Goal: Task Accomplishment & Management: Use online tool/utility

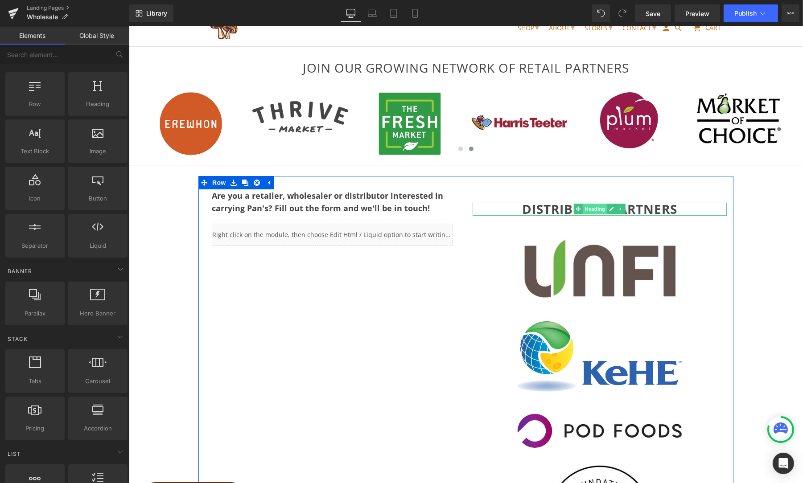
scroll to position [30, 0]
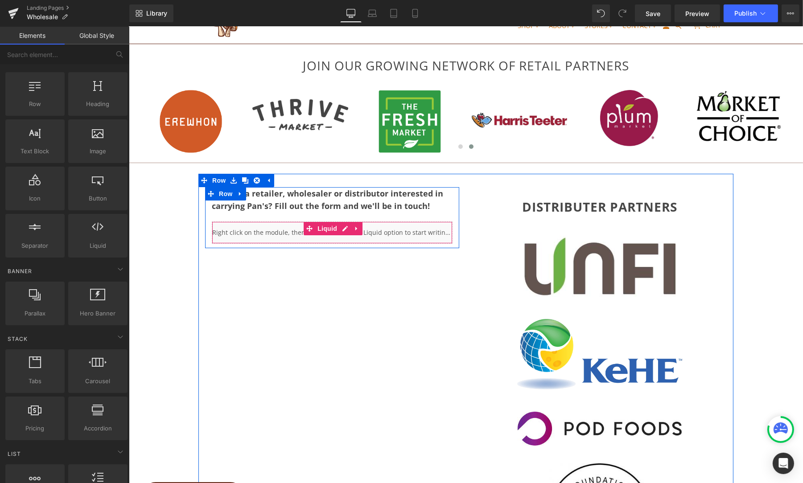
click at [369, 234] on div "Liquid" at bounding box center [331, 233] width 241 height 22
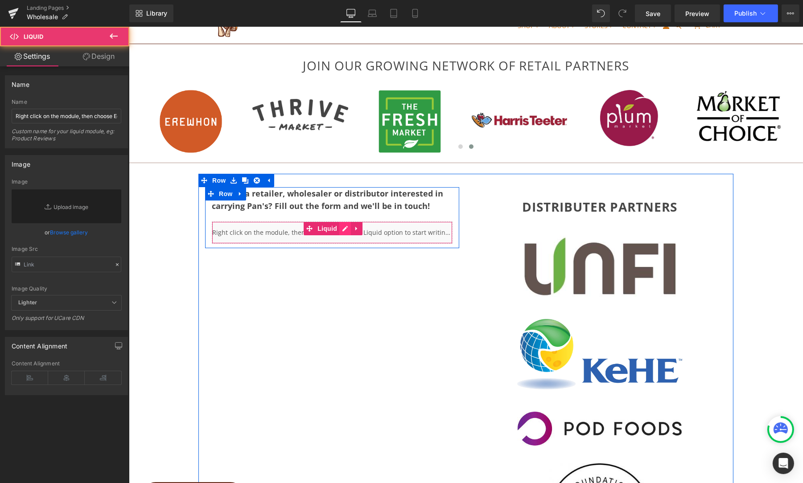
click at [340, 227] on div "Liquid" at bounding box center [331, 233] width 241 height 22
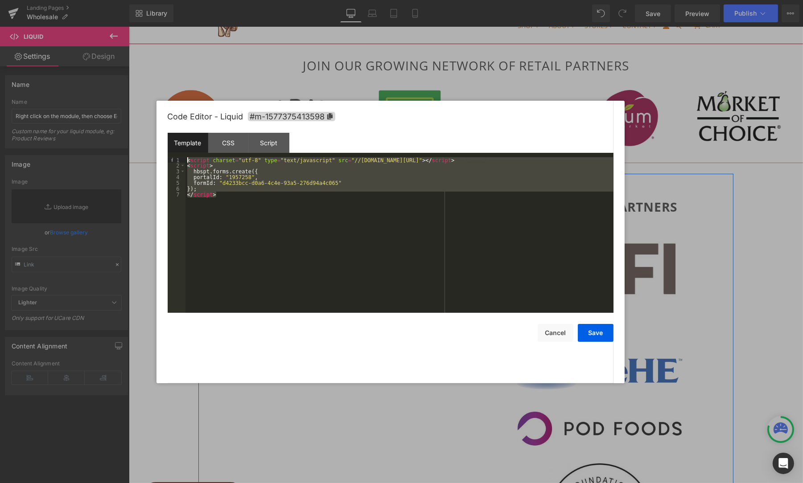
drag, startPoint x: 233, startPoint y: 194, endPoint x: 180, endPoint y: 156, distance: 65.2
click at [180, 157] on pre "1 2 3 4 5 6 7 < script charset = "utf-8" type = "text/javascript" src = "//[DOM…" at bounding box center [391, 235] width 446 height 156
click at [240, 191] on div "< script charset = "utf-8" type = "text/javascript" src = "//[DOMAIN_NAME][URL]…" at bounding box center [399, 240] width 428 height 167
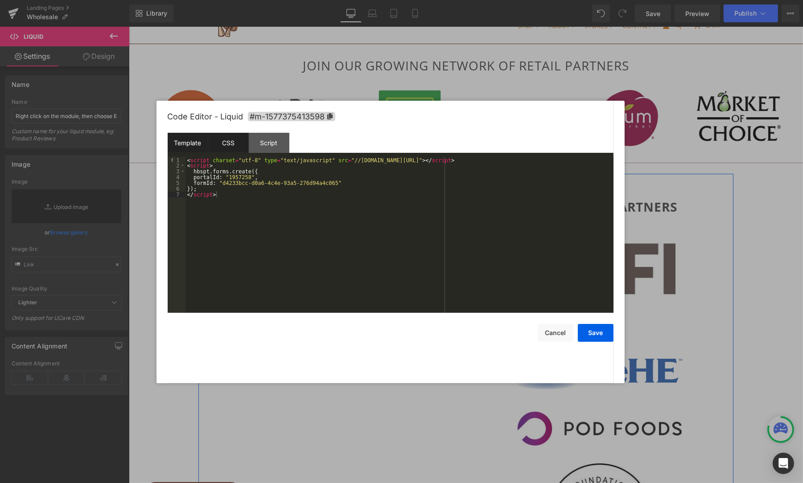
click at [224, 146] on div "CSS" at bounding box center [228, 143] width 41 height 20
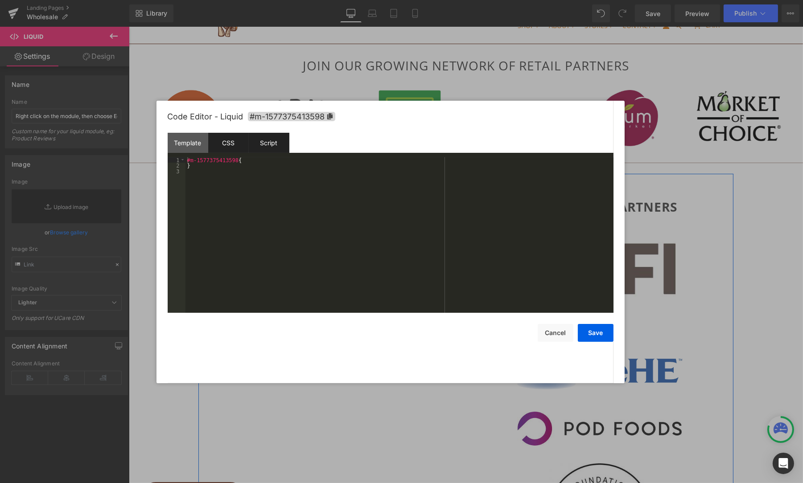
click at [277, 144] on div "Script" at bounding box center [269, 143] width 41 height 20
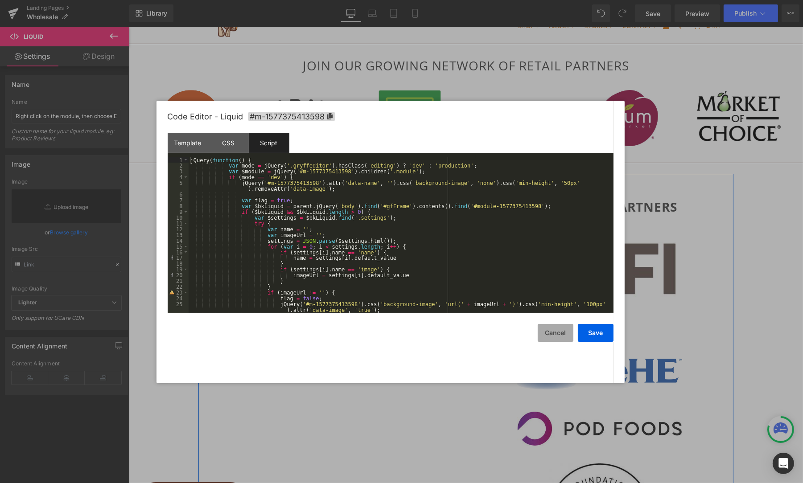
click at [554, 332] on button "Cancel" at bounding box center [556, 333] width 36 height 18
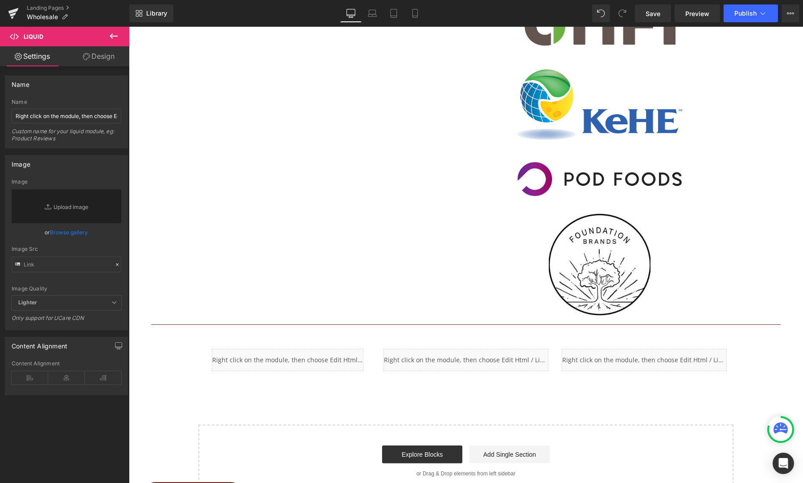
scroll to position [375, 0]
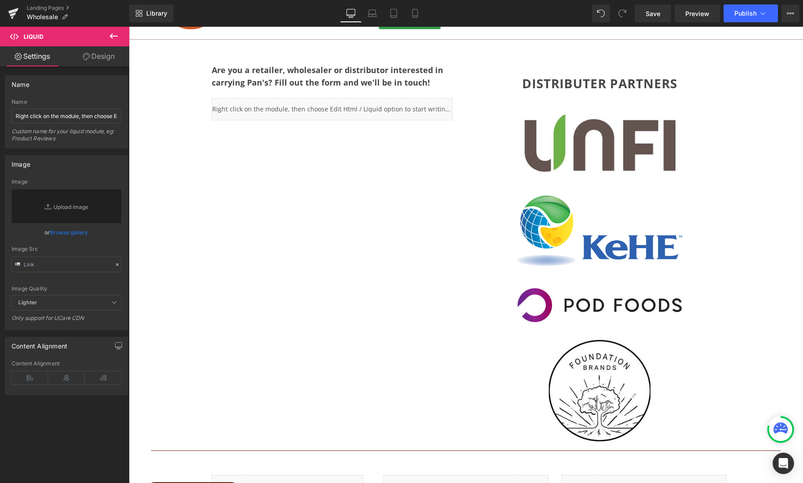
click at [454, 260] on div "Are you a retailer, wholesaler or distributor interested in carrying Pan's? Fil…" at bounding box center [465, 248] width 535 height 396
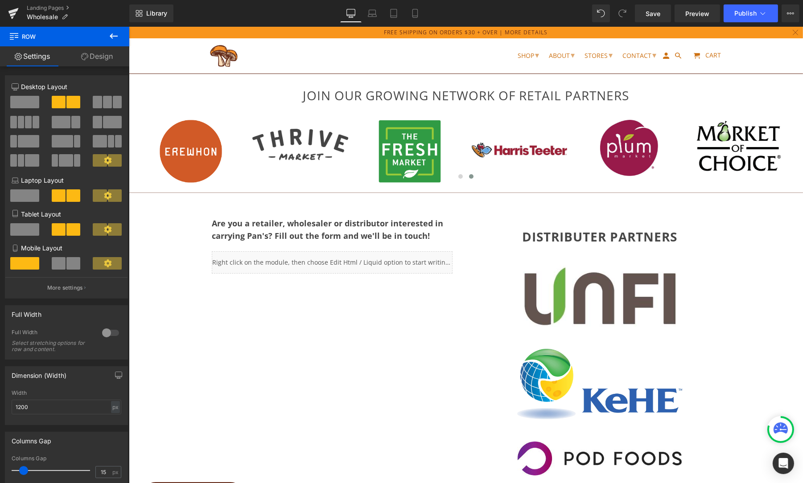
scroll to position [0, 0]
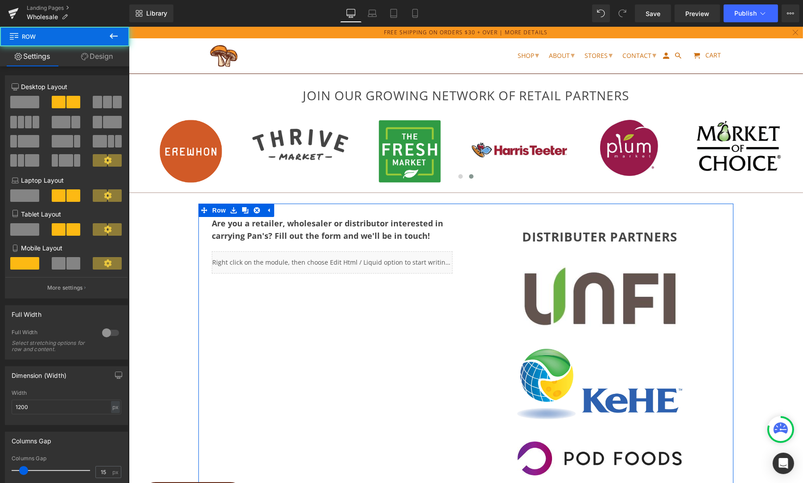
click at [336, 362] on div "Are you a retailer, wholesaler or distributor interested in carrying Pan's? Fil…" at bounding box center [465, 402] width 535 height 396
click at [242, 210] on icon at bounding box center [245, 210] width 6 height 6
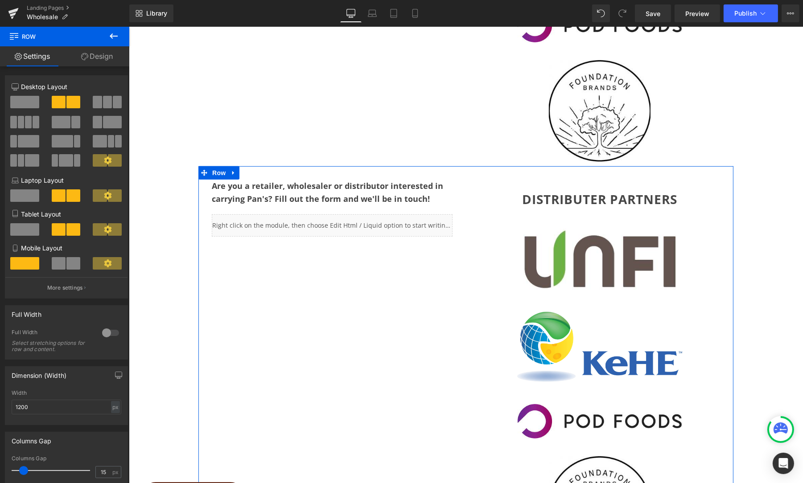
scroll to position [423, 0]
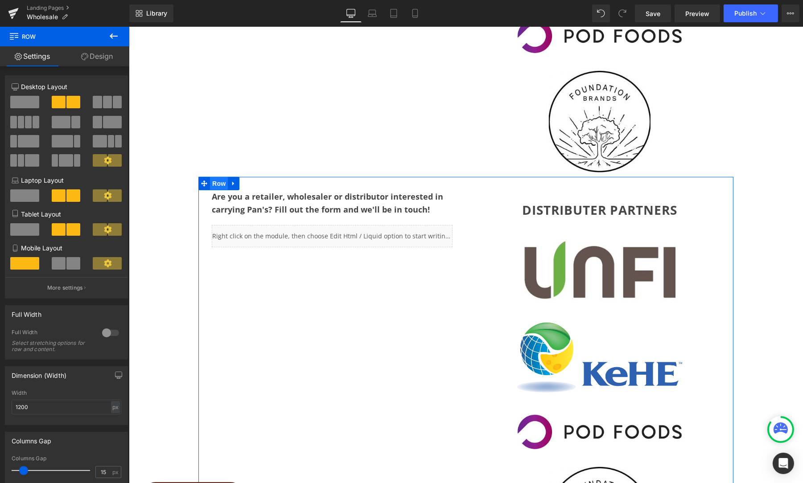
click at [213, 183] on span "Row" at bounding box center [219, 183] width 18 height 13
click at [28, 96] on span at bounding box center [24, 102] width 29 height 12
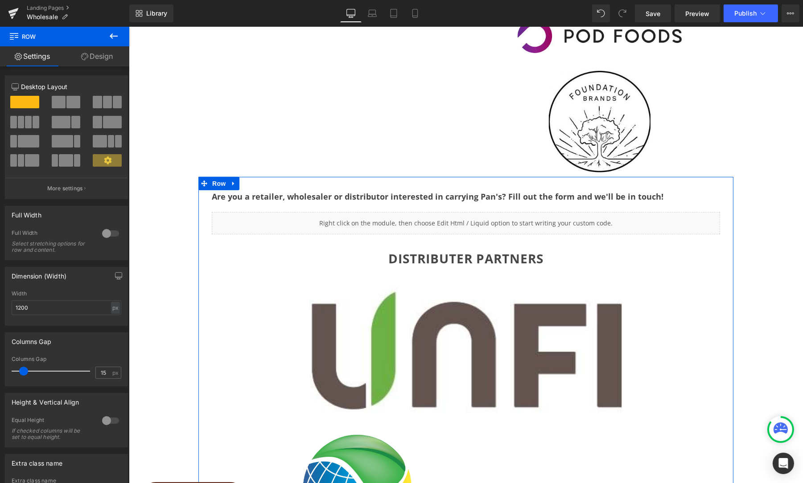
click at [33, 121] on span at bounding box center [36, 122] width 7 height 12
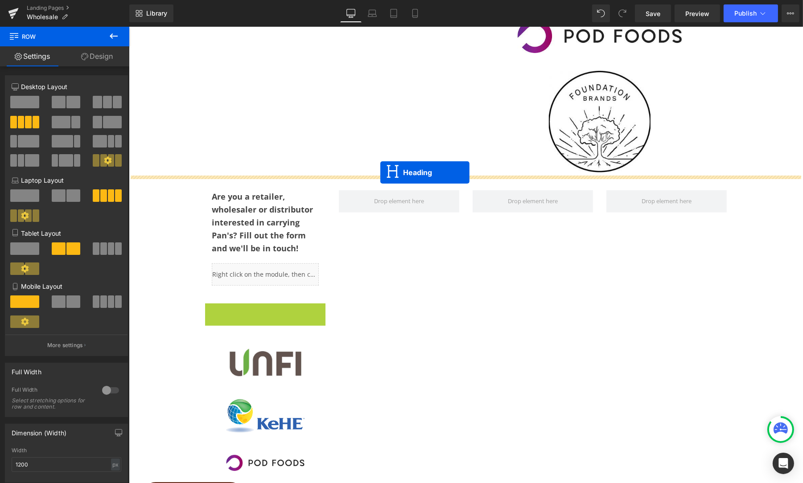
drag, startPoint x: 240, startPoint y: 314, endPoint x: 380, endPoint y: 173, distance: 199.0
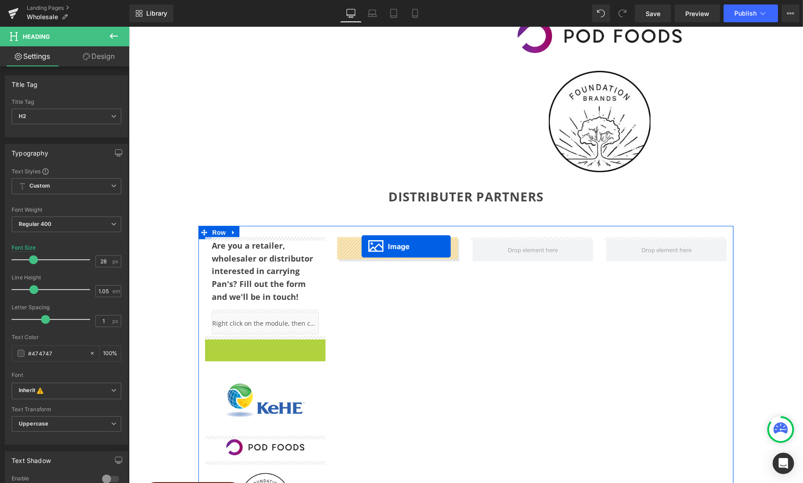
drag, startPoint x: 247, startPoint y: 350, endPoint x: 361, endPoint y: 246, distance: 154.4
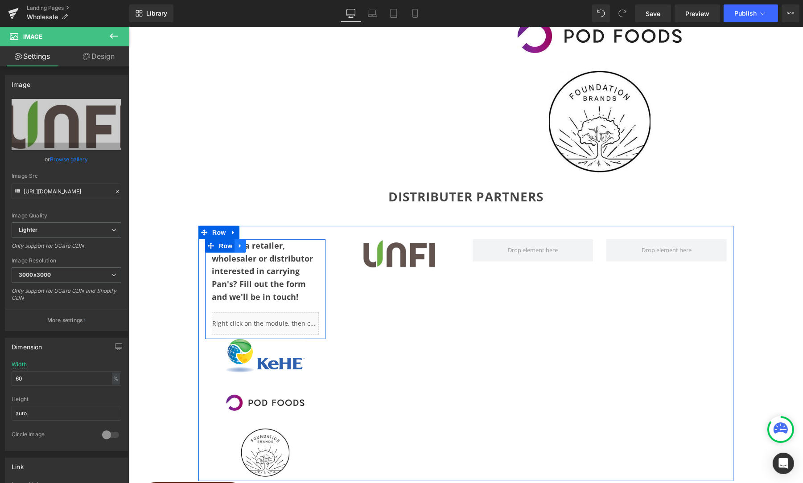
click at [243, 246] on link at bounding box center [240, 245] width 12 height 13
click at [260, 244] on icon at bounding box center [263, 246] width 6 height 6
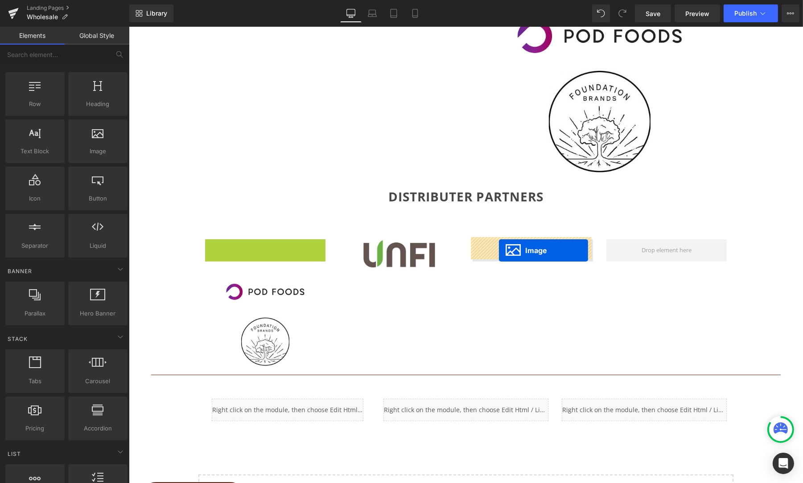
drag, startPoint x: 248, startPoint y: 255, endPoint x: 499, endPoint y: 251, distance: 250.2
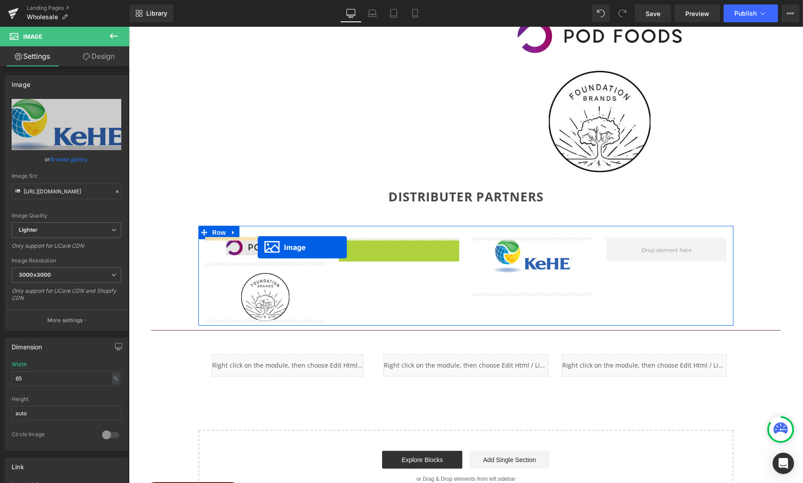
drag, startPoint x: 383, startPoint y: 251, endPoint x: 257, endPoint y: 247, distance: 125.8
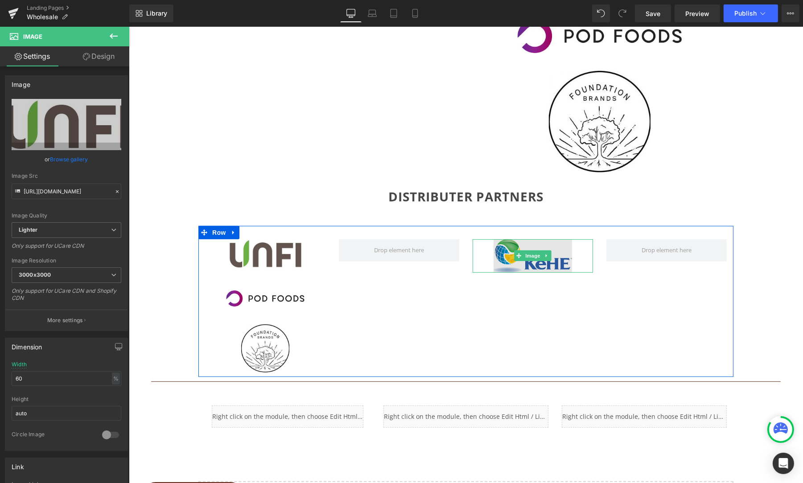
click at [509, 247] on img at bounding box center [532, 255] width 78 height 33
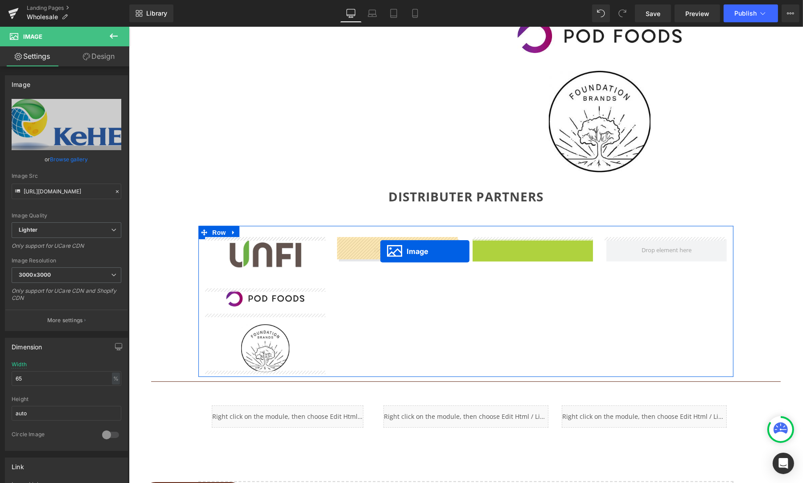
drag, startPoint x: 515, startPoint y: 253, endPoint x: 370, endPoint y: 251, distance: 145.4
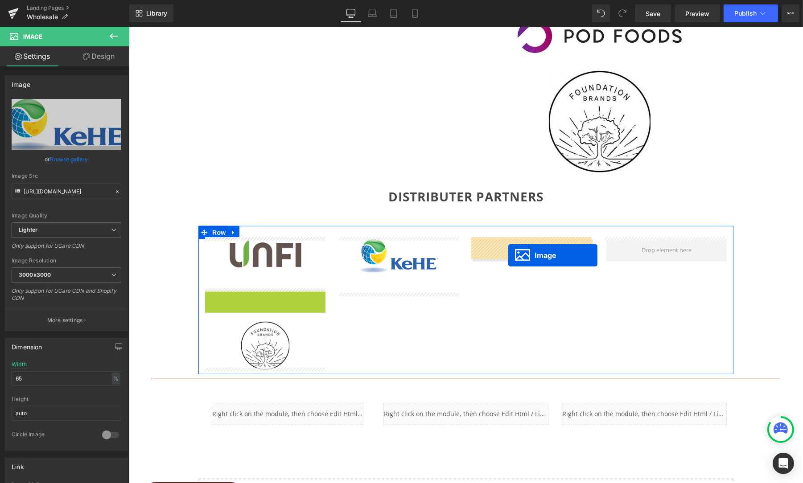
drag, startPoint x: 247, startPoint y: 296, endPoint x: 508, endPoint y: 255, distance: 264.5
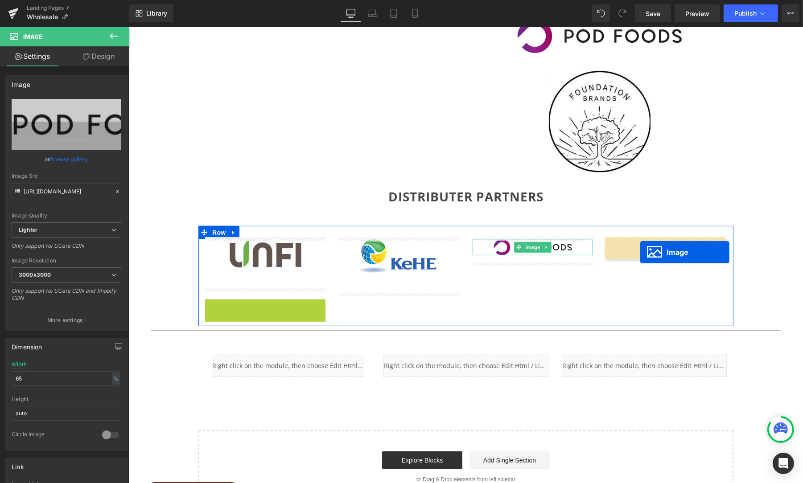
drag, startPoint x: 249, startPoint y: 321, endPoint x: 640, endPoint y: 252, distance: 397.0
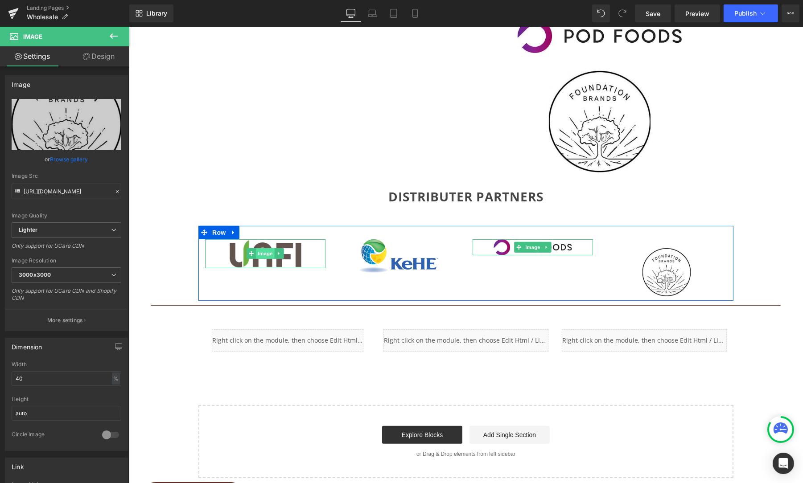
click at [263, 250] on span "Image" at bounding box center [264, 253] width 19 height 11
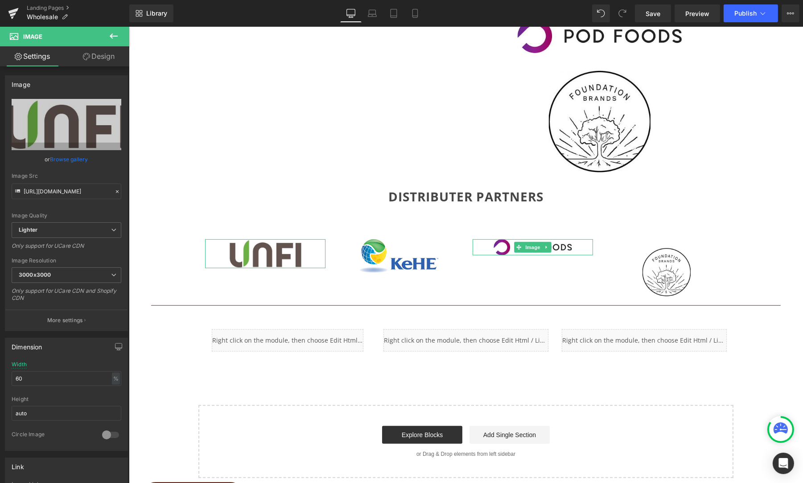
click at [107, 56] on link "Design" at bounding box center [98, 56] width 65 height 20
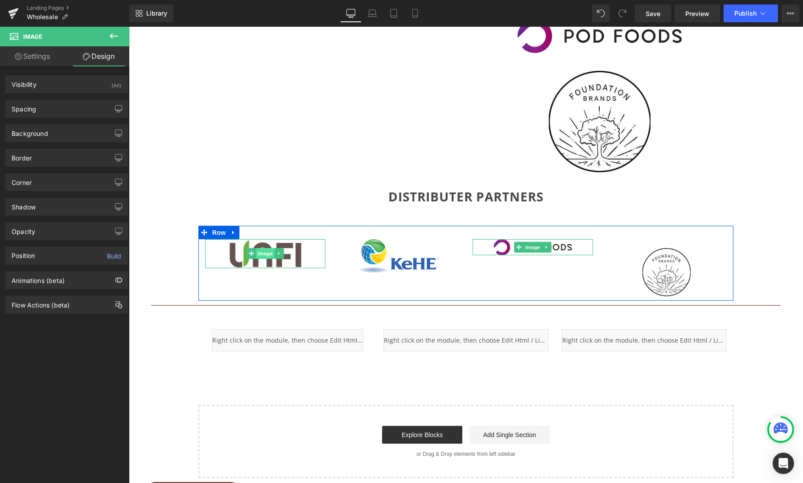
click at [261, 251] on span "Image" at bounding box center [264, 253] width 19 height 11
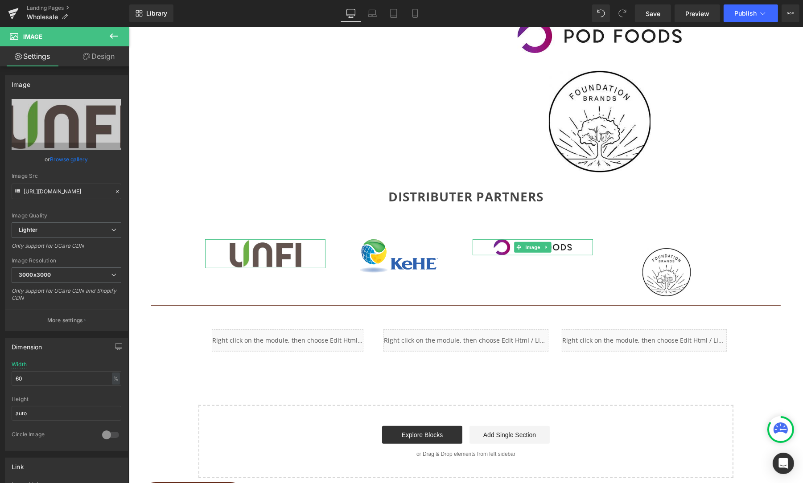
click at [91, 56] on link "Design" at bounding box center [98, 56] width 65 height 20
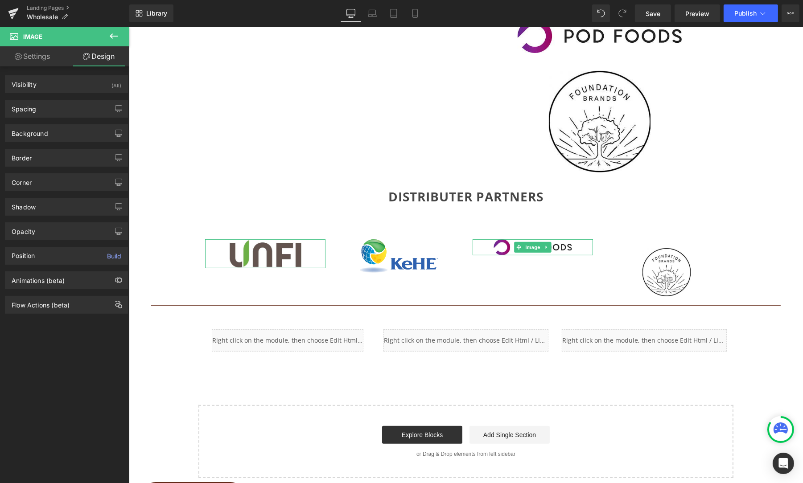
type input "0"
type input "50"
type input "0"
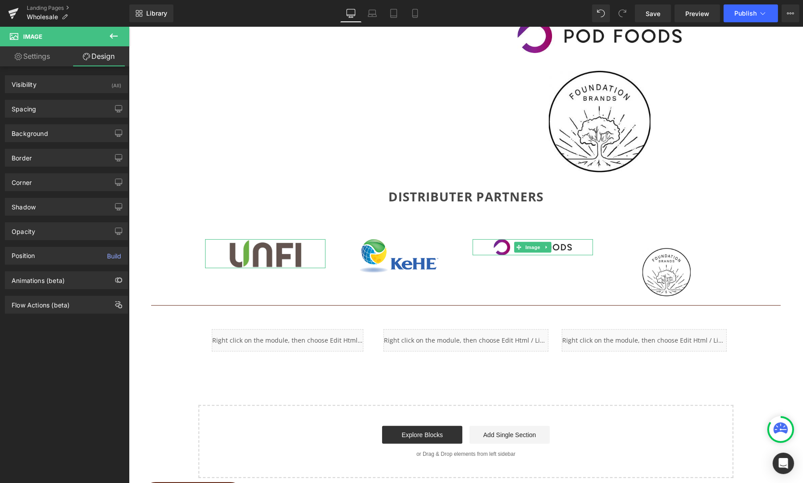
type input "0"
click at [37, 109] on div "Spacing" at bounding box center [66, 108] width 122 height 17
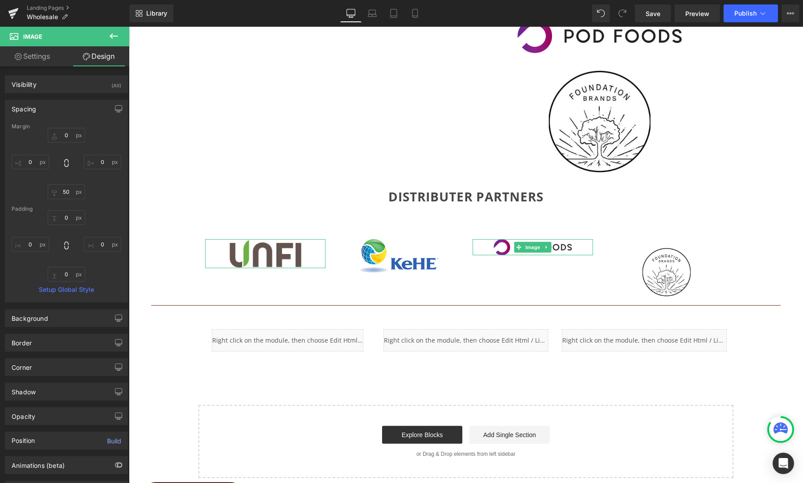
scroll to position [1, 0]
drag, startPoint x: 66, startPoint y: 191, endPoint x: 58, endPoint y: 191, distance: 7.6
click at [58, 191] on input "50" at bounding box center [66, 190] width 37 height 15
click at [64, 190] on input "50" at bounding box center [66, 191] width 37 height 15
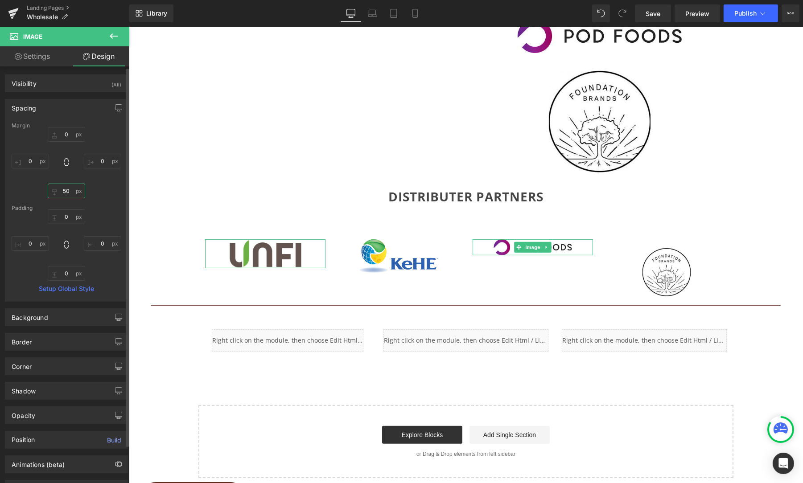
type input "0"
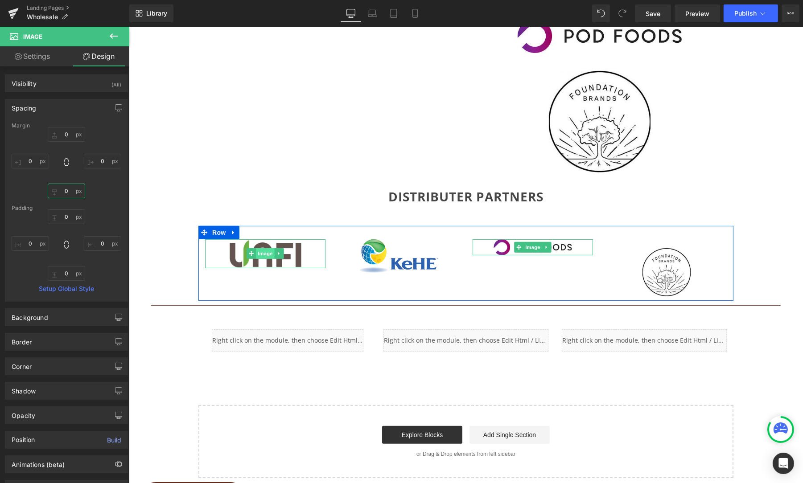
click at [264, 252] on span "Image" at bounding box center [264, 253] width 19 height 11
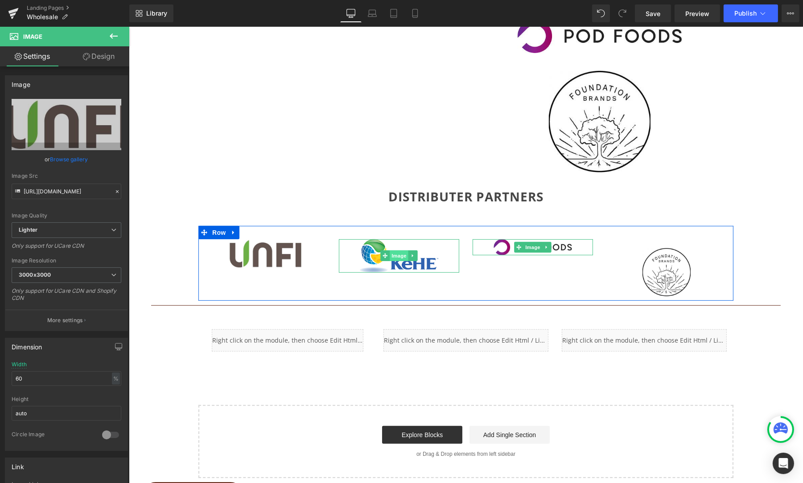
click at [396, 254] on span "Image" at bounding box center [398, 256] width 19 height 11
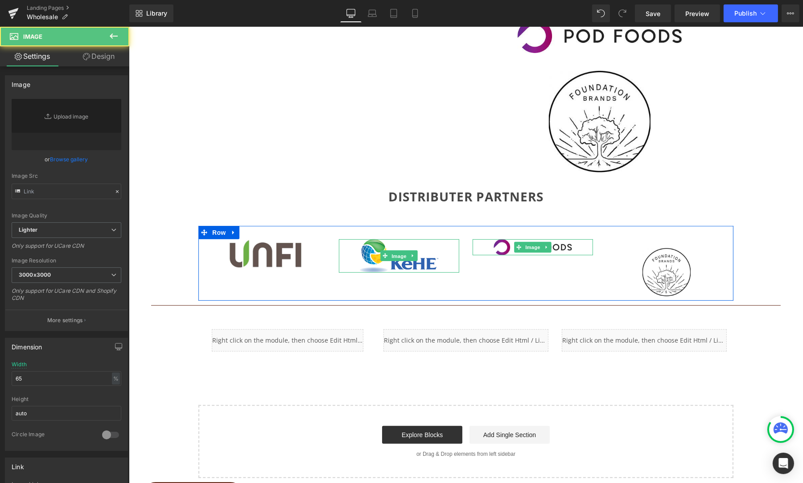
type input "[URL][DOMAIN_NAME]"
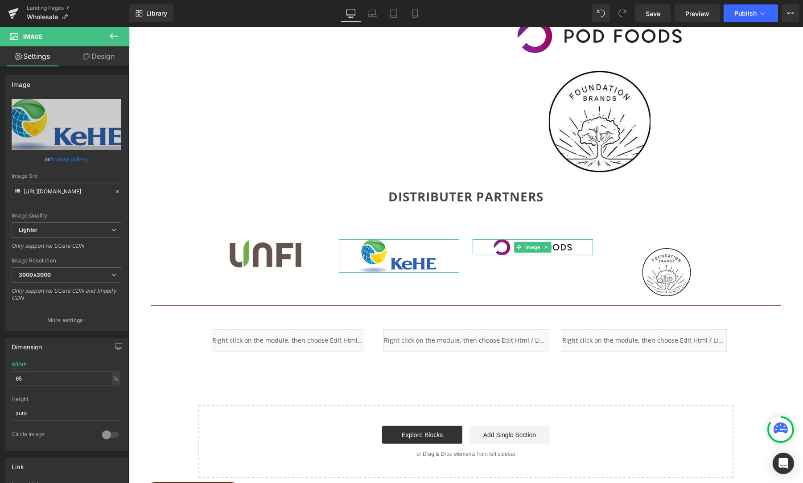
click at [91, 58] on link "Design" at bounding box center [98, 56] width 65 height 20
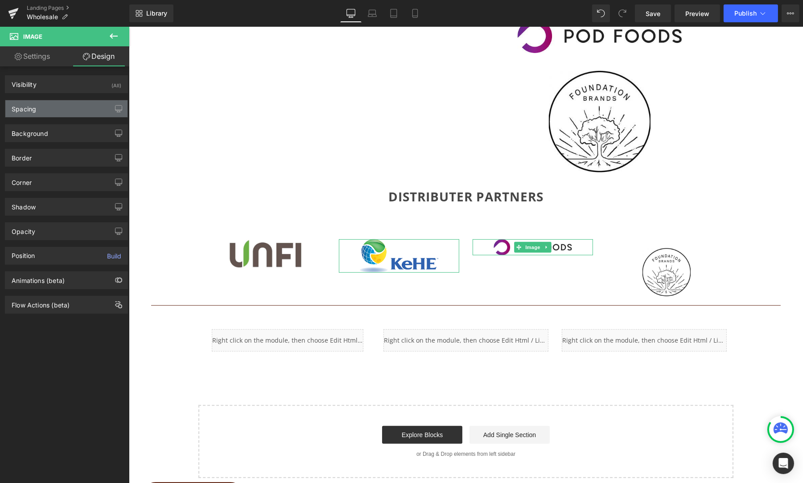
click at [37, 107] on div "Spacing" at bounding box center [66, 108] width 122 height 17
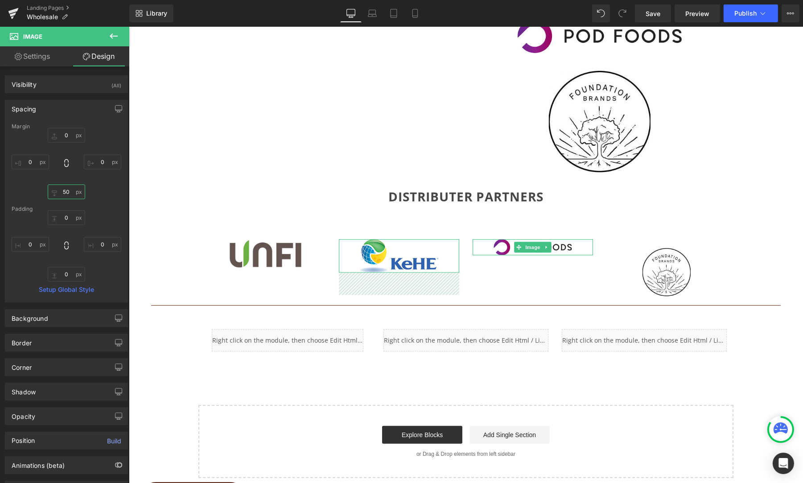
click at [63, 188] on input "50" at bounding box center [66, 192] width 37 height 15
type input "0"
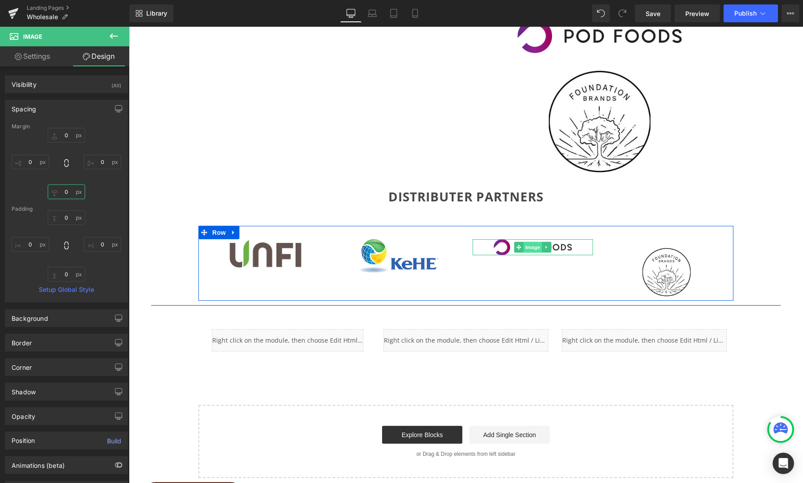
click at [531, 247] on span "Image" at bounding box center [532, 247] width 19 height 11
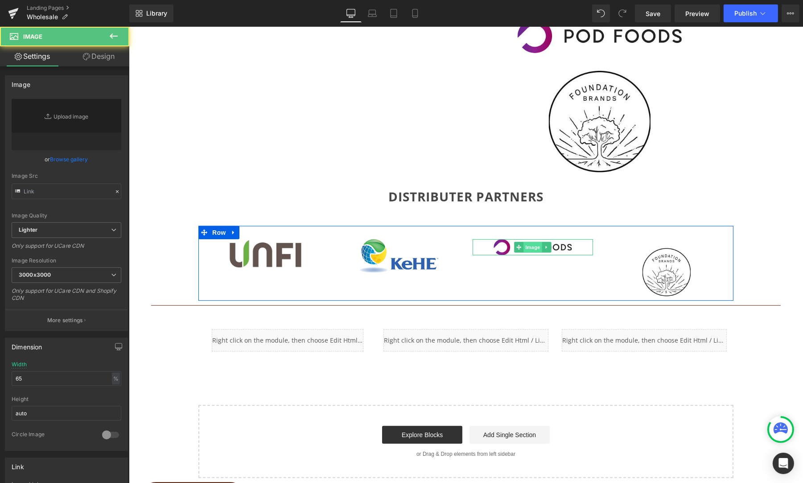
type input "[URL][DOMAIN_NAME]"
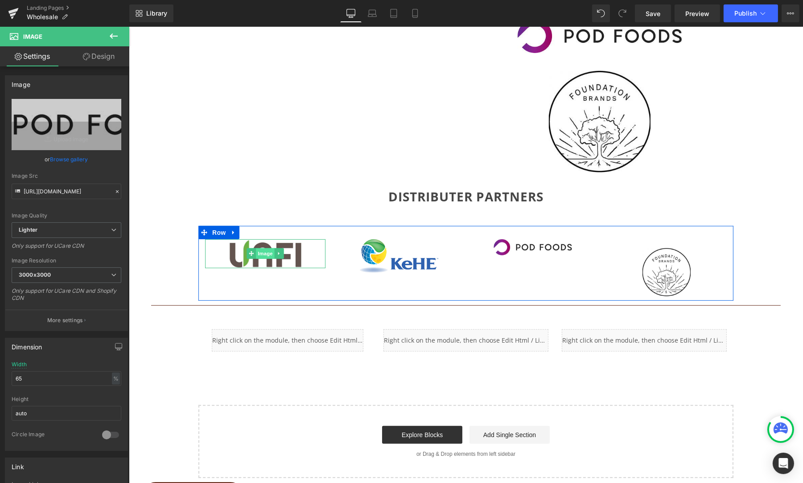
click at [258, 250] on span "Image" at bounding box center [264, 253] width 19 height 11
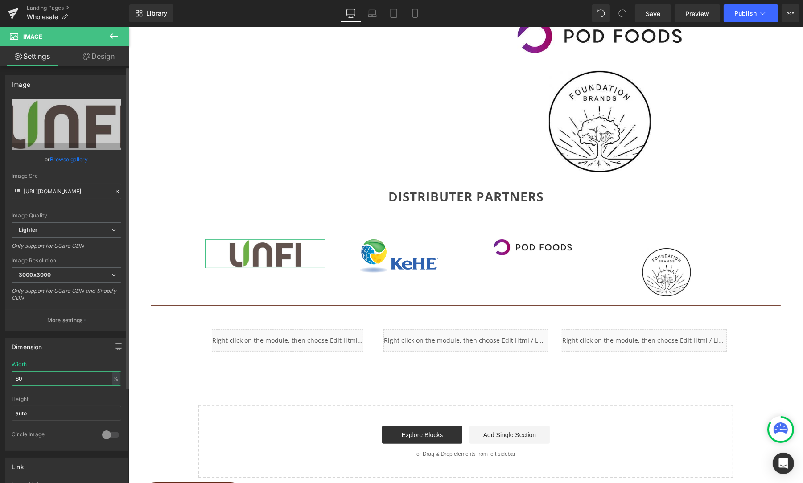
drag, startPoint x: 24, startPoint y: 373, endPoint x: 1, endPoint y: 373, distance: 23.2
click at [1, 373] on div "Dimension 60% Width 60 % % px auto Height auto 0 Circle Image" at bounding box center [66, 391] width 133 height 120
type input "0"
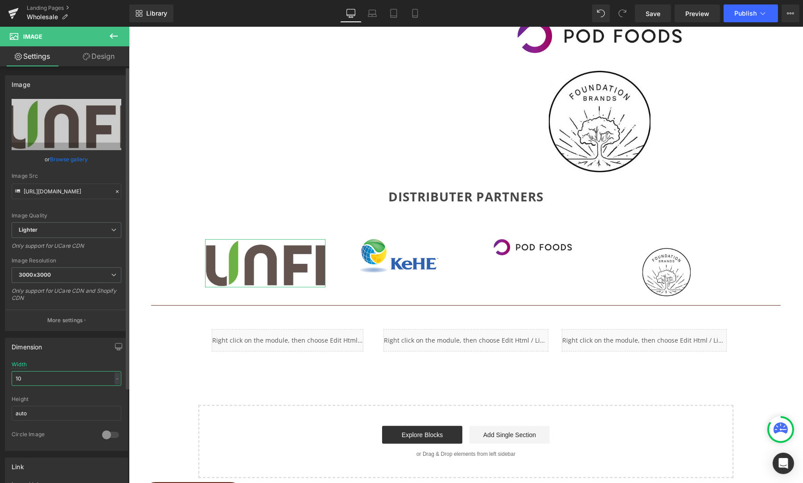
type input "100"
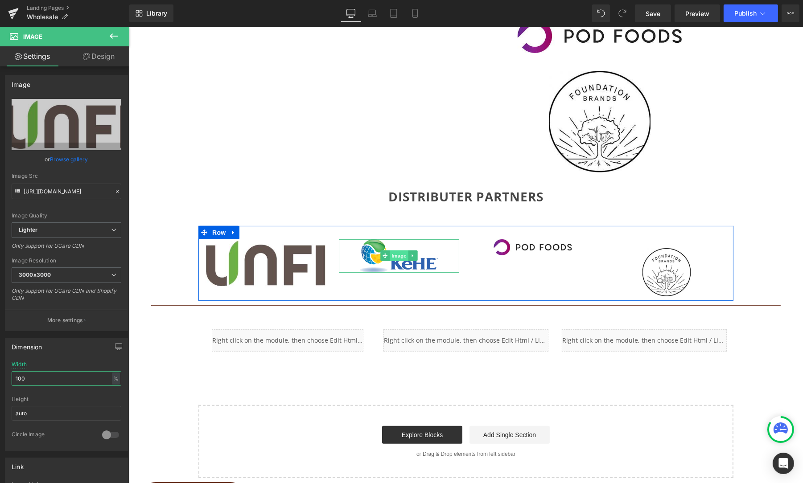
click at [398, 256] on span "Image" at bounding box center [398, 256] width 19 height 11
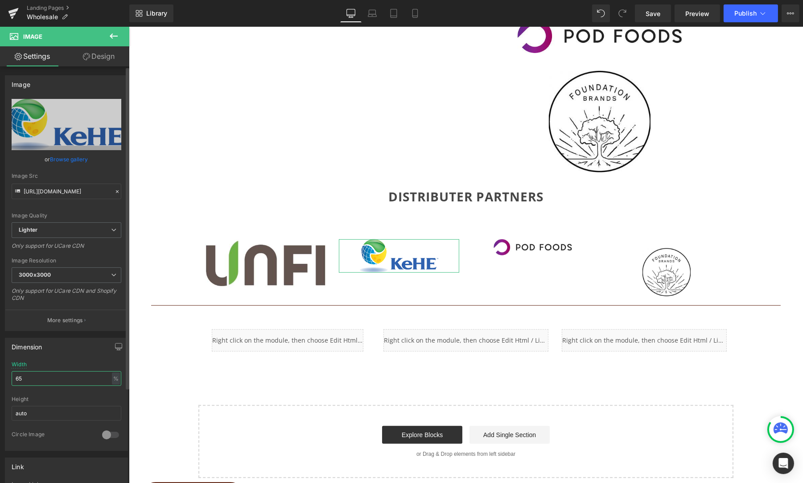
drag, startPoint x: 24, startPoint y: 373, endPoint x: 4, endPoint y: 374, distance: 20.1
click at [4, 374] on div "Dimension 65% Width 65 % % px auto Height auto 0 Circle Image" at bounding box center [66, 391] width 133 height 120
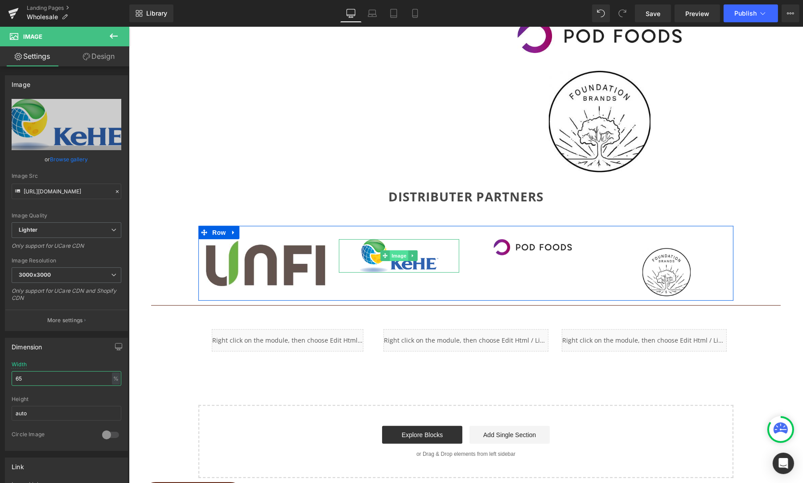
click at [397, 252] on span "Image" at bounding box center [398, 256] width 19 height 11
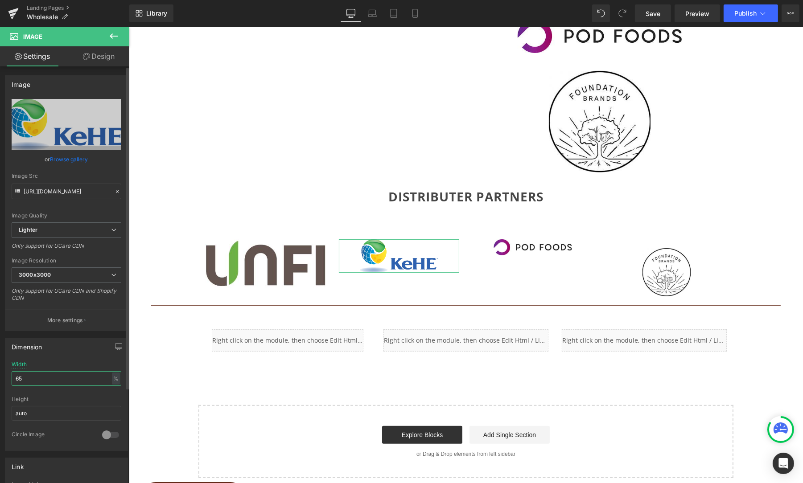
click at [22, 375] on input "65" at bounding box center [67, 378] width 110 height 15
drag, startPoint x: 25, startPoint y: 375, endPoint x: 8, endPoint y: 374, distance: 16.6
click at [8, 374] on div "65% Width 65 % % px auto Height auto 0 Circle Image" at bounding box center [66, 406] width 122 height 89
type input "100"
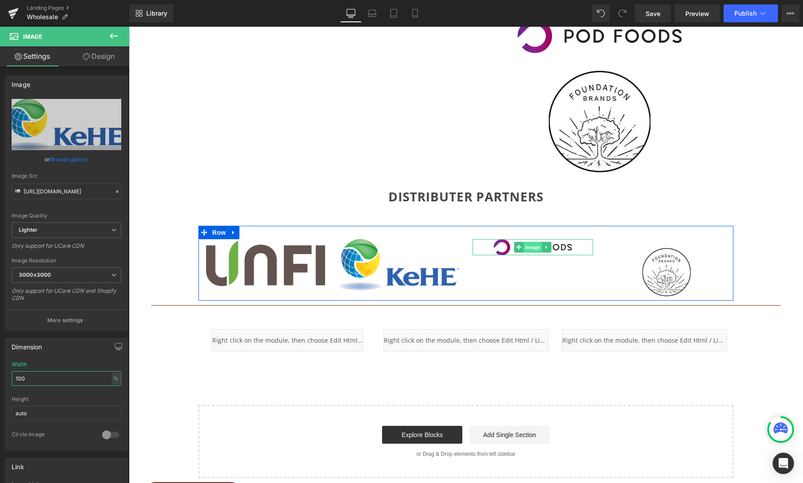
click at [530, 245] on span "Image" at bounding box center [532, 247] width 19 height 11
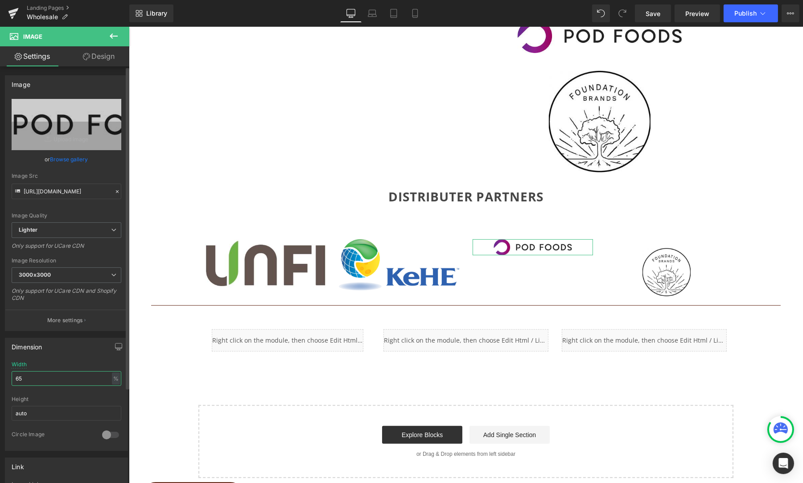
click at [3, 375] on div "Dimension 65% Width 65 % % px auto Height auto 0 Circle Image" at bounding box center [66, 391] width 133 height 120
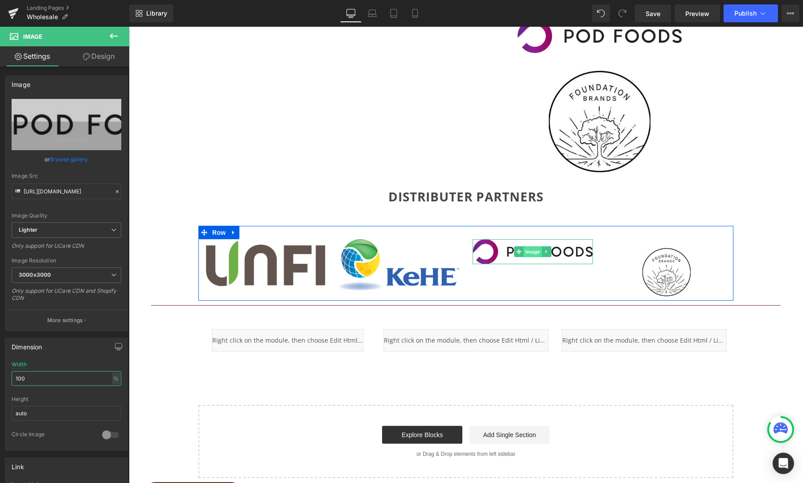
click at [532, 248] on span "Image" at bounding box center [532, 252] width 19 height 11
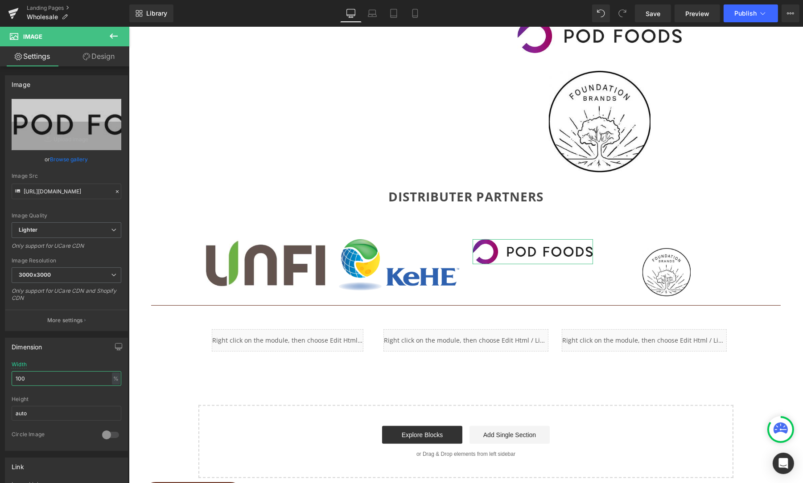
type input "100"
click at [106, 60] on link "Design" at bounding box center [98, 56] width 65 height 20
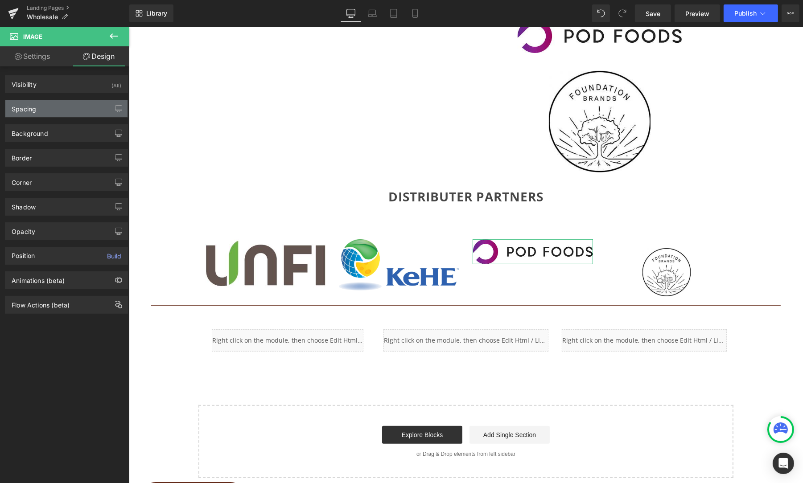
click at [33, 113] on div "Spacing" at bounding box center [66, 108] width 122 height 17
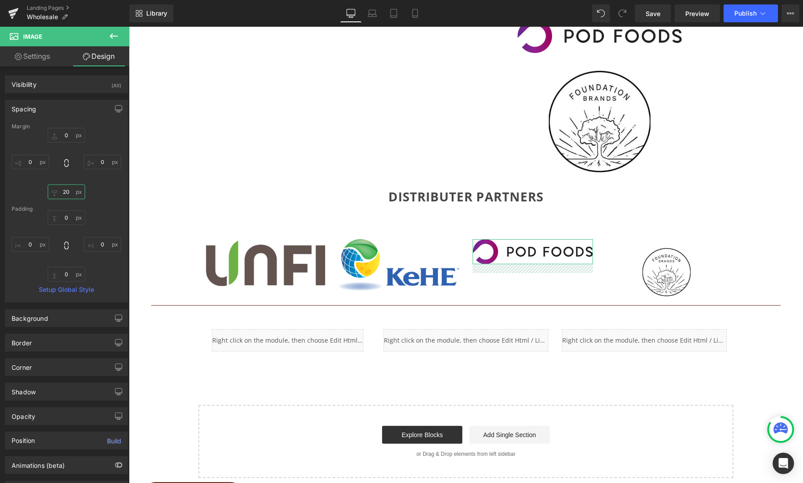
click at [63, 194] on input "20" at bounding box center [66, 192] width 37 height 15
type input "0"
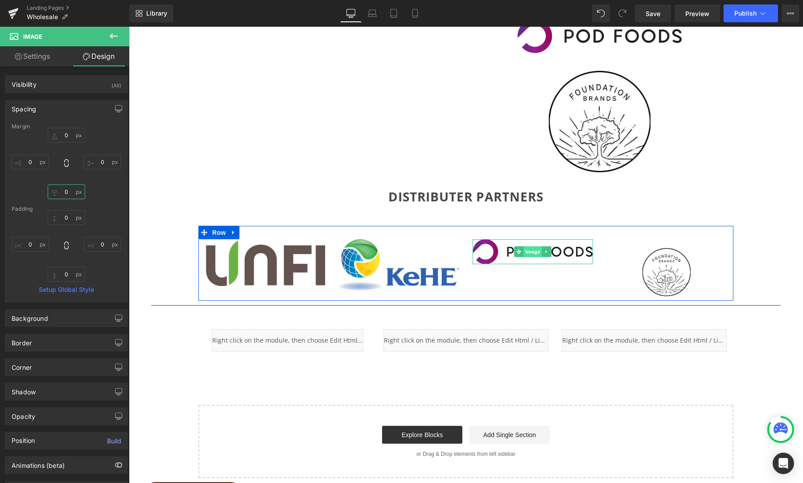
click at [523, 250] on span "Image" at bounding box center [532, 252] width 19 height 11
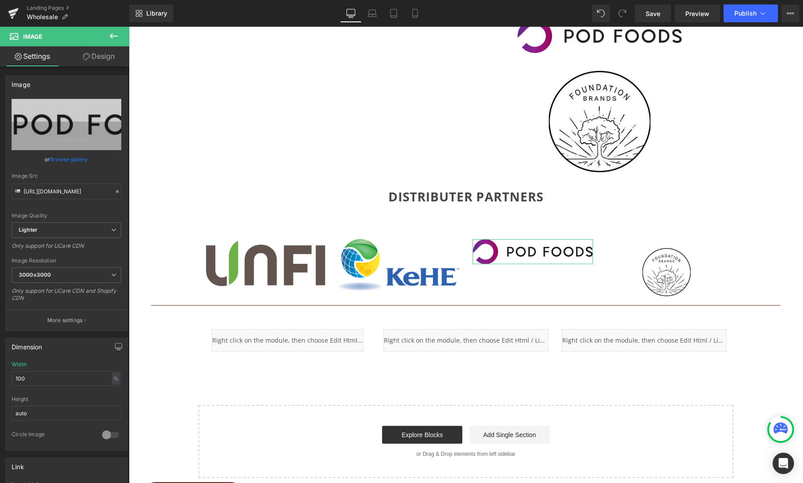
click at [106, 56] on link "Design" at bounding box center [98, 56] width 65 height 20
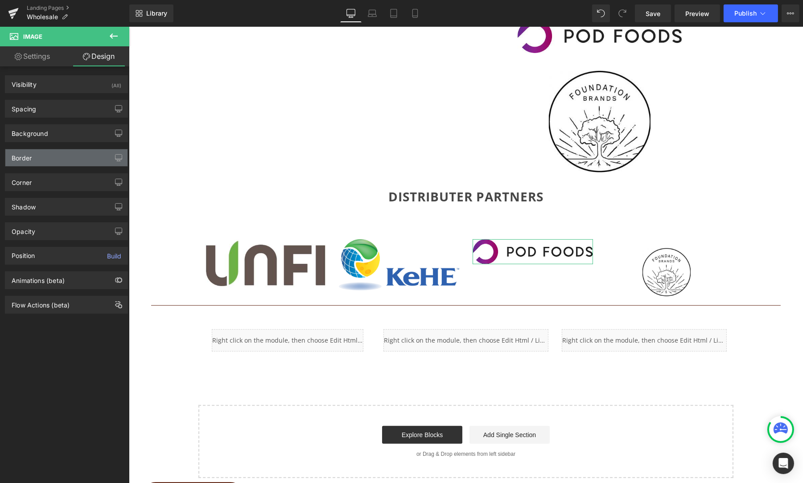
type input "0"
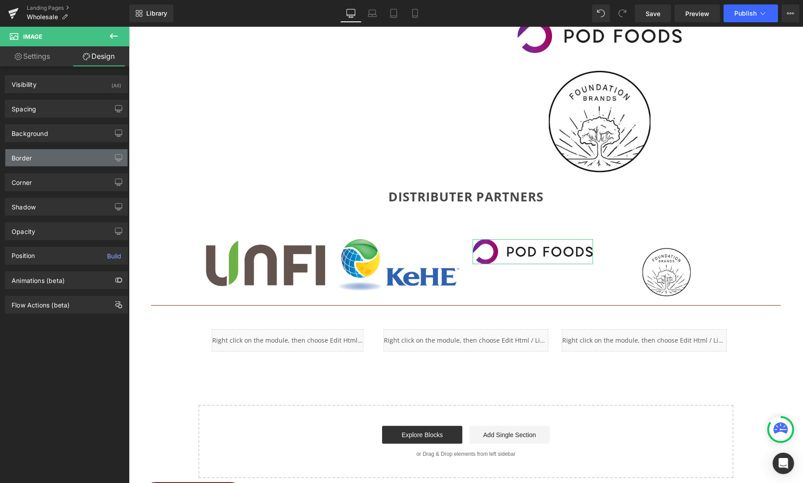
type input "0"
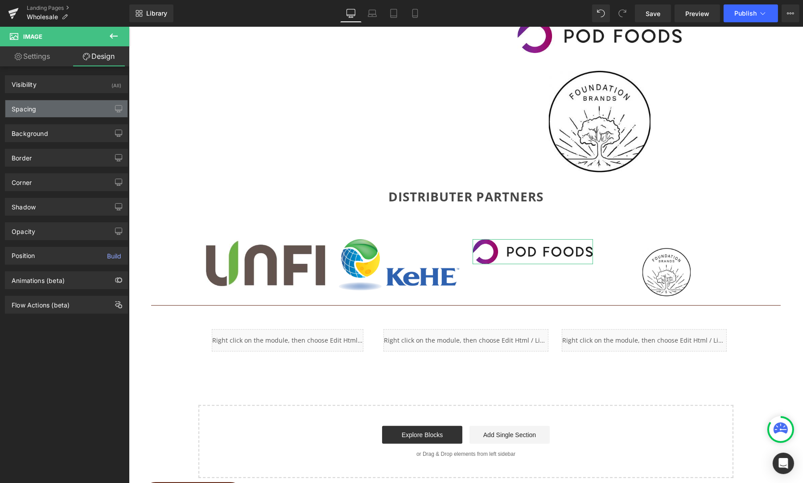
click at [44, 106] on div "Spacing" at bounding box center [66, 108] width 122 height 17
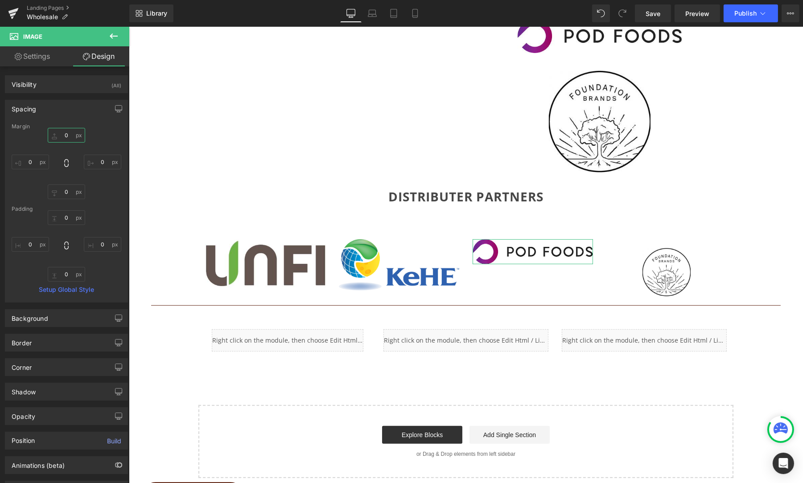
click at [60, 132] on input "0" at bounding box center [66, 135] width 37 height 15
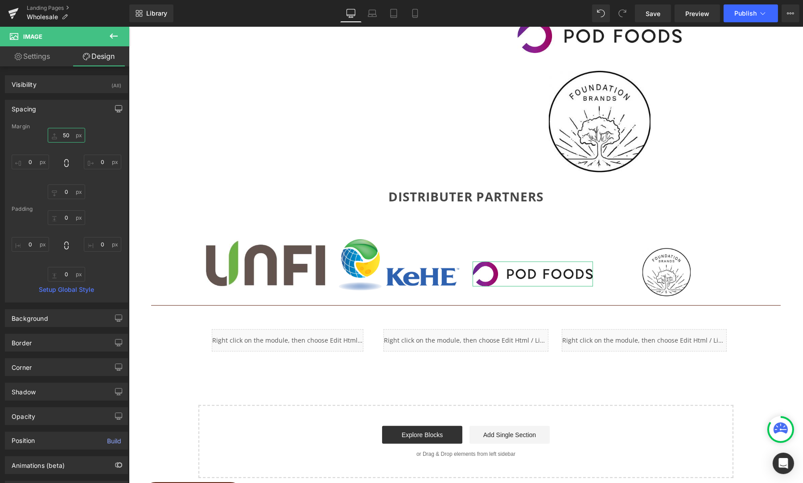
type input "0"
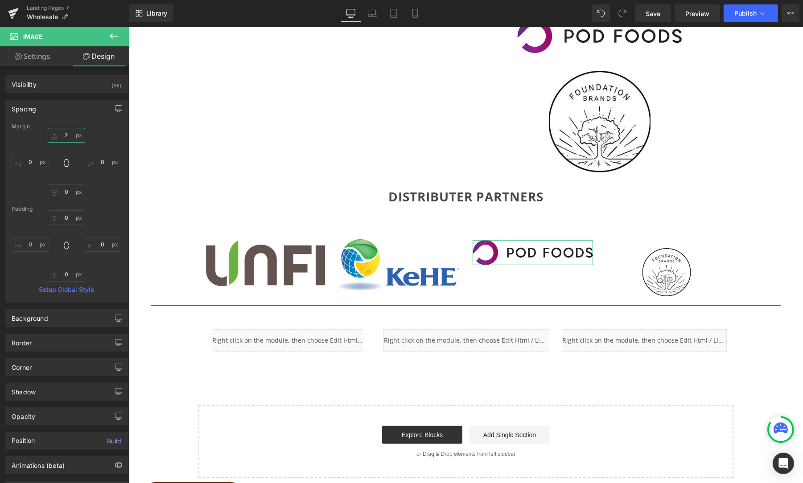
type input "25"
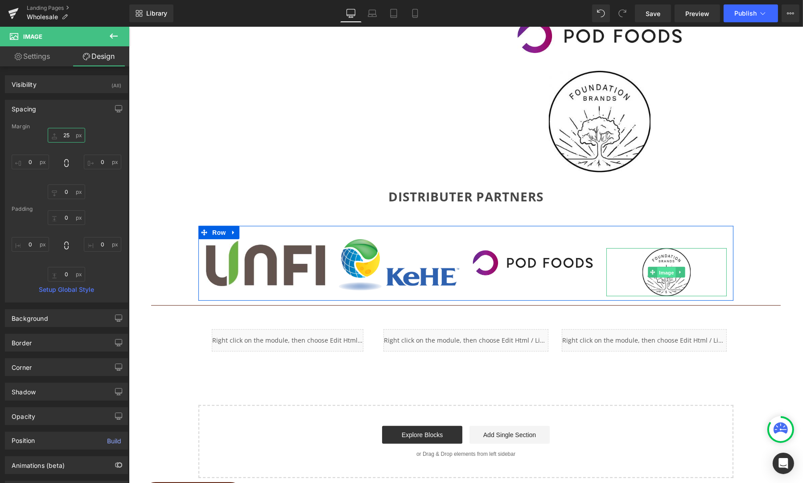
click at [663, 269] on span "Image" at bounding box center [666, 273] width 19 height 11
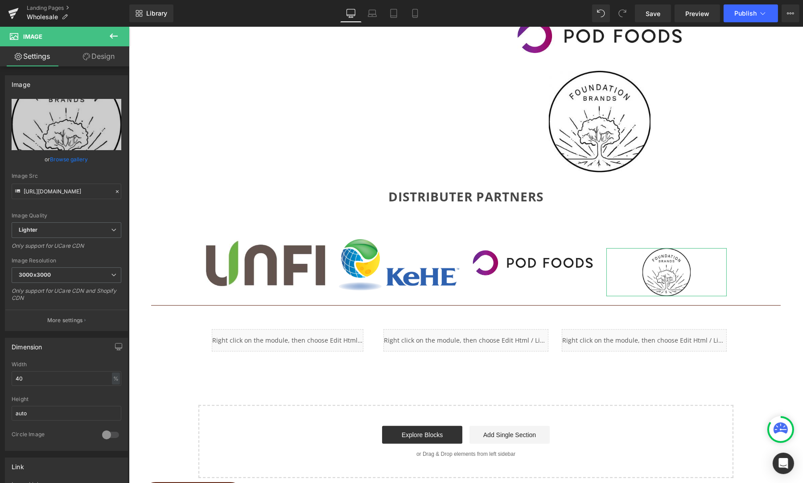
click at [112, 51] on link "Design" at bounding box center [98, 56] width 65 height 20
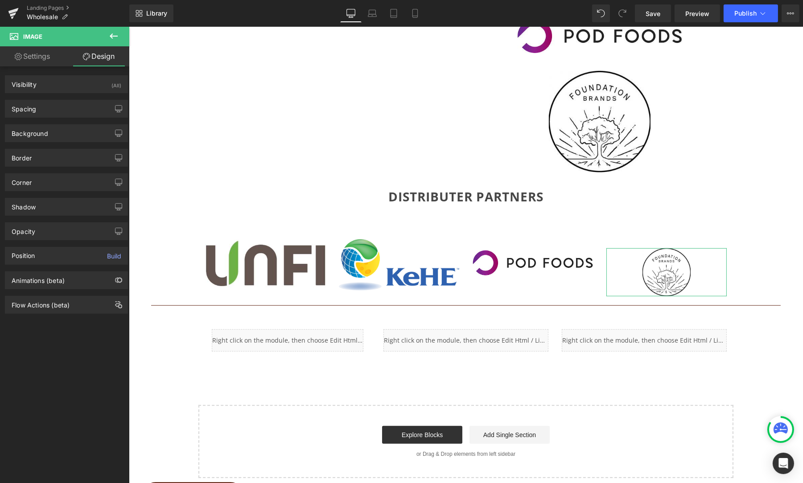
type input "20"
type input "0"
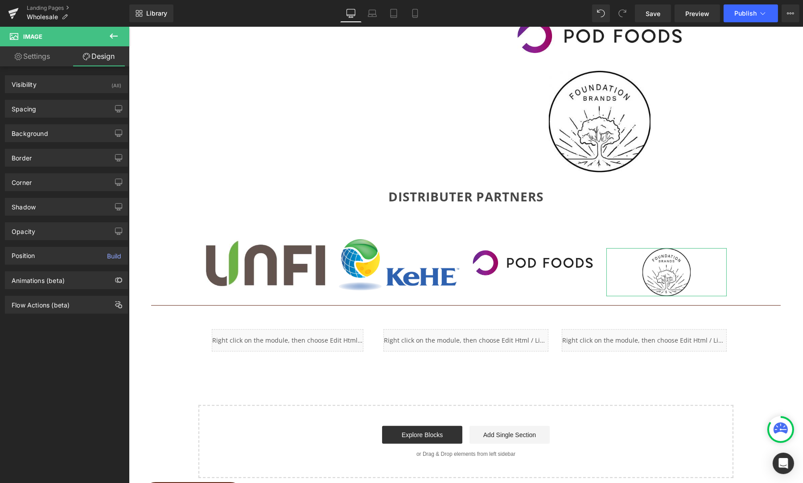
type input "0"
click at [39, 100] on div "Spacing" at bounding box center [66, 108] width 122 height 17
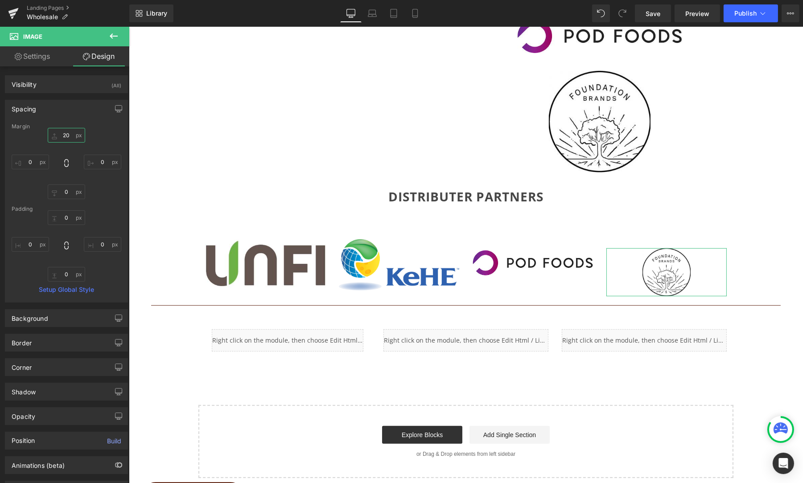
click at [66, 134] on input "20" at bounding box center [66, 135] width 37 height 15
type input "0"
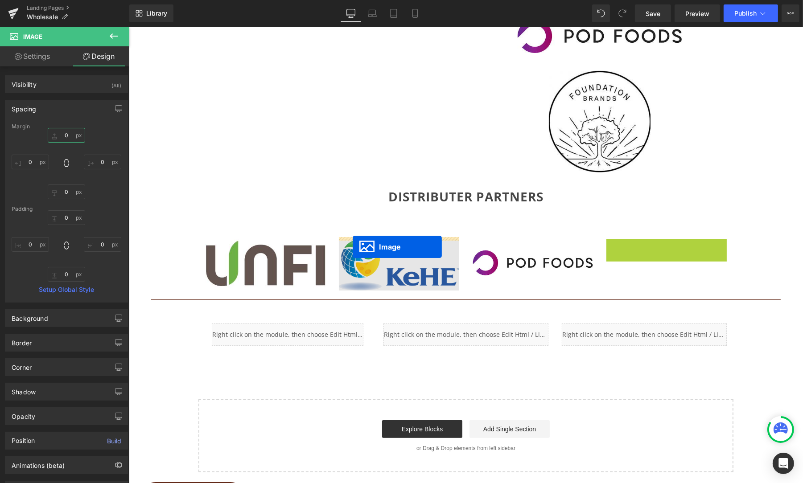
drag, startPoint x: 650, startPoint y: 262, endPoint x: 352, endPoint y: 247, distance: 298.2
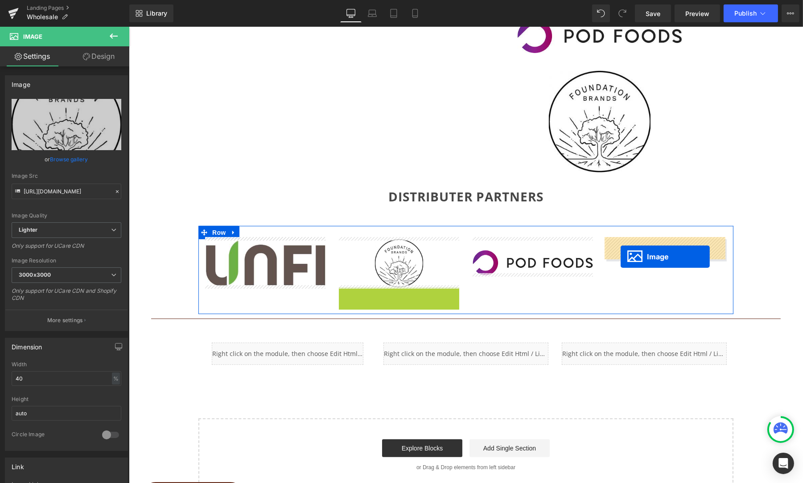
drag, startPoint x: 383, startPoint y: 310, endPoint x: 620, endPoint y: 257, distance: 243.5
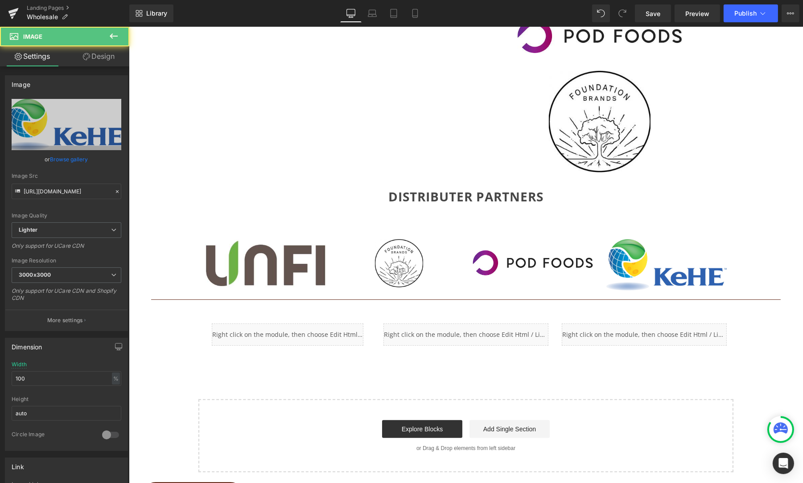
click at [759, 251] on div "JOIN OUR GROWING NETWORK OF RETAIL PARTNERS Heading Row Image Image Image Image…" at bounding box center [465, 38] width 674 height 869
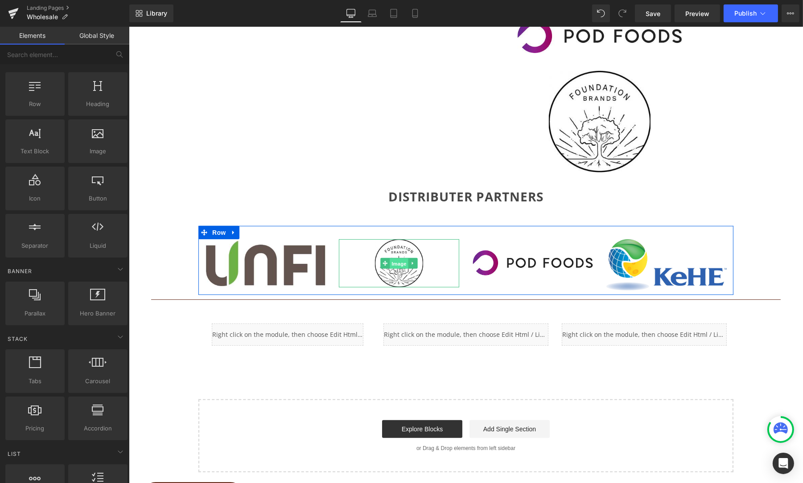
click at [396, 262] on span "Image" at bounding box center [398, 264] width 19 height 11
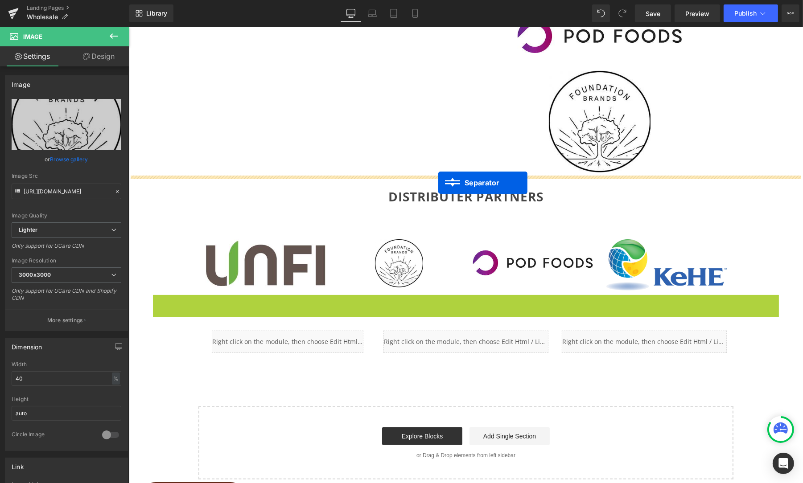
drag, startPoint x: 445, startPoint y: 299, endPoint x: 438, endPoint y: 183, distance: 116.6
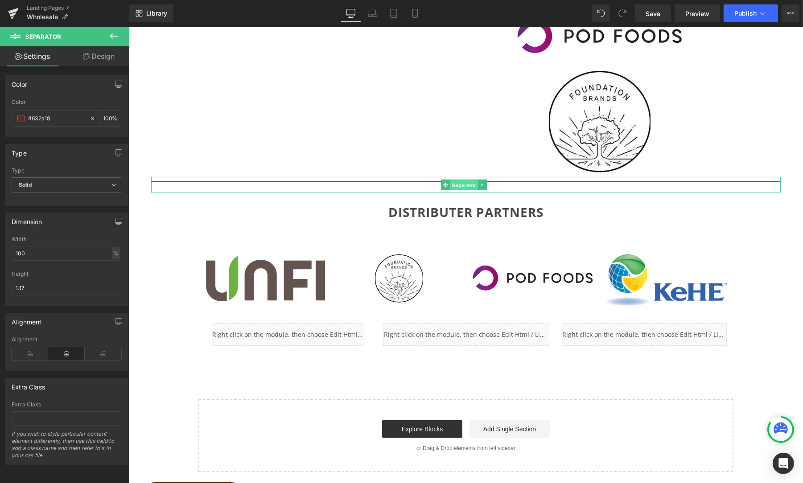
click at [453, 184] on span "Separator" at bounding box center [464, 185] width 28 height 11
click at [105, 55] on link "Design" at bounding box center [98, 56] width 65 height 20
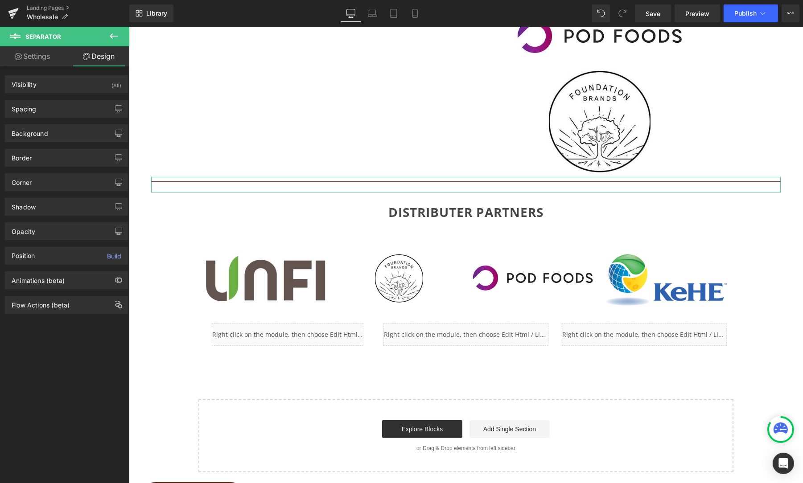
click at [44, 60] on link "Settings" at bounding box center [32, 56] width 65 height 20
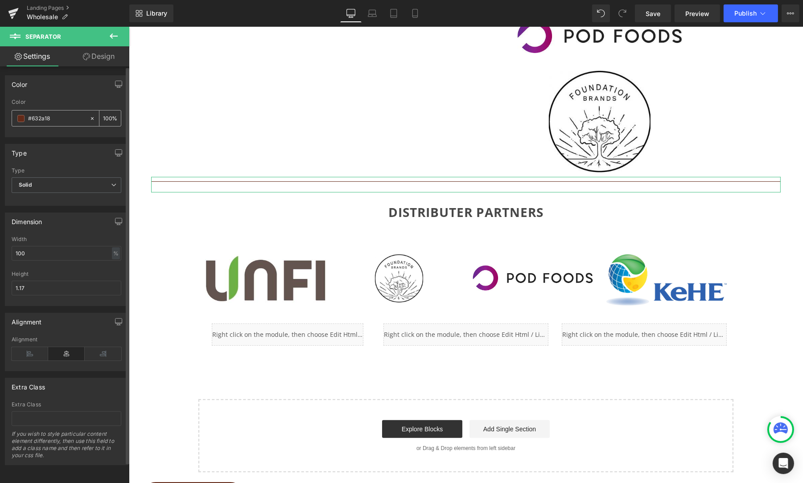
drag, startPoint x: 105, startPoint y: 119, endPoint x: 93, endPoint y: 119, distance: 12.0
click at [93, 119] on div "100 %" at bounding box center [105, 119] width 32 height 16
type input "50"
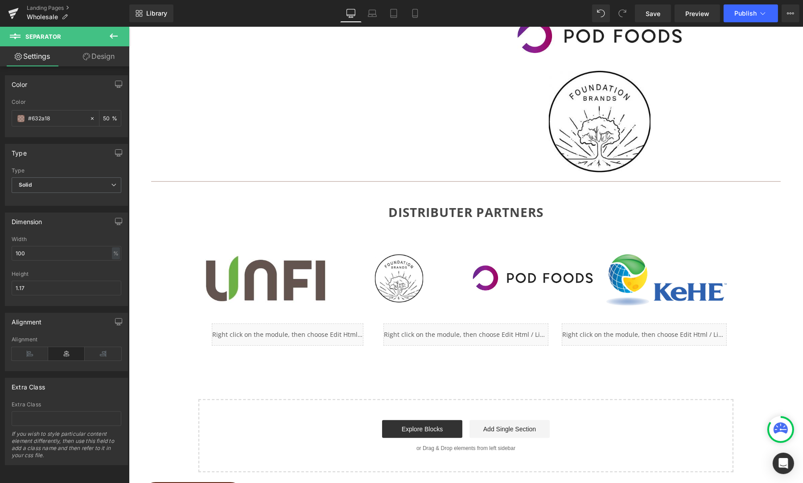
click at [759, 239] on div "JOIN OUR GROWING NETWORK OF RETAIL PARTNERS Heading Row Image Image Image Image…" at bounding box center [465, 38] width 674 height 869
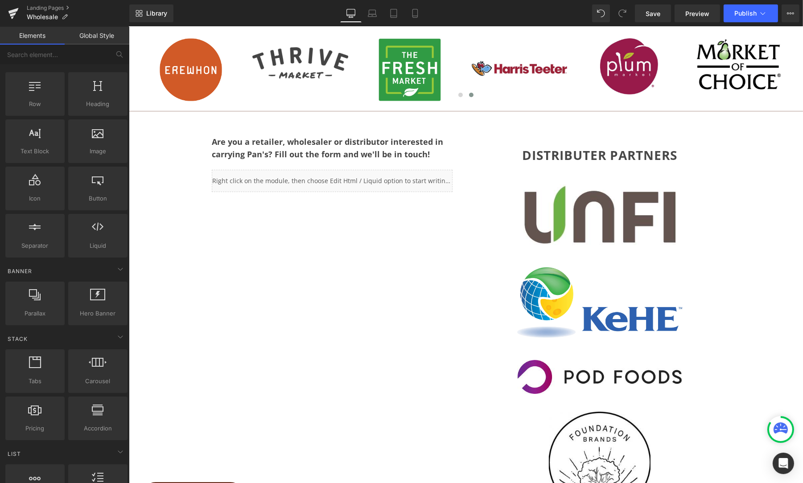
scroll to position [45, 0]
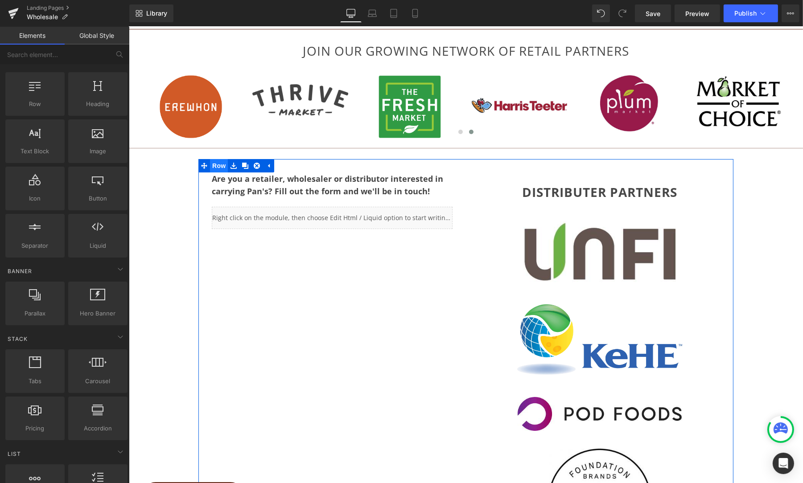
click at [214, 165] on span "Row" at bounding box center [219, 165] width 18 height 13
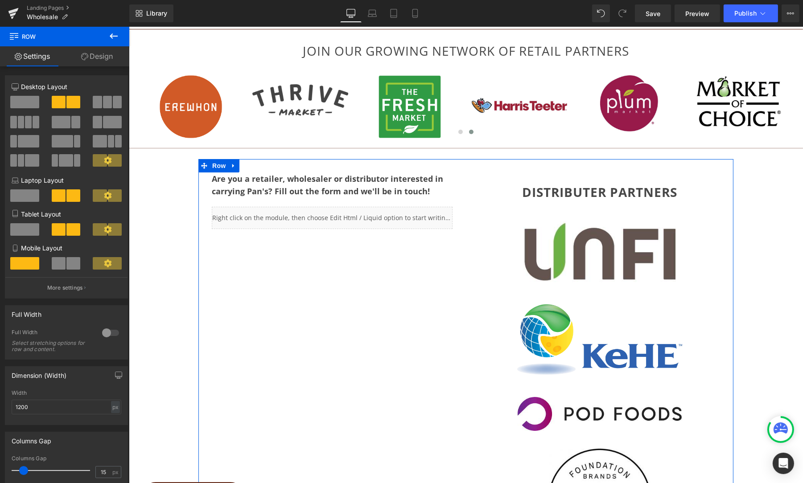
click at [28, 101] on span at bounding box center [24, 102] width 29 height 12
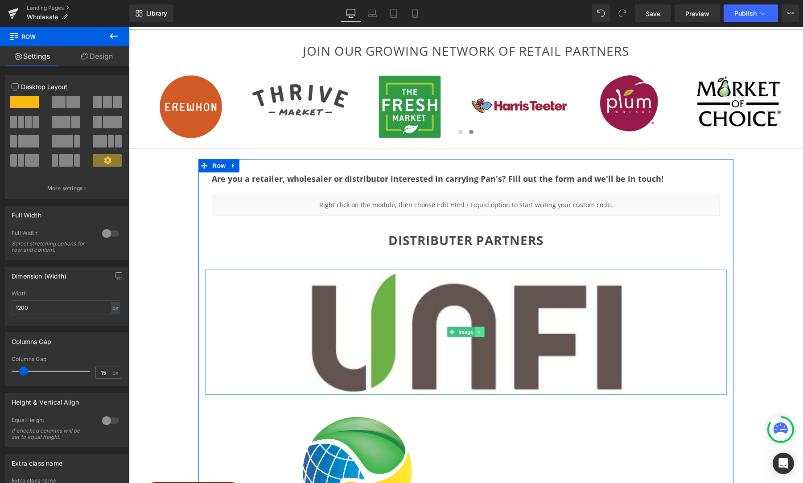
click at [478, 332] on icon at bounding box center [479, 332] width 5 height 5
click at [484, 330] on icon at bounding box center [484, 332] width 5 height 5
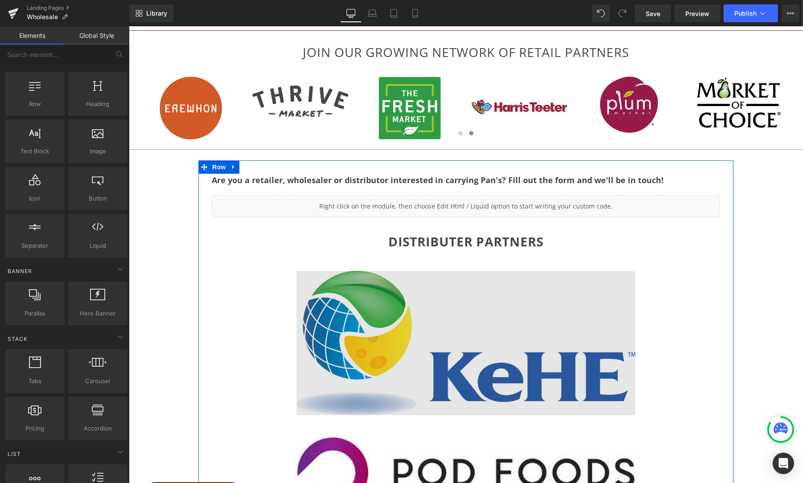
scroll to position [42, 0]
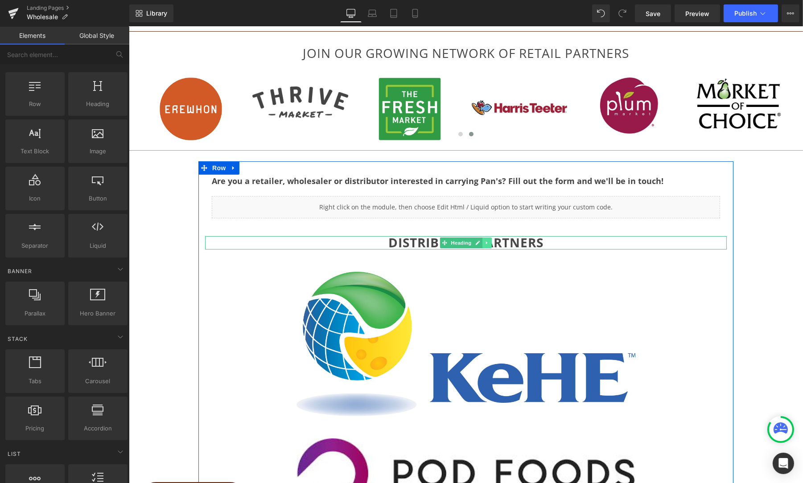
click at [486, 242] on icon at bounding box center [486, 243] width 1 height 3
click at [489, 241] on icon at bounding box center [491, 243] width 5 height 5
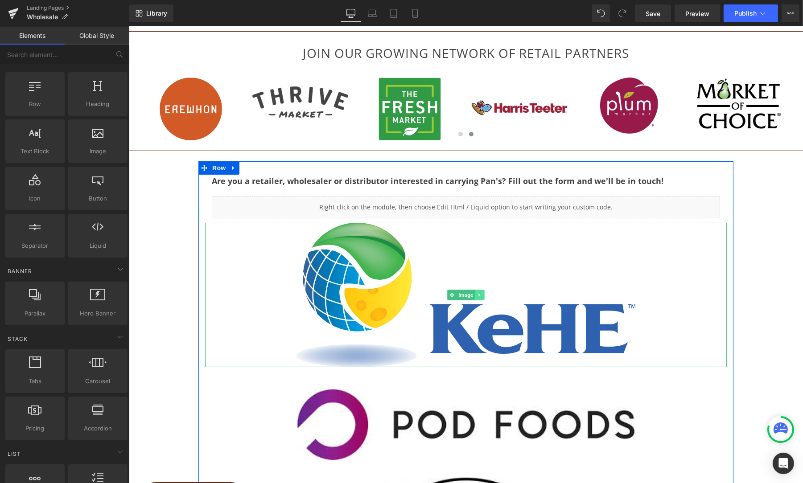
click at [478, 294] on icon at bounding box center [478, 295] width 1 height 3
click at [482, 293] on icon at bounding box center [484, 295] width 5 height 5
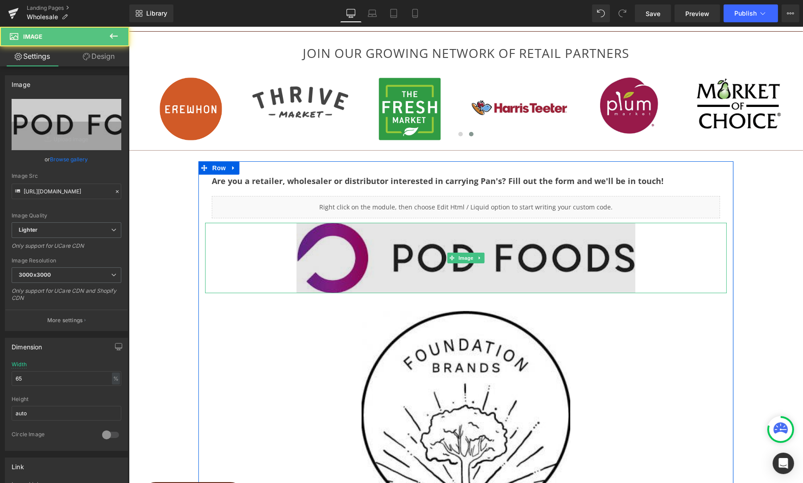
click at [570, 249] on img at bounding box center [465, 258] width 339 height 70
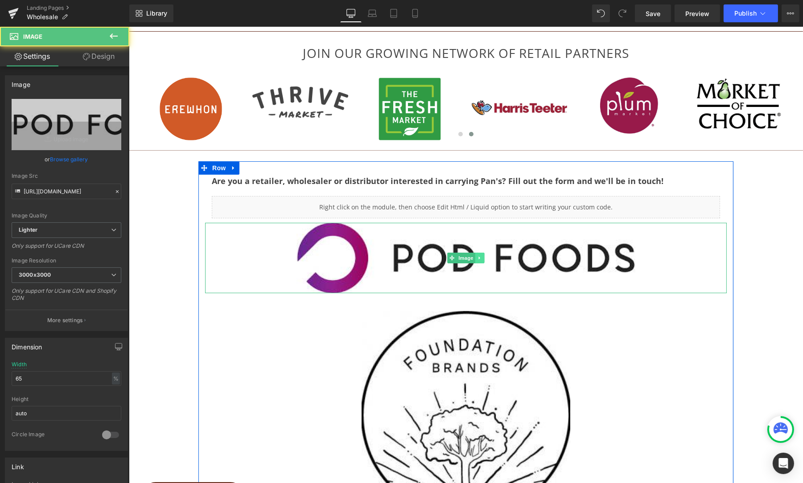
click at [477, 257] on icon at bounding box center [479, 257] width 5 height 5
click at [482, 257] on icon at bounding box center [484, 258] width 5 height 5
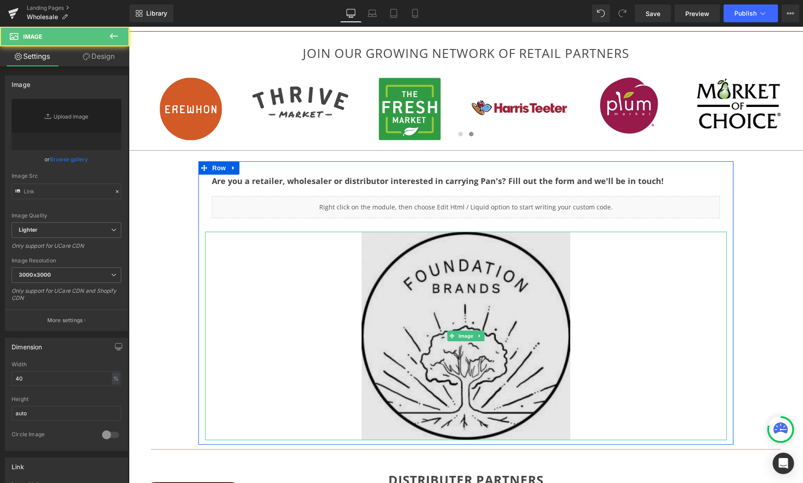
type input "[URL][DOMAIN_NAME]"
click at [478, 297] on img at bounding box center [465, 336] width 209 height 209
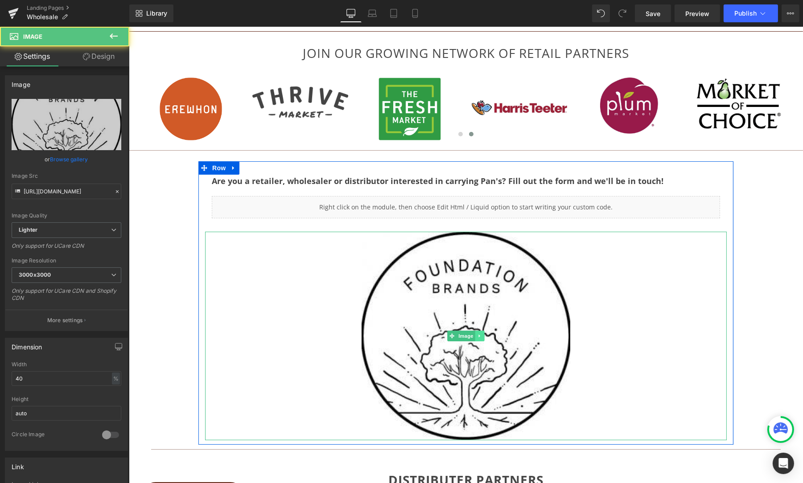
click at [477, 335] on icon at bounding box center [479, 336] width 5 height 5
click at [482, 335] on icon at bounding box center [484, 336] width 5 height 5
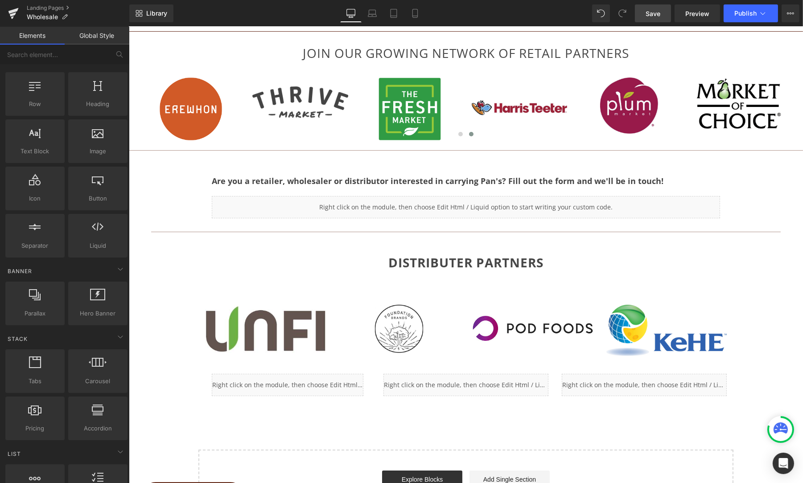
click at [650, 15] on span "Save" at bounding box center [653, 13] width 15 height 9
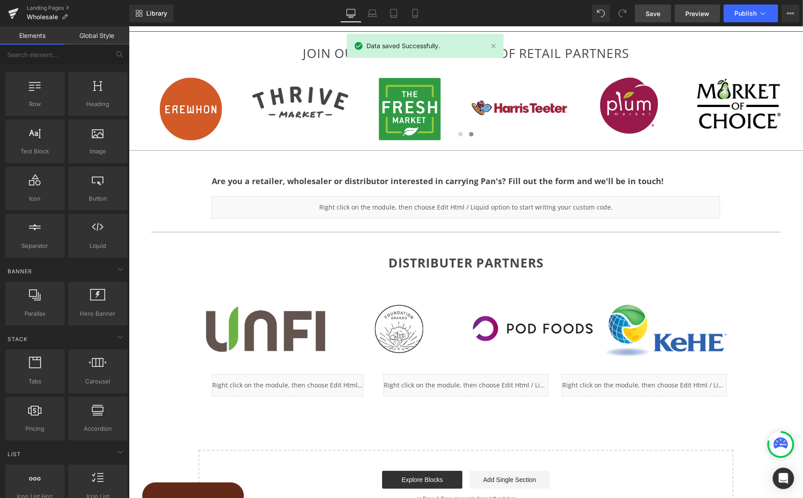
click at [700, 14] on span "Preview" at bounding box center [697, 13] width 24 height 9
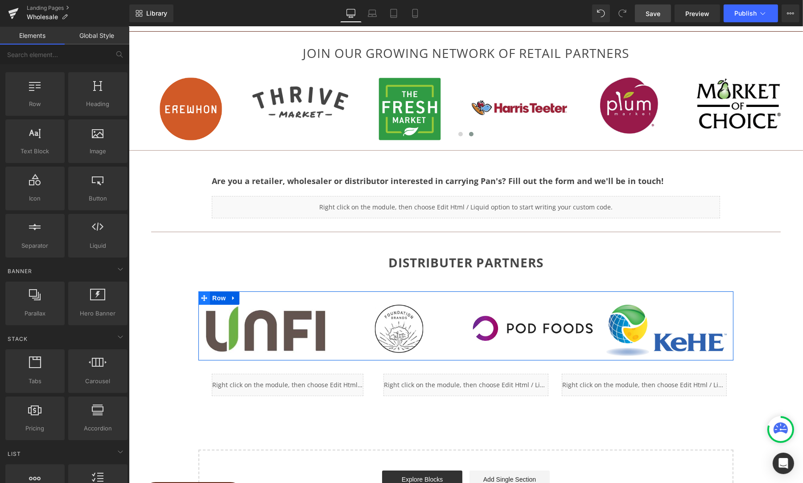
click at [203, 296] on icon at bounding box center [204, 298] width 6 height 6
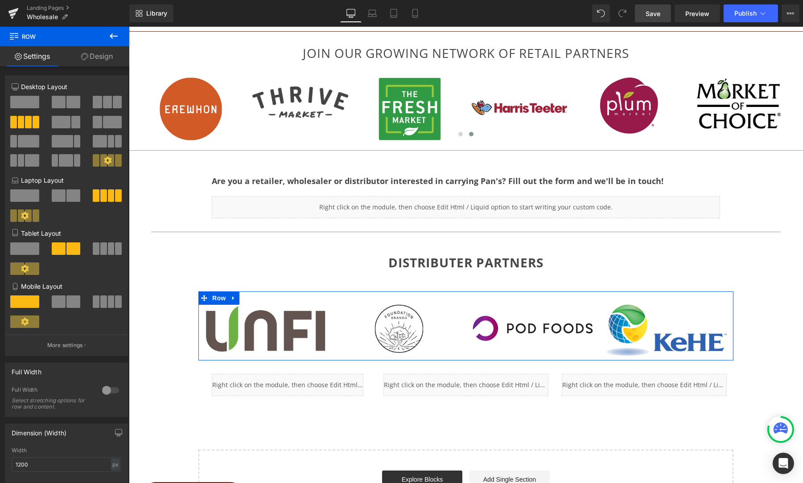
click at [99, 57] on link "Design" at bounding box center [97, 56] width 65 height 20
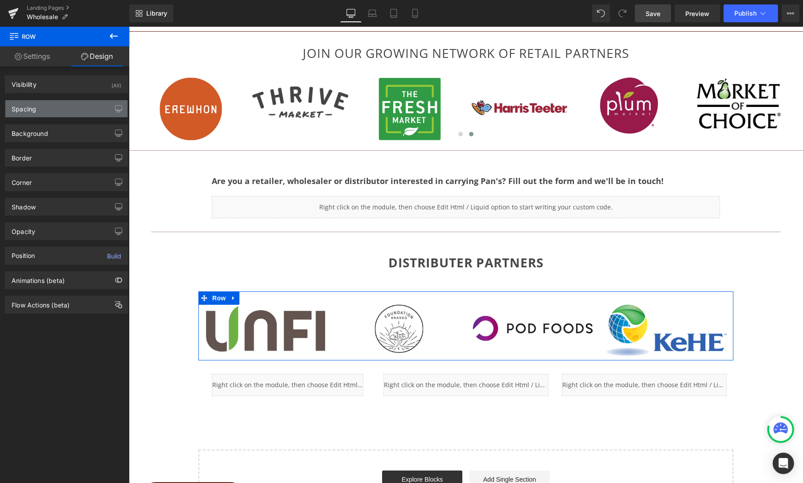
click at [46, 109] on div "Spacing" at bounding box center [66, 108] width 122 height 17
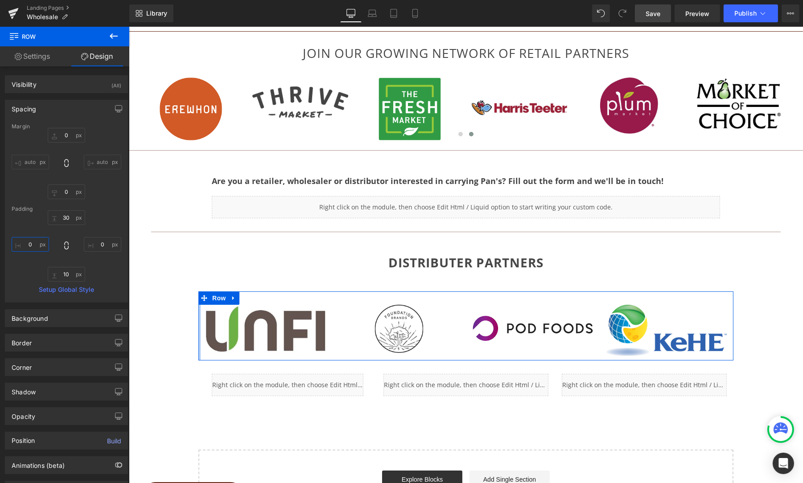
click at [26, 246] on input "0" at bounding box center [30, 244] width 37 height 15
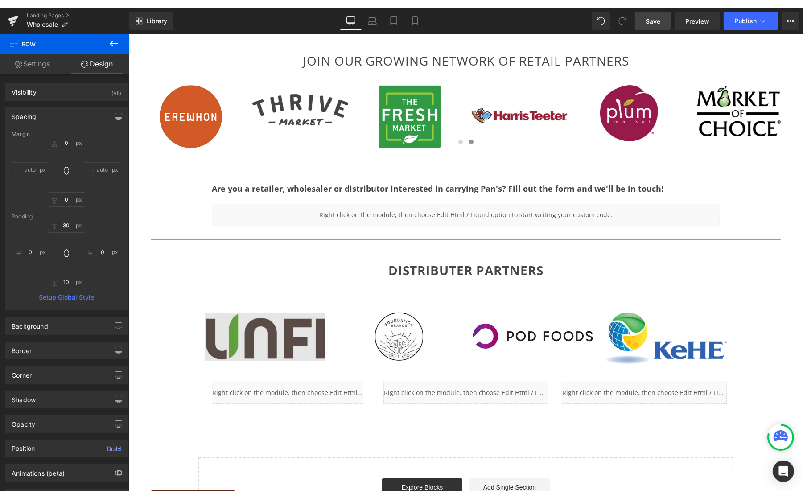
scroll to position [43, 0]
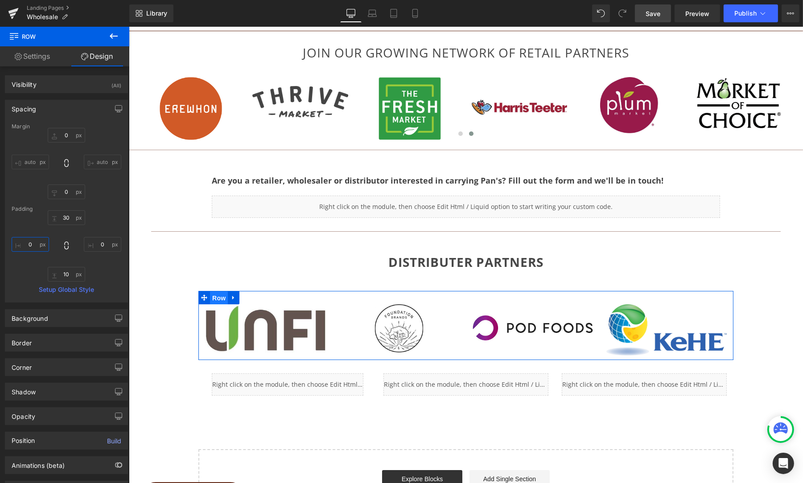
click at [215, 293] on span "Row" at bounding box center [219, 298] width 18 height 13
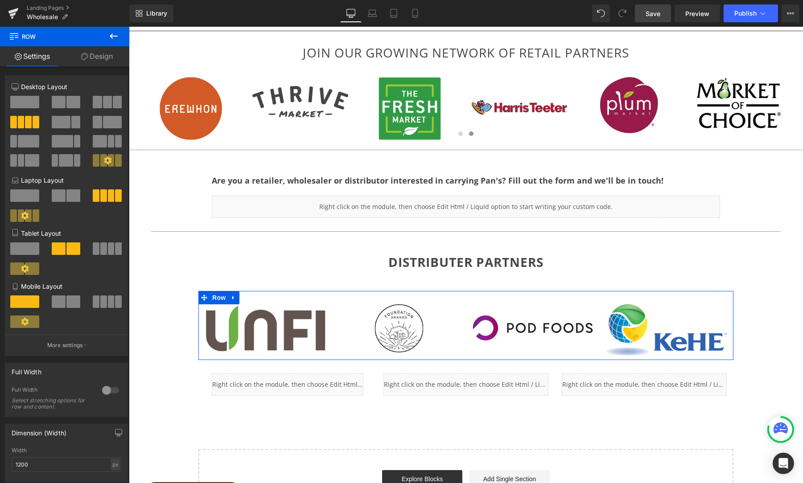
click at [104, 51] on link "Design" at bounding box center [97, 56] width 65 height 20
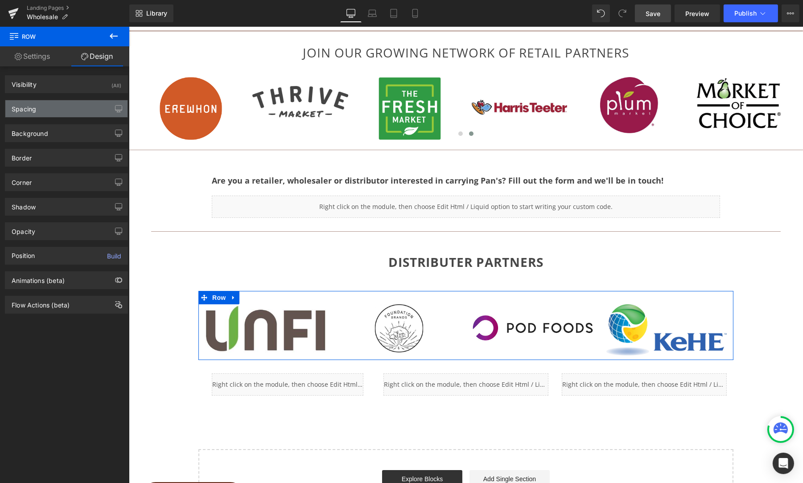
click at [37, 105] on div "Spacing" at bounding box center [66, 108] width 122 height 17
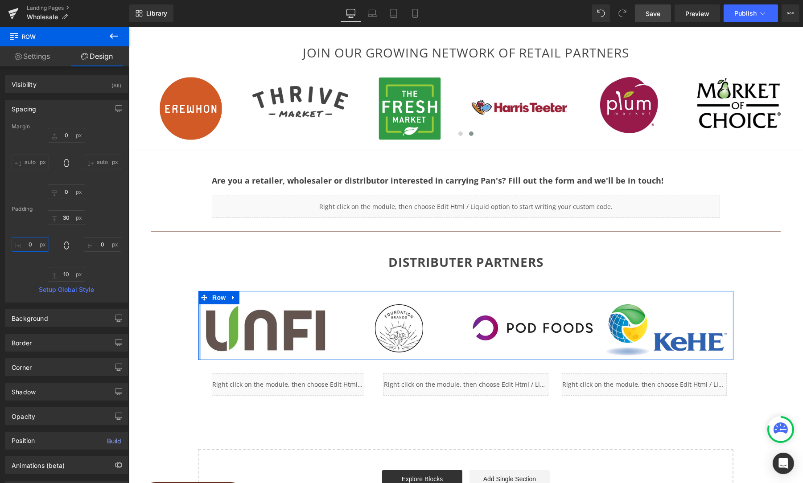
click at [26, 247] on input "0" at bounding box center [30, 244] width 37 height 15
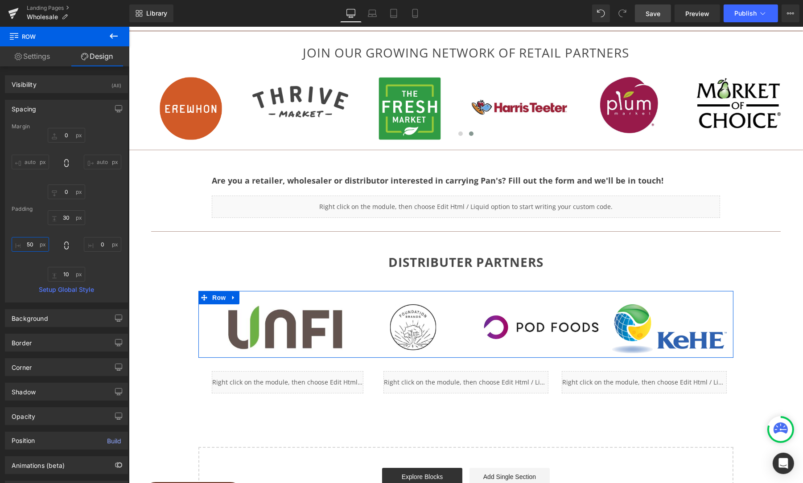
type input "0"
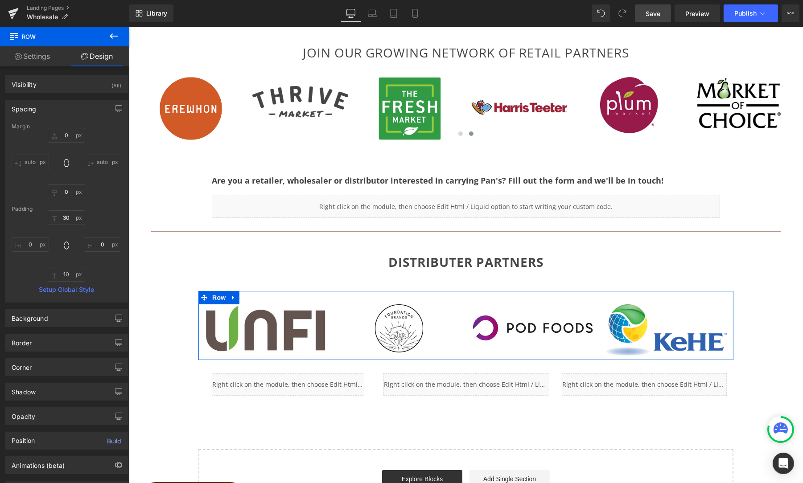
click at [25, 160] on input "auto" at bounding box center [30, 162] width 37 height 15
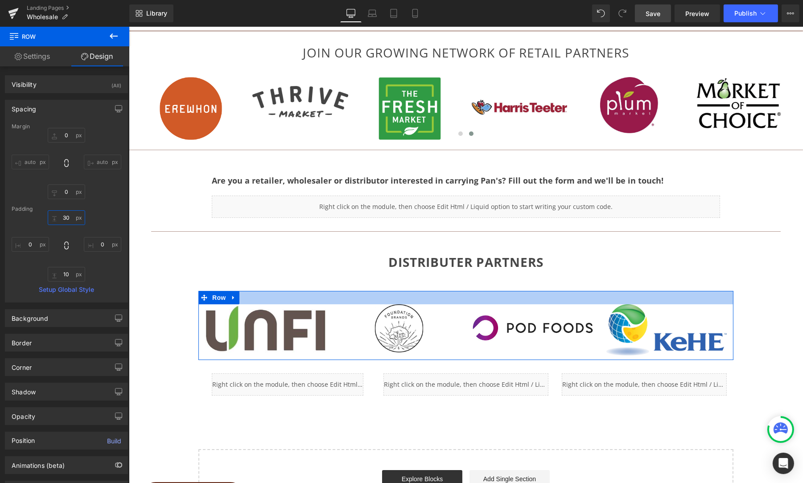
drag, startPoint x: 64, startPoint y: 218, endPoint x: 74, endPoint y: 218, distance: 10.7
click at [64, 218] on input "30" at bounding box center [66, 217] width 37 height 15
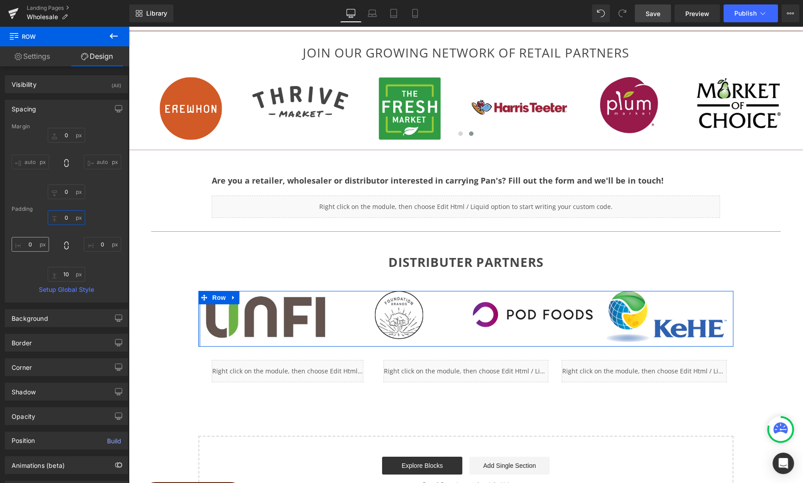
type input "0"
click at [27, 242] on input "0" at bounding box center [30, 244] width 37 height 15
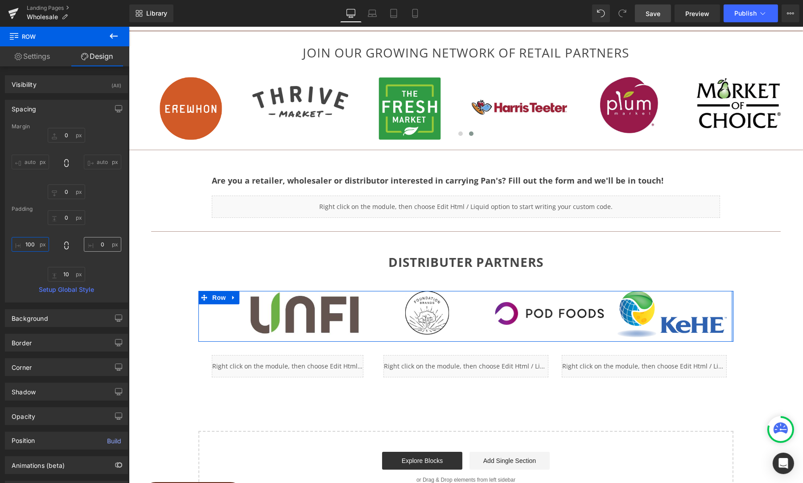
type input "100"
click at [97, 244] on input "0" at bounding box center [102, 244] width 37 height 15
type input "100"
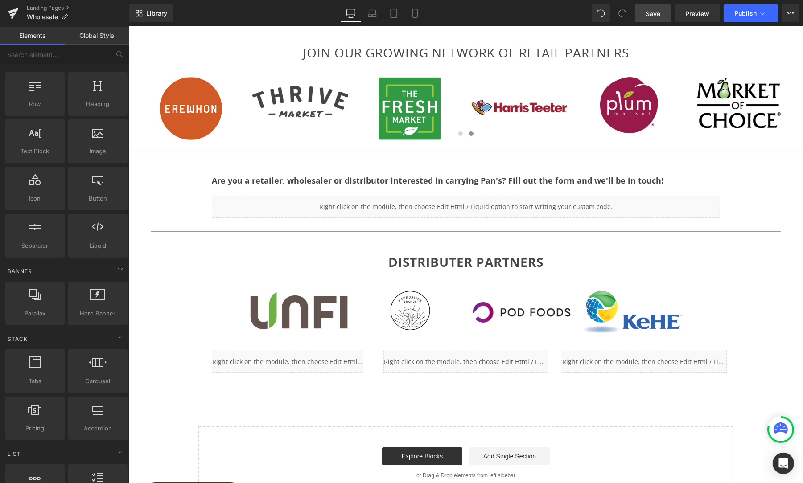
click at [775, 315] on div "JOIN OUR GROWING NETWORK OF RETAIL PARTNERS Heading Row Image Image Image Image…" at bounding box center [465, 242] width 674 height 516
click at [645, 15] on link "Save" at bounding box center [653, 13] width 36 height 18
click at [698, 13] on span "Preview" at bounding box center [697, 13] width 24 height 9
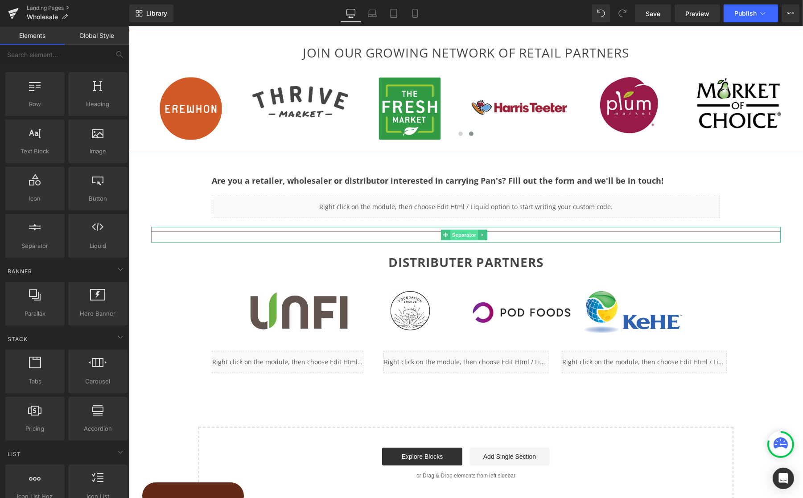
click at [463, 231] on span "Separator" at bounding box center [464, 235] width 28 height 11
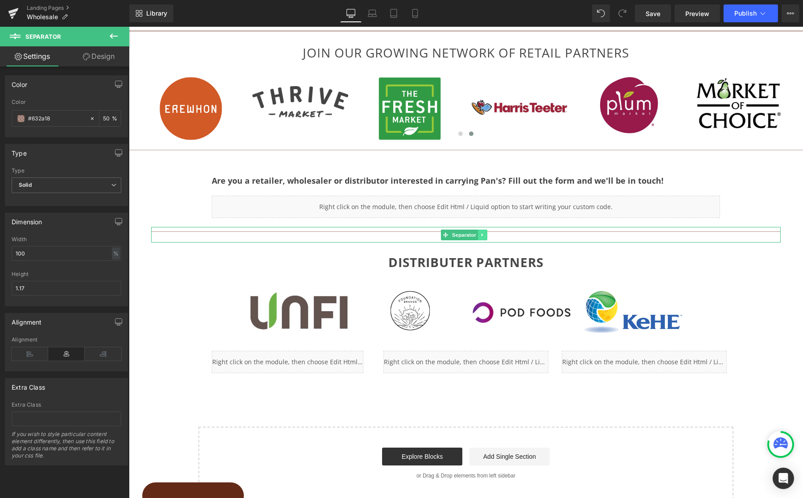
click at [481, 233] on icon at bounding box center [482, 234] width 5 height 5
click at [478, 233] on icon at bounding box center [477, 234] width 5 height 5
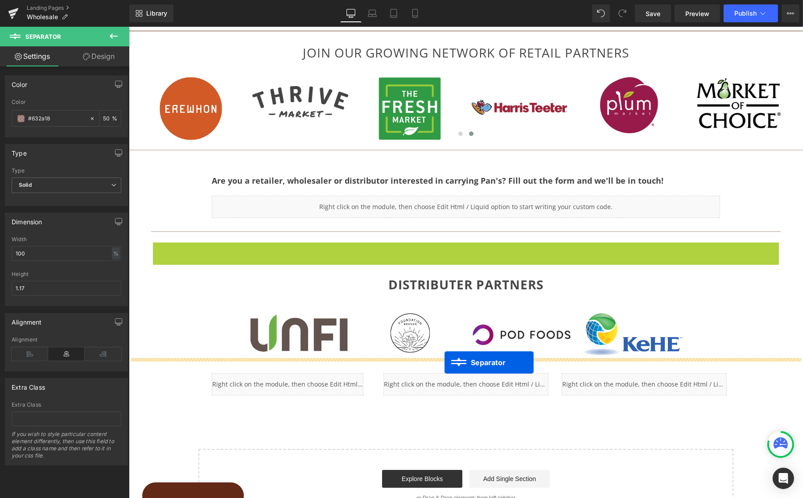
drag, startPoint x: 445, startPoint y: 249, endPoint x: 444, endPoint y: 362, distance: 113.3
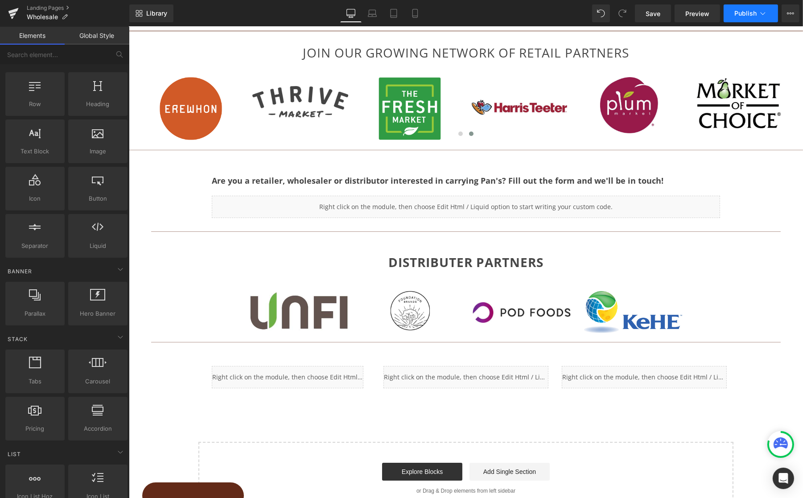
click at [744, 15] on span "Publish" at bounding box center [745, 13] width 22 height 7
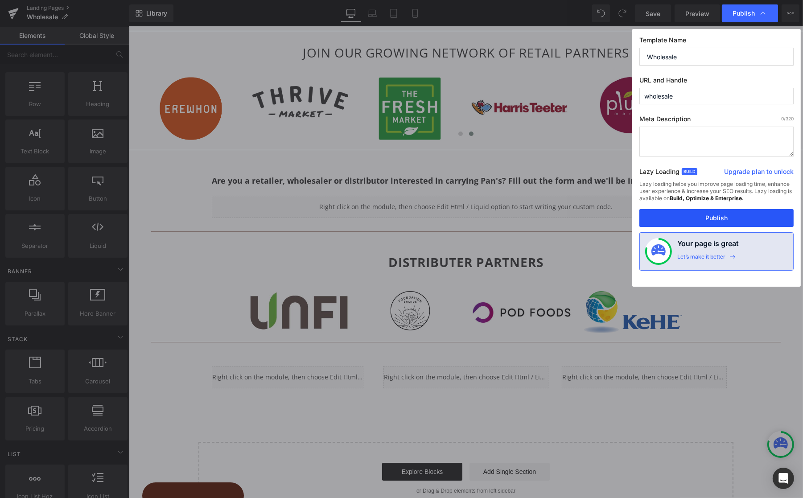
click at [724, 218] on button "Publish" at bounding box center [716, 218] width 154 height 18
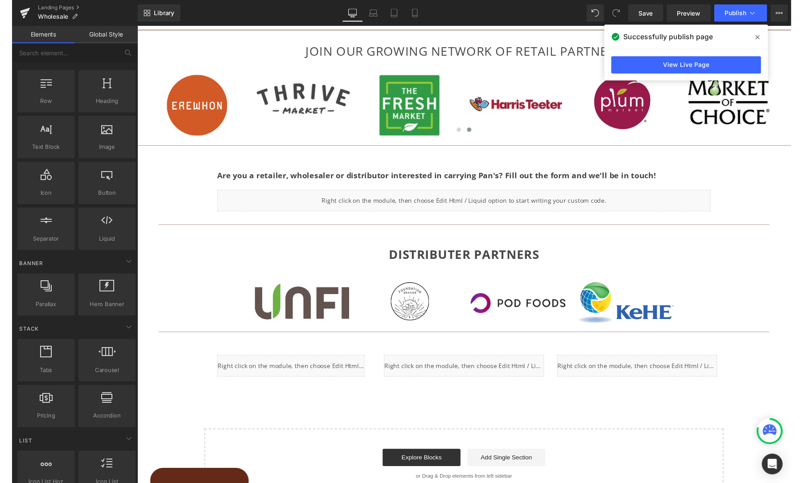
scroll to position [22, 0]
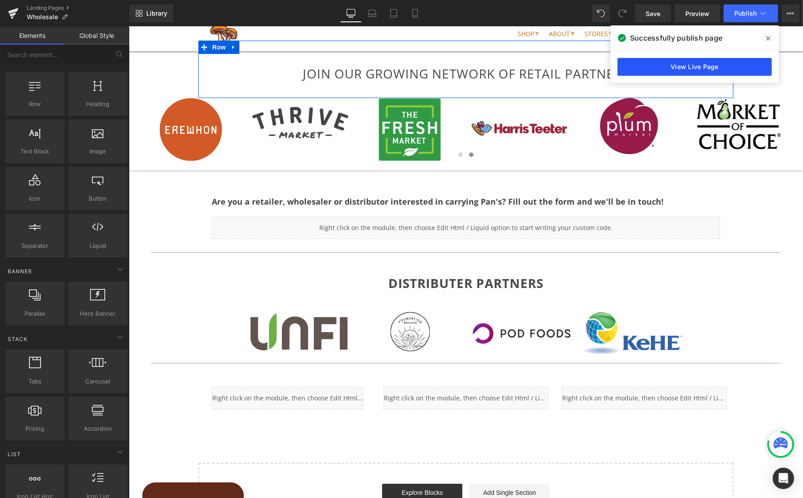
click at [700, 71] on link "View Live Page" at bounding box center [695, 67] width 154 height 18
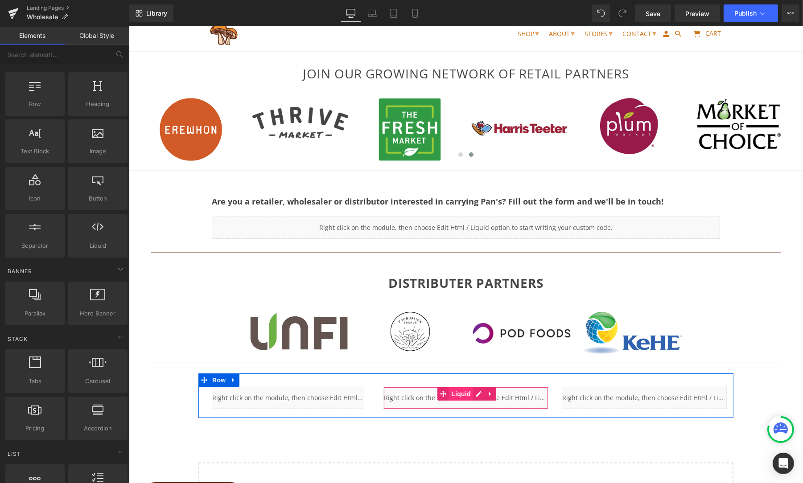
click at [458, 393] on span "Liquid" at bounding box center [461, 393] width 24 height 13
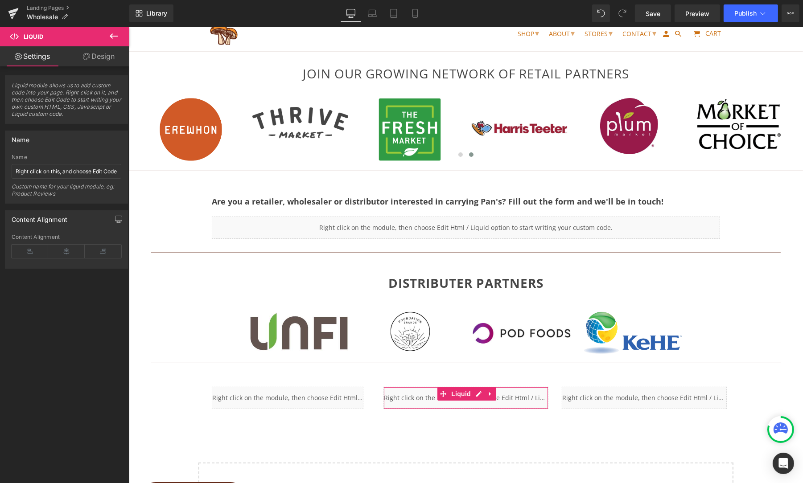
click at [101, 60] on link "Design" at bounding box center [98, 56] width 65 height 20
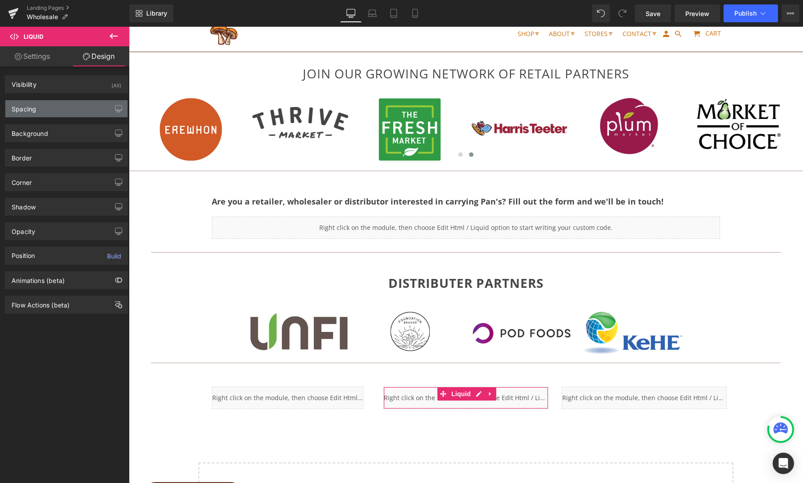
click at [42, 112] on div "Spacing" at bounding box center [66, 108] width 122 height 17
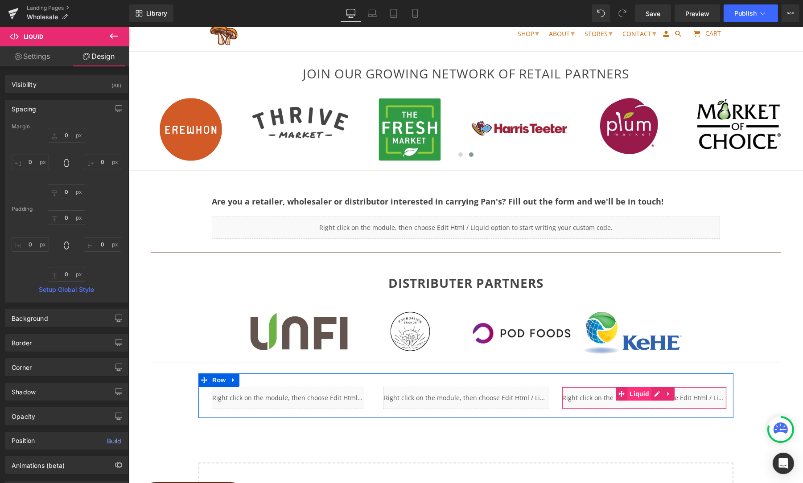
click at [633, 393] on span "Liquid" at bounding box center [639, 393] width 24 height 13
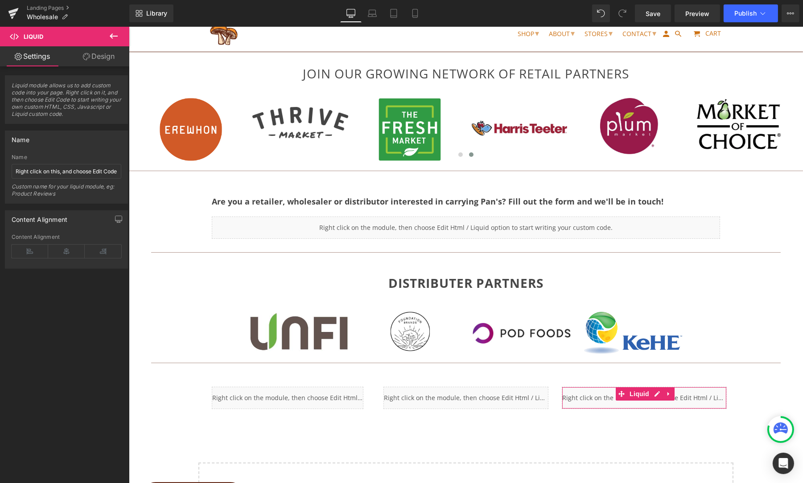
click at [102, 59] on link "Design" at bounding box center [98, 56] width 65 height 20
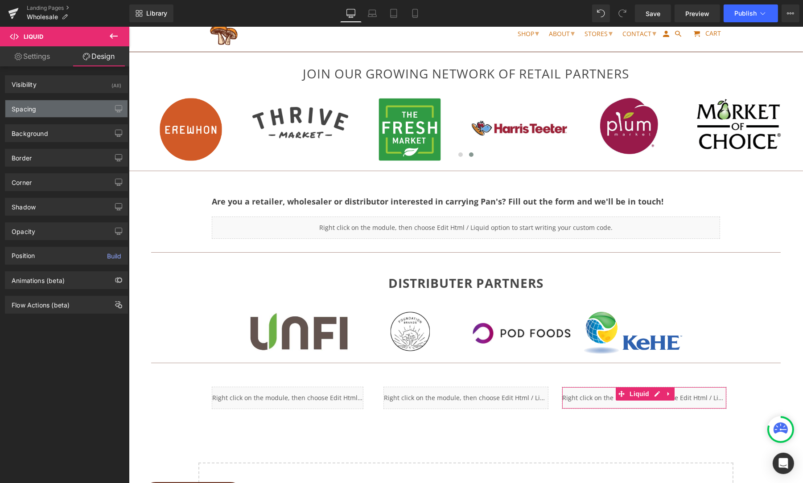
click at [49, 106] on div "Spacing" at bounding box center [66, 108] width 122 height 17
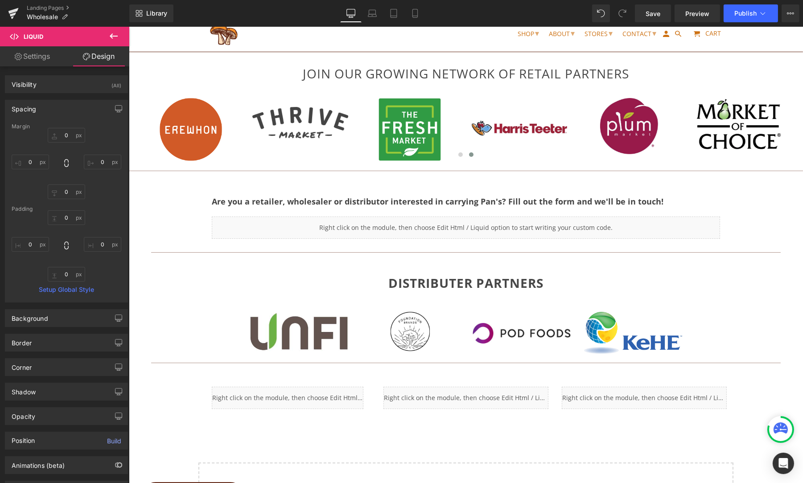
scroll to position [19, 0]
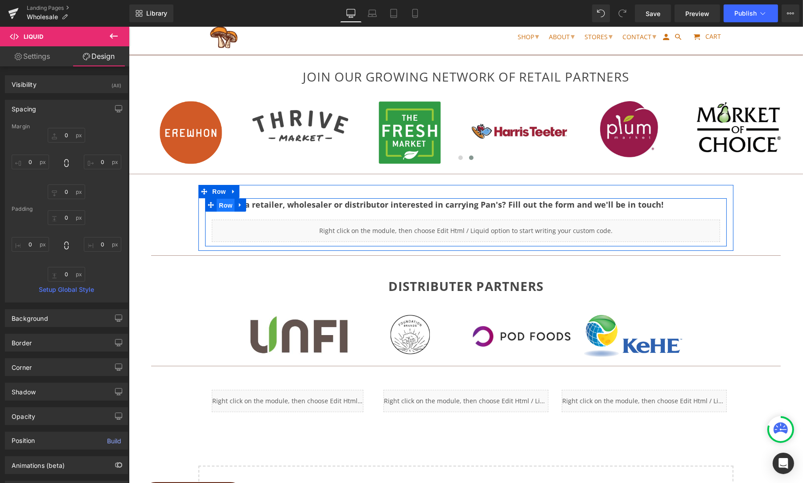
click at [226, 204] on span "Row" at bounding box center [225, 205] width 18 height 13
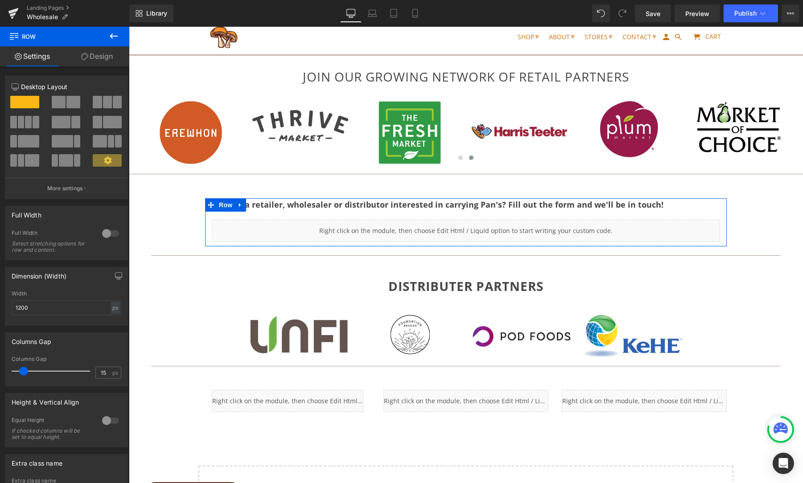
click at [109, 57] on link "Design" at bounding box center [97, 56] width 65 height 20
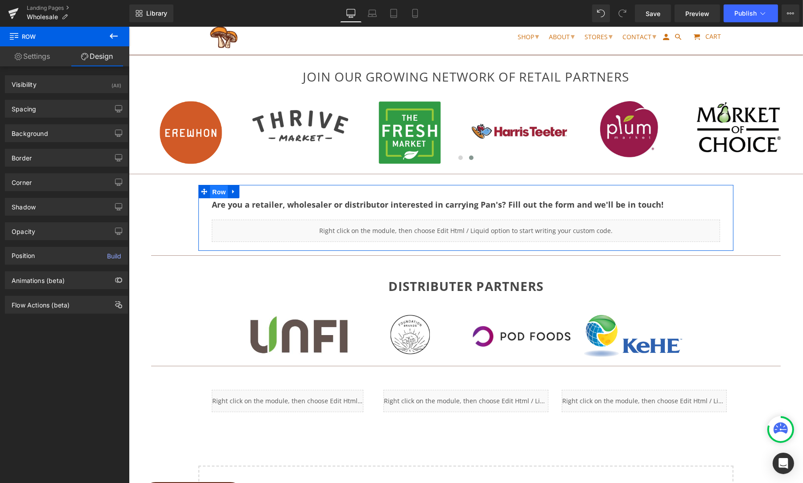
click at [212, 188] on span "Row" at bounding box center [219, 191] width 18 height 13
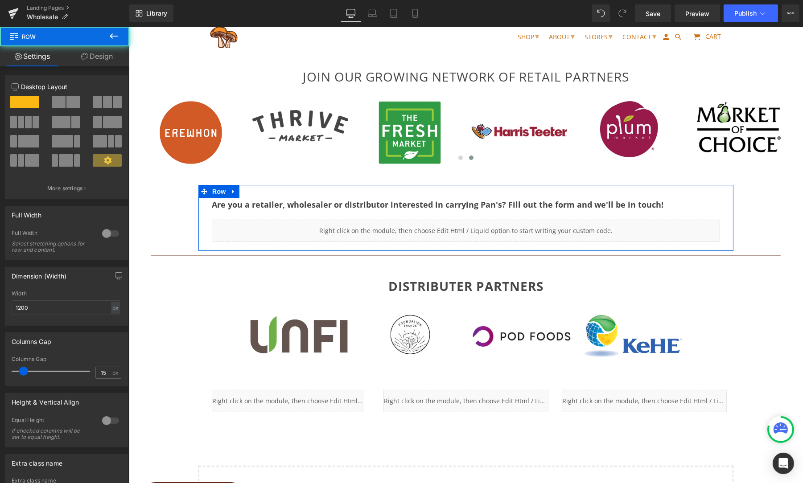
click at [101, 51] on link "Design" at bounding box center [97, 56] width 65 height 20
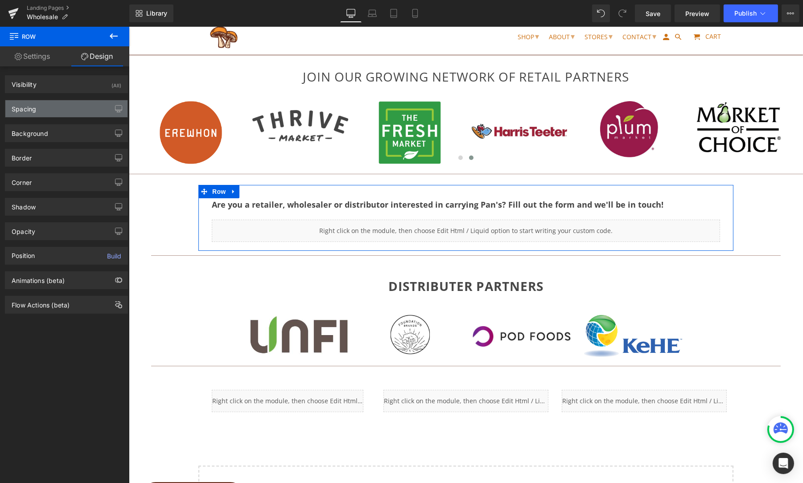
click at [33, 105] on div "Spacing" at bounding box center [24, 106] width 25 height 12
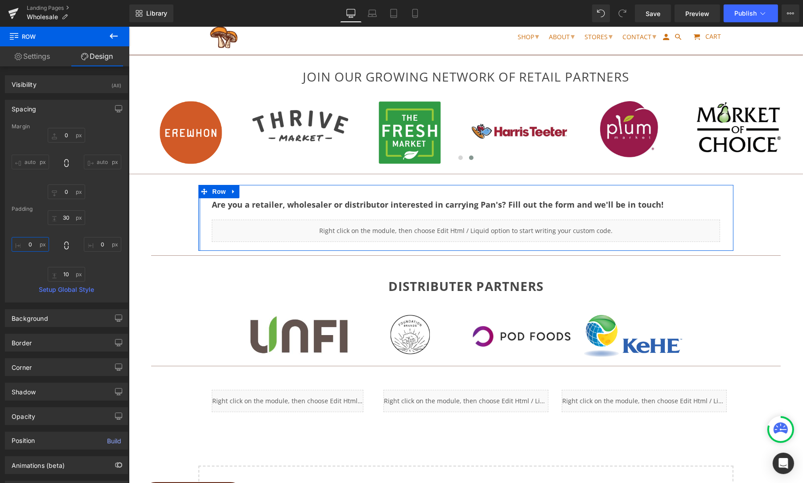
click at [26, 249] on input "0" at bounding box center [30, 244] width 37 height 15
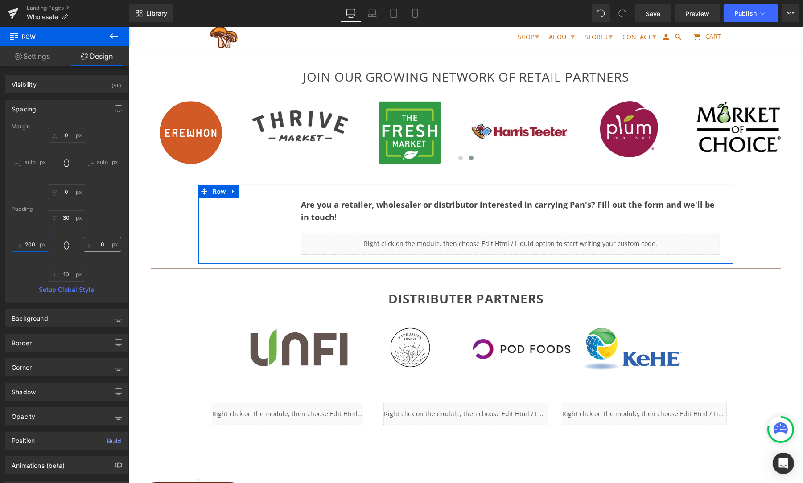
type input "200"
click at [96, 243] on input "0" at bounding box center [102, 244] width 37 height 15
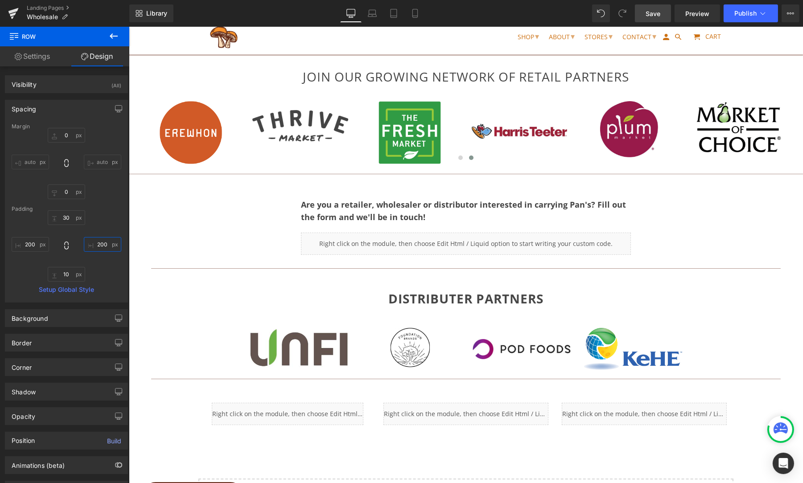
type input "200"
click at [655, 14] on span "Save" at bounding box center [653, 13] width 15 height 9
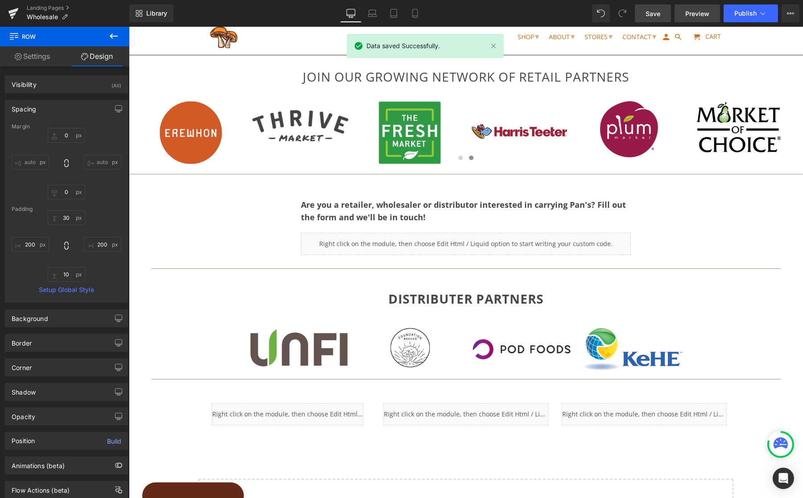
click at [703, 13] on span "Preview" at bounding box center [697, 13] width 24 height 9
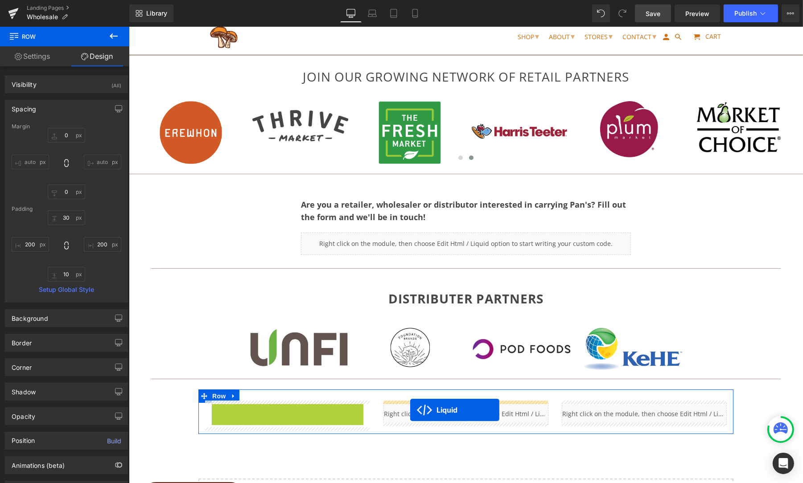
drag, startPoint x: 263, startPoint y: 407, endPoint x: 410, endPoint y: 410, distance: 146.7
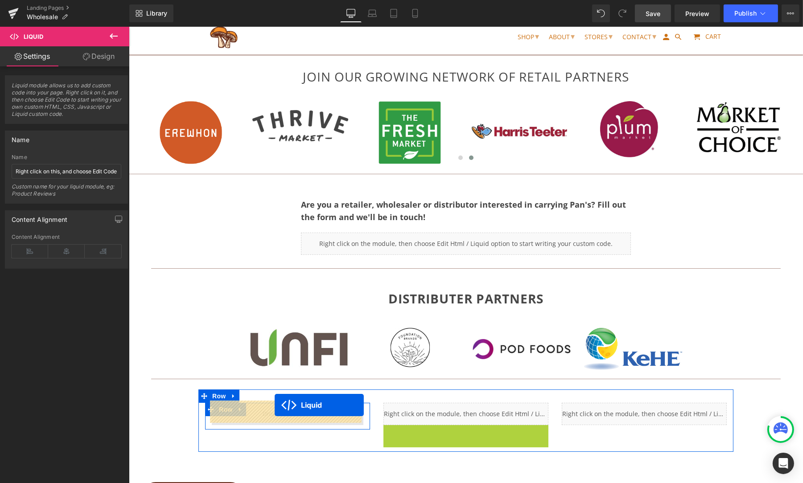
drag, startPoint x: 442, startPoint y: 429, endPoint x: 274, endPoint y: 405, distance: 169.3
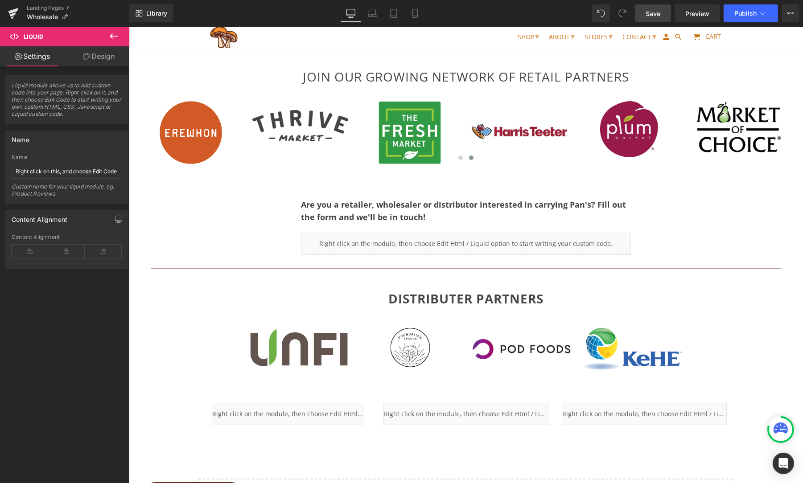
click at [653, 16] on span "Save" at bounding box center [653, 13] width 15 height 9
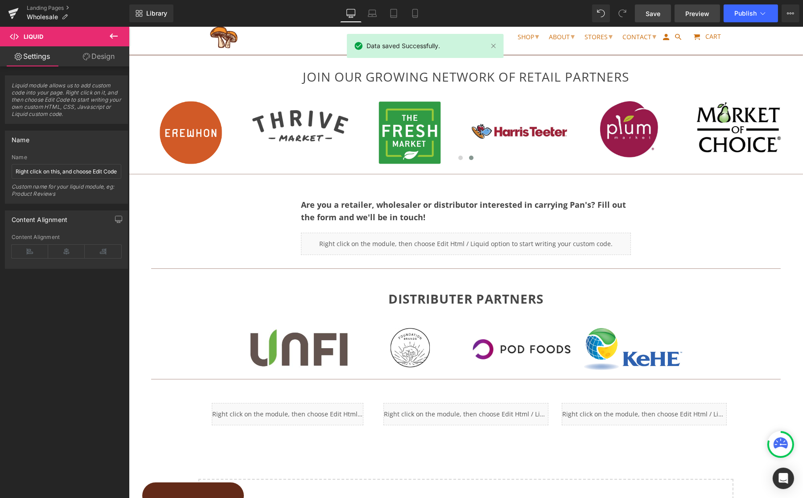
click at [702, 13] on span "Preview" at bounding box center [697, 13] width 24 height 9
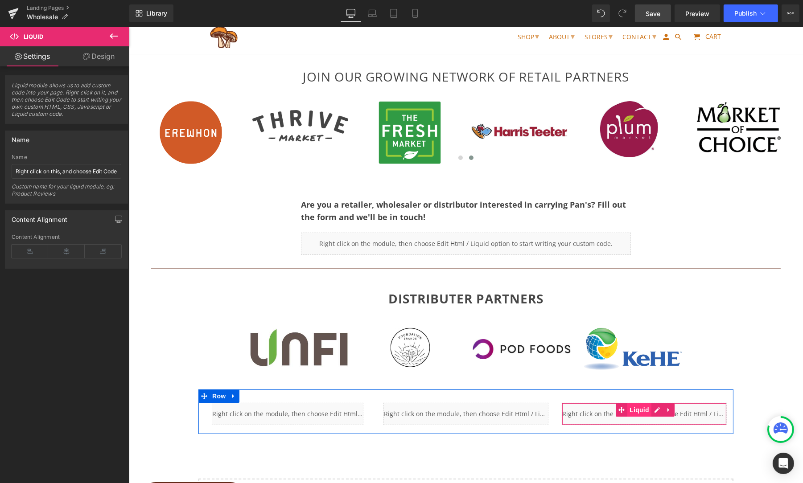
click at [641, 407] on span "Liquid" at bounding box center [639, 410] width 24 height 13
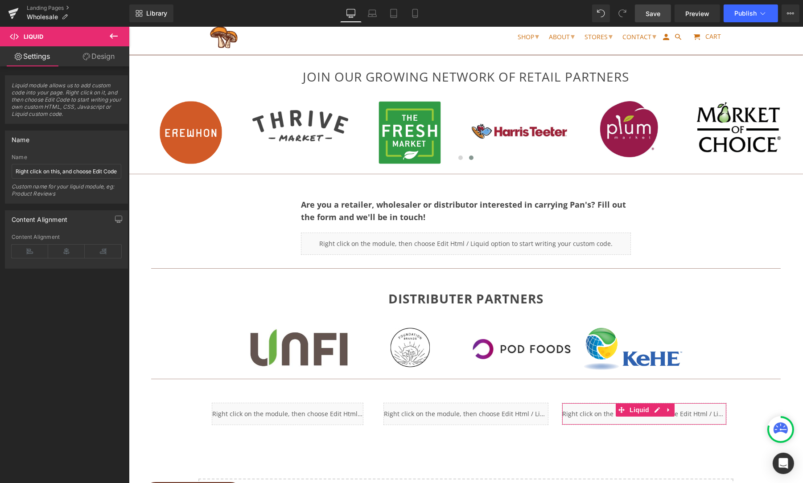
drag, startPoint x: 114, startPoint y: 58, endPoint x: 39, endPoint y: 94, distance: 83.2
click at [113, 58] on link "Design" at bounding box center [98, 56] width 65 height 20
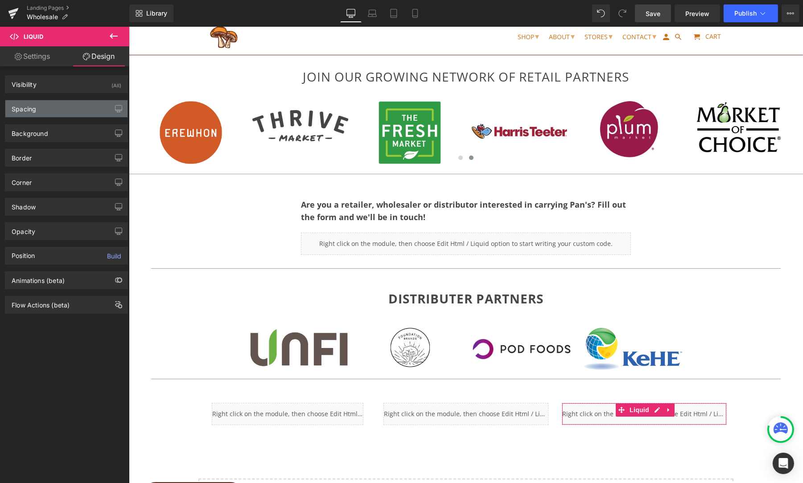
click at [32, 108] on div "Spacing" at bounding box center [24, 106] width 25 height 12
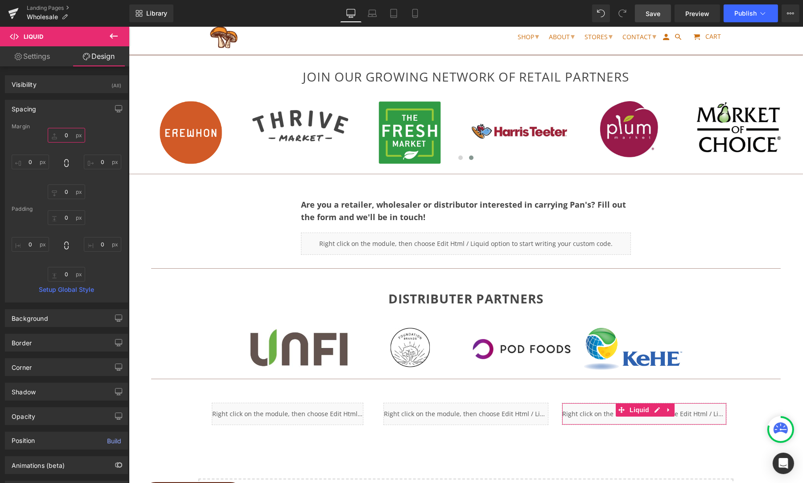
click at [60, 132] on input "0" at bounding box center [66, 135] width 37 height 15
type input "20"
click at [659, 12] on span "Save" at bounding box center [653, 13] width 15 height 9
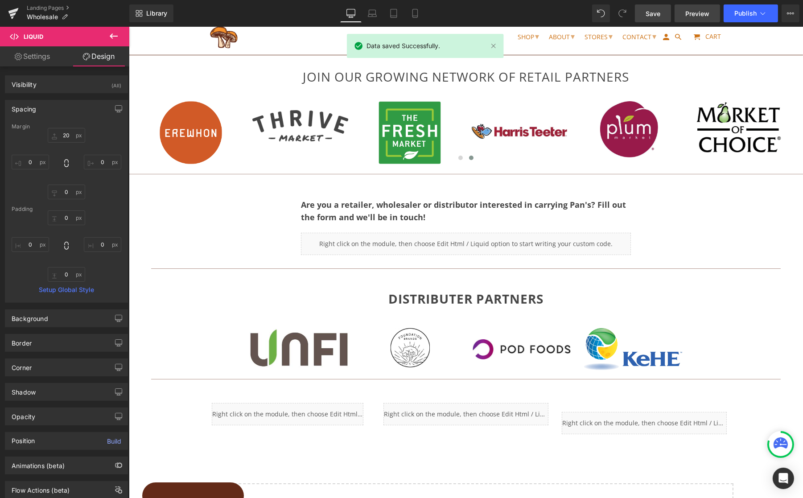
click at [695, 11] on span "Preview" at bounding box center [697, 13] width 24 height 9
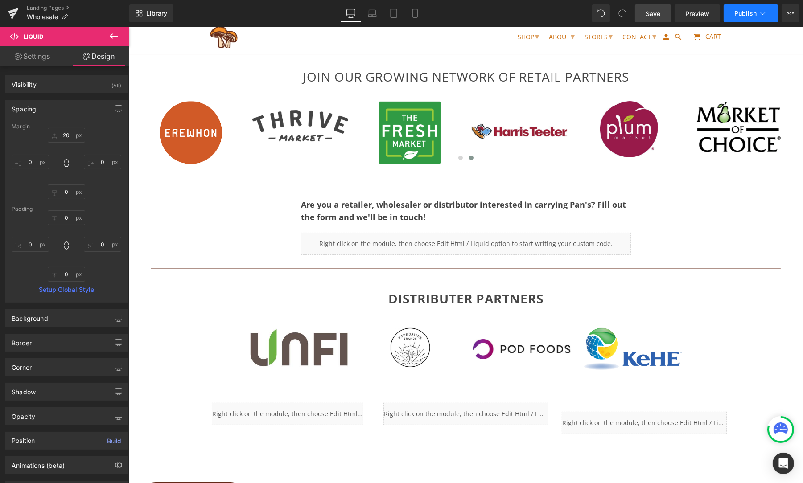
click at [766, 12] on icon at bounding box center [762, 13] width 9 height 9
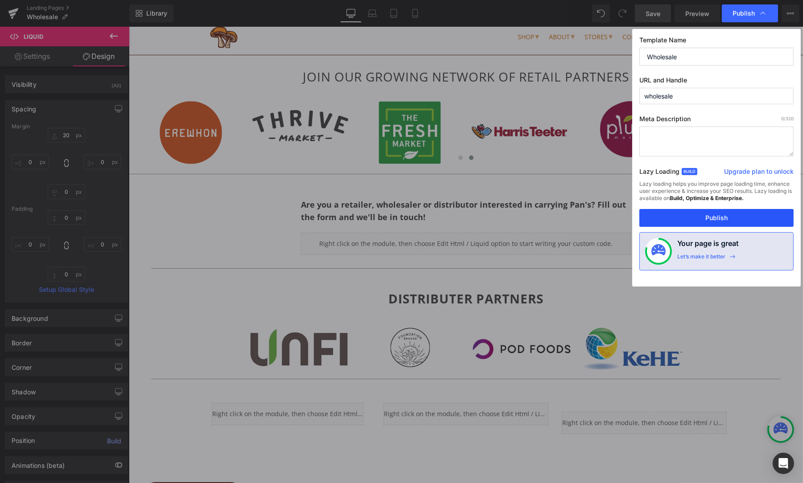
click at [703, 219] on button "Publish" at bounding box center [716, 218] width 154 height 18
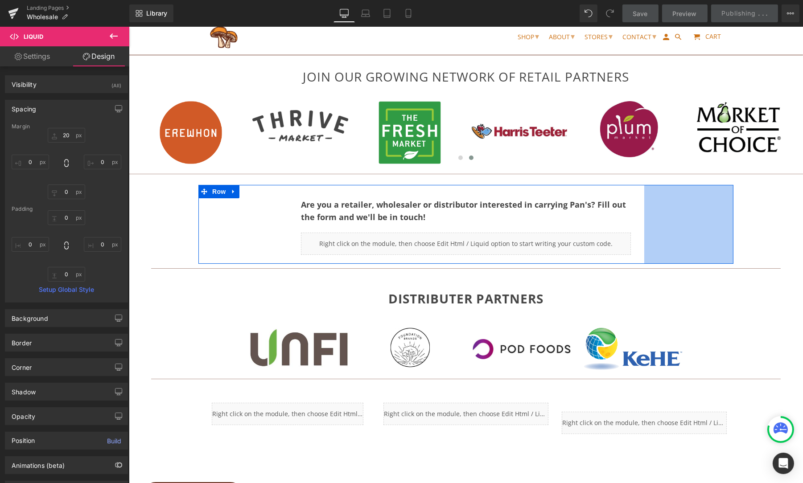
scroll to position [20, 0]
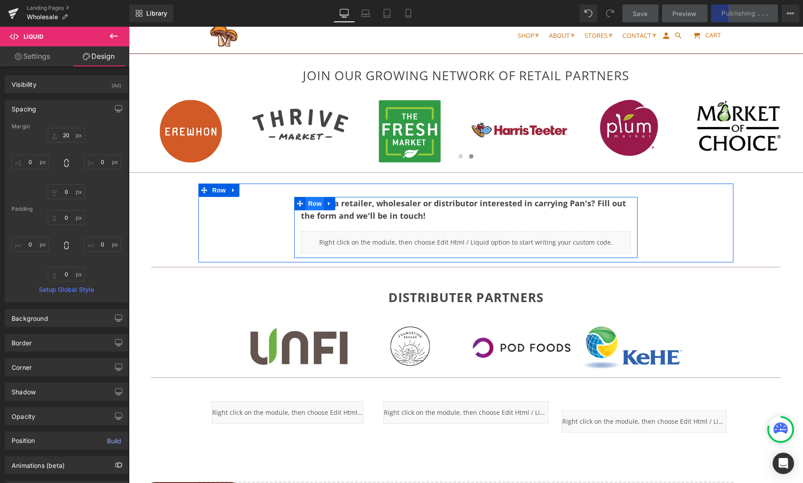
click at [311, 203] on span "Row" at bounding box center [314, 203] width 18 height 13
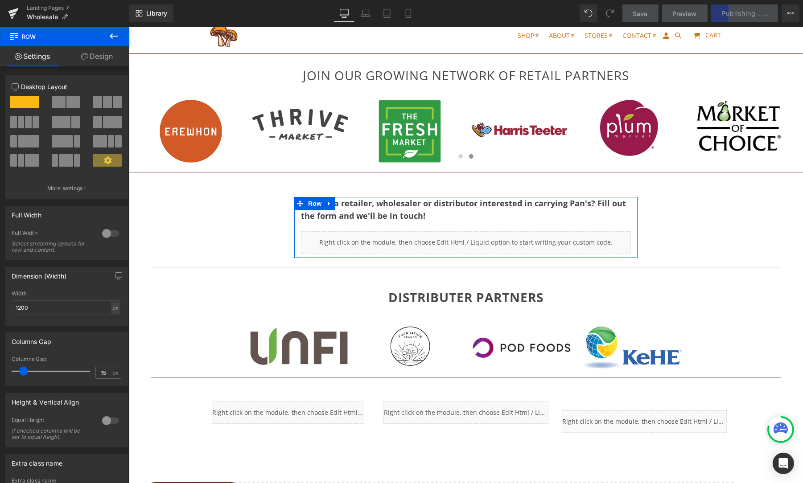
click at [106, 55] on link "Design" at bounding box center [97, 56] width 65 height 20
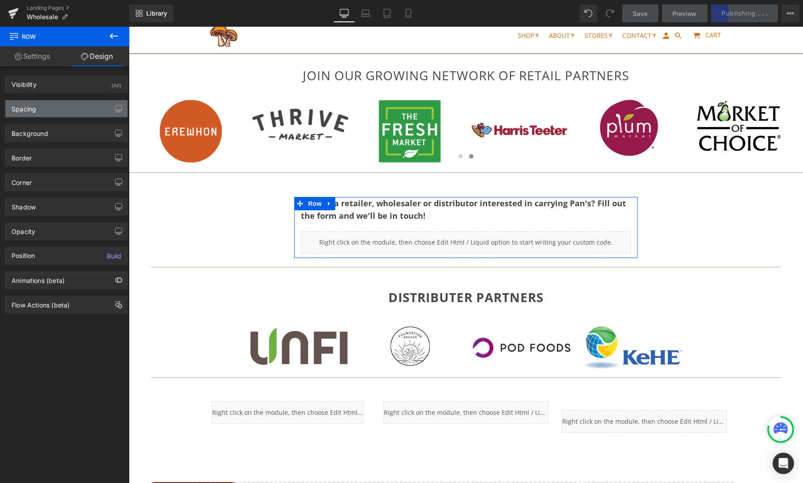
click at [22, 109] on div "Spacing" at bounding box center [24, 106] width 25 height 12
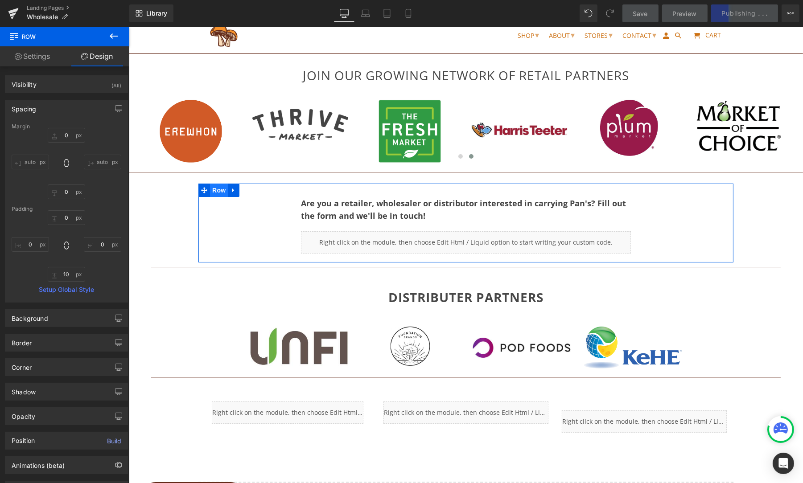
click at [212, 188] on span "Row" at bounding box center [219, 190] width 18 height 13
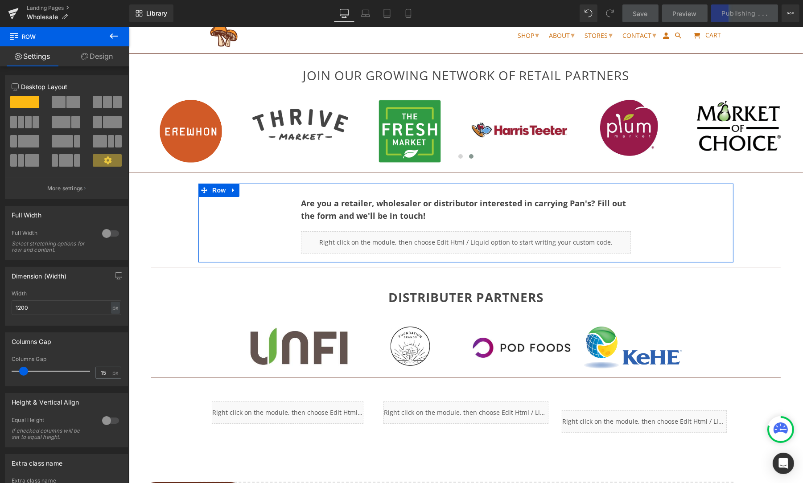
click at [110, 48] on link "Design" at bounding box center [97, 56] width 65 height 20
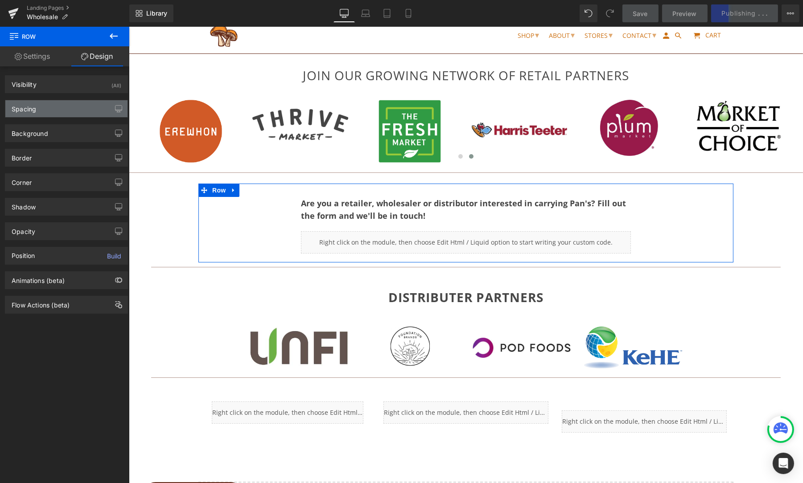
click at [33, 112] on div "Spacing" at bounding box center [24, 106] width 25 height 12
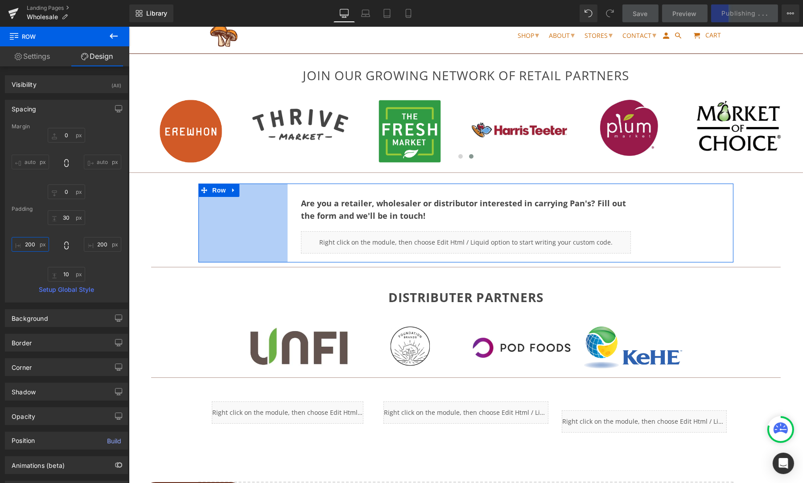
drag, startPoint x: 33, startPoint y: 245, endPoint x: 16, endPoint y: 245, distance: 17.4
click at [16, 245] on input "200" at bounding box center [30, 244] width 37 height 15
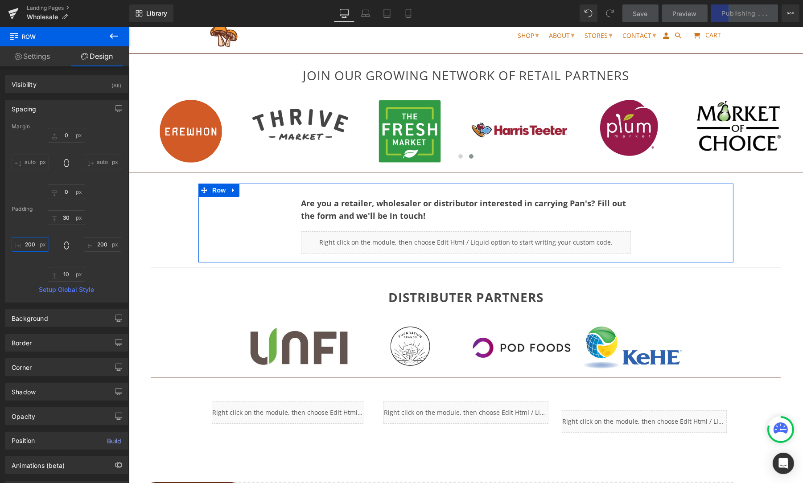
click at [35, 245] on input "200" at bounding box center [30, 244] width 37 height 15
drag, startPoint x: 35, startPoint y: 244, endPoint x: 22, endPoint y: 244, distance: 13.4
click at [22, 244] on input "200" at bounding box center [30, 244] width 37 height 15
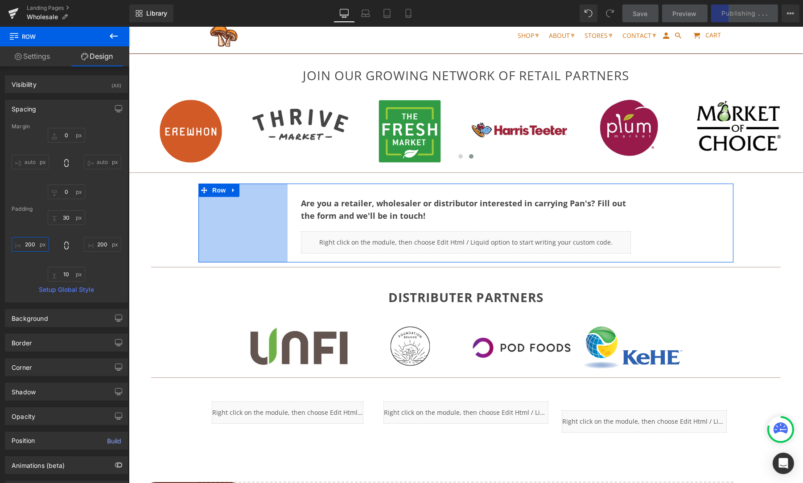
click at [33, 244] on input "200" at bounding box center [30, 244] width 37 height 15
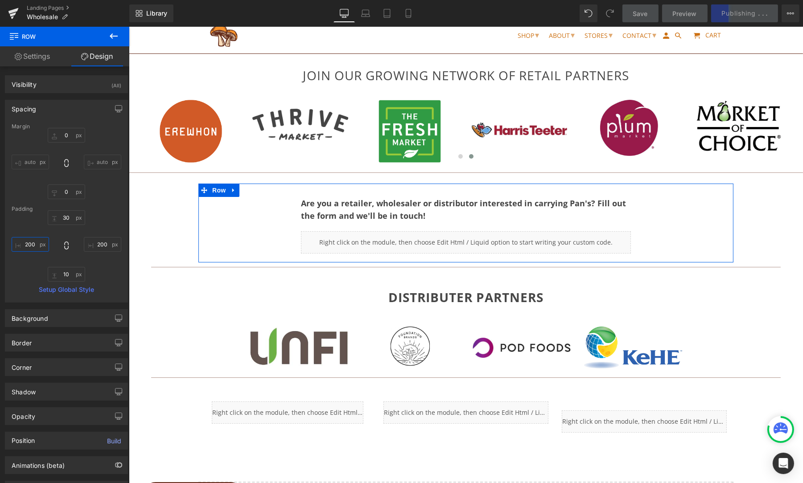
drag, startPoint x: 35, startPoint y: 244, endPoint x: 30, endPoint y: 245, distance: 4.5
click at [29, 245] on input "200" at bounding box center [30, 244] width 37 height 15
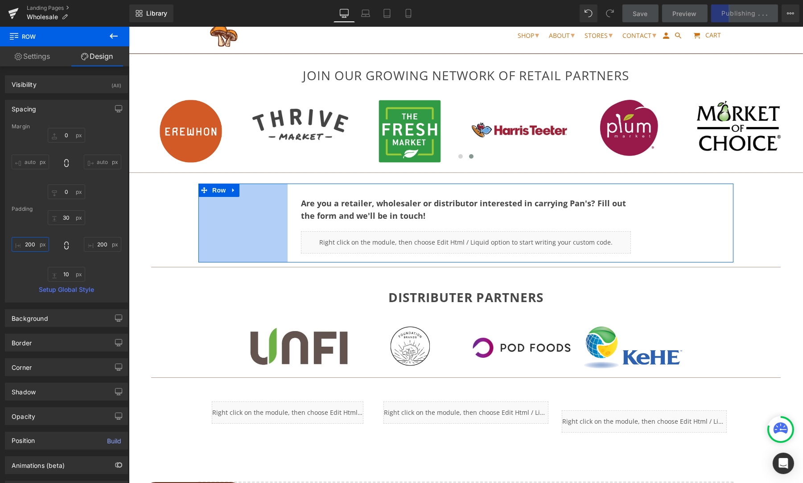
drag, startPoint x: 31, startPoint y: 246, endPoint x: 58, endPoint y: 241, distance: 27.1
click at [31, 246] on input "200" at bounding box center [30, 244] width 37 height 15
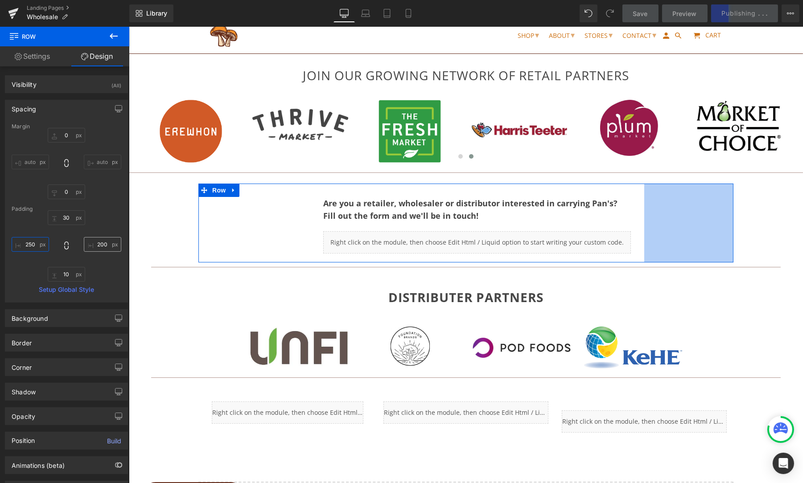
type input "250"
click at [99, 246] on input "200" at bounding box center [102, 244] width 37 height 15
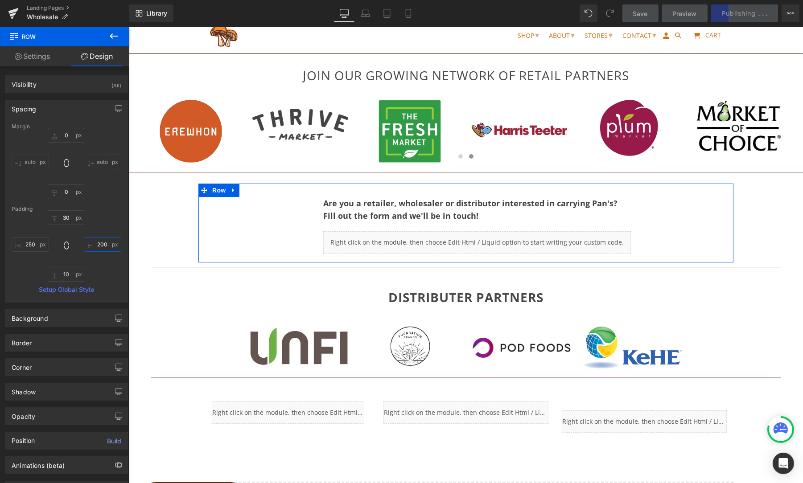
drag, startPoint x: 100, startPoint y: 244, endPoint x: 115, endPoint y: 244, distance: 14.7
click at [102, 244] on input "200" at bounding box center [102, 244] width 37 height 15
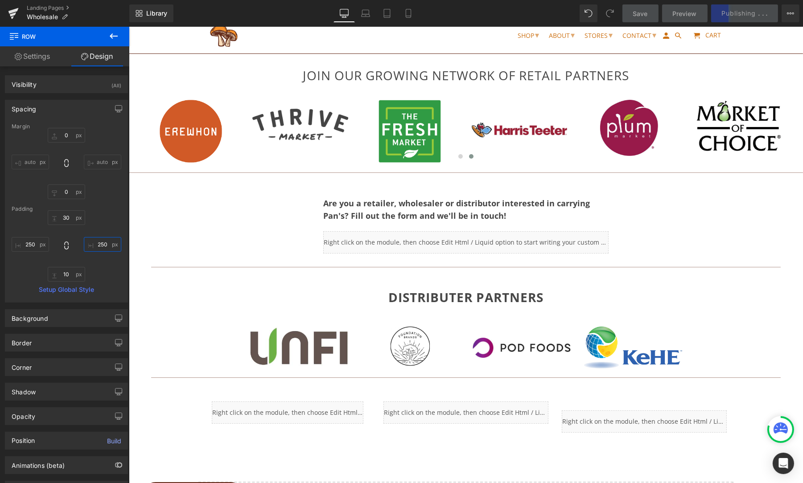
type input "250"
click at [645, 12] on span "Save" at bounding box center [640, 13] width 15 height 9
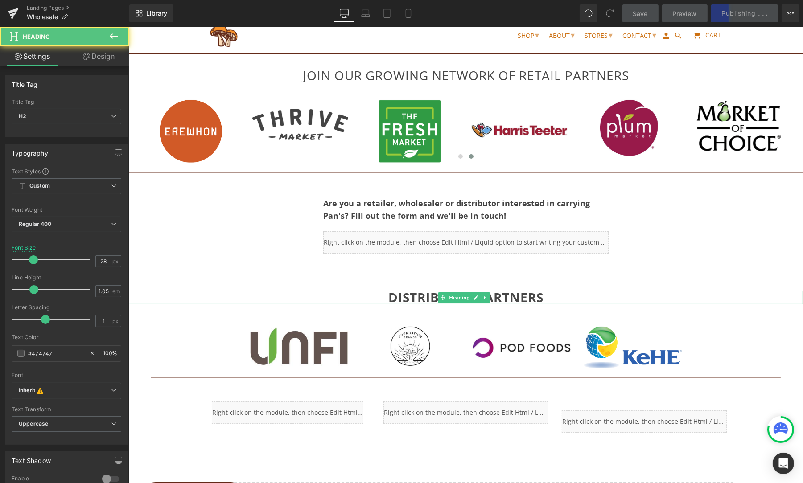
drag, startPoint x: 674, startPoint y: 298, endPoint x: 653, endPoint y: 297, distance: 21.4
click at [674, 298] on h2 "DISTRIBUTER PARTNERS" at bounding box center [465, 297] width 674 height 13
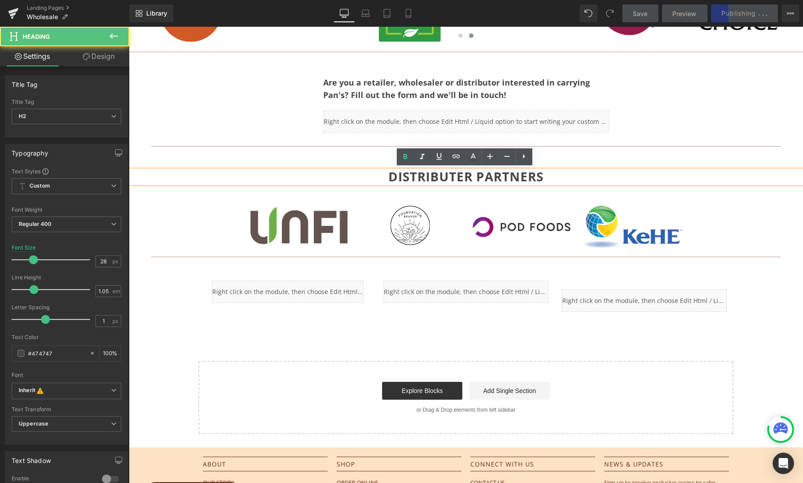
scroll to position [157, 0]
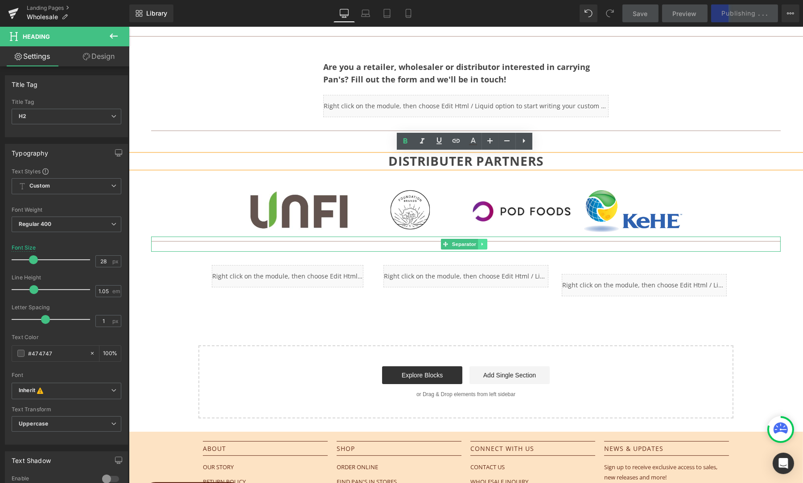
click at [481, 242] on icon at bounding box center [482, 244] width 5 height 5
click at [489, 242] on icon at bounding box center [487, 244] width 5 height 5
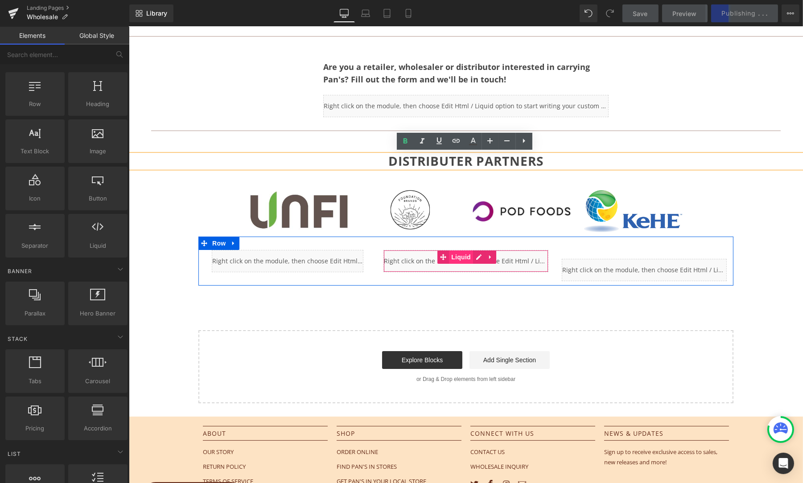
scroll to position [156, 0]
click at [218, 240] on span "Row" at bounding box center [219, 243] width 18 height 13
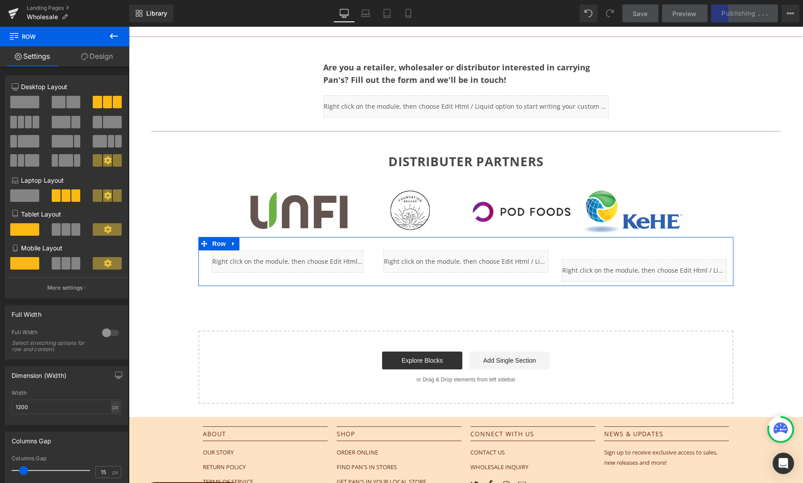
drag, startPoint x: 104, startPoint y: 53, endPoint x: 64, endPoint y: 67, distance: 42.9
click at [104, 54] on link "Design" at bounding box center [97, 56] width 65 height 20
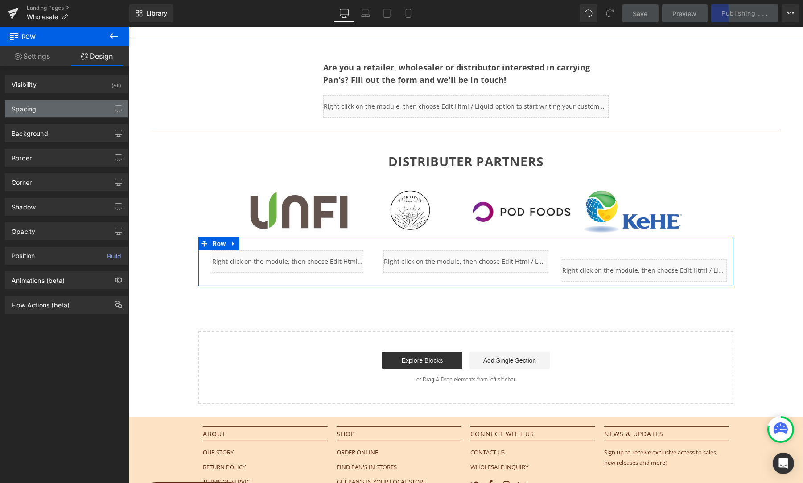
click at [39, 112] on div "Spacing" at bounding box center [66, 108] width 122 height 17
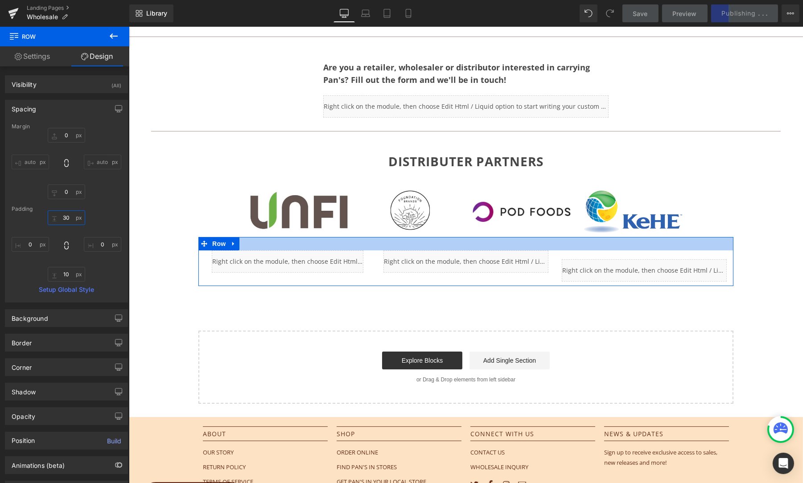
drag, startPoint x: 65, startPoint y: 218, endPoint x: 57, endPoint y: 218, distance: 7.6
click at [57, 218] on input "30" at bounding box center [66, 217] width 37 height 15
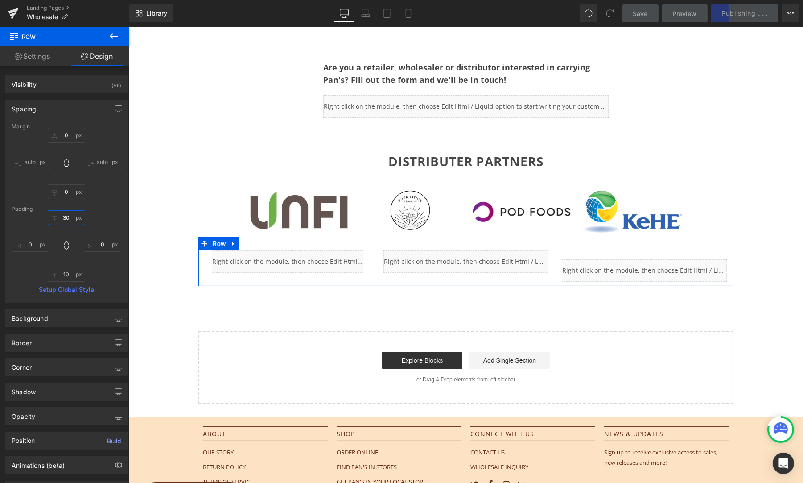
drag, startPoint x: 70, startPoint y: 217, endPoint x: 57, endPoint y: 217, distance: 12.9
click at [57, 217] on input "30" at bounding box center [66, 217] width 37 height 15
click at [65, 218] on input "30" at bounding box center [66, 217] width 37 height 15
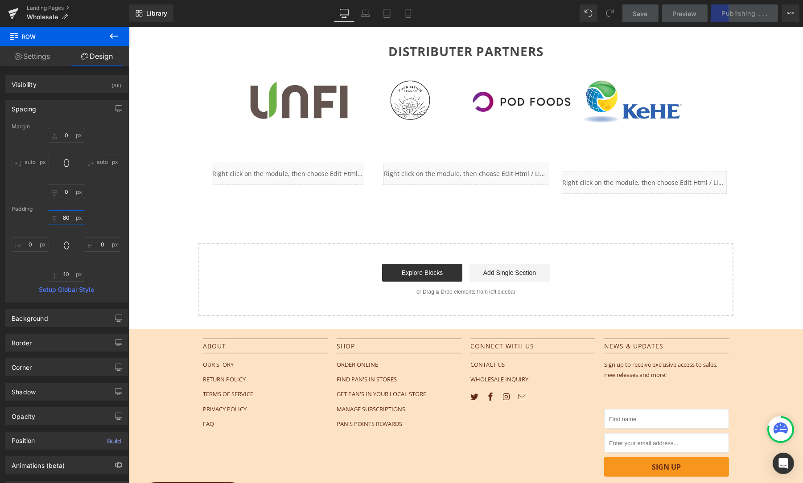
scroll to position [253, 0]
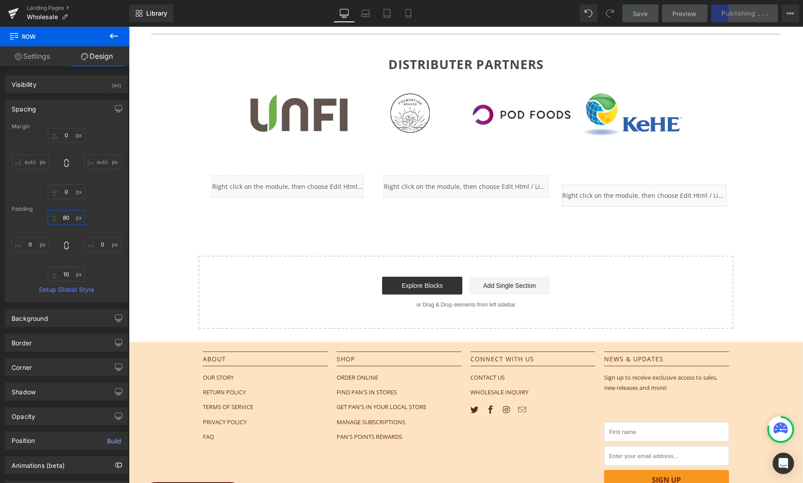
type input "80"
click at [632, 17] on link "Save" at bounding box center [640, 13] width 36 height 18
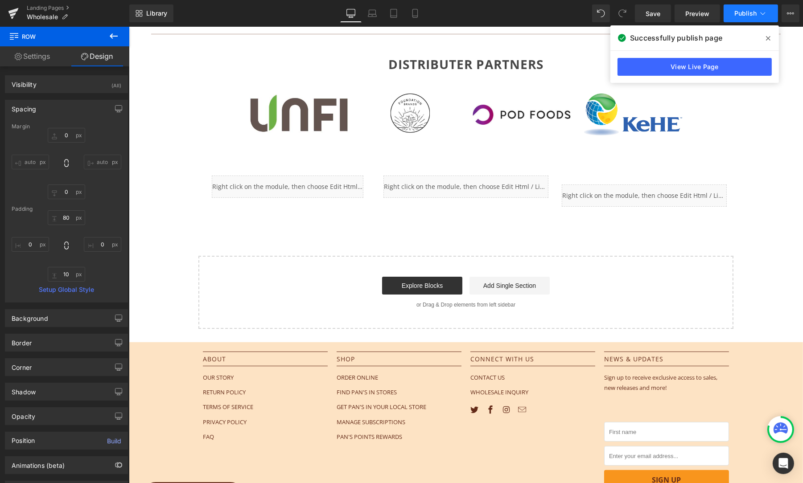
click at [750, 10] on span "Publish" at bounding box center [745, 13] width 22 height 7
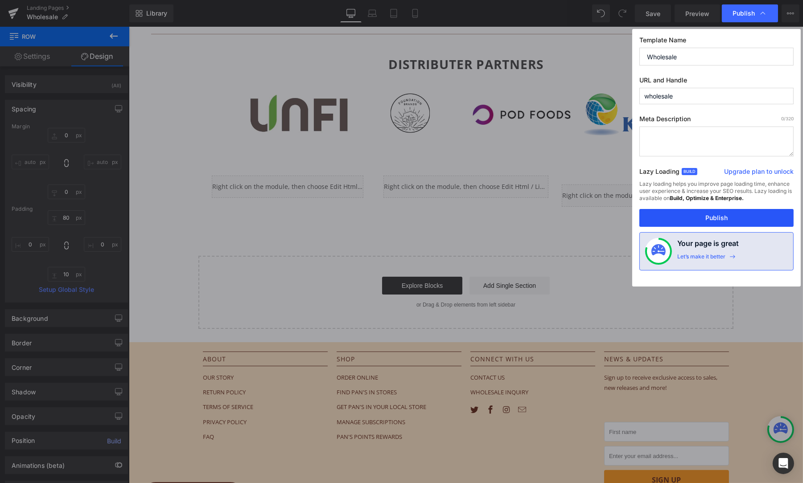
drag, startPoint x: 710, startPoint y: 218, endPoint x: 580, endPoint y: 189, distance: 132.9
click at [710, 218] on button "Publish" at bounding box center [716, 218] width 154 height 18
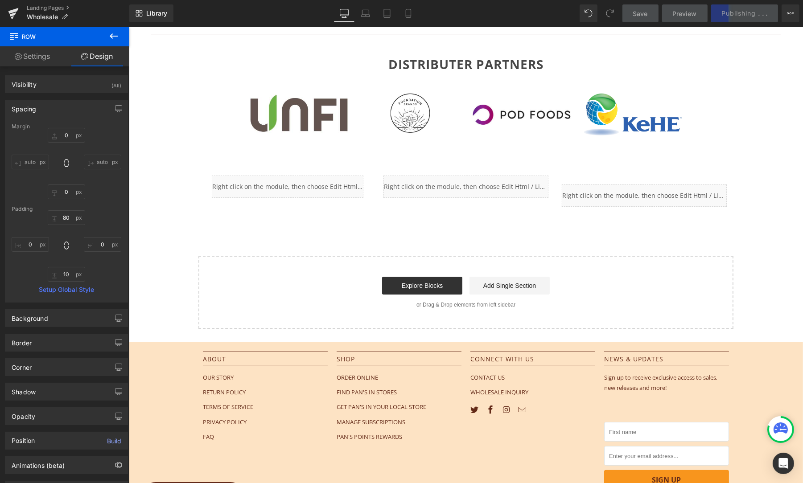
click at [106, 32] on button at bounding box center [113, 37] width 31 height 20
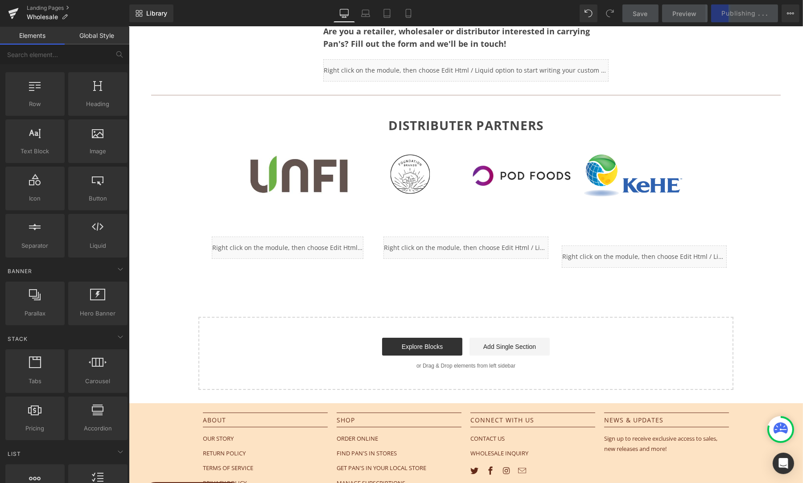
scroll to position [188, 0]
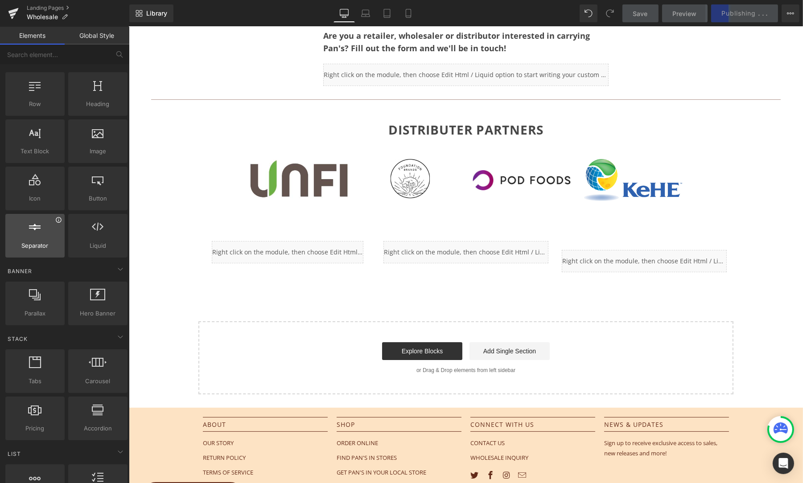
click at [58, 218] on icon at bounding box center [58, 220] width 7 height 7
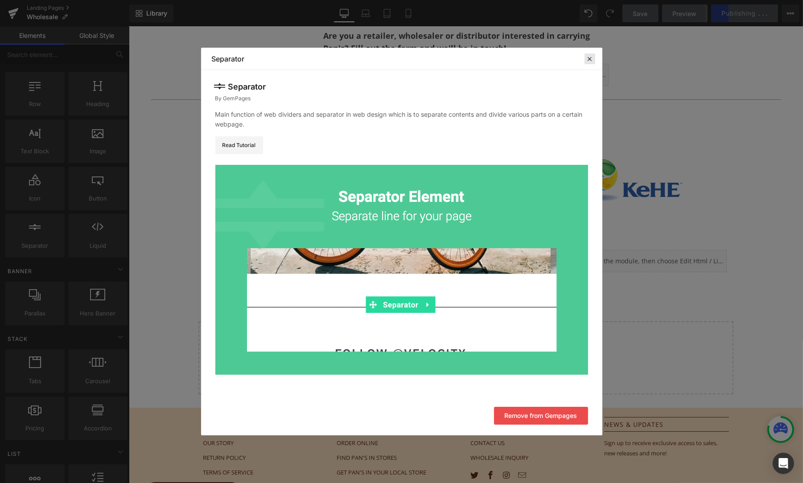
click at [590, 59] on icon at bounding box center [590, 59] width 8 height 8
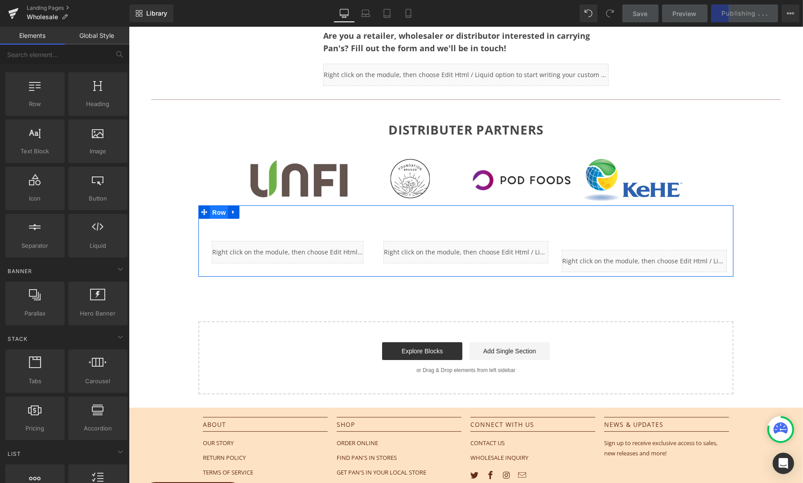
click at [214, 208] on span "Row" at bounding box center [219, 212] width 18 height 13
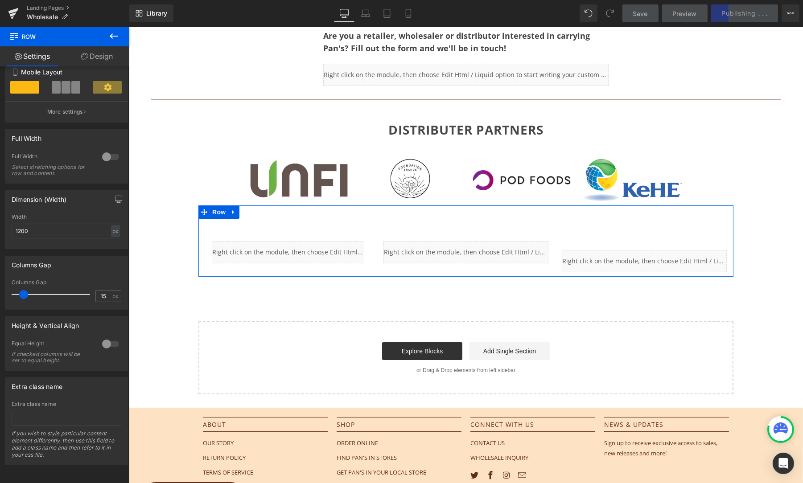
scroll to position [180, 0]
drag, startPoint x: 110, startPoint y: 292, endPoint x: 91, endPoint y: 292, distance: 19.6
click at [91, 292] on div "Columns Gap 15 px" at bounding box center [67, 295] width 110 height 30
click at [98, 292] on input "15" at bounding box center [104, 296] width 16 height 11
drag, startPoint x: 108, startPoint y: 290, endPoint x: 91, endPoint y: 291, distance: 16.9
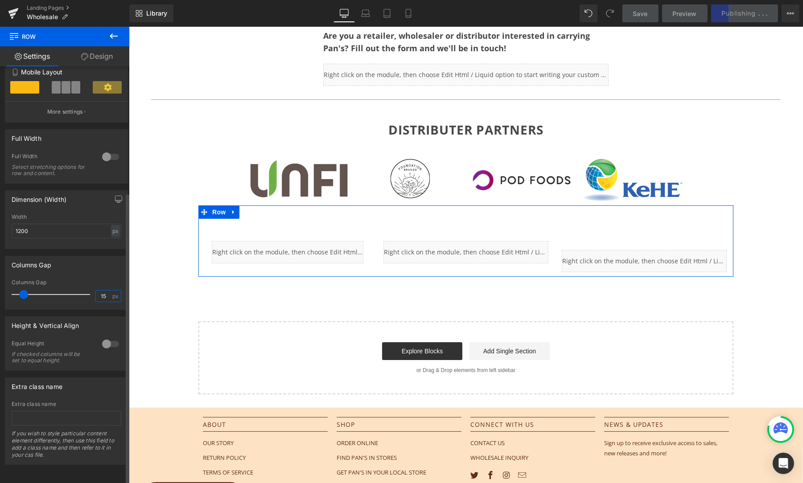
click at [91, 291] on div "Columns Gap 15 px" at bounding box center [67, 295] width 110 height 30
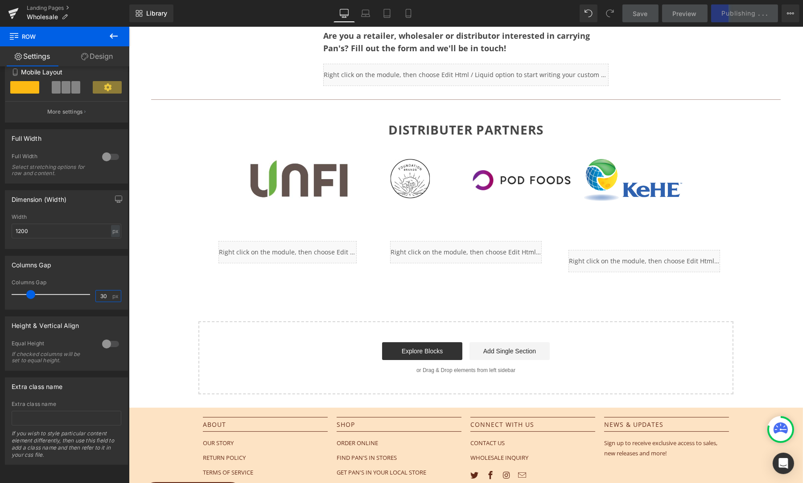
type input "30"
click at [633, 13] on span "Save" at bounding box center [640, 13] width 15 height 9
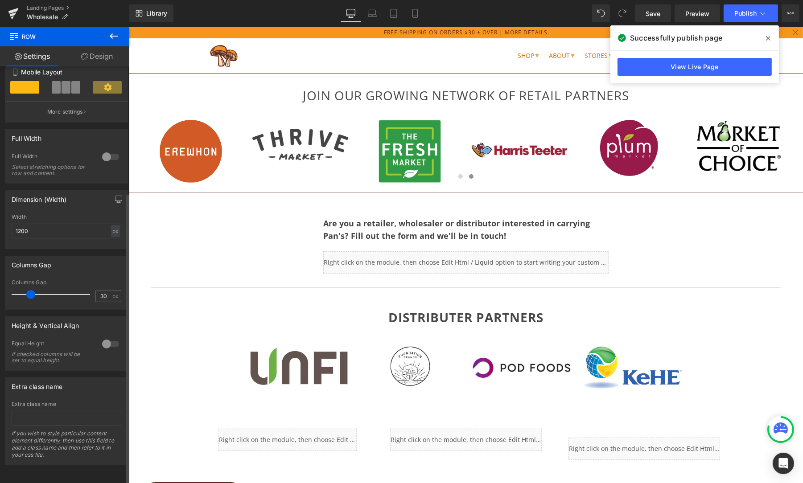
scroll to position [0, 0]
drag, startPoint x: 766, startPoint y: 37, endPoint x: 754, endPoint y: 20, distance: 20.7
click at [765, 36] on span at bounding box center [768, 38] width 14 height 14
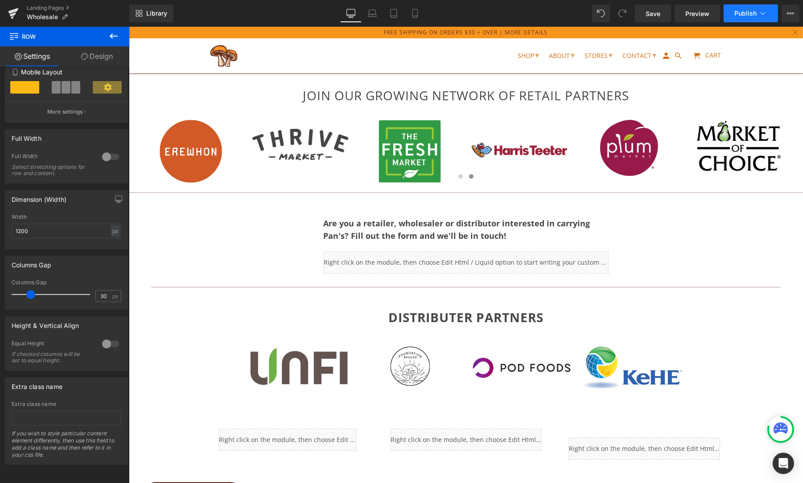
click at [753, 14] on span "Publish" at bounding box center [745, 13] width 22 height 7
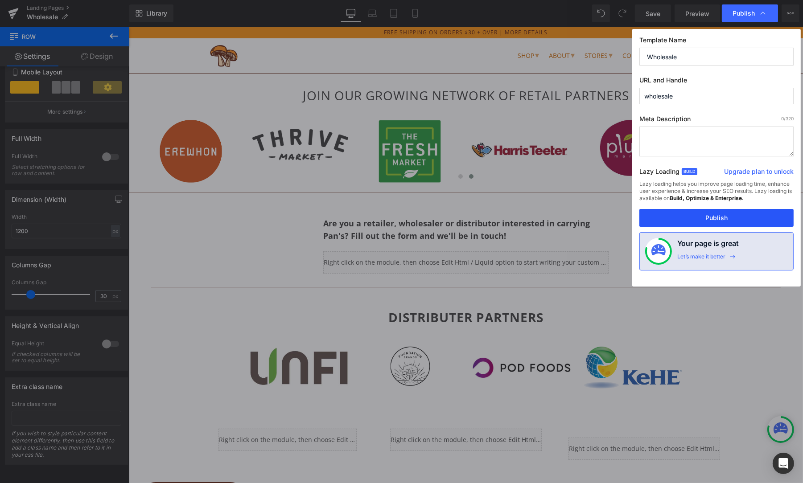
click at [721, 220] on button "Publish" at bounding box center [716, 218] width 154 height 18
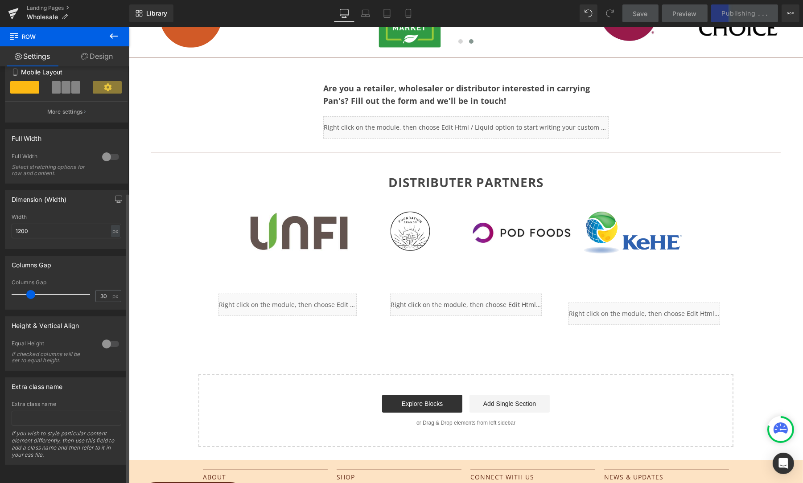
scroll to position [176, 0]
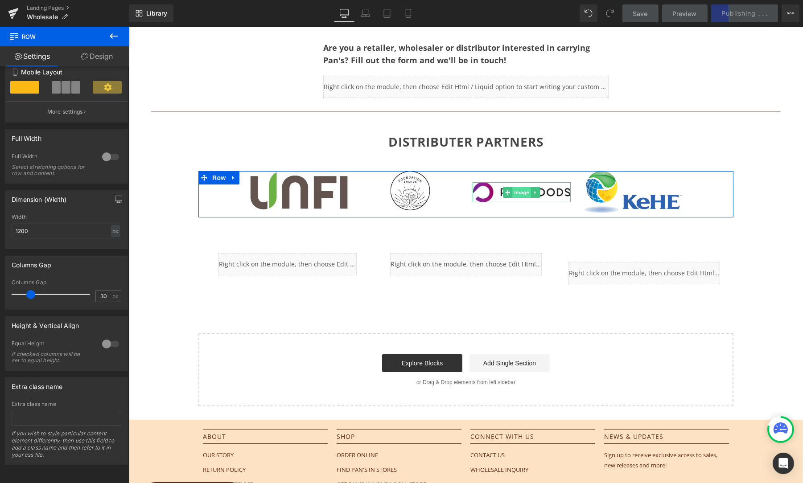
click at [517, 191] on span "Image" at bounding box center [521, 192] width 19 height 11
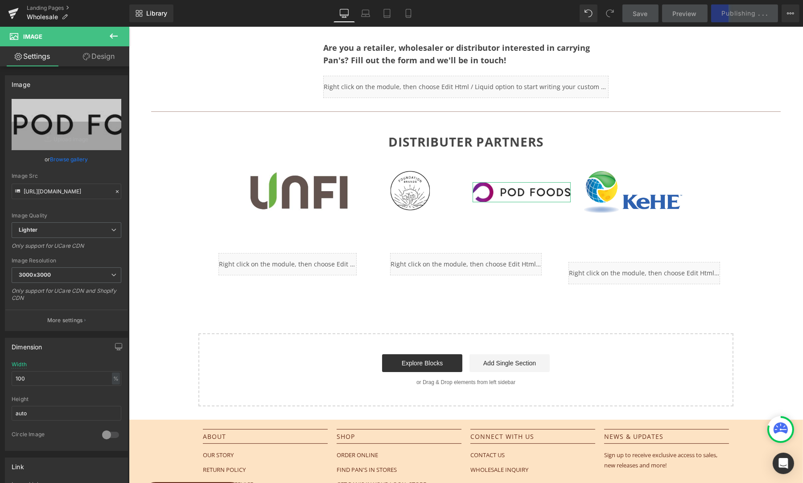
click at [111, 58] on link "Design" at bounding box center [98, 56] width 65 height 20
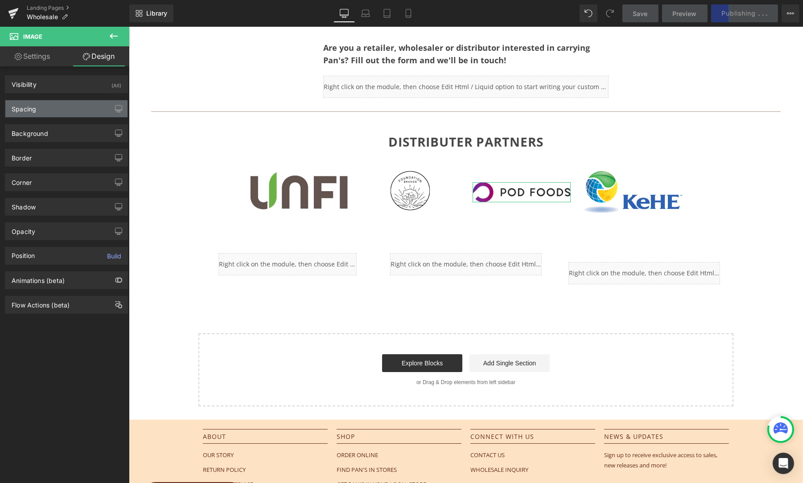
click at [29, 112] on div "Spacing" at bounding box center [24, 106] width 25 height 12
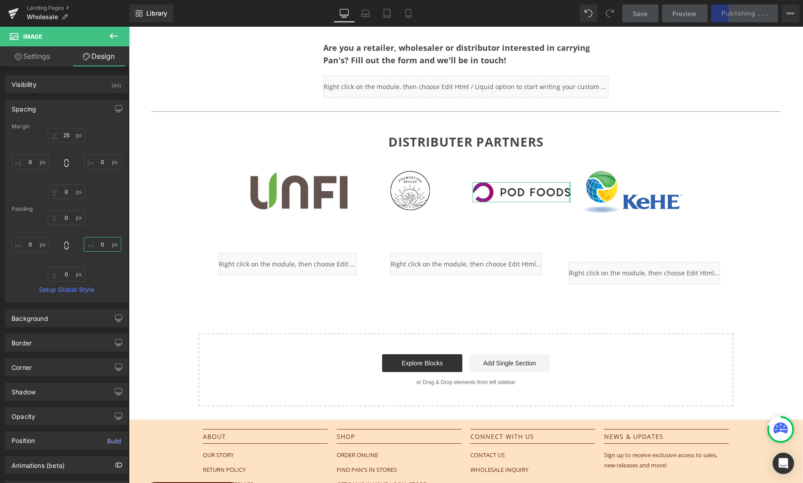
click at [99, 245] on input "0" at bounding box center [102, 244] width 37 height 15
type input "20"
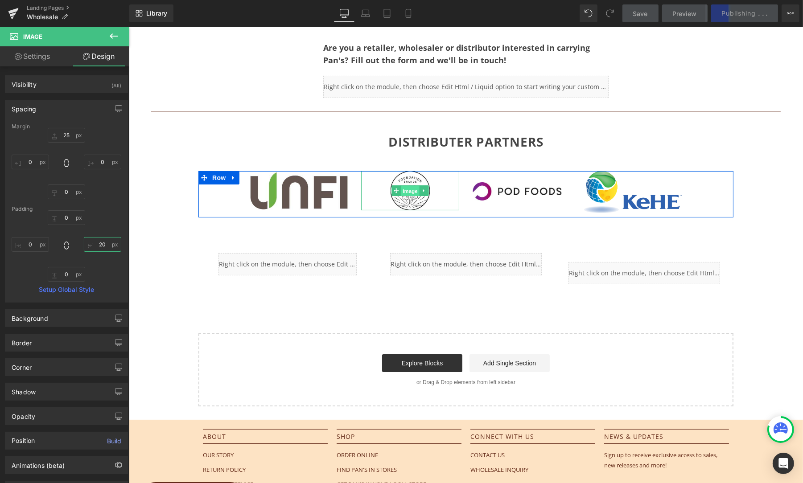
click at [407, 188] on span "Image" at bounding box center [409, 191] width 19 height 11
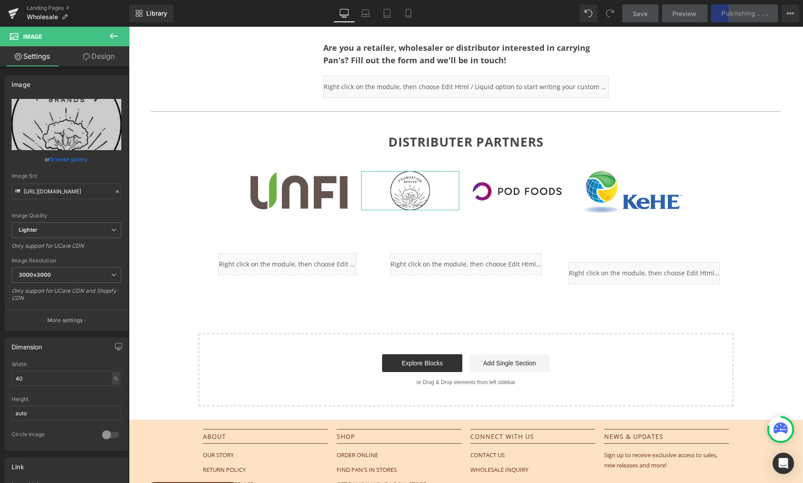
click at [103, 59] on link "Design" at bounding box center [98, 56] width 65 height 20
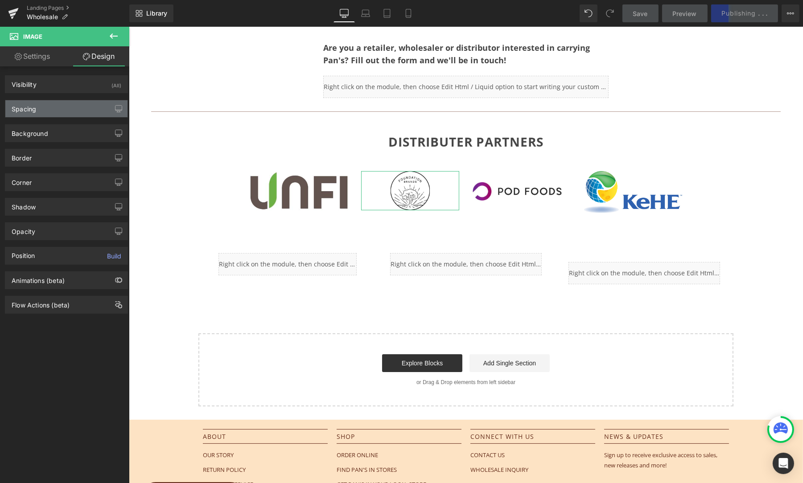
click at [35, 113] on div "Spacing" at bounding box center [66, 108] width 122 height 17
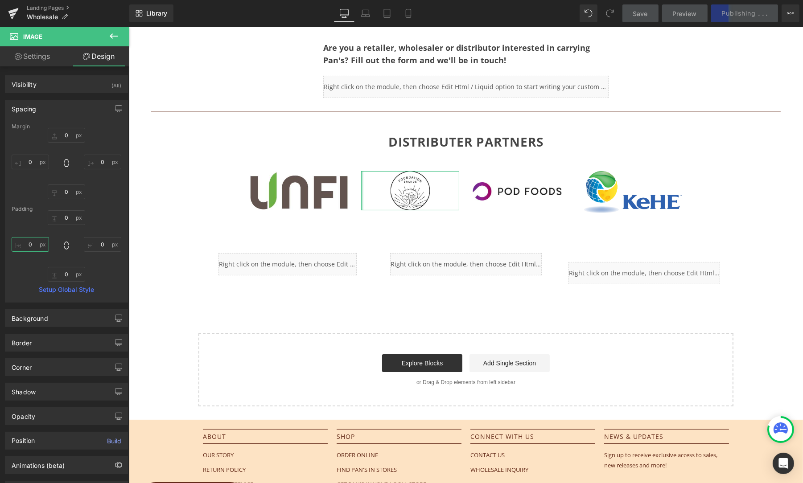
click at [29, 246] on input "0" at bounding box center [30, 244] width 37 height 15
type input "20"
click at [25, 61] on link "Settings" at bounding box center [32, 56] width 65 height 20
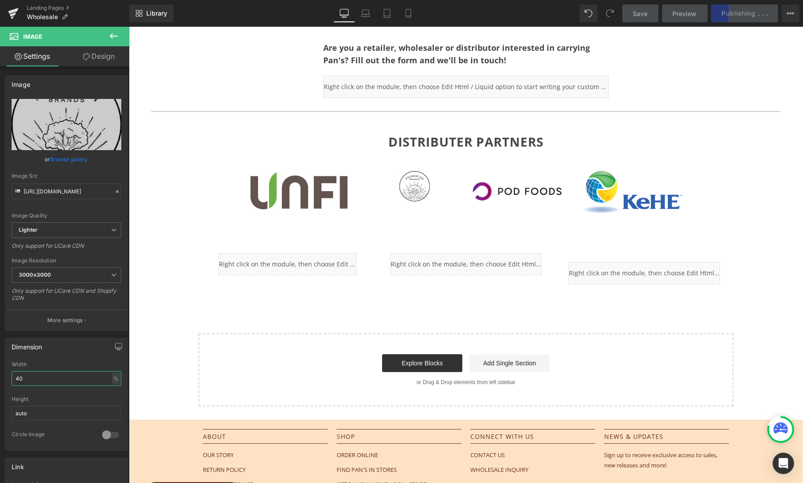
click at [0, 373] on html "Image You are previewing how the will restyle your page. You can not edit Eleme…" at bounding box center [401, 241] width 803 height 483
type input "60"
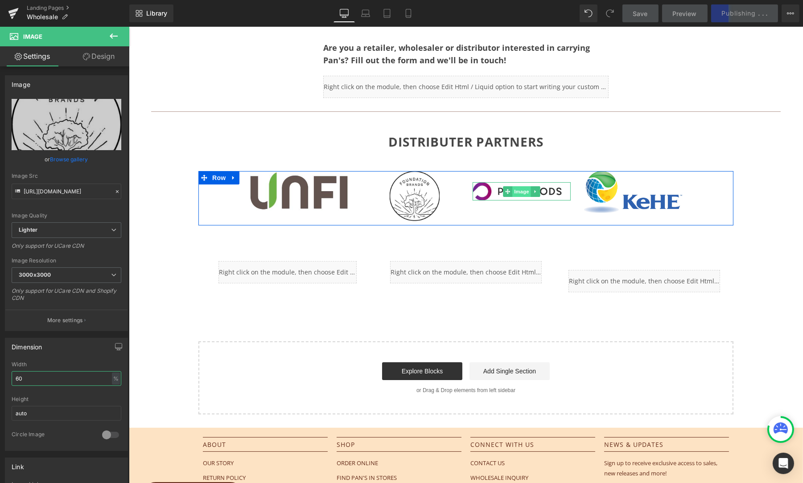
click at [518, 187] on span "Image" at bounding box center [521, 191] width 19 height 11
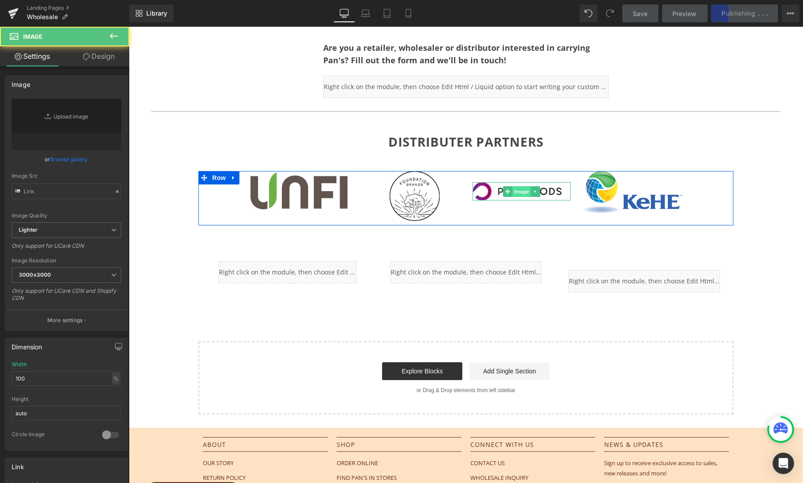
type input "[URL][DOMAIN_NAME]"
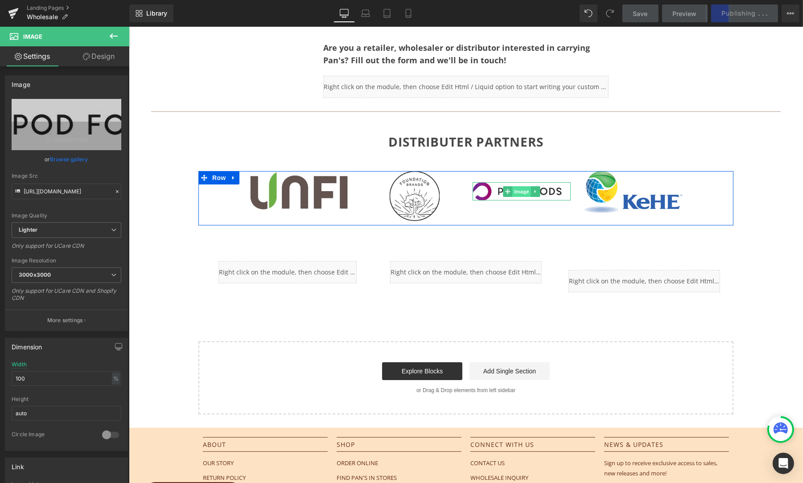
click at [520, 190] on span "Image" at bounding box center [521, 191] width 19 height 11
click at [634, 191] on span "Image" at bounding box center [632, 192] width 19 height 11
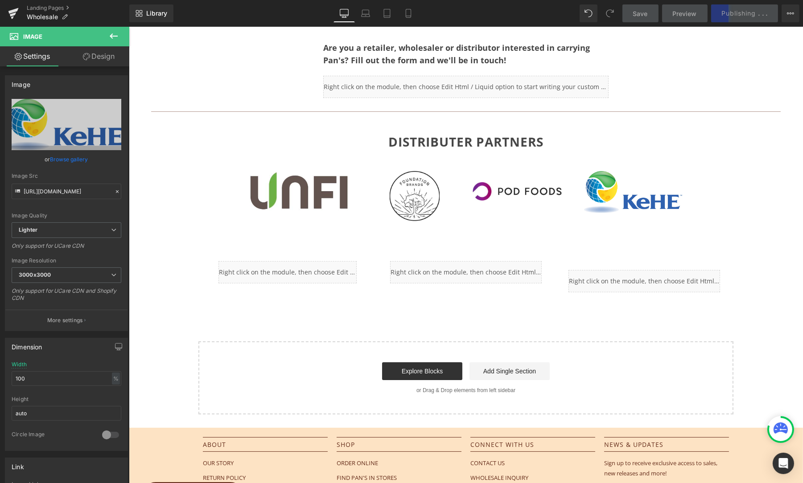
click at [632, 12] on link "Save" at bounding box center [640, 13] width 36 height 18
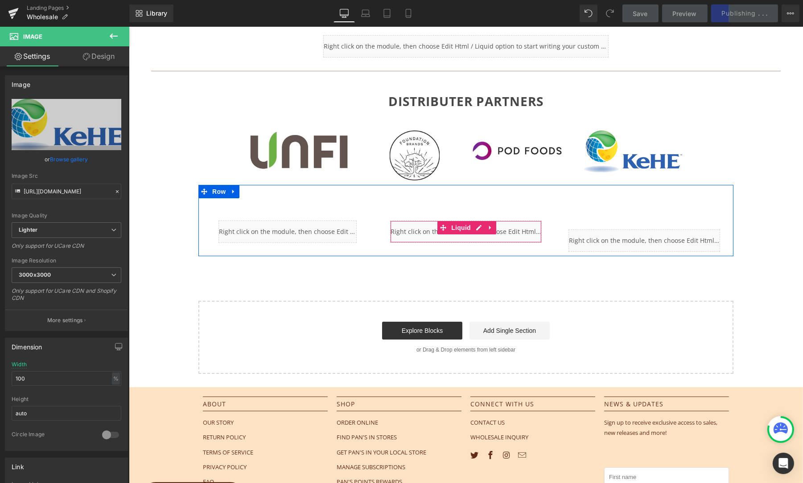
scroll to position [217, 0]
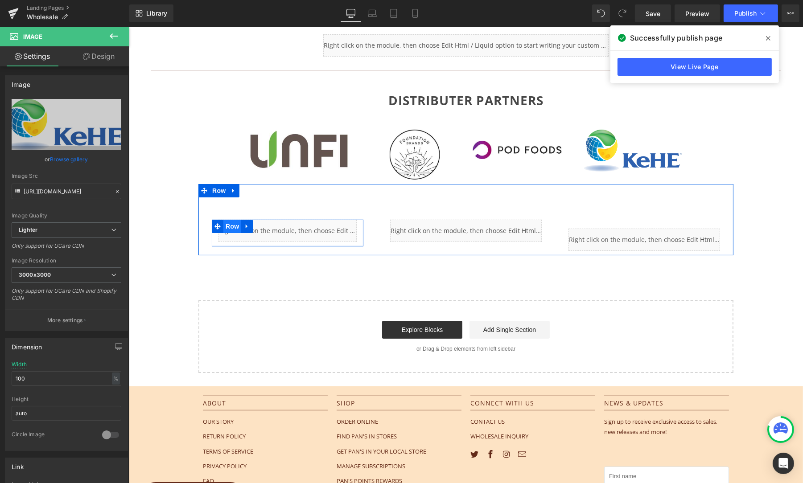
click at [227, 222] on span "Row" at bounding box center [232, 226] width 18 height 13
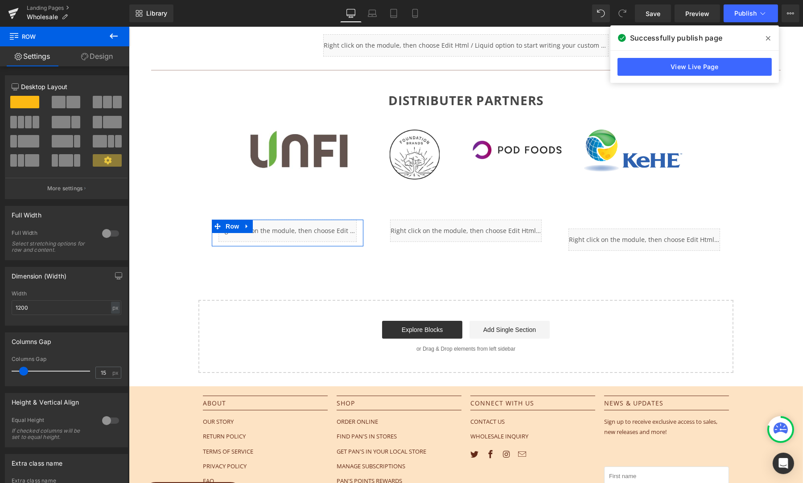
scroll to position [0, 0]
click at [106, 51] on link "Design" at bounding box center [97, 56] width 65 height 20
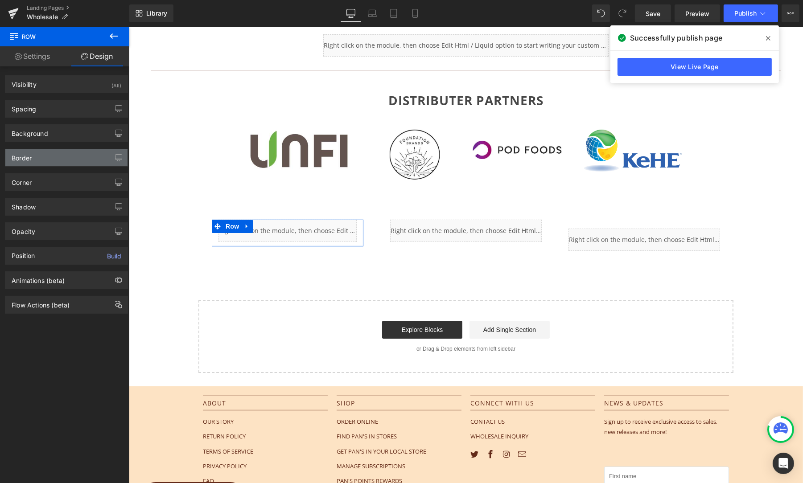
click at [53, 156] on div "Border" at bounding box center [66, 157] width 122 height 17
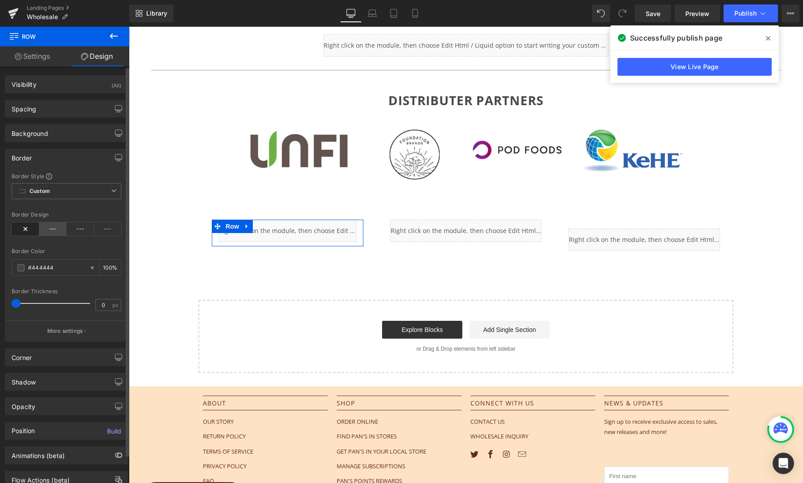
click at [52, 228] on icon at bounding box center [53, 228] width 28 height 13
type input "1"
click at [19, 301] on span at bounding box center [16, 303] width 9 height 9
drag, startPoint x: 769, startPoint y: 36, endPoint x: 628, endPoint y: 0, distance: 145.5
click at [769, 36] on icon at bounding box center [768, 38] width 4 height 7
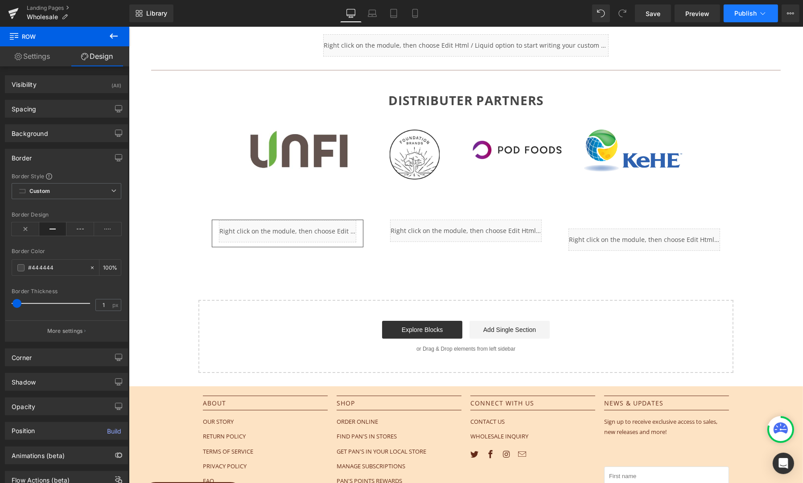
click at [739, 15] on span "Publish" at bounding box center [745, 13] width 22 height 7
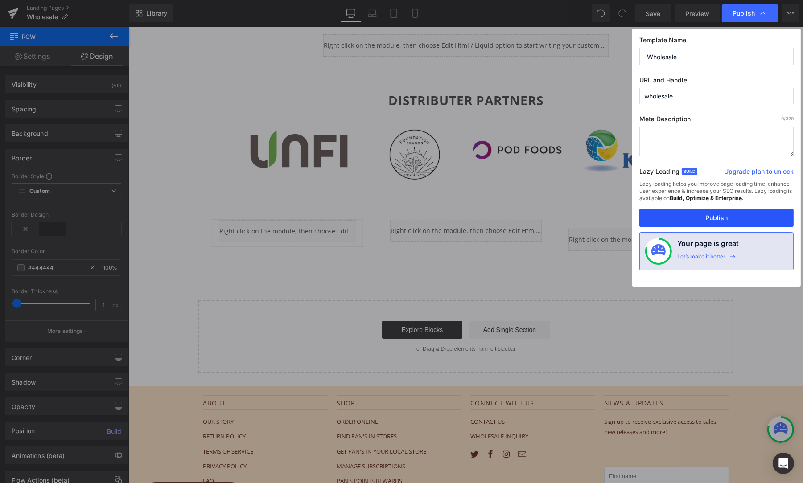
click at [723, 213] on button "Publish" at bounding box center [716, 218] width 154 height 18
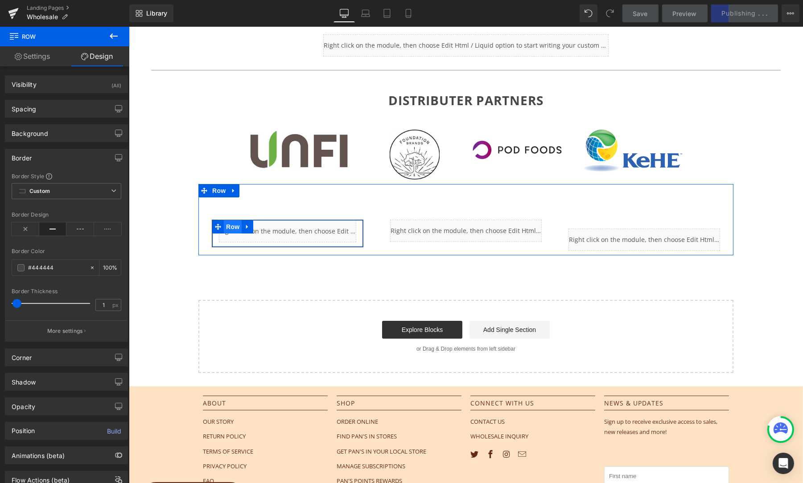
click at [228, 222] on span "Row" at bounding box center [232, 226] width 18 height 13
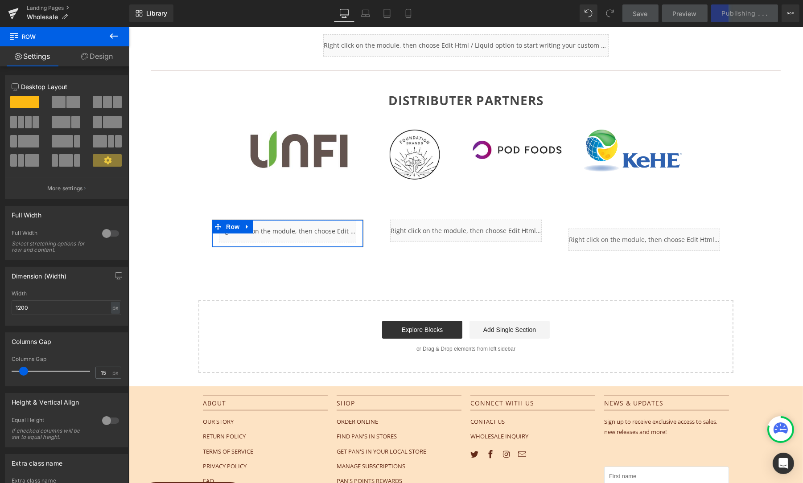
click at [103, 60] on link "Design" at bounding box center [97, 56] width 65 height 20
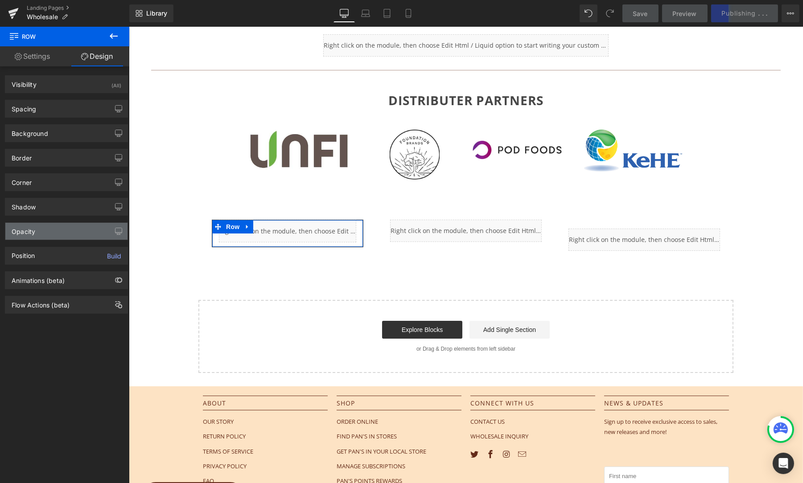
type input "#444444"
type input "100"
type input "1.18"
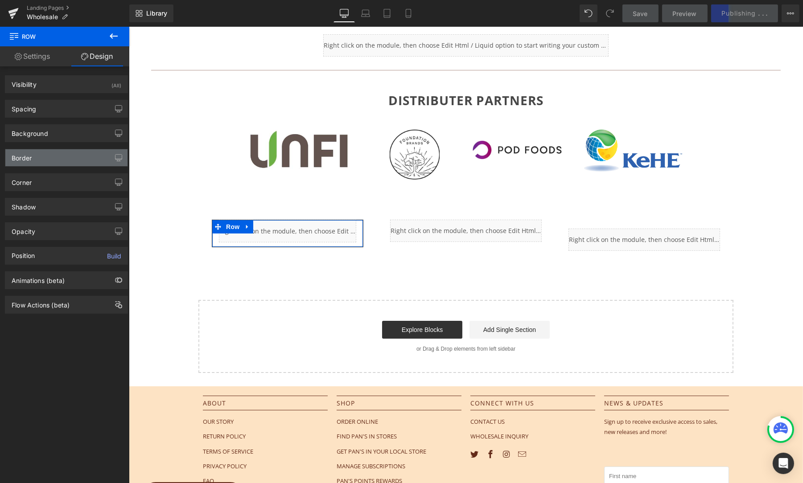
click at [26, 159] on div "Border" at bounding box center [22, 155] width 20 height 12
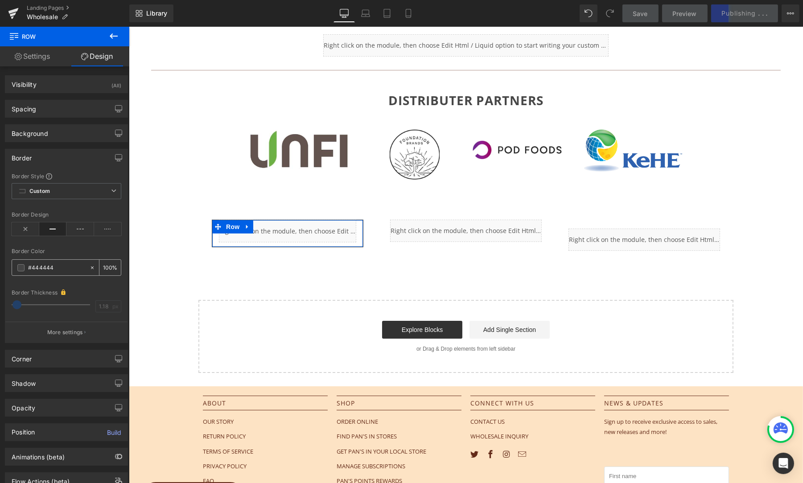
drag, startPoint x: 105, startPoint y: 263, endPoint x: 99, endPoint y: 265, distance: 6.5
click at [99, 265] on div "100 %" at bounding box center [109, 268] width 21 height 16
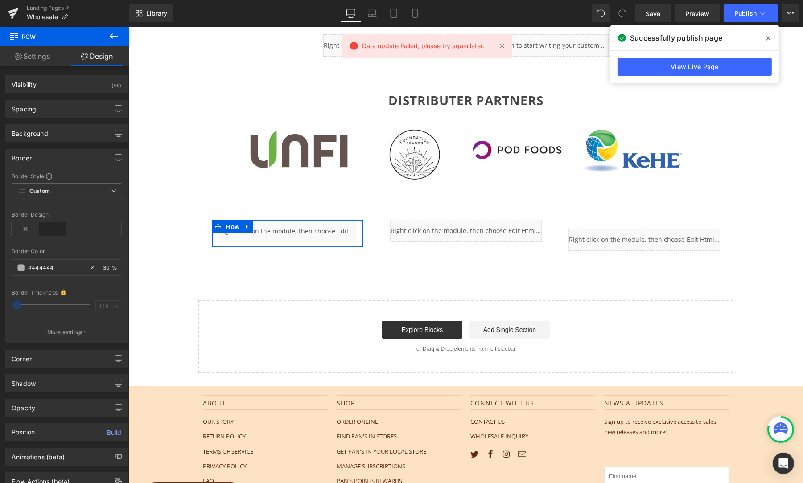
type input "30"
click at [106, 306] on div "Border Thickness 1.18 px" at bounding box center [67, 303] width 110 height 31
click at [64, 304] on div "Border Thickness 1.18 px" at bounding box center [67, 303] width 110 height 31
click at [61, 290] on icon at bounding box center [63, 292] width 4 height 5
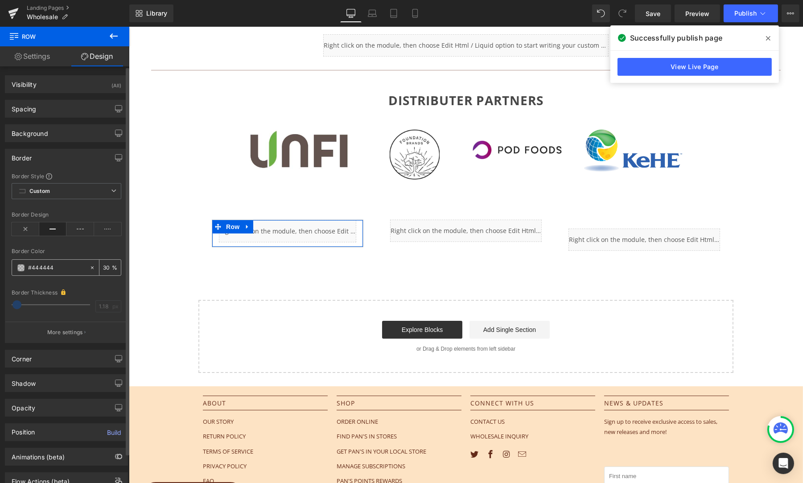
drag, startPoint x: 52, startPoint y: 265, endPoint x: 31, endPoint y: 267, distance: 21.4
click at [31, 267] on input "#444444" at bounding box center [56, 268] width 57 height 10
click at [65, 266] on input "#444444" at bounding box center [56, 268] width 57 height 10
drag, startPoint x: 63, startPoint y: 266, endPoint x: 24, endPoint y: 267, distance: 39.2
click at [24, 267] on div "#444444" at bounding box center [50, 268] width 77 height 16
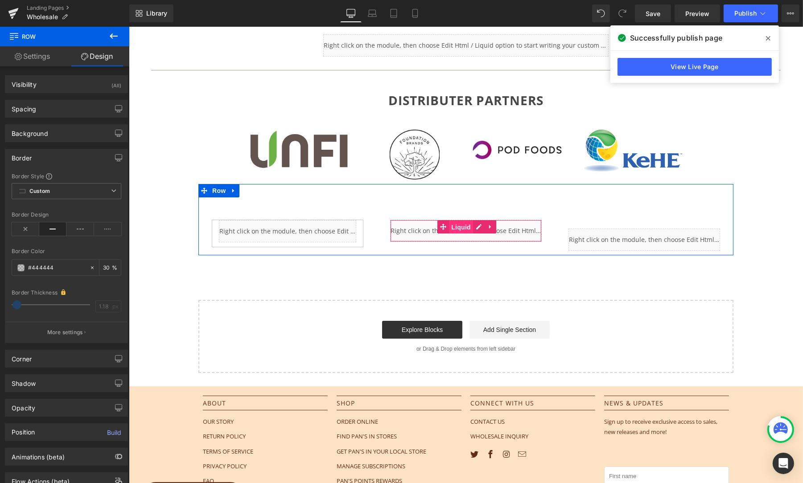
click at [460, 225] on span "Liquid" at bounding box center [461, 227] width 24 height 13
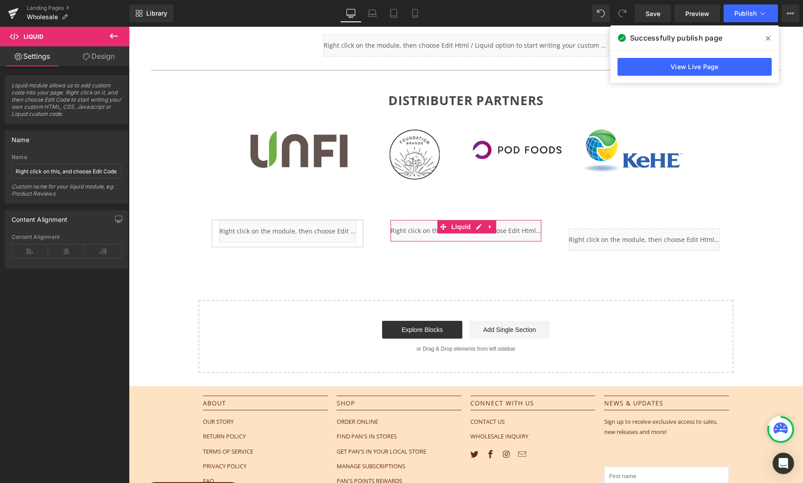
click at [93, 54] on link "Design" at bounding box center [98, 56] width 65 height 20
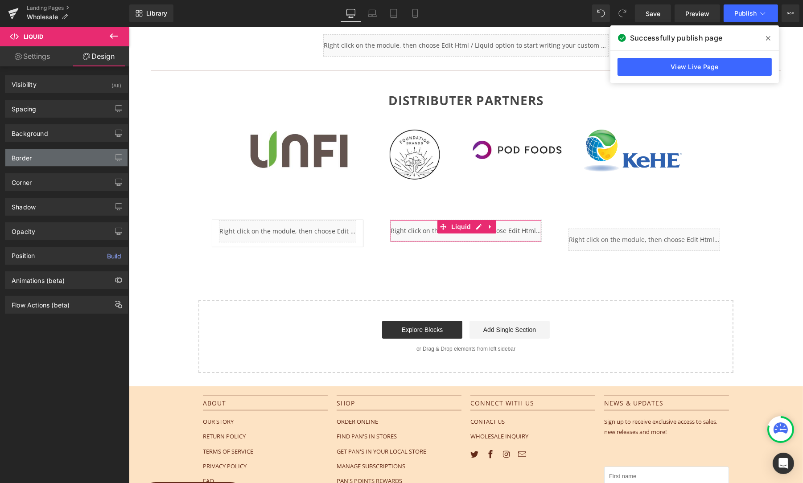
click at [37, 156] on div "Border" at bounding box center [66, 157] width 122 height 17
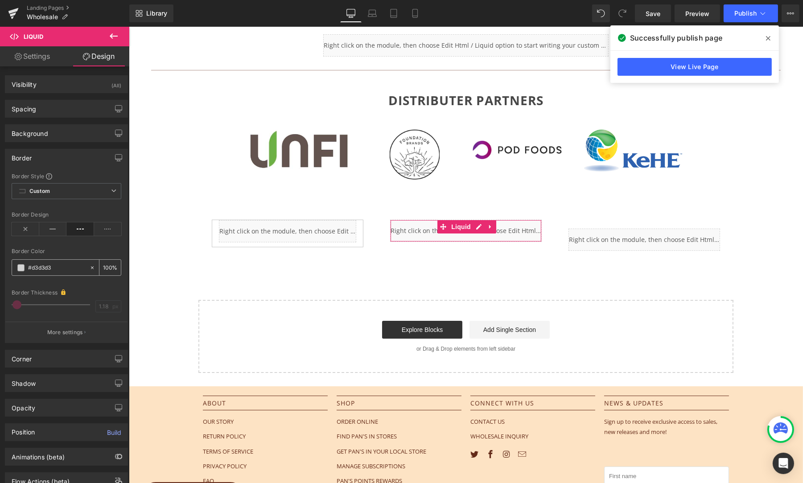
drag, startPoint x: 58, startPoint y: 265, endPoint x: 26, endPoint y: 267, distance: 31.7
click at [26, 267] on div "#d3d3d3" at bounding box center [50, 268] width 77 height 16
paste input "444444"
type input "#444444"
drag, startPoint x: 104, startPoint y: 266, endPoint x: 95, endPoint y: 268, distance: 10.0
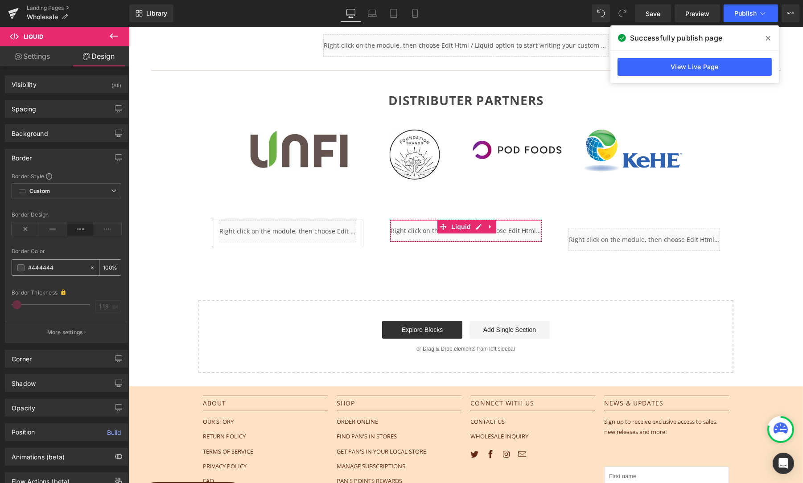
click at [95, 268] on div "100 %" at bounding box center [105, 268] width 32 height 16
type input "30"
click at [48, 227] on icon at bounding box center [53, 228] width 28 height 13
click at [769, 37] on icon at bounding box center [768, 38] width 4 height 4
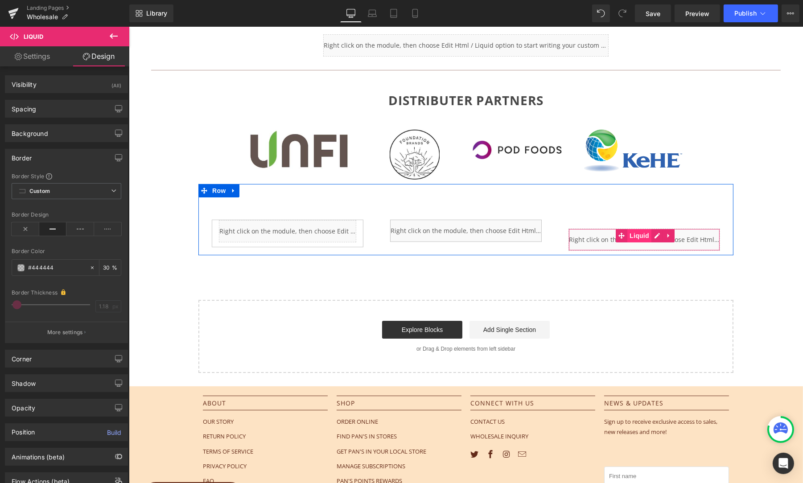
click at [641, 233] on span "Liquid" at bounding box center [639, 235] width 24 height 13
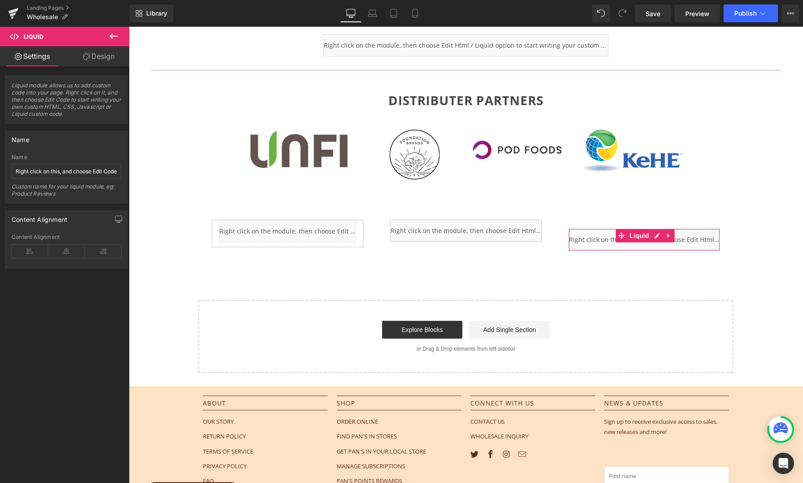
click at [99, 54] on link "Design" at bounding box center [98, 56] width 65 height 20
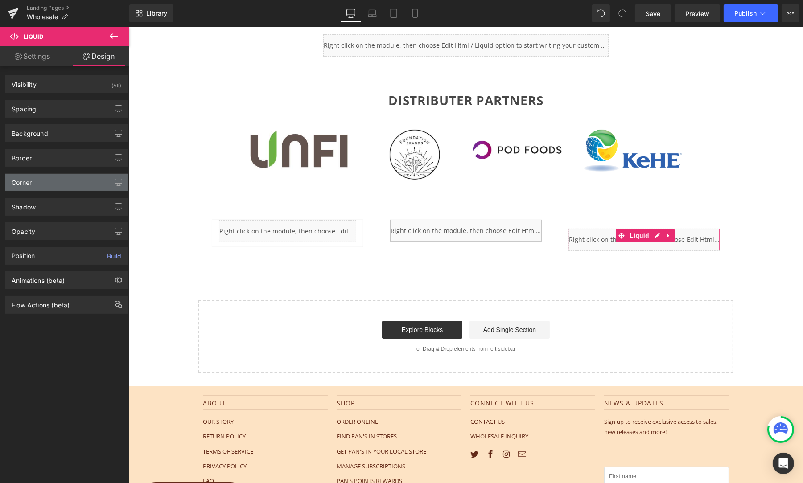
type input "#d3d3d3"
type input "100"
type input "1.18"
click at [37, 159] on div "Border" at bounding box center [66, 157] width 122 height 17
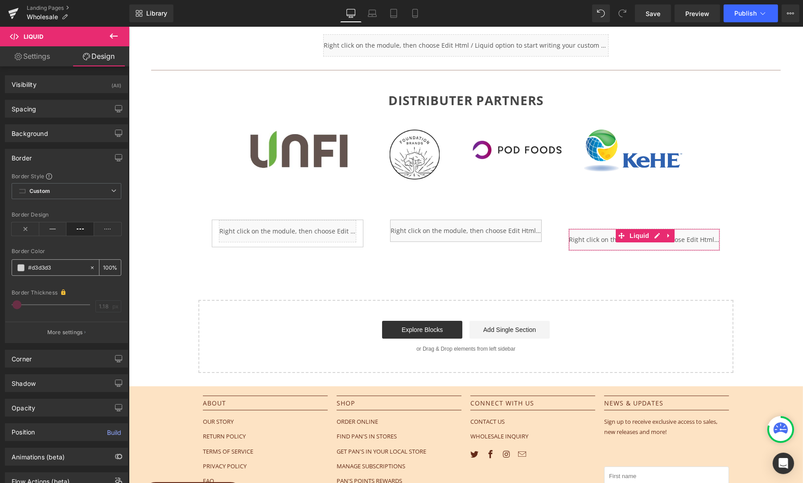
drag, startPoint x: 54, startPoint y: 267, endPoint x: 25, endPoint y: 266, distance: 29.4
click at [25, 266] on div "#d3d3d3" at bounding box center [50, 268] width 77 height 16
paste input "444444"
type input "#444444"
drag, startPoint x: 106, startPoint y: 266, endPoint x: 93, endPoint y: 267, distance: 13.0
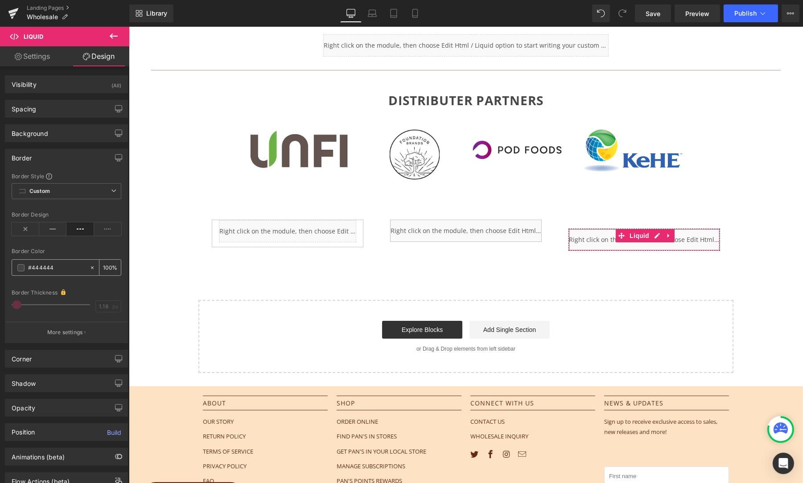
click at [93, 267] on div "100 %" at bounding box center [105, 268] width 32 height 16
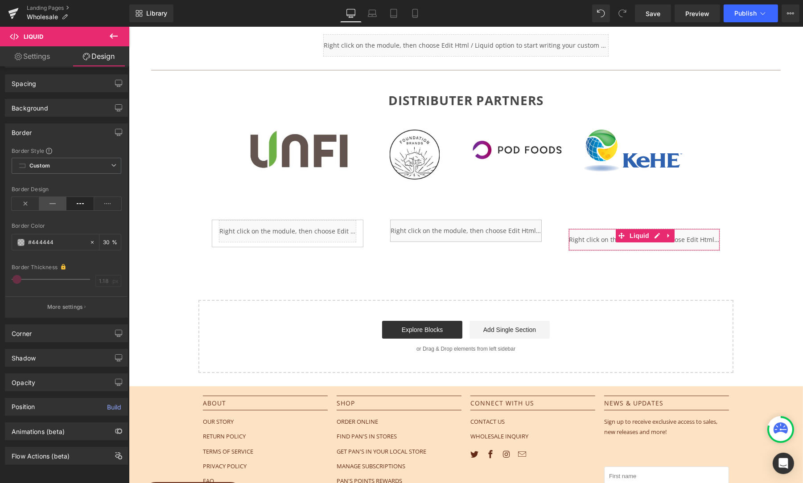
type input "30"
click at [47, 197] on icon at bounding box center [53, 203] width 28 height 13
click at [653, 16] on span "Save" at bounding box center [653, 13] width 15 height 9
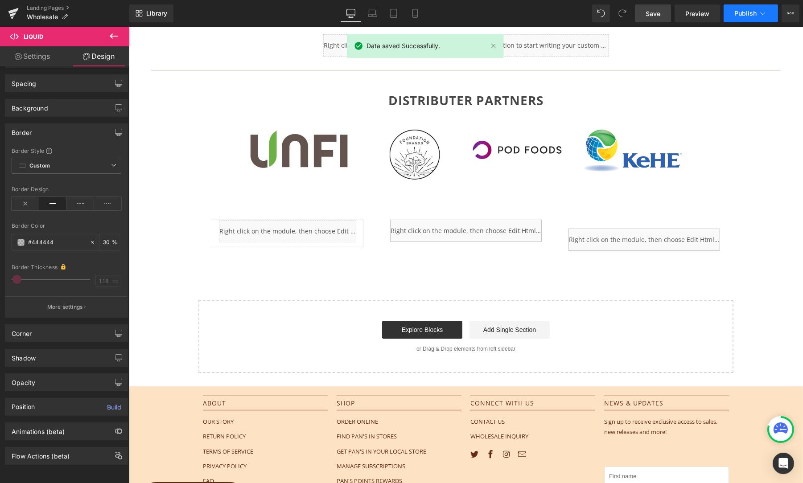
click at [760, 14] on icon at bounding box center [762, 13] width 9 height 9
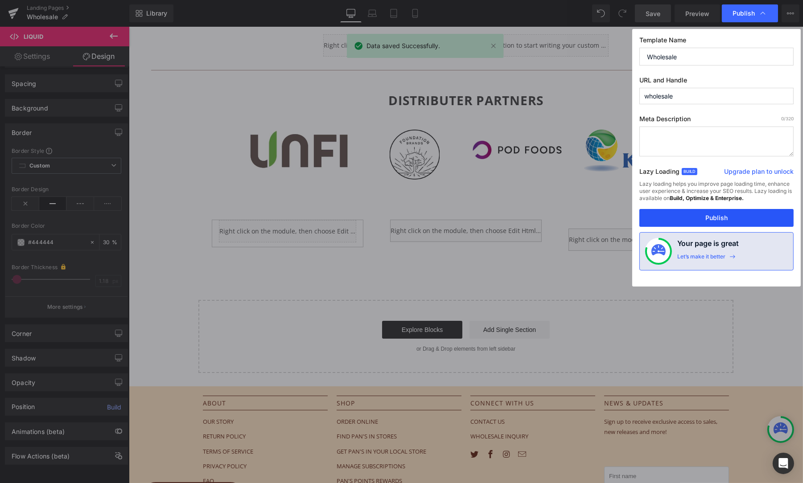
click at [703, 218] on button "Publish" at bounding box center [716, 218] width 154 height 18
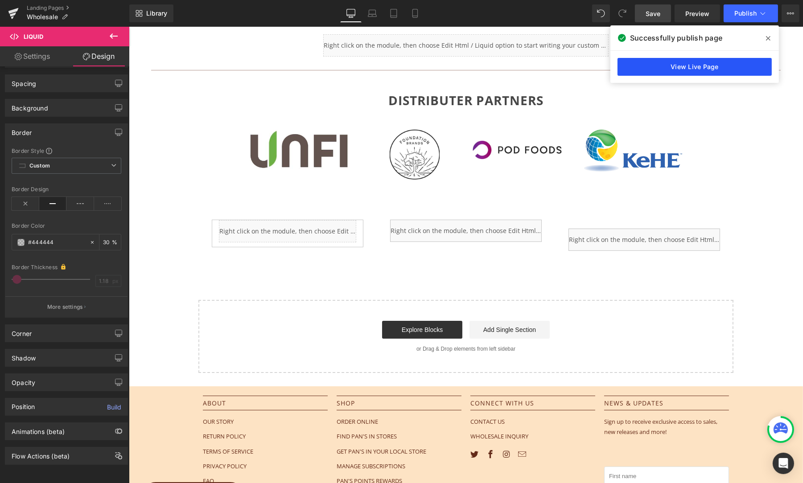
click at [697, 66] on link "View Live Page" at bounding box center [695, 67] width 154 height 18
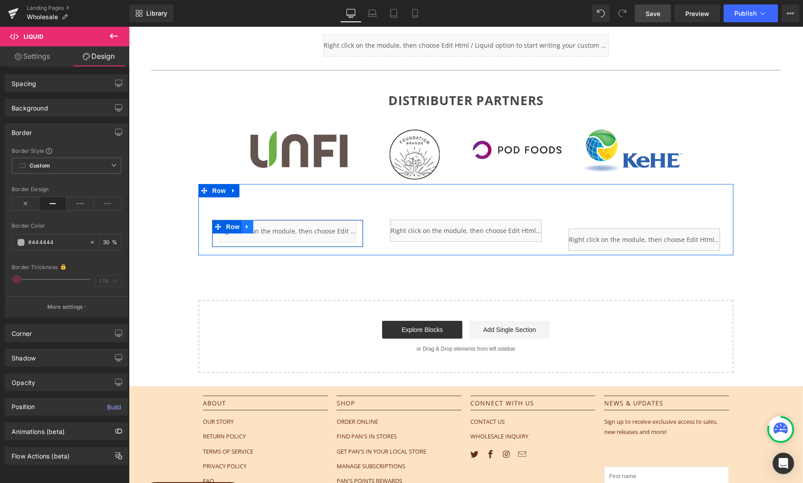
click at [246, 225] on icon at bounding box center [247, 227] width 2 height 4
click at [254, 225] on link at bounding box center [259, 226] width 12 height 13
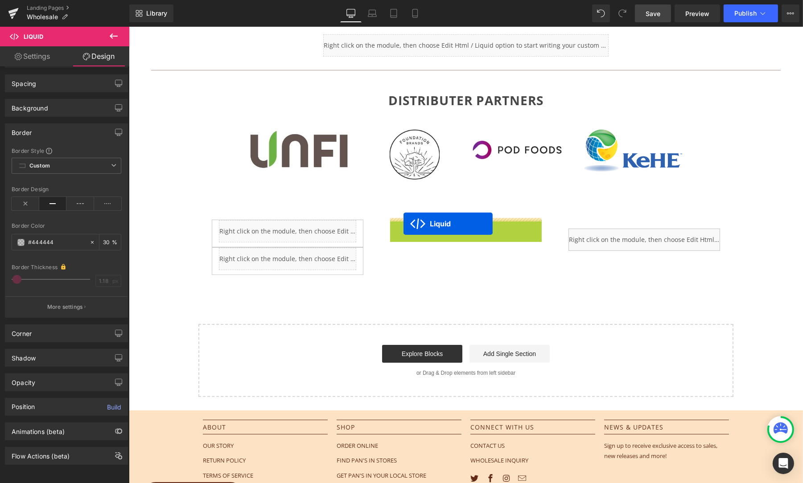
drag, startPoint x: 442, startPoint y: 225, endPoint x: 403, endPoint y: 224, distance: 39.2
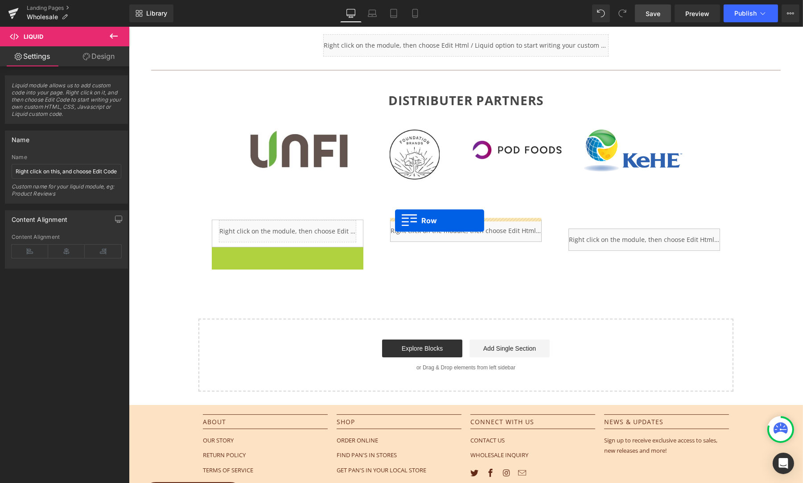
drag, startPoint x: 215, startPoint y: 252, endPoint x: 395, endPoint y: 221, distance: 181.9
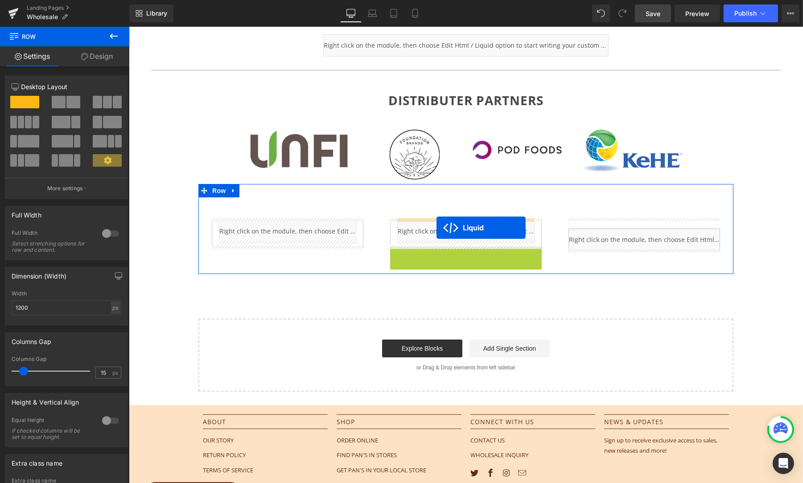
drag, startPoint x: 440, startPoint y: 253, endPoint x: 436, endPoint y: 228, distance: 25.3
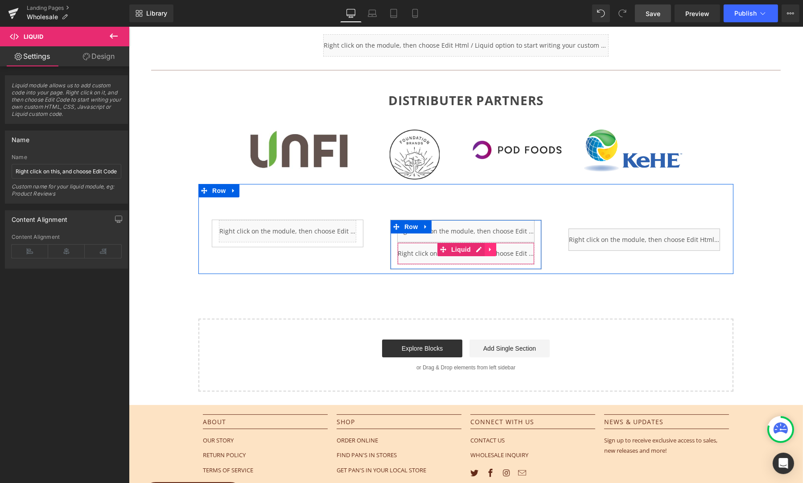
click at [489, 248] on icon at bounding box center [490, 250] width 2 height 4
click at [494, 247] on icon at bounding box center [496, 249] width 6 height 7
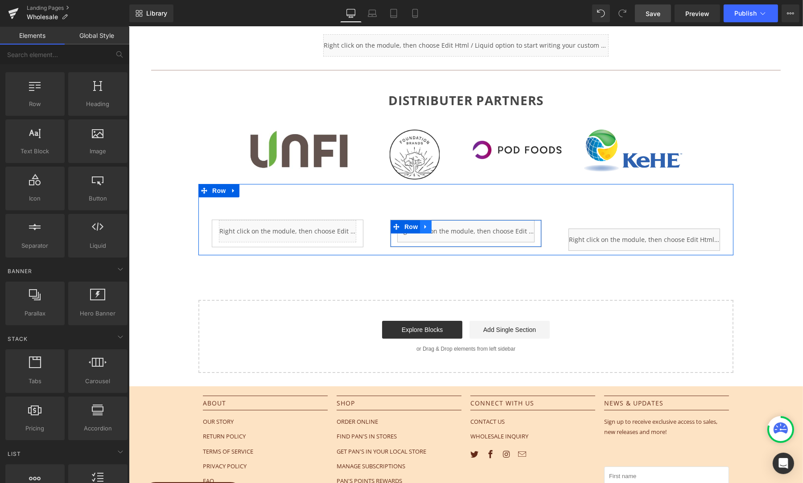
click at [422, 225] on icon at bounding box center [425, 226] width 6 height 7
click at [437, 225] on icon at bounding box center [437, 227] width 6 height 6
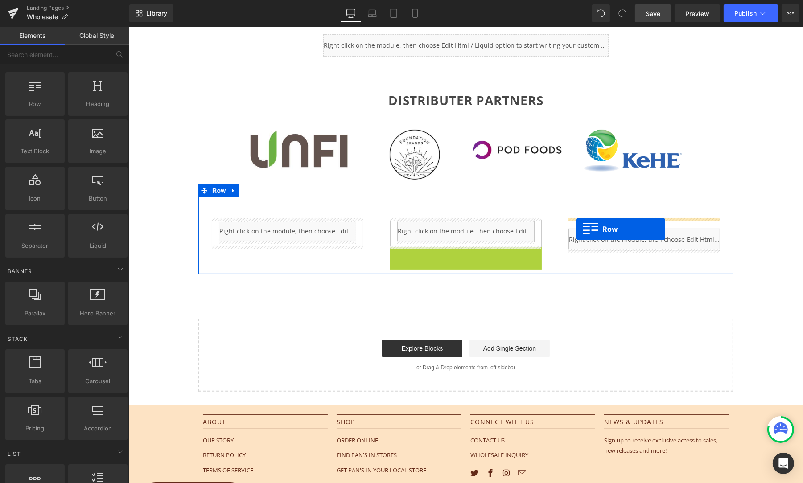
drag, startPoint x: 392, startPoint y: 251, endPoint x: 576, endPoint y: 229, distance: 185.0
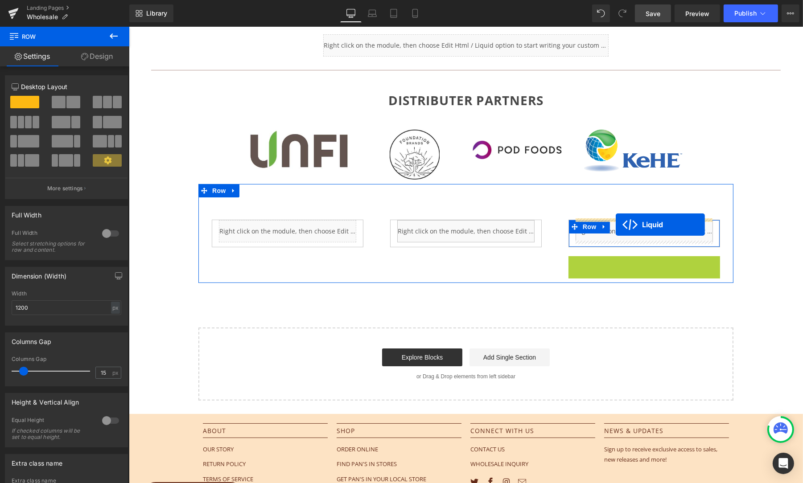
drag, startPoint x: 617, startPoint y: 261, endPoint x: 615, endPoint y: 225, distance: 36.1
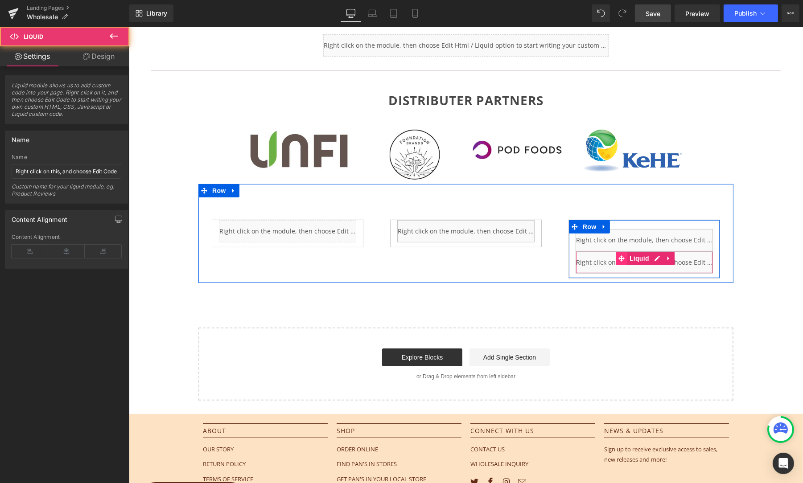
click at [623, 259] on icon at bounding box center [621, 258] width 6 height 7
click at [636, 258] on span "Liquid" at bounding box center [639, 258] width 24 height 13
click at [667, 257] on icon at bounding box center [668, 259] width 2 height 4
click at [671, 257] on icon at bounding box center [674, 258] width 6 height 6
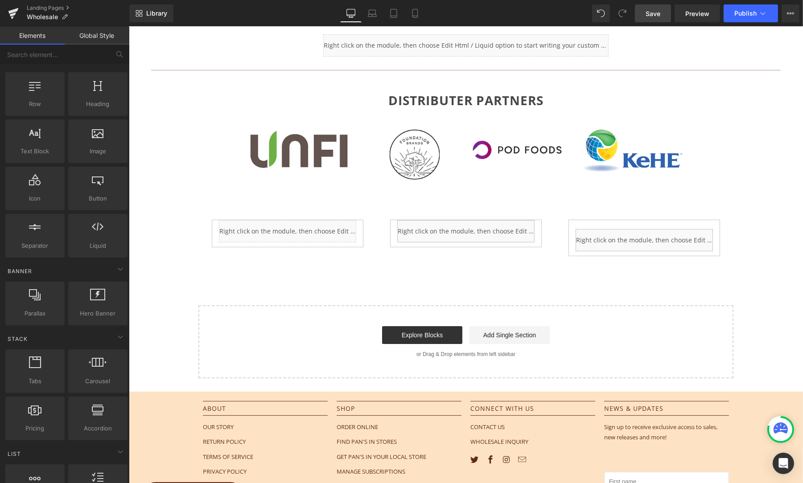
click at [766, 308] on div "JOIN OUR GROWING NETWORK OF RETAIL PARTNERS Heading Row Image Image Image Image…" at bounding box center [465, 94] width 674 height 569
drag, startPoint x: 650, startPoint y: 12, endPoint x: 700, endPoint y: 16, distance: 51.0
click at [650, 12] on span "Save" at bounding box center [653, 13] width 15 height 9
click at [697, 12] on span "Preview" at bounding box center [697, 13] width 24 height 9
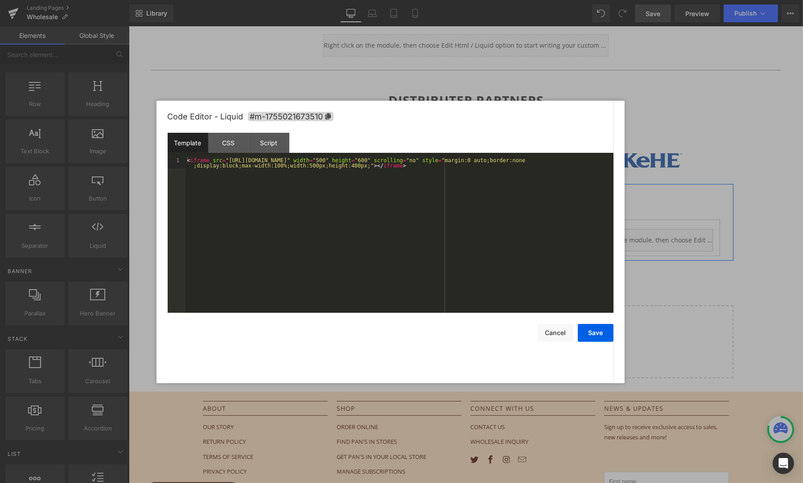
click at [476, 226] on div "Liquid" at bounding box center [465, 231] width 137 height 22
click at [551, 331] on button "Cancel" at bounding box center [556, 333] width 36 height 18
drag, startPoint x: 474, startPoint y: 224, endPoint x: 589, endPoint y: 275, distance: 125.6
click at [474, 224] on div "Liquid" at bounding box center [465, 231] width 137 height 22
click at [353, 164] on div "< iframe src = "[URL][DOMAIN_NAME]" width = "500" height = "600" scrolling = "n…" at bounding box center [399, 246] width 428 height 179
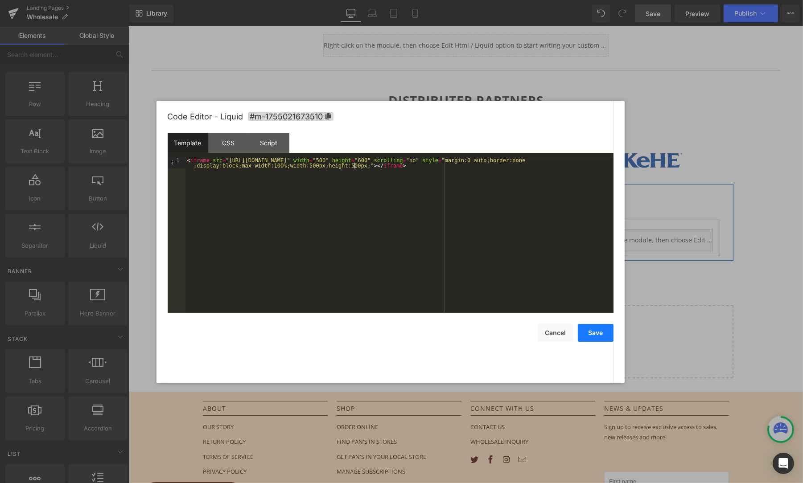
click at [589, 331] on button "Save" at bounding box center [596, 333] width 36 height 18
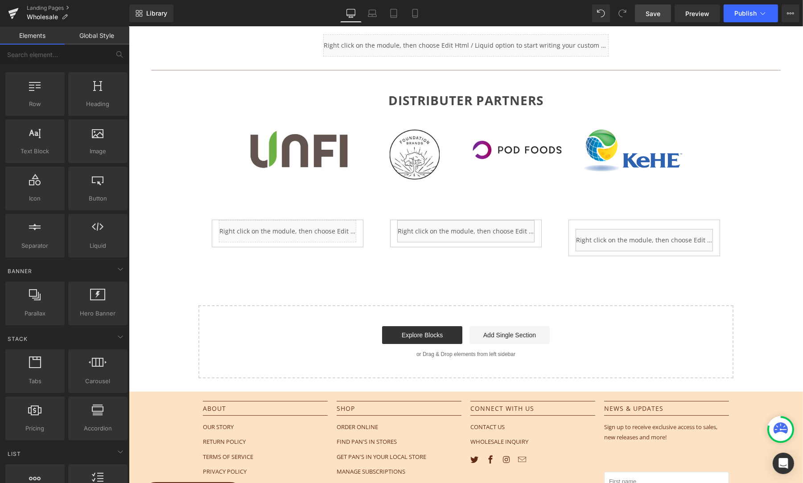
click at [655, 10] on span "Save" at bounding box center [653, 13] width 15 height 9
click at [701, 16] on span "Preview" at bounding box center [697, 13] width 24 height 9
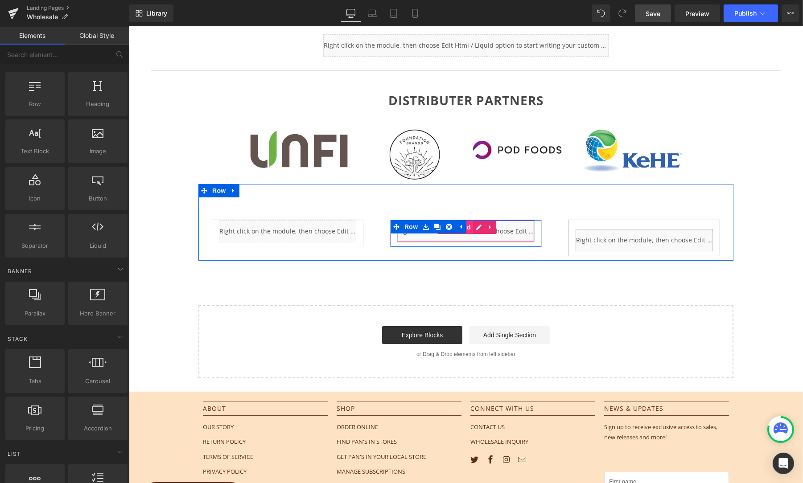
click at [466, 224] on span "Liquid" at bounding box center [461, 227] width 24 height 13
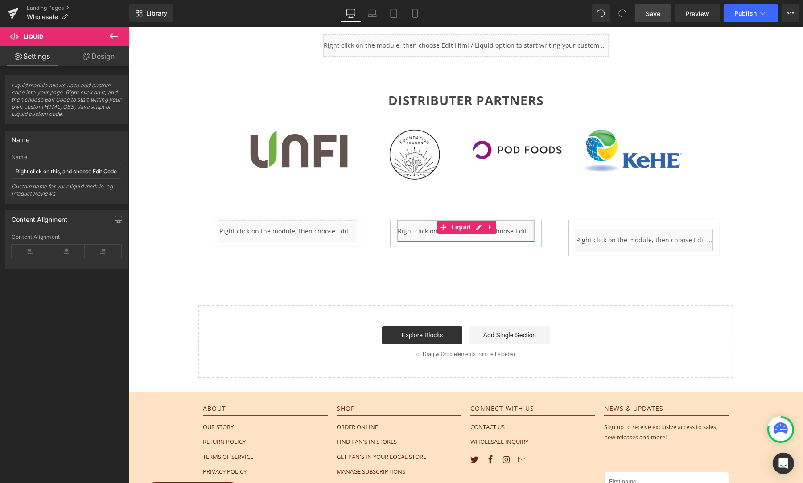
click at [104, 57] on link "Design" at bounding box center [98, 56] width 65 height 20
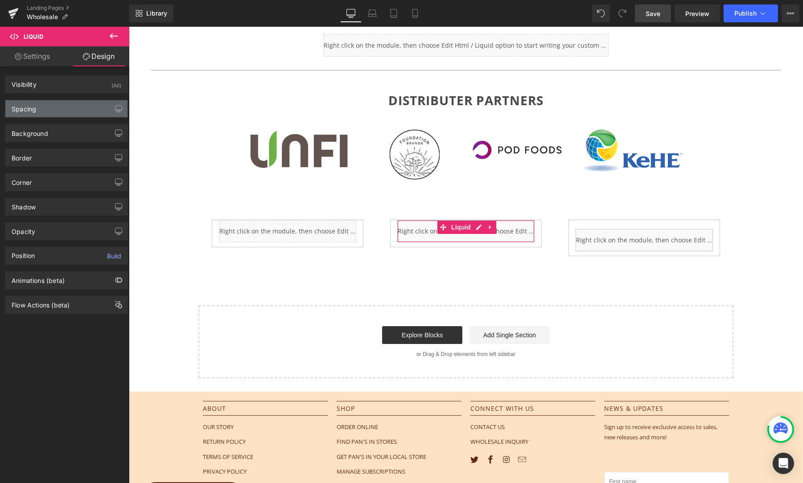
click at [37, 112] on div "Spacing" at bounding box center [66, 108] width 122 height 17
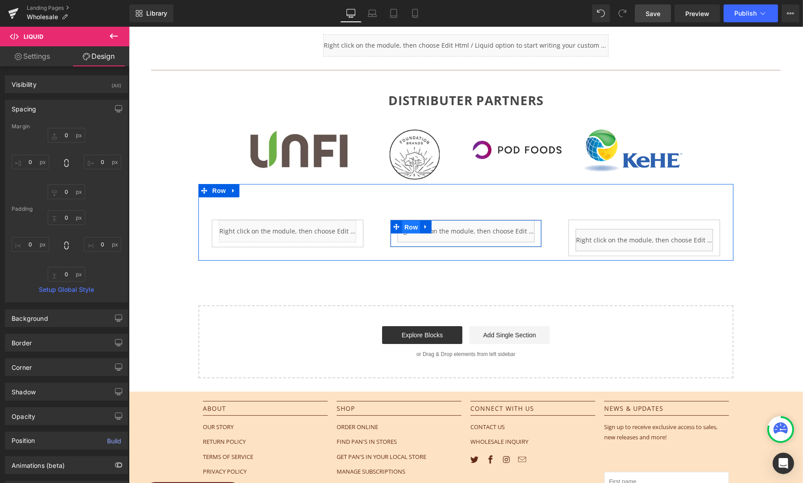
click at [407, 223] on span "Row" at bounding box center [411, 227] width 18 height 13
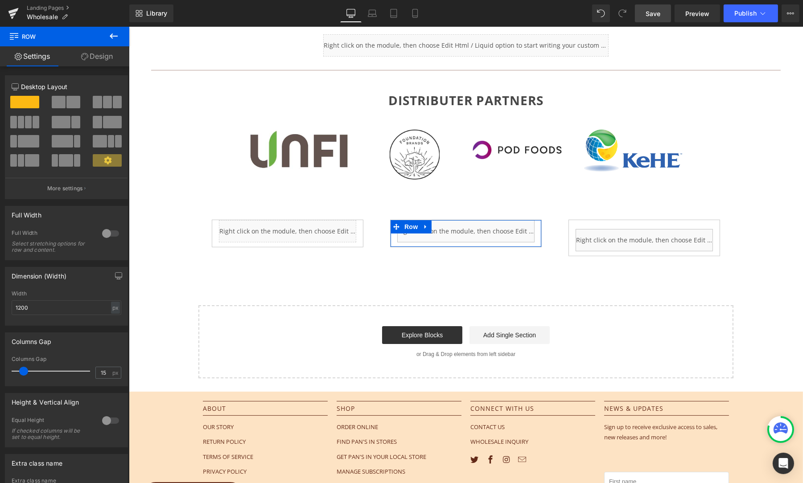
click at [95, 53] on link "Design" at bounding box center [97, 56] width 65 height 20
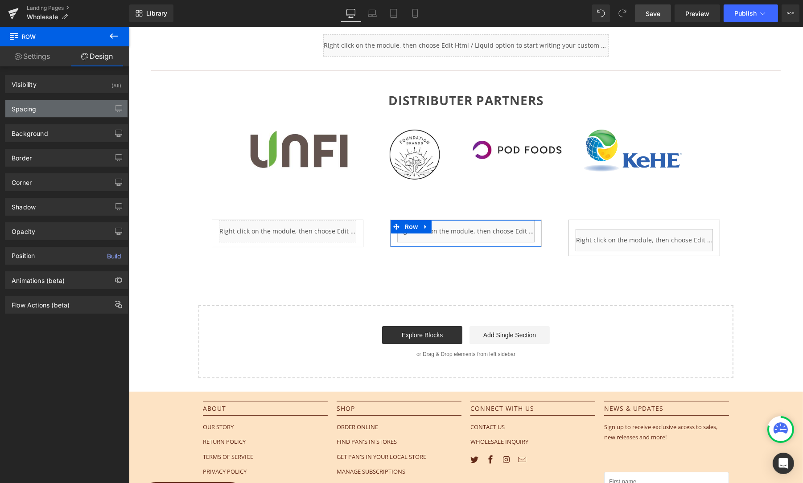
type input "0"
type input "10"
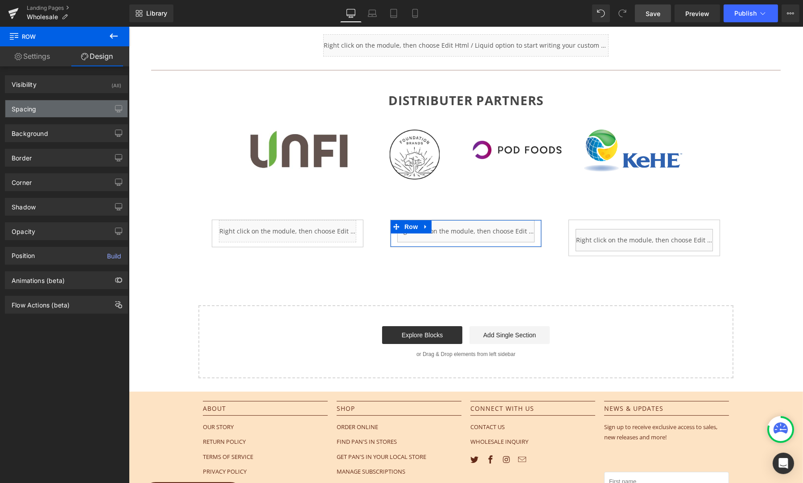
type input "0"
click at [41, 113] on div "Spacing" at bounding box center [66, 108] width 122 height 17
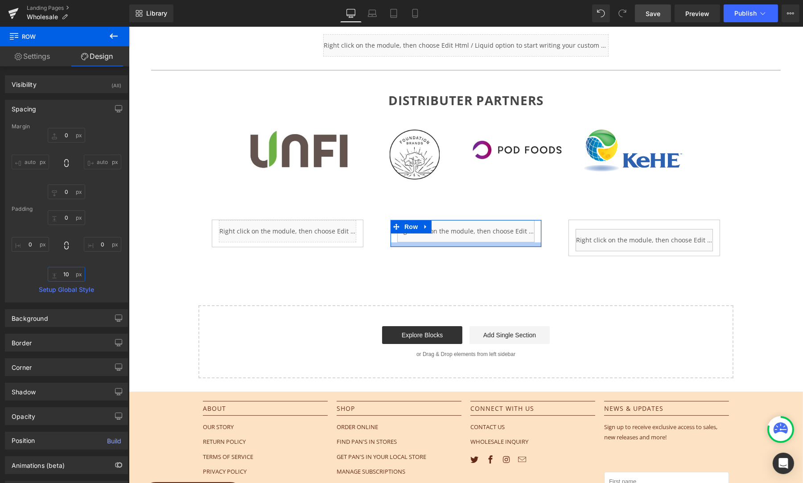
drag, startPoint x: 64, startPoint y: 274, endPoint x: 57, endPoint y: 274, distance: 7.1
click at [57, 274] on input "10" at bounding box center [66, 274] width 37 height 15
click at [64, 275] on input "10" at bounding box center [66, 274] width 37 height 15
type input "10"
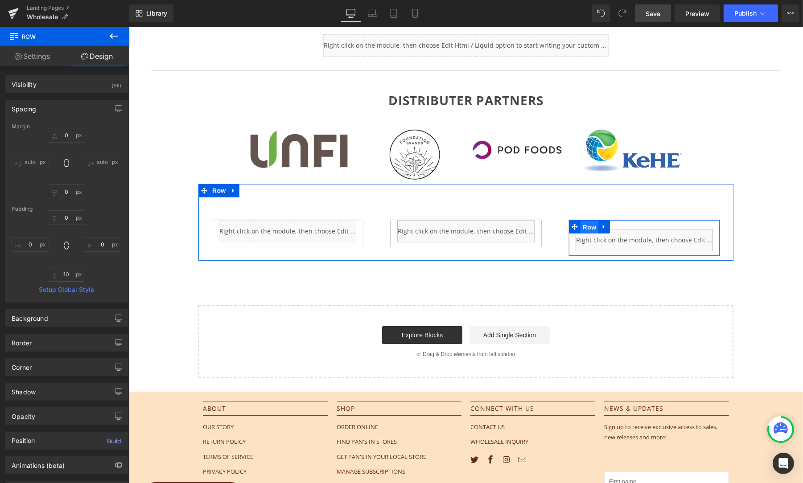
click at [586, 225] on span "Row" at bounding box center [589, 227] width 18 height 13
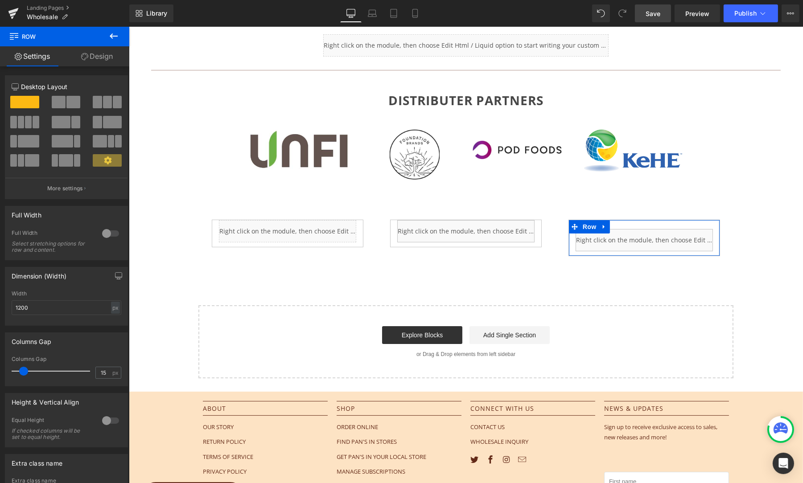
click at [103, 59] on link "Design" at bounding box center [97, 56] width 65 height 20
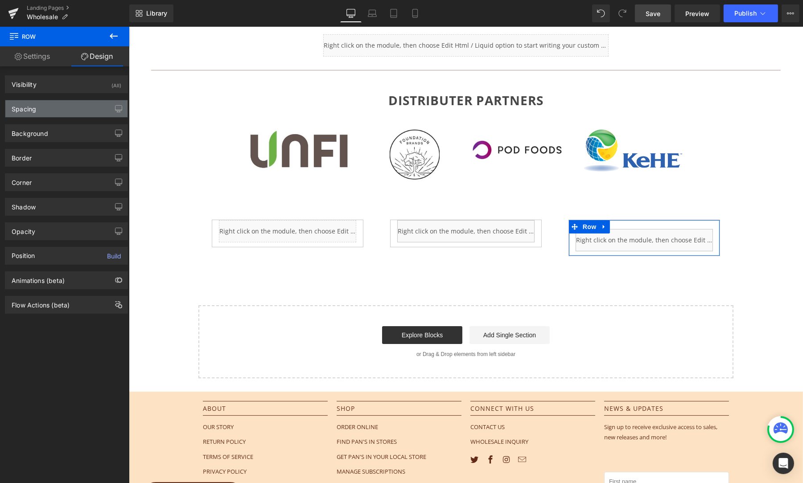
click at [33, 106] on div "Spacing" at bounding box center [24, 106] width 25 height 12
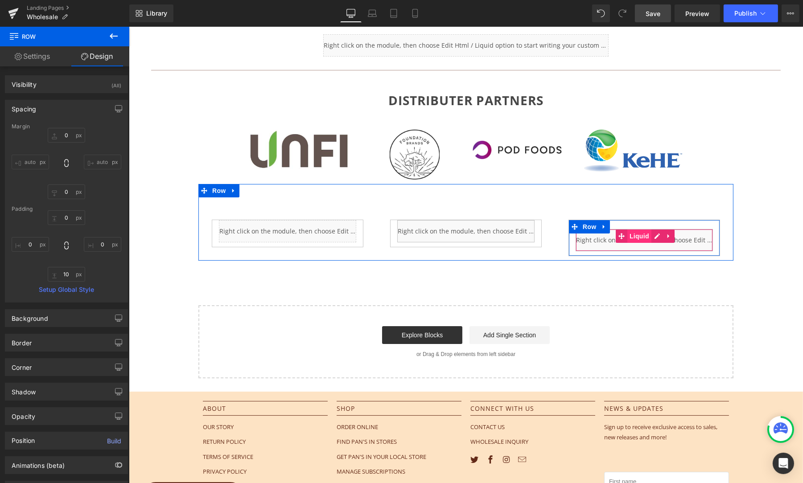
click at [635, 234] on span "Liquid" at bounding box center [639, 236] width 24 height 13
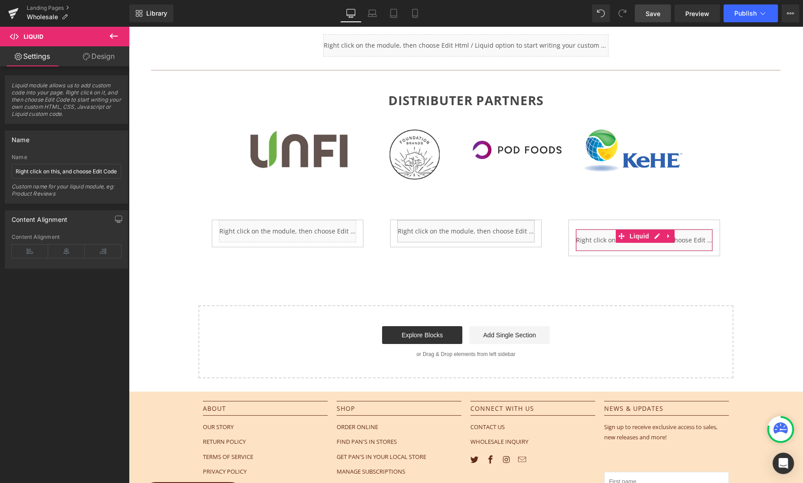
click at [99, 51] on link "Design" at bounding box center [98, 56] width 65 height 20
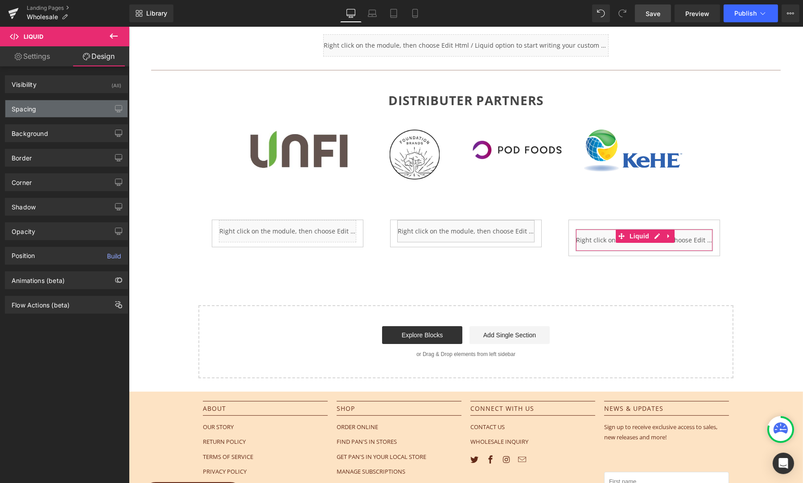
click at [41, 103] on div "Spacing" at bounding box center [66, 108] width 122 height 17
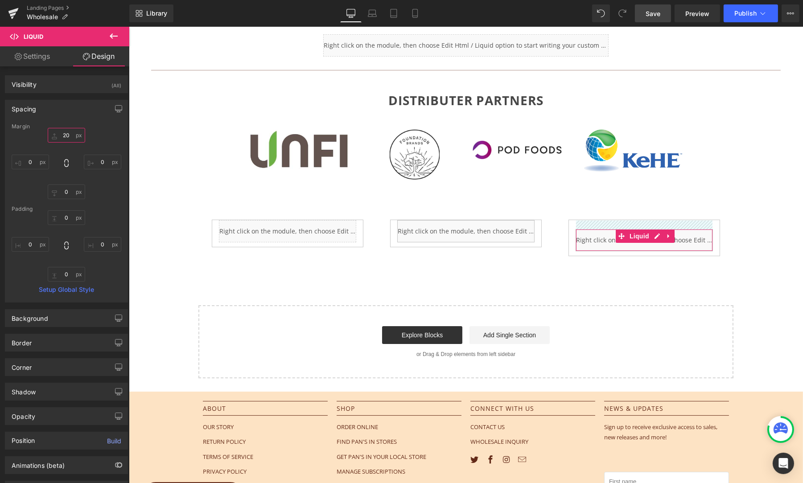
click at [66, 133] on input "20" at bounding box center [66, 135] width 37 height 15
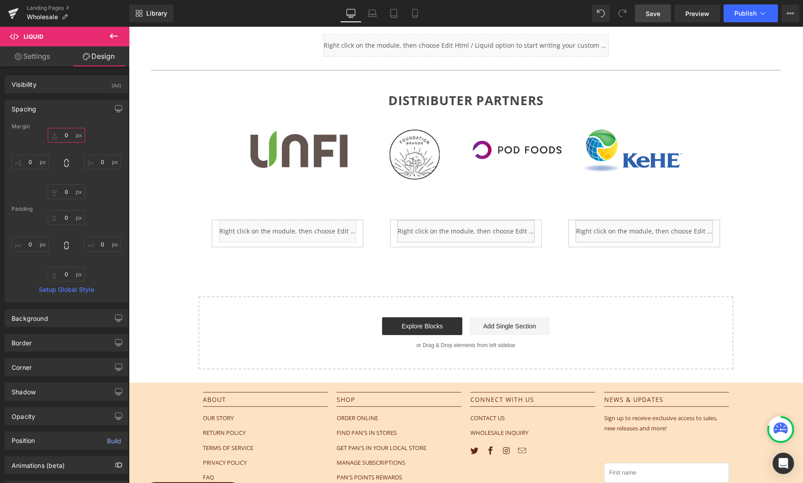
type input "0"
click at [653, 14] on span "Save" at bounding box center [653, 13] width 15 height 9
click at [694, 12] on span "Preview" at bounding box center [697, 13] width 24 height 9
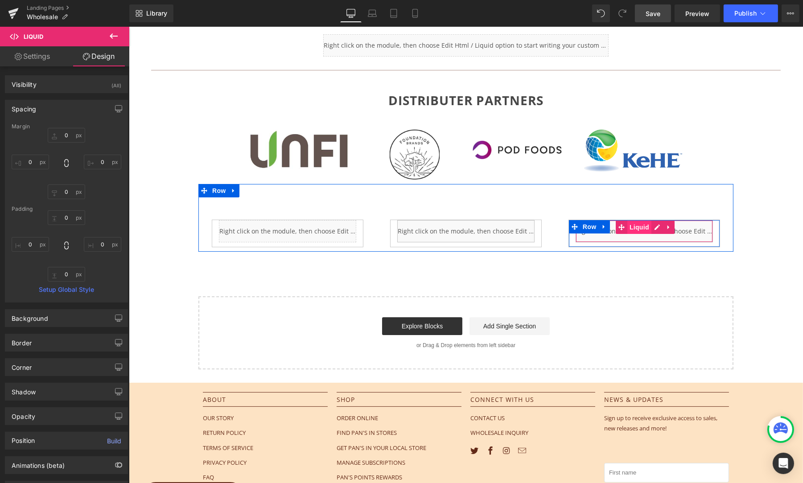
click at [640, 222] on span "Liquid" at bounding box center [639, 227] width 24 height 13
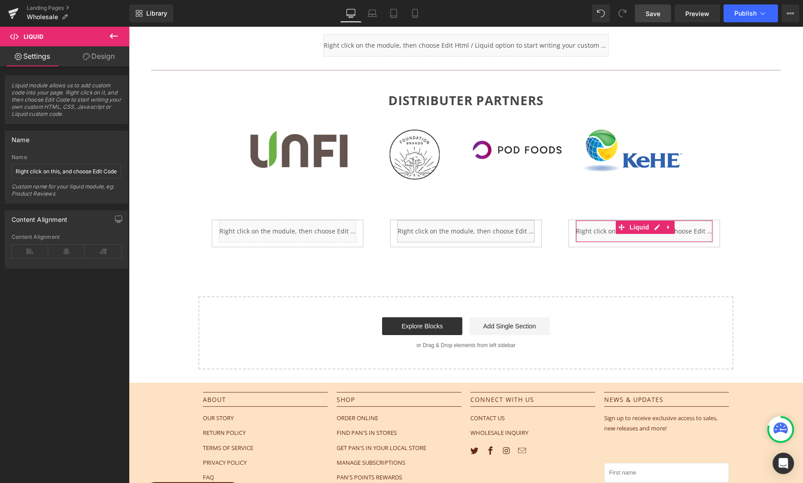
click at [100, 59] on link "Design" at bounding box center [98, 56] width 65 height 20
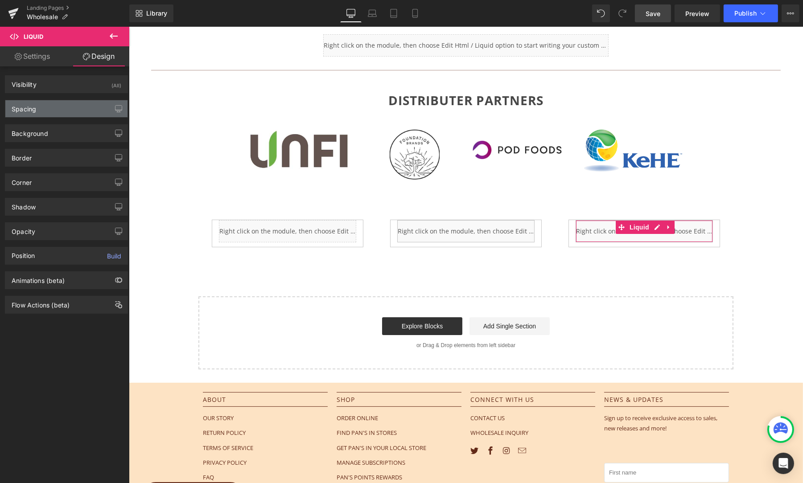
click at [33, 110] on div "Spacing" at bounding box center [24, 106] width 25 height 12
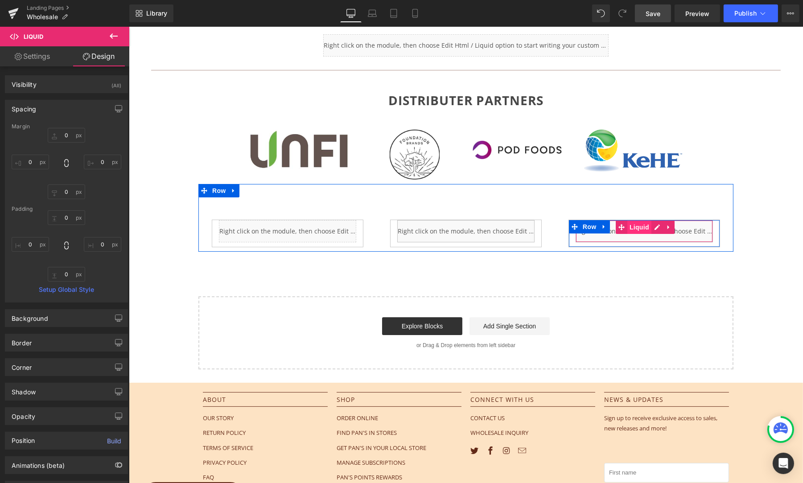
click at [639, 227] on span "Liquid" at bounding box center [639, 227] width 24 height 13
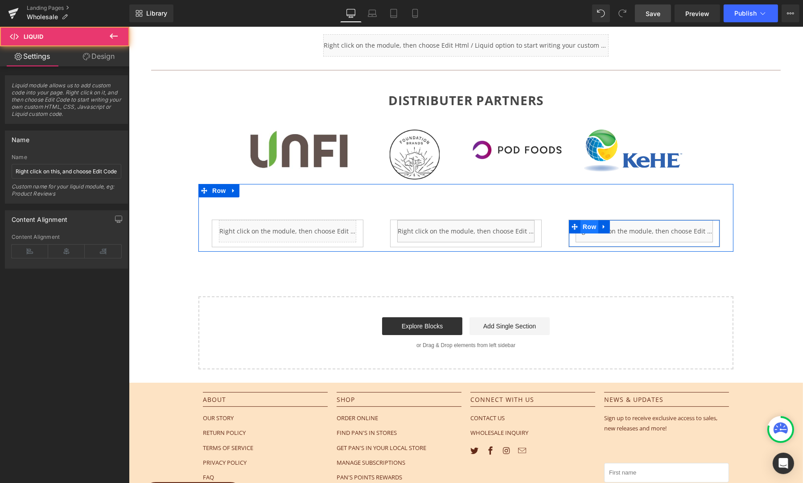
click at [585, 225] on span "Row" at bounding box center [589, 226] width 18 height 13
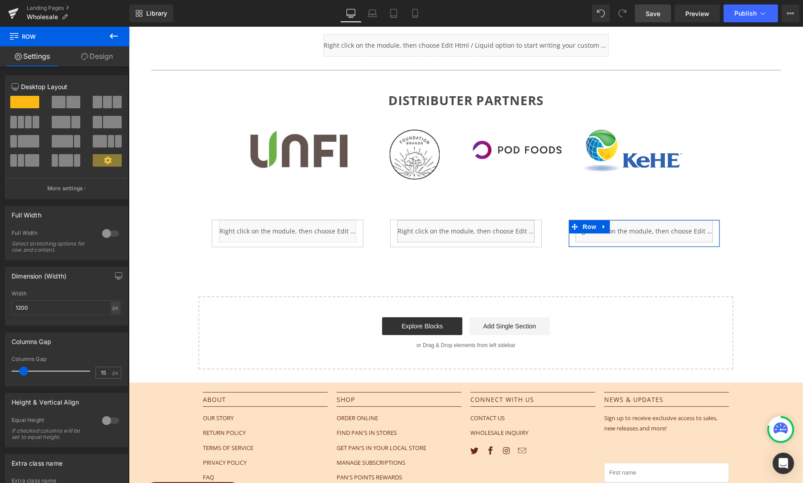
click at [111, 50] on link "Design" at bounding box center [97, 56] width 65 height 20
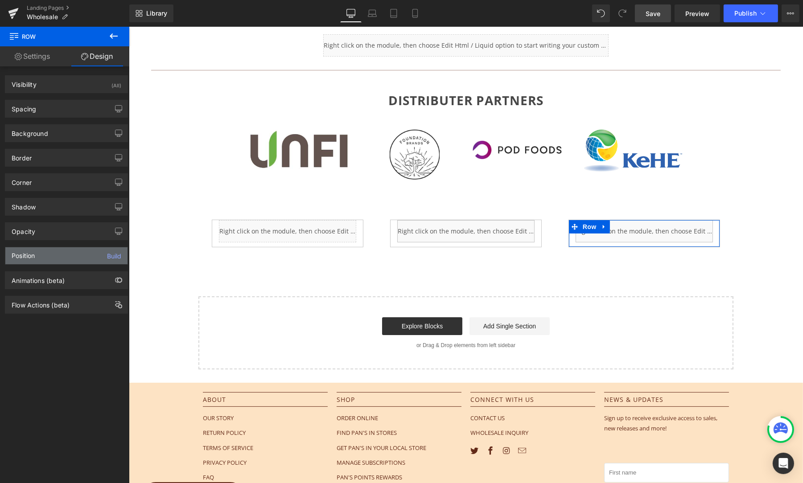
type input "0"
type input "10"
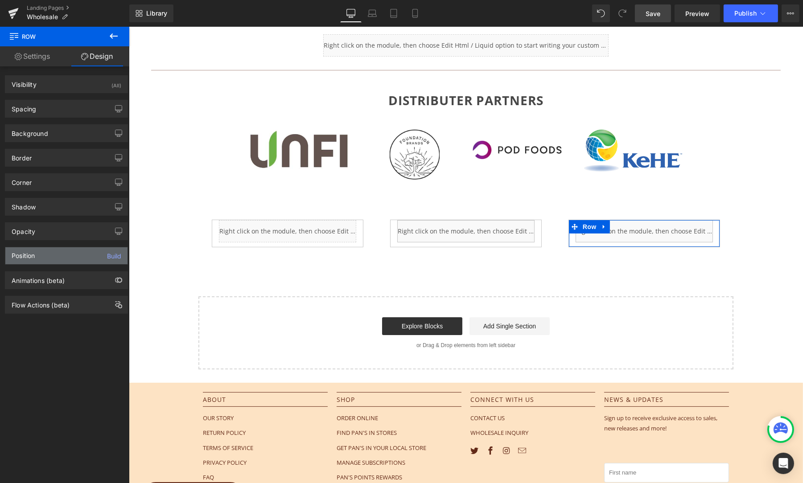
type input "0"
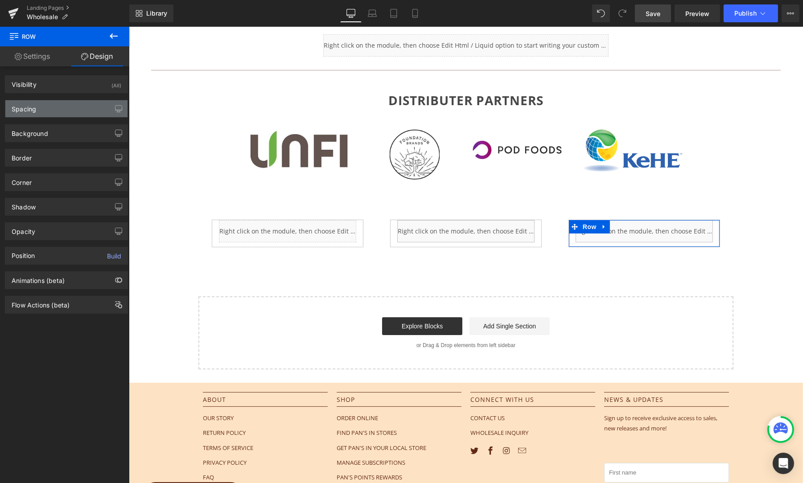
click at [32, 111] on div "Spacing" at bounding box center [24, 106] width 25 height 12
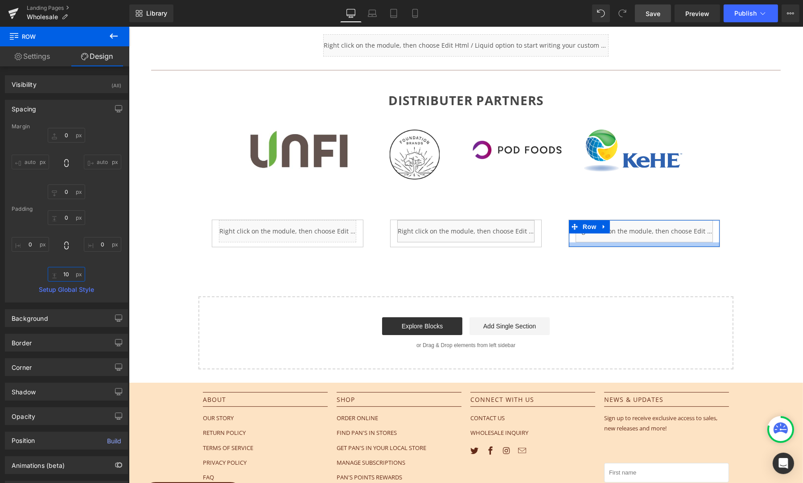
click at [64, 276] on input "10" at bounding box center [66, 274] width 37 height 15
type input "0"
click at [742, 12] on span "Publish" at bounding box center [745, 13] width 22 height 7
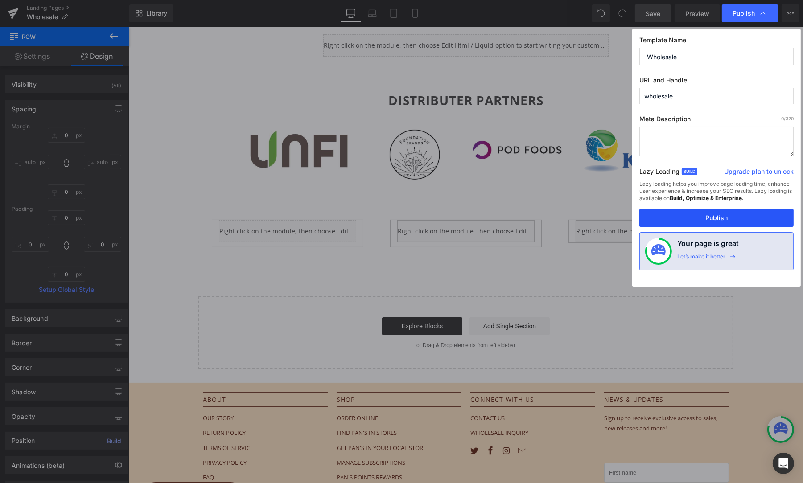
click at [707, 216] on button "Publish" at bounding box center [716, 218] width 154 height 18
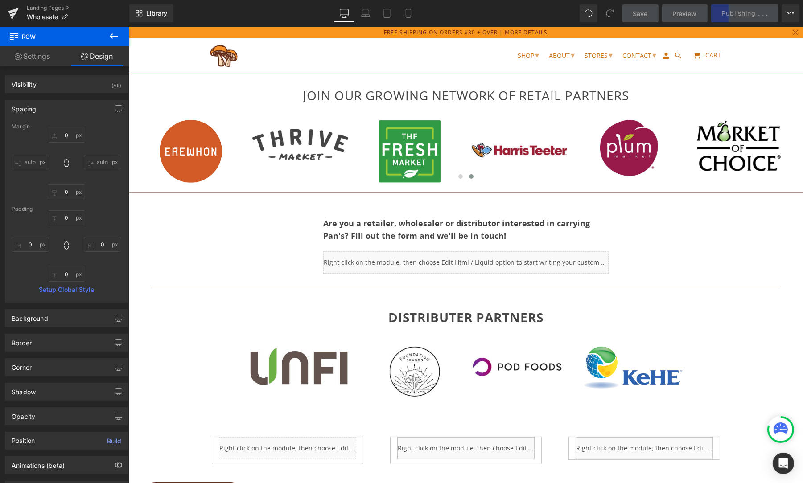
scroll to position [0, 0]
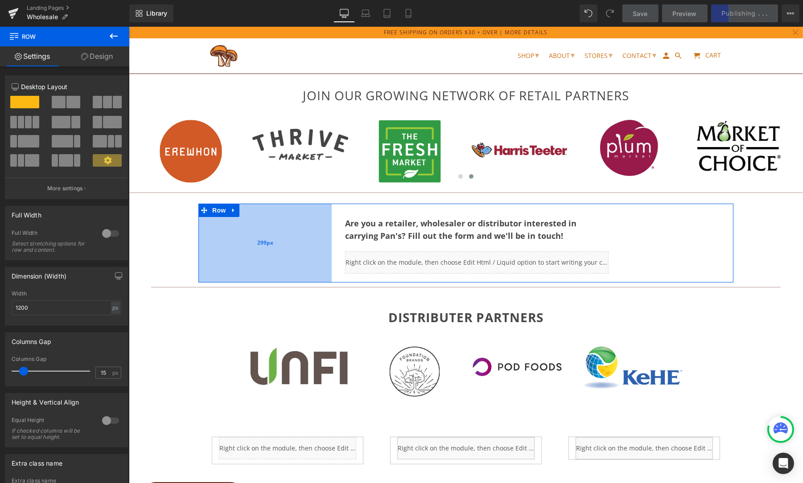
drag, startPoint x: 305, startPoint y: 243, endPoint x: 327, endPoint y: 243, distance: 21.8
click at [327, 243] on div "299px" at bounding box center [264, 243] width 133 height 79
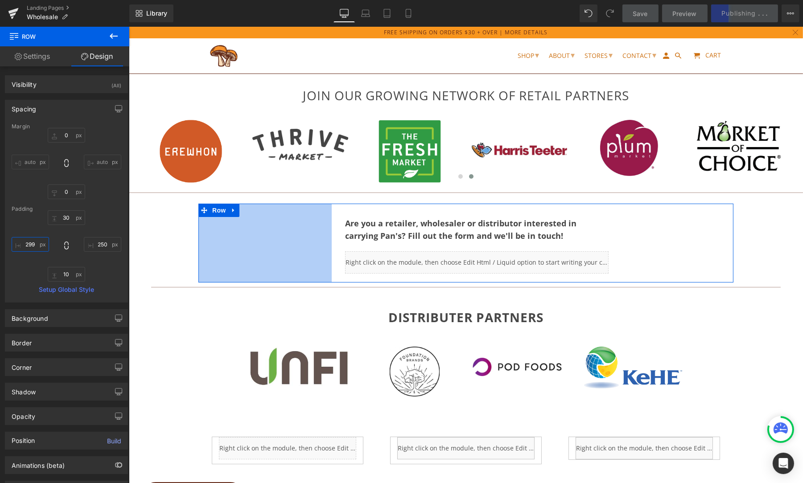
click at [37, 245] on input "299" at bounding box center [30, 244] width 37 height 15
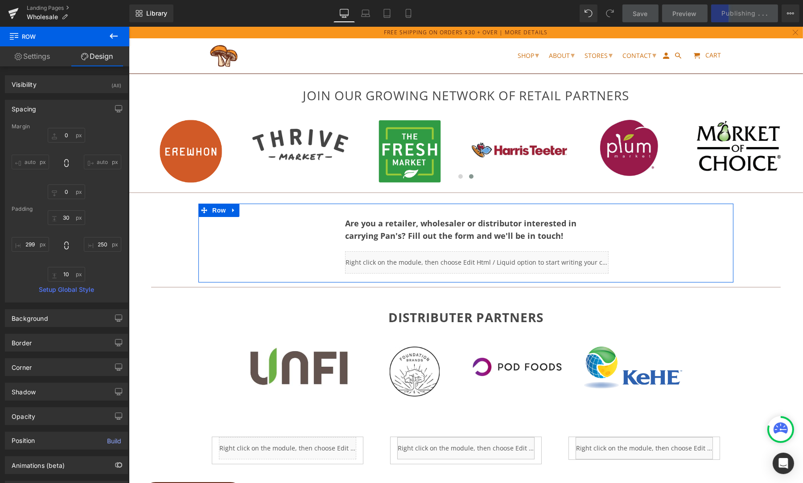
click at [2, 241] on div "Spacing [GEOGRAPHIC_DATA] 0px 0 auto auto 0px 0 auto auto [GEOGRAPHIC_DATA] 30p…" at bounding box center [66, 198] width 133 height 210
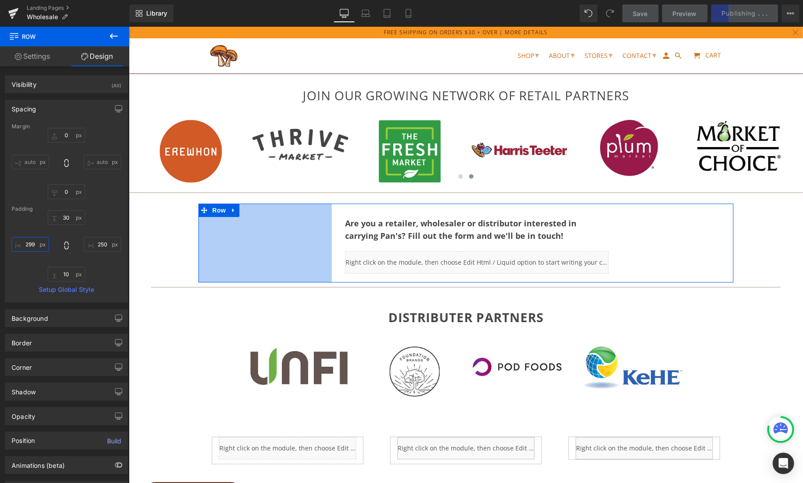
click at [35, 247] on input "299" at bounding box center [30, 244] width 37 height 15
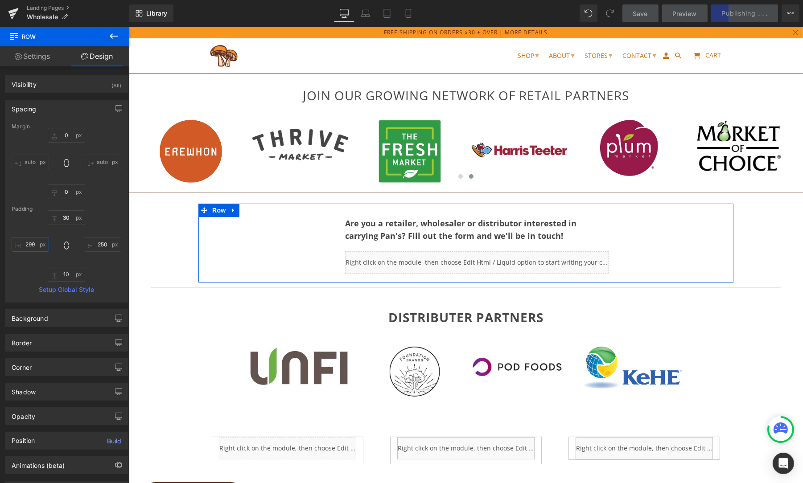
drag, startPoint x: 34, startPoint y: 244, endPoint x: 20, endPoint y: 246, distance: 14.8
click at [20, 246] on input "299" at bounding box center [30, 244] width 37 height 15
drag, startPoint x: 31, startPoint y: 244, endPoint x: 37, endPoint y: 245, distance: 6.3
click at [31, 244] on input "299" at bounding box center [30, 244] width 37 height 15
click at [34, 245] on input "299" at bounding box center [30, 244] width 37 height 15
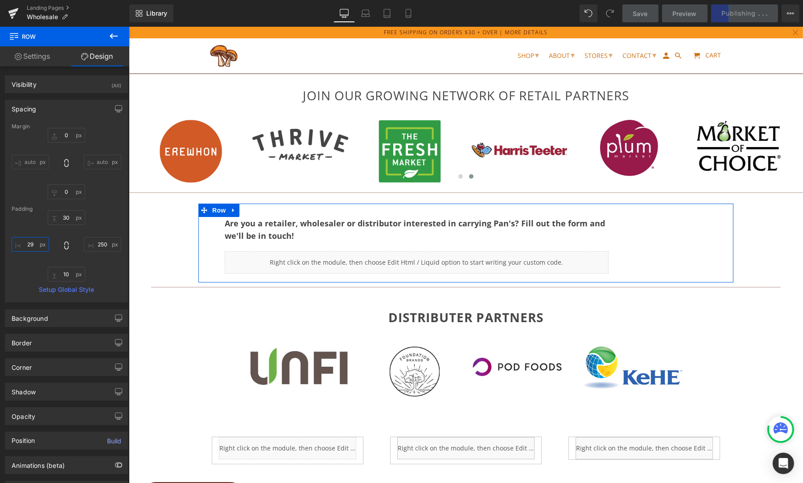
type input "2"
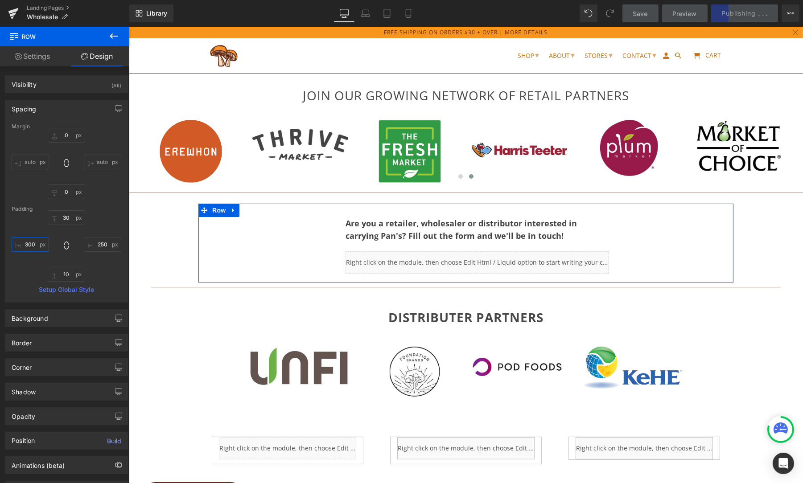
type input "300"
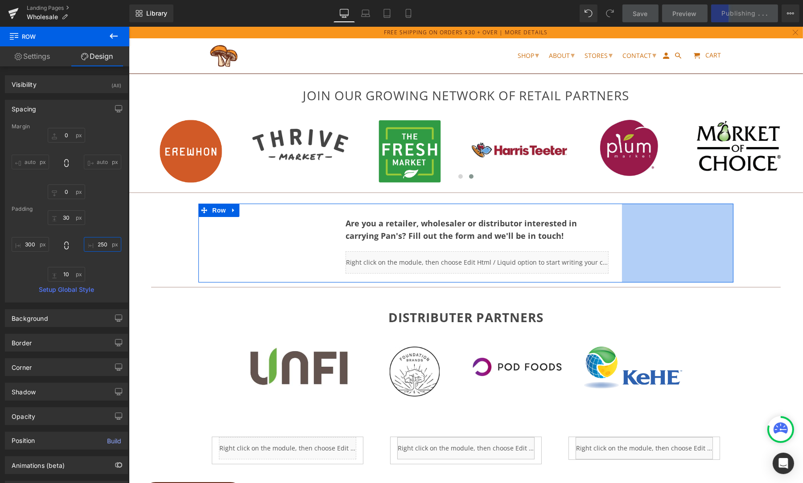
click at [103, 243] on input "250" at bounding box center [102, 244] width 37 height 15
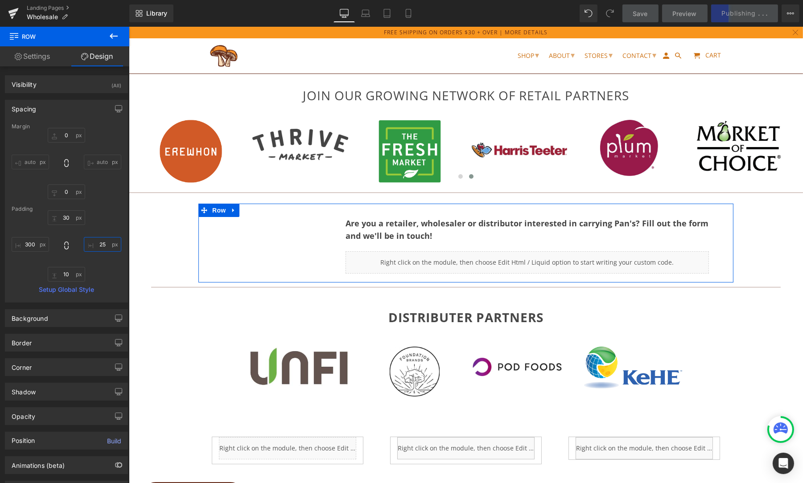
type input "2"
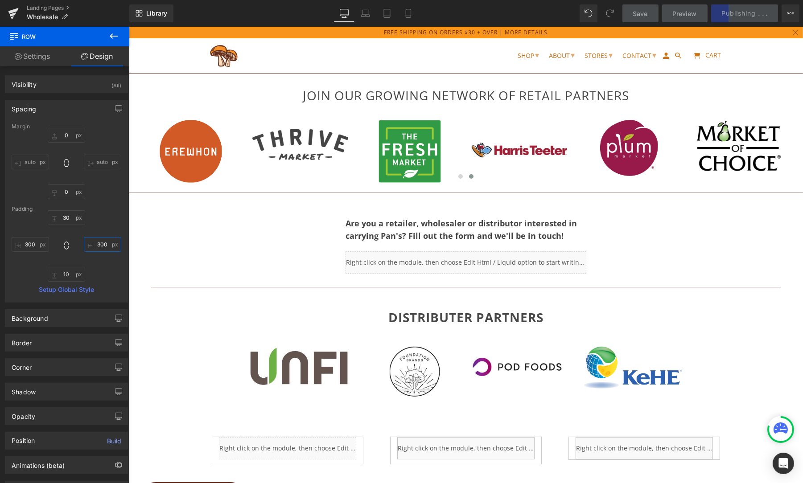
type input "300"
click at [639, 14] on span "Save" at bounding box center [640, 13] width 15 height 9
click at [654, 338] on div "JOIN OUR GROWING NETWORK OF RETAIL PARTNERS Heading Row Image Image Image Image…" at bounding box center [465, 307] width 674 height 560
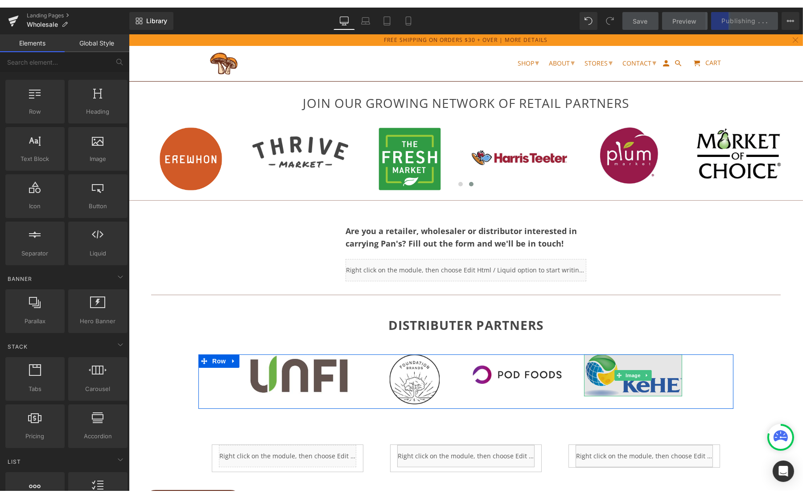
scroll to position [49, 0]
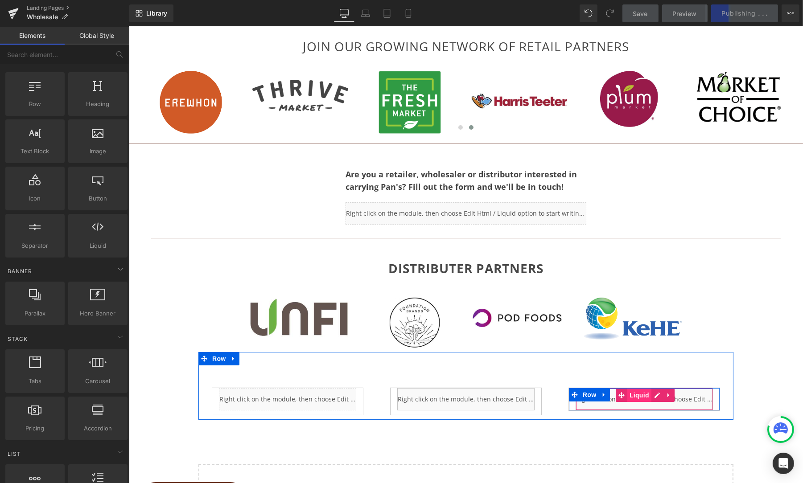
click at [635, 393] on span "Liquid" at bounding box center [639, 395] width 24 height 13
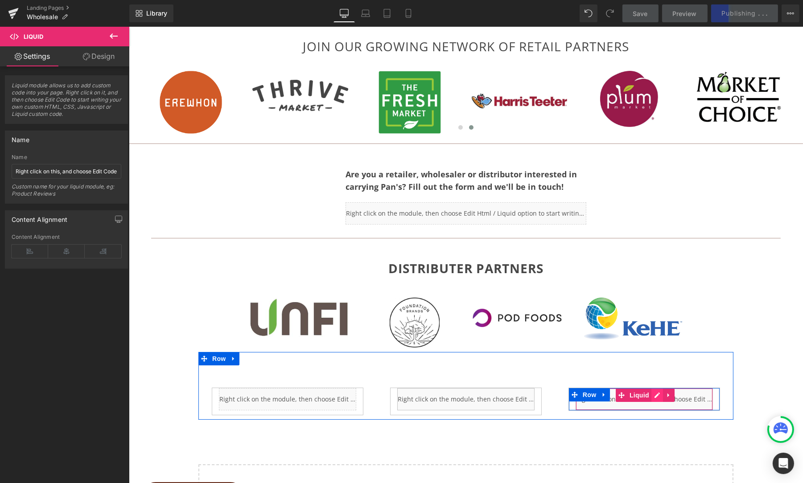
click at [652, 393] on div "Liquid" at bounding box center [643, 399] width 137 height 22
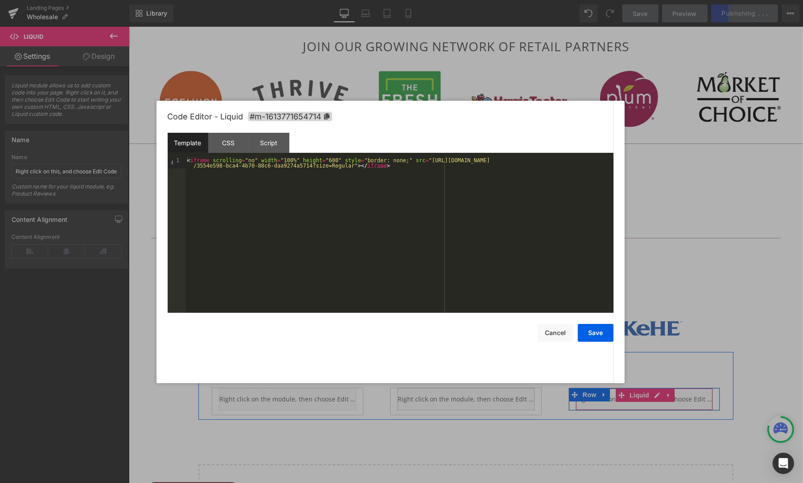
click at [332, 159] on div "< iframe scrolling = "no" width = "100%" height = "600" style = "border: none;"…" at bounding box center [399, 246] width 428 height 179
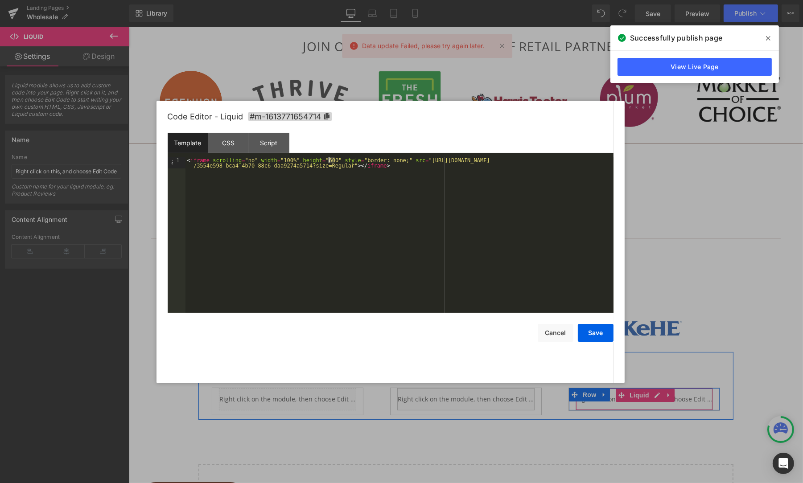
drag, startPoint x: 335, startPoint y: 160, endPoint x: 329, endPoint y: 160, distance: 6.3
click at [329, 160] on div "< iframe scrolling = "no" width = "100%" height = "600" style = "border: none;"…" at bounding box center [399, 246] width 428 height 179
drag, startPoint x: 334, startPoint y: 159, endPoint x: 387, endPoint y: 155, distance: 53.2
click at [334, 159] on div "< iframe scrolling = "no" width = "100%" height = "600" style = "border: none;"…" at bounding box center [399, 246] width 428 height 179
click at [592, 330] on button "Save" at bounding box center [596, 333] width 36 height 18
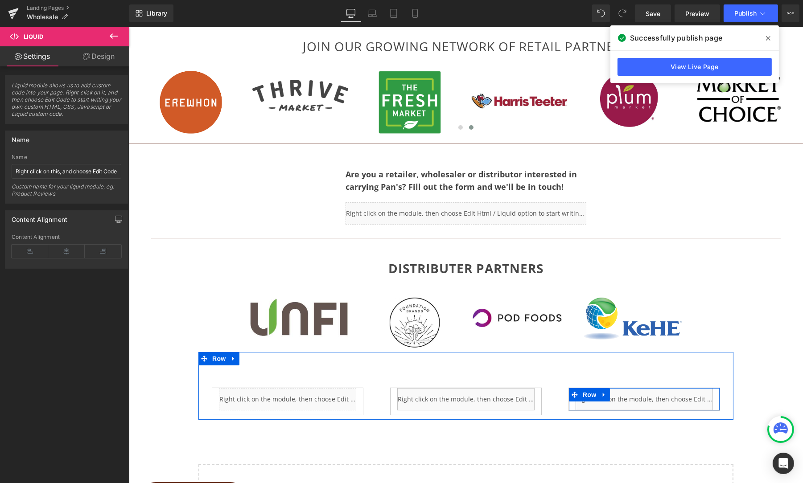
click at [770, 37] on icon at bounding box center [768, 38] width 4 height 7
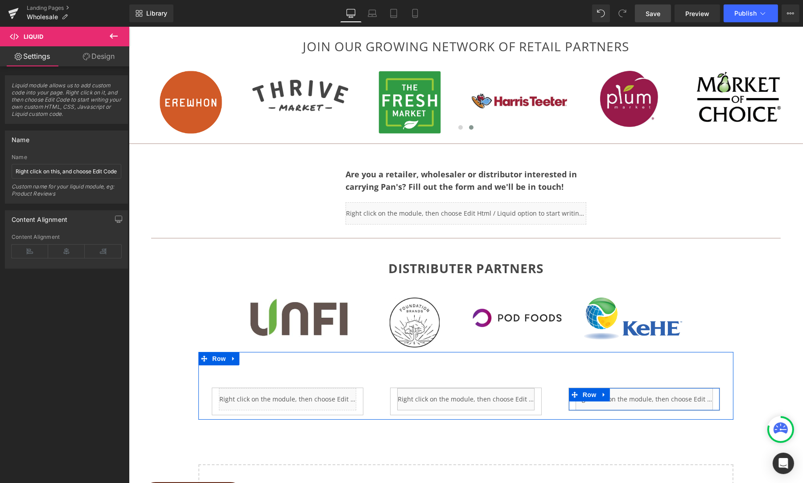
click at [659, 16] on span "Save" at bounding box center [653, 13] width 15 height 9
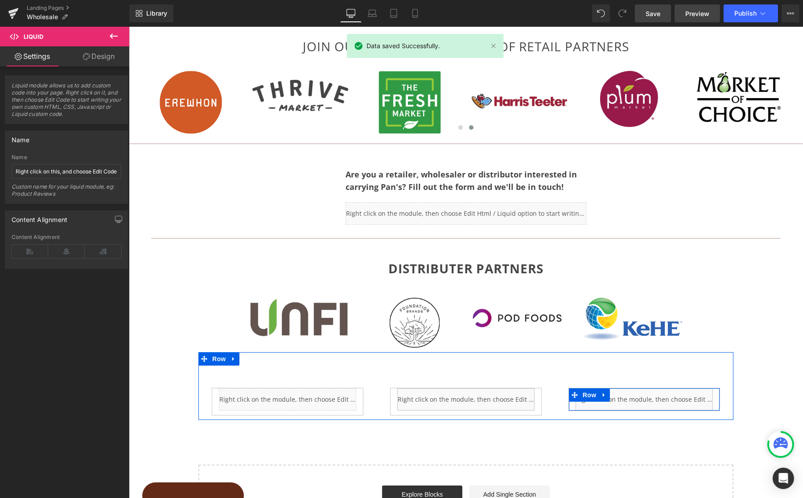
click at [690, 16] on span "Preview" at bounding box center [697, 13] width 24 height 9
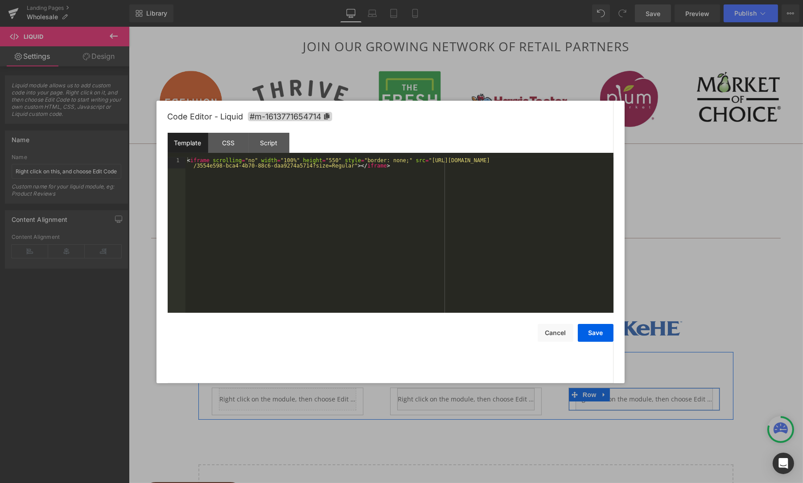
drag, startPoint x: 653, startPoint y: 393, endPoint x: 784, endPoint y: 416, distance: 132.5
click at [653, 393] on div "Liquid" at bounding box center [643, 399] width 137 height 22
click at [333, 158] on div "< iframe scrolling = "no" width = "100%" height = "550" style = "border: none;"…" at bounding box center [399, 246] width 428 height 179
click at [335, 160] on div "< iframe scrolling = "no" width = "100%" height = "550" style = "border: none;"…" at bounding box center [399, 246] width 428 height 179
click at [596, 339] on button "Save" at bounding box center [596, 333] width 36 height 18
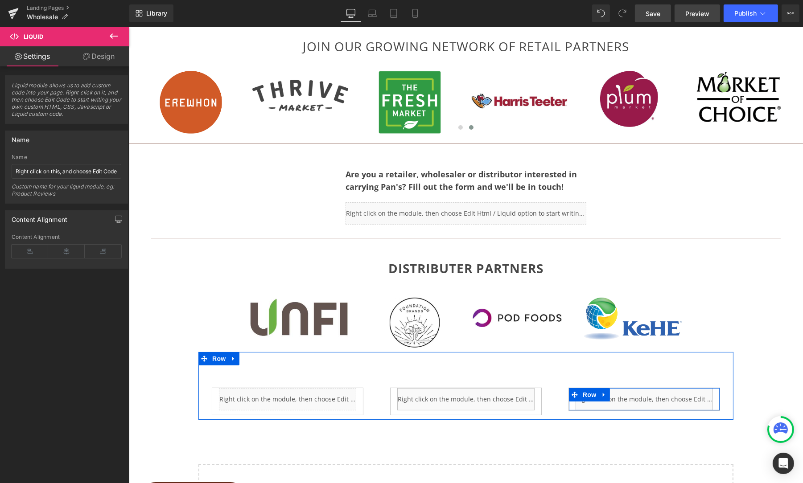
drag, startPoint x: 659, startPoint y: 14, endPoint x: 686, endPoint y: 13, distance: 27.2
click at [659, 14] on span "Save" at bounding box center [653, 13] width 15 height 9
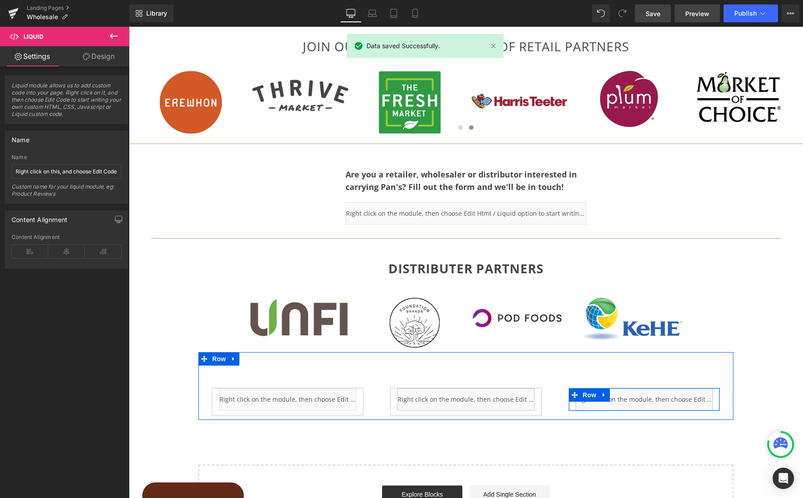
click at [699, 10] on span "Preview" at bounding box center [697, 13] width 24 height 9
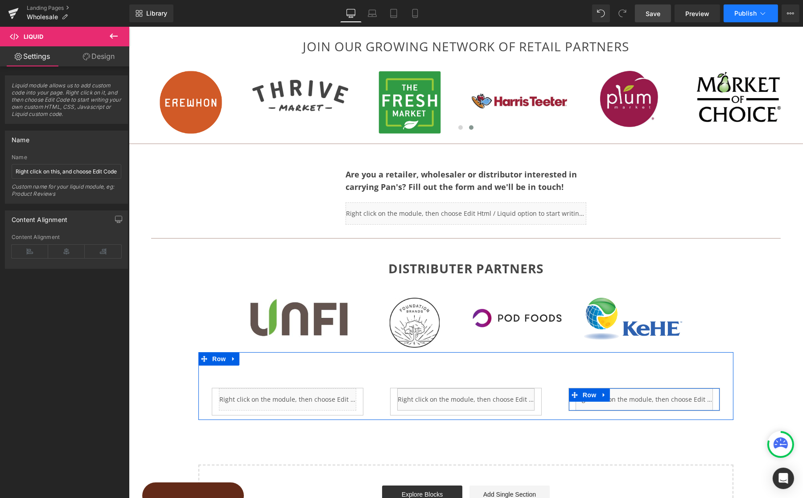
click at [757, 13] on button "Publish" at bounding box center [751, 13] width 54 height 18
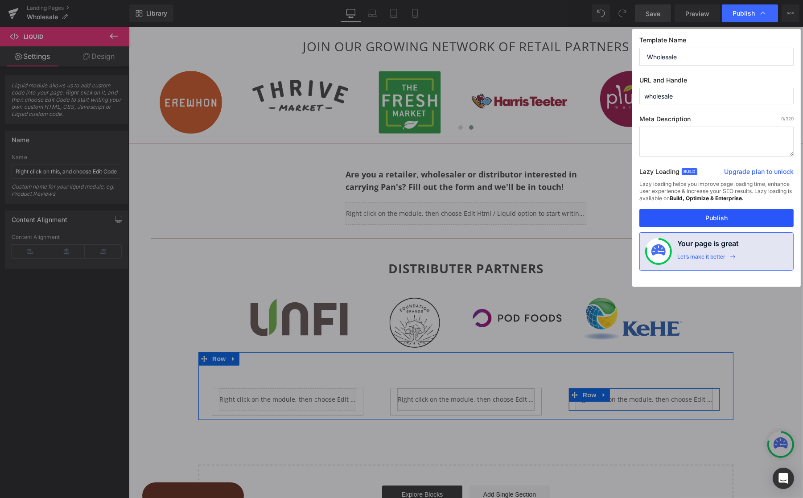
click at [722, 218] on button "Publish" at bounding box center [716, 218] width 154 height 18
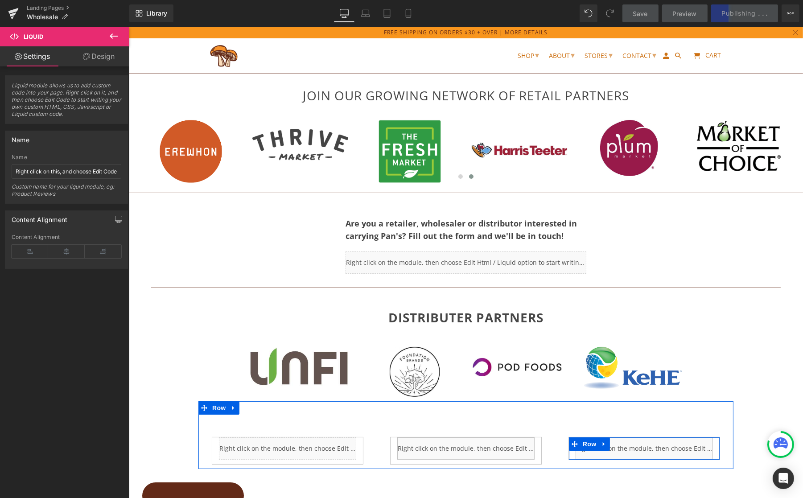
scroll to position [0, 0]
click at [411, 13] on icon at bounding box center [408, 13] width 9 height 9
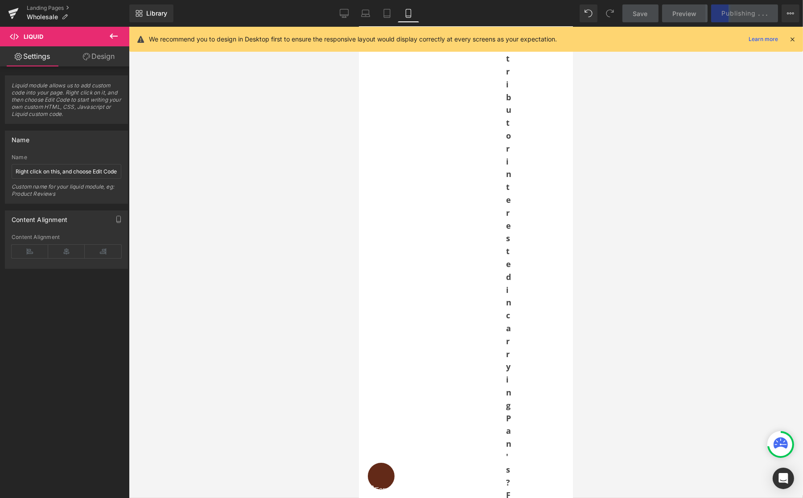
scroll to position [443, 0]
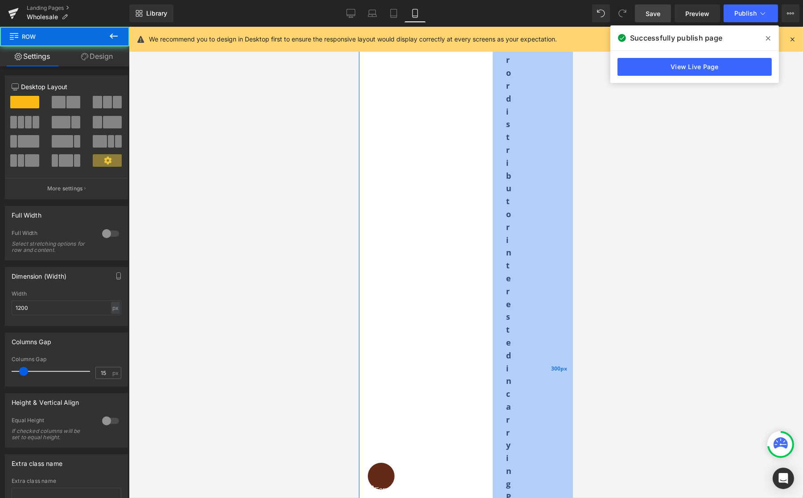
click at [509, 115] on div "300px" at bounding box center [559, 369] width 134 height 1299
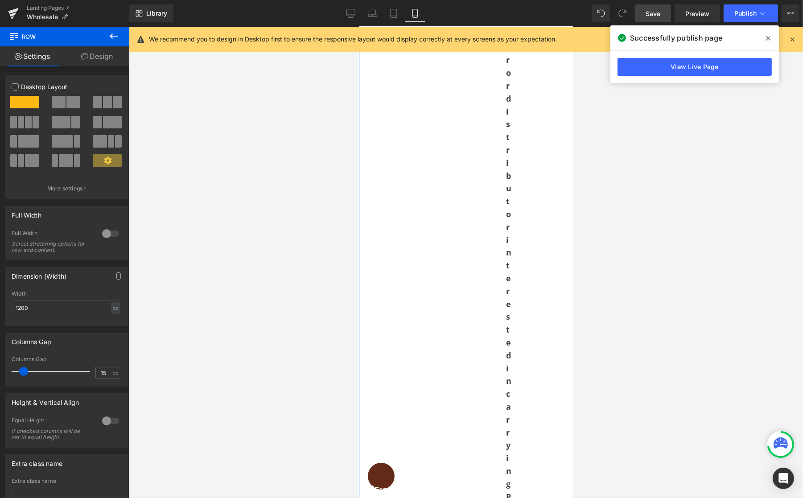
click at [99, 57] on link "Design" at bounding box center [97, 56] width 65 height 20
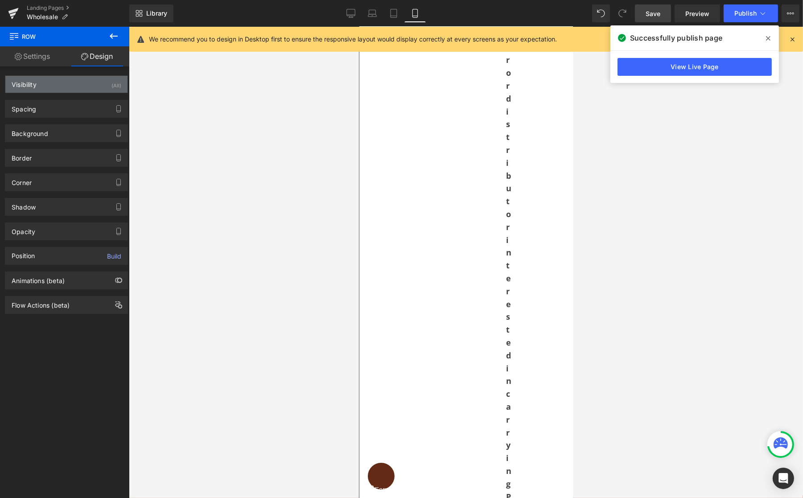
type input "0"
type input "30"
type input "300"
type input "10"
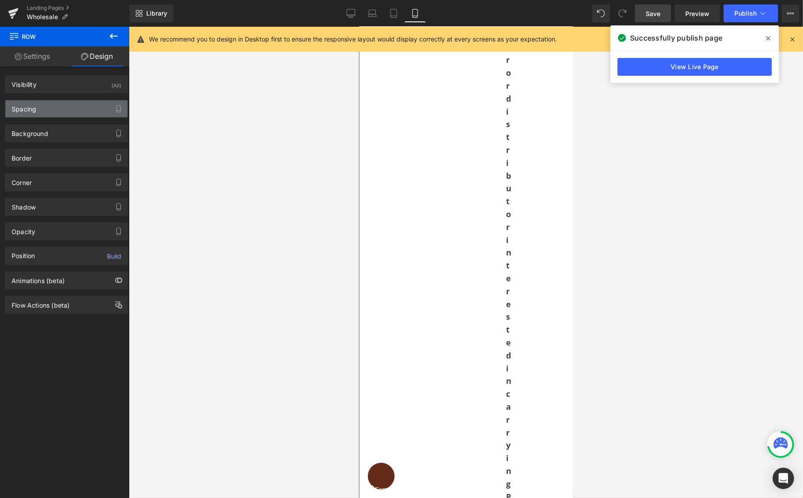
click at [26, 110] on div "Spacing" at bounding box center [24, 106] width 25 height 12
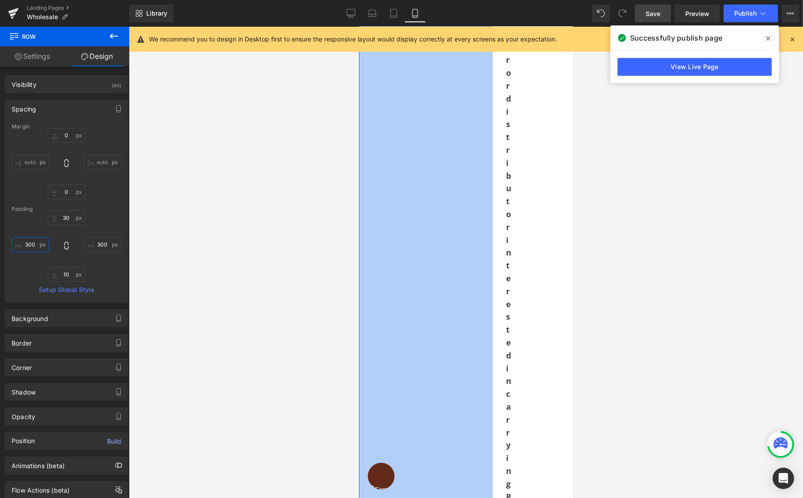
click at [30, 246] on input "300" at bounding box center [30, 244] width 37 height 15
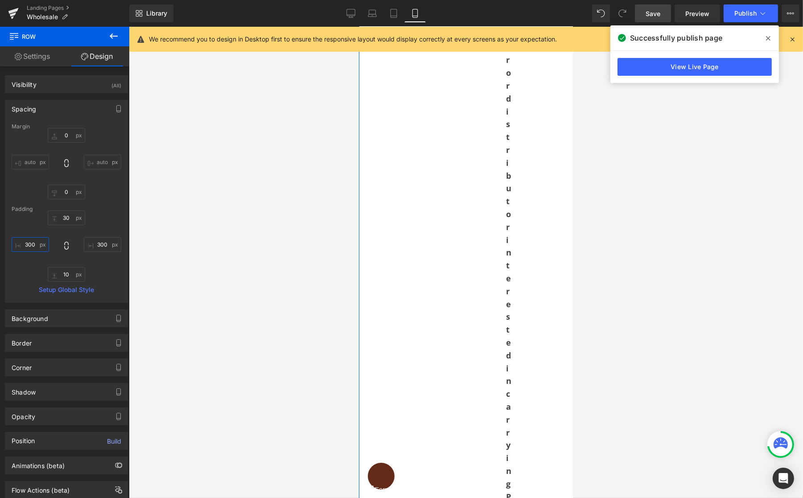
drag, startPoint x: 31, startPoint y: 245, endPoint x: 21, endPoint y: 245, distance: 9.8
click at [21, 245] on input "300" at bounding box center [30, 244] width 37 height 15
click at [32, 245] on input "300" at bounding box center [30, 244] width 37 height 15
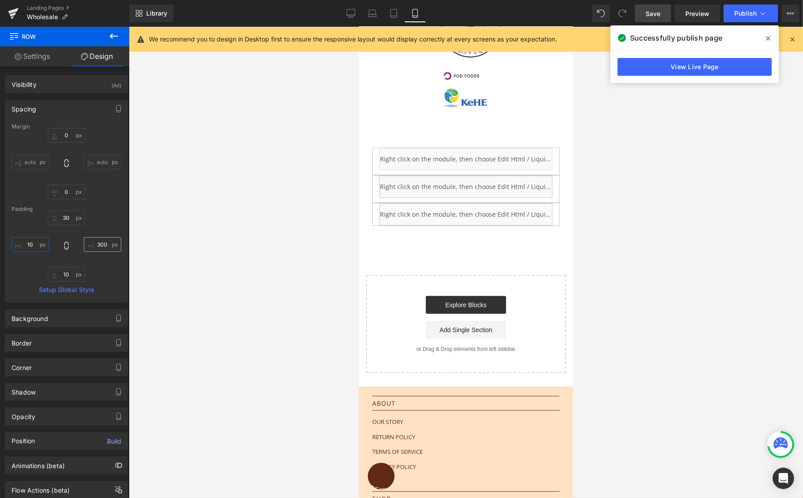
type input "10"
click at [99, 246] on input "300" at bounding box center [102, 244] width 37 height 15
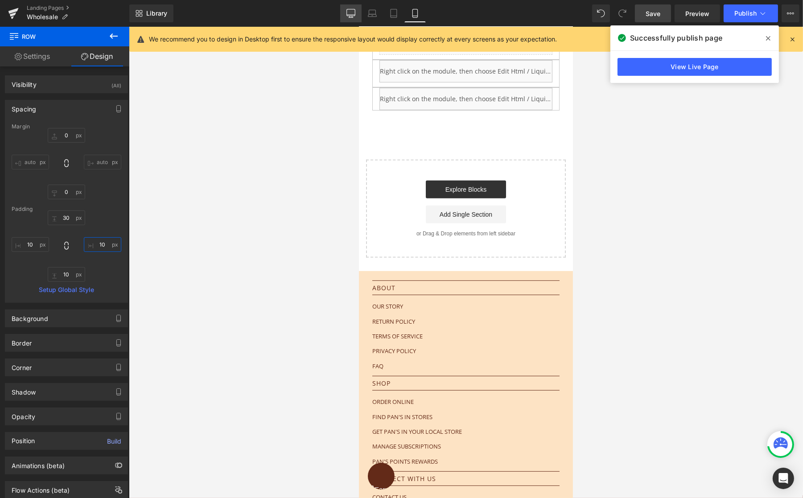
type input "10"
click at [353, 12] on icon at bounding box center [350, 13] width 9 height 9
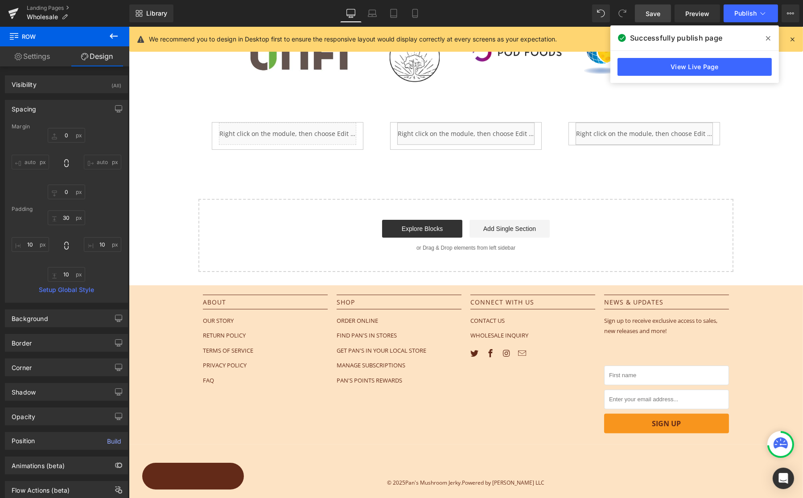
scroll to position [11, 0]
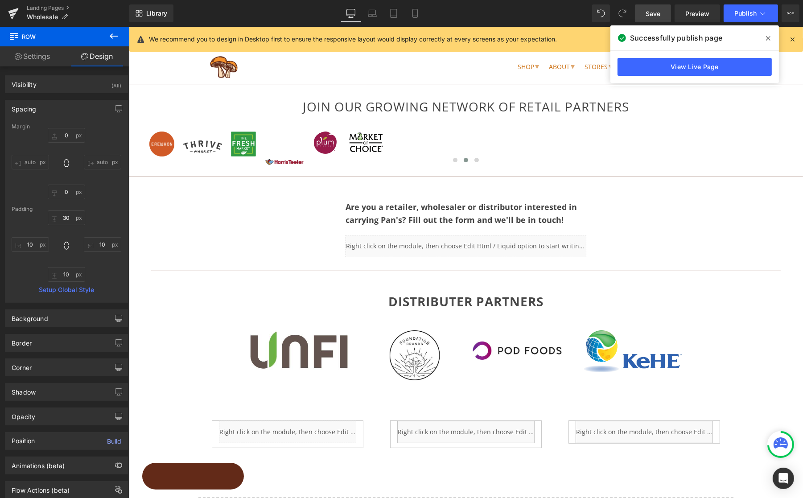
type input "0"
type input "30"
type input "300"
type input "10"
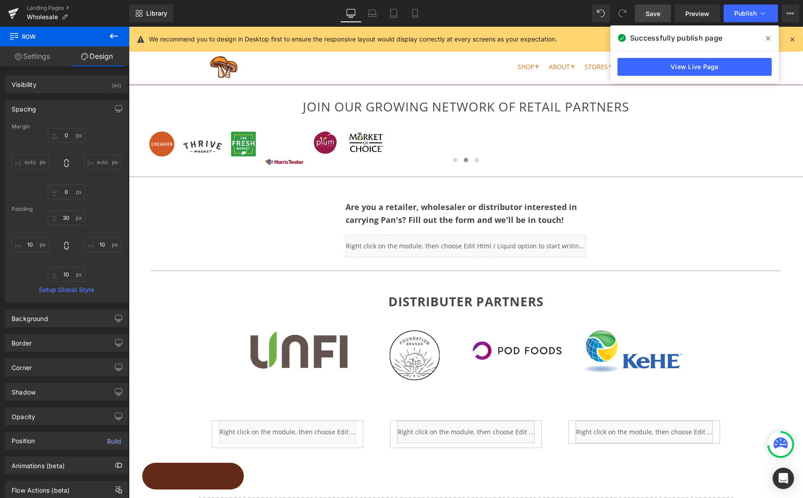
type input "300"
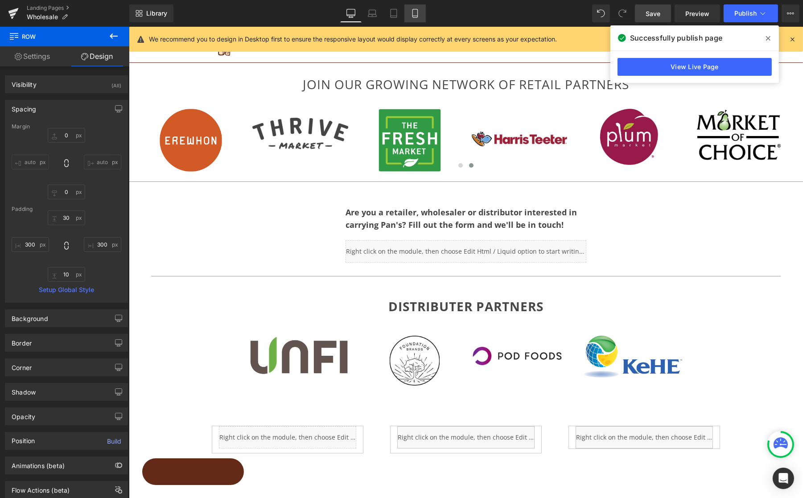
click at [416, 14] on icon at bounding box center [414, 13] width 5 height 8
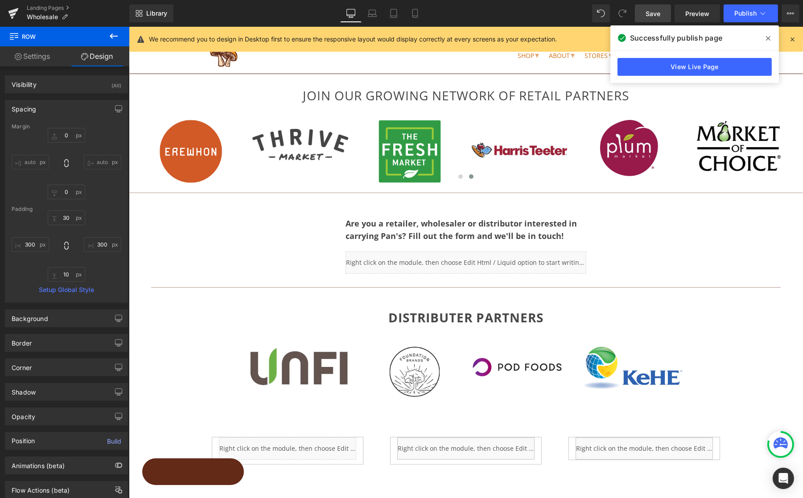
type input "0"
type input "30"
type input "10"
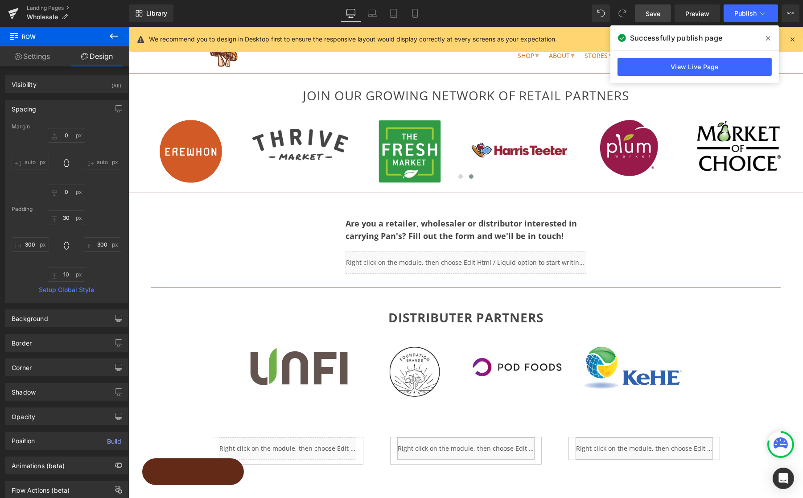
type input "10"
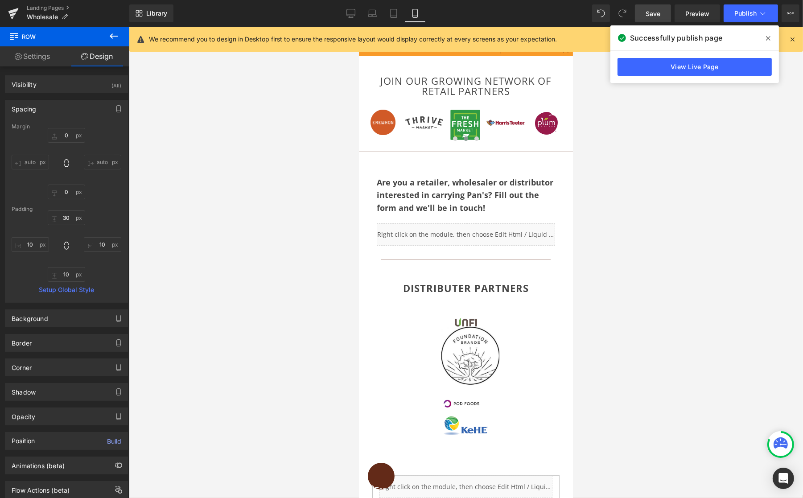
click at [766, 37] on icon at bounding box center [768, 38] width 4 height 7
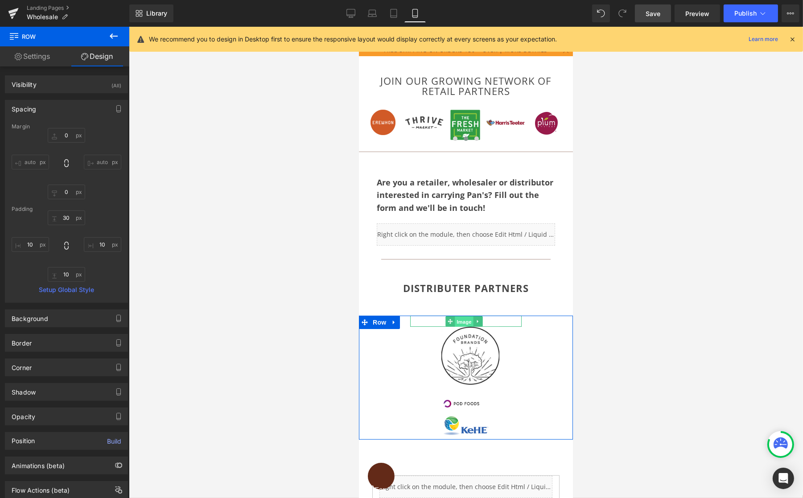
click at [464, 319] on span "Image" at bounding box center [464, 322] width 19 height 11
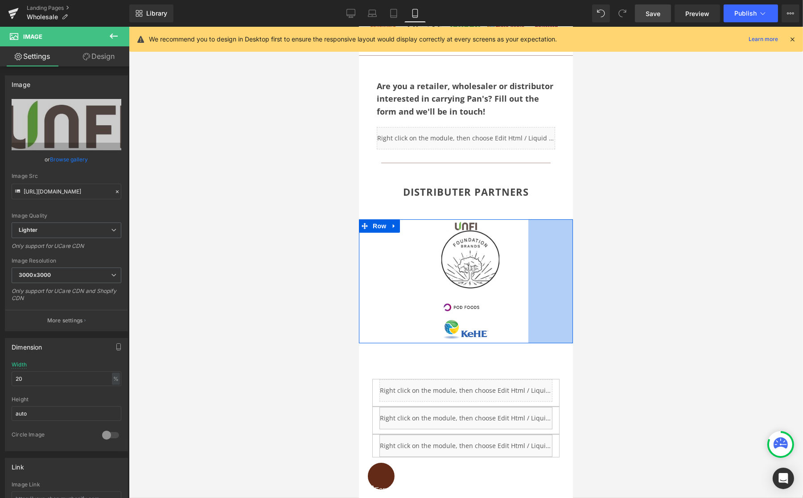
scroll to position [256, 0]
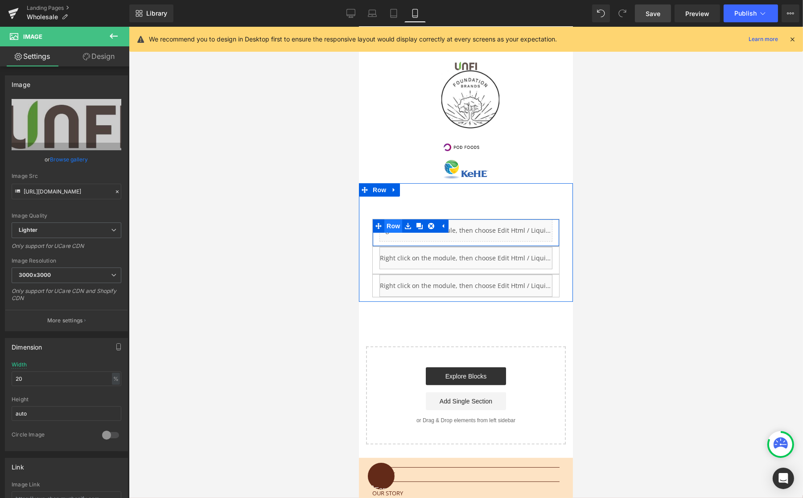
click at [390, 219] on span "Row" at bounding box center [393, 225] width 18 height 13
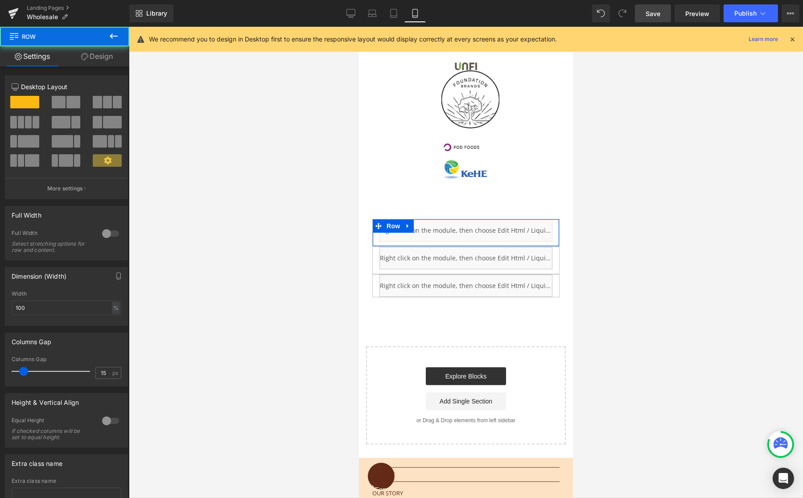
scroll to position [4, 0]
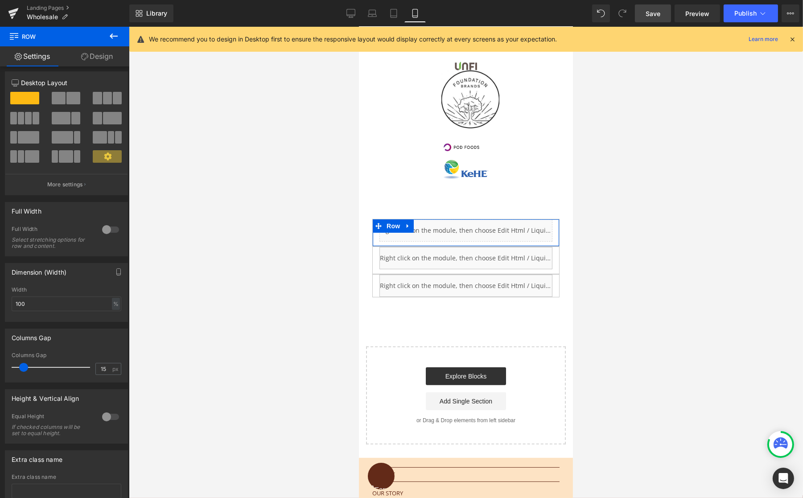
click at [102, 61] on link "Design" at bounding box center [97, 56] width 65 height 20
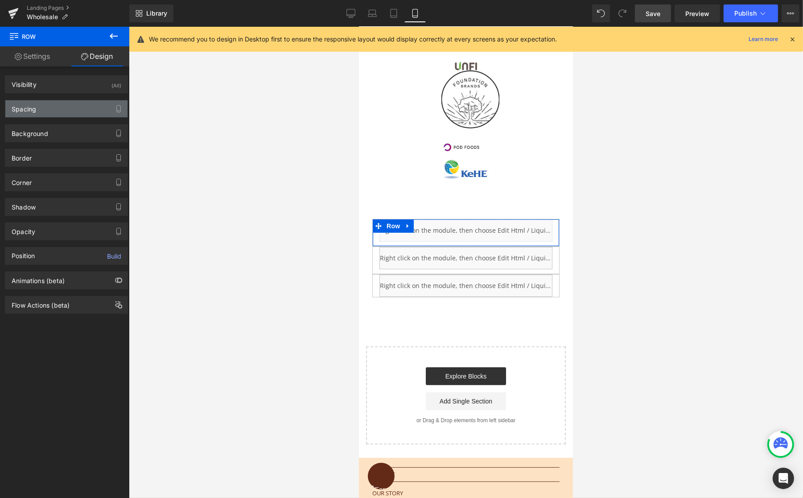
click at [57, 113] on div "Spacing" at bounding box center [66, 108] width 122 height 17
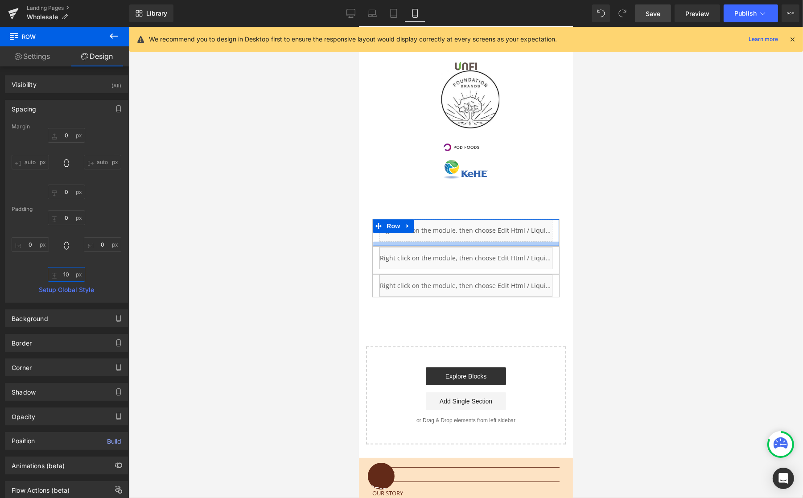
click at [64, 274] on input "10" at bounding box center [66, 274] width 37 height 15
click at [64, 273] on input "10" at bounding box center [66, 274] width 37 height 15
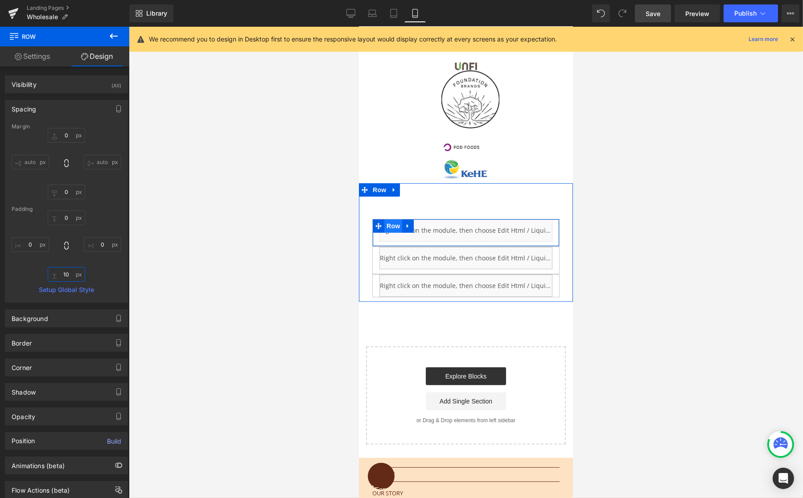
click at [392, 219] on span "Row" at bounding box center [393, 225] width 18 height 13
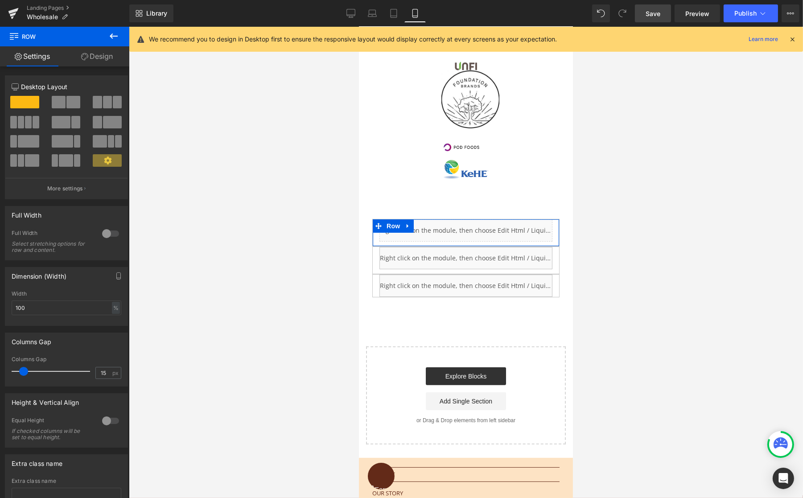
click at [98, 50] on link "Design" at bounding box center [97, 56] width 65 height 20
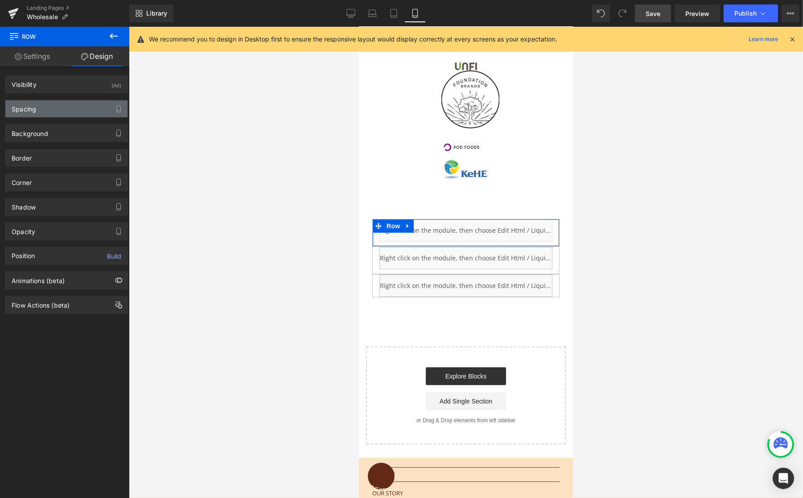
type input "0"
type input "10"
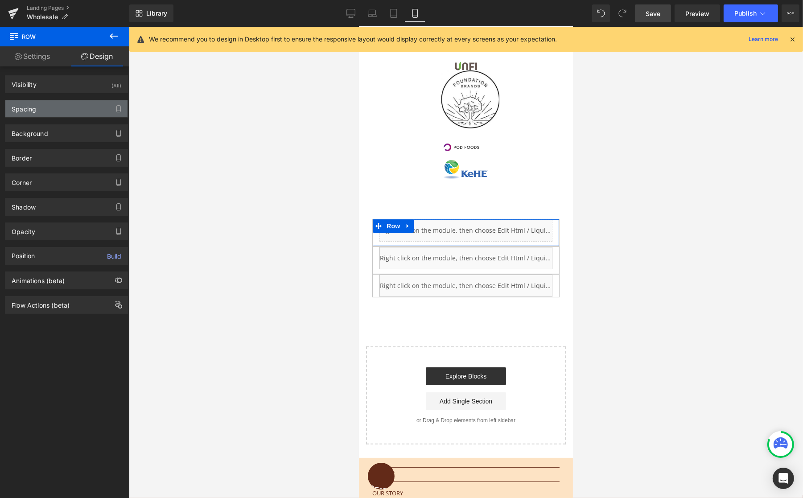
type input "0"
click at [50, 108] on div "Spacing" at bounding box center [66, 108] width 122 height 17
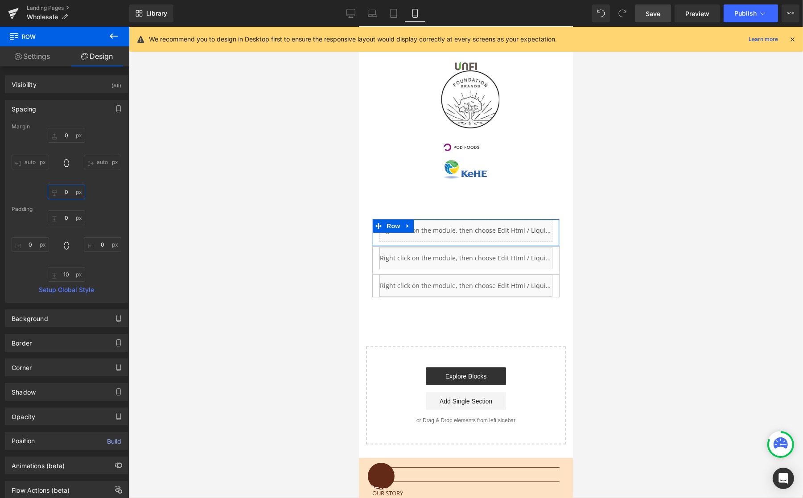
click at [62, 192] on input "0" at bounding box center [66, 192] width 37 height 15
type input "20"
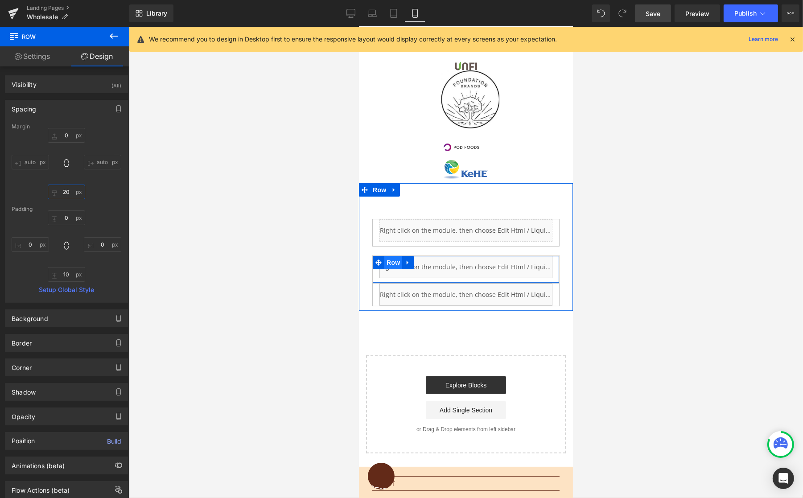
click at [390, 256] on span "Row" at bounding box center [393, 262] width 18 height 13
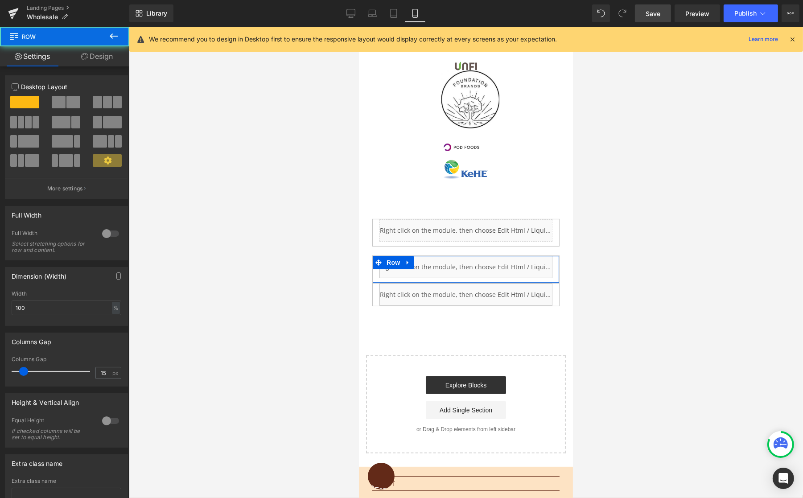
click at [100, 59] on link "Design" at bounding box center [97, 56] width 65 height 20
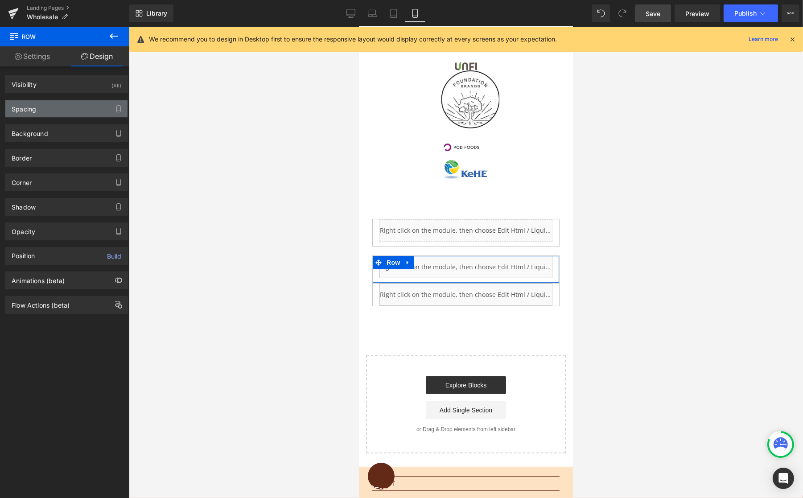
click at [40, 107] on div "Spacing" at bounding box center [66, 108] width 122 height 17
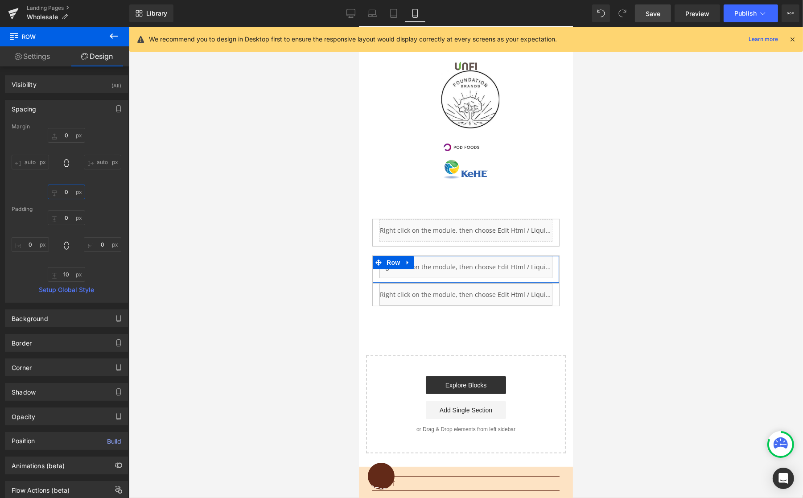
click at [64, 188] on input "0" at bounding box center [66, 192] width 37 height 15
type input "20"
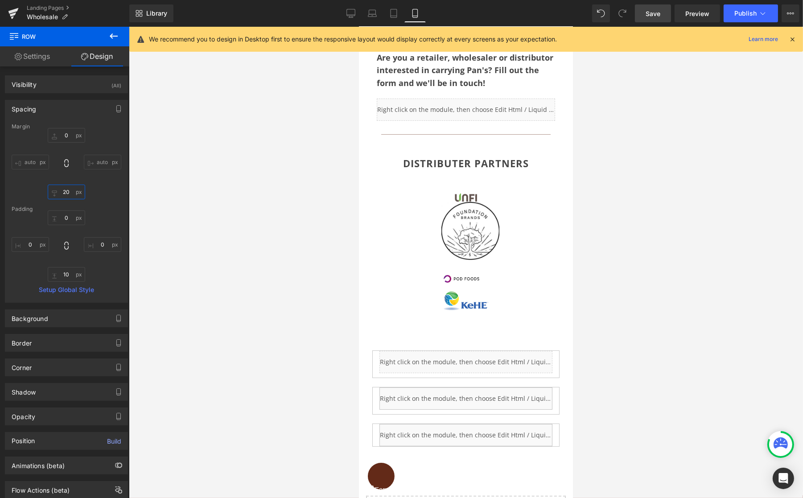
scroll to position [115, 0]
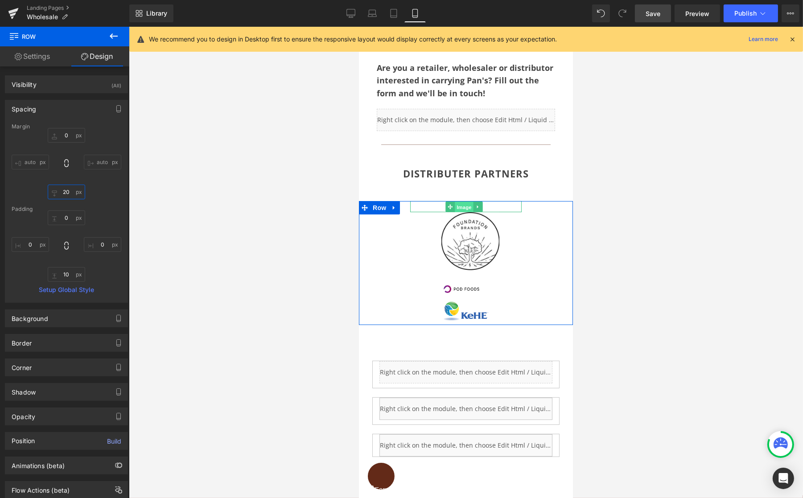
click at [462, 203] on span "Image" at bounding box center [464, 207] width 19 height 11
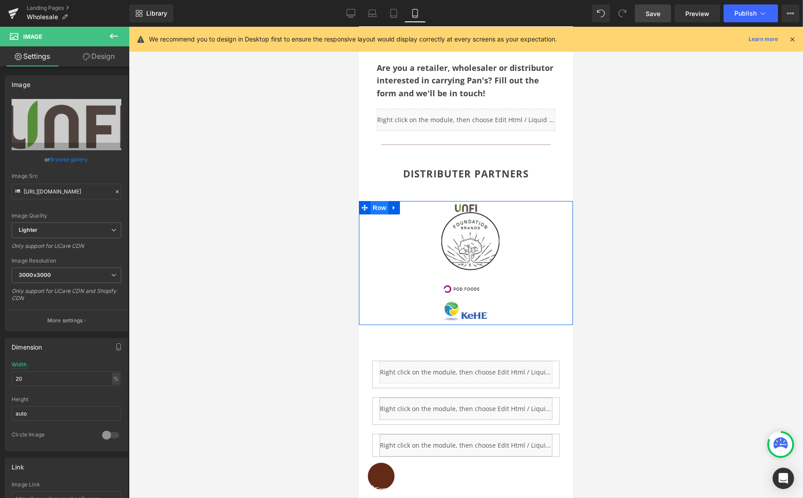
click at [381, 206] on span "Row" at bounding box center [379, 207] width 18 height 13
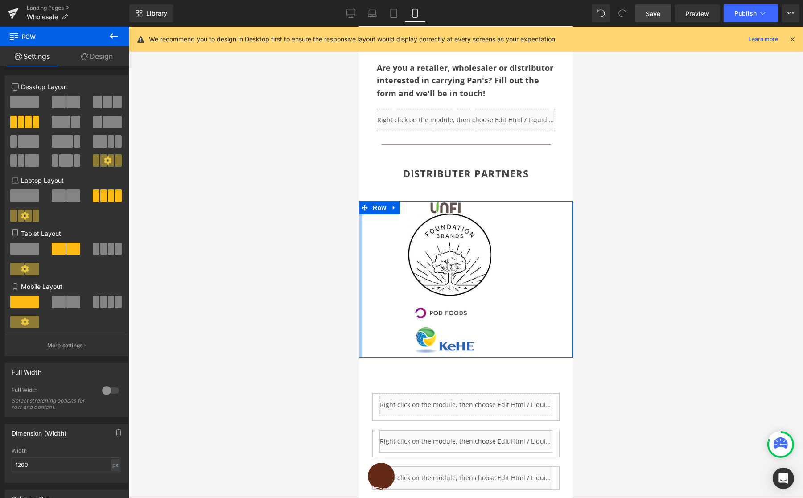
drag, startPoint x: 402, startPoint y: 241, endPoint x: 714, endPoint y: 268, distance: 313.3
click at [361, 244] on div at bounding box center [360, 279] width 4 height 157
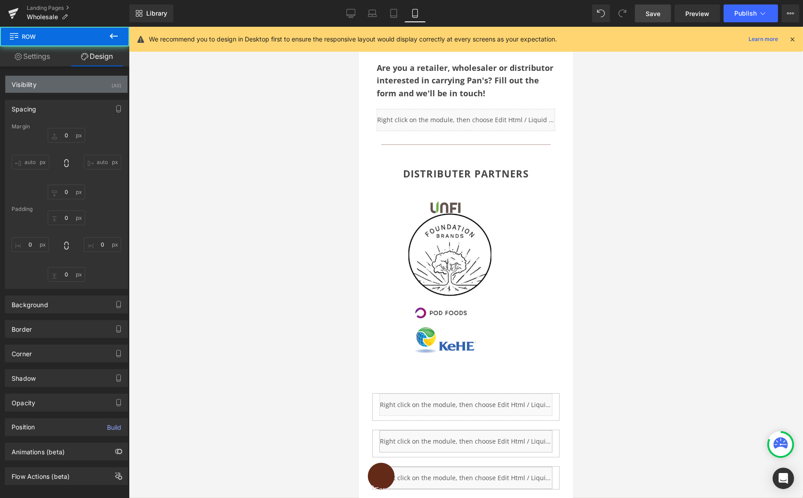
type input "0"
type input "100"
type input "10"
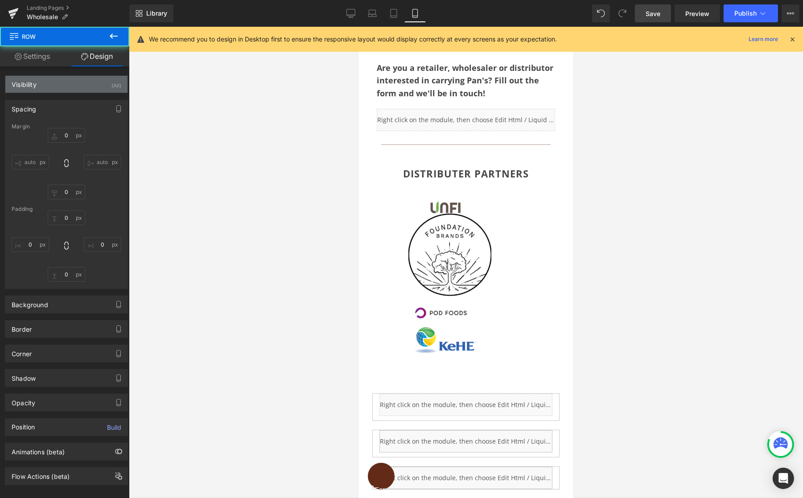
type input "8"
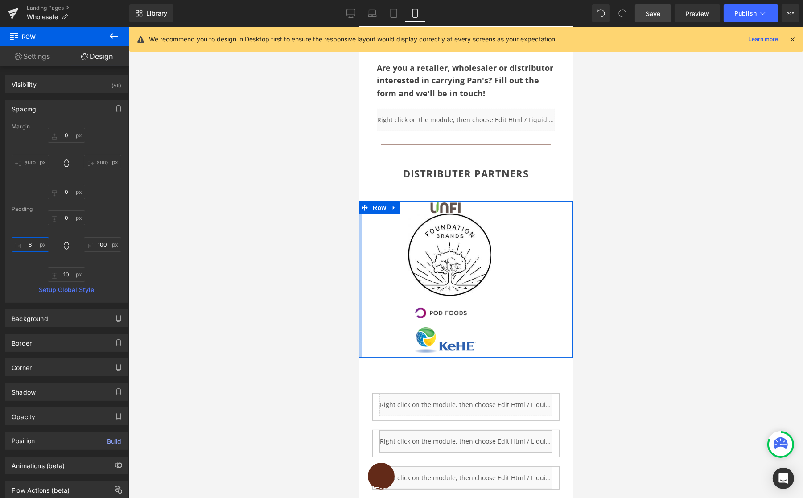
click at [30, 244] on input "8" at bounding box center [30, 244] width 37 height 15
drag, startPoint x: 30, startPoint y: 244, endPoint x: 22, endPoint y: 244, distance: 8.0
click at [22, 244] on input "8" at bounding box center [30, 244] width 37 height 15
drag, startPoint x: 31, startPoint y: 245, endPoint x: 60, endPoint y: 240, distance: 29.3
click at [31, 245] on input "8" at bounding box center [30, 244] width 37 height 15
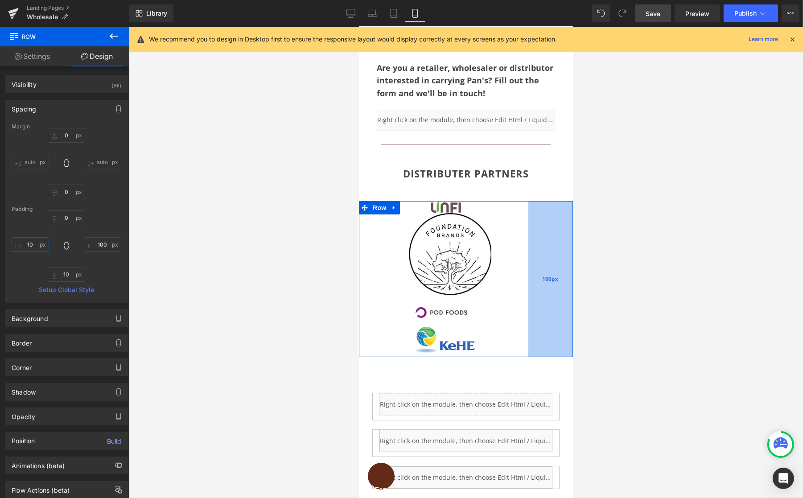
click at [544, 263] on div "100px" at bounding box center [550, 279] width 45 height 156
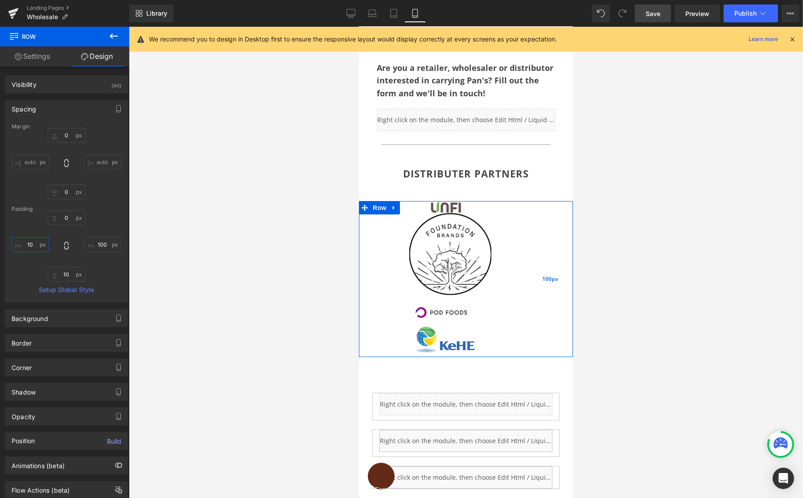
scroll to position [115, 0]
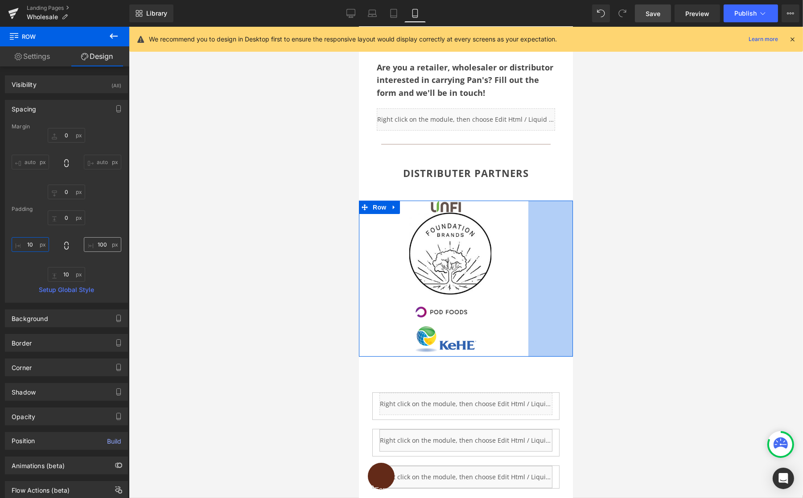
type input "10"
click at [102, 243] on input "100" at bounding box center [102, 244] width 37 height 15
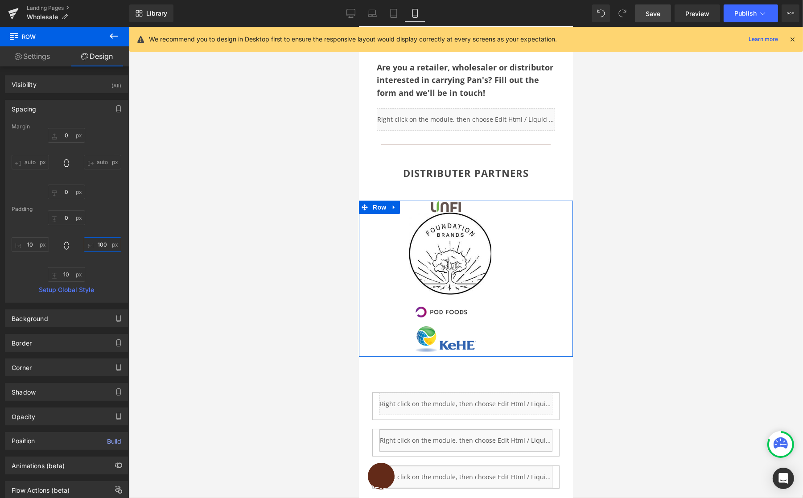
type input "10"
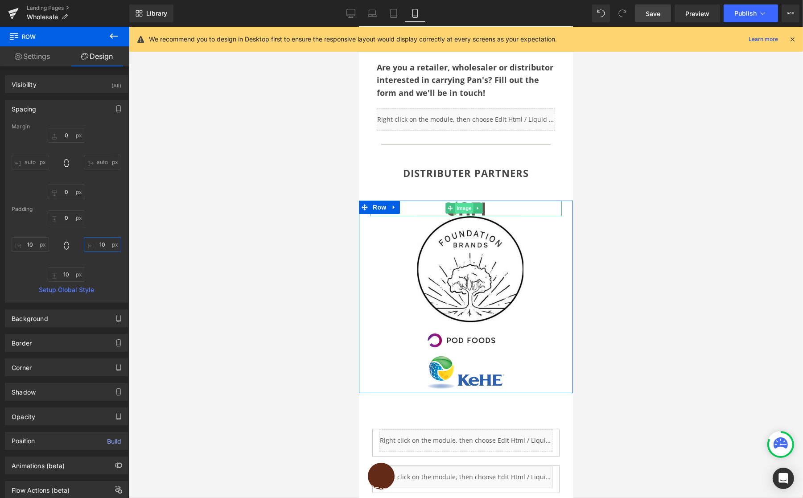
click at [466, 204] on span "Image" at bounding box center [464, 208] width 19 height 11
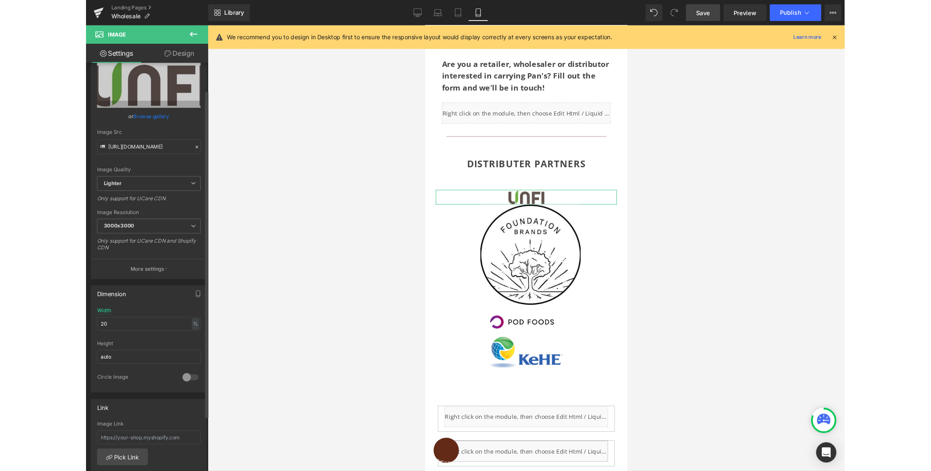
scroll to position [37, 0]
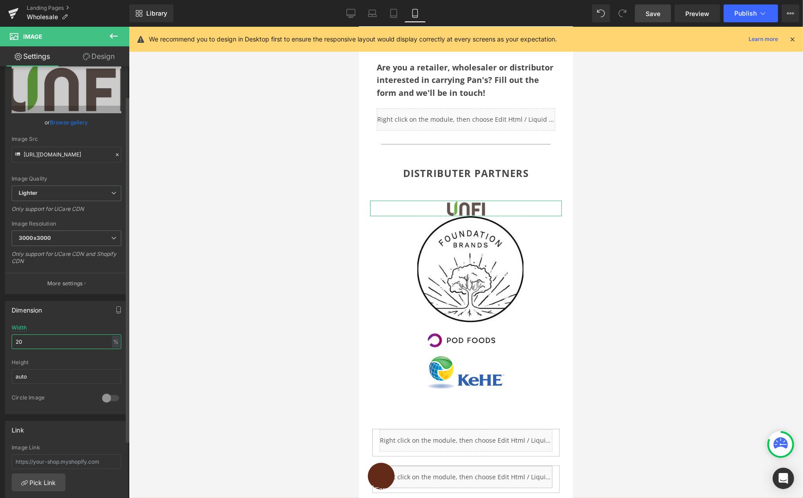
click at [4, 338] on div "Dimension 20% Width 20 % % px auto Height auto 0 Circle Image" at bounding box center [66, 354] width 133 height 120
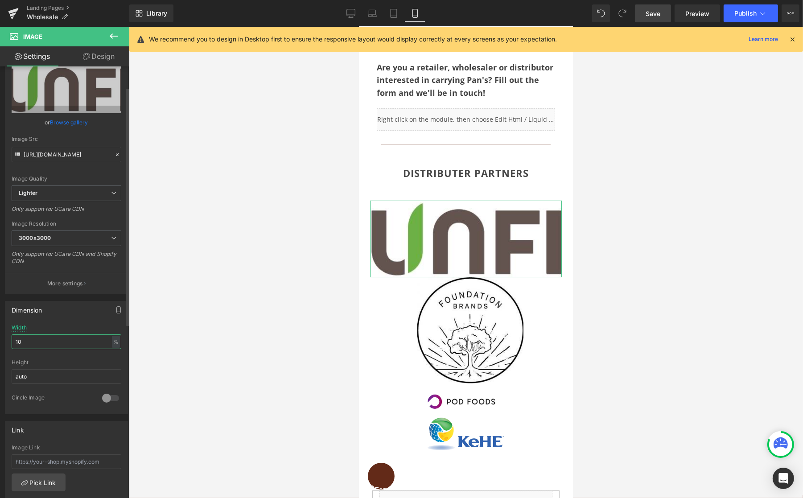
type input "1"
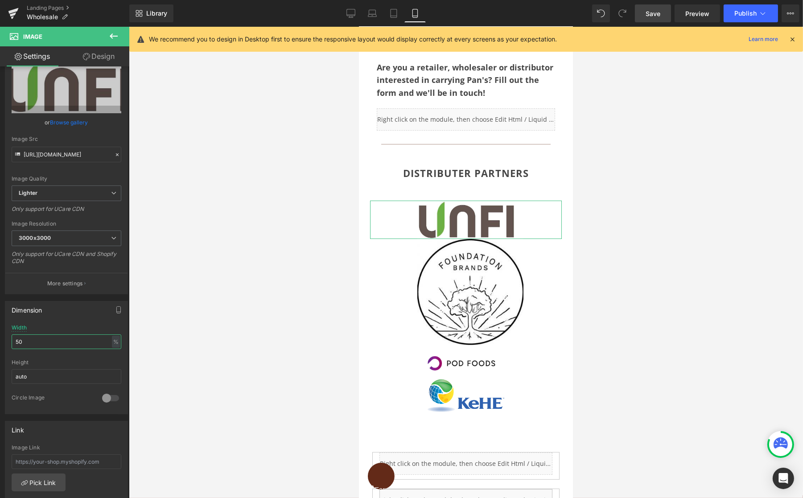
type input "50"
click at [105, 57] on link "Design" at bounding box center [98, 56] width 65 height 20
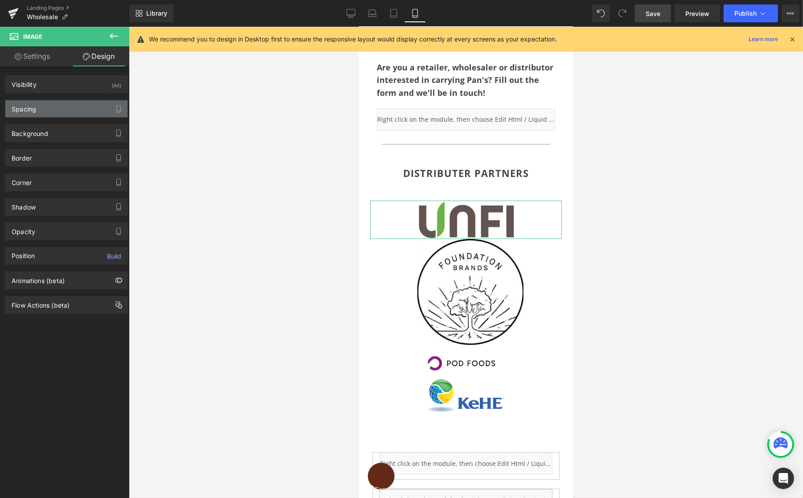
click at [34, 107] on div "Spacing" at bounding box center [24, 106] width 25 height 12
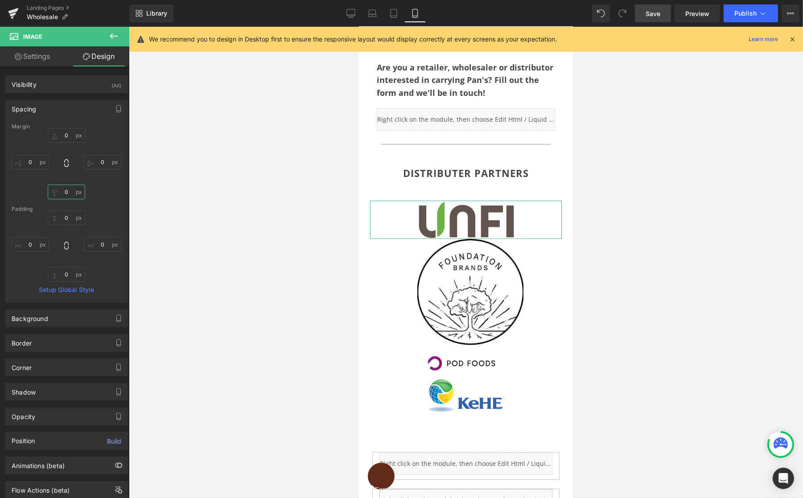
click at [63, 191] on input "0" at bounding box center [66, 192] width 37 height 15
type input "20"
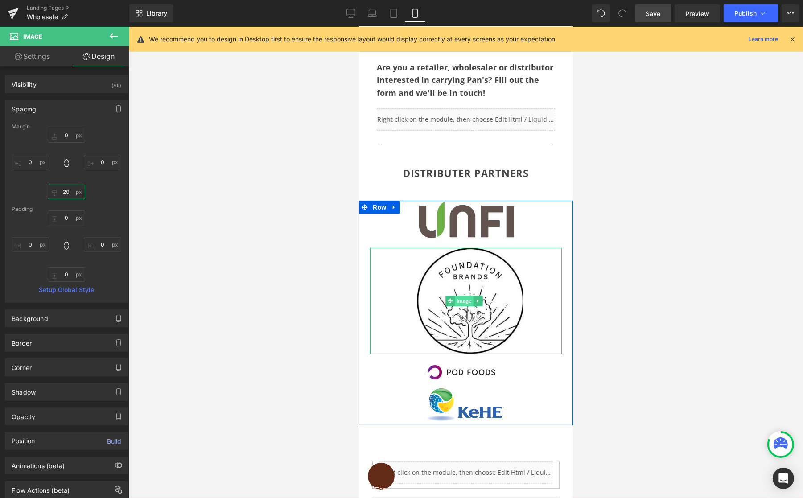
click at [465, 298] on span "Image" at bounding box center [464, 301] width 19 height 11
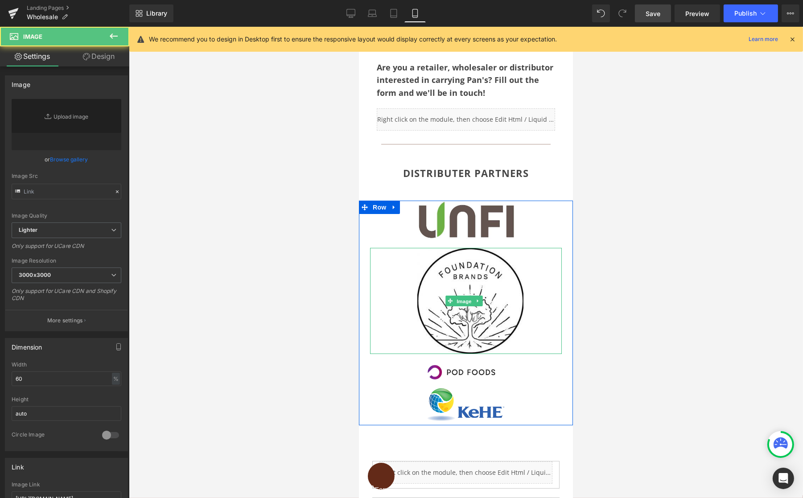
type input "[URL][DOMAIN_NAME]"
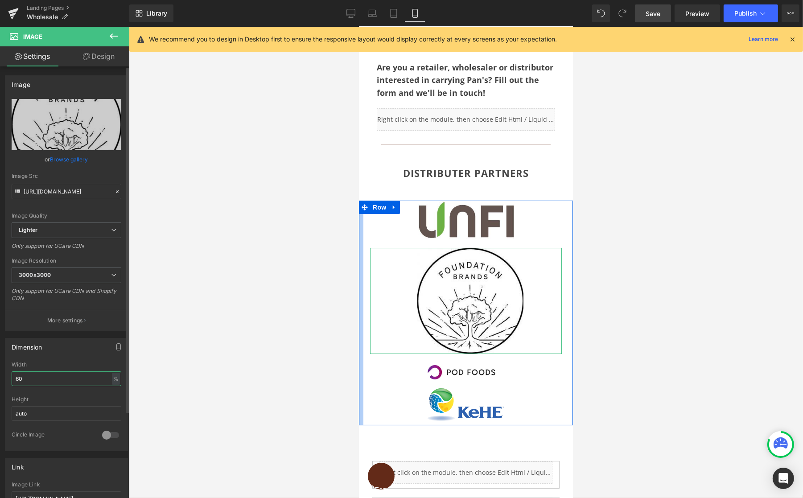
drag, startPoint x: 28, startPoint y: 376, endPoint x: 9, endPoint y: 376, distance: 18.7
click at [9, 376] on div "60% Width 60 % % px auto Height auto 0 Circle Image" at bounding box center [66, 406] width 122 height 89
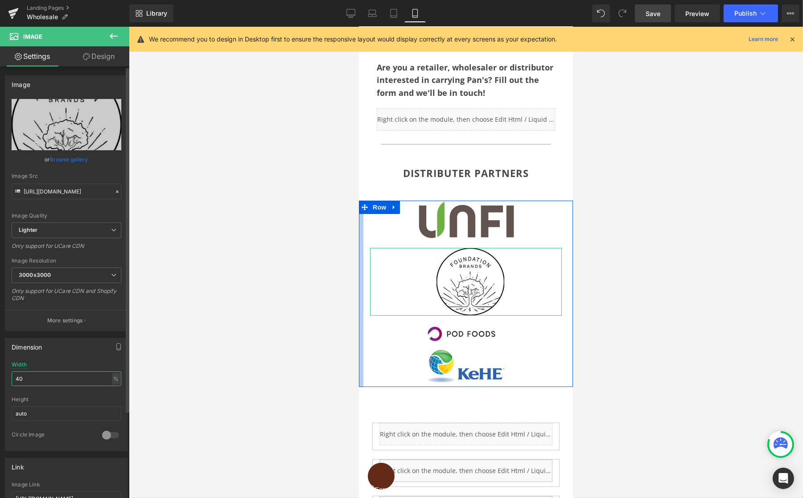
type input "4"
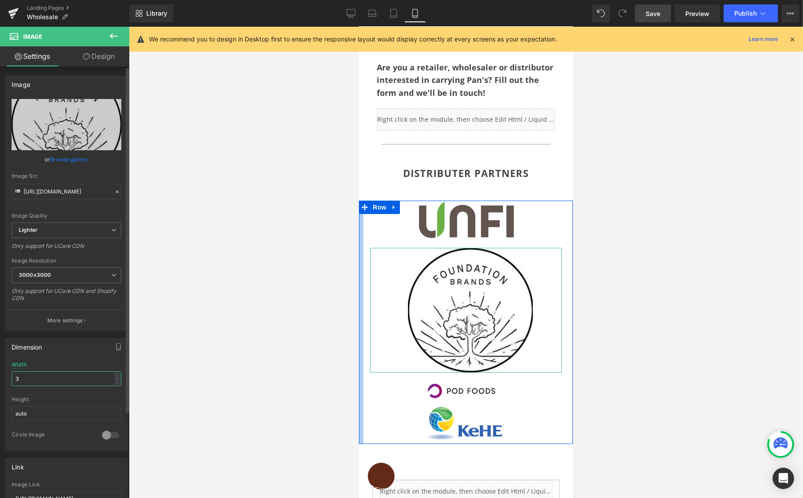
type input "30"
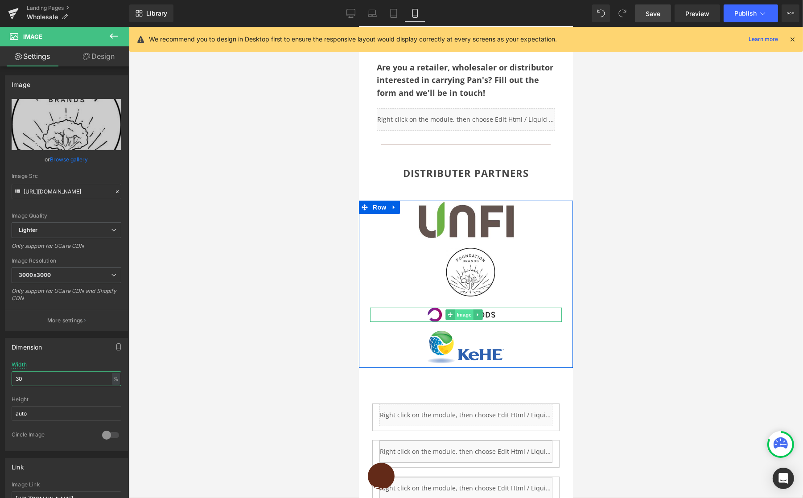
click at [463, 311] on span "Image" at bounding box center [464, 314] width 19 height 11
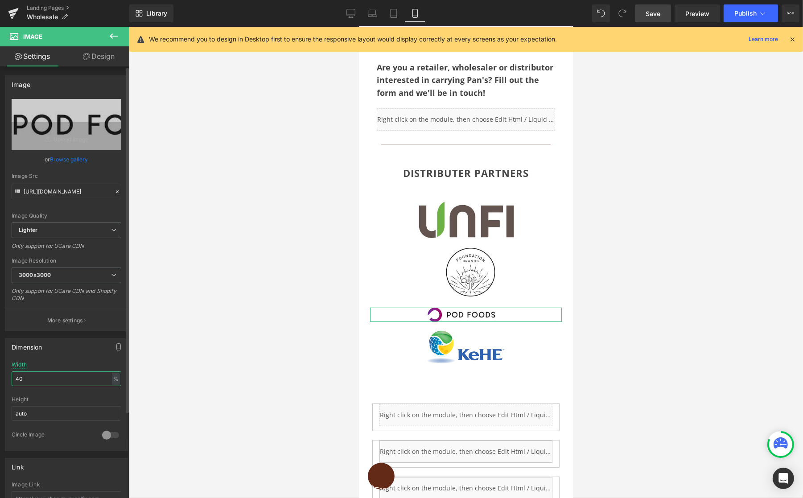
drag, startPoint x: 29, startPoint y: 378, endPoint x: 7, endPoint y: 376, distance: 22.0
click at [7, 376] on div "40% Width 40 % % px auto Height auto 0 Circle Image" at bounding box center [66, 406] width 122 height 89
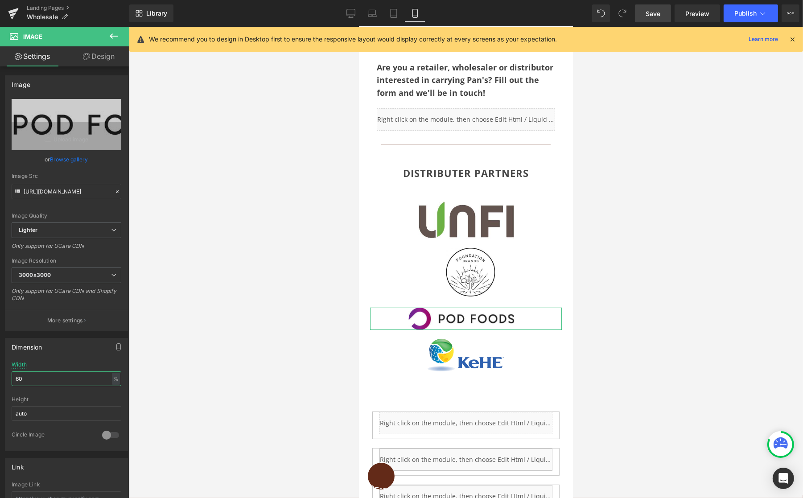
type input "60"
click at [103, 57] on link "Design" at bounding box center [98, 56] width 65 height 20
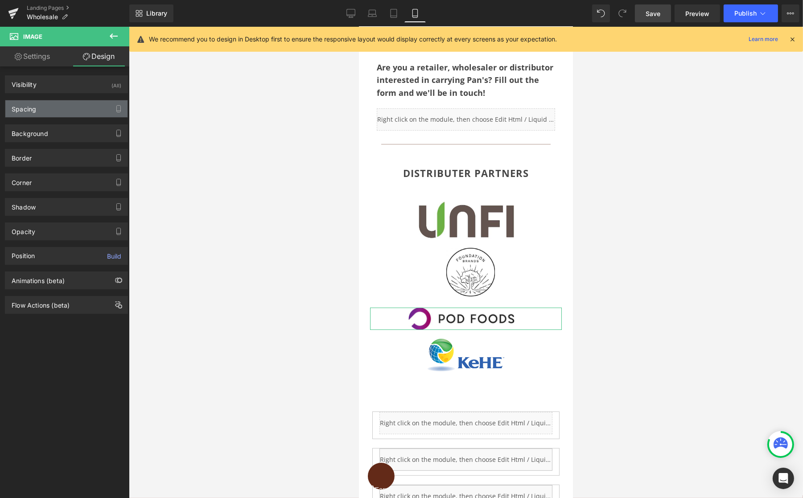
click at [32, 109] on div "Spacing" at bounding box center [24, 106] width 25 height 12
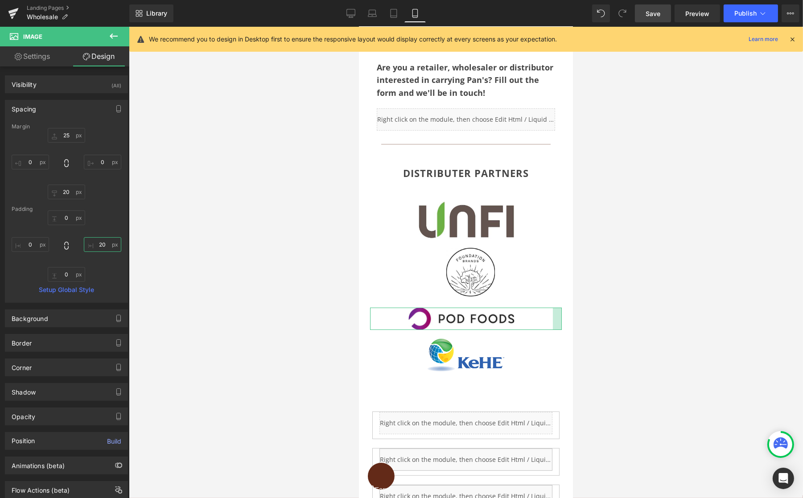
drag, startPoint x: 97, startPoint y: 244, endPoint x: 115, endPoint y: 243, distance: 17.9
click at [97, 244] on input "20" at bounding box center [102, 244] width 37 height 15
type input "0"
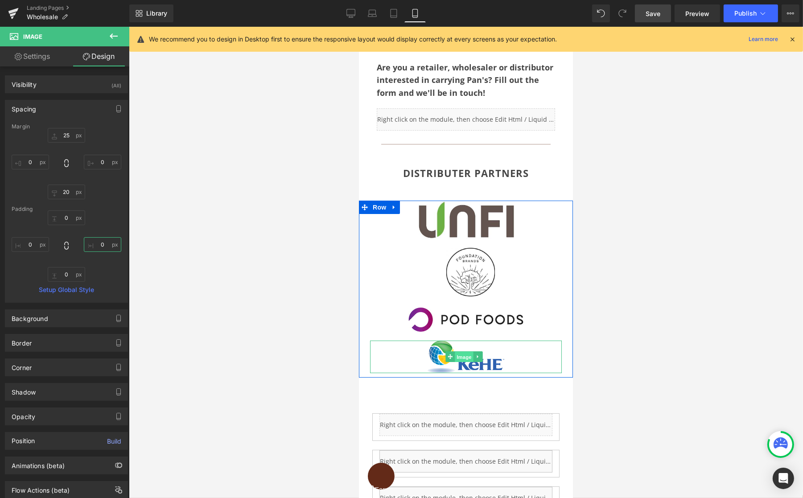
click at [463, 352] on span "Image" at bounding box center [464, 357] width 19 height 11
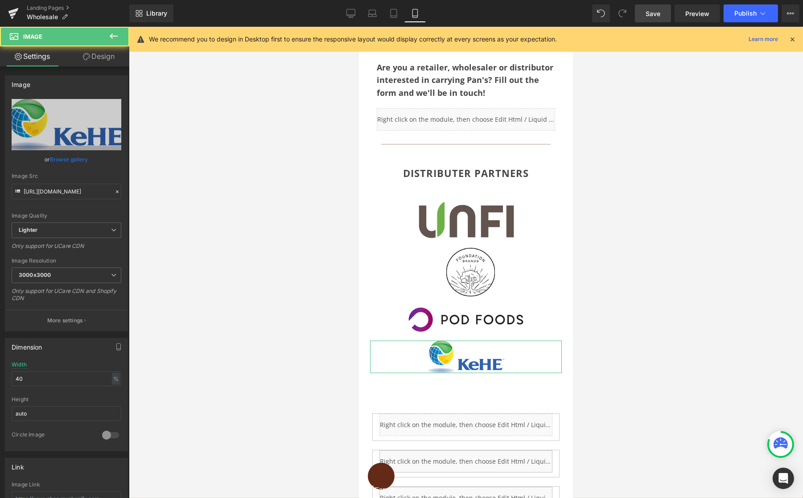
click at [90, 51] on link "Design" at bounding box center [98, 56] width 65 height 20
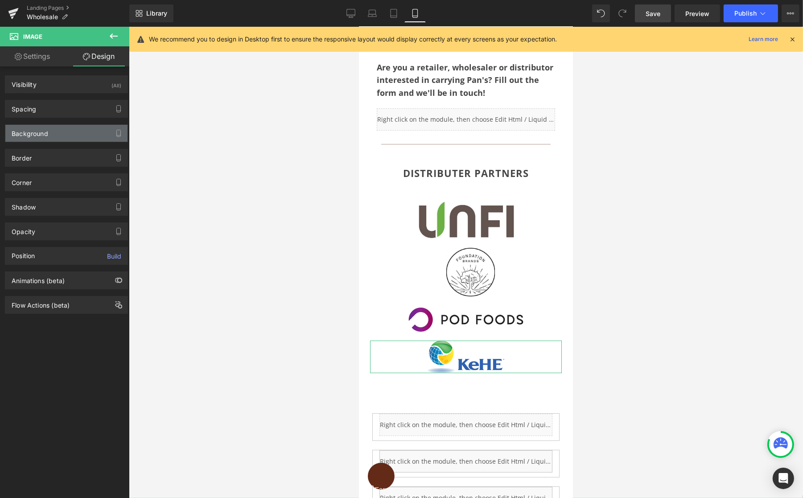
type input "0"
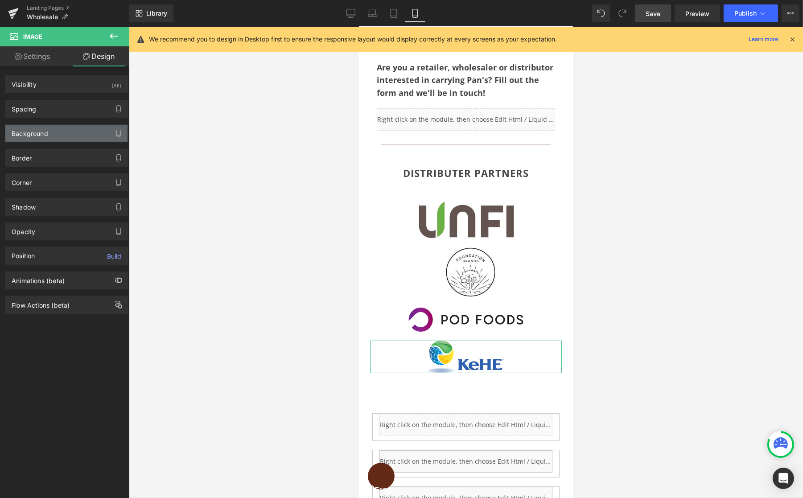
type input "0"
click at [29, 103] on div "Spacing" at bounding box center [24, 106] width 25 height 12
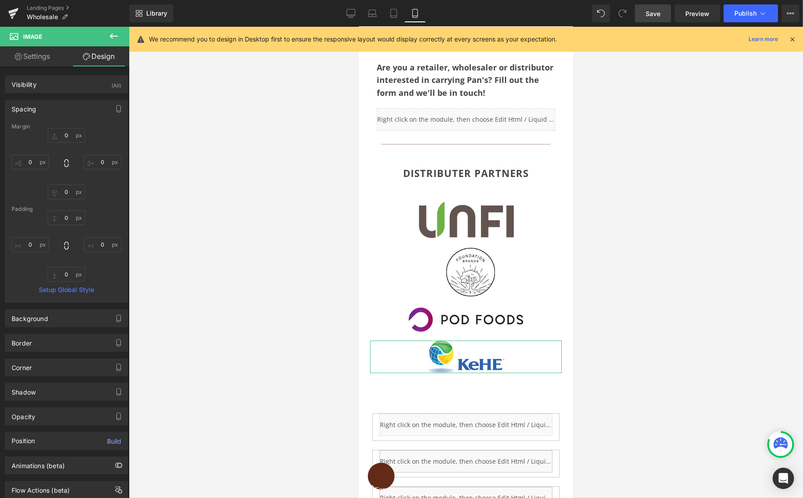
click at [33, 62] on link "Settings" at bounding box center [32, 56] width 65 height 20
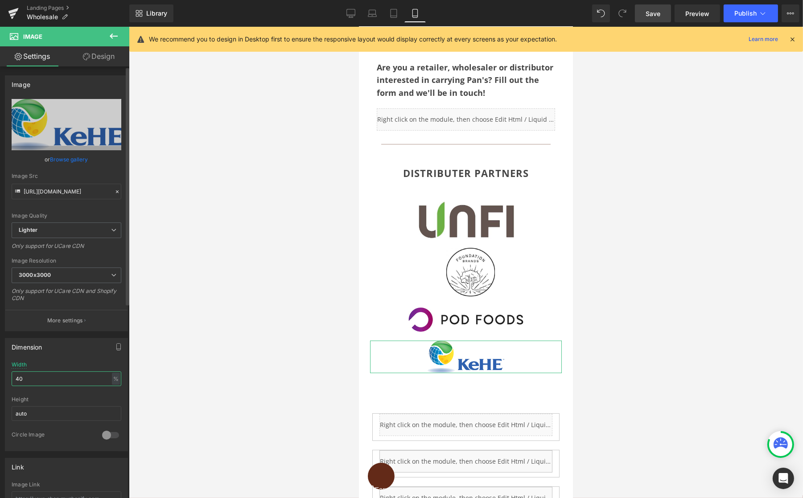
drag, startPoint x: 25, startPoint y: 377, endPoint x: 5, endPoint y: 375, distance: 20.6
click at [5, 375] on div "40% Width 40 % % px auto Height auto 0 Circle Image" at bounding box center [66, 406] width 122 height 89
type input "60"
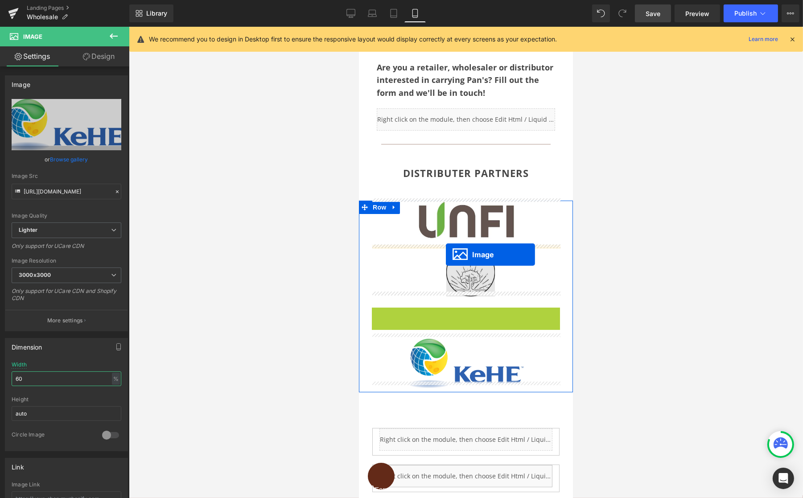
drag, startPoint x: 448, startPoint y: 312, endPoint x: 445, endPoint y: 254, distance: 57.6
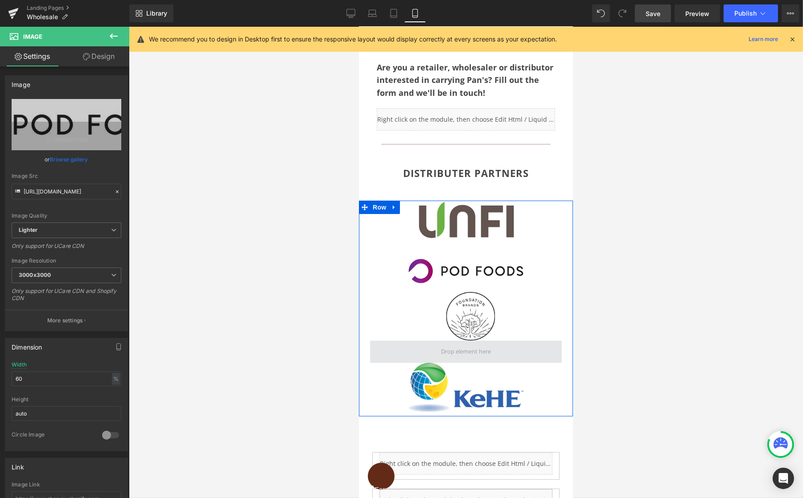
click at [461, 345] on span at bounding box center [465, 352] width 56 height 16
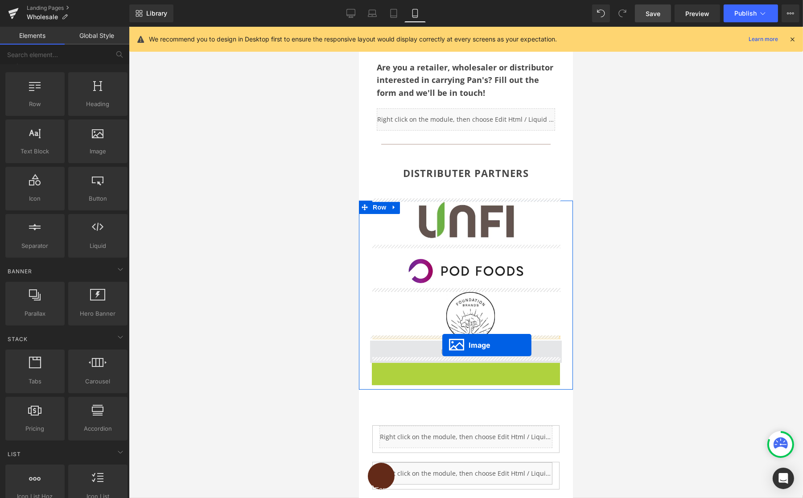
drag, startPoint x: 451, startPoint y: 378, endPoint x: 442, endPoint y: 345, distance: 34.2
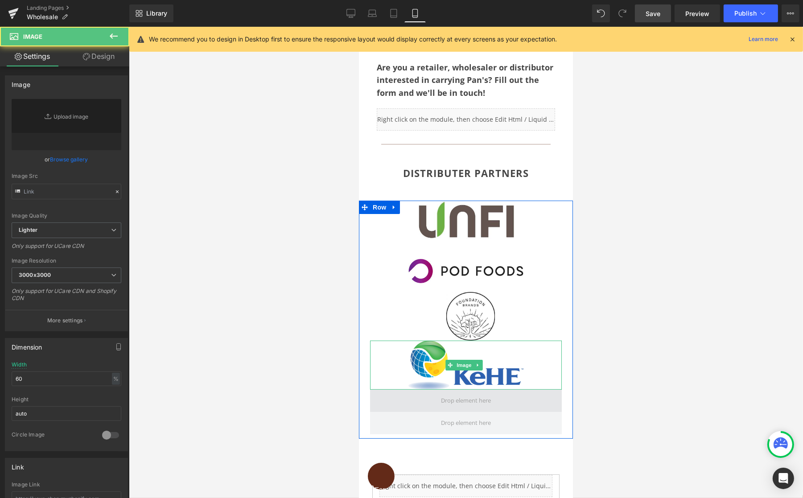
type input "[URL][DOMAIN_NAME]"
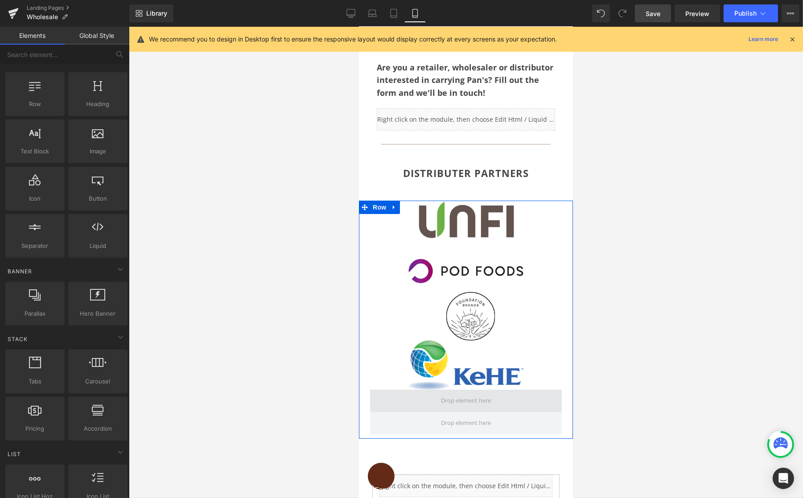
click at [457, 395] on span at bounding box center [465, 401] width 56 height 16
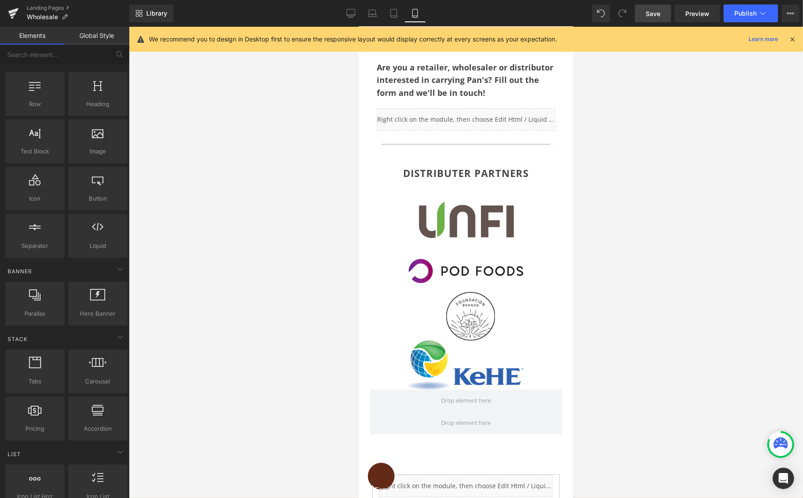
click at [643, 326] on div at bounding box center [466, 262] width 674 height 471
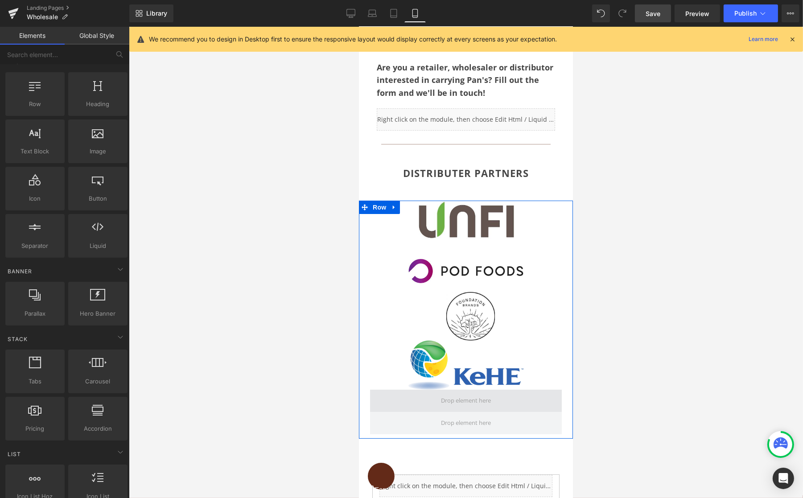
click at [449, 398] on span at bounding box center [465, 401] width 56 height 16
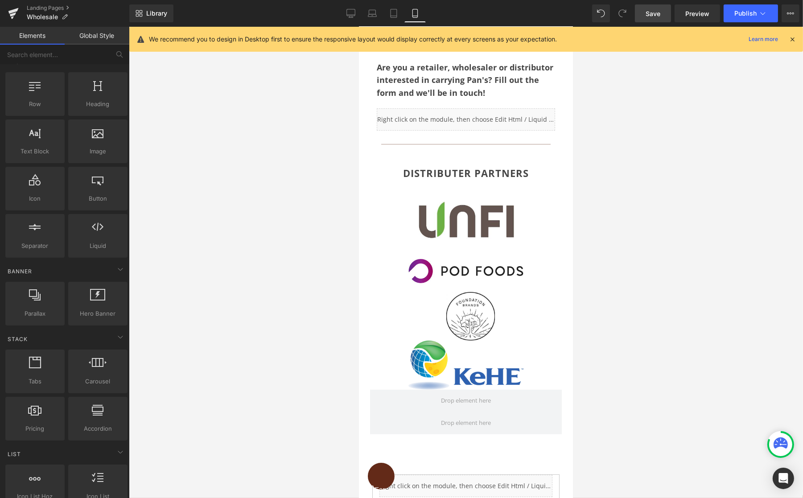
click at [653, 13] on span "Save" at bounding box center [653, 13] width 15 height 9
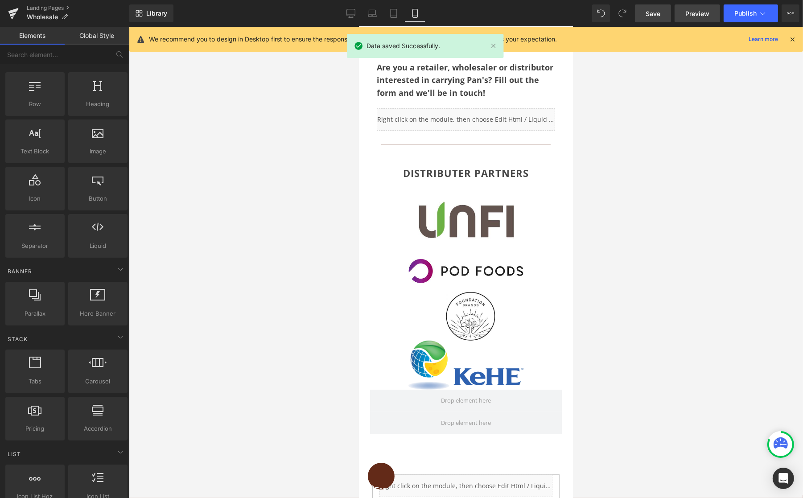
click at [696, 13] on span "Preview" at bounding box center [697, 13] width 24 height 9
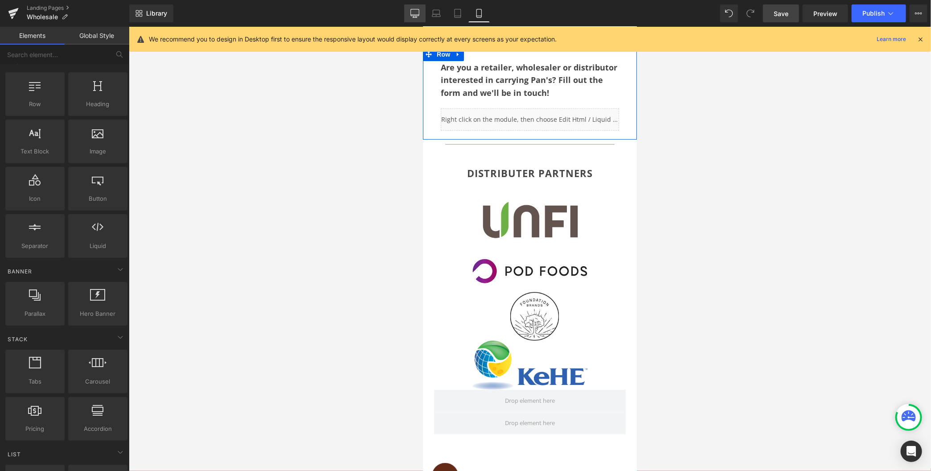
click at [417, 12] on icon at bounding box center [415, 13] width 9 height 9
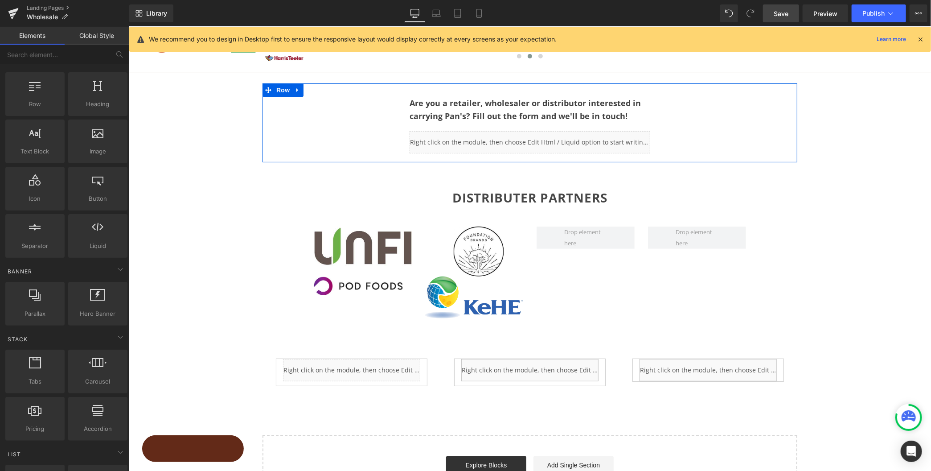
scroll to position [155, 0]
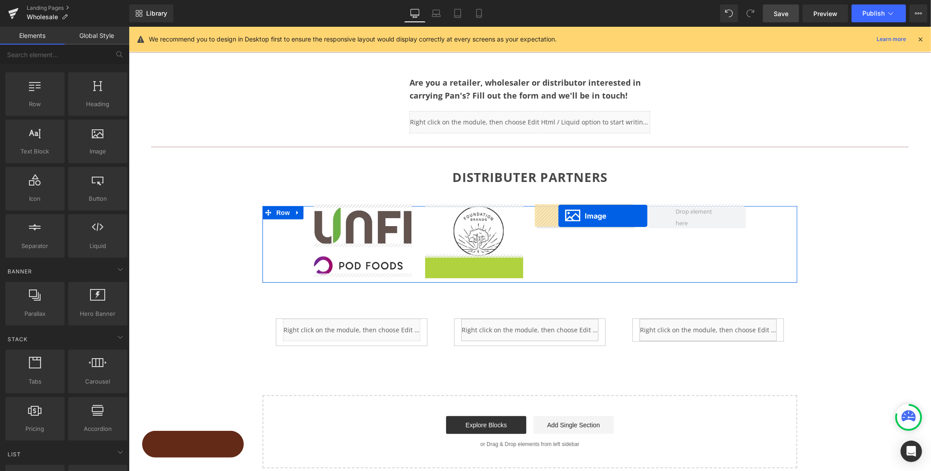
drag, startPoint x: 457, startPoint y: 274, endPoint x: 558, endPoint y: 215, distance: 117.2
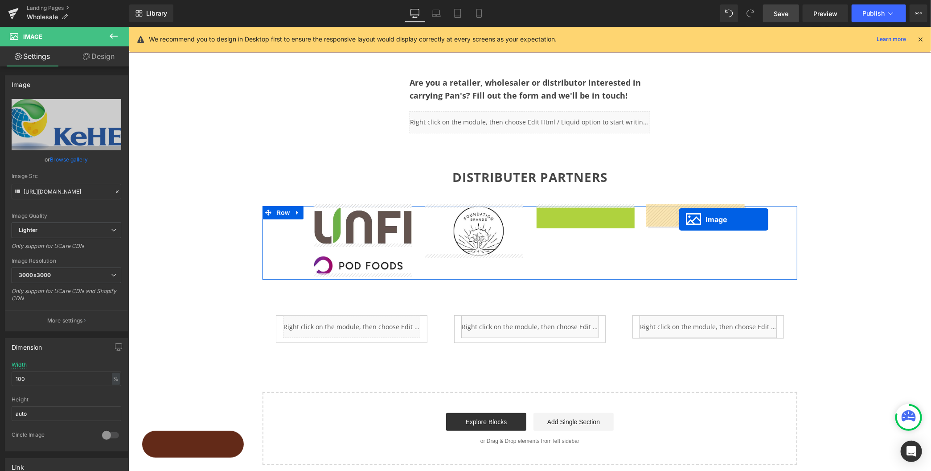
drag, startPoint x: 569, startPoint y: 223, endPoint x: 679, endPoint y: 219, distance: 110.7
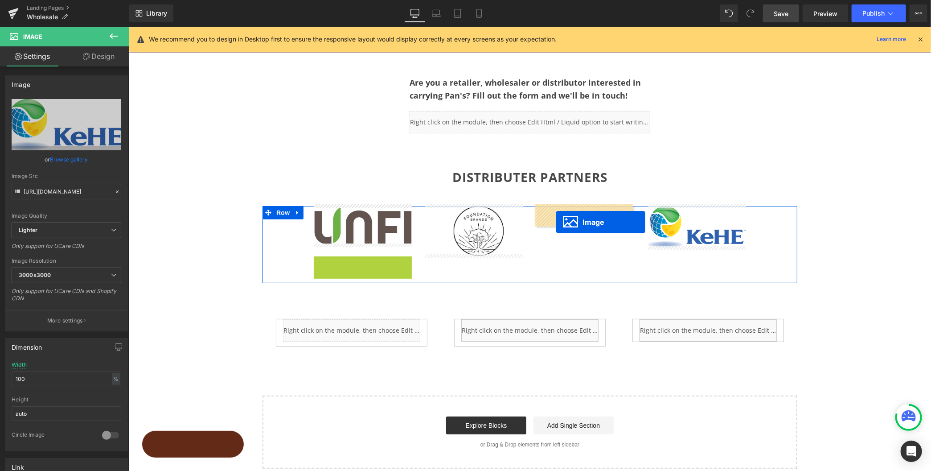
drag, startPoint x: 344, startPoint y: 262, endPoint x: 556, endPoint y: 221, distance: 216.1
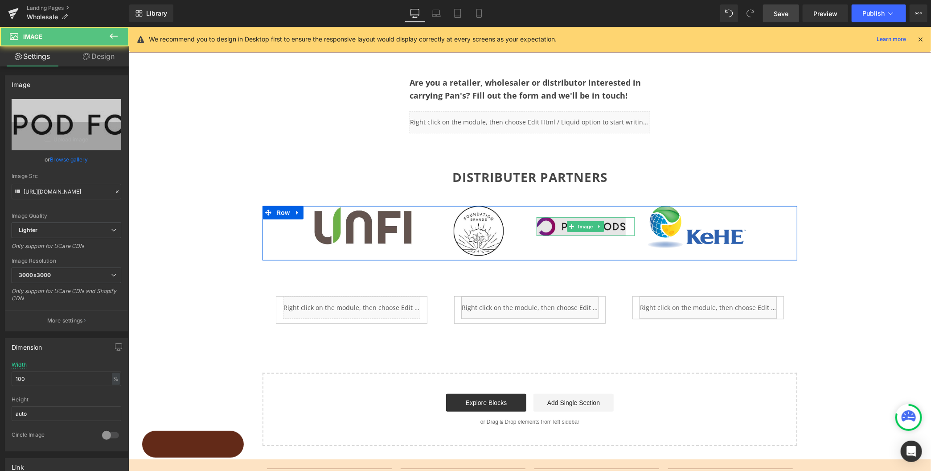
scroll to position [150, 0]
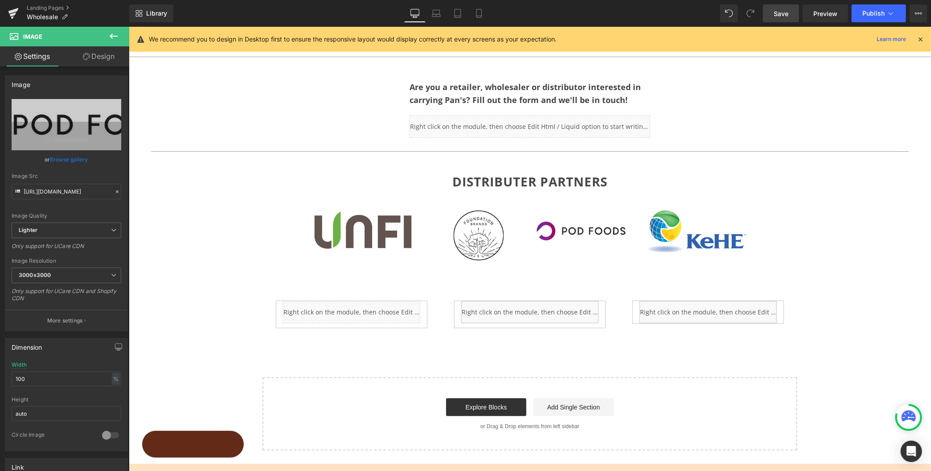
click at [803, 277] on div "JOIN OUR GROWING NETWORK OF RETAIL PARTNERS Heading Row Image Image Image Image…" at bounding box center [529, 163] width 803 height 574
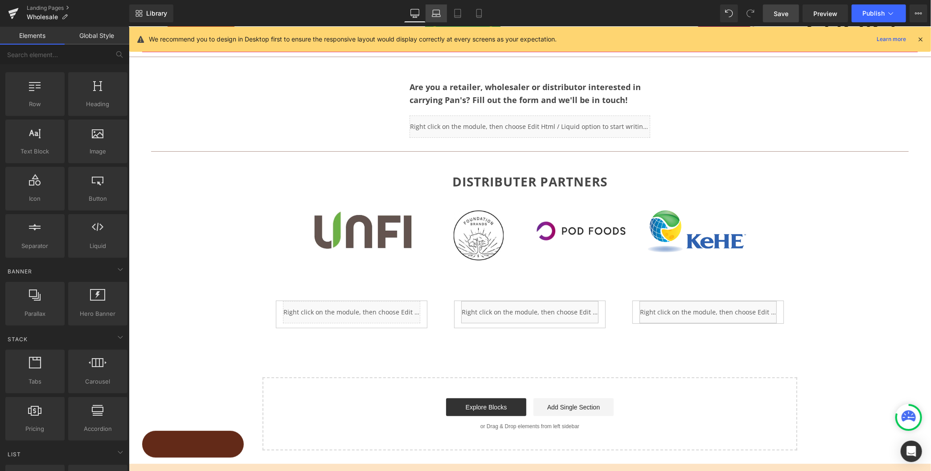
click at [437, 12] on icon at bounding box center [436, 13] width 9 height 9
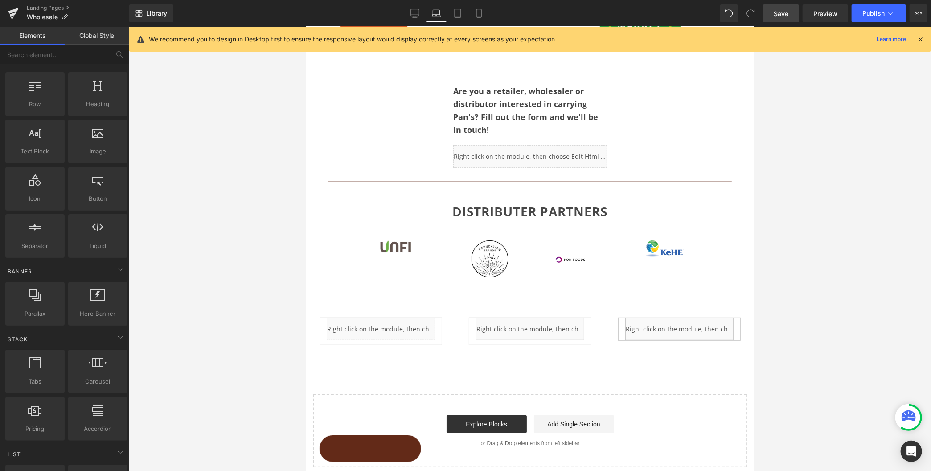
scroll to position [174, 0]
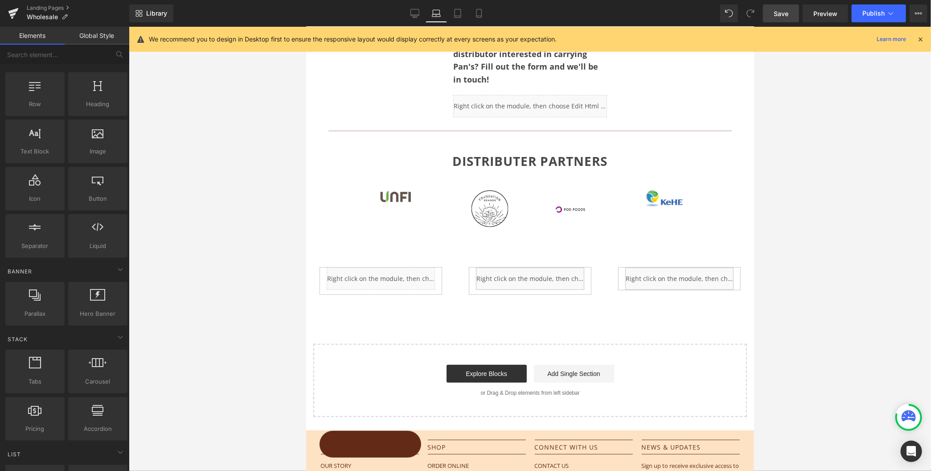
click at [787, 16] on span "Save" at bounding box center [781, 13] width 15 height 9
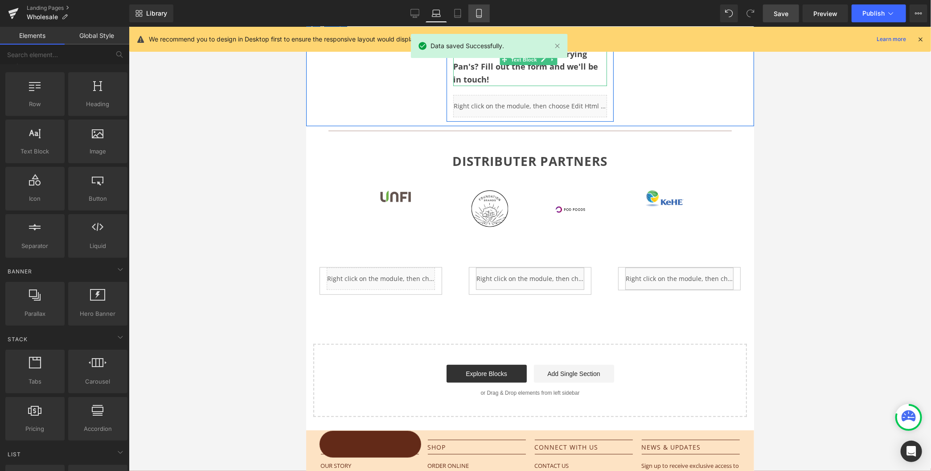
click at [479, 16] on icon at bounding box center [479, 13] width 9 height 9
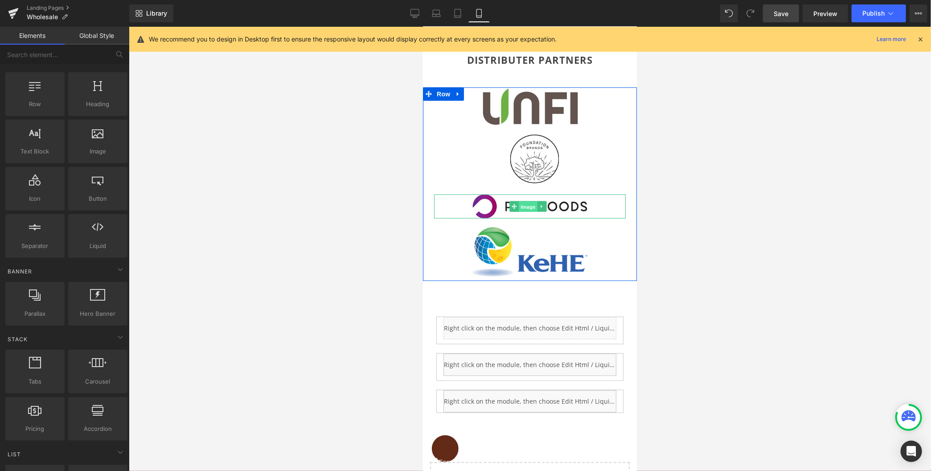
click at [529, 201] on span "Image" at bounding box center [528, 206] width 19 height 11
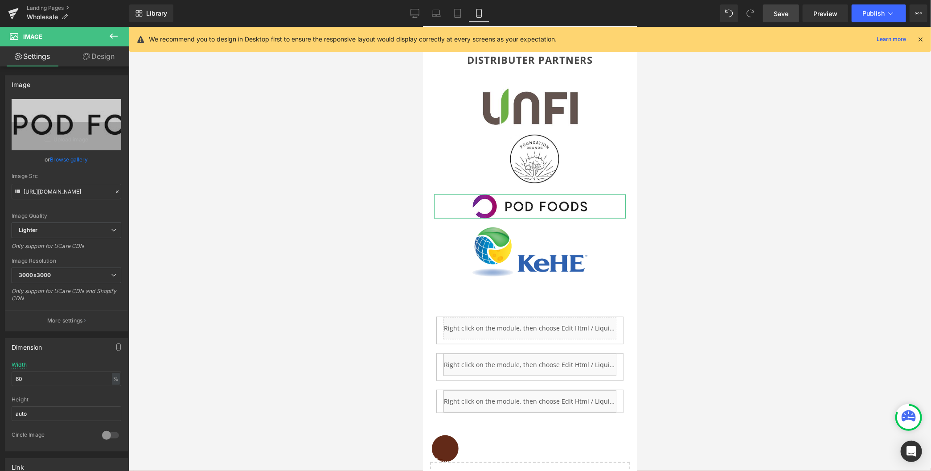
click at [94, 53] on link "Design" at bounding box center [98, 56] width 65 height 20
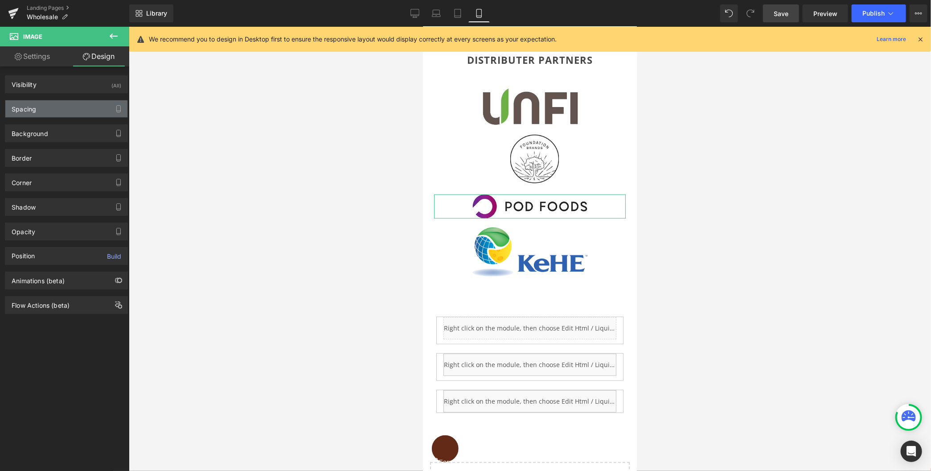
click at [32, 103] on div "Spacing" at bounding box center [24, 106] width 25 height 12
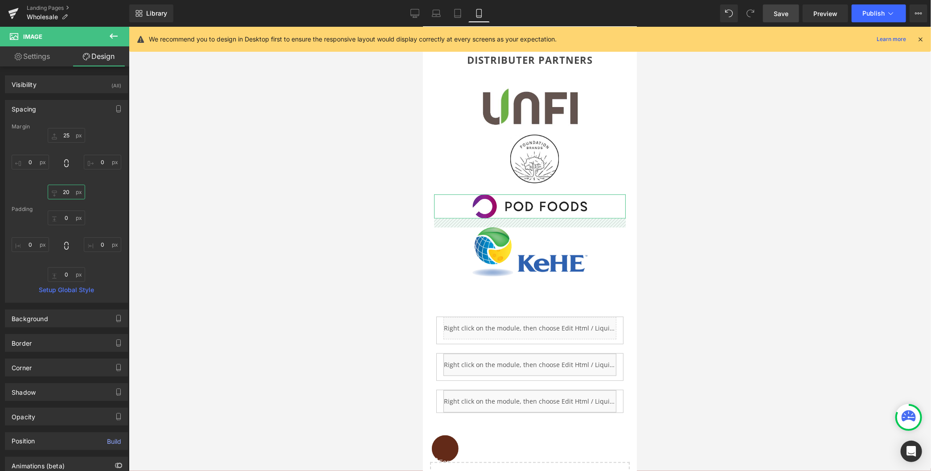
click at [66, 190] on input "20" at bounding box center [66, 192] width 37 height 15
click at [64, 194] on input "20" at bounding box center [66, 192] width 37 height 15
type input "30"
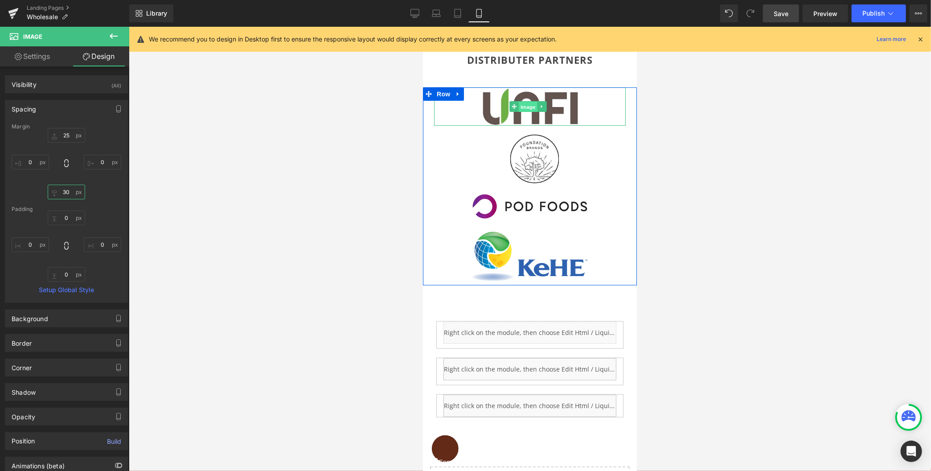
click at [527, 101] on span "Image" at bounding box center [528, 106] width 19 height 11
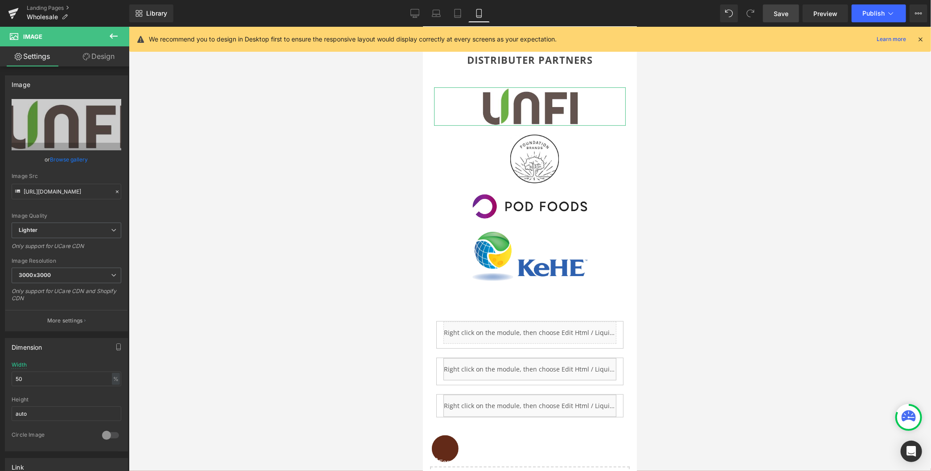
click at [106, 57] on link "Design" at bounding box center [98, 56] width 65 height 20
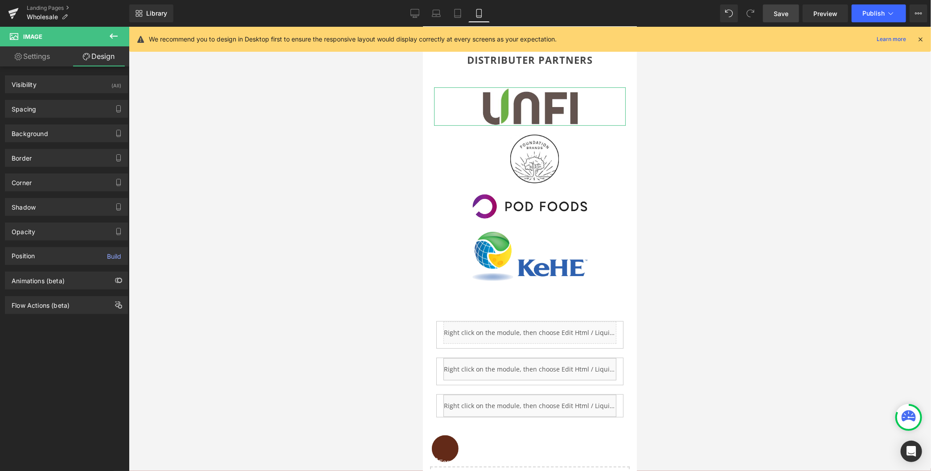
type input "0"
type input "20"
type input "0"
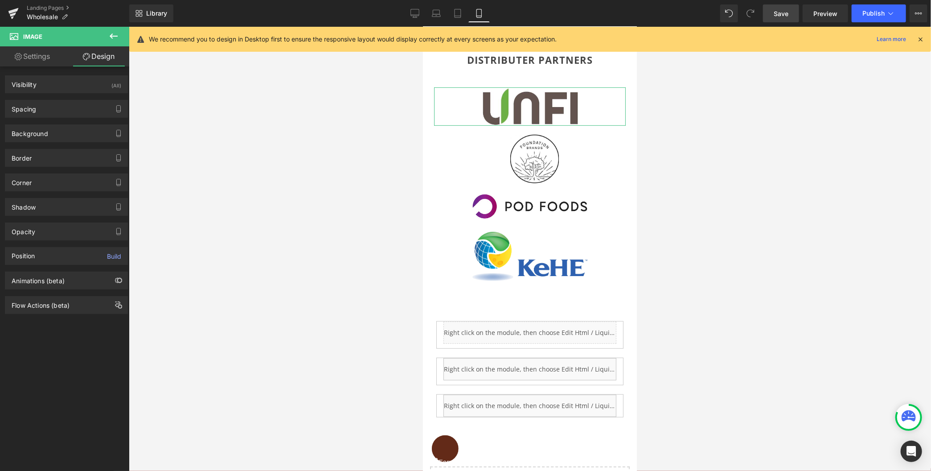
type input "0"
click at [22, 109] on div "Spacing" at bounding box center [24, 106] width 25 height 12
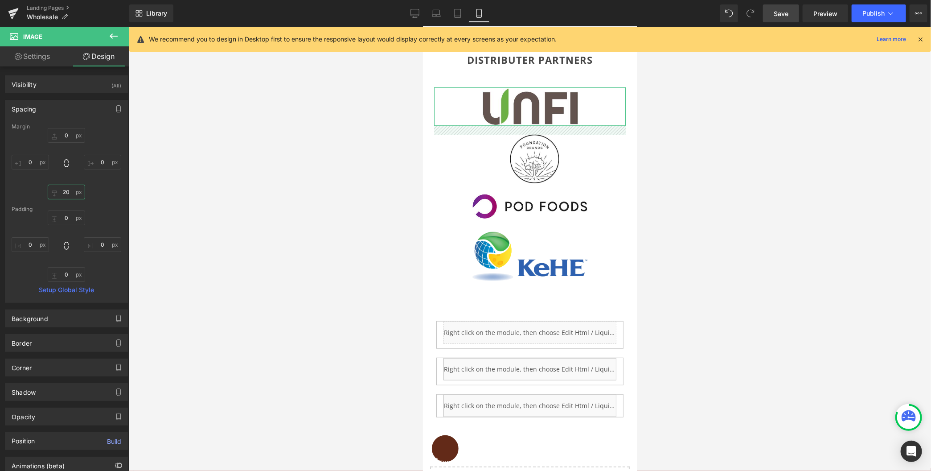
click at [65, 191] on input "20" at bounding box center [66, 192] width 37 height 15
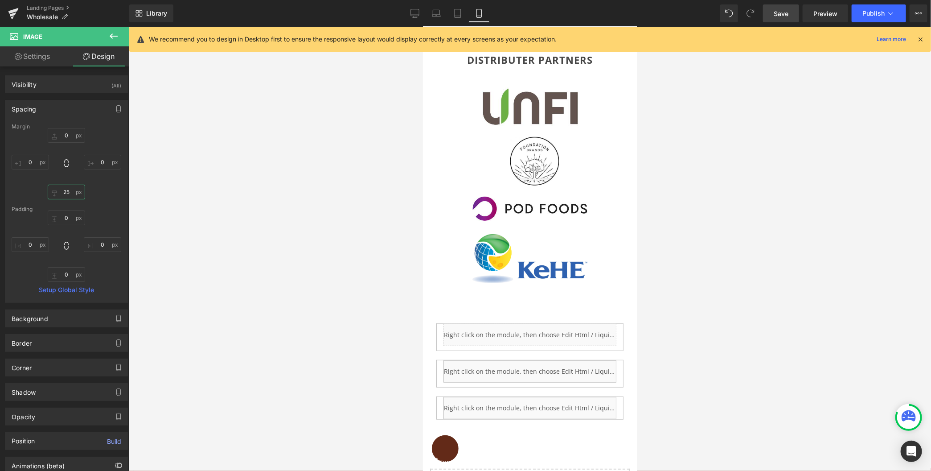
type input "2"
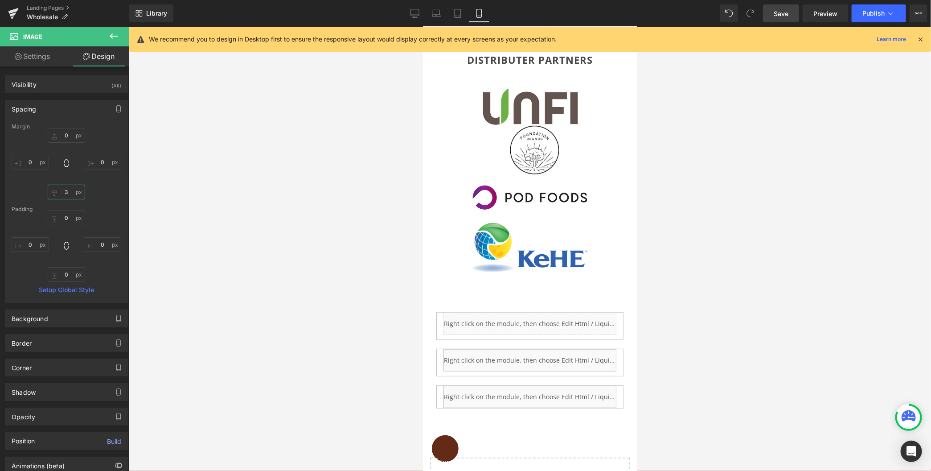
type input "30"
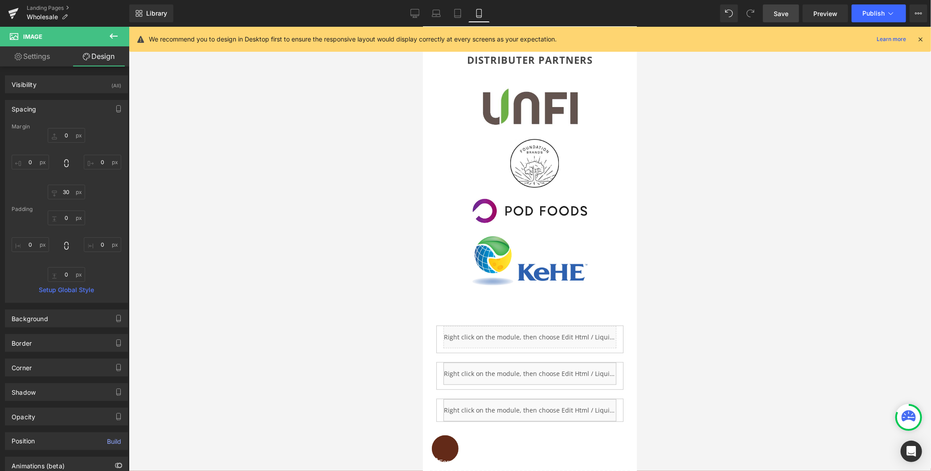
click at [319, 263] on div at bounding box center [530, 249] width 803 height 444
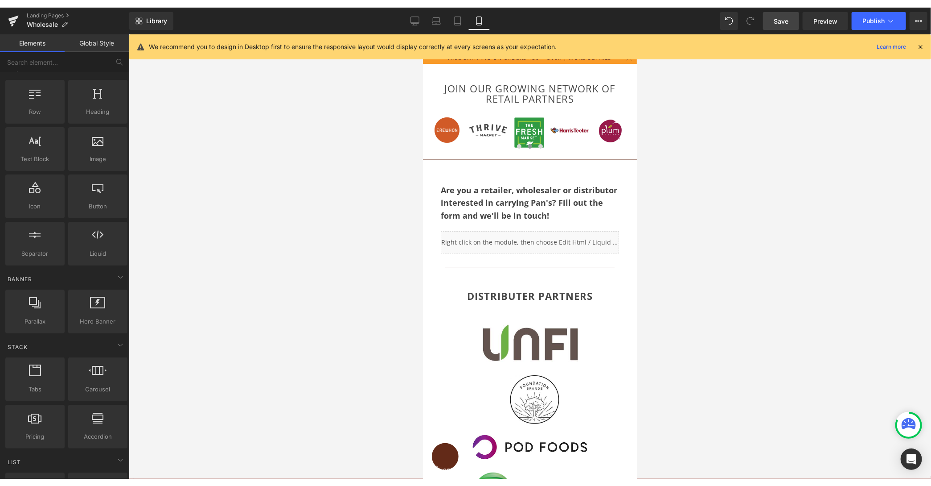
scroll to position [0, 0]
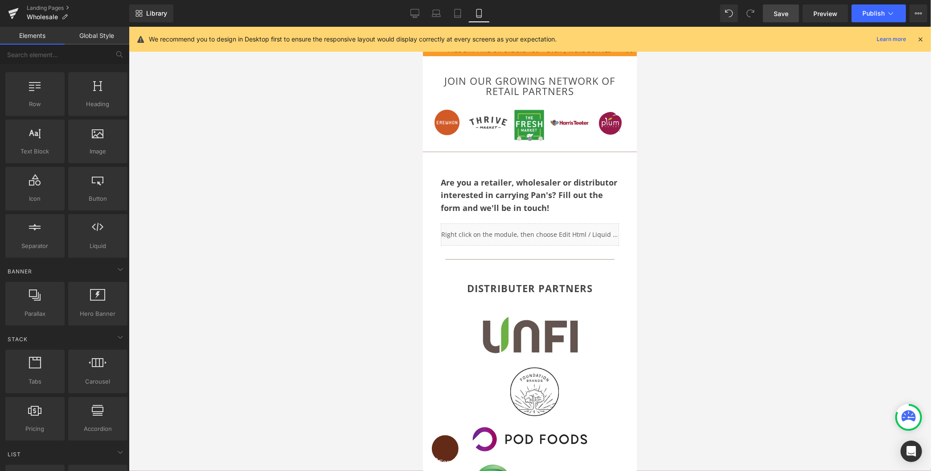
click at [772, 14] on link "Save" at bounding box center [781, 13] width 36 height 18
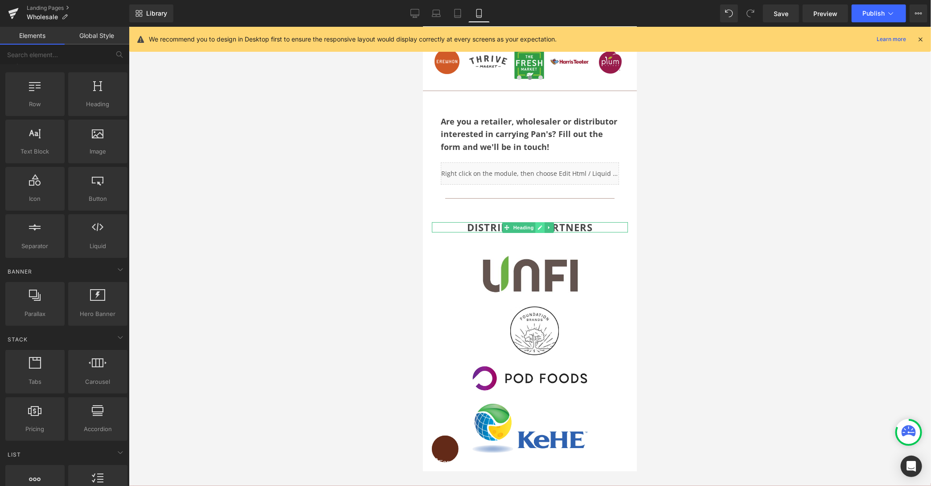
scroll to position [62, 0]
click at [523, 224] on span "Heading" at bounding box center [523, 226] width 24 height 11
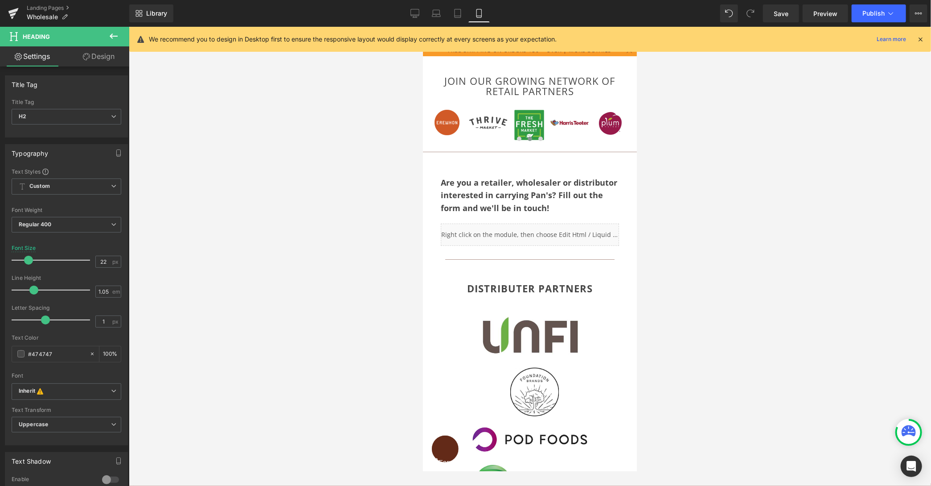
scroll to position [0, 0]
click at [462, 13] on link "Tablet" at bounding box center [457, 13] width 21 height 18
type input "28"
type input "100"
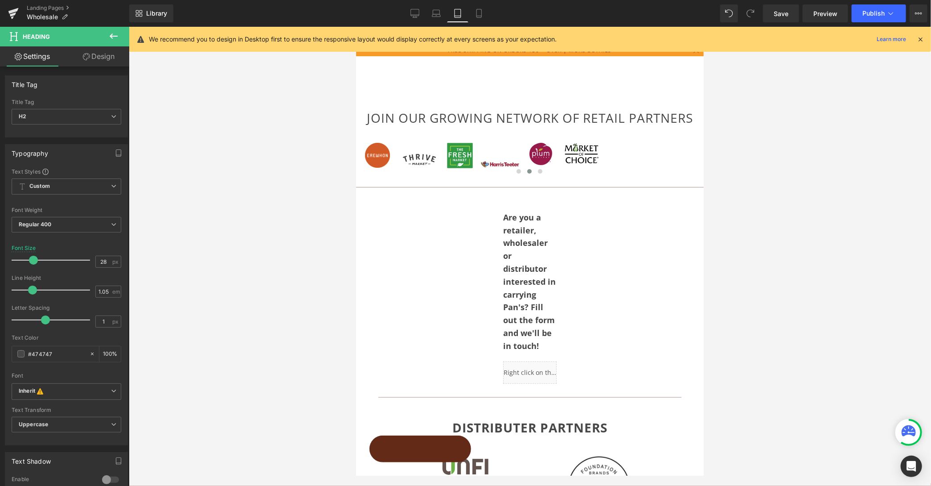
scroll to position [148, 0]
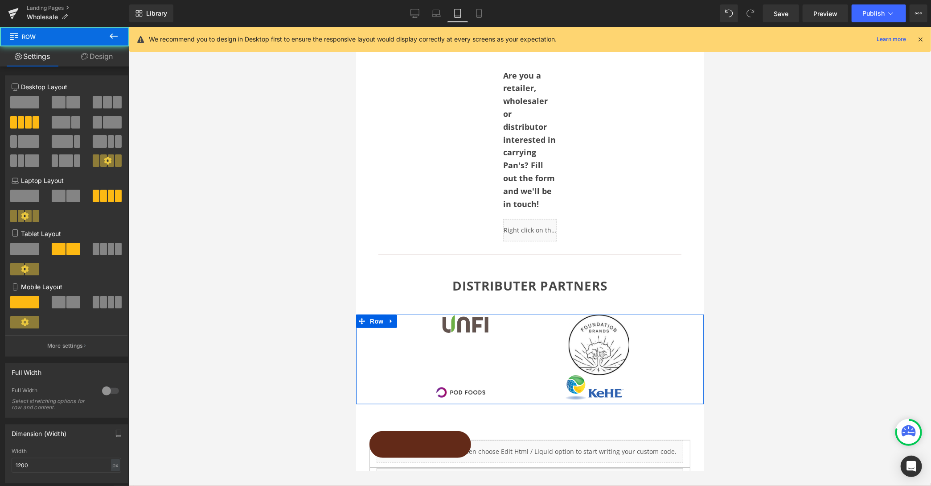
click at [520, 346] on div "Image Image Image Image Row" at bounding box center [530, 359] width 348 height 90
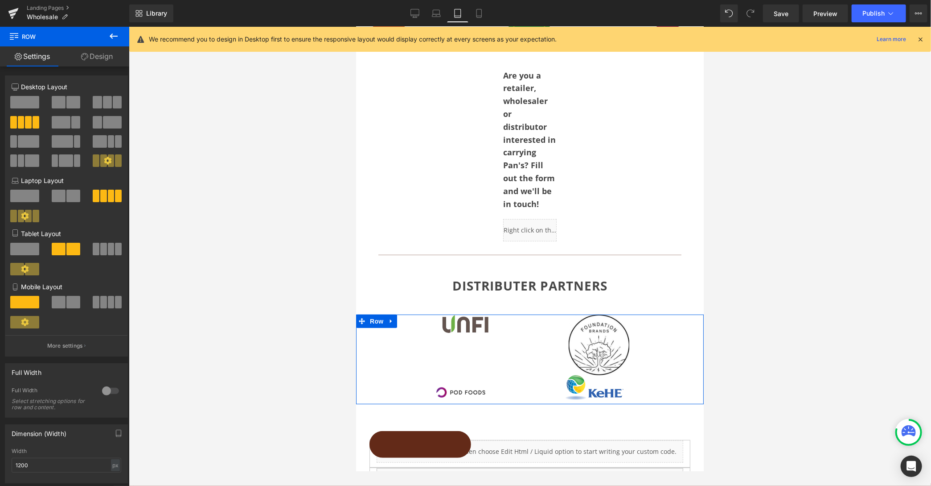
click at [111, 248] on span at bounding box center [111, 249] width 7 height 12
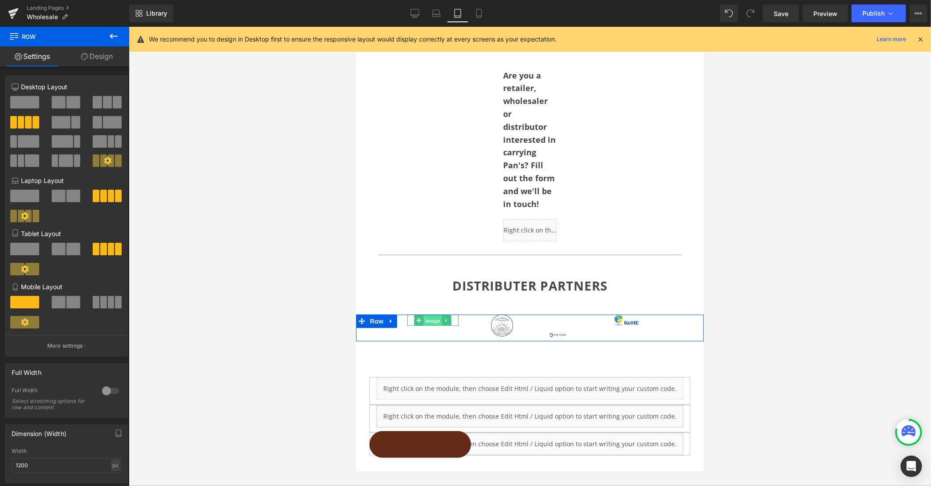
click at [431, 325] on span "Image" at bounding box center [432, 319] width 19 height 11
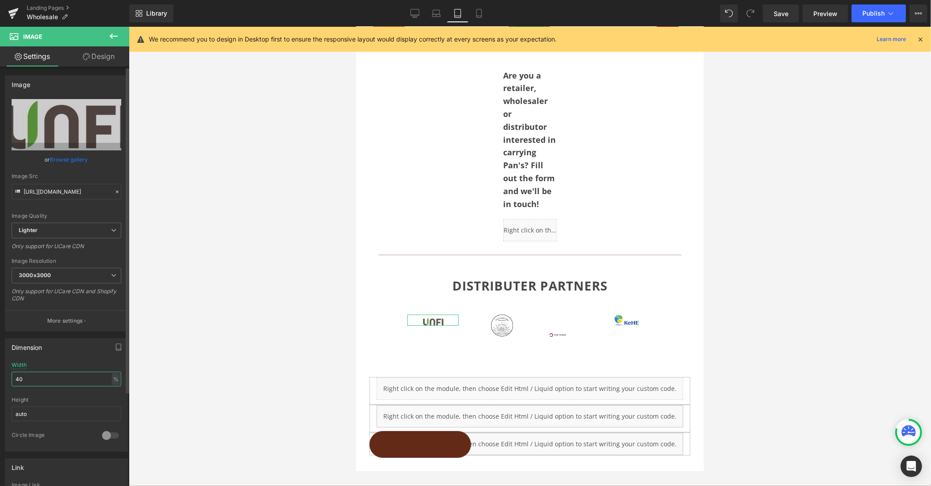
drag, startPoint x: 23, startPoint y: 375, endPoint x: 8, endPoint y: 374, distance: 14.3
click at [8, 374] on div "40% Width 40 % % px auto Height auto 0 Circle Image" at bounding box center [66, 406] width 122 height 89
type input "8"
type input "100"
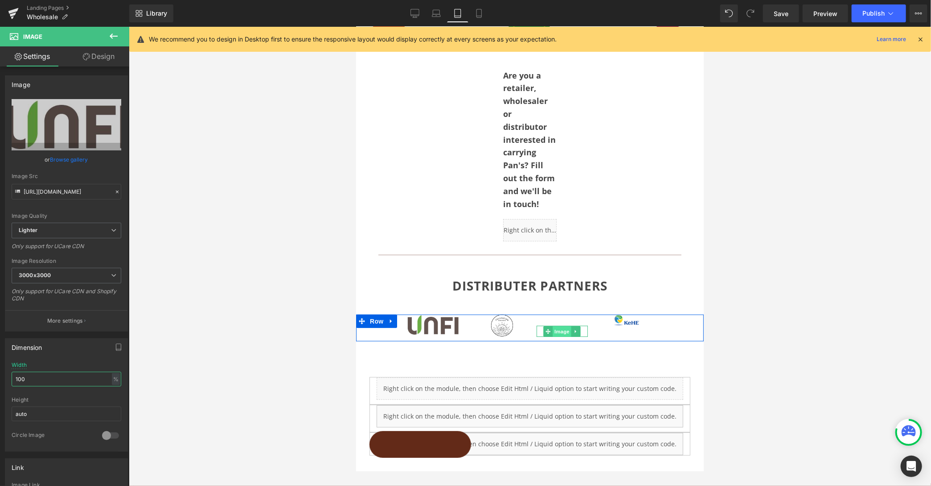
click at [560, 336] on span "Image" at bounding box center [561, 330] width 19 height 11
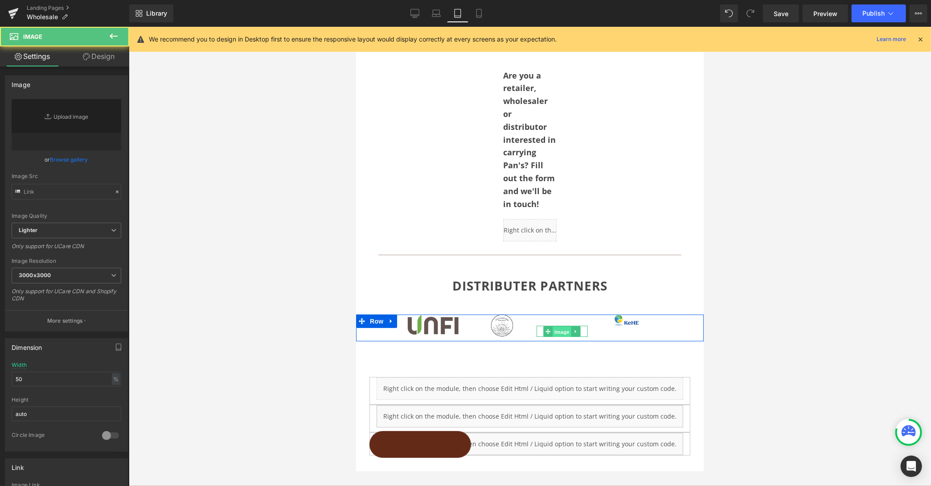
type input "[URL][DOMAIN_NAME]"
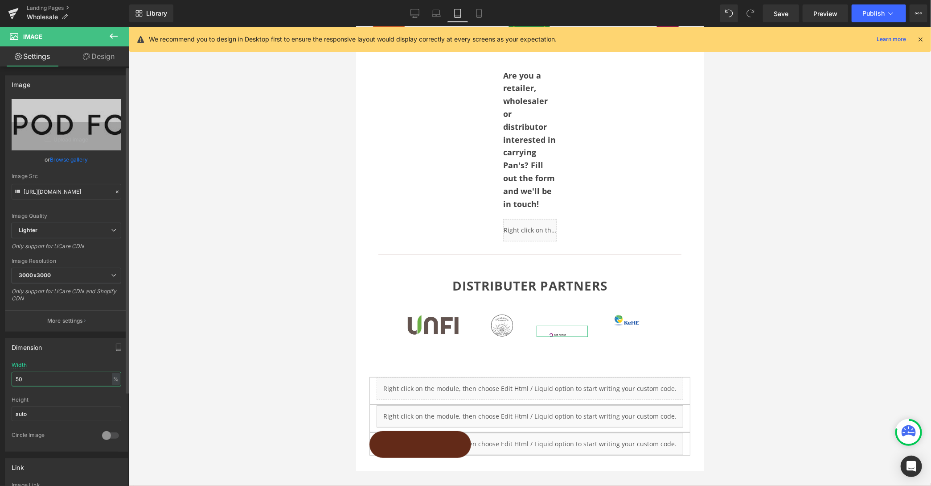
drag, startPoint x: 28, startPoint y: 375, endPoint x: 0, endPoint y: 373, distance: 27.7
click at [0, 373] on div "Dimension 50% Width 50 % % px auto Height auto 0 Circle Image" at bounding box center [66, 391] width 133 height 120
type input "100"
click at [103, 54] on link "Design" at bounding box center [98, 56] width 65 height 20
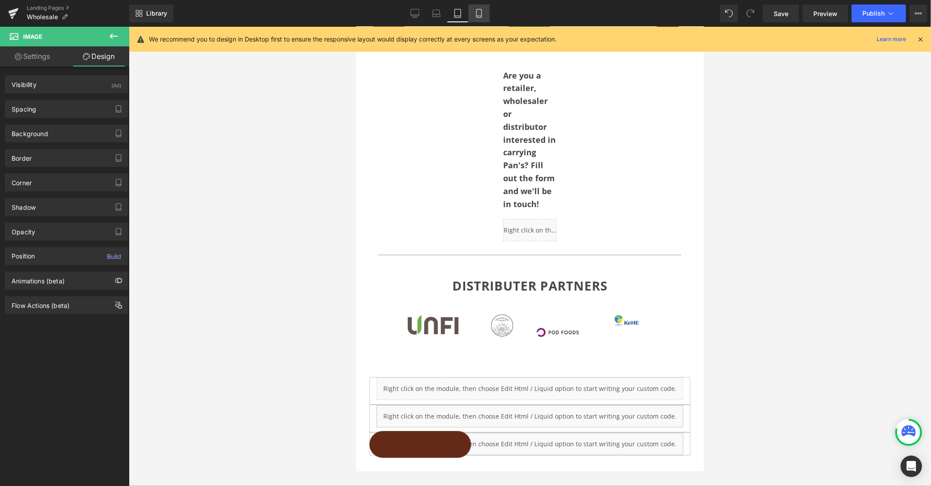
click at [483, 16] on link "Mobile" at bounding box center [479, 13] width 21 height 18
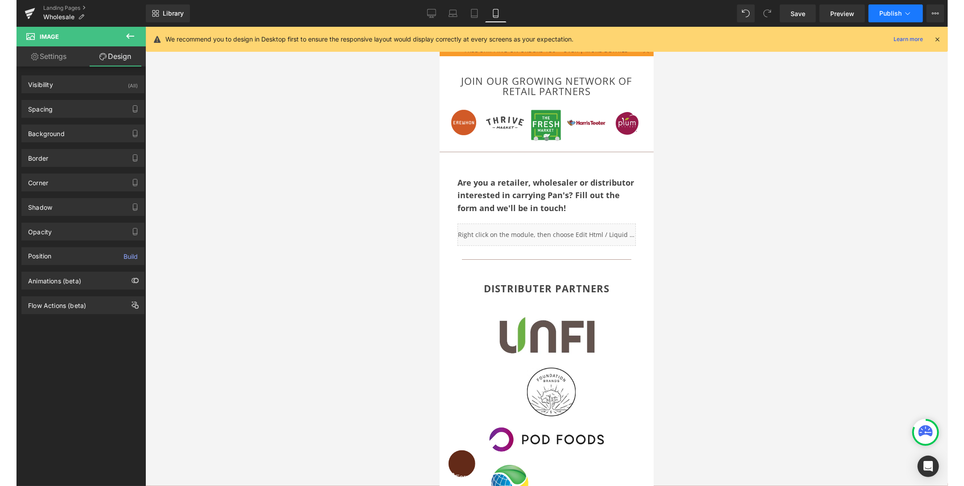
scroll to position [0, 0]
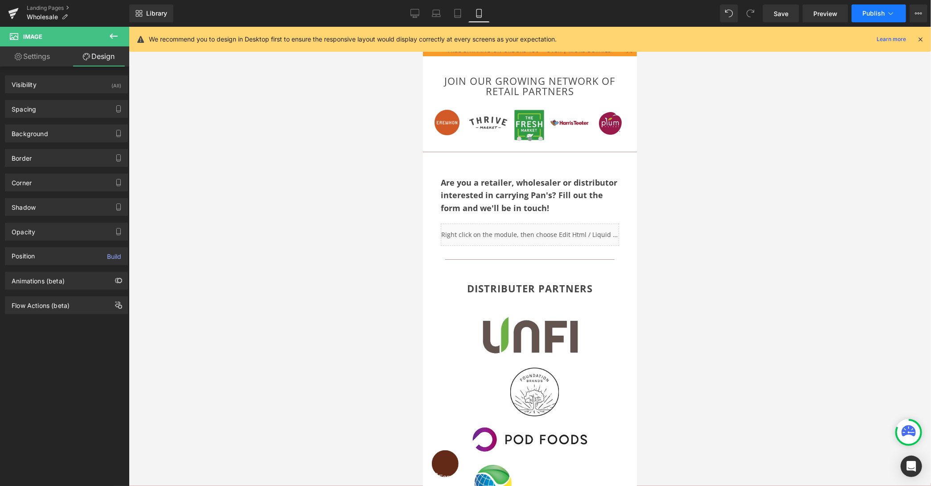
click at [803, 14] on span "Publish" at bounding box center [874, 13] width 22 height 7
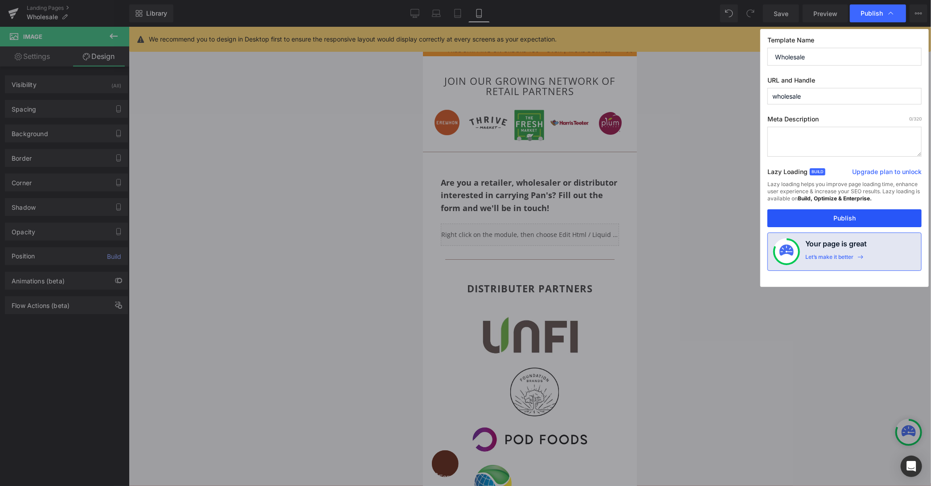
click at [803, 219] on button "Publish" at bounding box center [845, 218] width 154 height 18
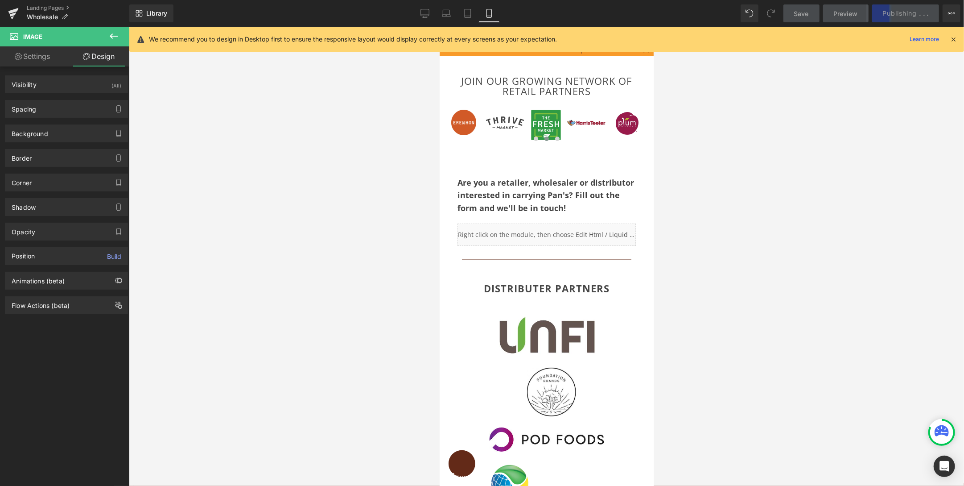
scroll to position [2, 0]
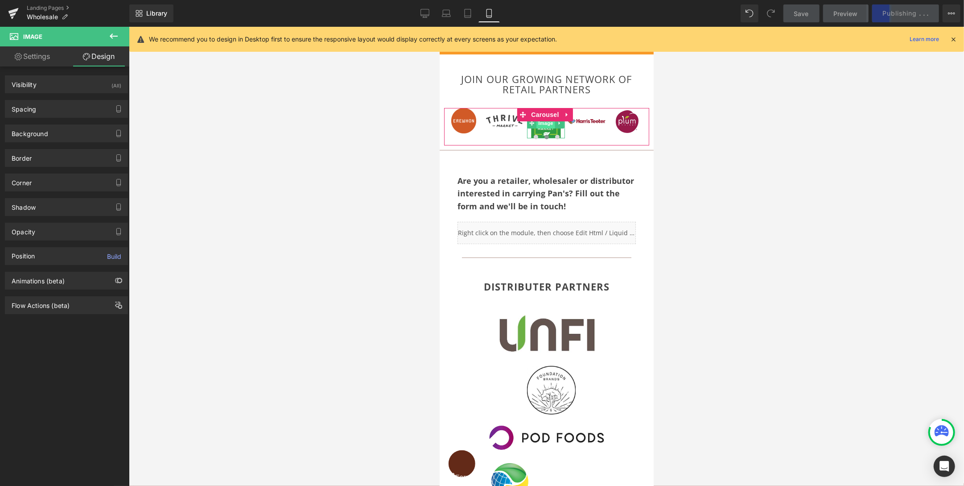
click at [542, 126] on span "Image" at bounding box center [545, 122] width 19 height 11
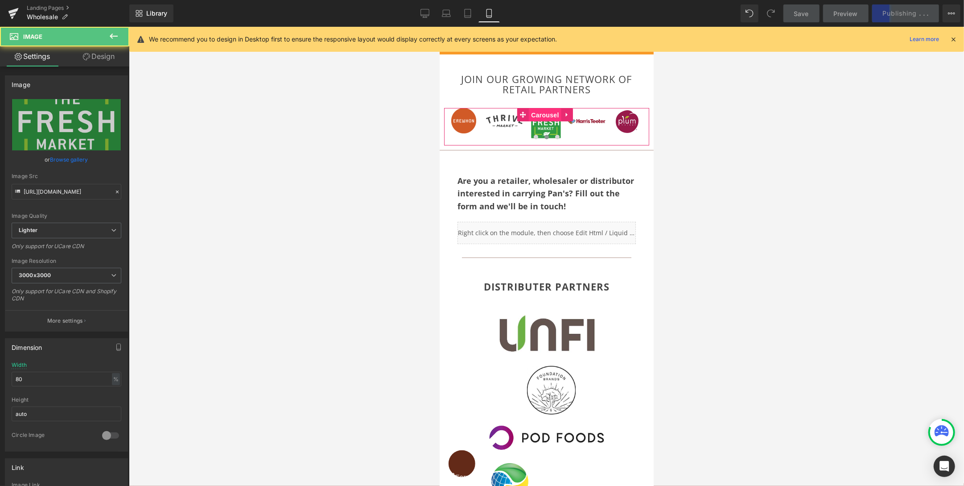
click at [540, 111] on span "Carousel" at bounding box center [544, 114] width 32 height 13
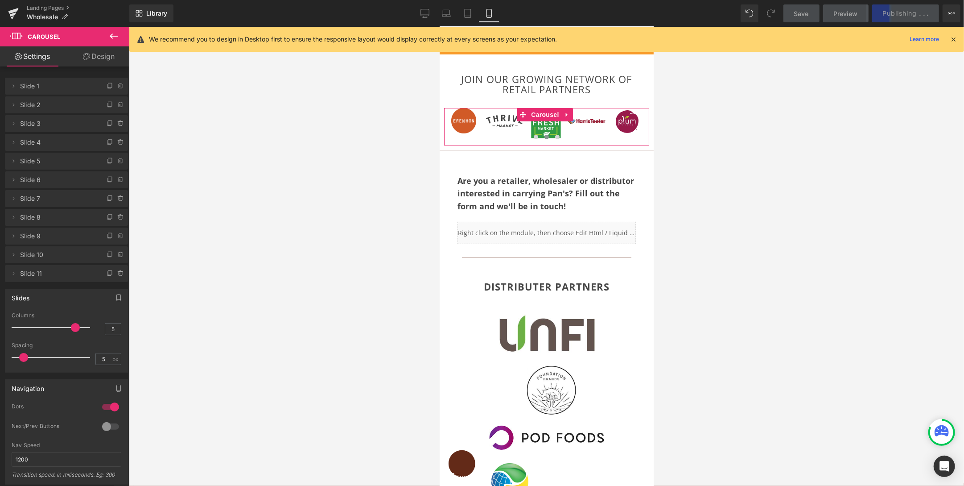
click at [97, 58] on link "Design" at bounding box center [98, 56] width 65 height 20
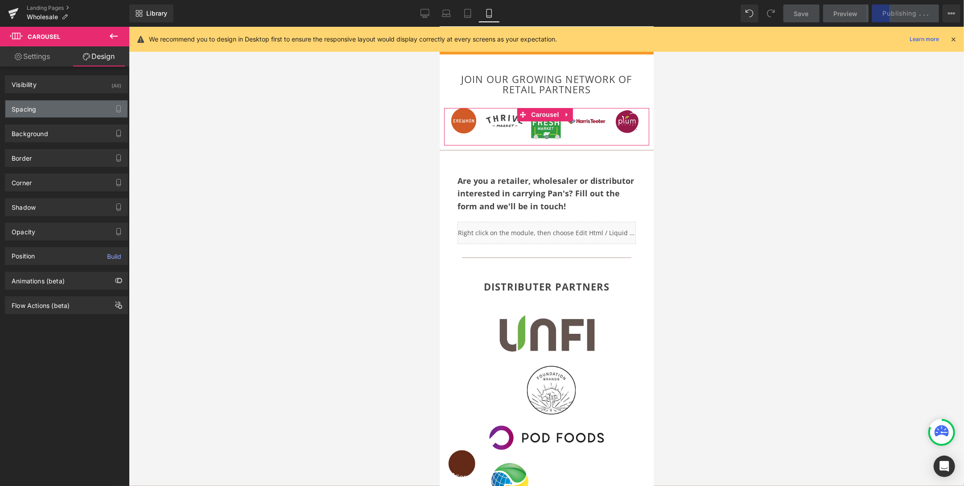
click at [29, 106] on div "Spacing" at bounding box center [24, 106] width 25 height 12
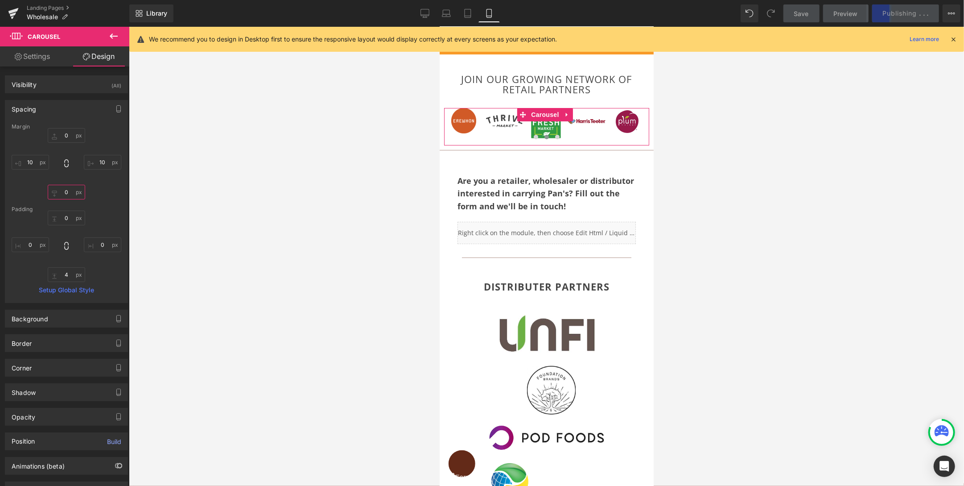
click at [60, 193] on input "0" at bounding box center [66, 192] width 37 height 15
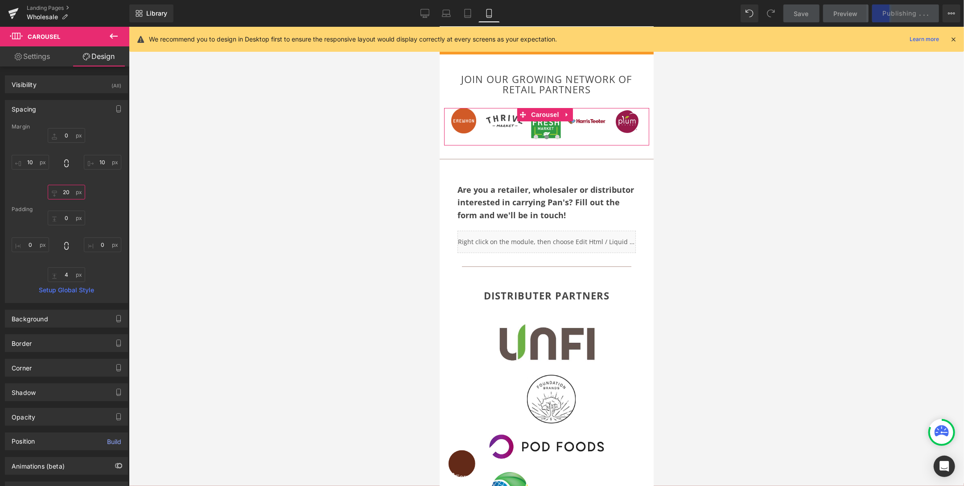
type input "0"
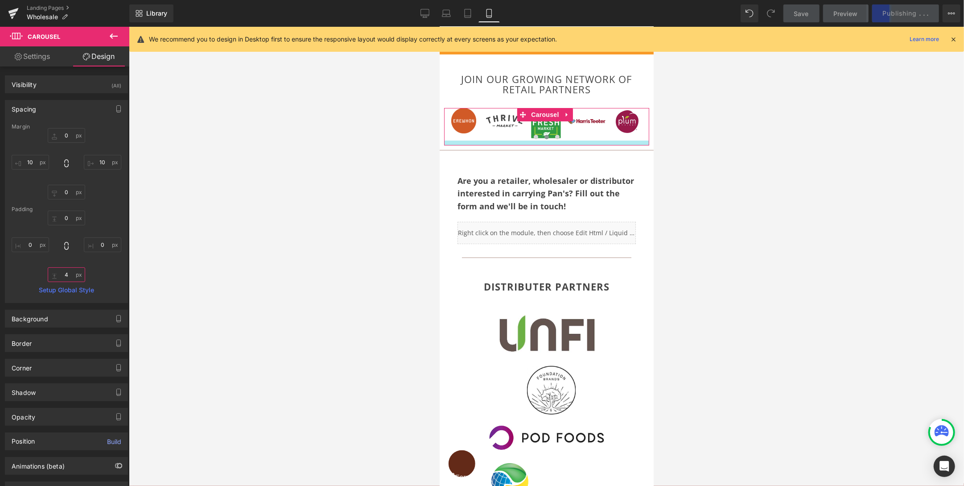
click at [66, 274] on input "4" at bounding box center [66, 274] width 37 height 15
drag, startPoint x: 64, startPoint y: 275, endPoint x: 53, endPoint y: 275, distance: 11.6
click at [53, 275] on input "4" at bounding box center [66, 274] width 37 height 15
drag, startPoint x: 66, startPoint y: 275, endPoint x: 77, endPoint y: 272, distance: 11.0
click at [66, 275] on input "4" at bounding box center [66, 274] width 37 height 15
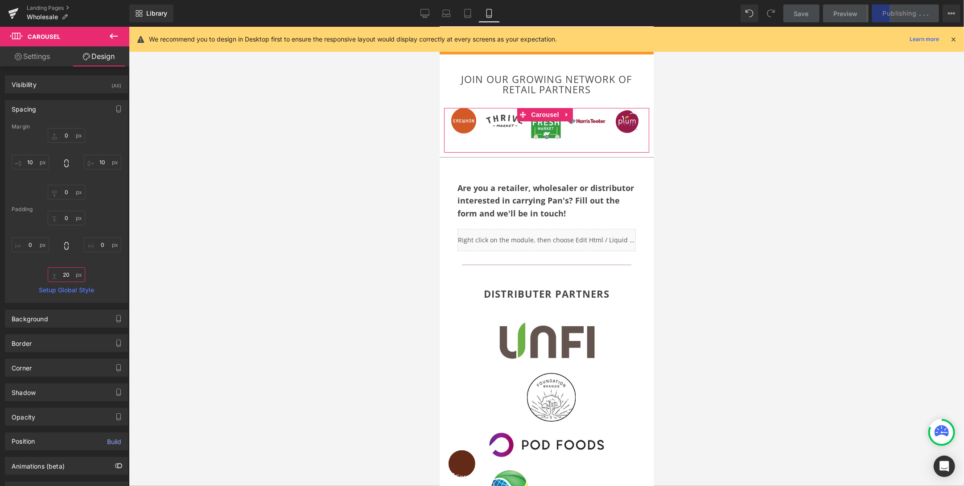
type input "2"
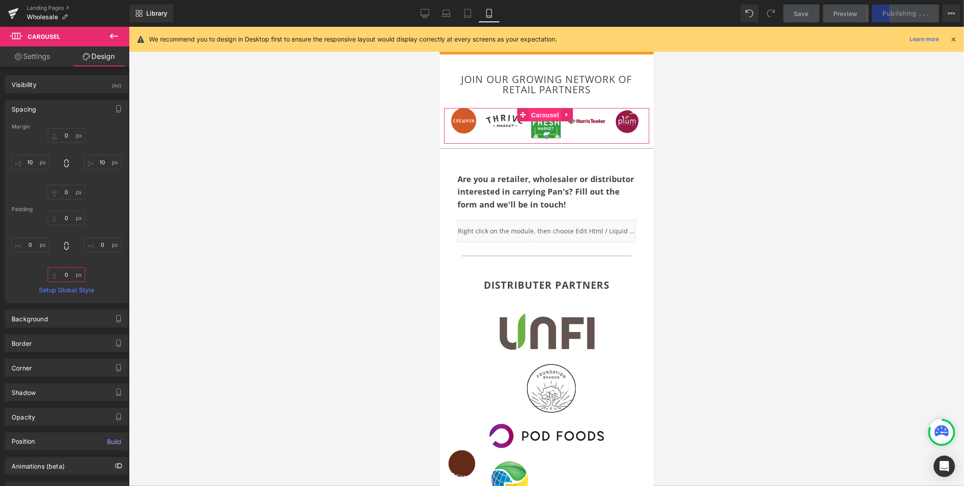
click at [545, 114] on span "Carousel" at bounding box center [544, 114] width 32 height 13
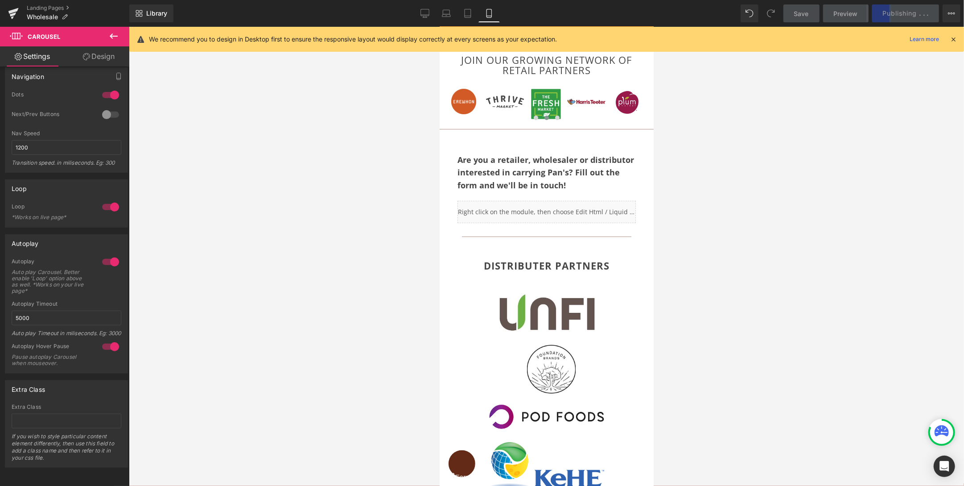
scroll to position [128, 0]
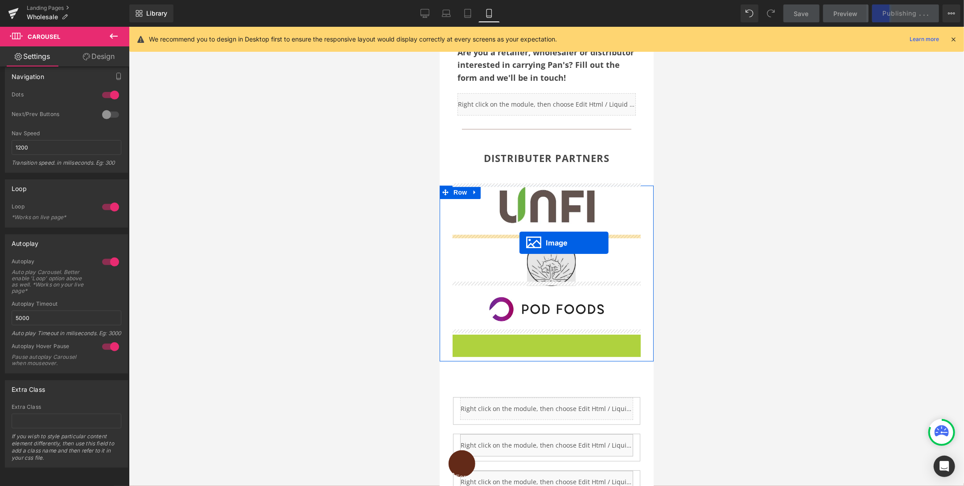
drag, startPoint x: 528, startPoint y: 352, endPoint x: 519, endPoint y: 242, distance: 110.1
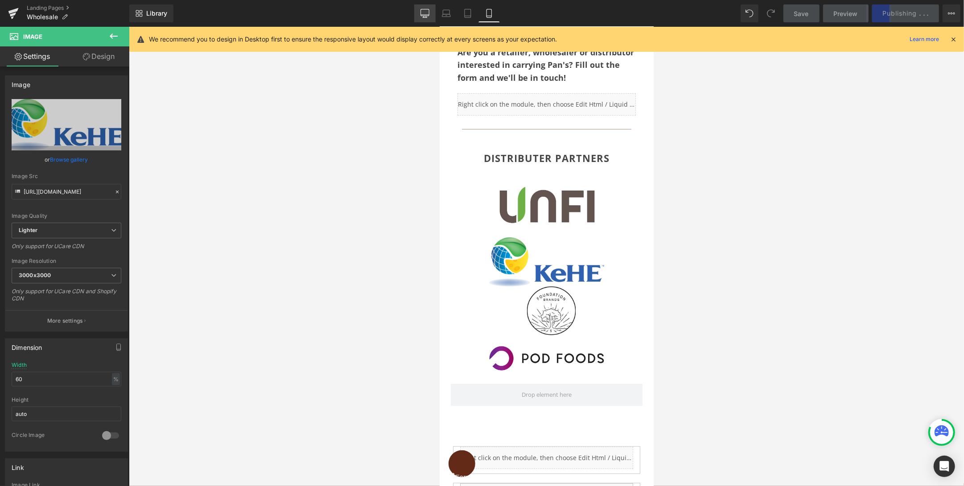
click at [429, 12] on icon at bounding box center [424, 13] width 9 height 9
type input "100"
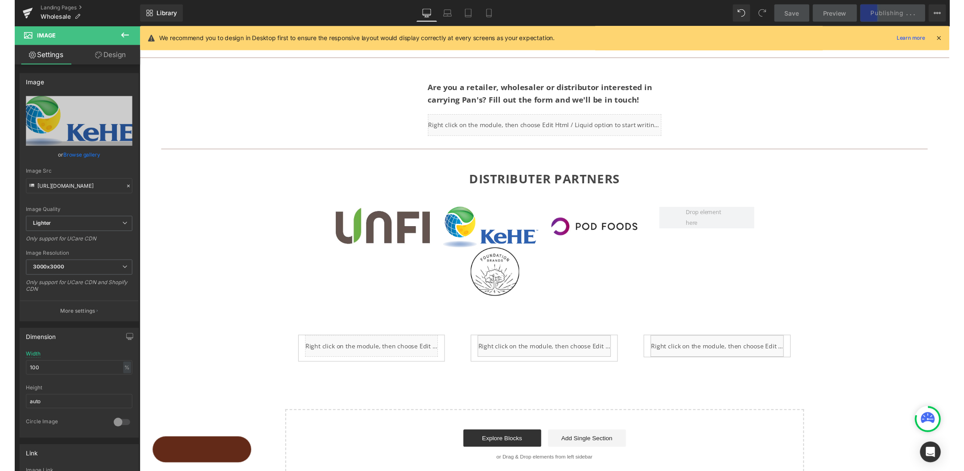
scroll to position [105, 0]
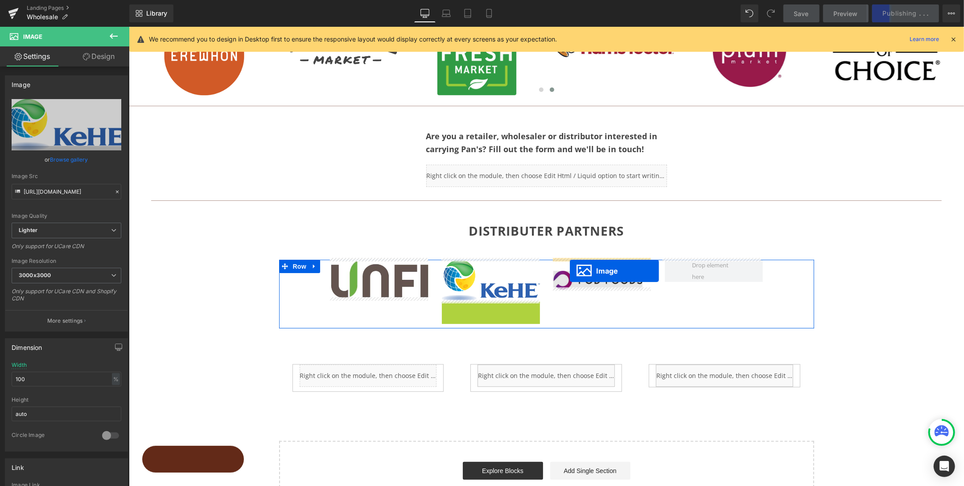
drag, startPoint x: 473, startPoint y: 324, endPoint x: 569, endPoint y: 270, distance: 110.6
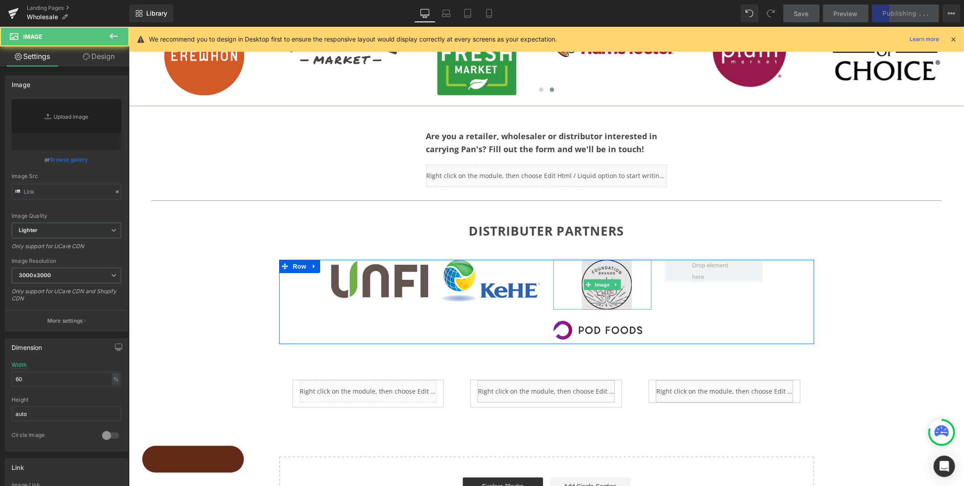
type input "[URL][DOMAIN_NAME]"
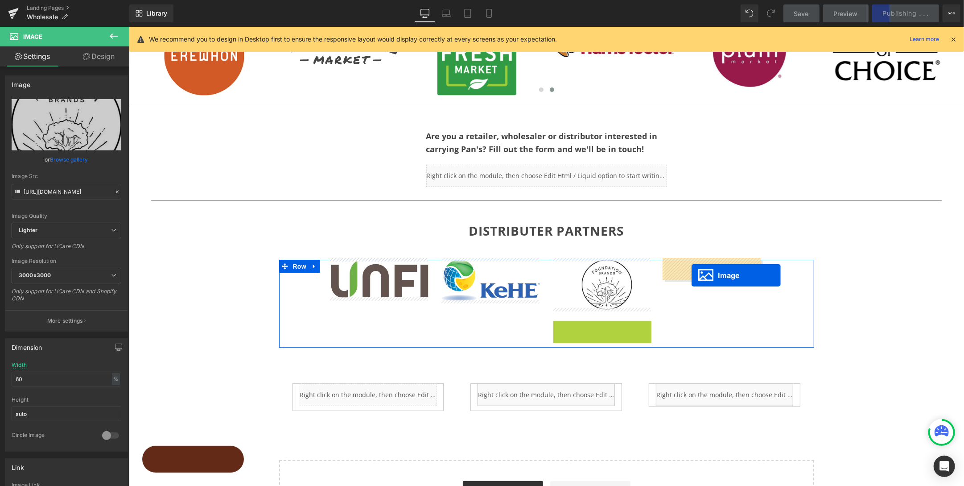
drag, startPoint x: 584, startPoint y: 328, endPoint x: 691, endPoint y: 275, distance: 119.4
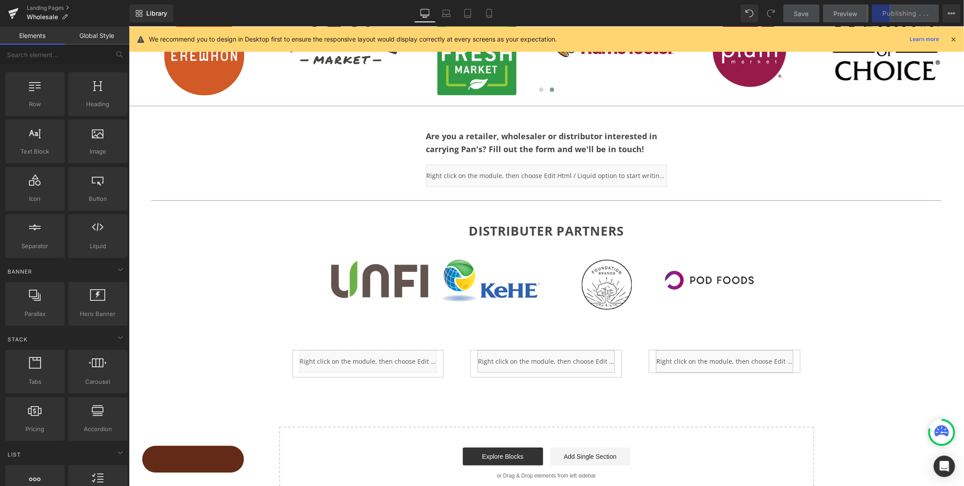
click at [803, 390] on div "JOIN OUR GROWING NETWORK OF RETAIL PARTNERS Heading Row Image Image Image Image…" at bounding box center [545, 210] width 835 height 577
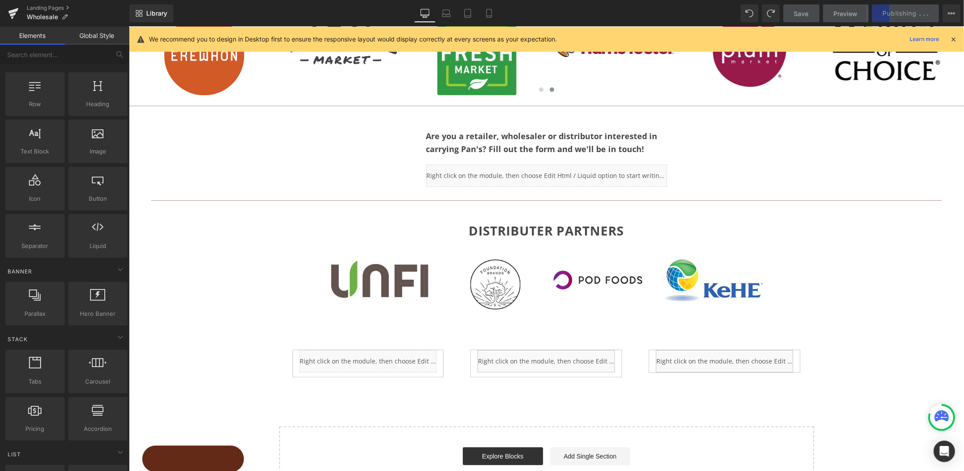
click at [803, 290] on div "JOIN OUR GROWING NETWORK OF RETAIL PARTNERS Heading Row Image Image Image Image…" at bounding box center [545, 210] width 835 height 577
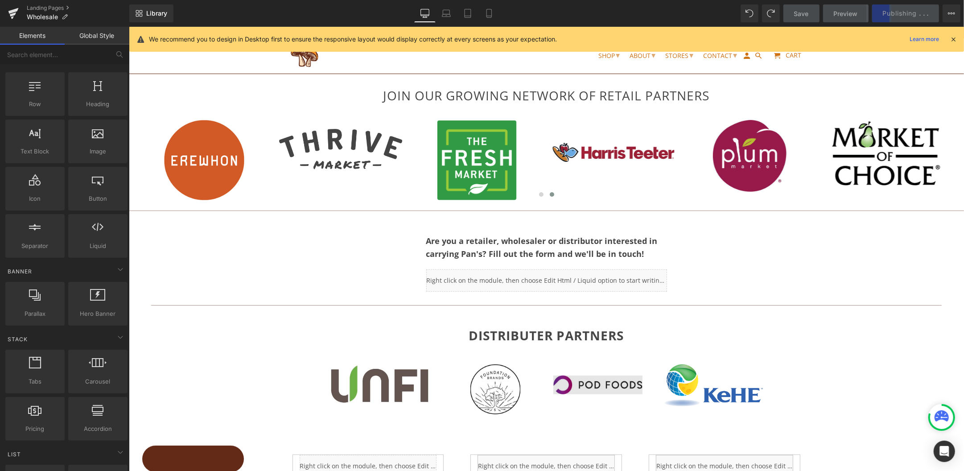
scroll to position [0, 0]
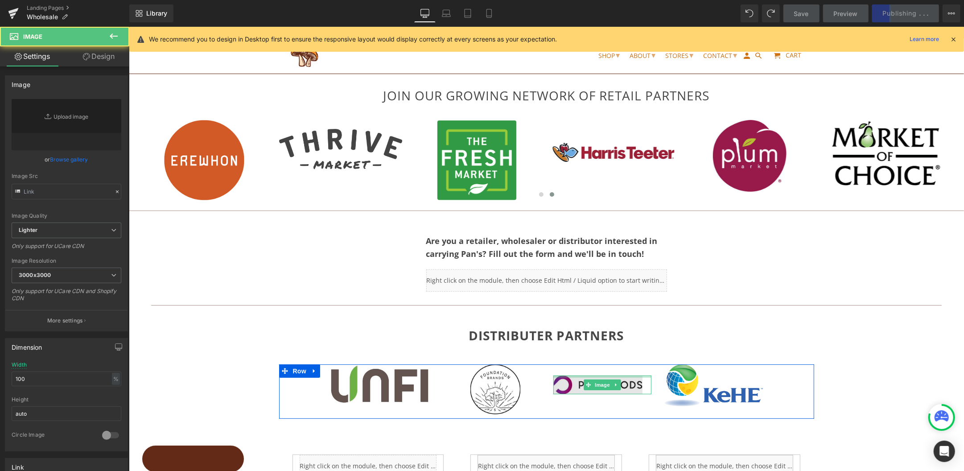
click at [600, 382] on div "Image" at bounding box center [602, 384] width 98 height 18
type input "[URL][DOMAIN_NAME]"
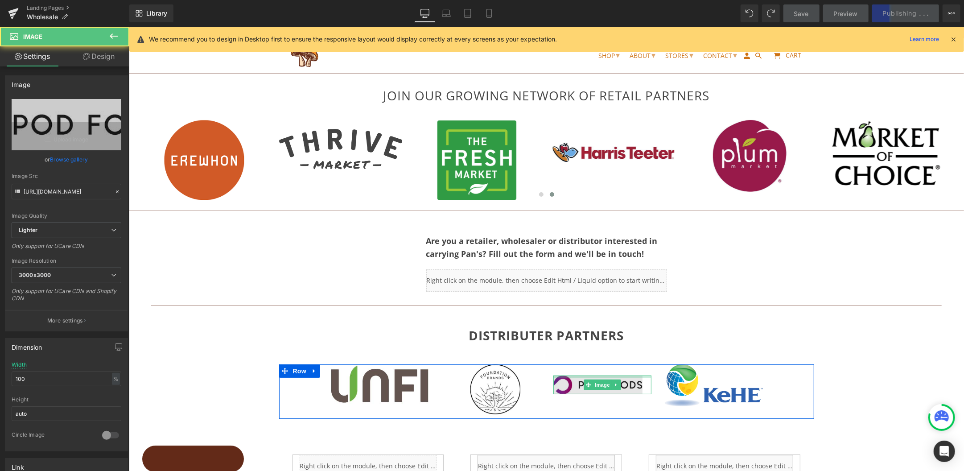
click at [600, 382] on span "Image" at bounding box center [602, 384] width 19 height 11
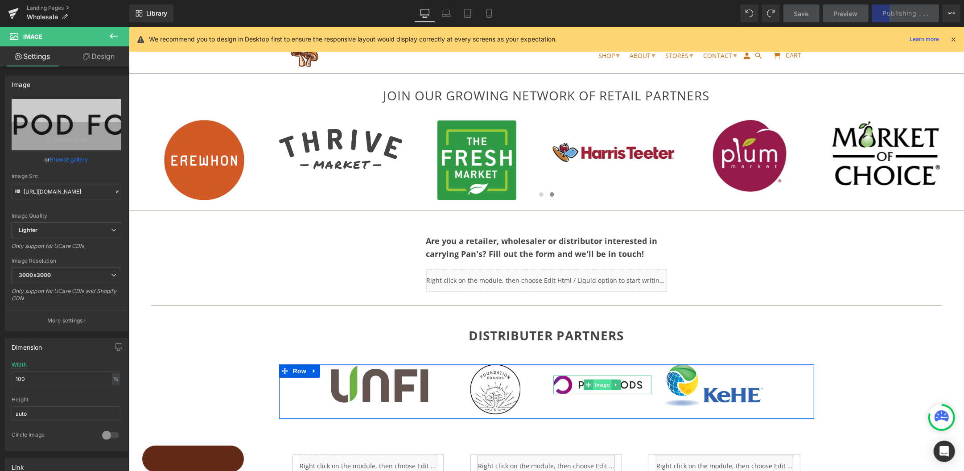
click at [596, 379] on span "Image" at bounding box center [602, 384] width 19 height 11
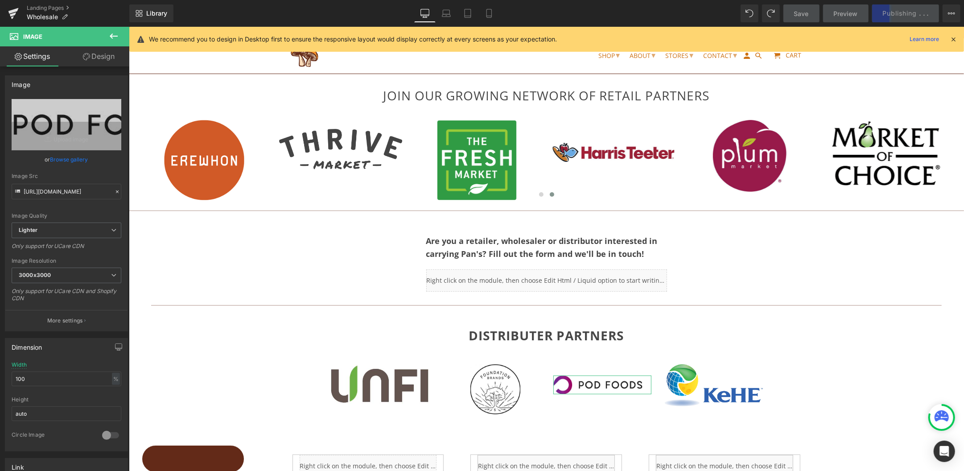
click at [99, 52] on link "Design" at bounding box center [98, 56] width 65 height 20
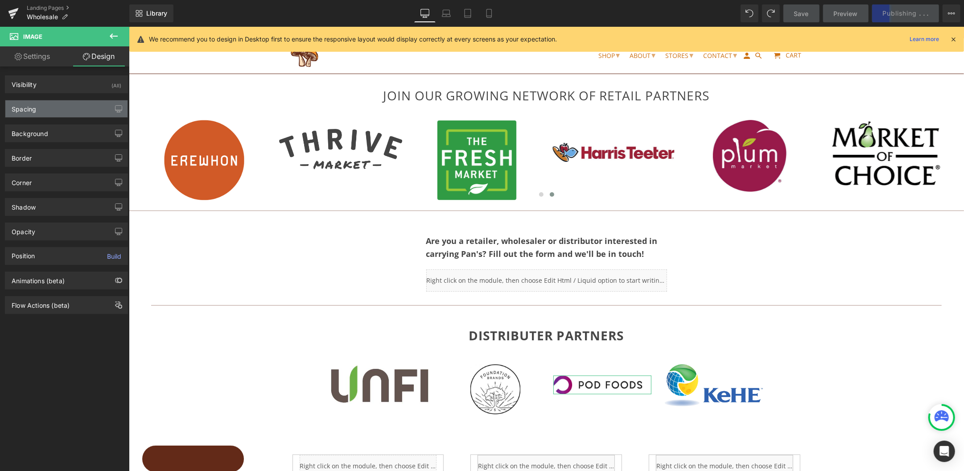
type input "25"
type input "0"
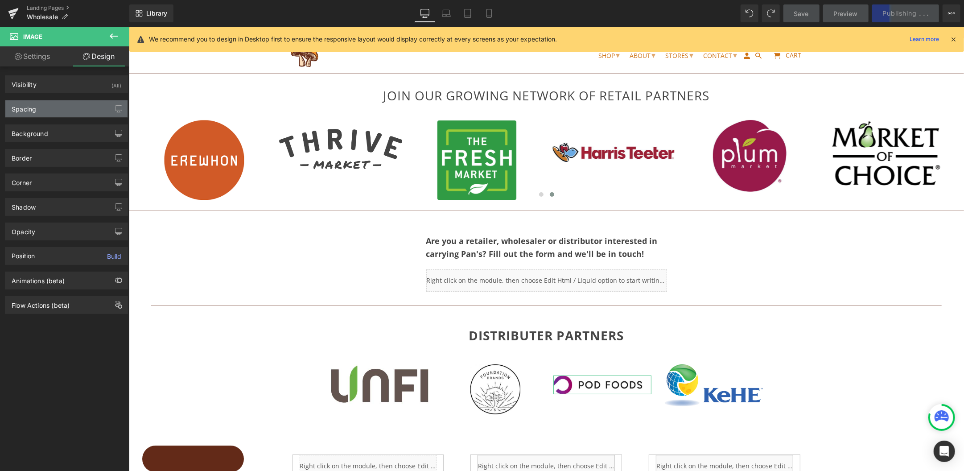
type input "20"
type input "0"
click at [32, 103] on div "Spacing" at bounding box center [24, 106] width 25 height 12
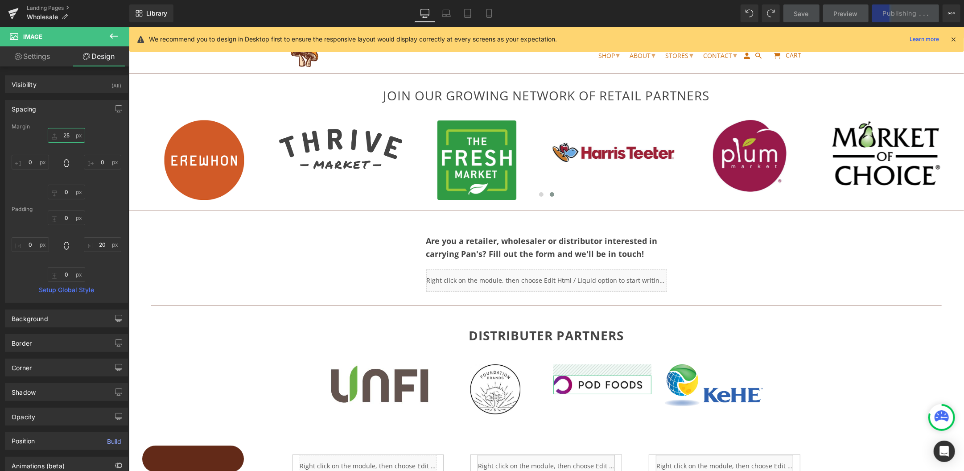
drag, startPoint x: 69, startPoint y: 136, endPoint x: 55, endPoint y: 134, distance: 13.4
click at [55, 134] on input "25" at bounding box center [66, 135] width 37 height 15
click at [66, 134] on input "25" at bounding box center [66, 135] width 37 height 15
type input "2"
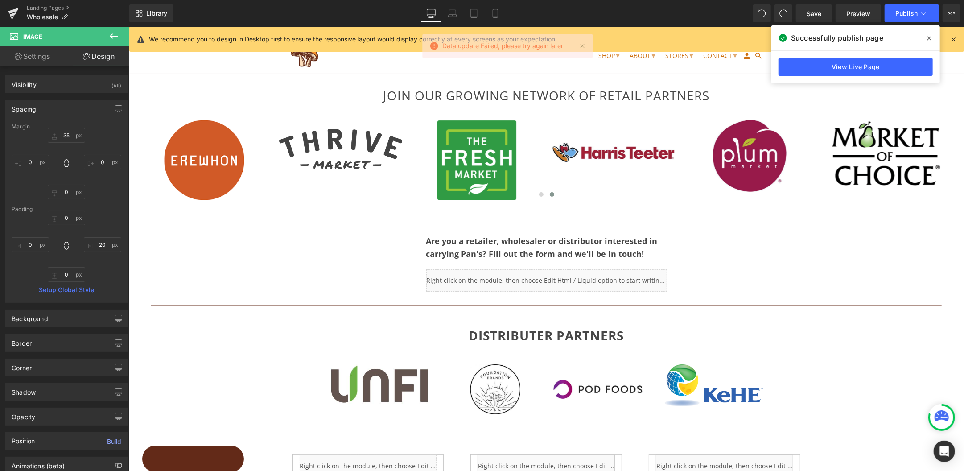
click at [803, 37] on icon at bounding box center [929, 38] width 4 height 4
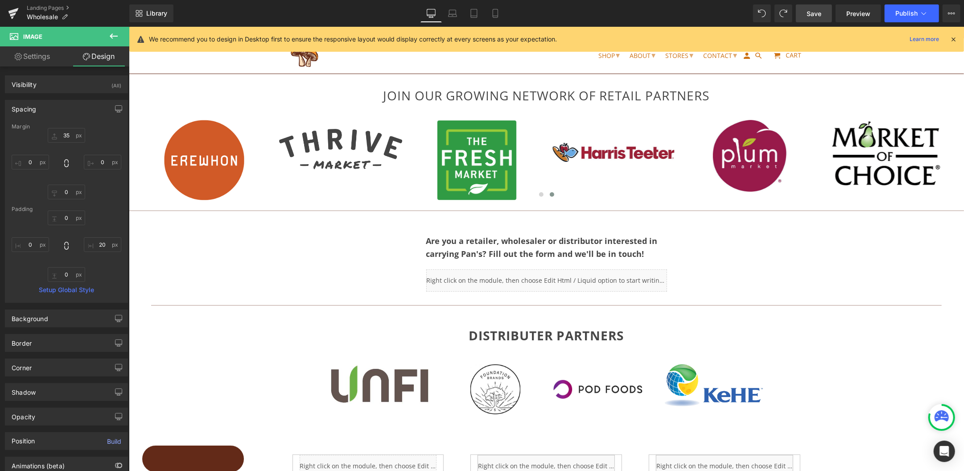
click at [803, 12] on span "Save" at bounding box center [814, 13] width 15 height 9
click at [495, 12] on icon at bounding box center [495, 13] width 9 height 9
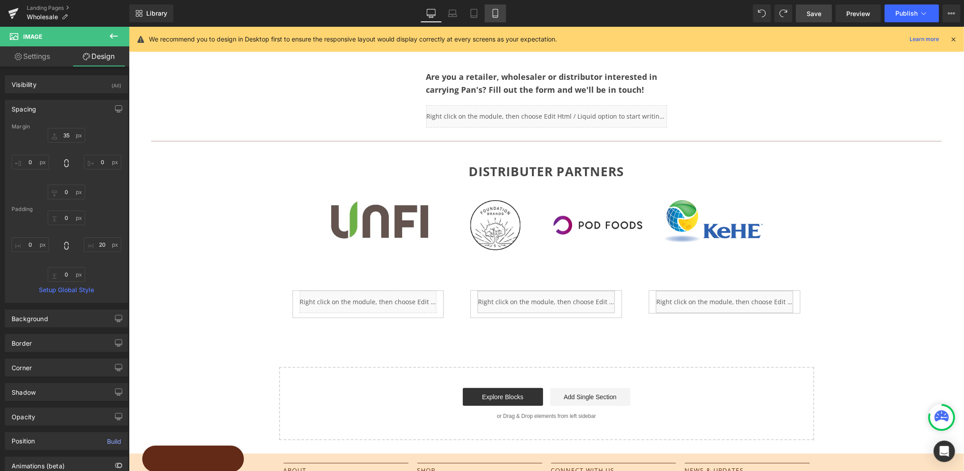
type input "35"
type input "0"
type input "30"
type input "0"
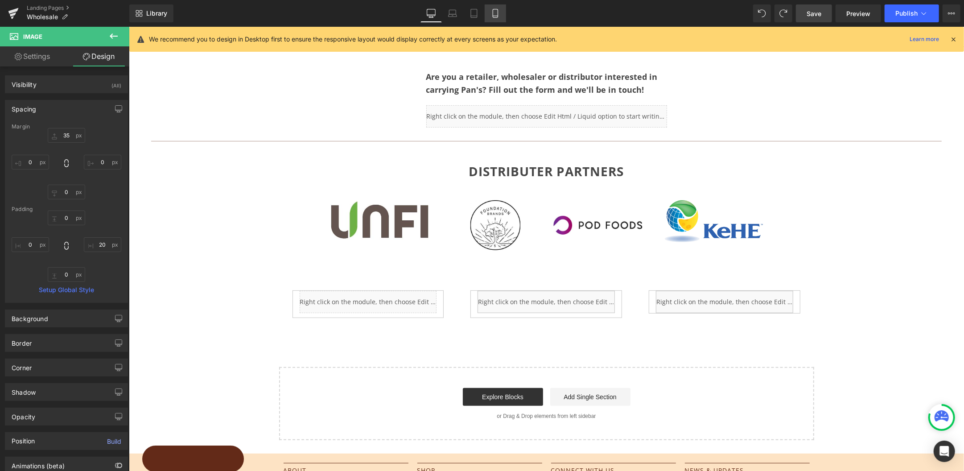
type input "16.823408"
type input "0"
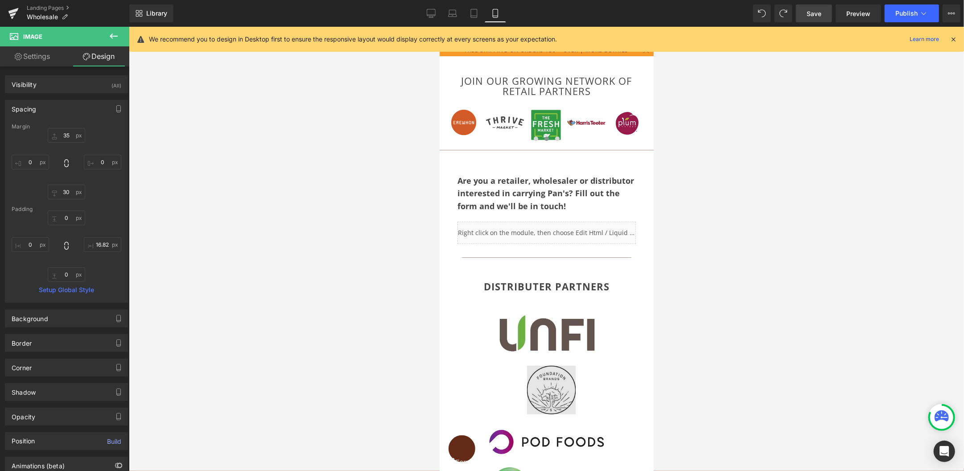
scroll to position [0, 0]
click at [471, 12] on icon at bounding box center [474, 13] width 9 height 9
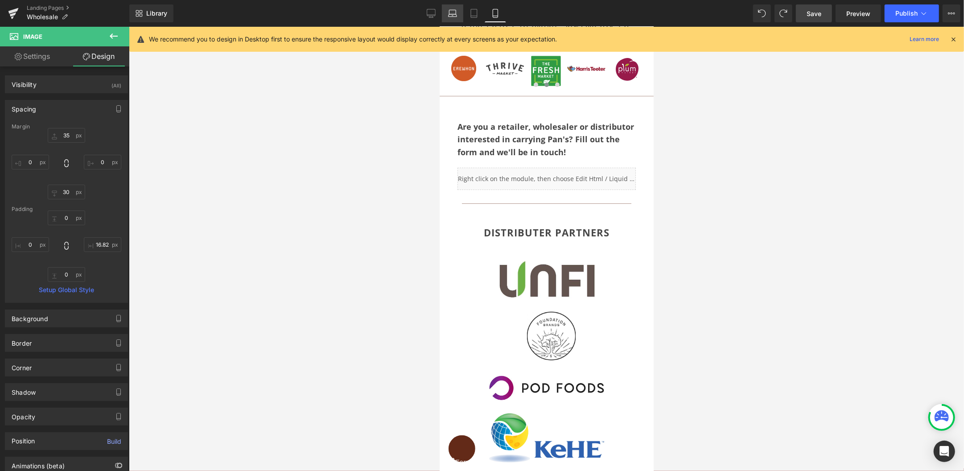
type input "35"
type input "0"
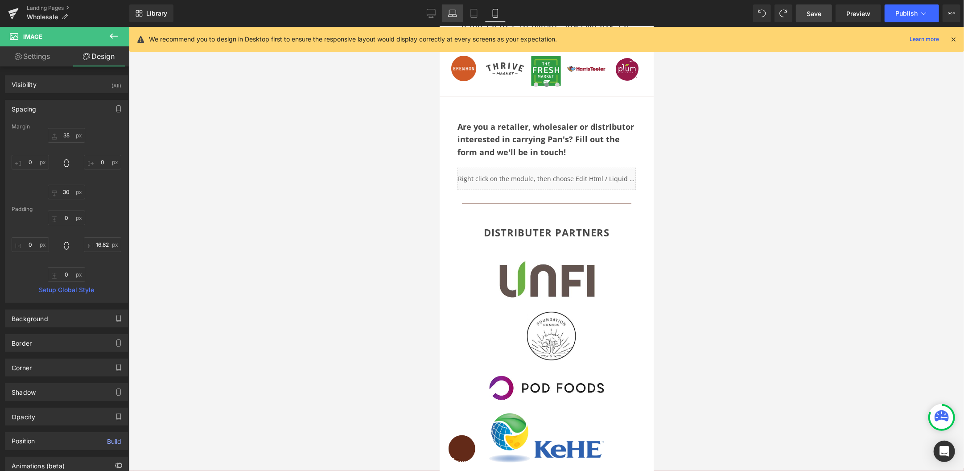
type input "6.667062"
type input "0"
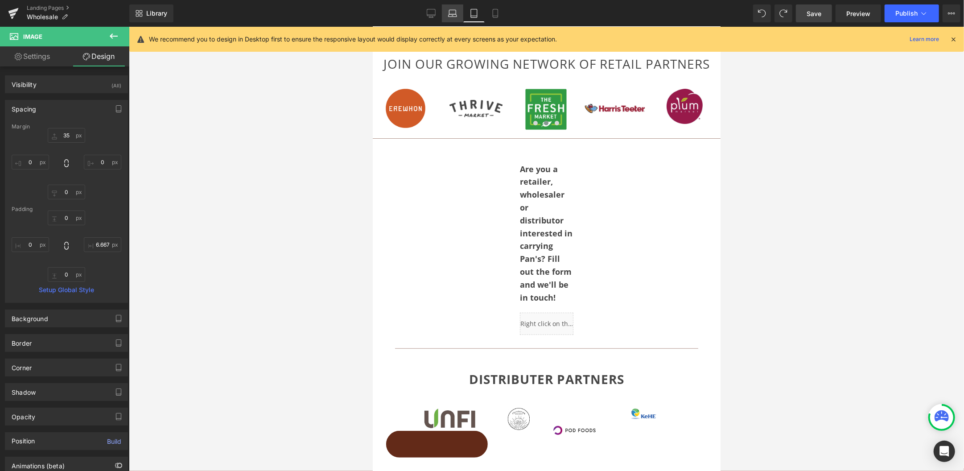
click at [450, 13] on icon at bounding box center [452, 13] width 9 height 9
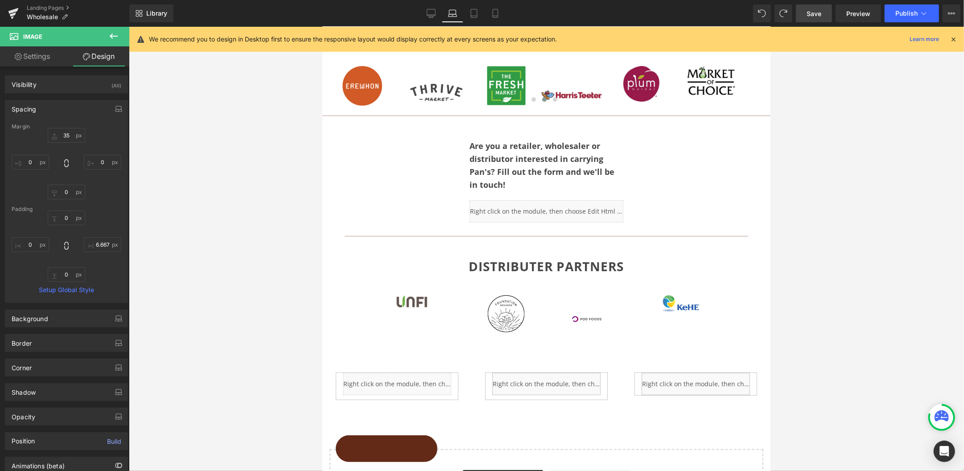
type input "35"
type input "0"
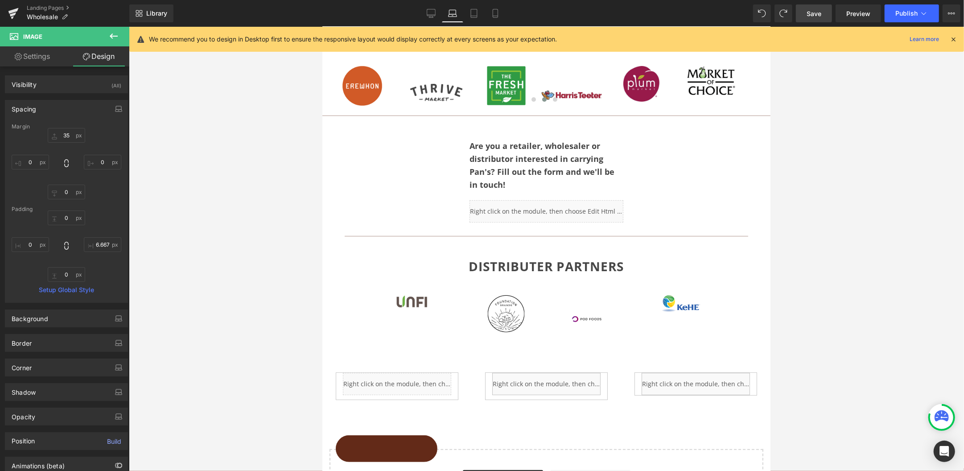
type input "20"
type input "0"
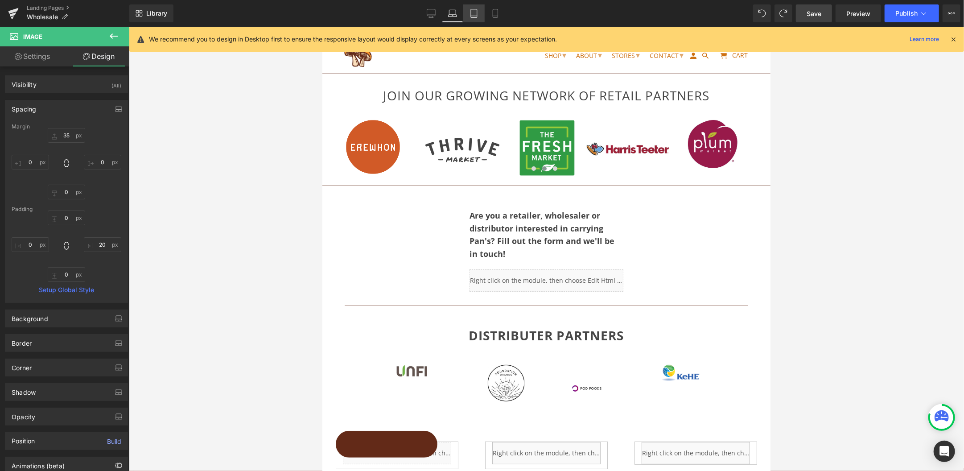
click at [472, 14] on icon at bounding box center [474, 13] width 9 height 9
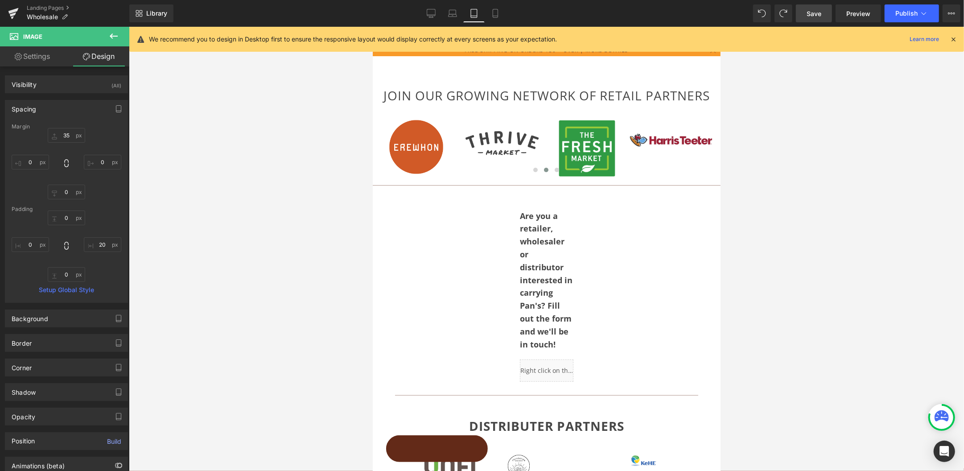
scroll to position [104, 0]
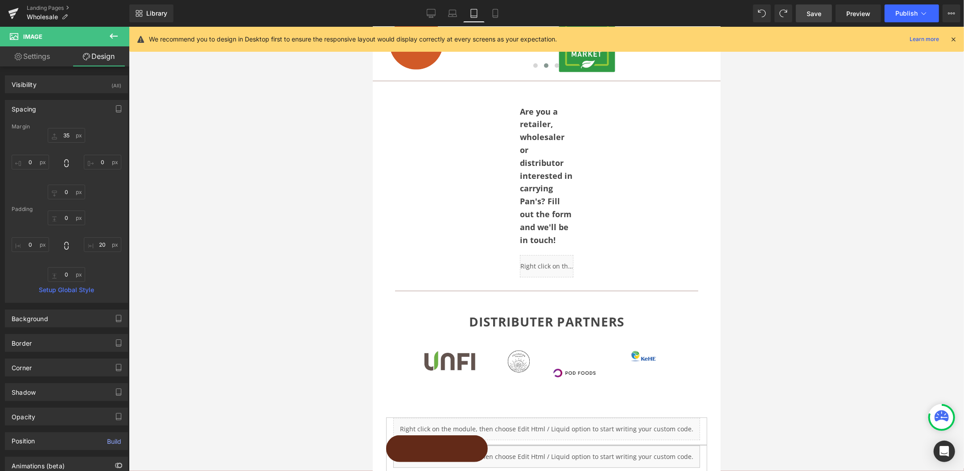
type input "35"
type input "0"
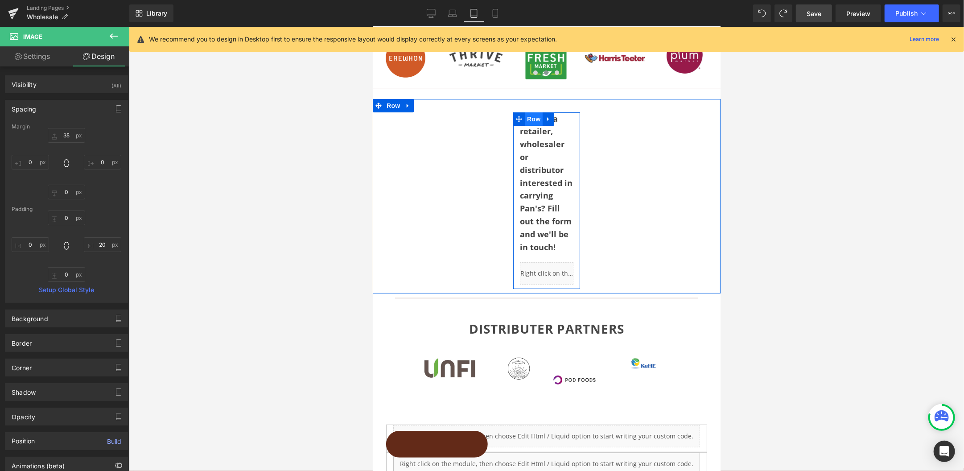
click at [532, 119] on span "Row" at bounding box center [533, 118] width 18 height 13
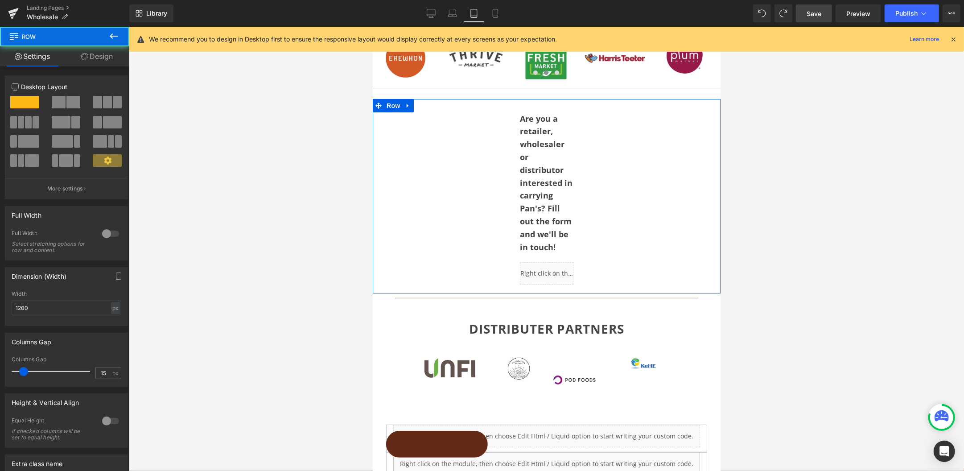
click at [397, 140] on div "Are you a retailer, wholesaler or distributor interested in carrying Pan's? Fil…" at bounding box center [546, 196] width 348 height 195
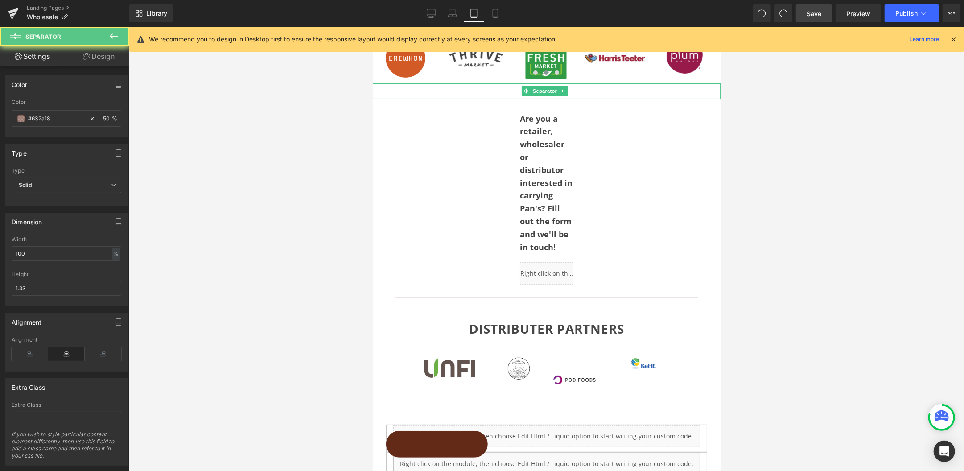
click at [393, 93] on div at bounding box center [546, 90] width 348 height 15
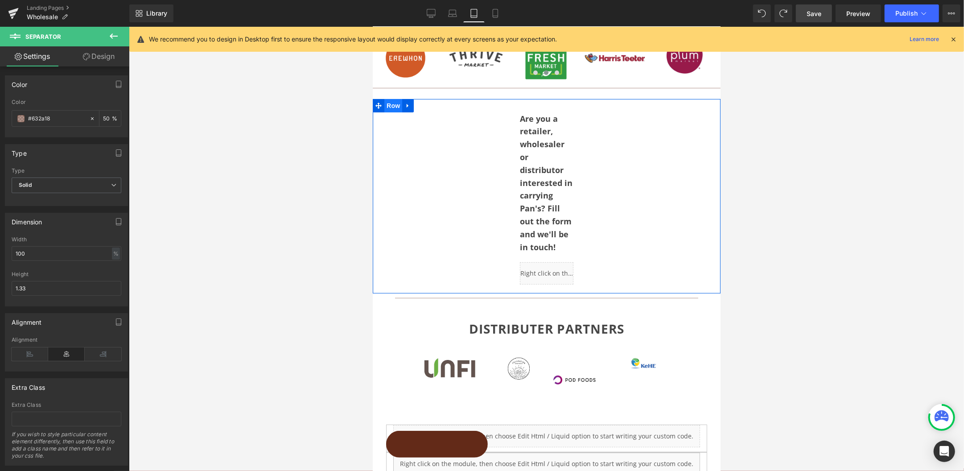
click at [391, 107] on span "Row" at bounding box center [393, 105] width 18 height 13
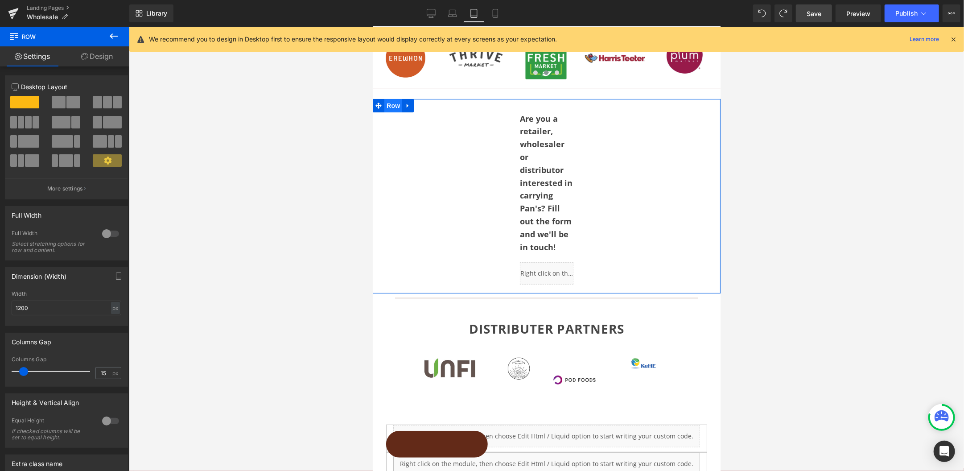
click at [392, 99] on span "Row" at bounding box center [393, 105] width 18 height 13
click at [92, 51] on link "Design" at bounding box center [97, 56] width 65 height 20
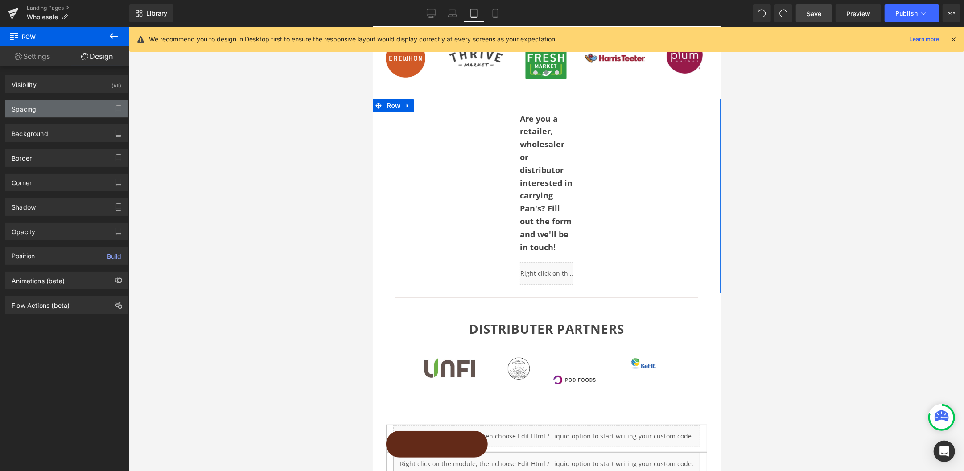
click at [45, 111] on div "Spacing" at bounding box center [66, 108] width 122 height 17
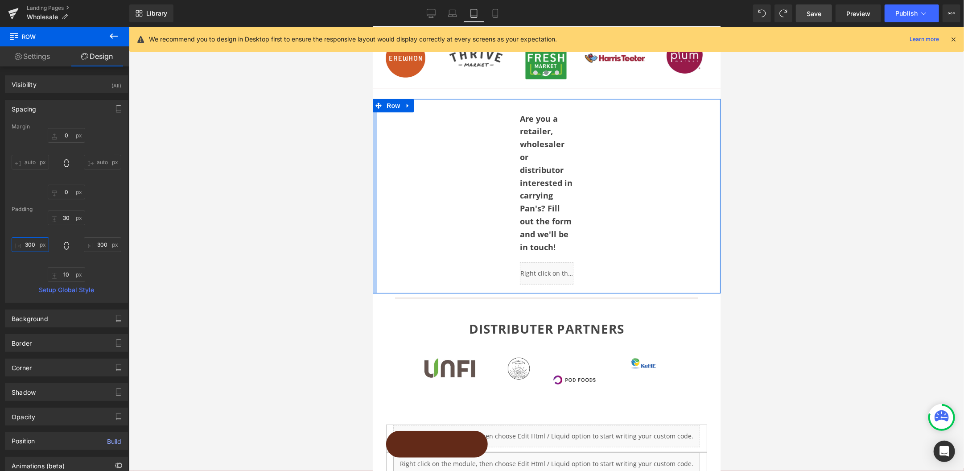
drag, startPoint x: 35, startPoint y: 245, endPoint x: 29, endPoint y: 244, distance: 6.4
click at [23, 246] on input "300" at bounding box center [30, 244] width 37 height 15
click at [32, 243] on input "300" at bounding box center [30, 244] width 37 height 15
drag, startPoint x: 31, startPoint y: 244, endPoint x: 22, endPoint y: 244, distance: 8.5
click at [22, 244] on input "300" at bounding box center [30, 244] width 37 height 15
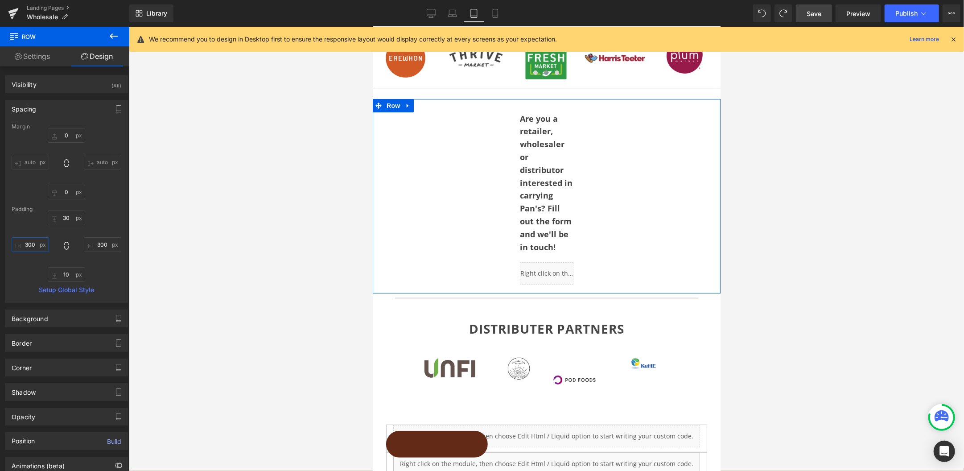
click at [31, 243] on input "300" at bounding box center [30, 244] width 37 height 15
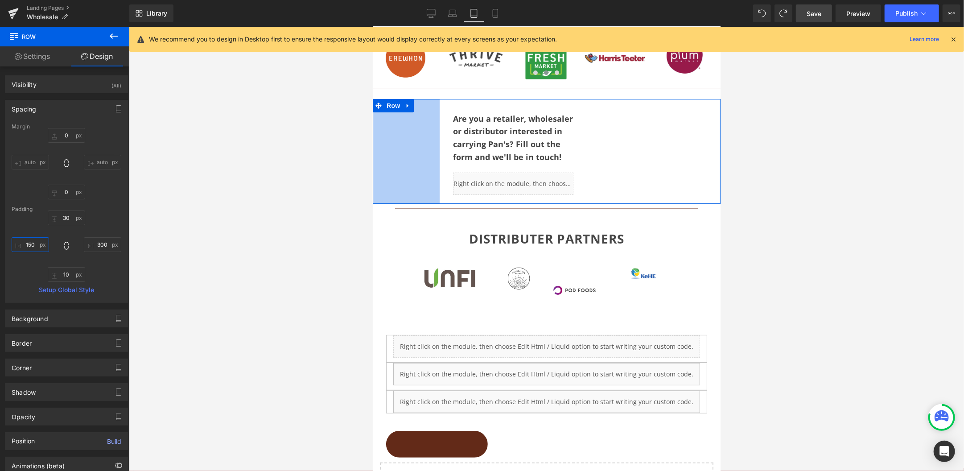
click at [33, 243] on input "150" at bounding box center [30, 244] width 37 height 15
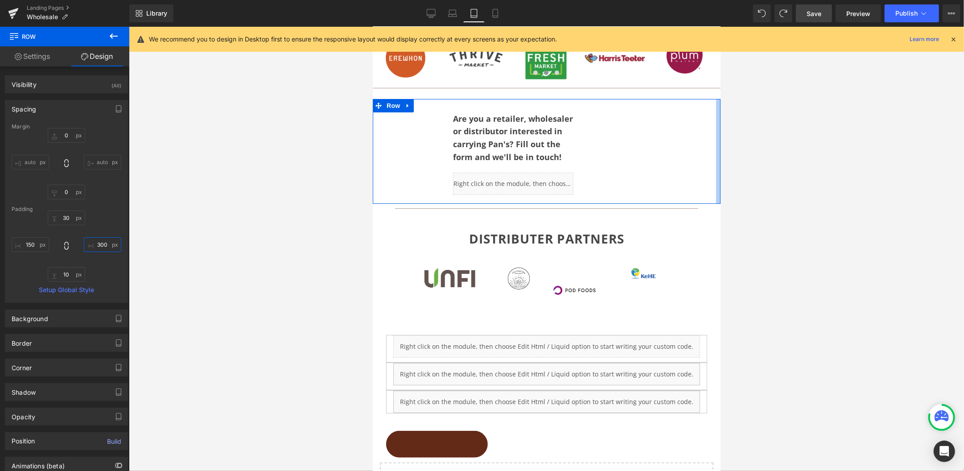
click at [99, 244] on input "300" at bounding box center [102, 244] width 37 height 15
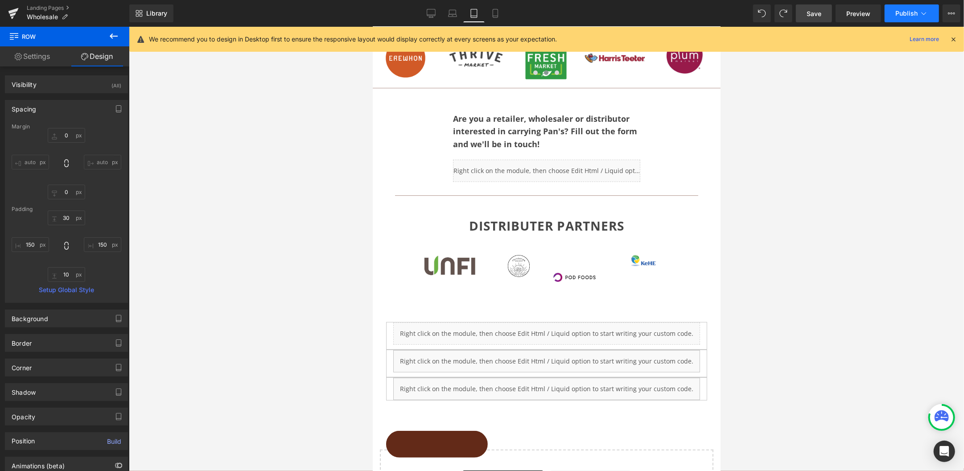
click at [803, 10] on span "Publish" at bounding box center [906, 13] width 22 height 7
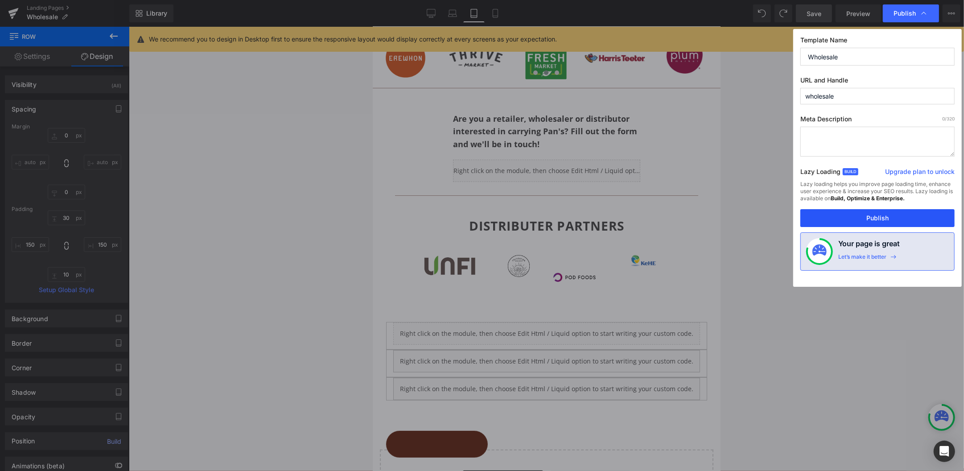
click at [803, 220] on button "Publish" at bounding box center [877, 218] width 154 height 18
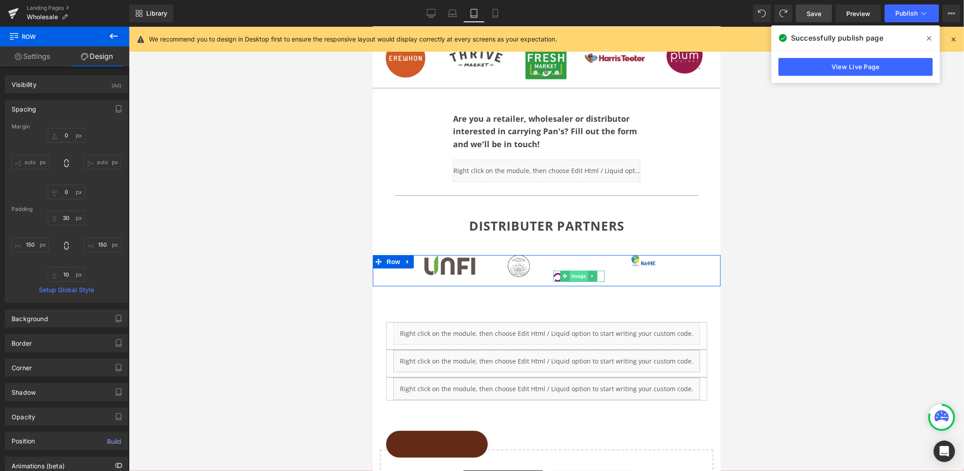
click at [576, 273] on span "Image" at bounding box center [578, 275] width 19 height 11
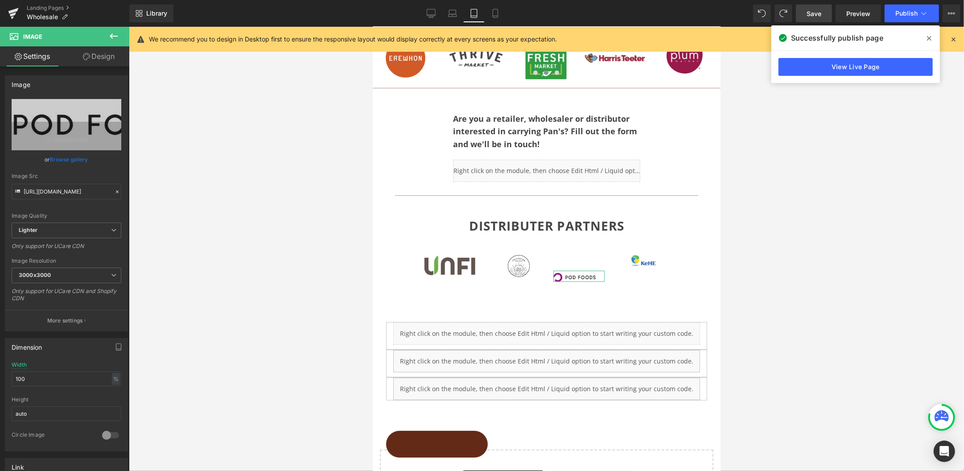
click at [115, 53] on link "Design" at bounding box center [98, 56] width 65 height 20
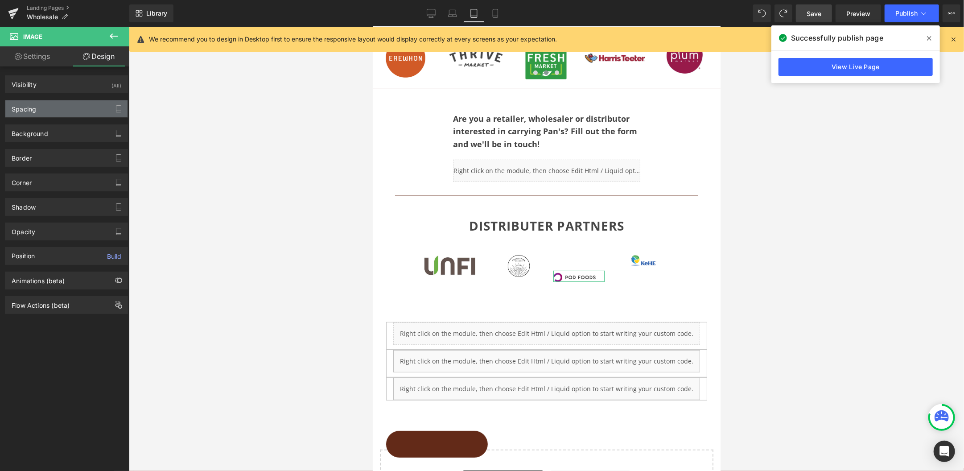
click at [40, 113] on div "Spacing" at bounding box center [66, 108] width 122 height 17
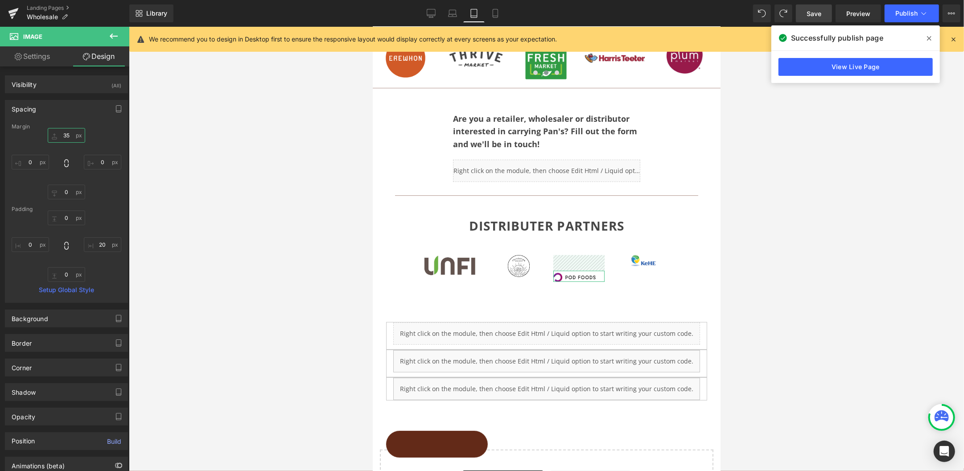
click at [67, 133] on input "35" at bounding box center [66, 135] width 37 height 15
drag, startPoint x: 67, startPoint y: 134, endPoint x: 56, endPoint y: 133, distance: 11.6
click at [56, 133] on input "35" at bounding box center [66, 135] width 37 height 15
click at [66, 135] on input "35" at bounding box center [66, 135] width 37 height 15
click at [64, 136] on input "0" at bounding box center [66, 135] width 37 height 15
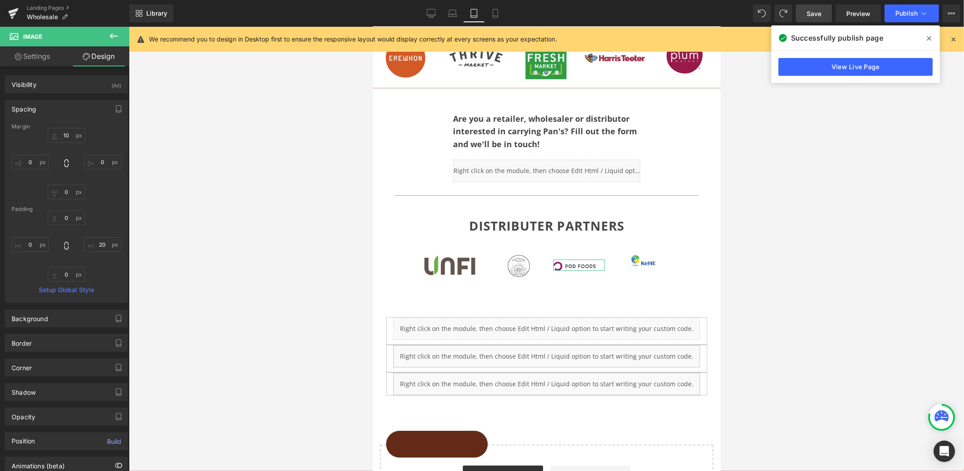
click at [38, 54] on link "Settings" at bounding box center [32, 56] width 65 height 20
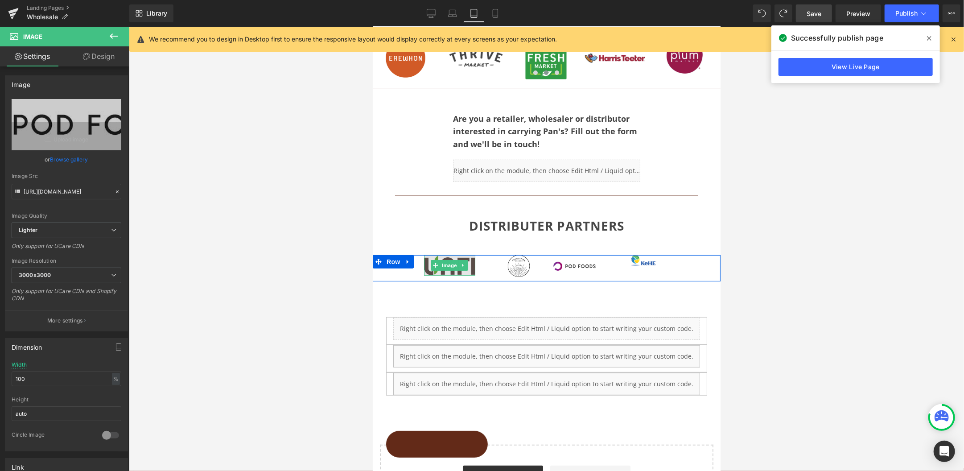
click at [449, 260] on span "Image" at bounding box center [449, 265] width 19 height 11
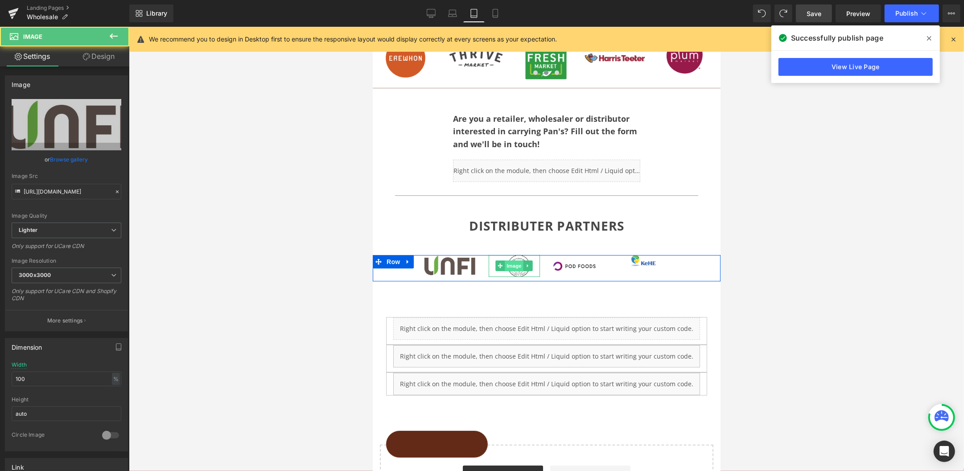
click at [514, 262] on span "Image" at bounding box center [513, 265] width 19 height 11
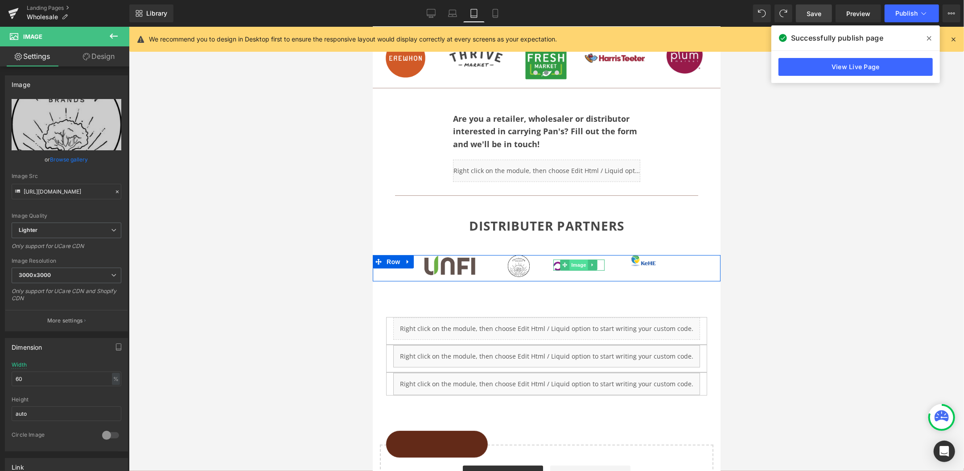
click at [575, 264] on span "Image" at bounding box center [578, 264] width 19 height 11
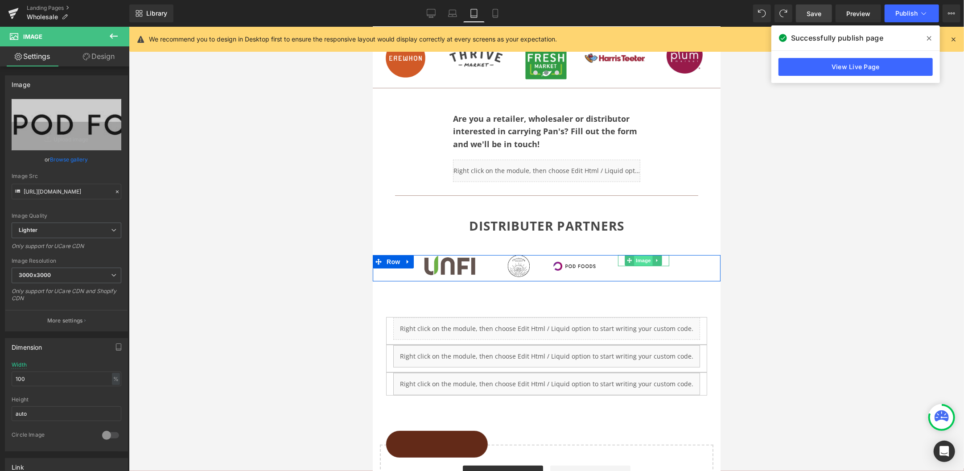
click at [641, 257] on span "Image" at bounding box center [643, 260] width 19 height 11
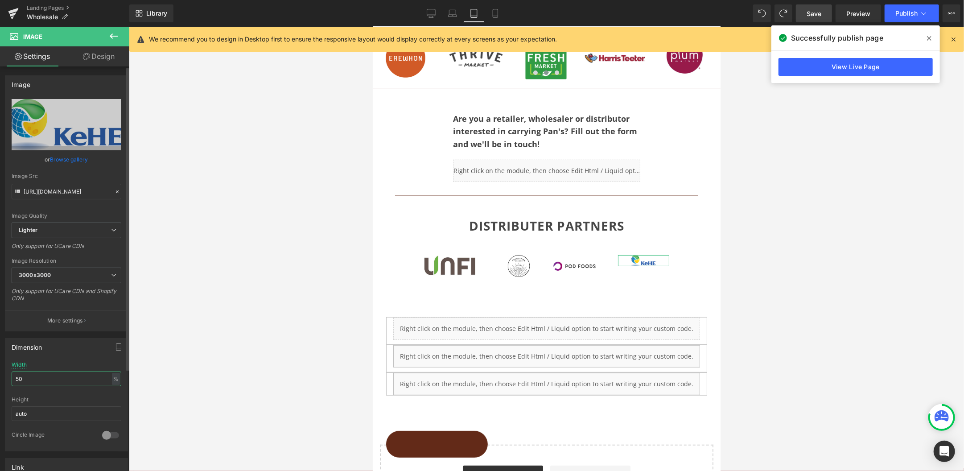
drag, startPoint x: 19, startPoint y: 378, endPoint x: 8, endPoint y: 378, distance: 11.2
click at [8, 378] on div "50% Width 50 % % px auto Height auto 0 Circle Image" at bounding box center [66, 406] width 122 height 89
click at [392, 260] on span "Row" at bounding box center [393, 261] width 18 height 13
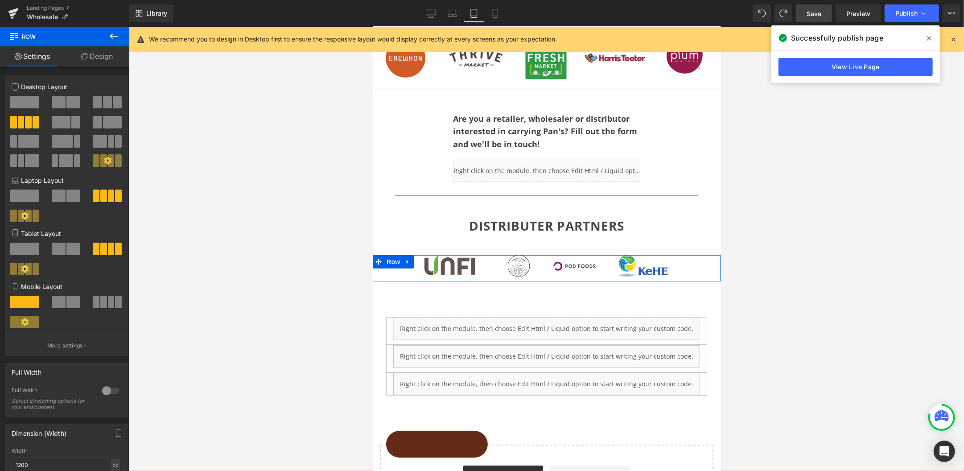
click at [103, 52] on link "Design" at bounding box center [97, 56] width 65 height 20
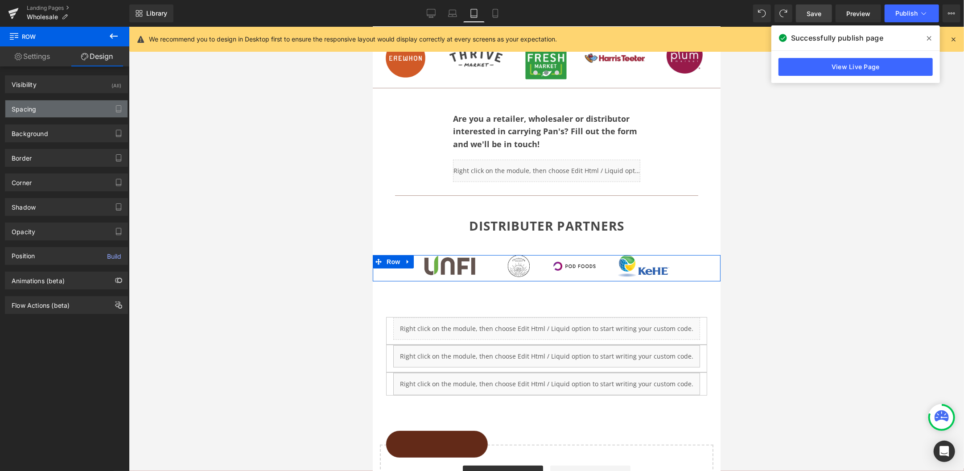
click at [37, 107] on div "Spacing" at bounding box center [66, 108] width 122 height 17
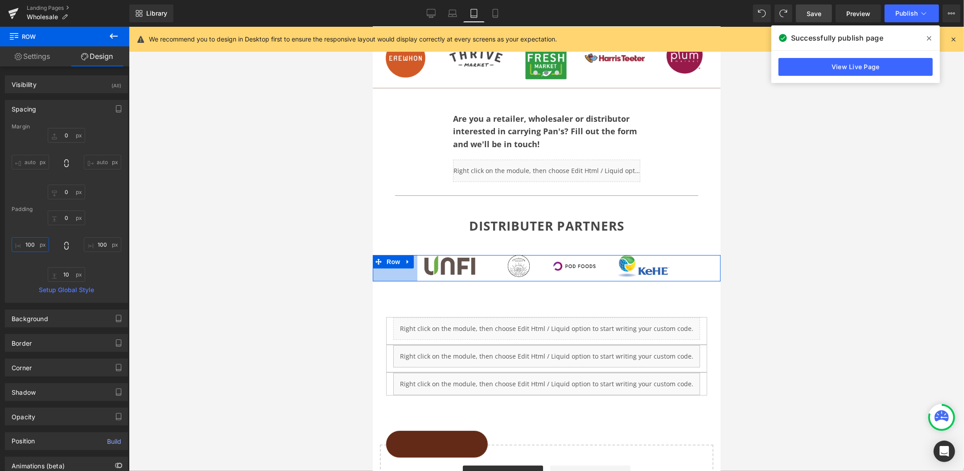
click at [32, 245] on input "100" at bounding box center [30, 244] width 37 height 15
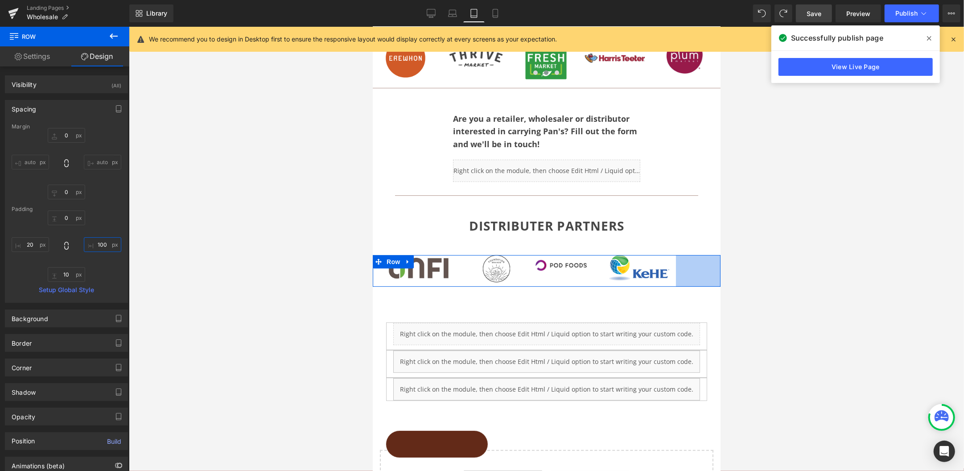
drag, startPoint x: 101, startPoint y: 244, endPoint x: 175, endPoint y: 230, distance: 74.9
click at [101, 244] on input "100" at bounding box center [102, 244] width 37 height 15
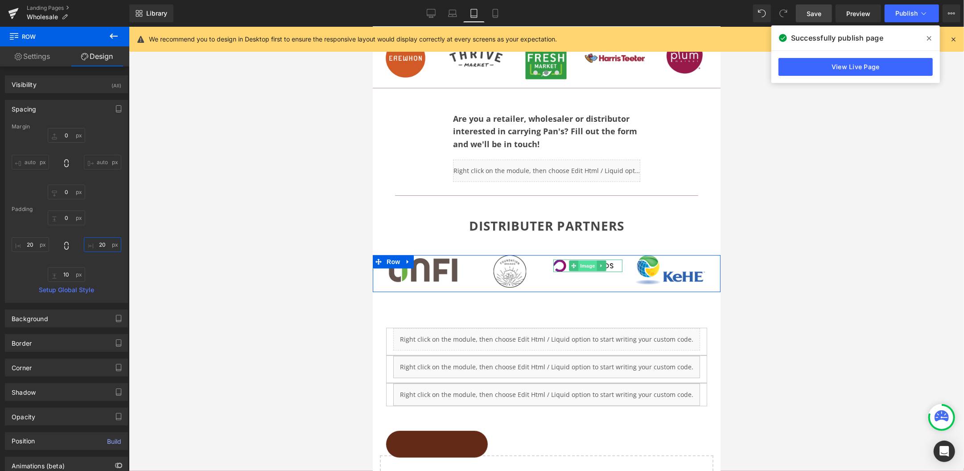
click at [586, 263] on span "Image" at bounding box center [587, 265] width 19 height 11
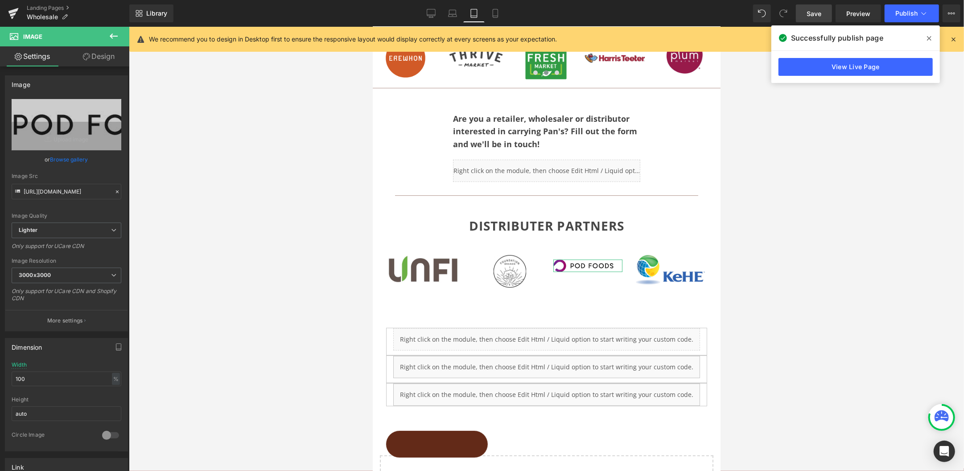
drag, startPoint x: 99, startPoint y: 61, endPoint x: 95, endPoint y: 65, distance: 5.4
click at [99, 61] on link "Design" at bounding box center [98, 56] width 65 height 20
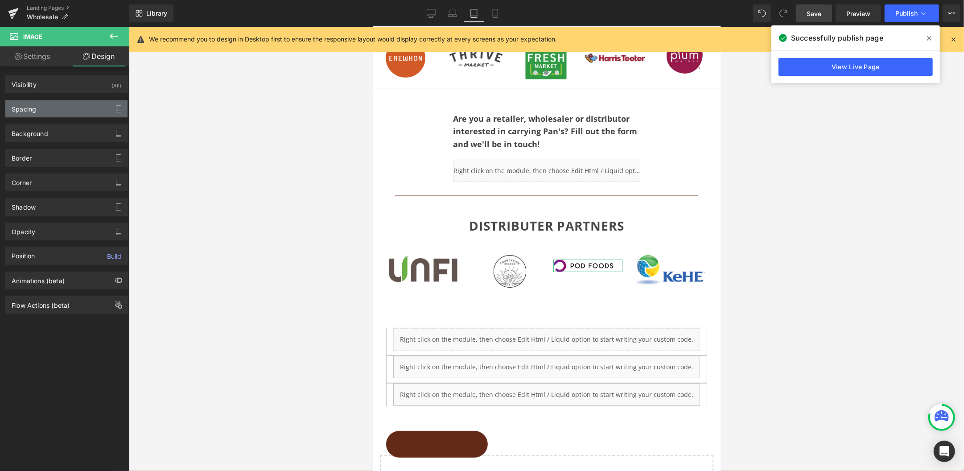
click at [34, 110] on div "Spacing" at bounding box center [24, 106] width 25 height 12
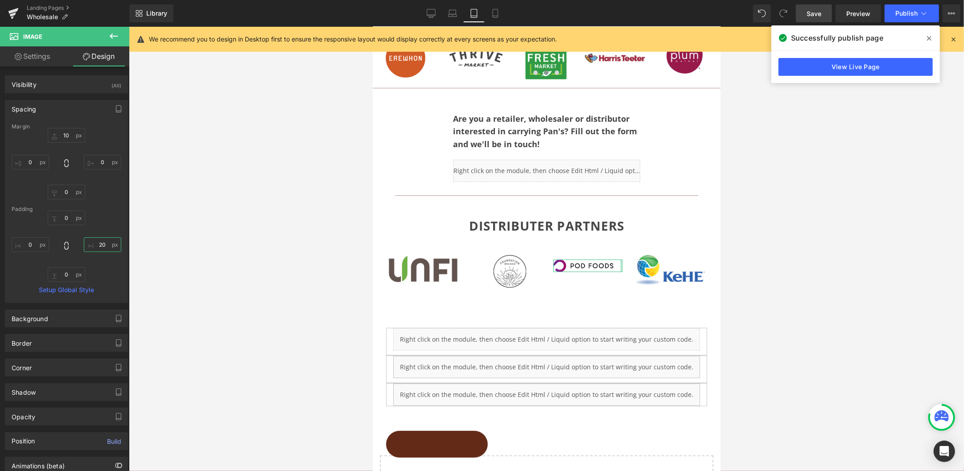
click at [102, 245] on input "20" at bounding box center [102, 244] width 37 height 15
click at [62, 216] on input "0" at bounding box center [66, 217] width 37 height 15
click at [803, 38] on icon at bounding box center [929, 38] width 4 height 4
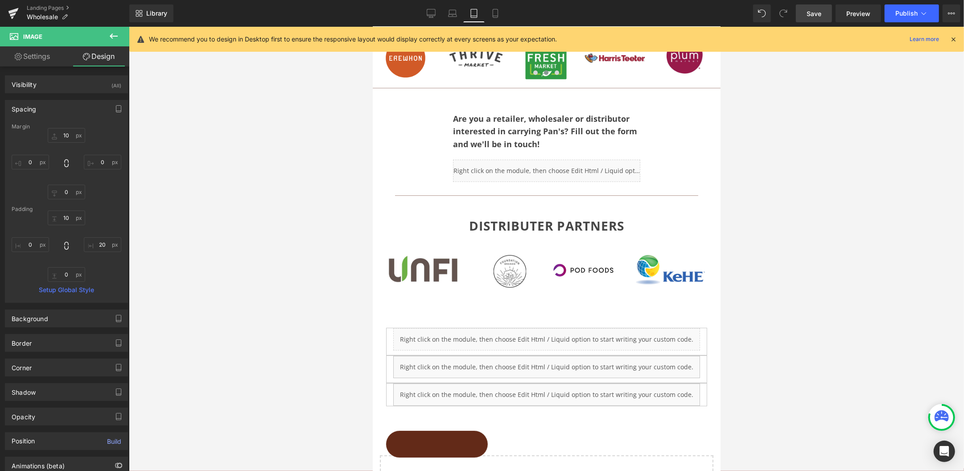
click at [803, 12] on span "Save" at bounding box center [814, 13] width 15 height 9
click at [492, 14] on icon at bounding box center [495, 13] width 9 height 9
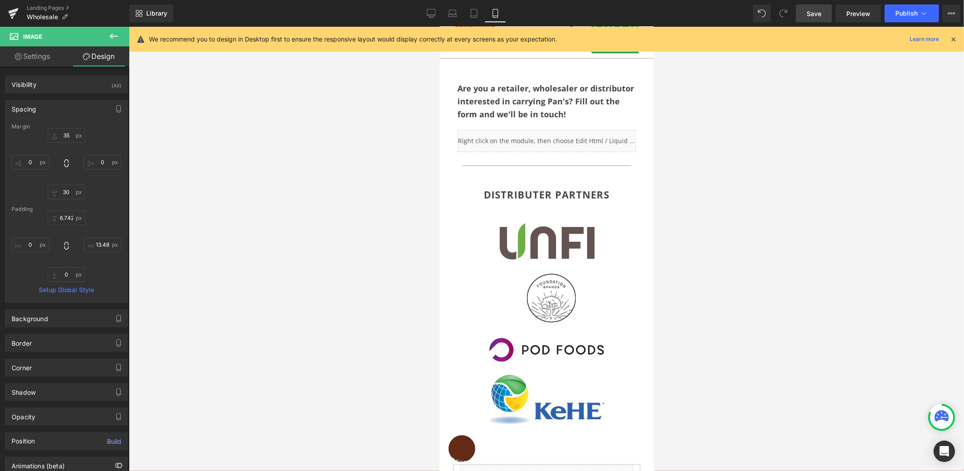
scroll to position [268, 0]
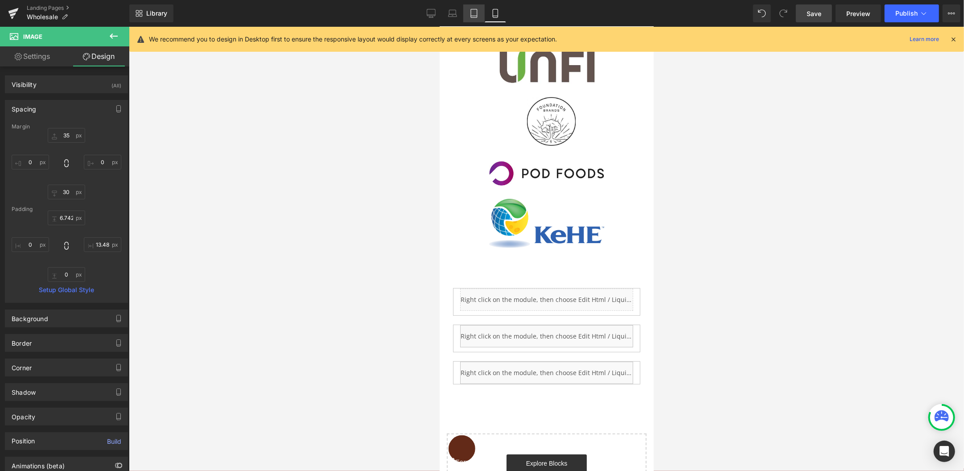
click at [471, 12] on icon at bounding box center [474, 13] width 9 height 9
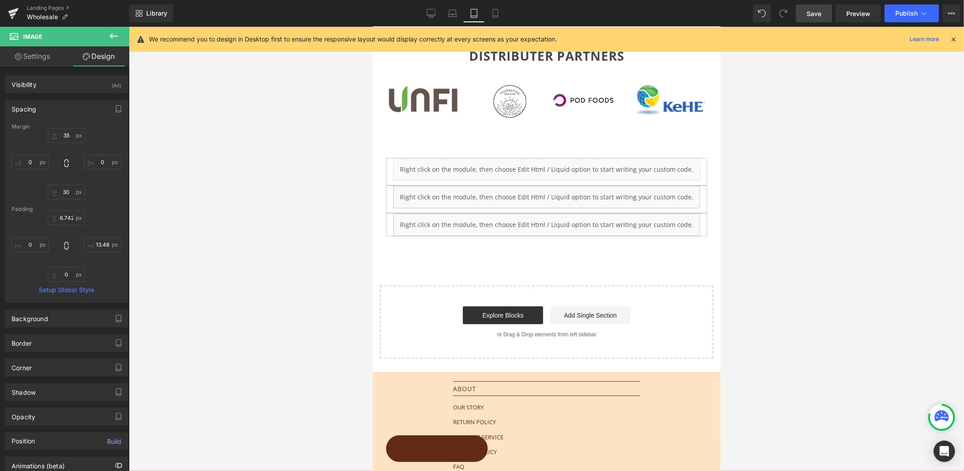
scroll to position [198, 0]
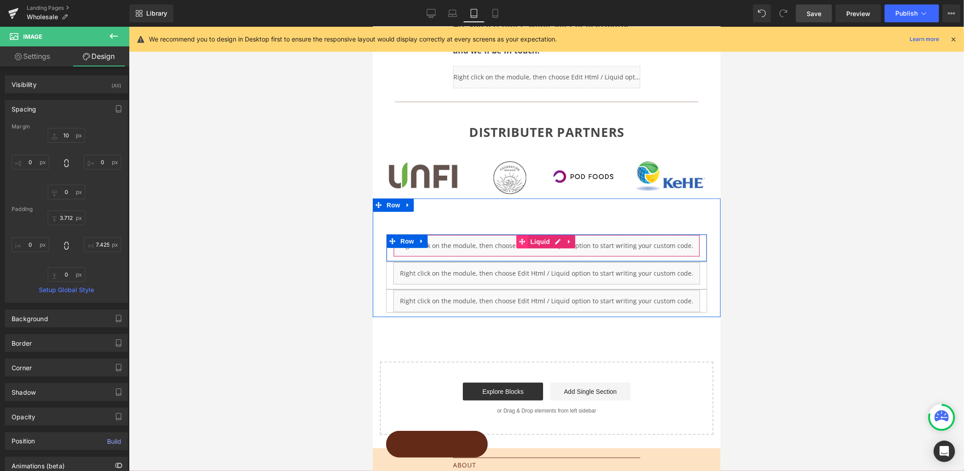
click at [522, 238] on icon at bounding box center [522, 241] width 6 height 6
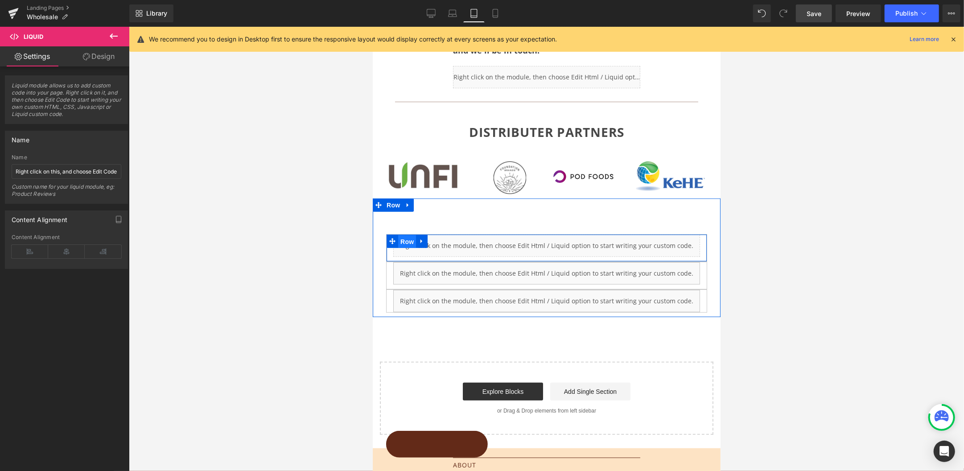
click at [403, 237] on span "Row" at bounding box center [407, 241] width 18 height 13
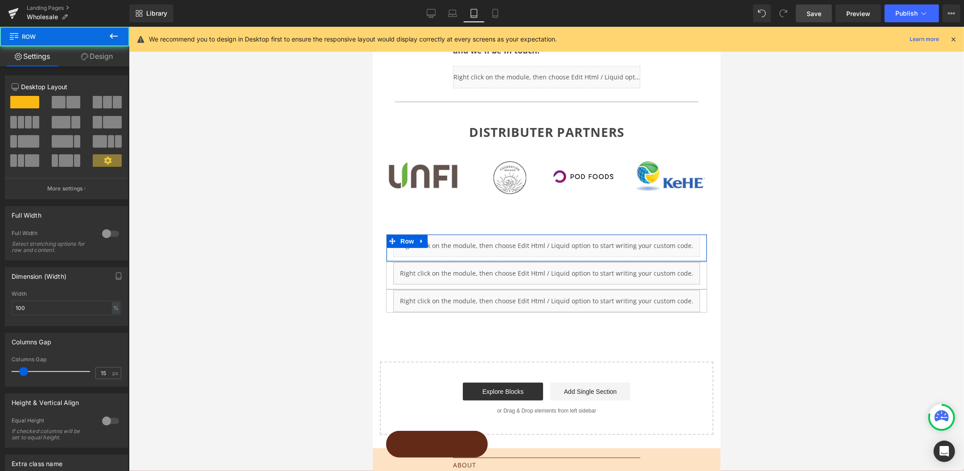
click at [113, 60] on link "Design" at bounding box center [97, 56] width 65 height 20
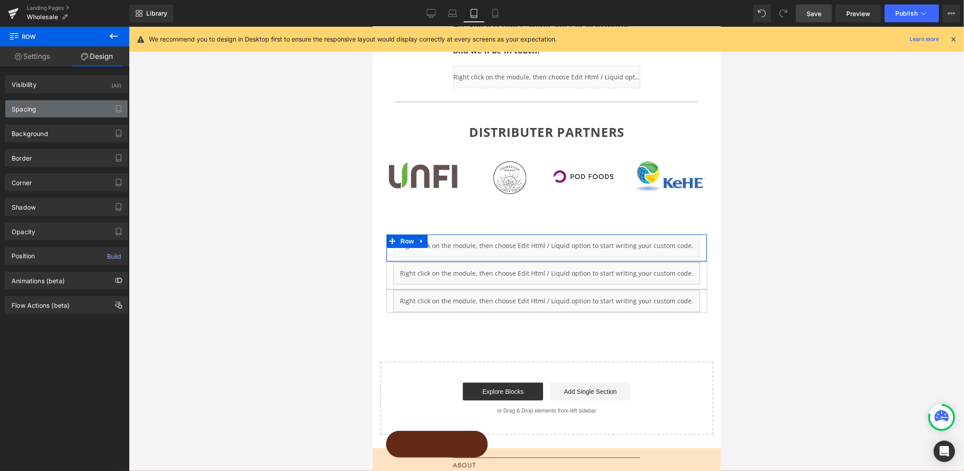
click at [25, 102] on div "Spacing" at bounding box center [24, 106] width 25 height 12
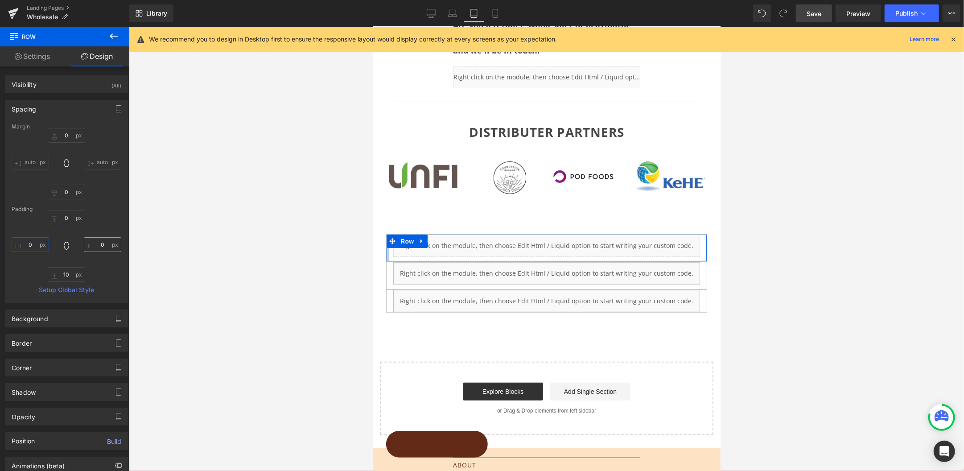
drag, startPoint x: 26, startPoint y: 240, endPoint x: 88, endPoint y: 237, distance: 62.5
click at [26, 240] on input "0" at bounding box center [30, 244] width 37 height 15
click at [94, 246] on input "0" at bounding box center [102, 244] width 37 height 15
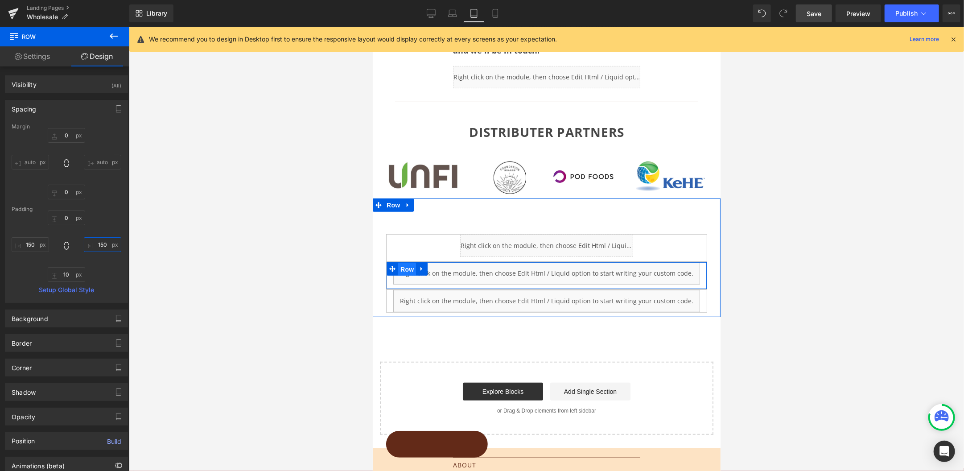
click at [404, 262] on span "Row" at bounding box center [407, 268] width 18 height 13
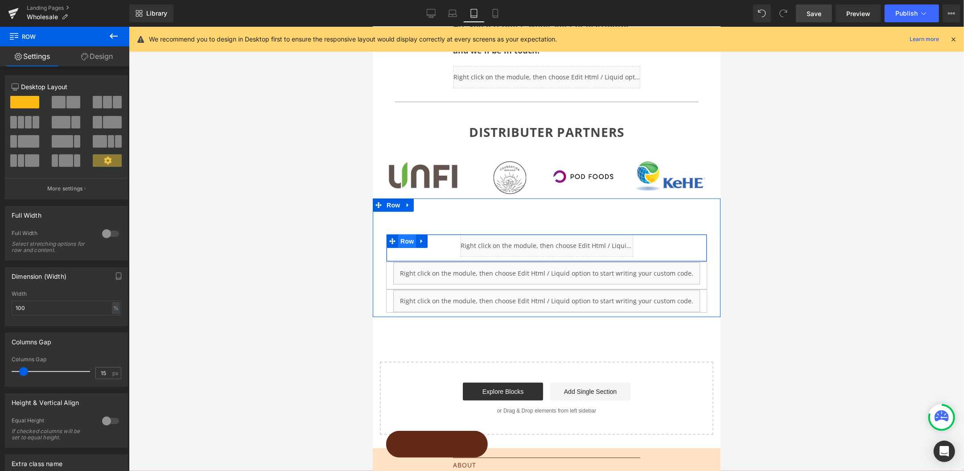
click at [406, 235] on span "Row" at bounding box center [407, 240] width 18 height 13
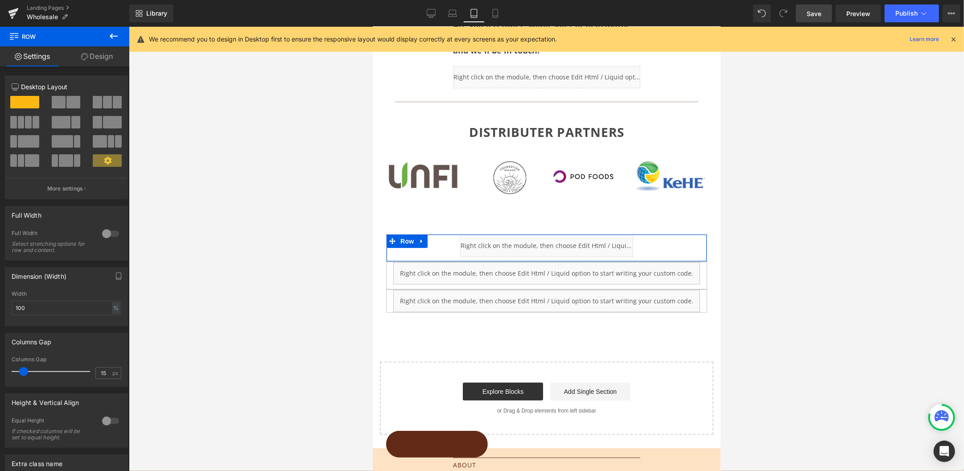
click at [100, 55] on link "Design" at bounding box center [97, 56] width 65 height 20
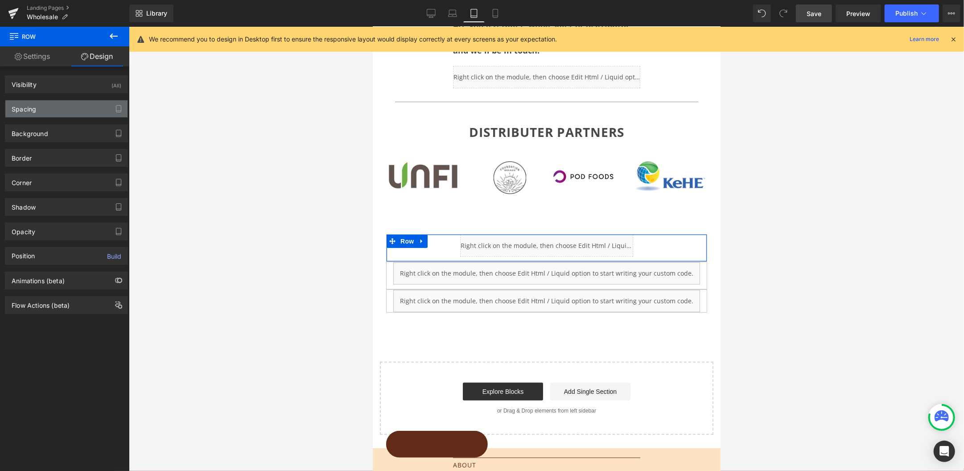
click at [39, 110] on div "Spacing" at bounding box center [66, 108] width 122 height 17
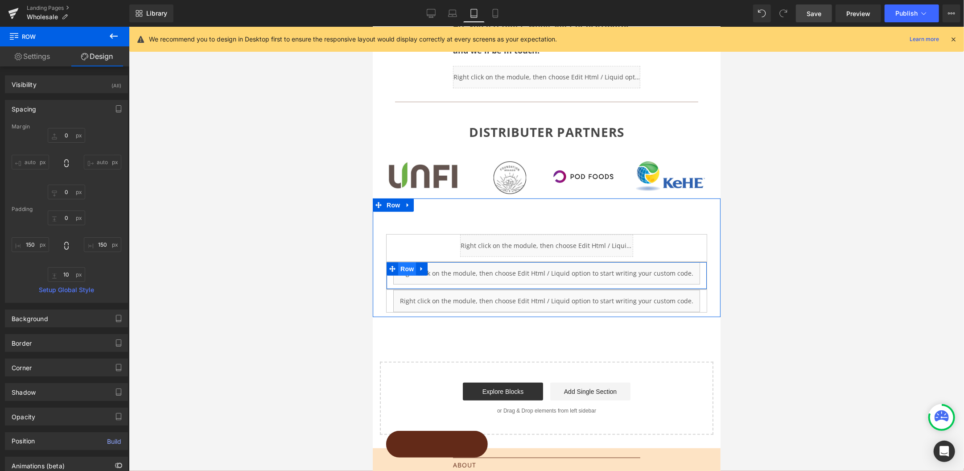
click at [406, 265] on span "Row" at bounding box center [407, 268] width 18 height 13
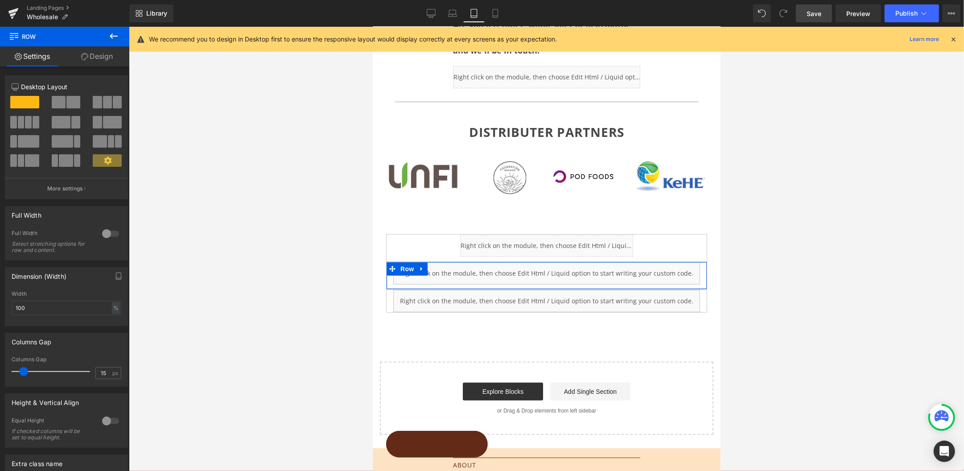
drag, startPoint x: 96, startPoint y: 55, endPoint x: 91, endPoint y: 62, distance: 7.9
click at [96, 56] on link "Design" at bounding box center [97, 56] width 65 height 20
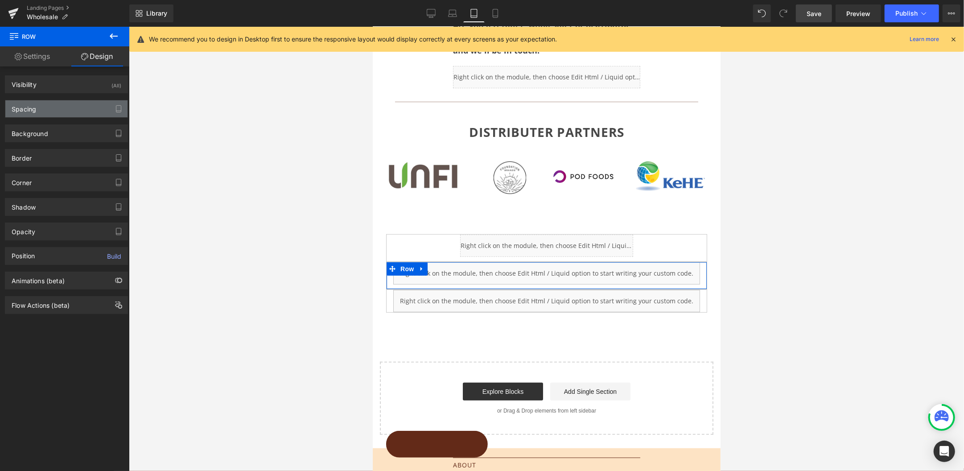
click at [29, 109] on div "Spacing" at bounding box center [24, 106] width 25 height 12
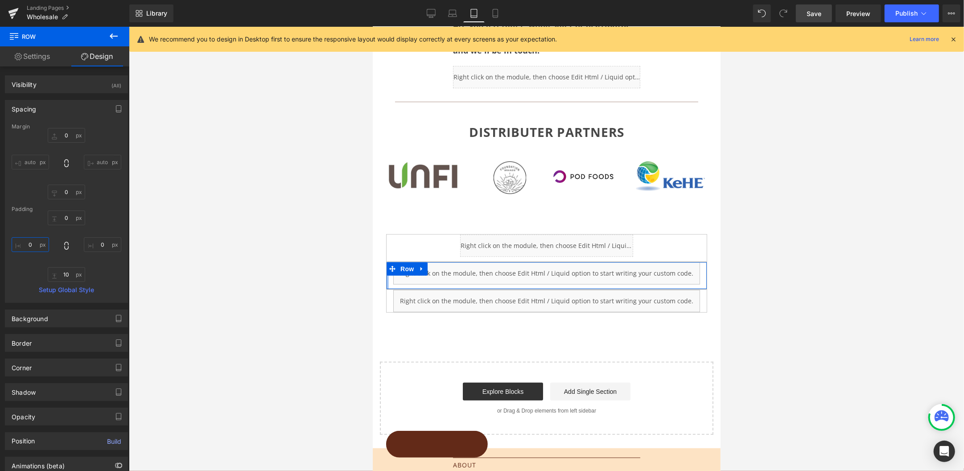
click at [26, 242] on input "0" at bounding box center [30, 244] width 37 height 15
drag, startPoint x: 95, startPoint y: 245, endPoint x: 103, endPoint y: 245, distance: 7.1
click at [95, 245] on input "0" at bounding box center [102, 244] width 37 height 15
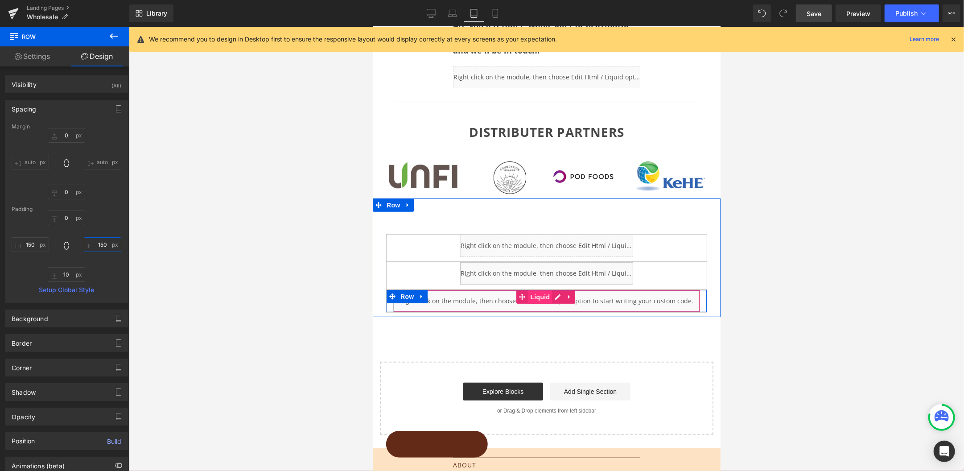
click at [535, 298] on span "Liquid" at bounding box center [540, 296] width 24 height 13
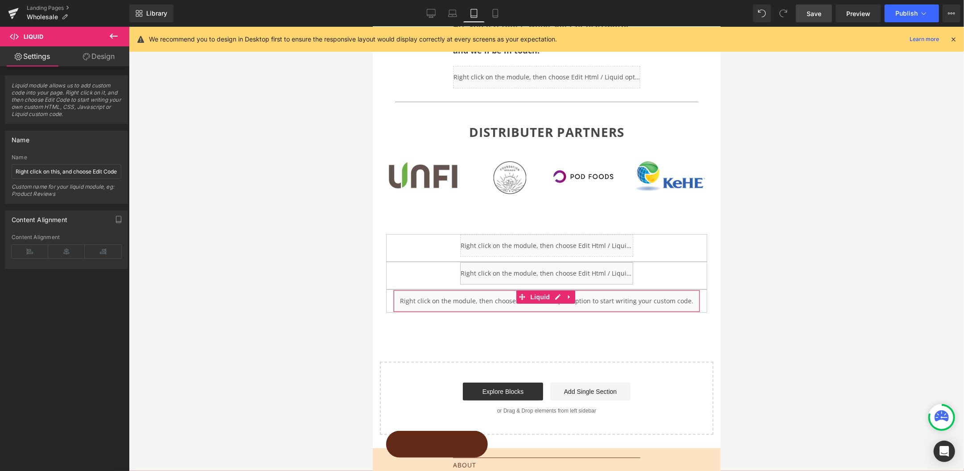
click at [93, 58] on link "Design" at bounding box center [98, 56] width 65 height 20
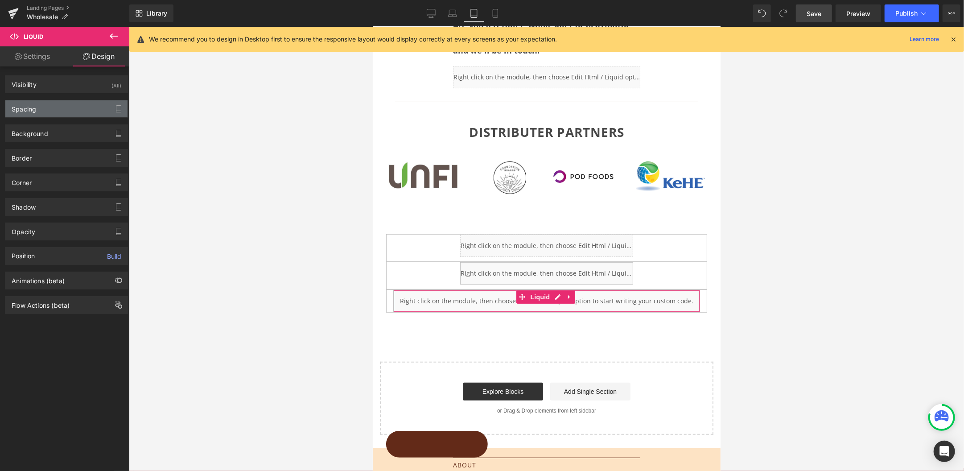
click at [19, 108] on div "Spacing" at bounding box center [24, 106] width 25 height 12
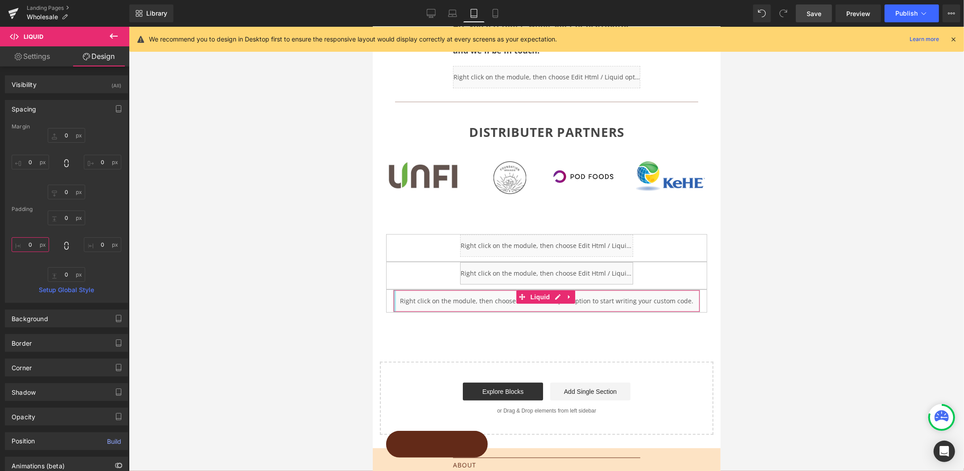
click at [26, 239] on input "0" at bounding box center [30, 244] width 37 height 15
click at [98, 244] on input "0" at bounding box center [102, 244] width 37 height 15
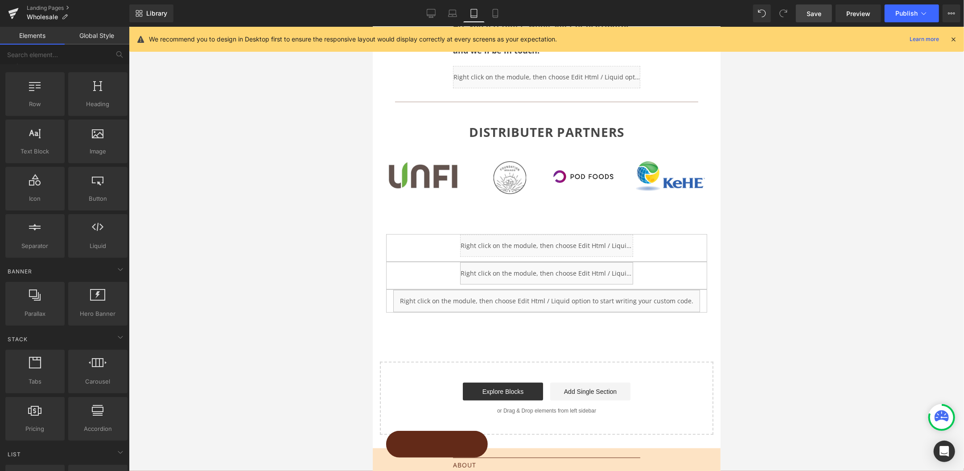
click at [197, 292] on div at bounding box center [546, 249] width 835 height 444
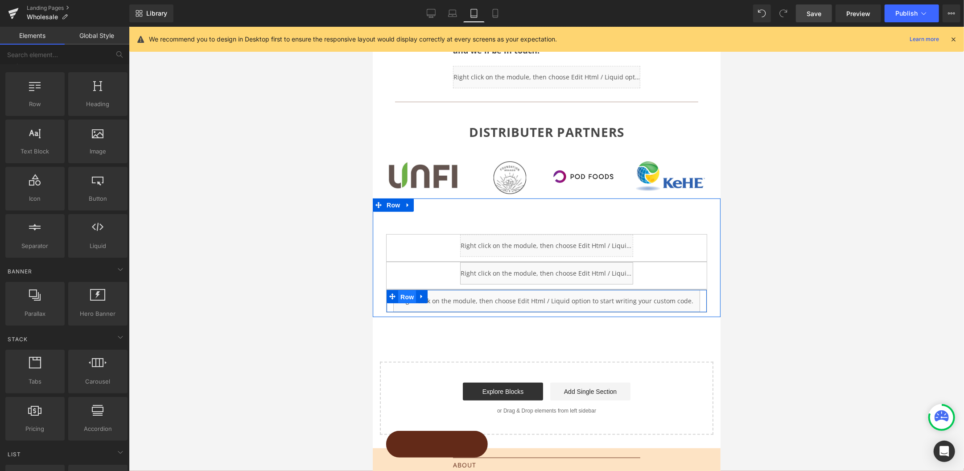
click at [408, 290] on span "Row" at bounding box center [407, 296] width 18 height 13
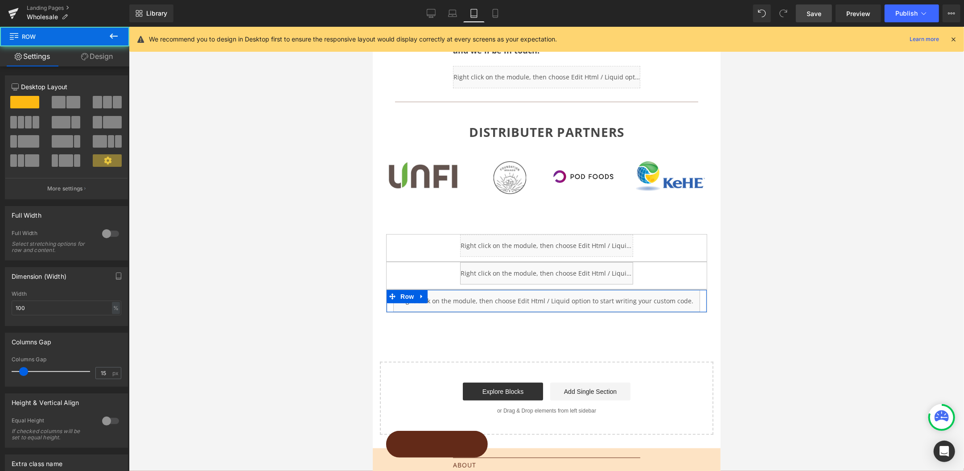
click at [94, 57] on link "Design" at bounding box center [97, 56] width 65 height 20
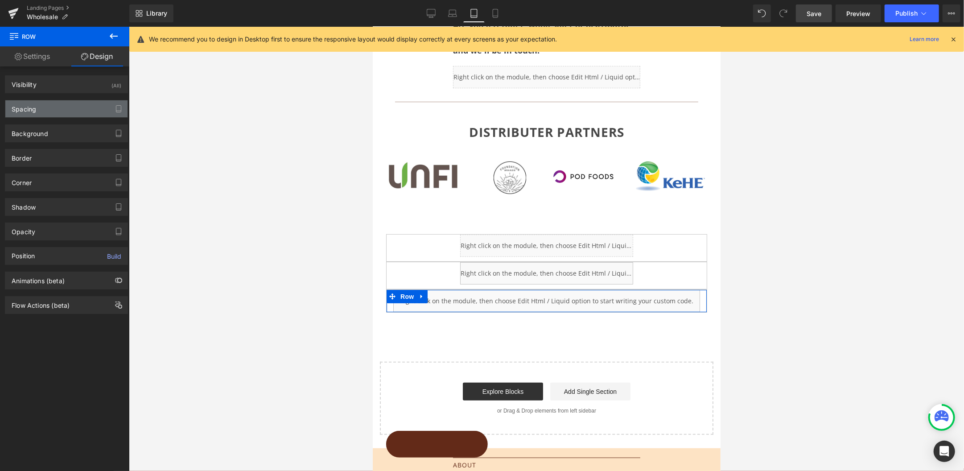
click at [34, 111] on div "Spacing" at bounding box center [24, 106] width 25 height 12
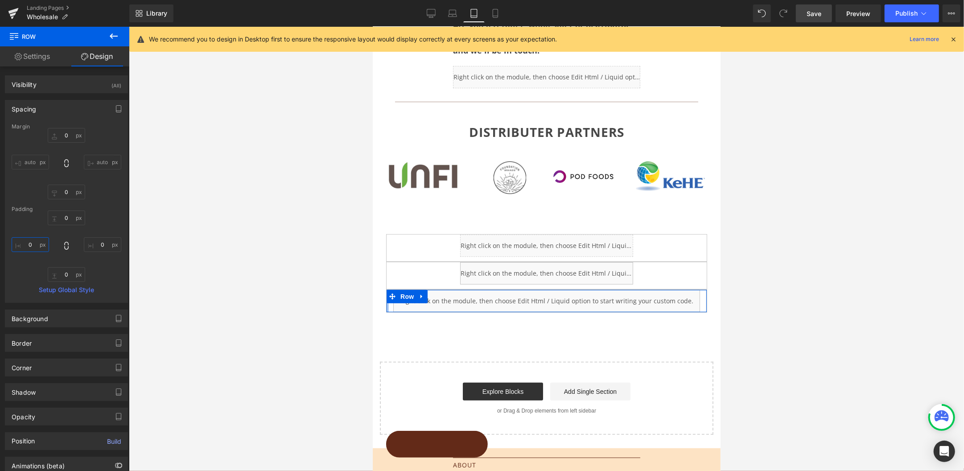
click at [29, 239] on input "0" at bounding box center [30, 244] width 37 height 15
click at [96, 247] on input "0" at bounding box center [102, 244] width 37 height 15
click at [803, 12] on span "Save" at bounding box center [814, 13] width 15 height 9
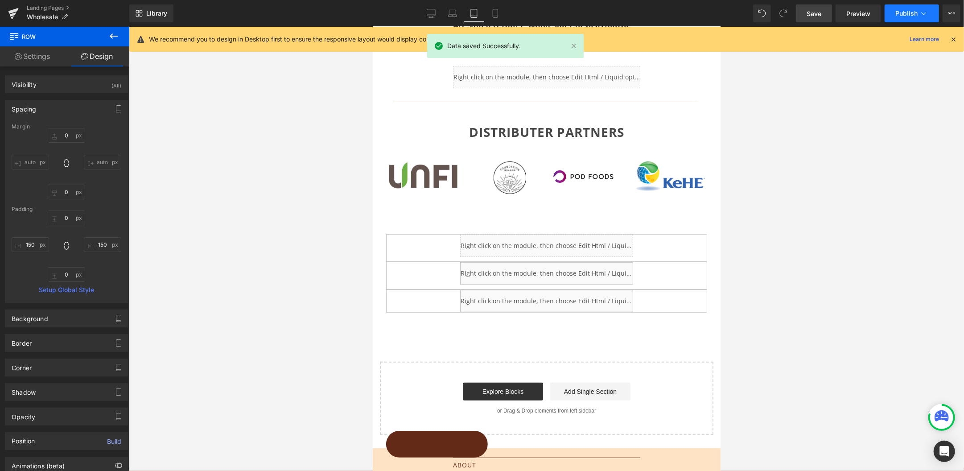
click at [803, 10] on span "Publish" at bounding box center [906, 13] width 22 height 7
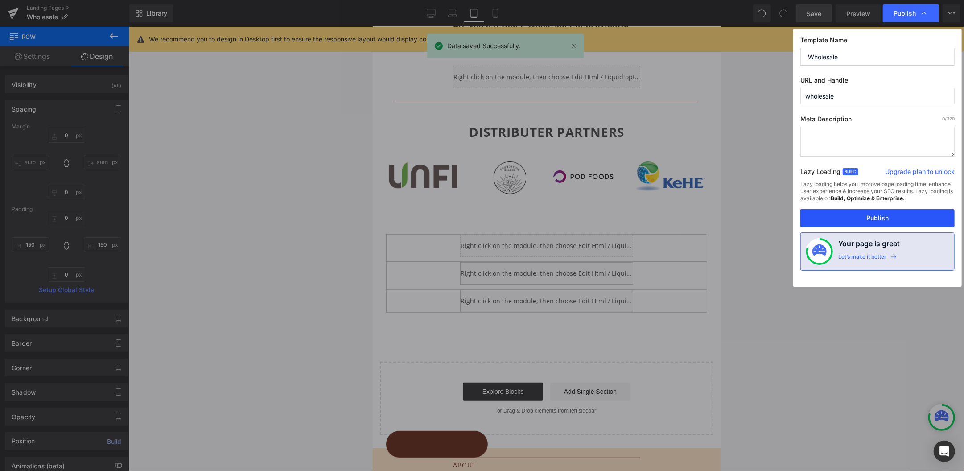
click at [803, 215] on button "Publish" at bounding box center [877, 218] width 154 height 18
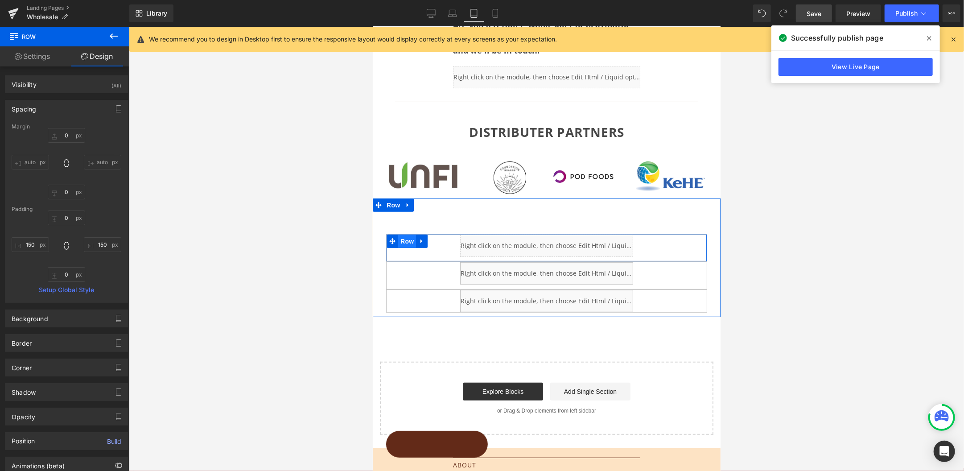
click at [409, 236] on span "Row" at bounding box center [407, 240] width 18 height 13
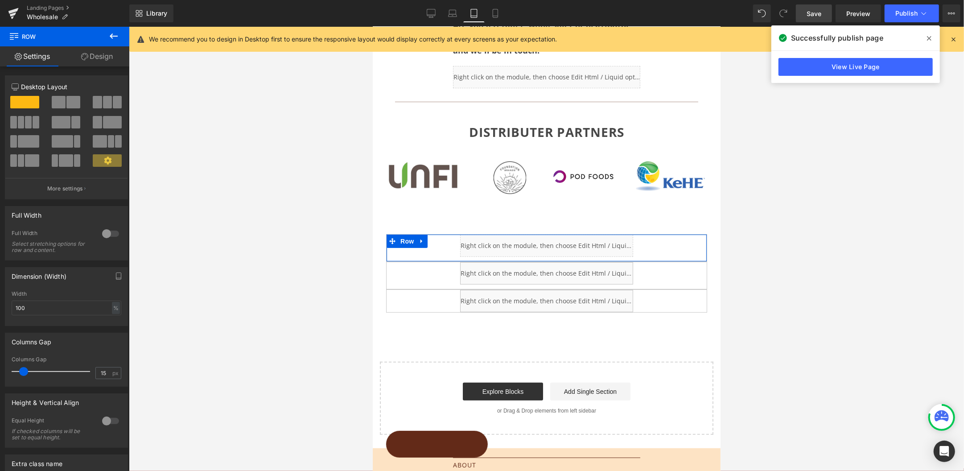
click at [98, 53] on link "Design" at bounding box center [97, 56] width 65 height 20
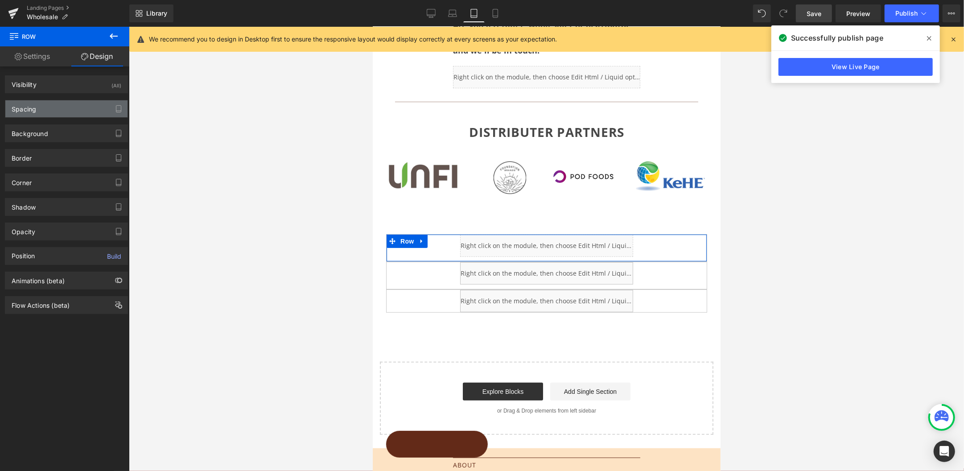
click at [31, 109] on div "Spacing" at bounding box center [24, 106] width 25 height 12
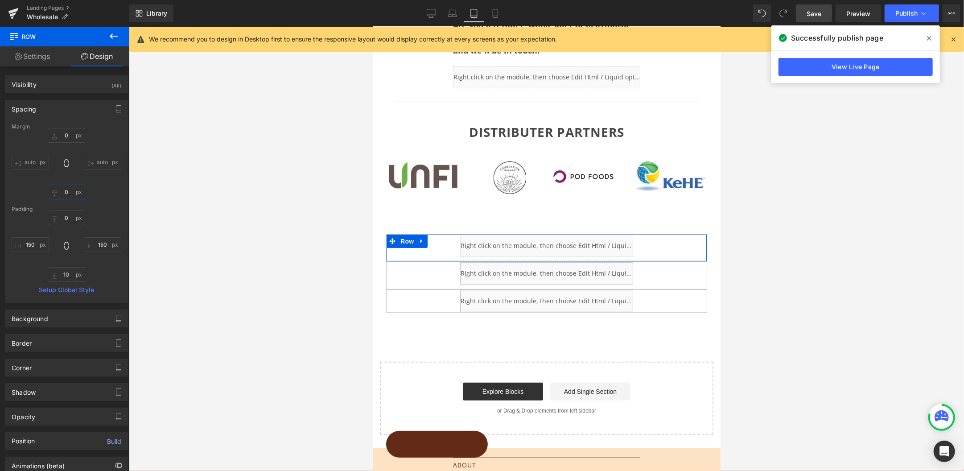
click at [63, 193] on input "0" at bounding box center [66, 192] width 37 height 15
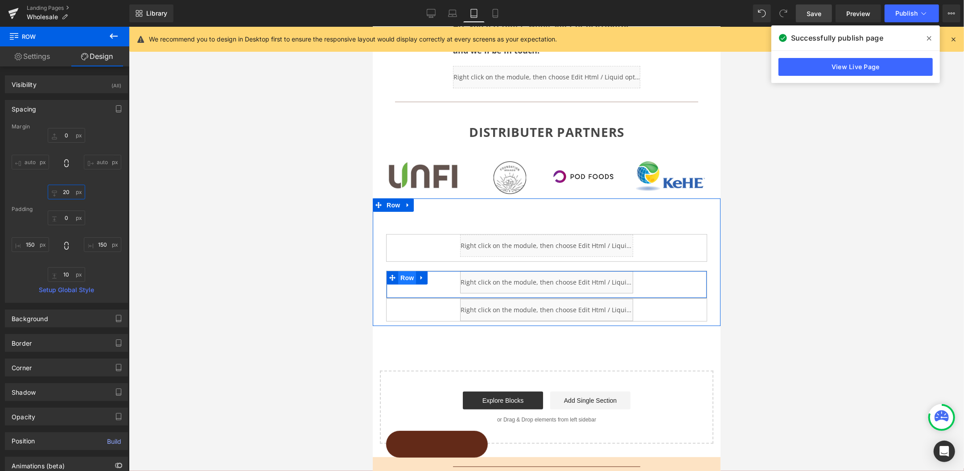
click at [411, 274] on span "Row" at bounding box center [407, 277] width 18 height 13
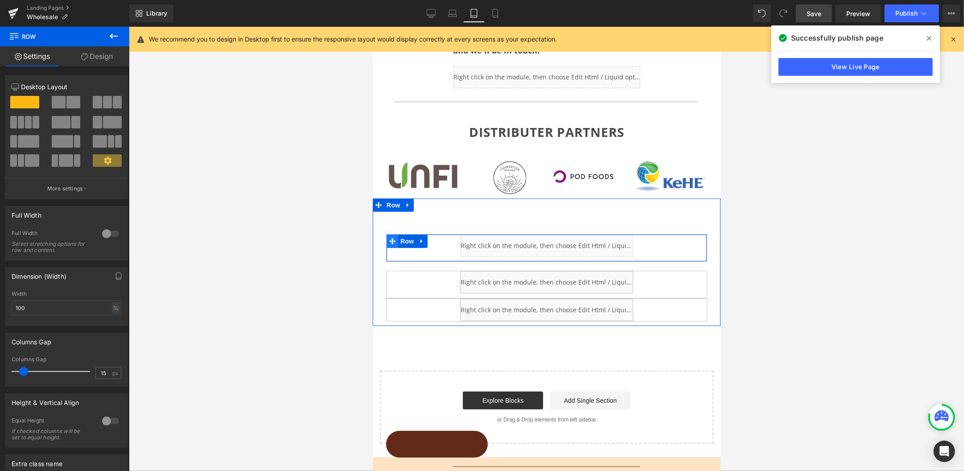
click at [392, 238] on icon at bounding box center [392, 241] width 6 height 6
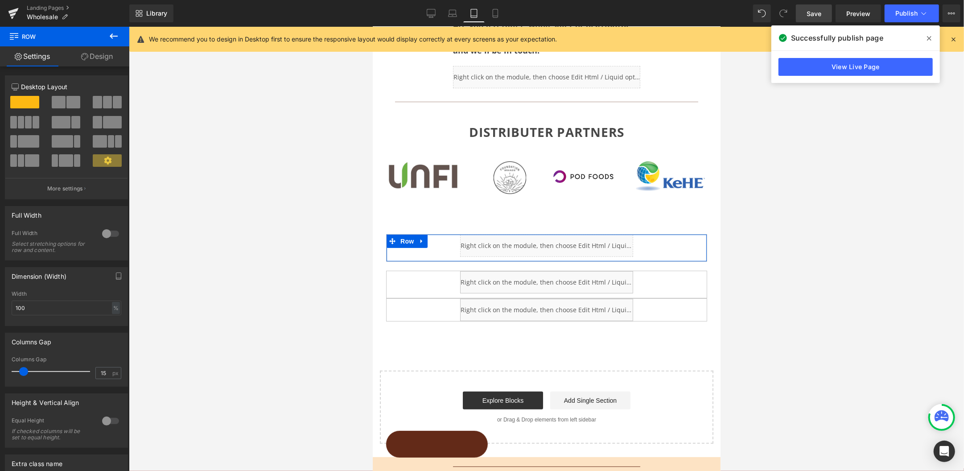
click at [99, 58] on link "Design" at bounding box center [97, 56] width 65 height 20
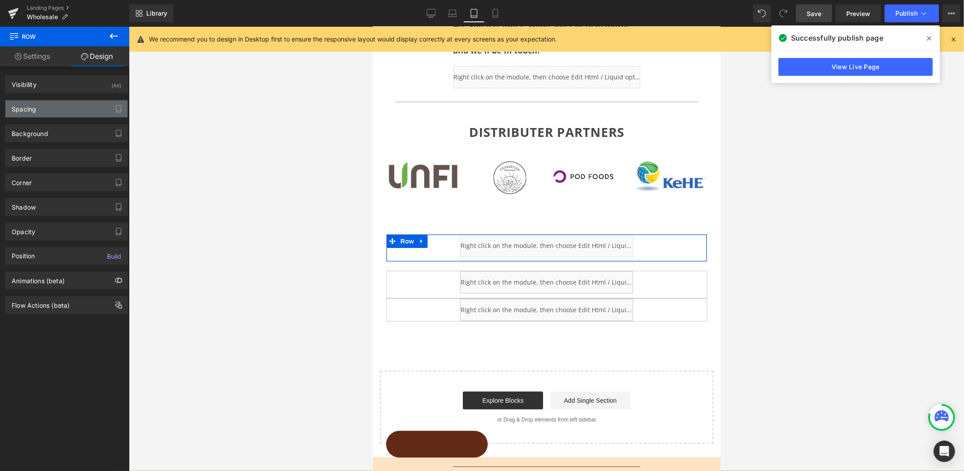
click at [25, 106] on div "Spacing" at bounding box center [24, 106] width 25 height 12
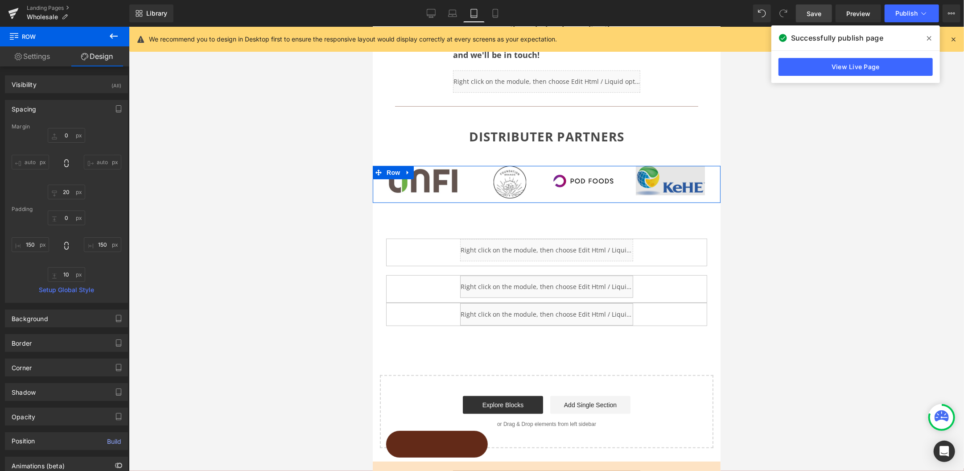
scroll to position [193, 0]
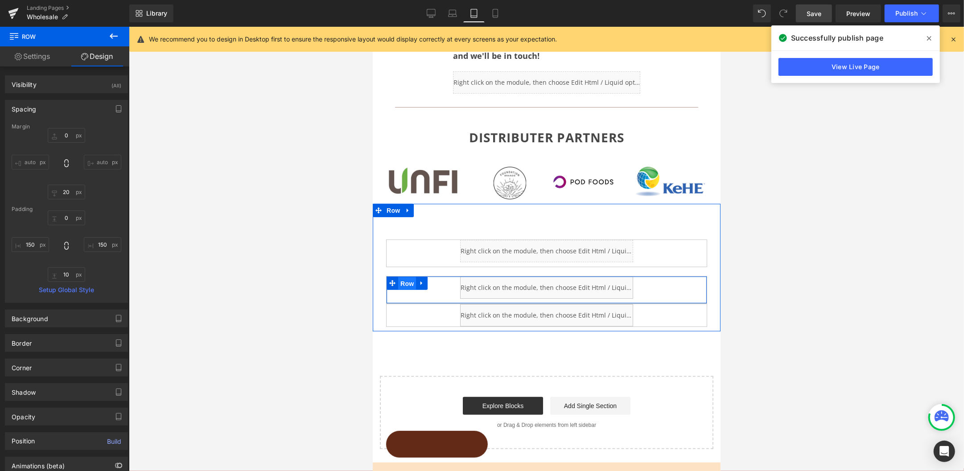
click at [408, 280] on span "Row" at bounding box center [407, 282] width 18 height 13
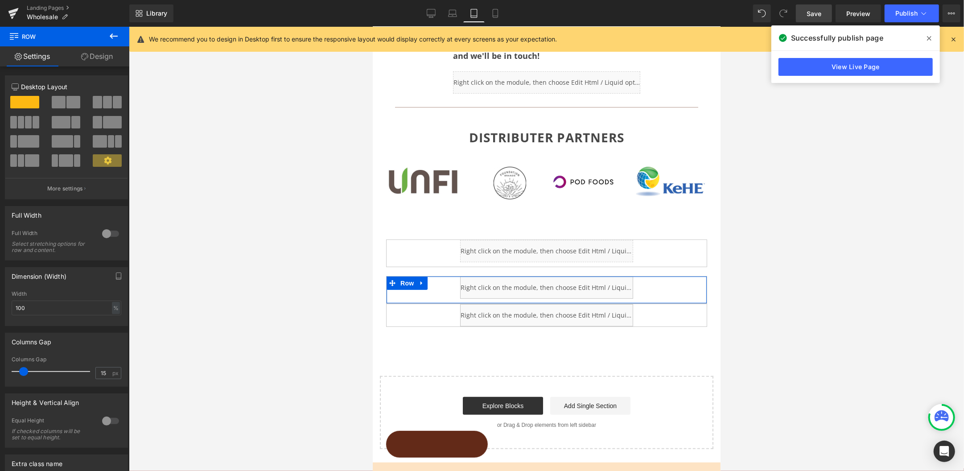
click at [99, 53] on link "Design" at bounding box center [97, 56] width 65 height 20
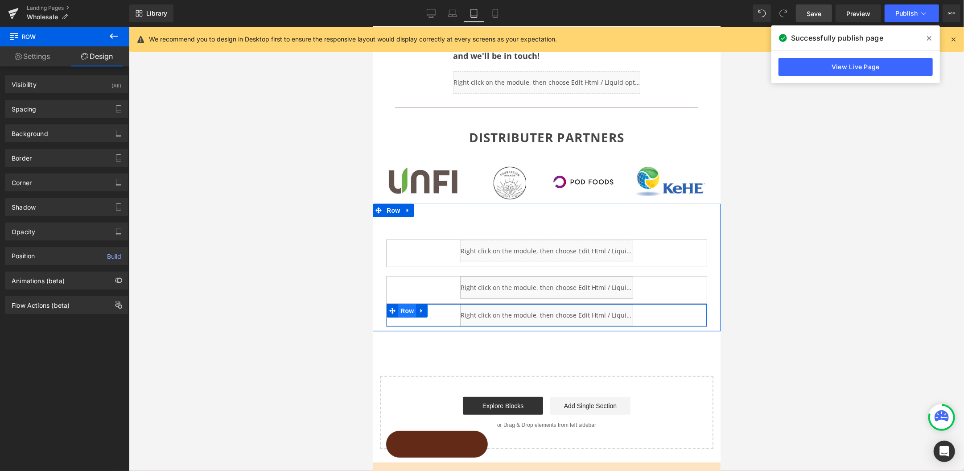
click at [408, 307] on span "Row" at bounding box center [407, 310] width 18 height 13
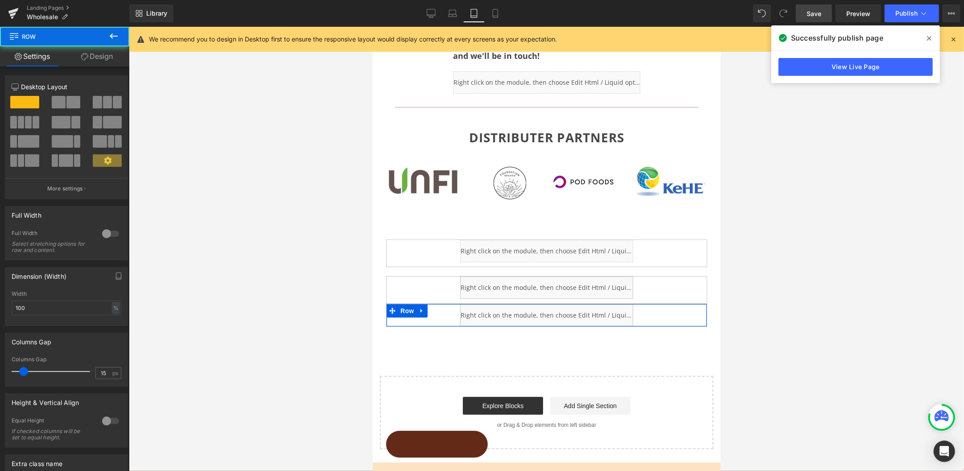
click at [114, 61] on link "Design" at bounding box center [97, 56] width 65 height 20
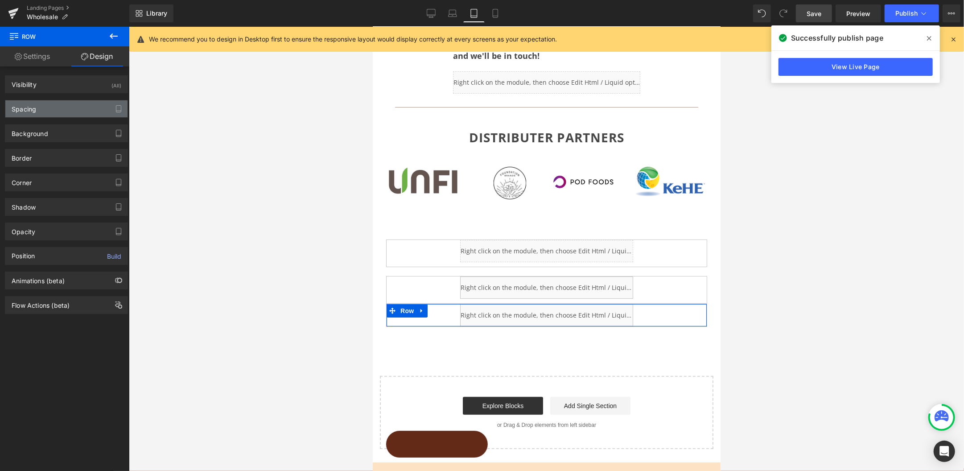
click at [28, 109] on div "Spacing" at bounding box center [24, 106] width 25 height 12
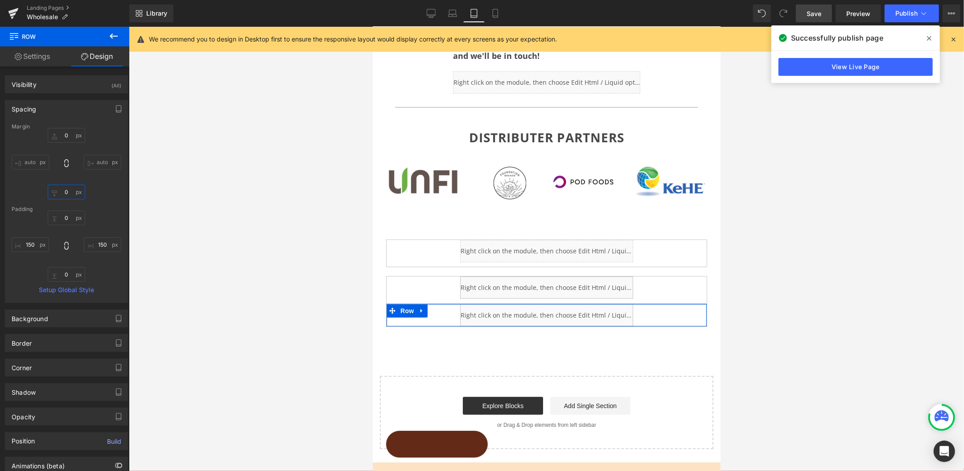
click at [63, 191] on input "0" at bounding box center [66, 192] width 37 height 15
click at [59, 219] on input "0" at bounding box center [66, 217] width 37 height 15
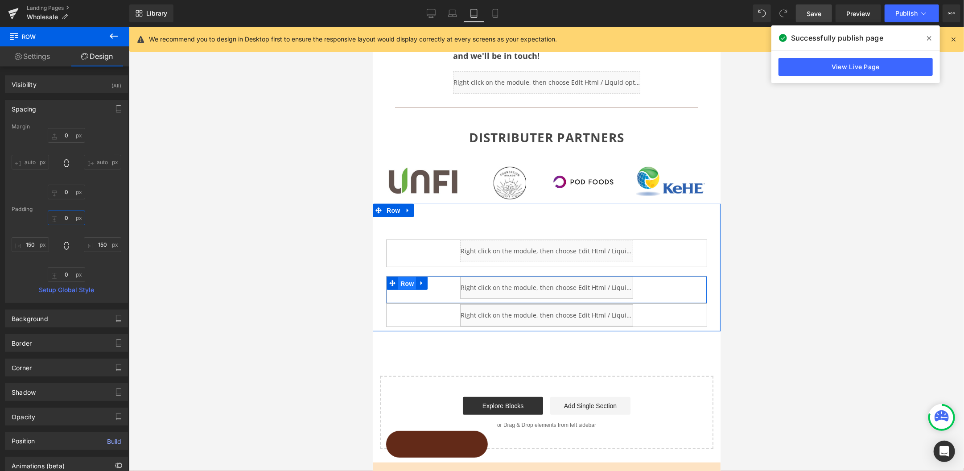
click at [404, 277] on span "Row" at bounding box center [407, 282] width 18 height 13
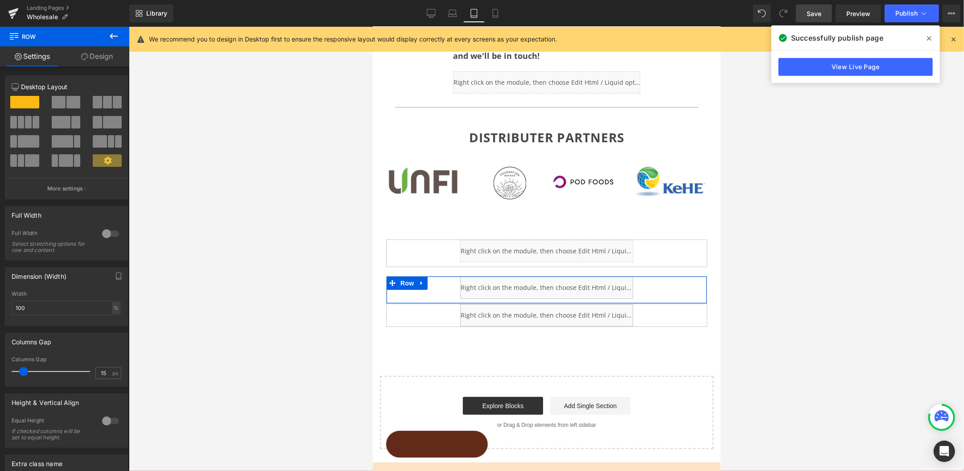
click at [100, 57] on link "Design" at bounding box center [97, 56] width 65 height 20
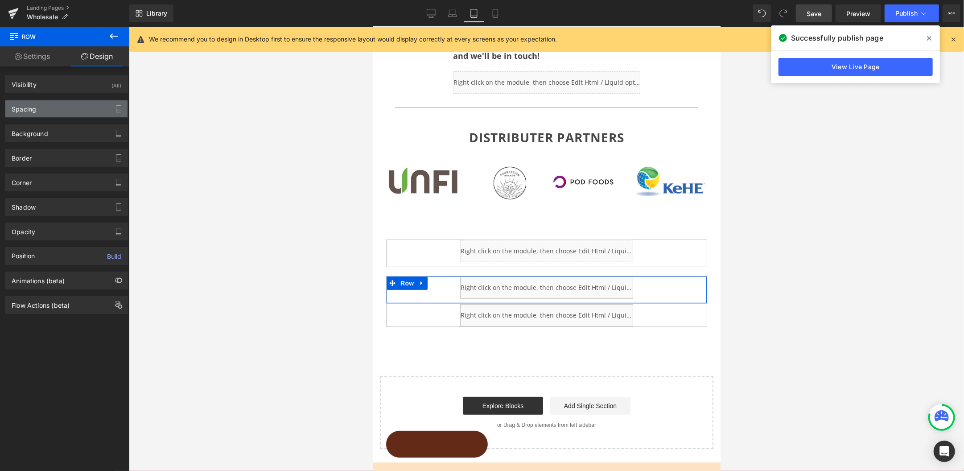
click at [33, 115] on div "Spacing" at bounding box center [66, 108] width 122 height 17
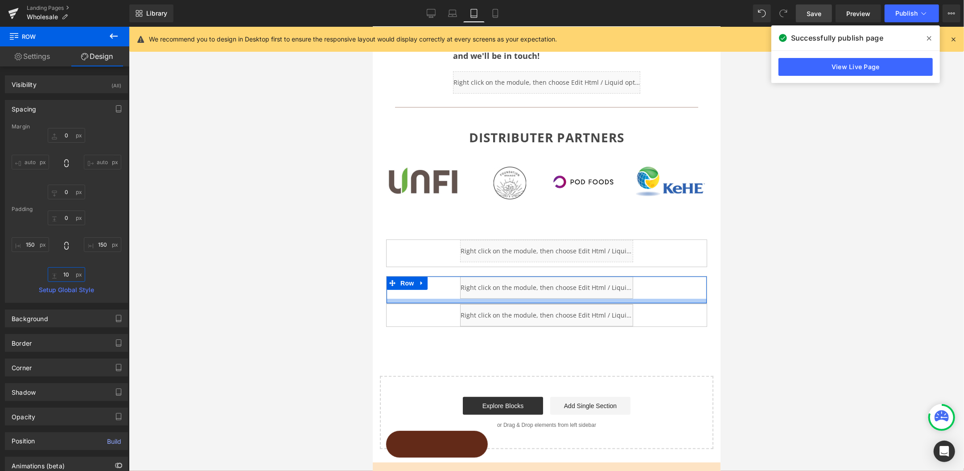
click at [64, 275] on input "10" at bounding box center [66, 274] width 37 height 15
click at [64, 188] on input "0" at bounding box center [66, 192] width 37 height 15
click at [60, 194] on input "0" at bounding box center [66, 192] width 37 height 15
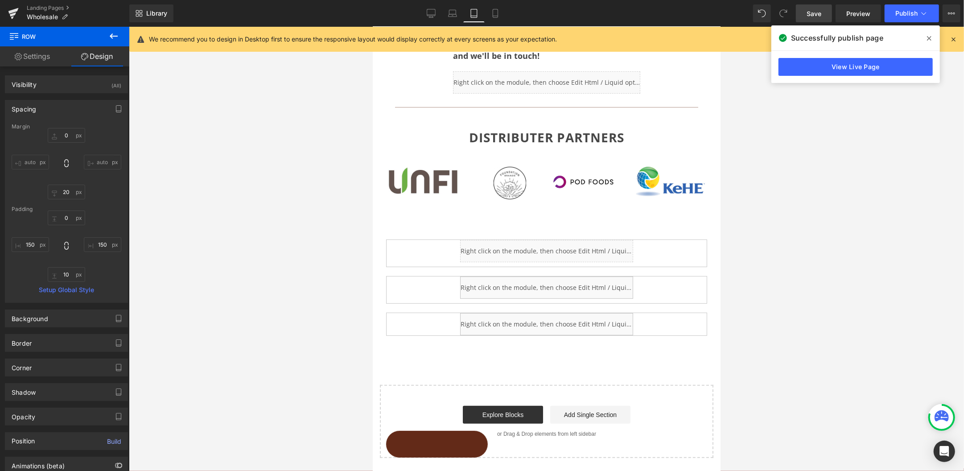
click at [803, 38] on icon at bounding box center [929, 38] width 4 height 7
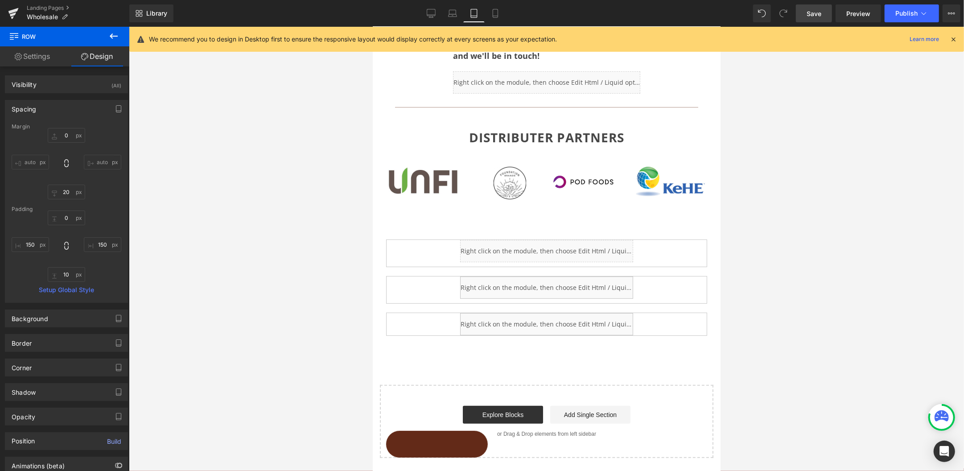
click at [803, 11] on span "Save" at bounding box center [814, 13] width 15 height 9
click at [803, 15] on span "Publish" at bounding box center [906, 13] width 22 height 7
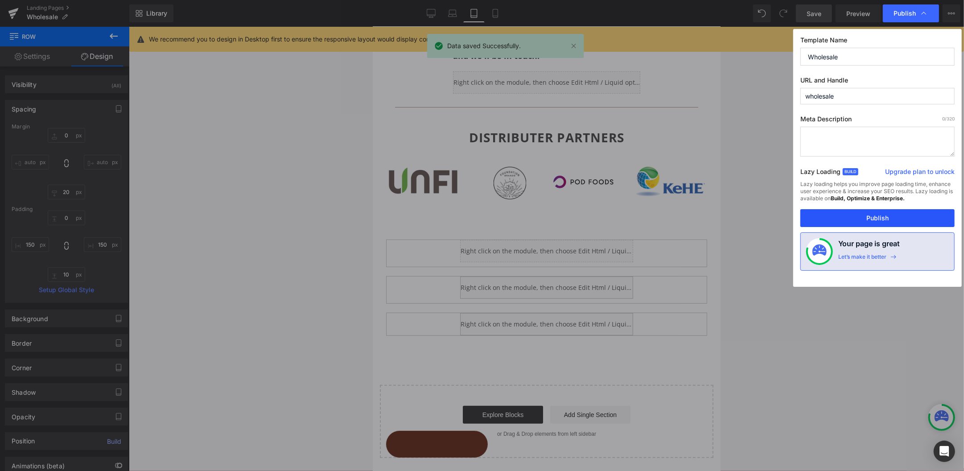
click at [803, 221] on button "Publish" at bounding box center [877, 218] width 154 height 18
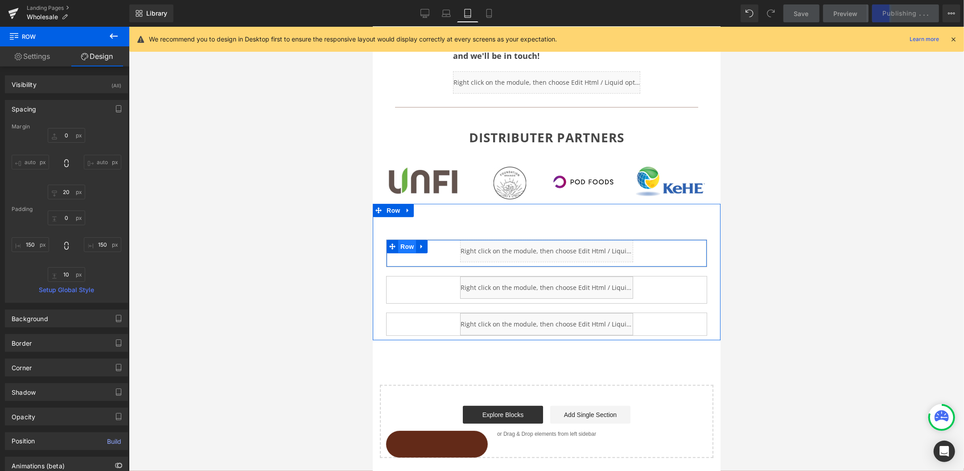
click at [407, 242] on span "Row" at bounding box center [407, 245] width 18 height 13
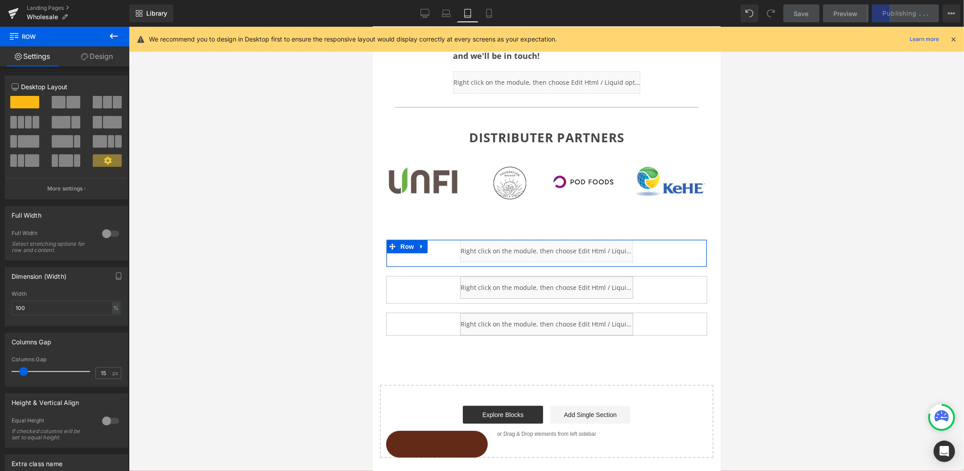
click at [108, 62] on link "Design" at bounding box center [97, 56] width 65 height 20
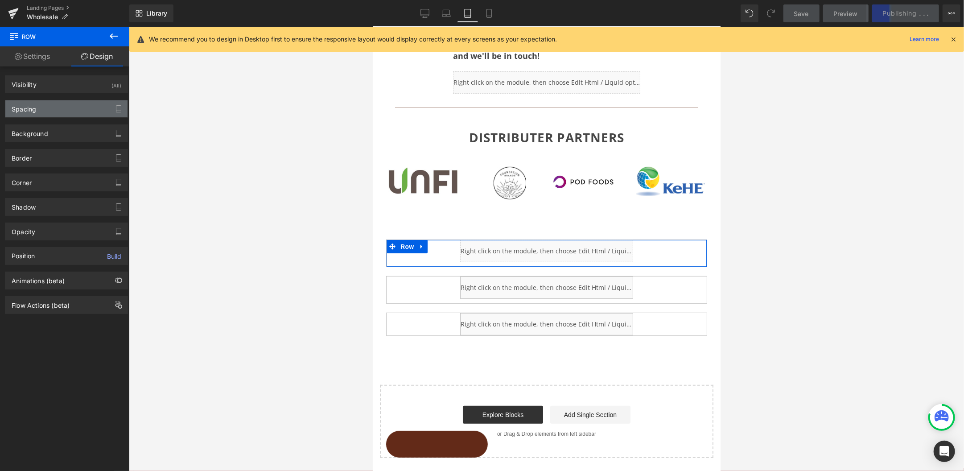
click at [16, 104] on div "Spacing" at bounding box center [24, 106] width 25 height 12
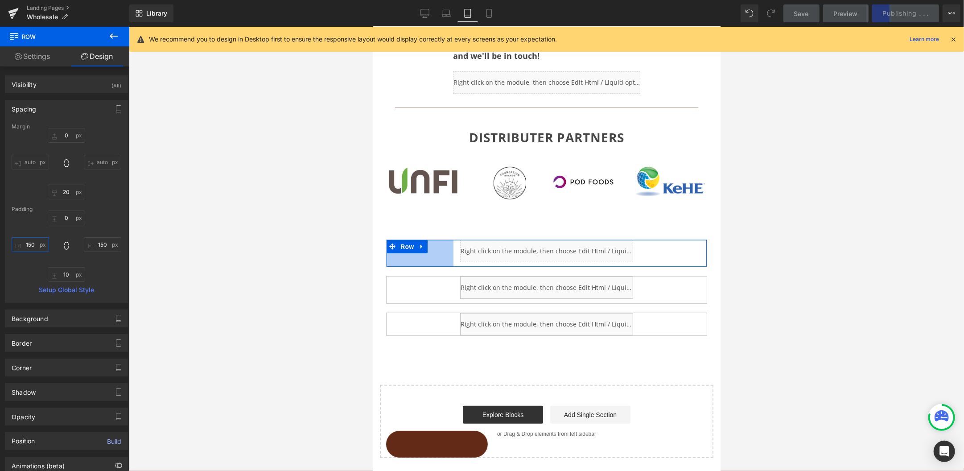
click at [26, 246] on input "150" at bounding box center [30, 244] width 37 height 15
click at [31, 244] on input "150" at bounding box center [30, 244] width 37 height 15
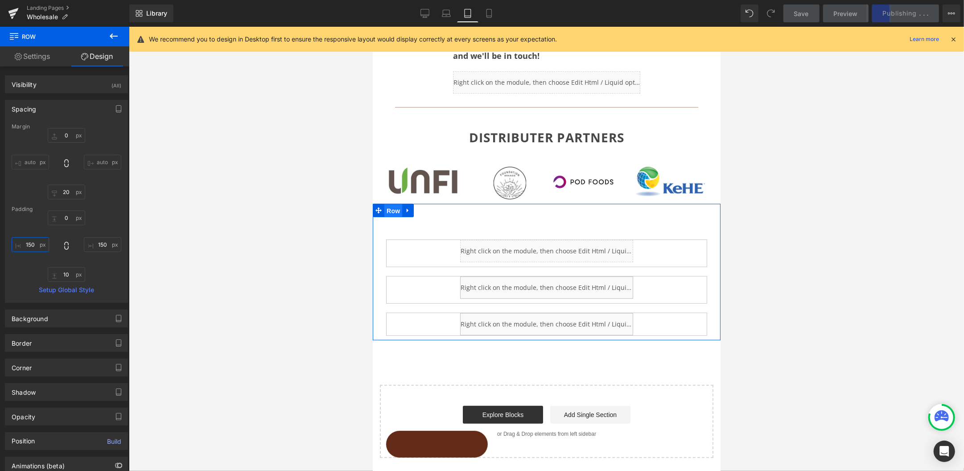
click at [392, 204] on span "Row" at bounding box center [393, 210] width 18 height 13
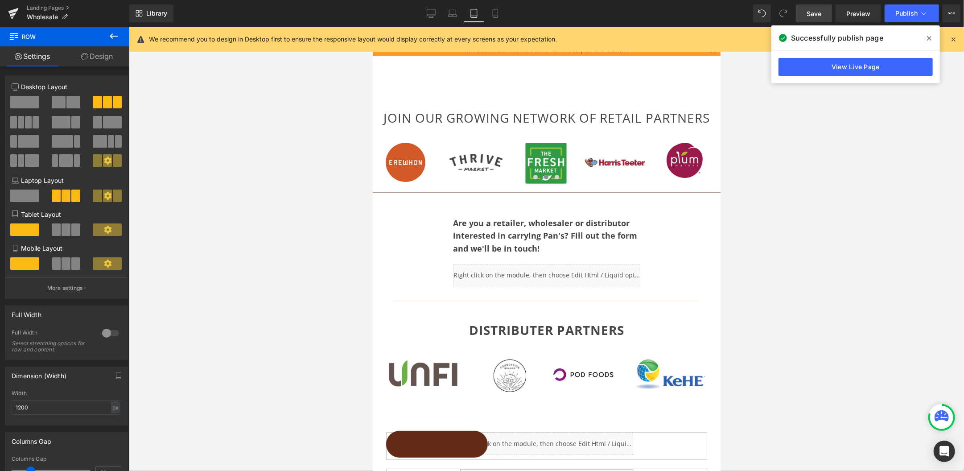
scroll to position [0, 0]
click at [536, 194] on span "Separator" at bounding box center [545, 195] width 28 height 11
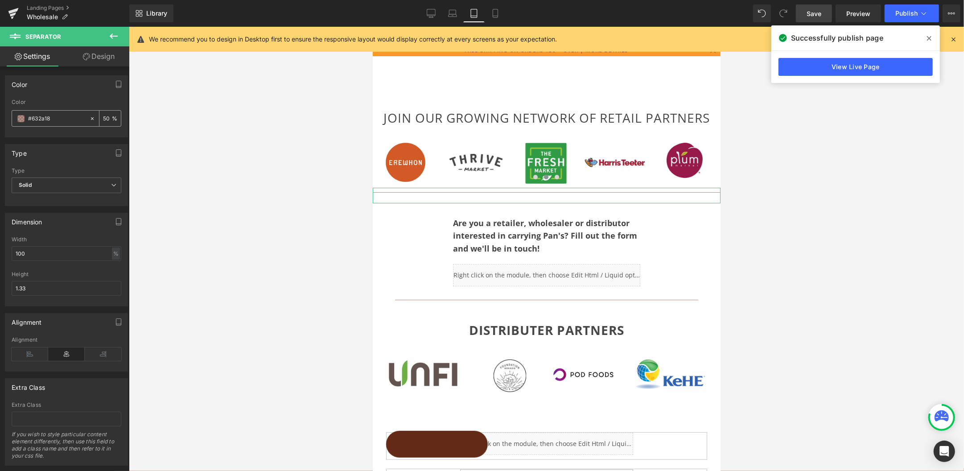
click at [103, 117] on input "50" at bounding box center [107, 118] width 9 height 10
click at [525, 299] on link "Separator" at bounding box center [525, 302] width 37 height 11
click at [94, 53] on link "Design" at bounding box center [98, 56] width 65 height 20
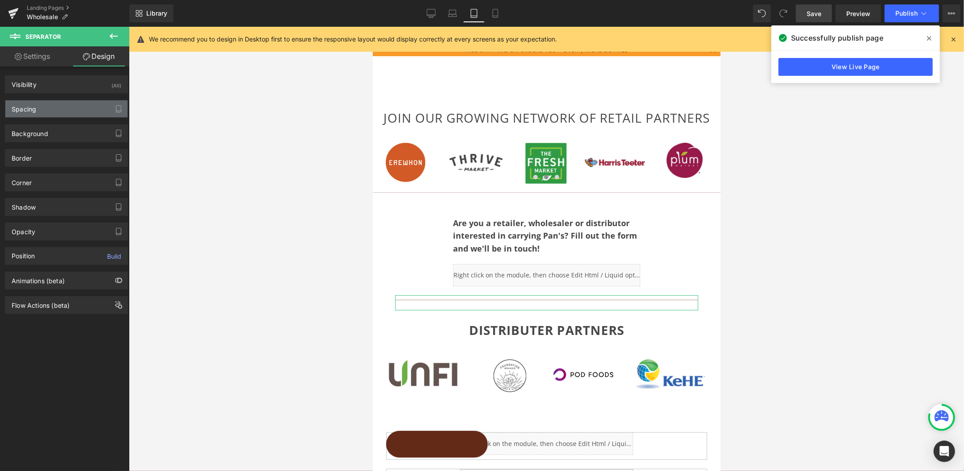
click at [19, 109] on div "Spacing" at bounding box center [24, 106] width 25 height 12
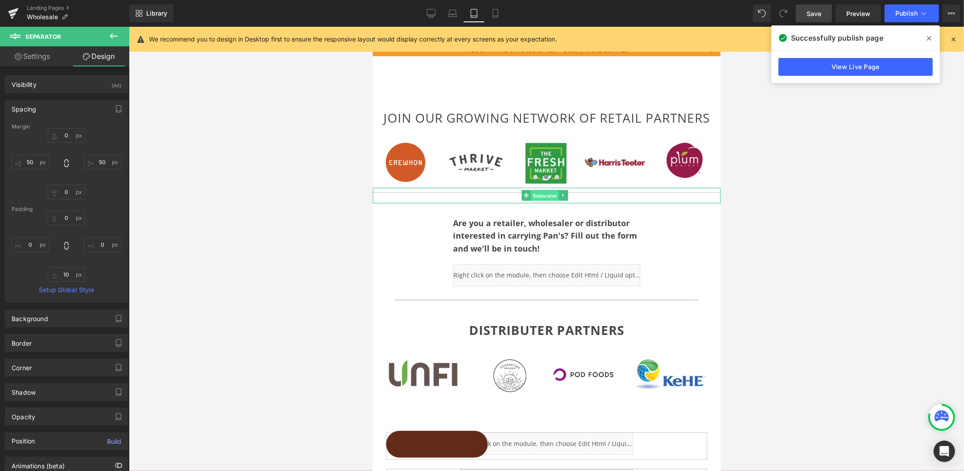
click at [545, 192] on span "Separator" at bounding box center [545, 195] width 28 height 11
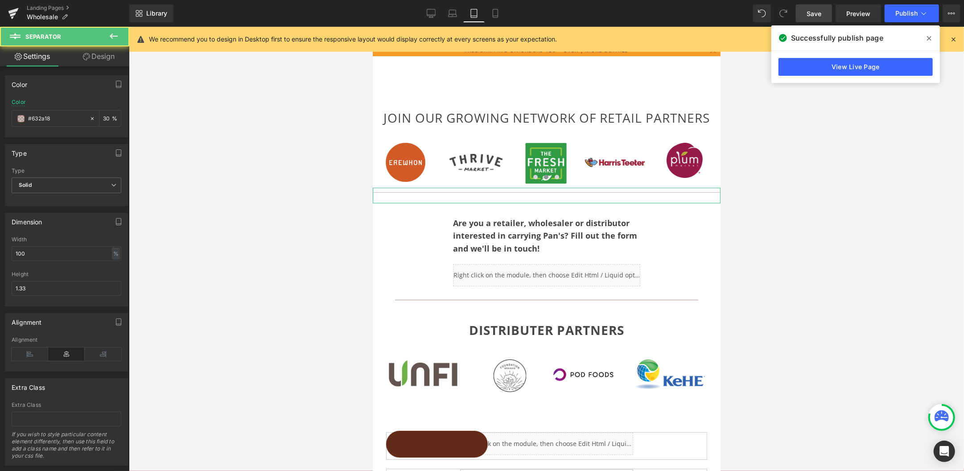
click at [94, 54] on link "Design" at bounding box center [98, 56] width 65 height 20
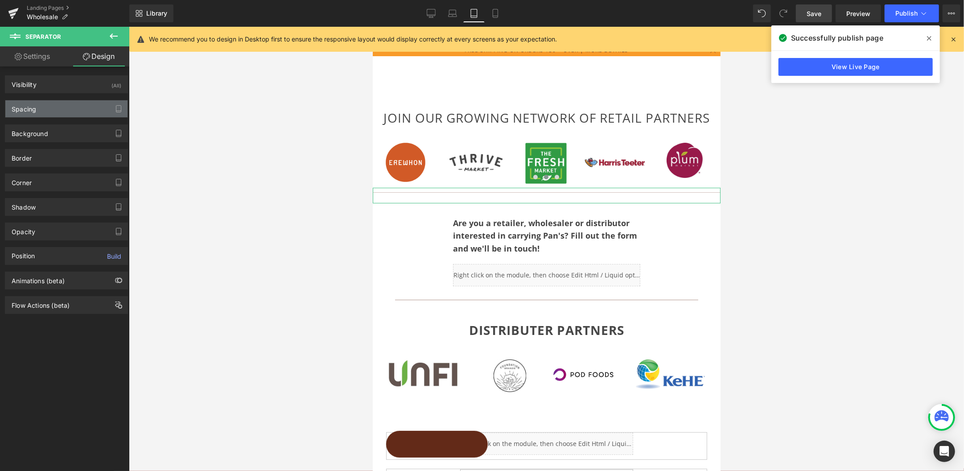
click at [27, 106] on div "Spacing" at bounding box center [24, 106] width 25 height 12
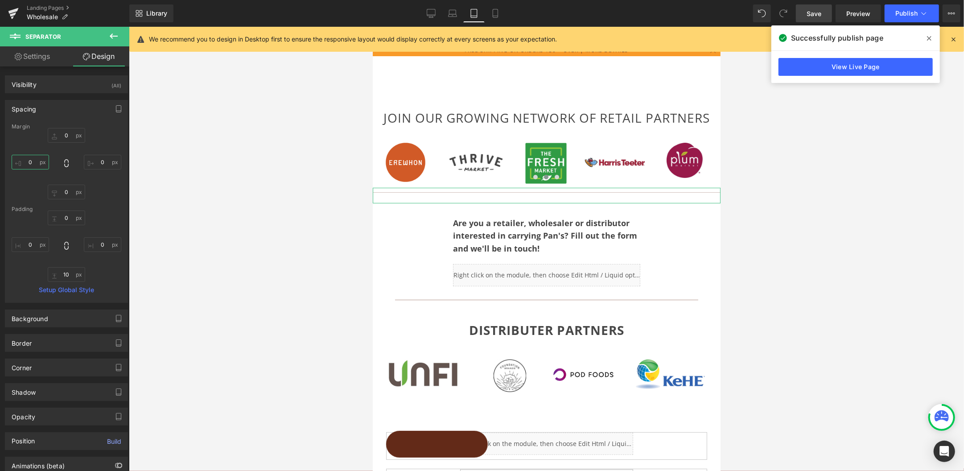
click at [27, 160] on input "0" at bounding box center [30, 162] width 37 height 15
click at [95, 161] on input "0" at bounding box center [102, 162] width 37 height 15
click at [803, 10] on span "Save" at bounding box center [814, 13] width 15 height 9
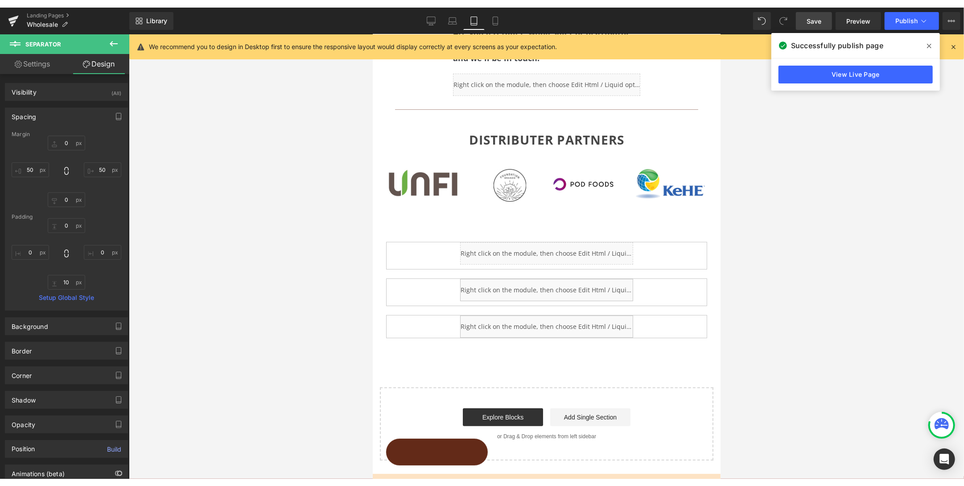
scroll to position [213, 0]
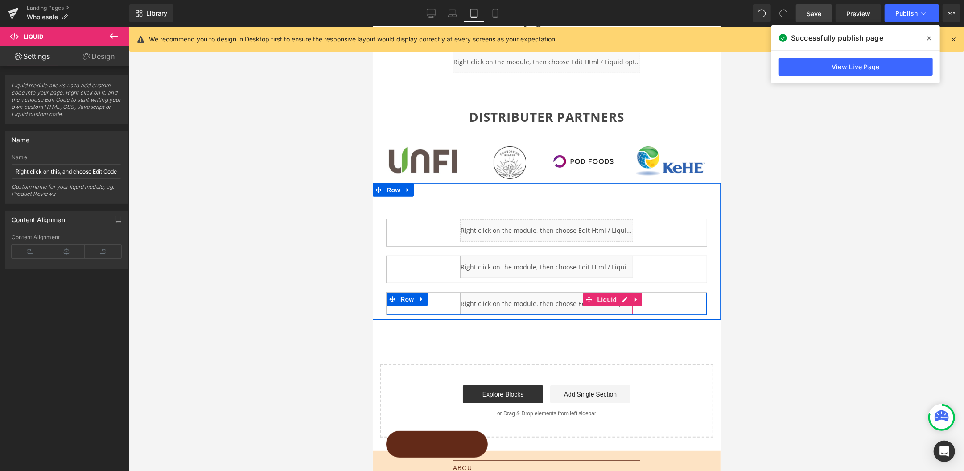
drag, startPoint x: 523, startPoint y: 301, endPoint x: 457, endPoint y: 302, distance: 66.0
click at [460, 302] on div "Liquid 150px" at bounding box center [546, 303] width 173 height 22
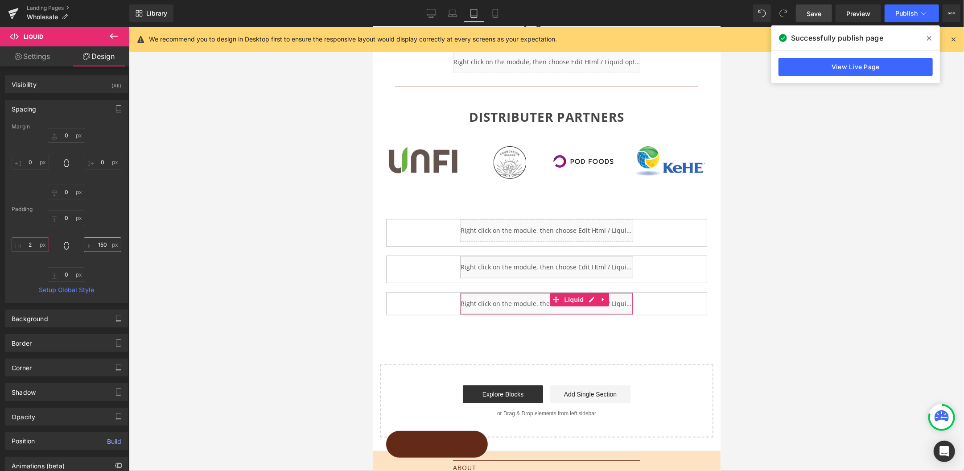
drag, startPoint x: 33, startPoint y: 244, endPoint x: 81, endPoint y: 239, distance: 48.0
click at [33, 244] on input "2" at bounding box center [30, 244] width 37 height 15
drag, startPoint x: 105, startPoint y: 248, endPoint x: 102, endPoint y: 244, distance: 4.7
click at [103, 247] on input "150" at bounding box center [102, 244] width 37 height 15
drag, startPoint x: 103, startPoint y: 244, endPoint x: 93, endPoint y: 244, distance: 10.3
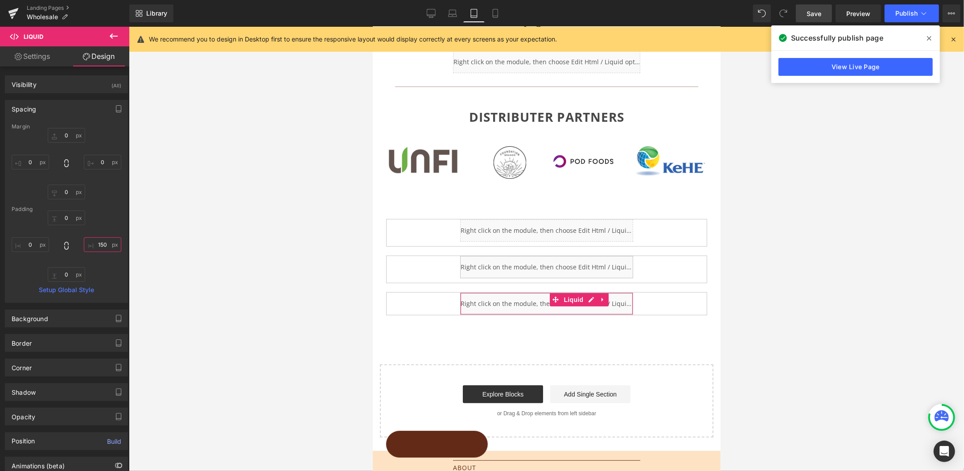
click at [93, 244] on input "150" at bounding box center [102, 244] width 37 height 15
click at [103, 245] on input "150" at bounding box center [102, 244] width 37 height 15
drag, startPoint x: 103, startPoint y: 245, endPoint x: 87, endPoint y: 244, distance: 16.1
click at [87, 244] on input "150" at bounding box center [102, 244] width 37 height 15
click at [98, 245] on input "150" at bounding box center [102, 244] width 37 height 15
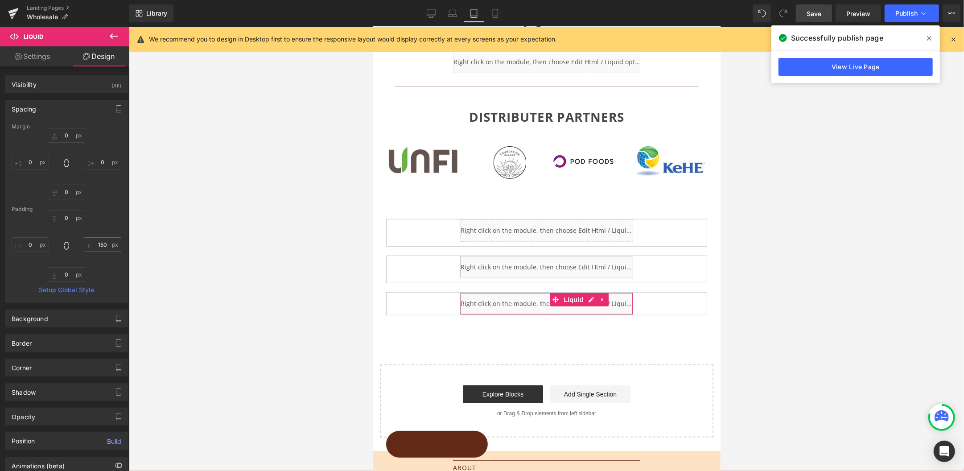
click at [100, 245] on input "150" at bounding box center [102, 244] width 37 height 15
drag, startPoint x: 809, startPoint y: 13, endPoint x: 831, endPoint y: 14, distance: 21.9
click at [803, 13] on span "Save" at bounding box center [814, 13] width 15 height 9
click at [803, 66] on link "View Live Page" at bounding box center [856, 67] width 154 height 18
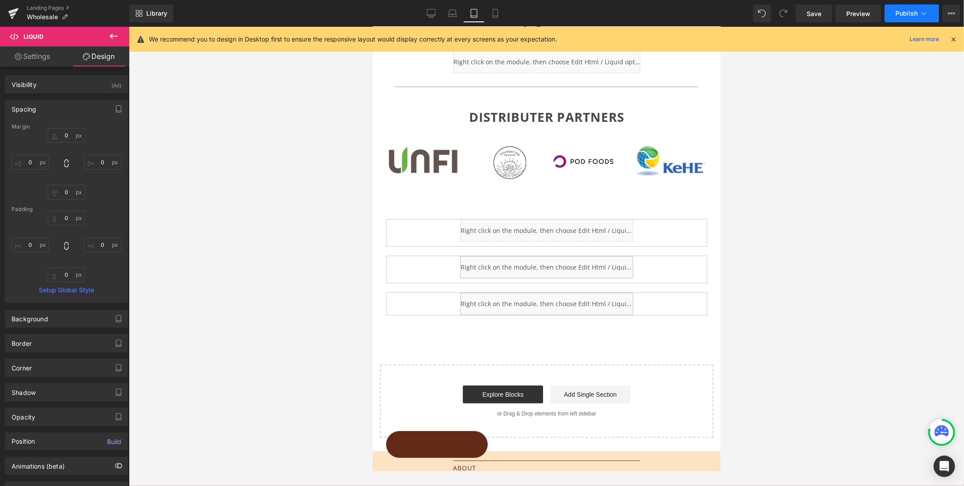
click at [803, 15] on span "Publish" at bounding box center [906, 13] width 22 height 7
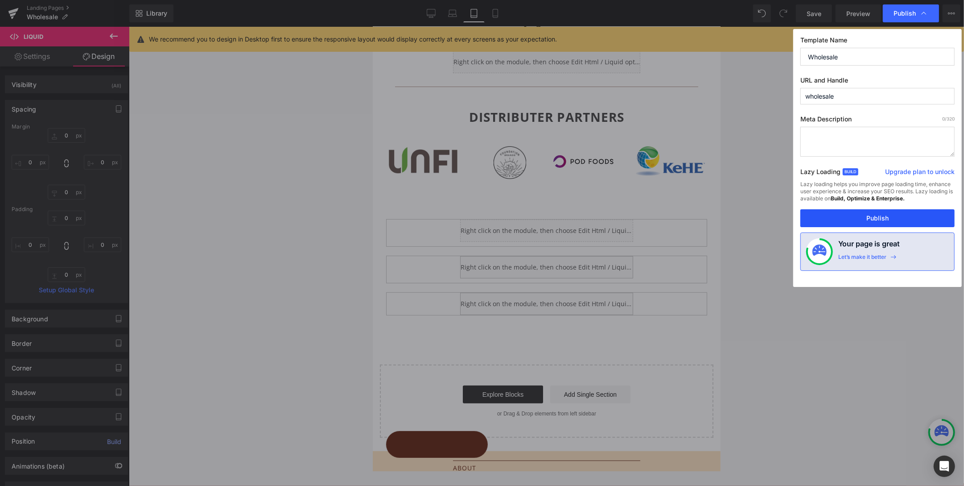
click at [803, 222] on button "Publish" at bounding box center [877, 218] width 154 height 18
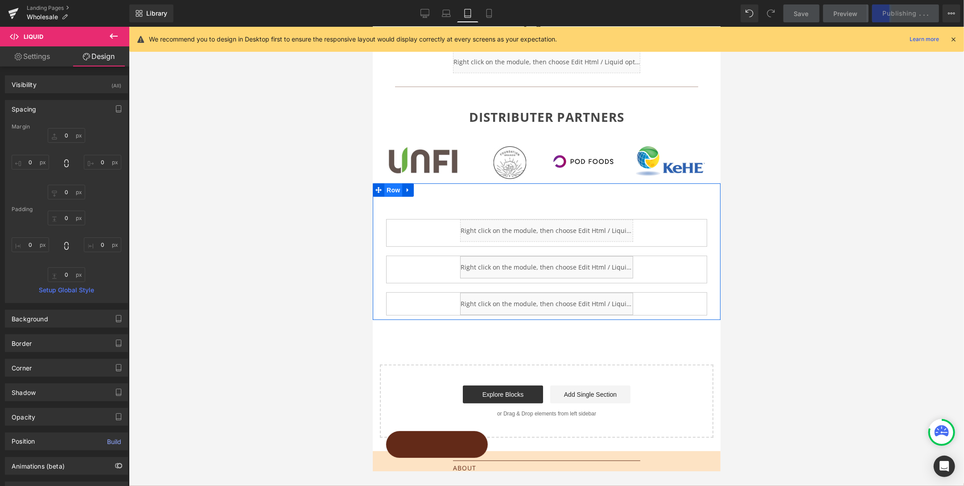
click at [395, 186] on span "Row" at bounding box center [393, 189] width 18 height 13
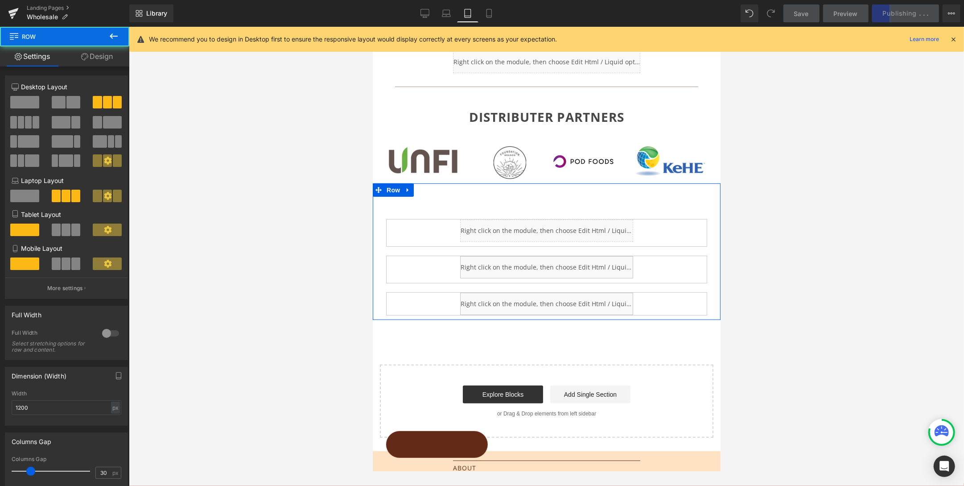
drag, startPoint x: 106, startPoint y: 55, endPoint x: 100, endPoint y: 57, distance: 5.6
click at [106, 55] on link "Design" at bounding box center [97, 56] width 65 height 20
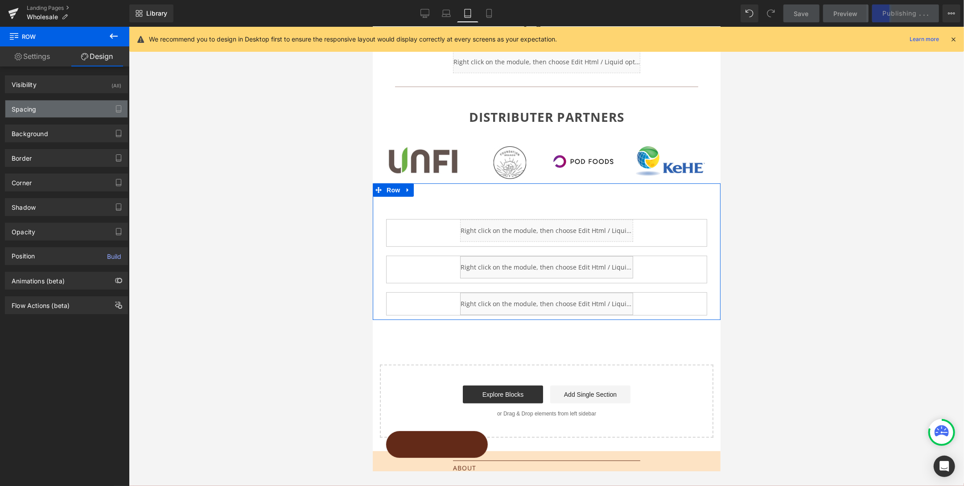
click at [25, 107] on div "Spacing" at bounding box center [24, 106] width 25 height 12
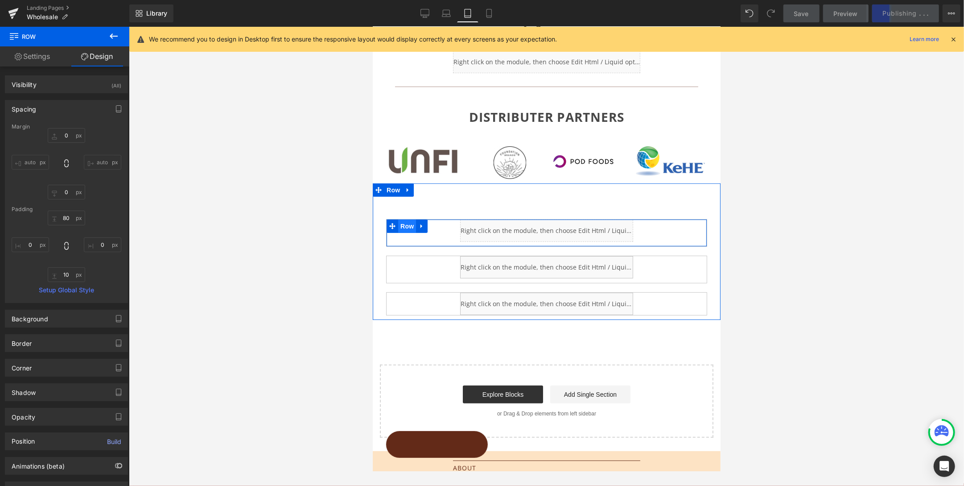
click at [403, 221] on span "Row" at bounding box center [407, 225] width 18 height 13
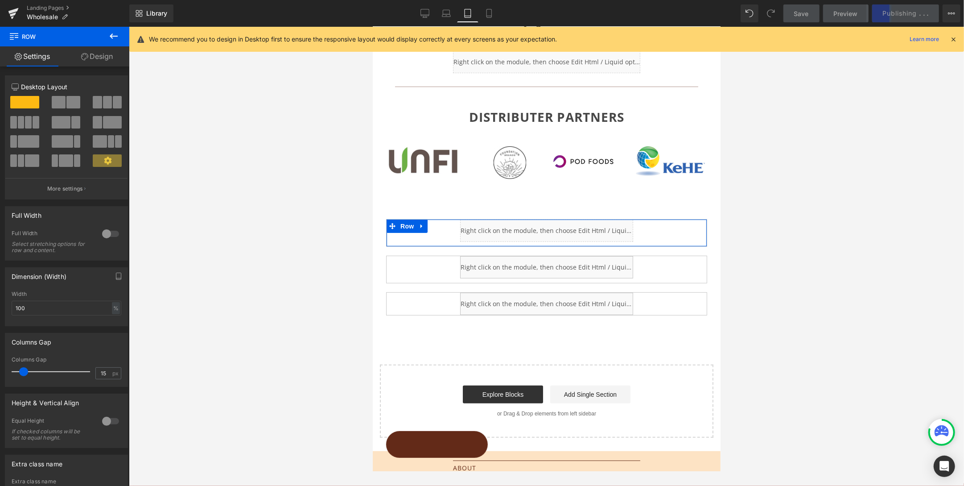
click at [99, 57] on link "Design" at bounding box center [97, 56] width 65 height 20
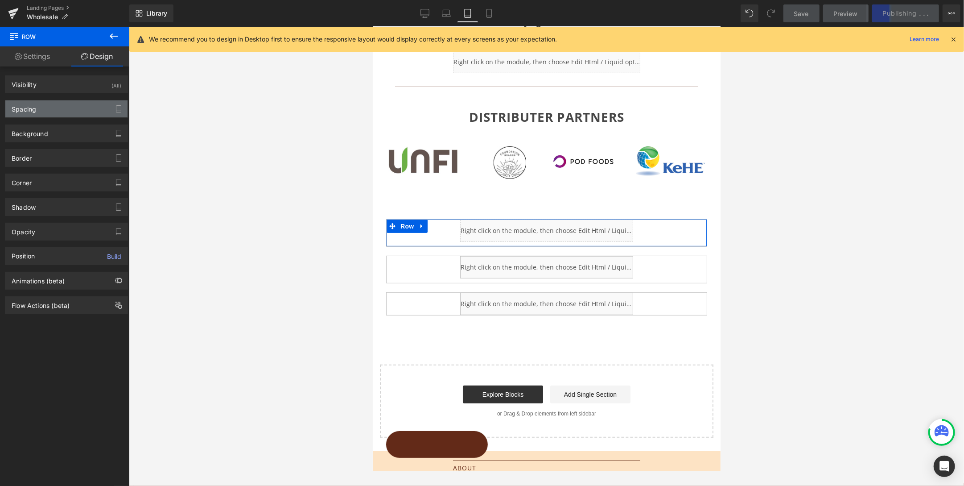
click at [42, 111] on div "Spacing" at bounding box center [66, 108] width 122 height 17
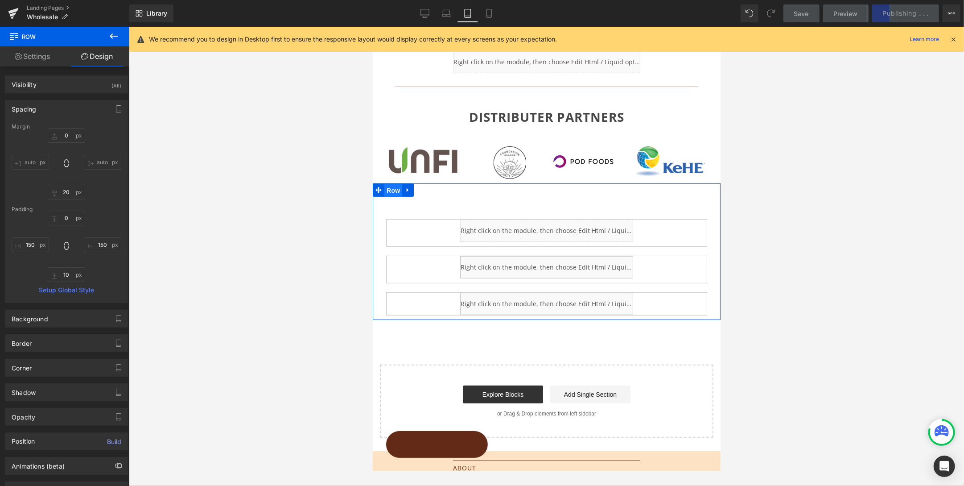
click at [391, 188] on span "Row" at bounding box center [393, 189] width 18 height 13
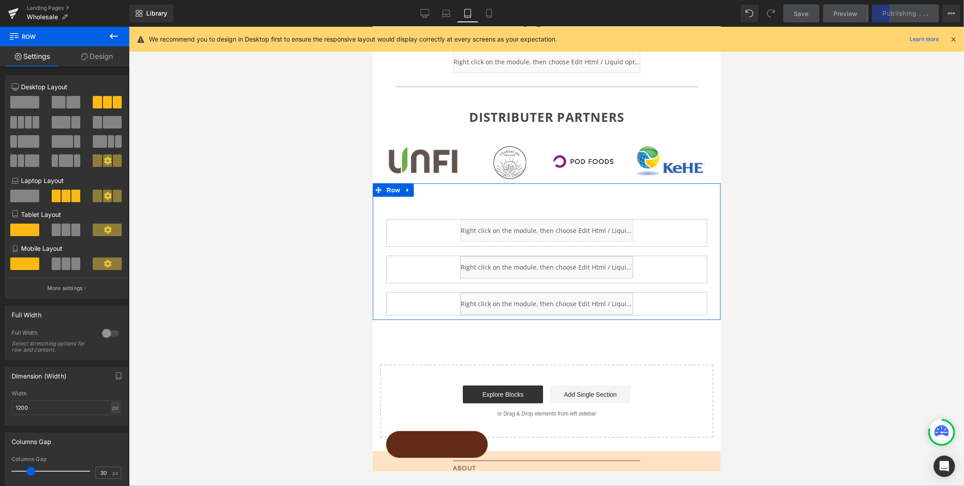
click at [102, 54] on link "Design" at bounding box center [97, 56] width 65 height 20
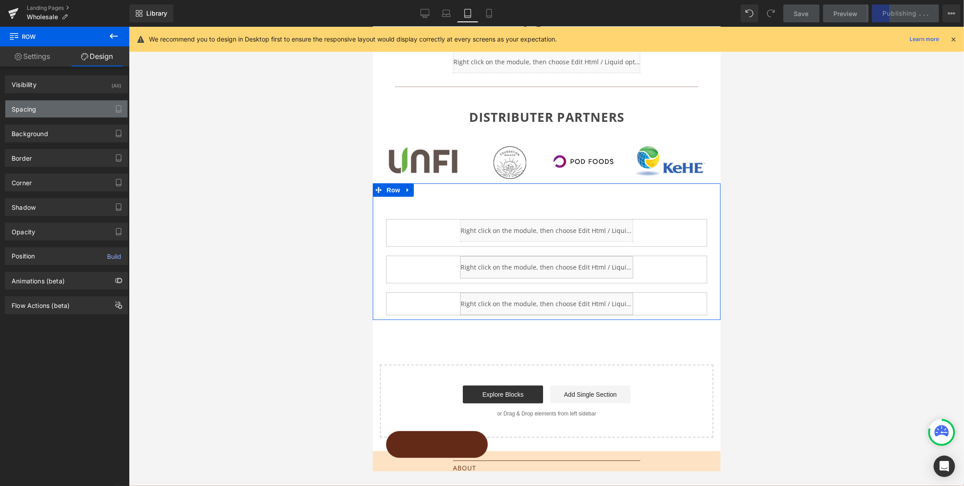
click at [46, 111] on div "Spacing" at bounding box center [66, 108] width 122 height 17
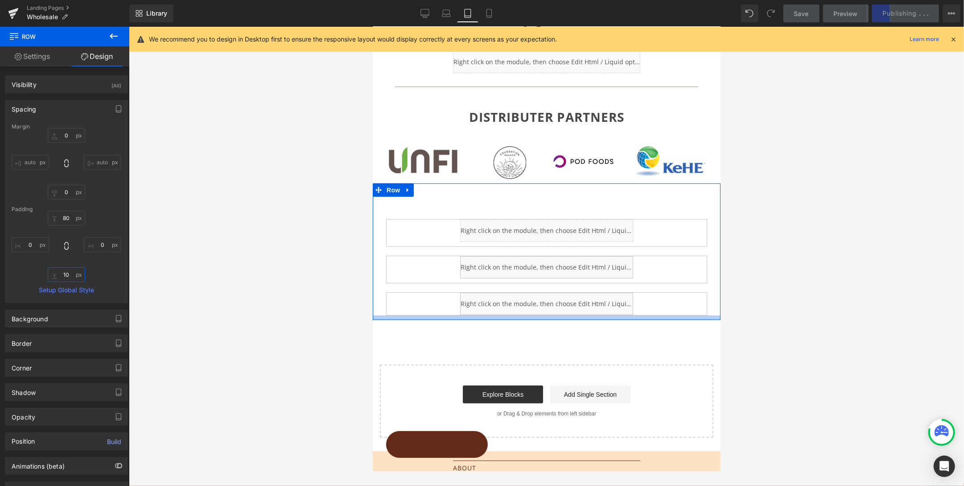
click at [63, 274] on input "10" at bounding box center [66, 274] width 37 height 15
click at [26, 245] on input "0" at bounding box center [30, 244] width 37 height 15
click at [34, 245] on input "20" at bounding box center [30, 244] width 37 height 15
drag, startPoint x: 33, startPoint y: 243, endPoint x: 25, endPoint y: 243, distance: 8.5
click at [25, 243] on input "20" at bounding box center [30, 244] width 37 height 15
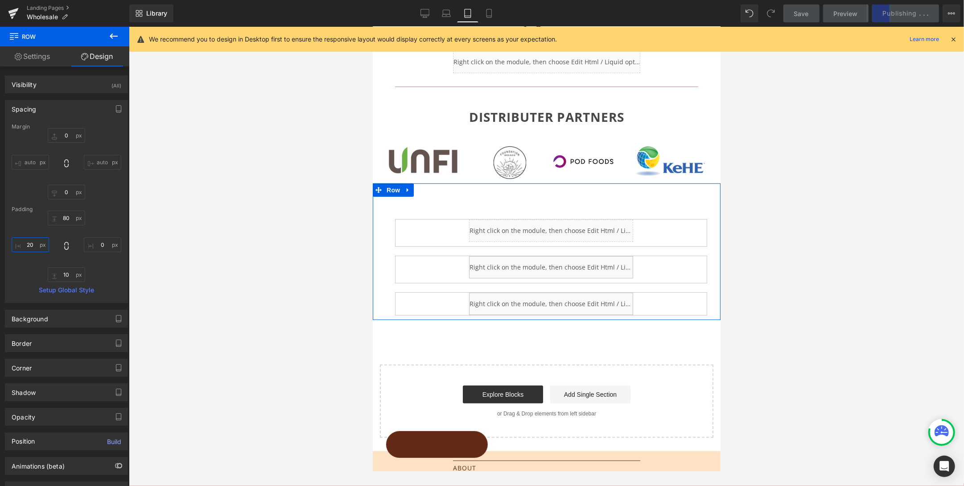
click at [31, 244] on input "20" at bounding box center [30, 244] width 37 height 15
click at [96, 245] on input "0" at bounding box center [102, 244] width 37 height 15
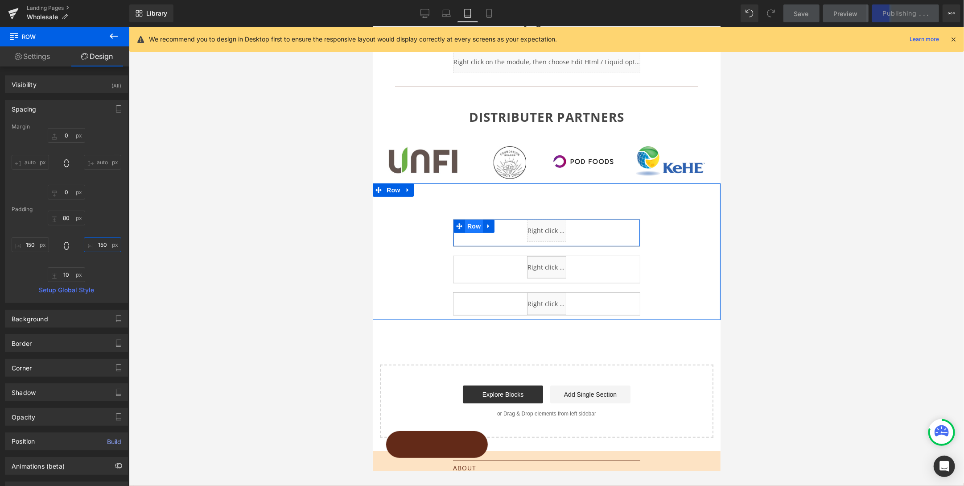
click at [473, 221] on span "Row" at bounding box center [474, 225] width 18 height 13
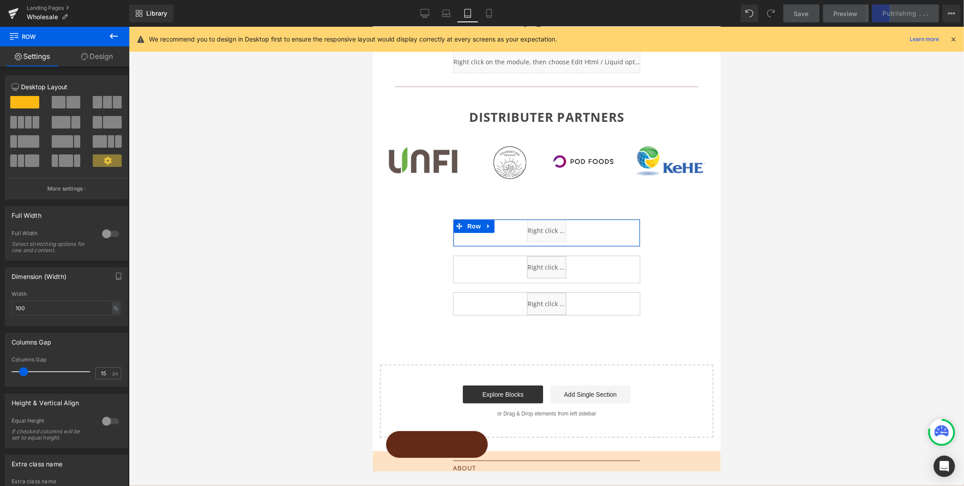
click at [100, 55] on link "Design" at bounding box center [97, 56] width 65 height 20
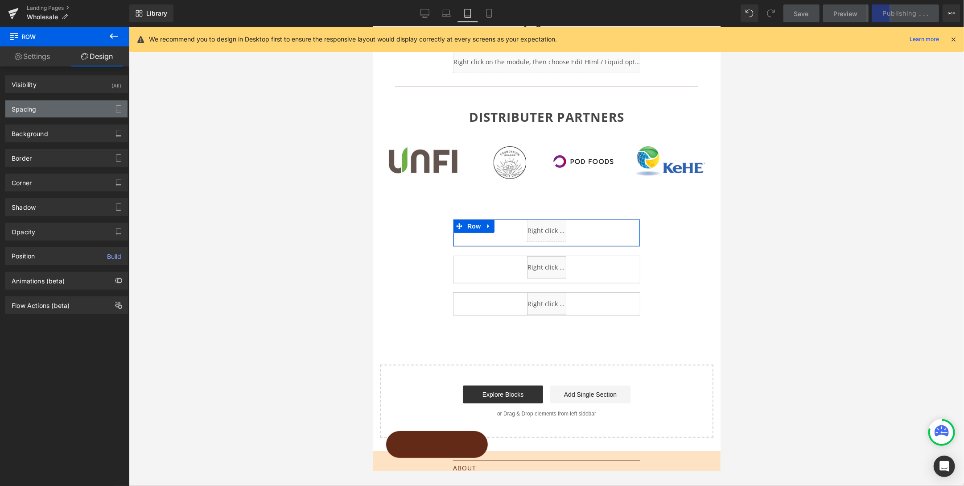
click at [26, 108] on div "Spacing" at bounding box center [24, 106] width 25 height 12
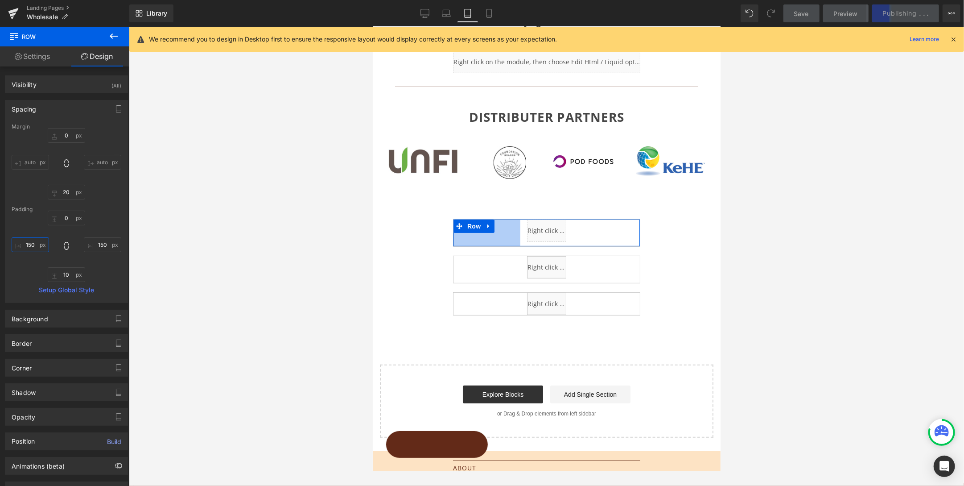
drag, startPoint x: 30, startPoint y: 244, endPoint x: 55, endPoint y: 245, distance: 25.4
click at [30, 244] on input "150" at bounding box center [30, 244] width 37 height 15
drag, startPoint x: 98, startPoint y: 245, endPoint x: 115, endPoint y: 248, distance: 18.1
click at [99, 245] on input "150" at bounding box center [102, 244] width 37 height 15
click at [99, 244] on input "50" at bounding box center [102, 244] width 37 height 15
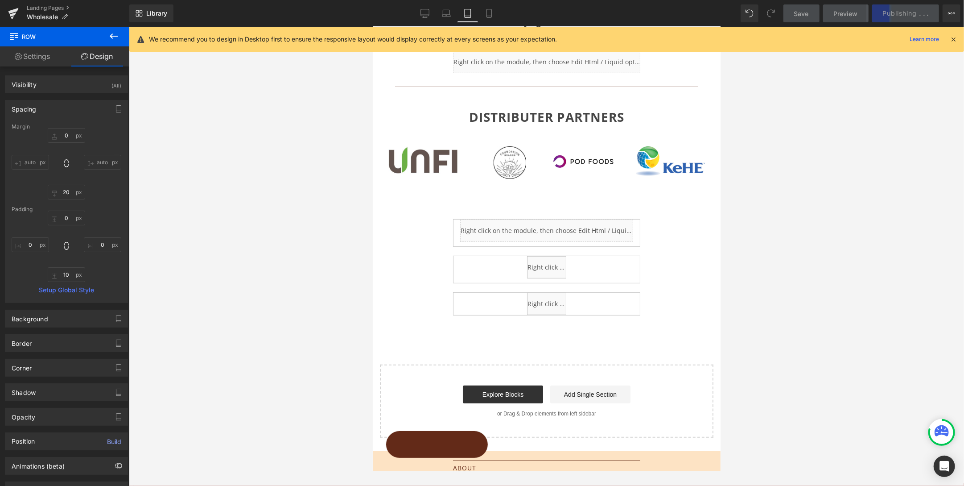
click at [803, 14] on span "Save" at bounding box center [801, 13] width 15 height 9
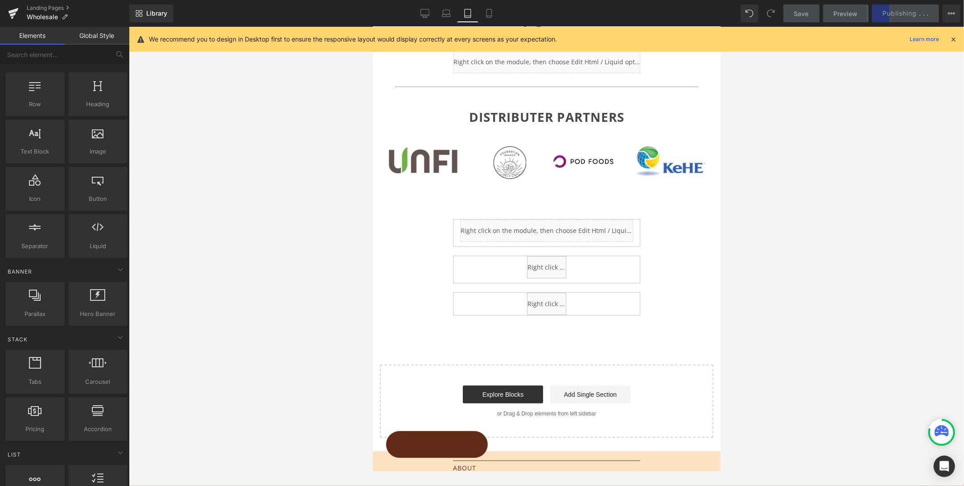
click at [770, 224] on div at bounding box center [546, 256] width 835 height 459
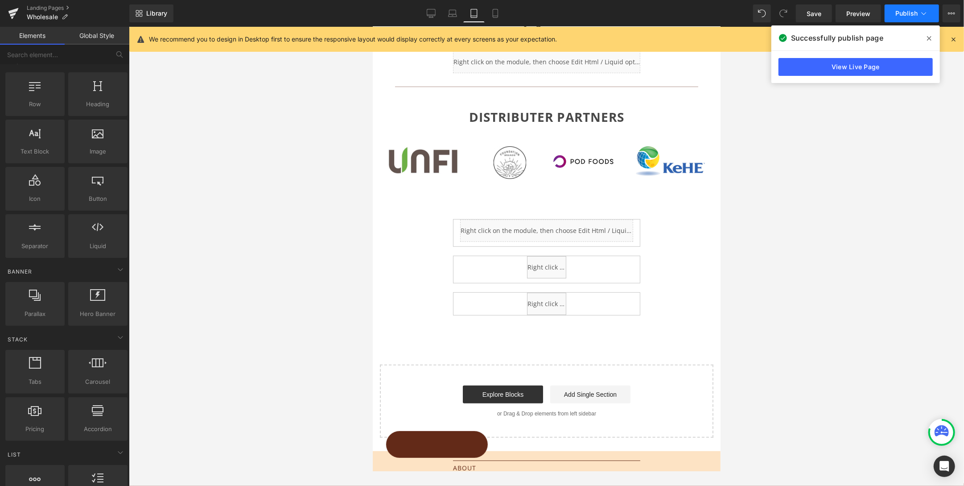
click at [803, 10] on span "Publish" at bounding box center [906, 13] width 22 height 7
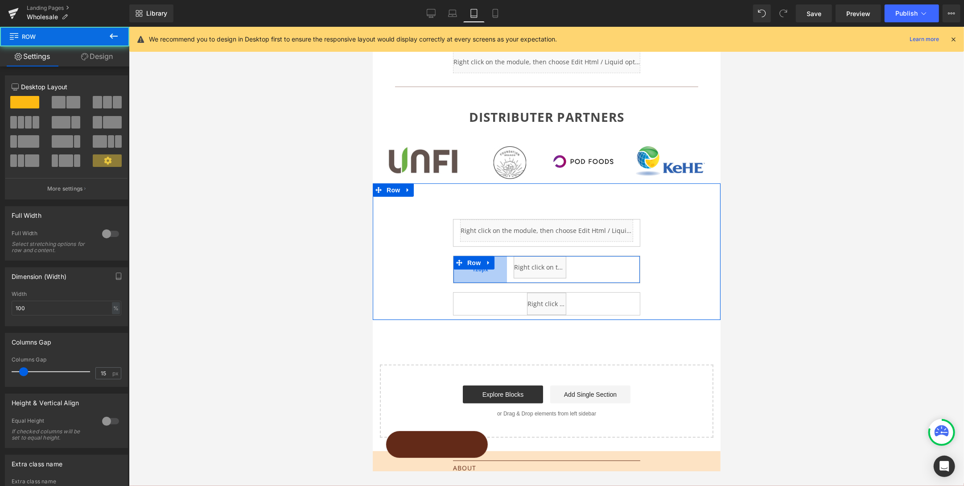
drag, startPoint x: 517, startPoint y: 263, endPoint x: 495, endPoint y: 265, distance: 21.5
click at [495, 265] on div "120px" at bounding box center [480, 268] width 54 height 27
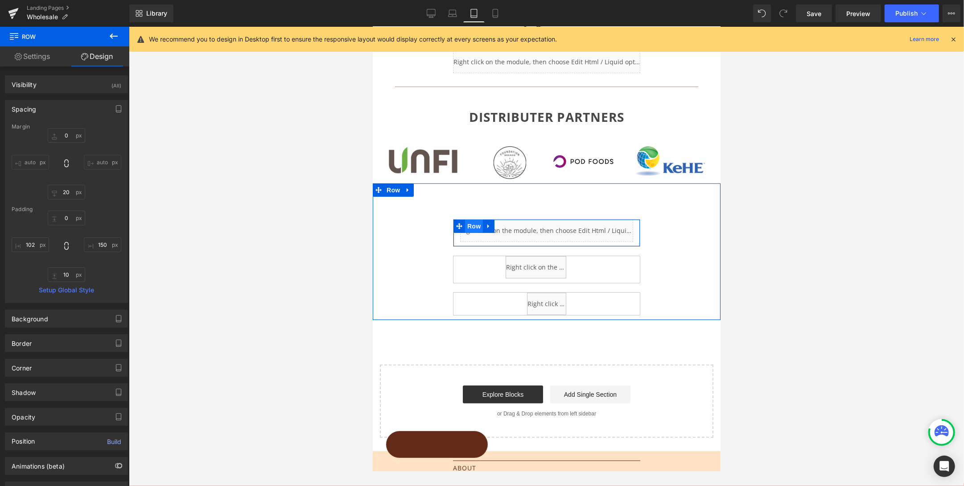
click at [474, 222] on span "Row" at bounding box center [474, 225] width 18 height 13
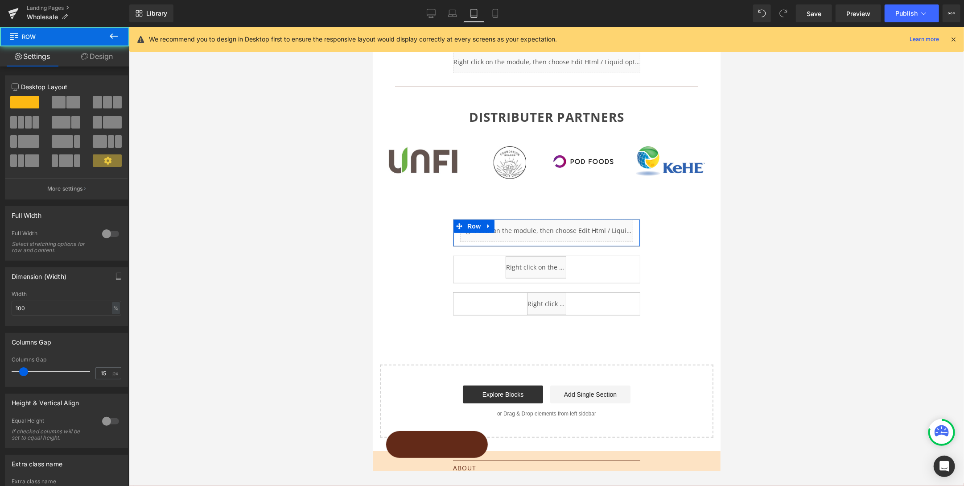
click at [114, 56] on link "Design" at bounding box center [97, 56] width 65 height 20
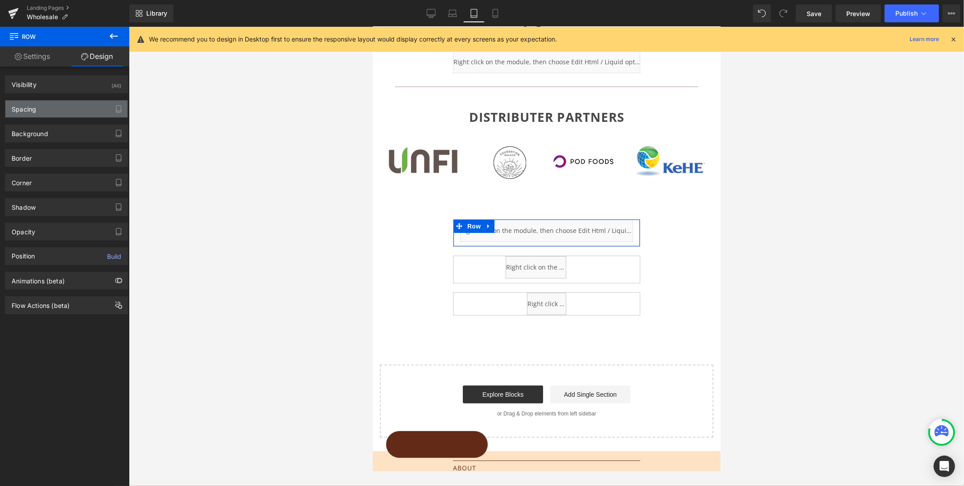
click at [41, 107] on div "Spacing" at bounding box center [66, 108] width 122 height 17
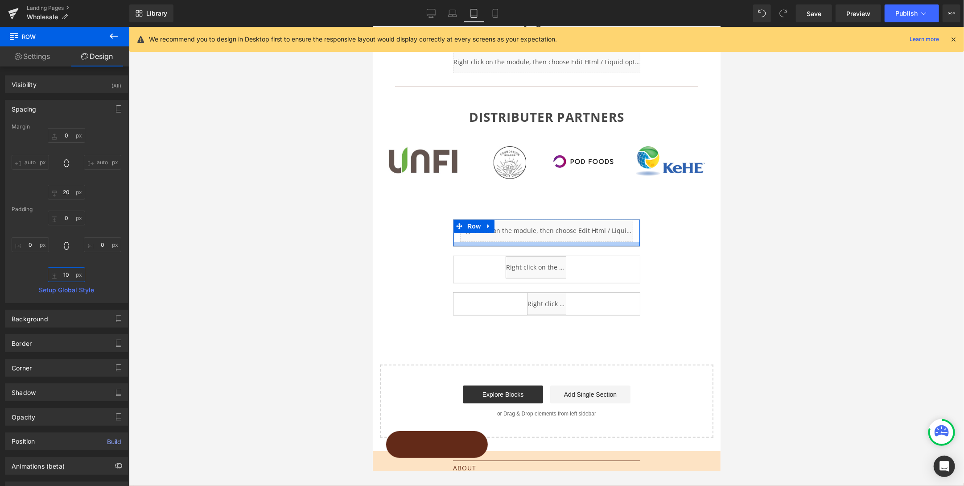
click at [64, 272] on input "10" at bounding box center [66, 274] width 37 height 15
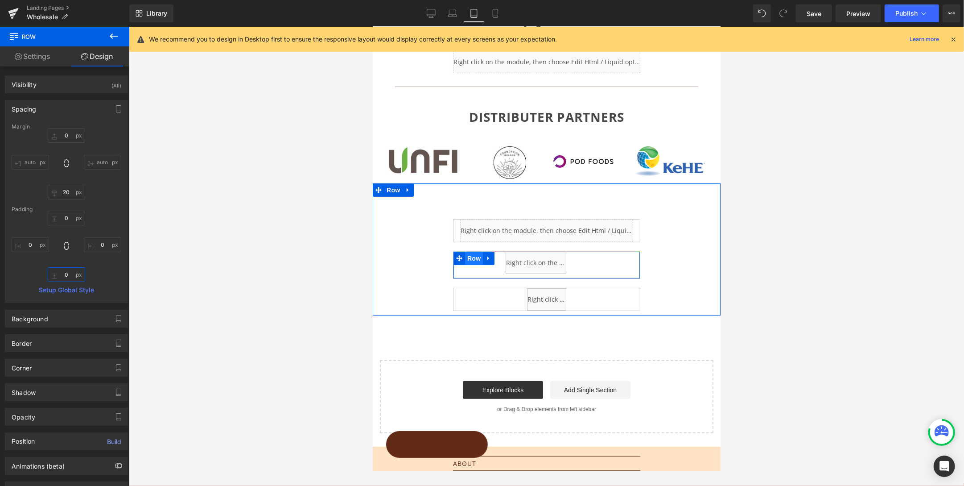
click at [471, 252] on span "Row" at bounding box center [474, 257] width 18 height 13
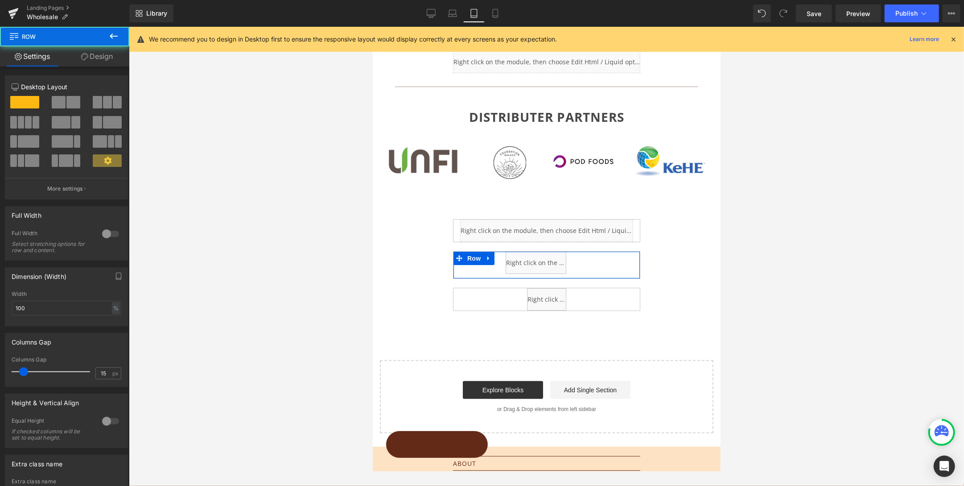
click at [99, 55] on link "Design" at bounding box center [97, 56] width 65 height 20
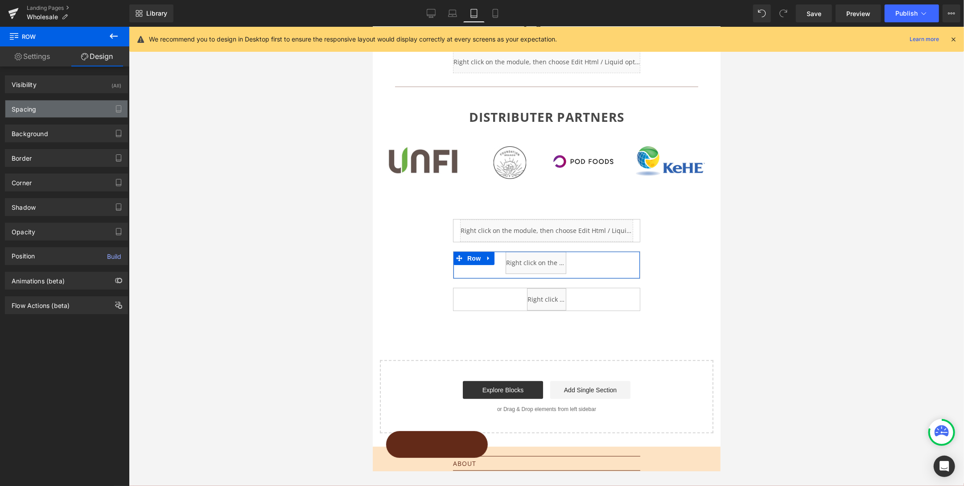
click at [27, 111] on div "Spacing" at bounding box center [24, 106] width 25 height 12
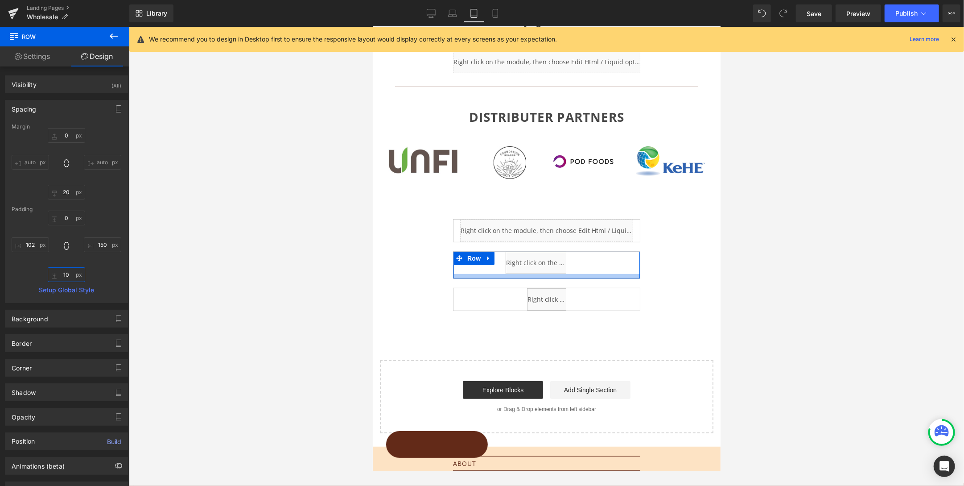
click at [66, 270] on input "10" at bounding box center [66, 274] width 37 height 15
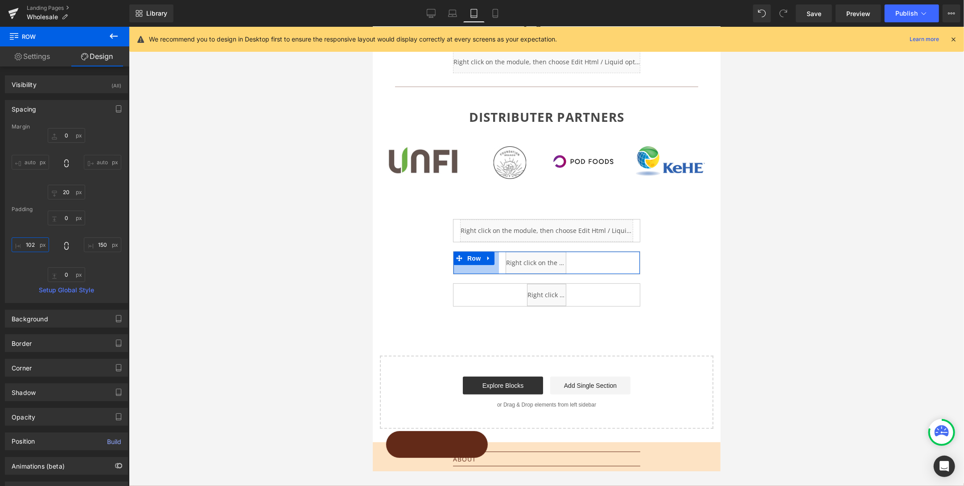
click at [36, 245] on input "102" at bounding box center [30, 244] width 37 height 15
drag, startPoint x: 29, startPoint y: 244, endPoint x: 22, endPoint y: 245, distance: 6.3
click at [22, 245] on input "102" at bounding box center [30, 244] width 37 height 15
click at [34, 245] on input "102" at bounding box center [30, 244] width 37 height 15
click at [19, 244] on input "102" at bounding box center [30, 244] width 37 height 15
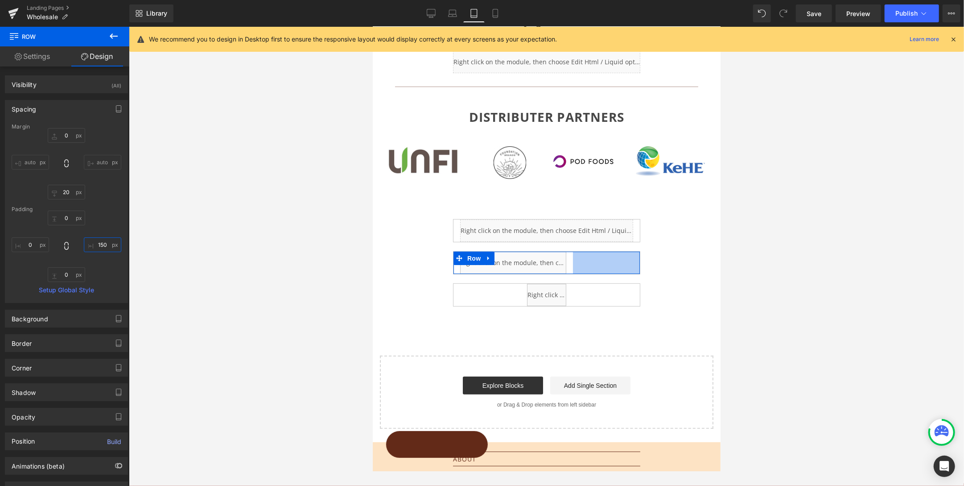
click at [103, 244] on input "150" at bounding box center [102, 244] width 37 height 15
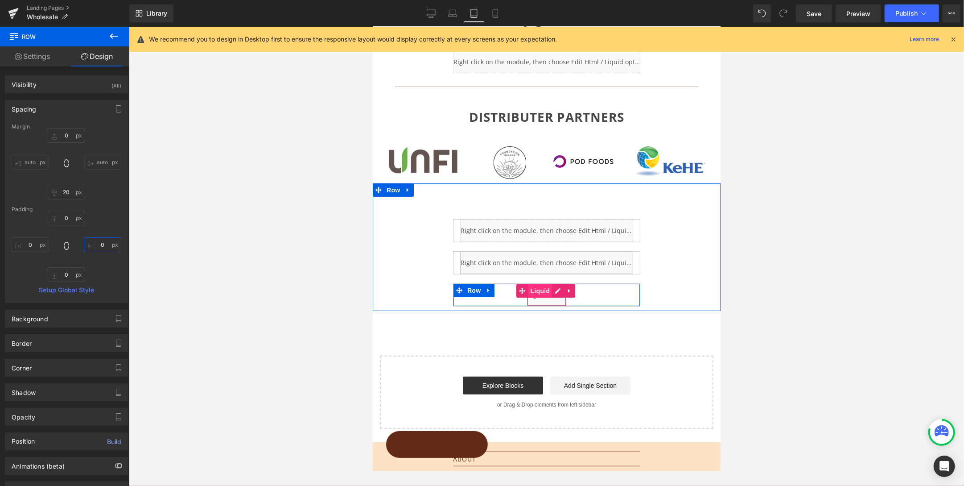
click at [536, 286] on span "Liquid" at bounding box center [540, 290] width 24 height 13
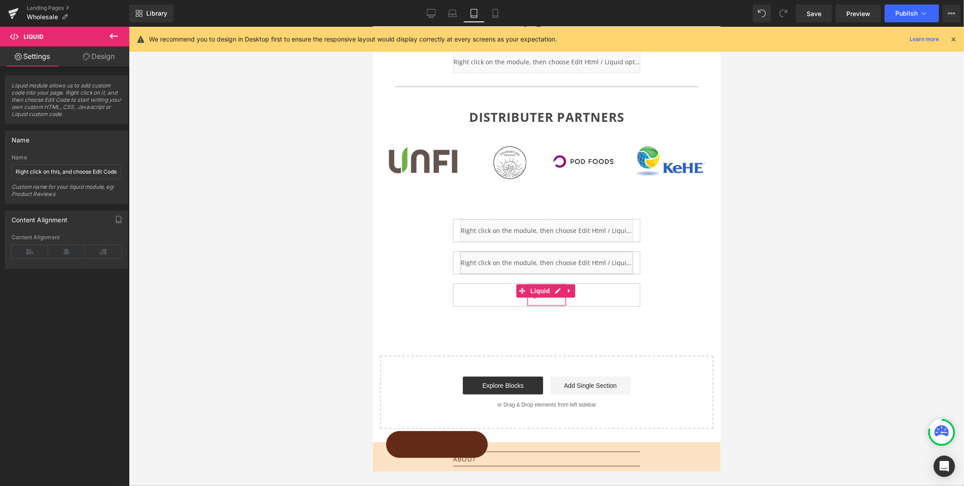
click at [92, 55] on link "Design" at bounding box center [98, 56] width 65 height 20
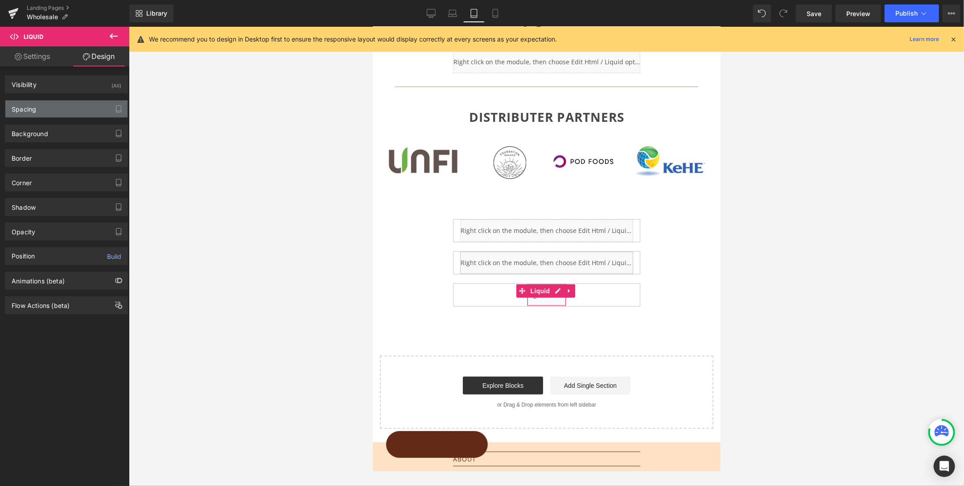
click at [37, 102] on div "Spacing" at bounding box center [66, 108] width 122 height 17
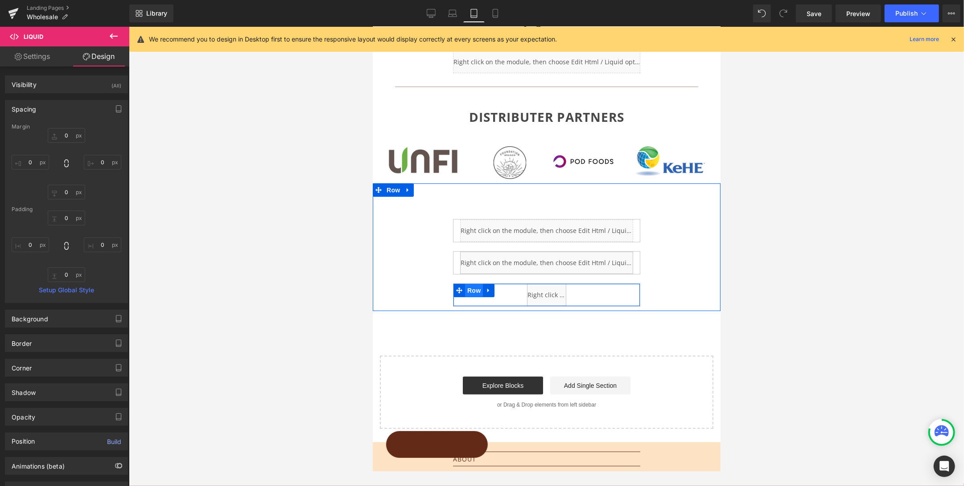
click at [478, 287] on span "Row" at bounding box center [474, 289] width 18 height 13
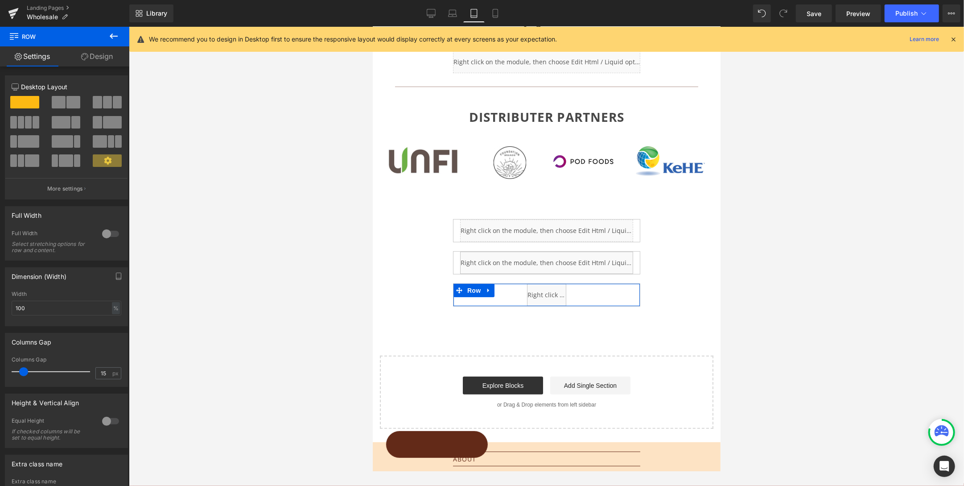
click at [103, 58] on link "Design" at bounding box center [97, 56] width 65 height 20
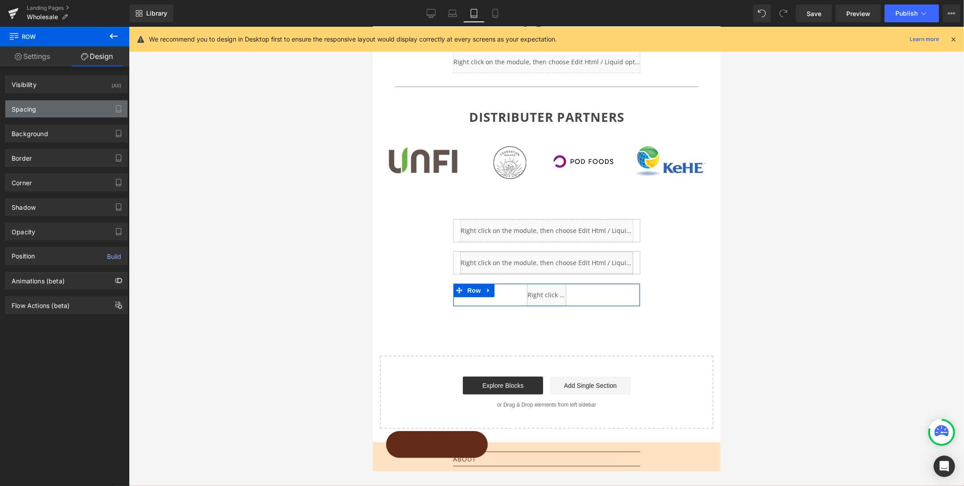
click at [36, 106] on div "Spacing" at bounding box center [24, 106] width 25 height 12
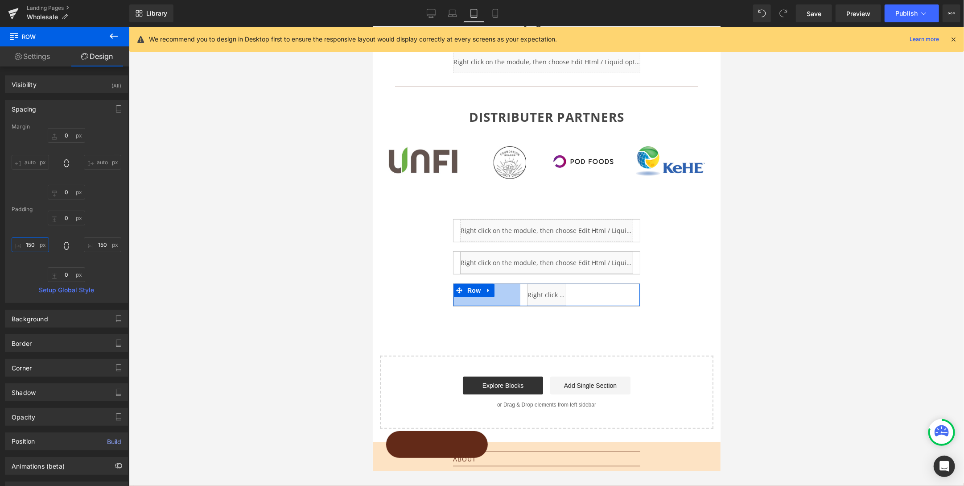
click at [35, 244] on input "150" at bounding box center [30, 244] width 37 height 15
click at [101, 245] on input "150" at bounding box center [102, 244] width 37 height 15
click at [803, 11] on span "Publish" at bounding box center [906, 13] width 22 height 7
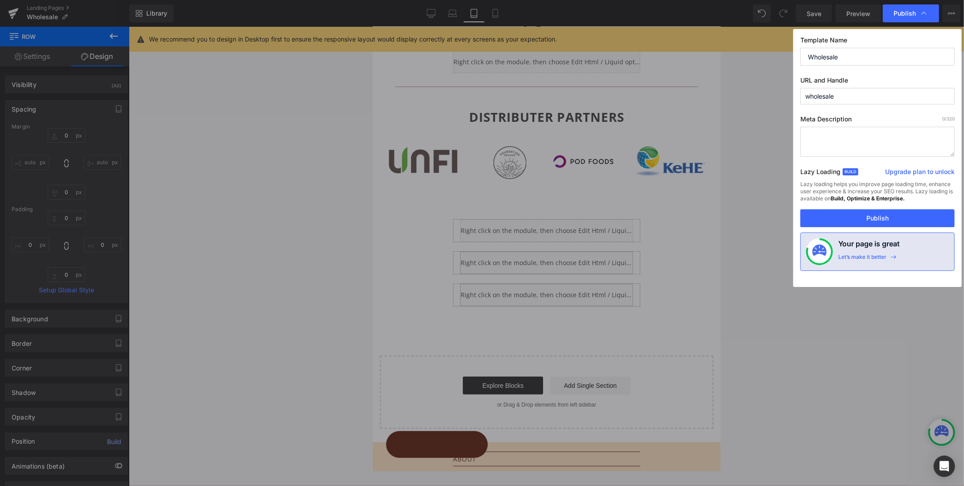
click at [803, 215] on button "Publish" at bounding box center [877, 218] width 154 height 18
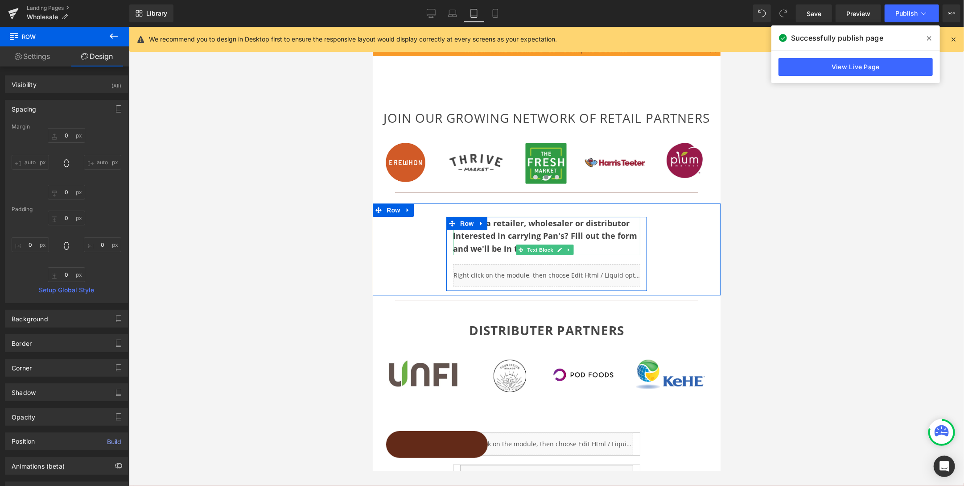
scroll to position [0, 0]
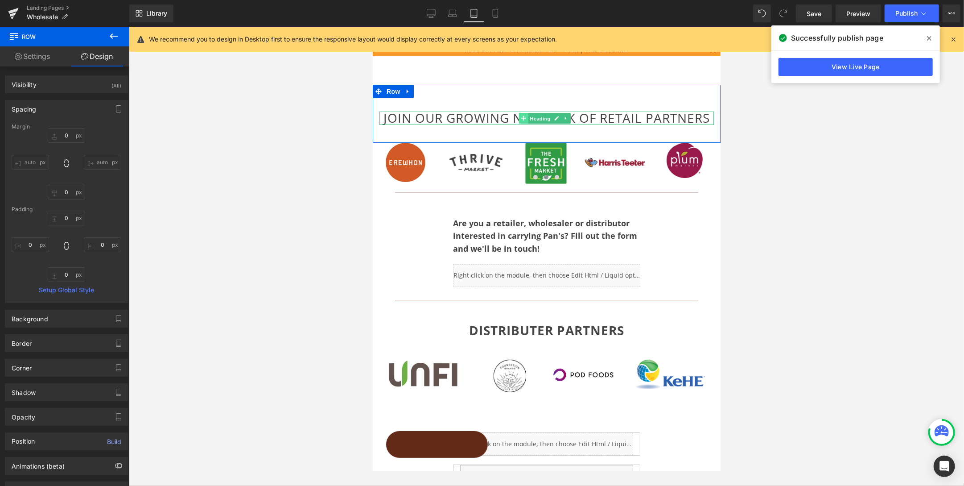
click at [526, 118] on link "Heading" at bounding box center [535, 117] width 33 height 11
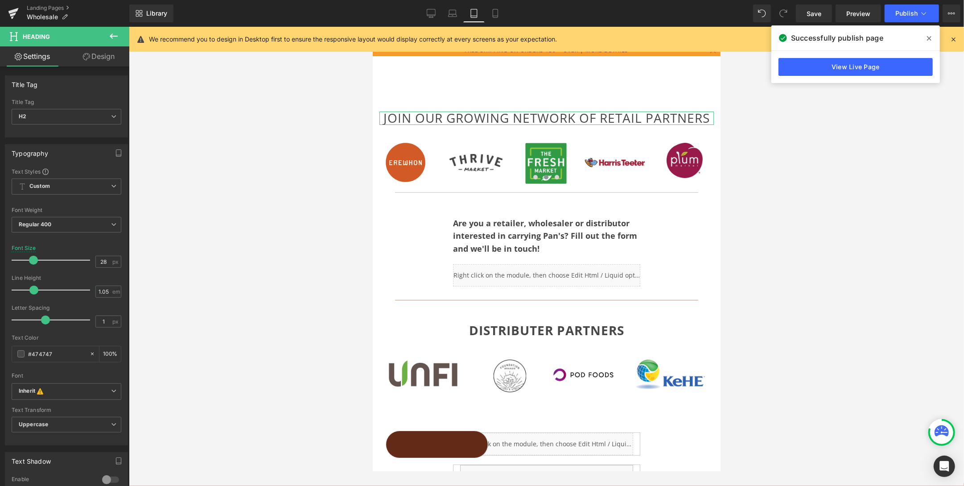
click at [103, 52] on link "Design" at bounding box center [98, 56] width 65 height 20
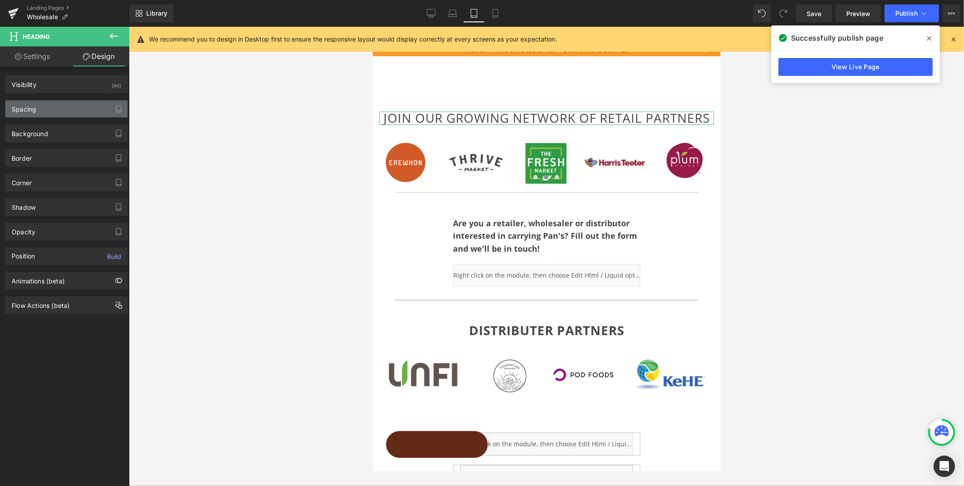
click at [25, 107] on div "Spacing" at bounding box center [24, 106] width 25 height 12
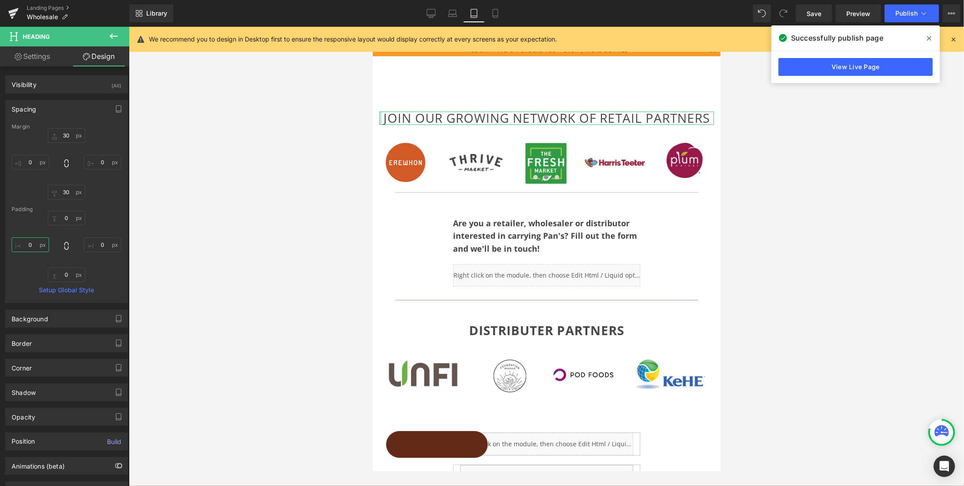
click at [23, 243] on input "0" at bounding box center [30, 244] width 37 height 15
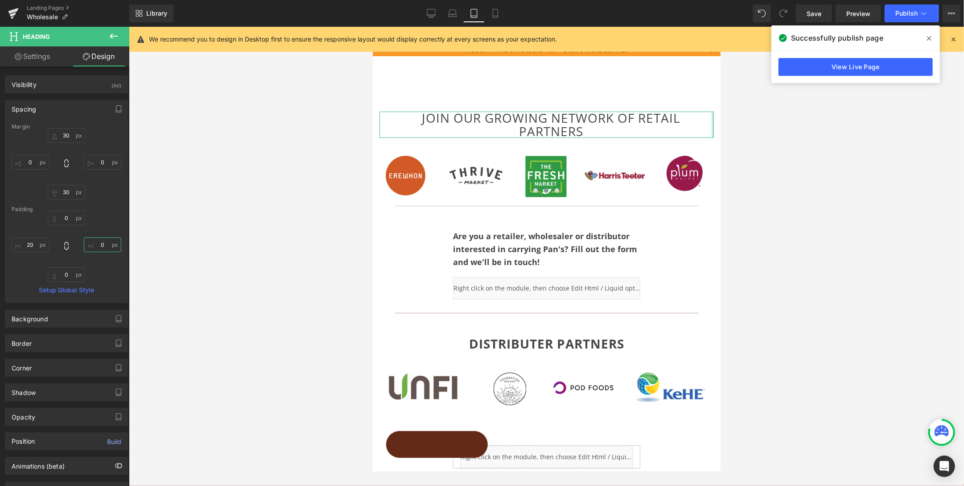
click at [98, 243] on input "0" at bounding box center [102, 244] width 37 height 15
click at [803, 137] on div at bounding box center [546, 256] width 835 height 459
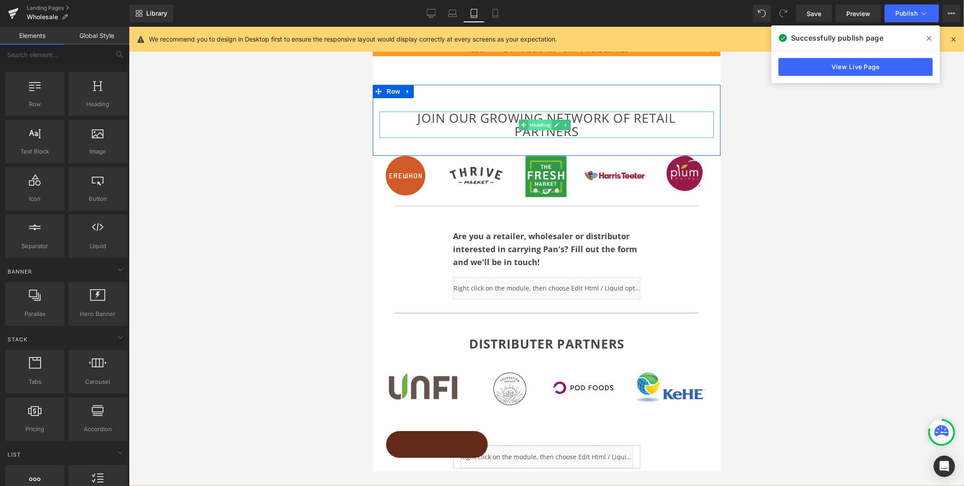
click at [536, 124] on span "Heading" at bounding box center [540, 124] width 24 height 11
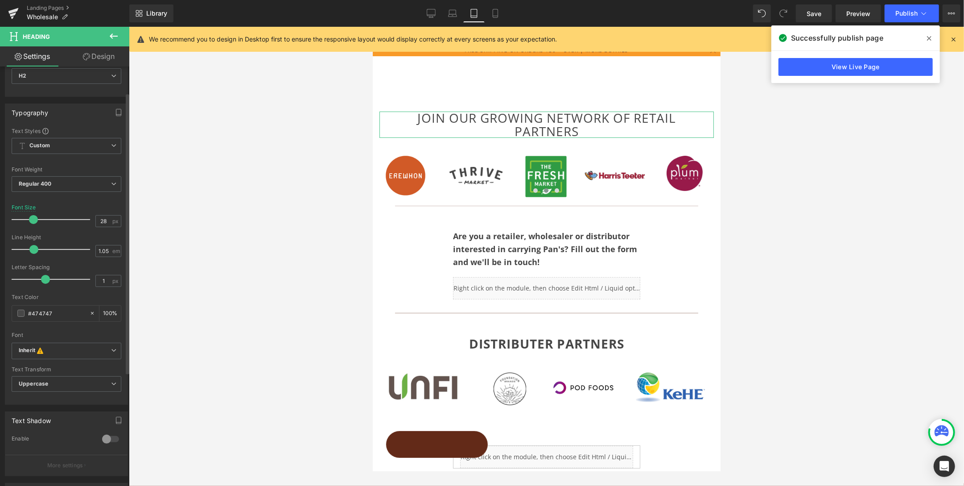
scroll to position [38, 0]
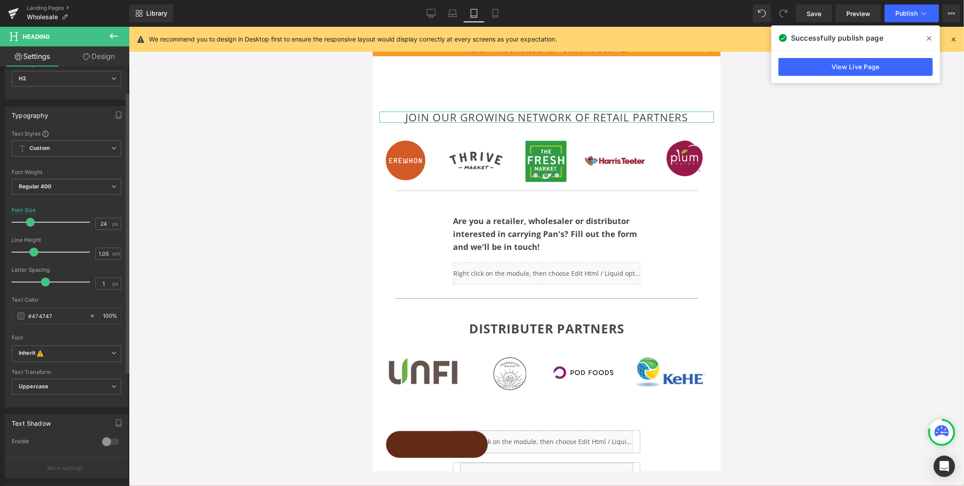
click at [28, 219] on span at bounding box center [30, 222] width 9 height 9
click at [803, 12] on span "Publish" at bounding box center [906, 13] width 22 height 7
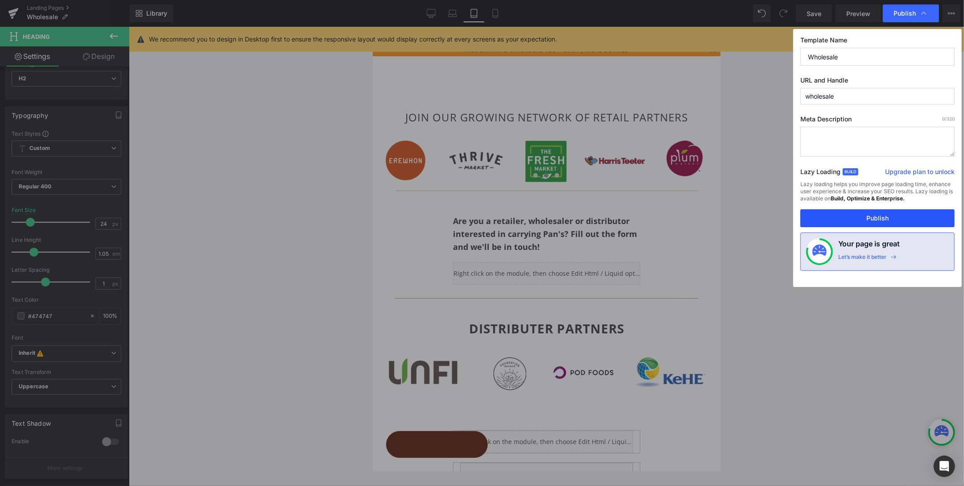
click at [803, 219] on button "Publish" at bounding box center [877, 218] width 154 height 18
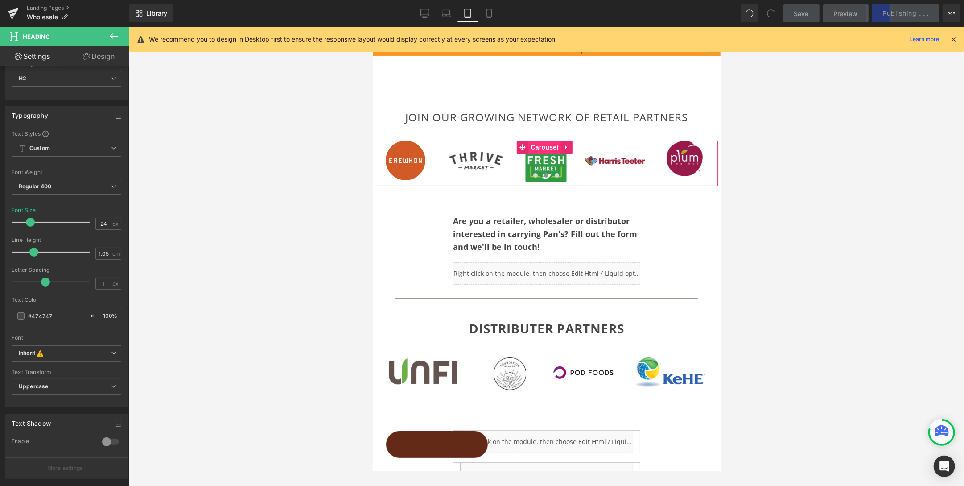
click at [547, 144] on span "Carousel" at bounding box center [544, 146] width 32 height 13
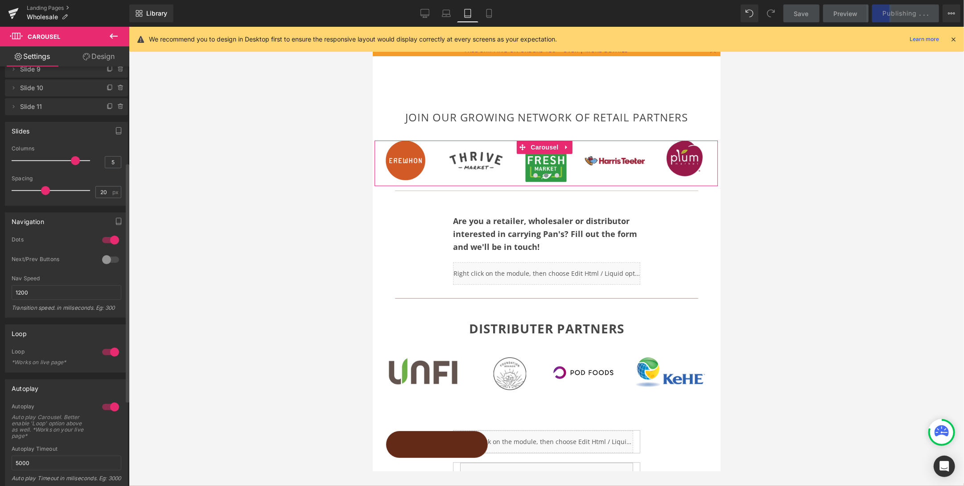
scroll to position [167, 0]
click at [101, 236] on div at bounding box center [110, 239] width 21 height 14
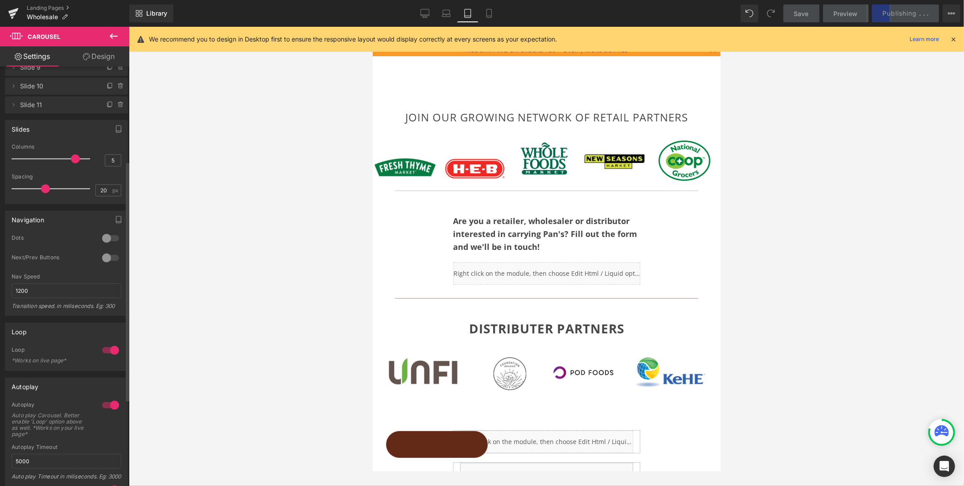
scroll to position [169, 0]
click at [544, 141] on span "Carousel" at bounding box center [544, 146] width 32 height 13
click at [103, 58] on link "Design" at bounding box center [98, 56] width 65 height 20
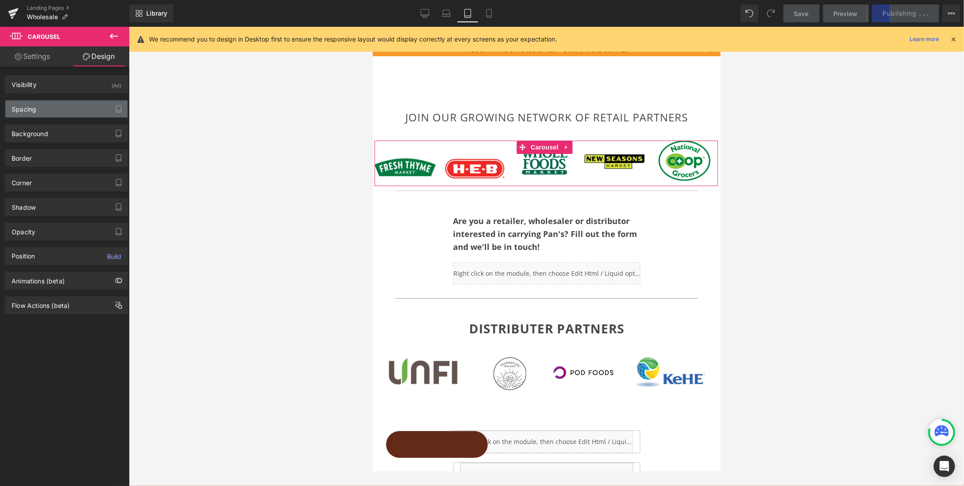
click at [45, 111] on div "Spacing" at bounding box center [66, 108] width 122 height 17
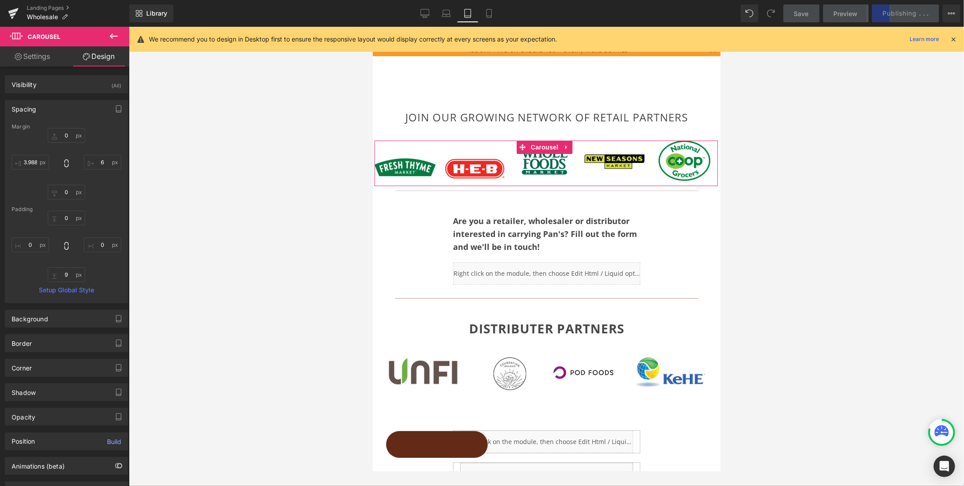
scroll to position [1, 0]
click at [28, 240] on input "text" at bounding box center [30, 243] width 37 height 15
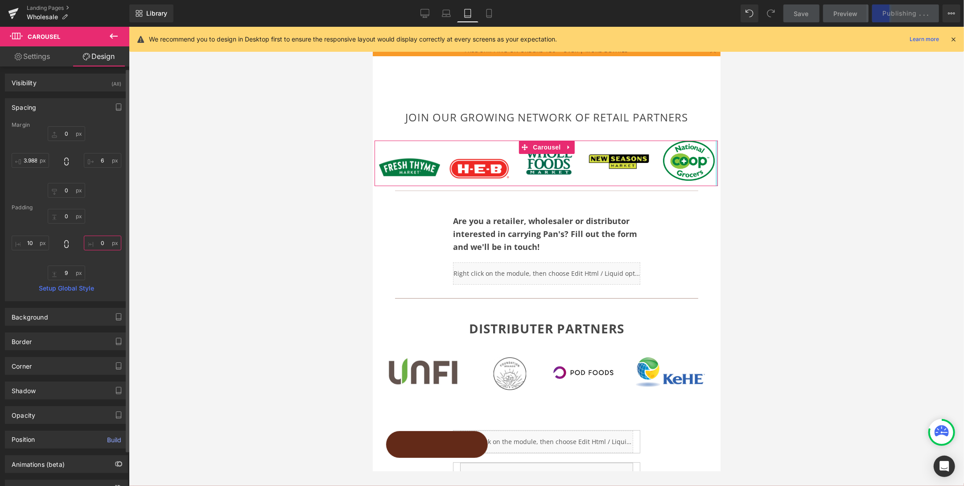
click at [96, 243] on input "text" at bounding box center [102, 242] width 37 height 15
click at [803, 169] on div at bounding box center [546, 256] width 835 height 459
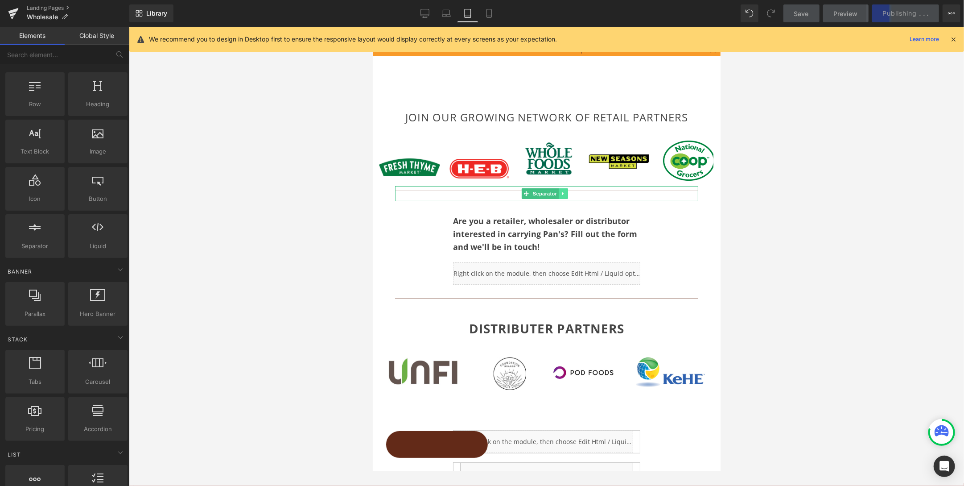
click at [564, 193] on icon at bounding box center [562, 192] width 5 height 5
click at [569, 192] on icon at bounding box center [567, 193] width 5 height 5
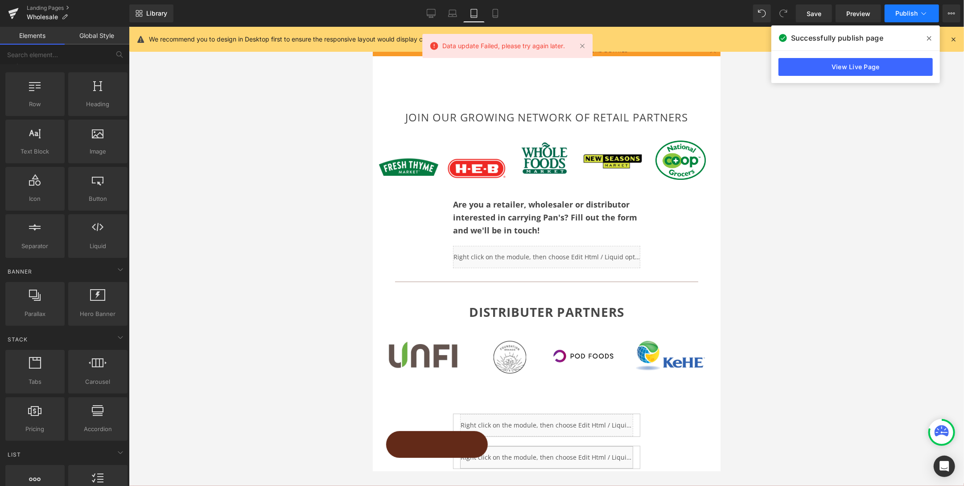
click at [803, 12] on span "Publish" at bounding box center [906, 13] width 22 height 7
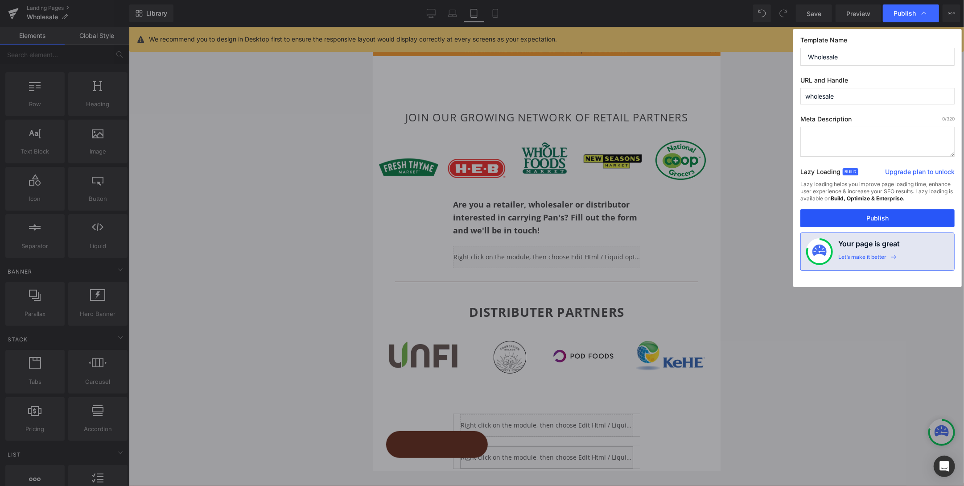
click at [803, 221] on button "Publish" at bounding box center [877, 218] width 154 height 18
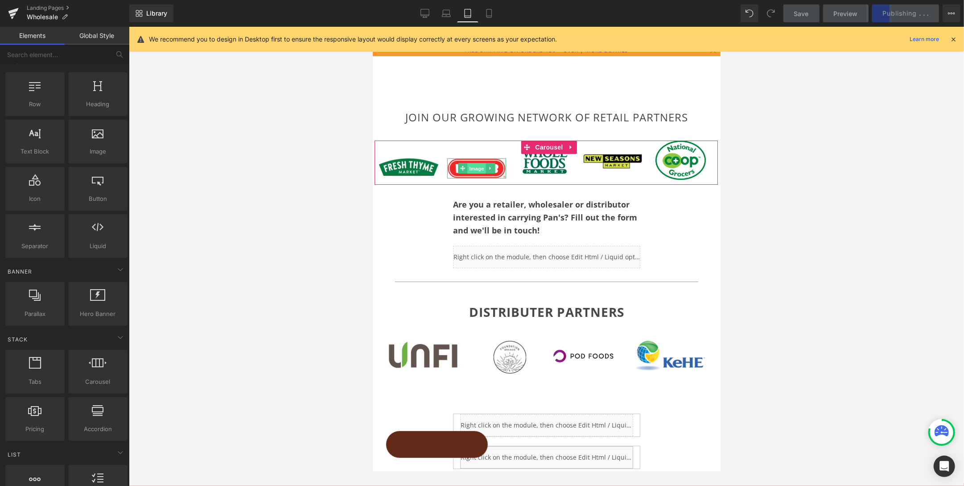
click at [476, 166] on span "Image" at bounding box center [476, 168] width 19 height 11
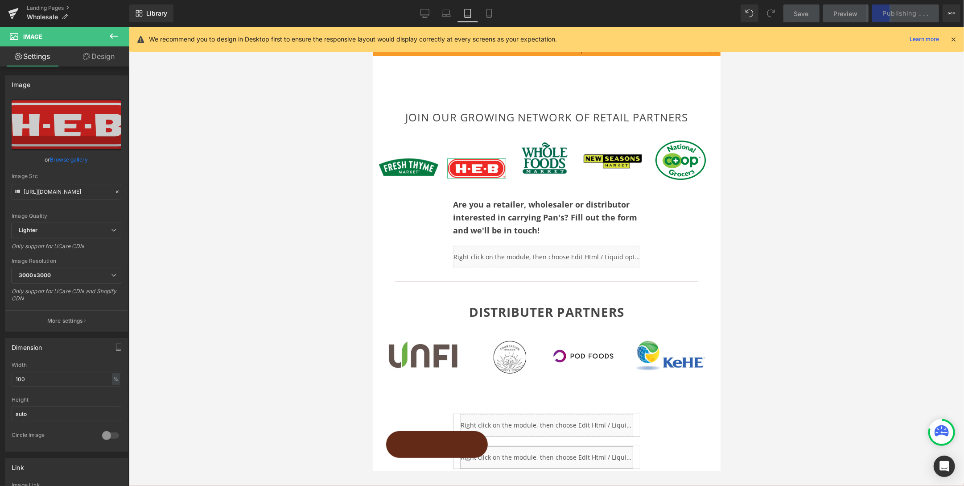
click at [98, 57] on link "Design" at bounding box center [98, 56] width 65 height 20
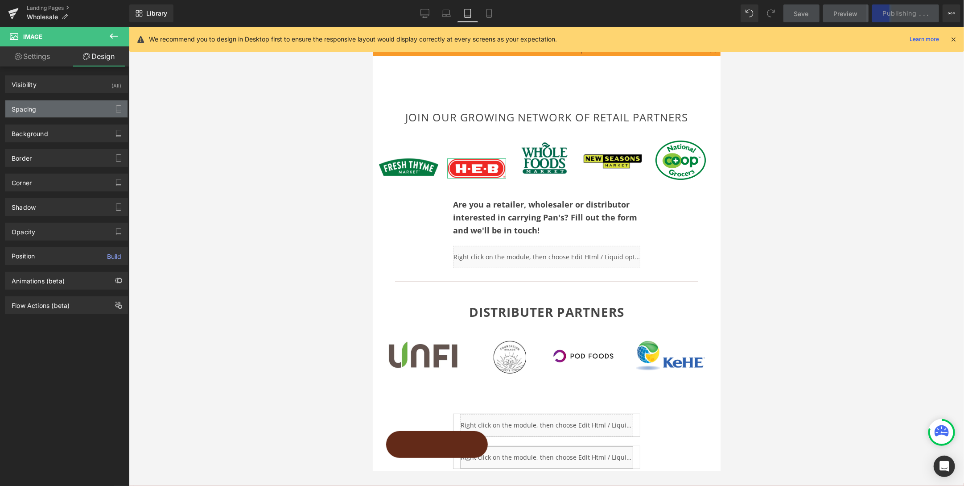
click at [29, 108] on div "Spacing" at bounding box center [24, 106] width 25 height 12
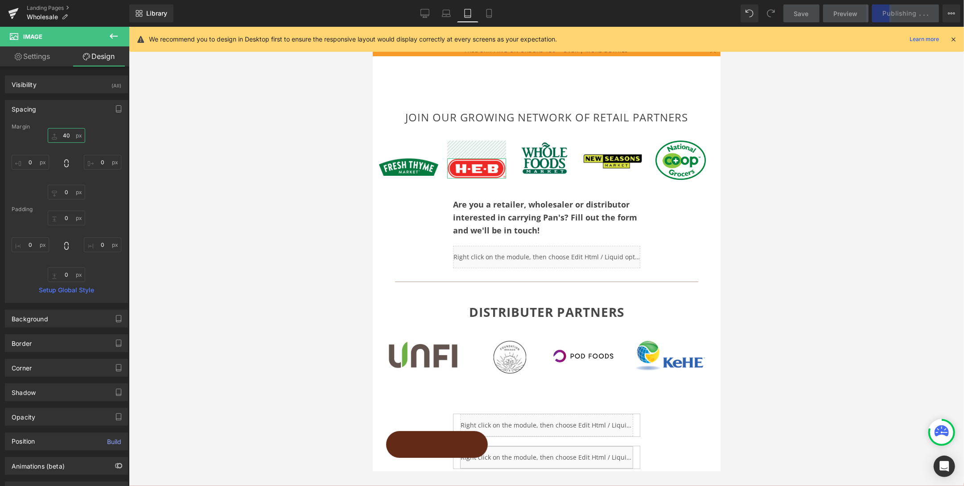
click at [64, 135] on input "40" at bounding box center [66, 135] width 37 height 15
click at [407, 165] on span "Image" at bounding box center [408, 166] width 19 height 11
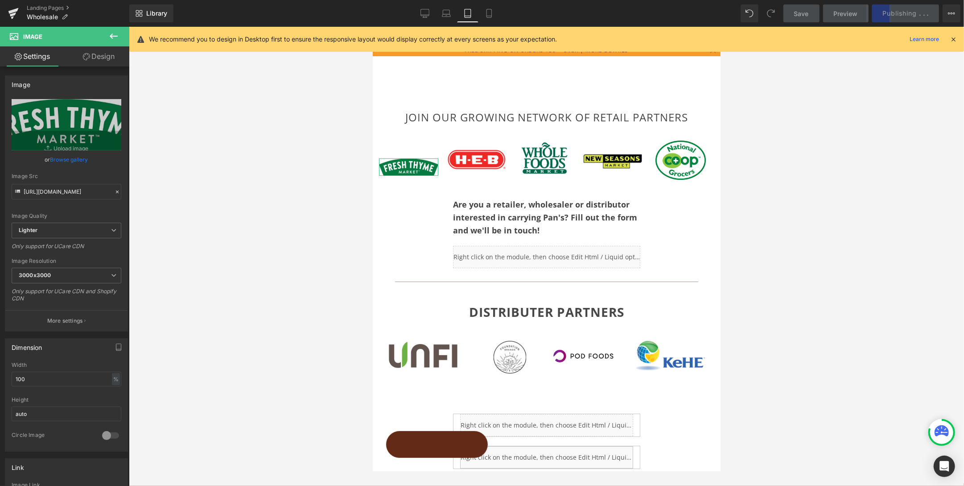
click at [91, 62] on link "Design" at bounding box center [98, 56] width 65 height 20
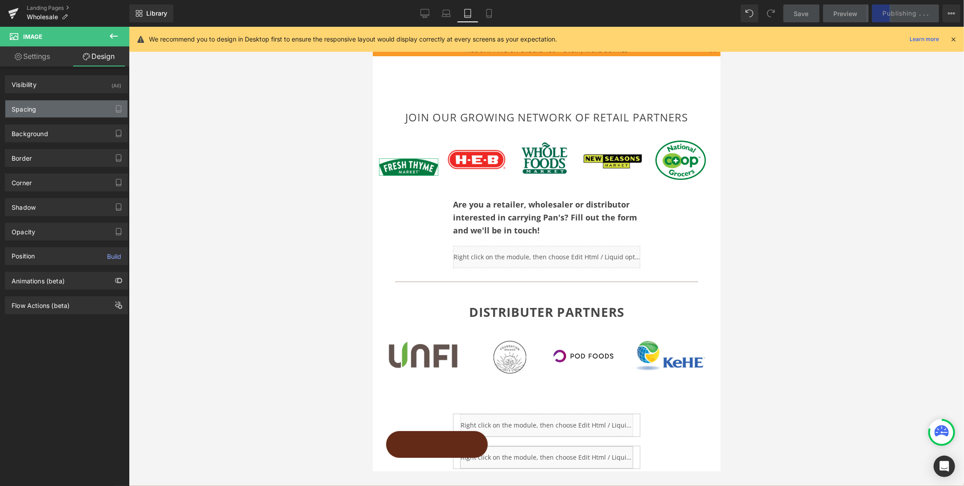
click at [51, 107] on div "Spacing" at bounding box center [66, 108] width 122 height 17
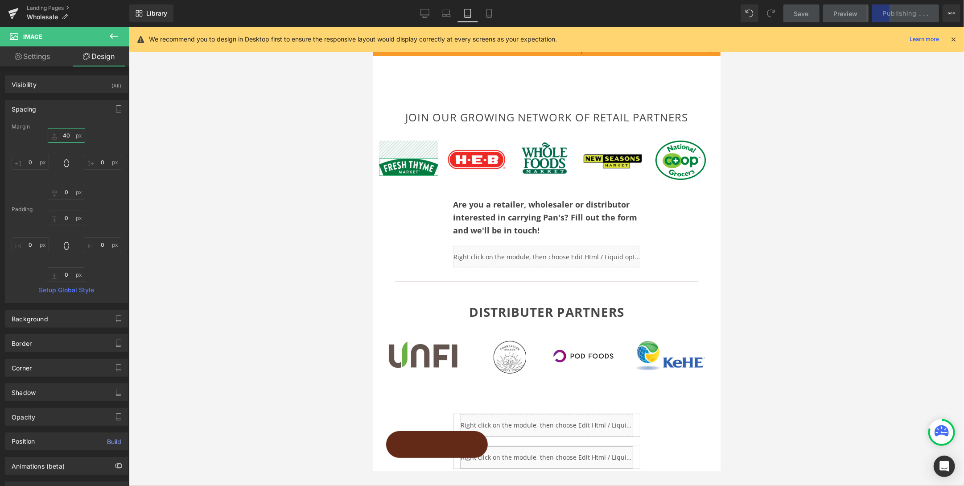
drag, startPoint x: 63, startPoint y: 132, endPoint x: 81, endPoint y: 134, distance: 18.4
click at [64, 132] on input "40" at bounding box center [66, 135] width 37 height 15
click at [404, 157] on span "Image" at bounding box center [408, 157] width 19 height 11
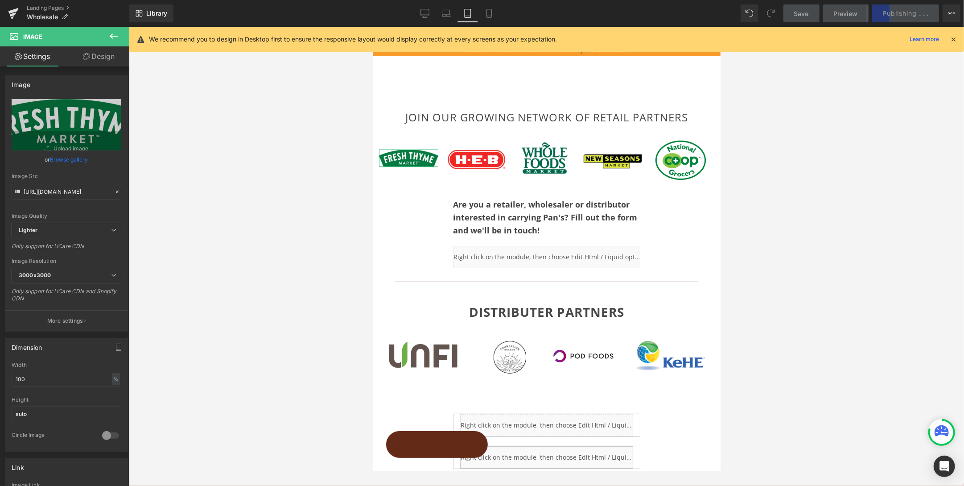
drag, startPoint x: 107, startPoint y: 57, endPoint x: 55, endPoint y: 66, distance: 52.5
click at [106, 57] on link "Design" at bounding box center [98, 56] width 65 height 20
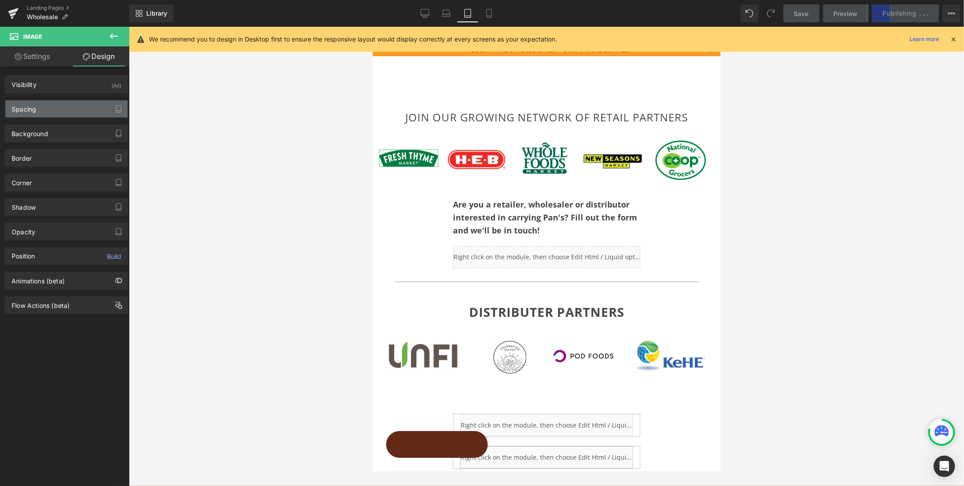
click at [25, 114] on div "Spacing" at bounding box center [66, 108] width 122 height 17
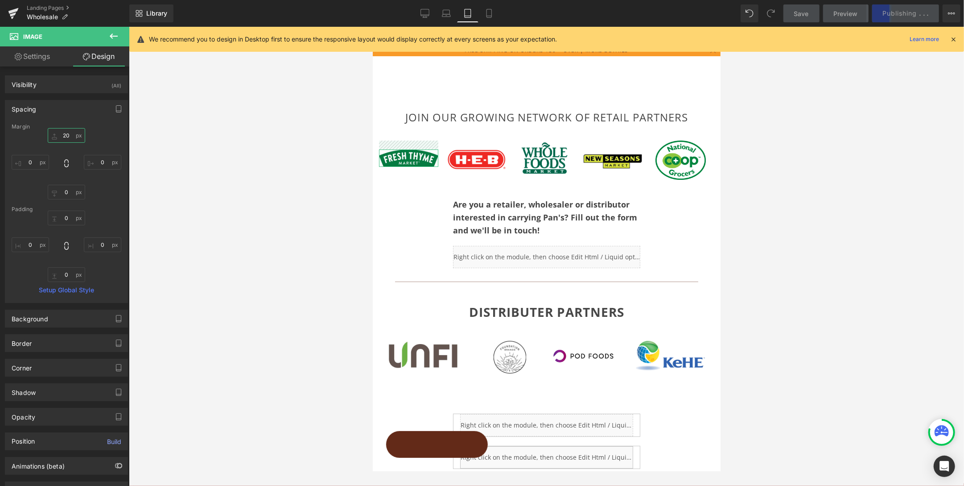
click at [66, 135] on input "20" at bounding box center [66, 135] width 37 height 15
click at [478, 158] on span "Image" at bounding box center [476, 159] width 19 height 11
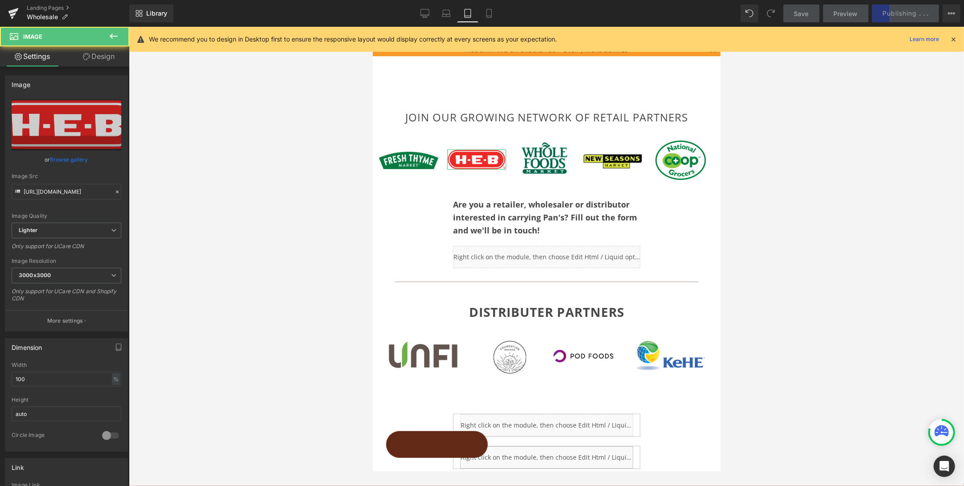
drag, startPoint x: 95, startPoint y: 53, endPoint x: 93, endPoint y: 58, distance: 5.5
click at [95, 53] on link "Design" at bounding box center [98, 56] width 65 height 20
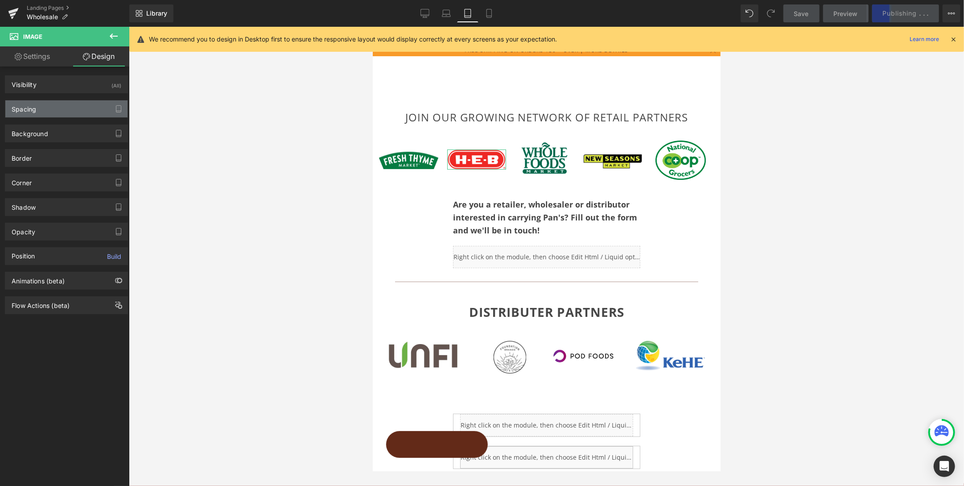
click at [29, 107] on div "Spacing" at bounding box center [24, 106] width 25 height 12
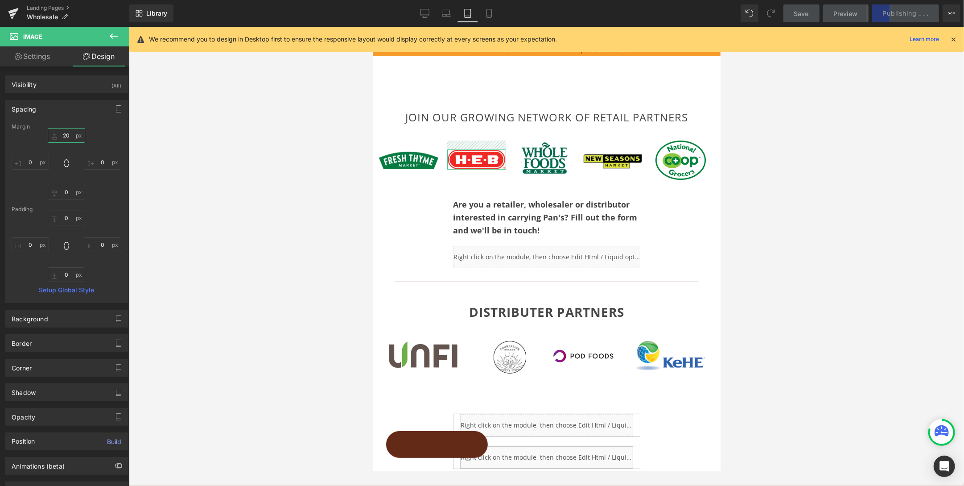
click at [67, 133] on input "20" at bounding box center [66, 135] width 37 height 15
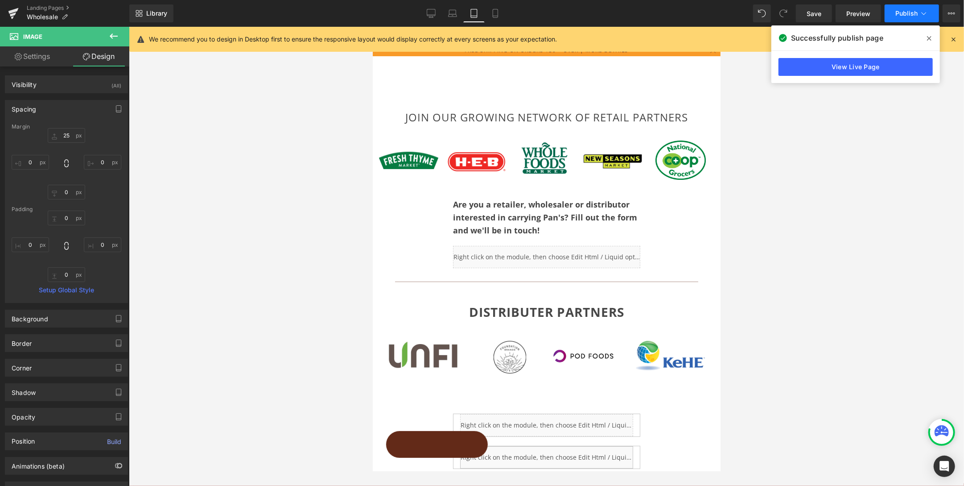
click at [803, 13] on span "Publish" at bounding box center [906, 13] width 22 height 7
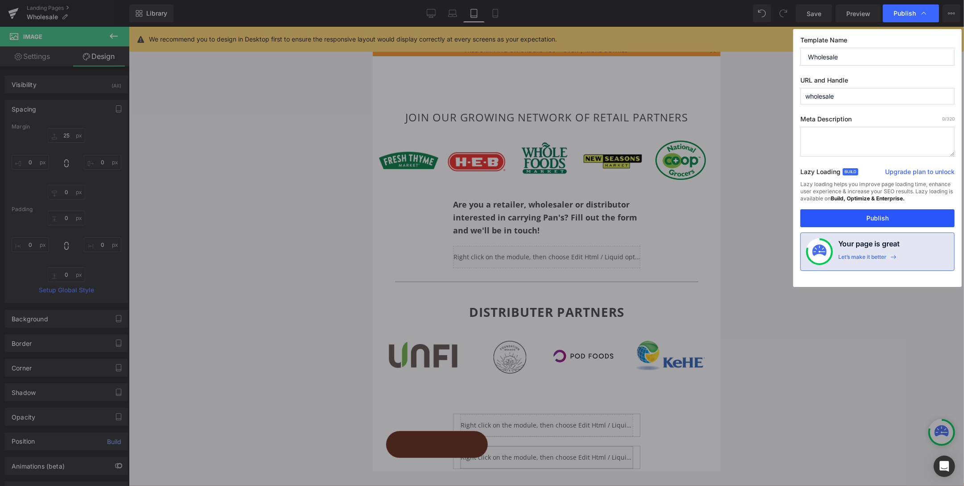
click at [803, 218] on button "Publish" at bounding box center [877, 218] width 154 height 18
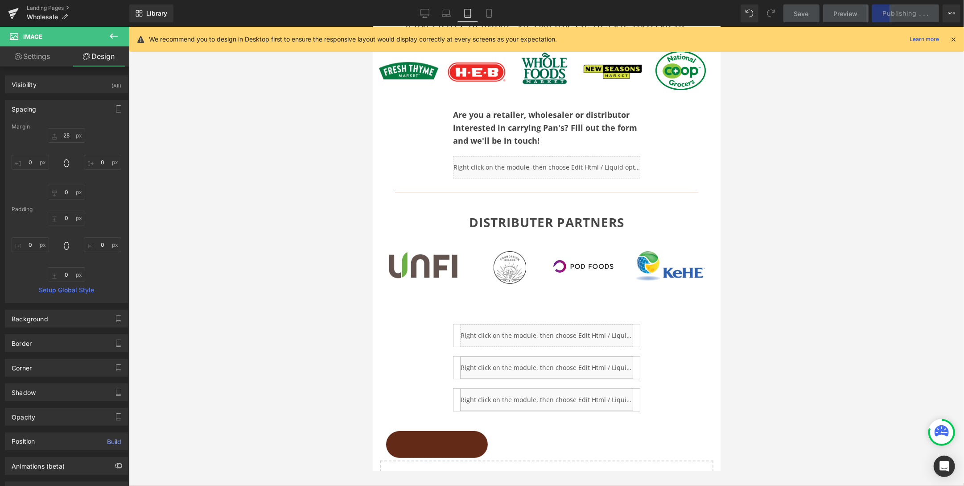
scroll to position [95, 0]
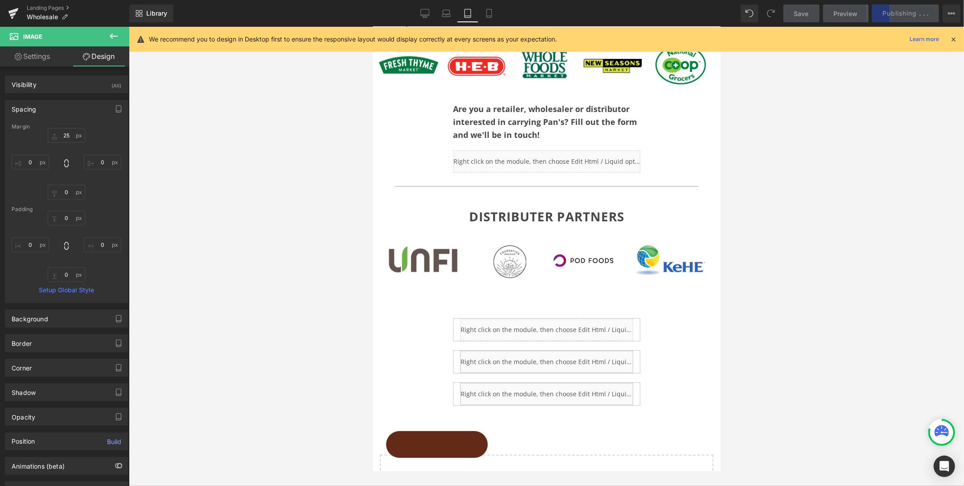
click at [576, 359] on div "Liquid" at bounding box center [546, 361] width 173 height 22
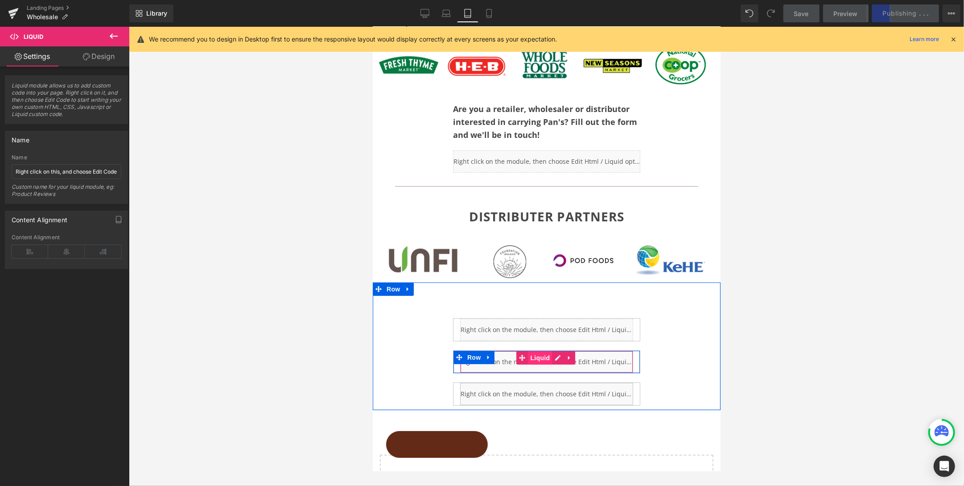
click at [542, 355] on span "Liquid" at bounding box center [540, 356] width 24 height 13
click at [558, 355] on div "Liquid" at bounding box center [546, 361] width 173 height 22
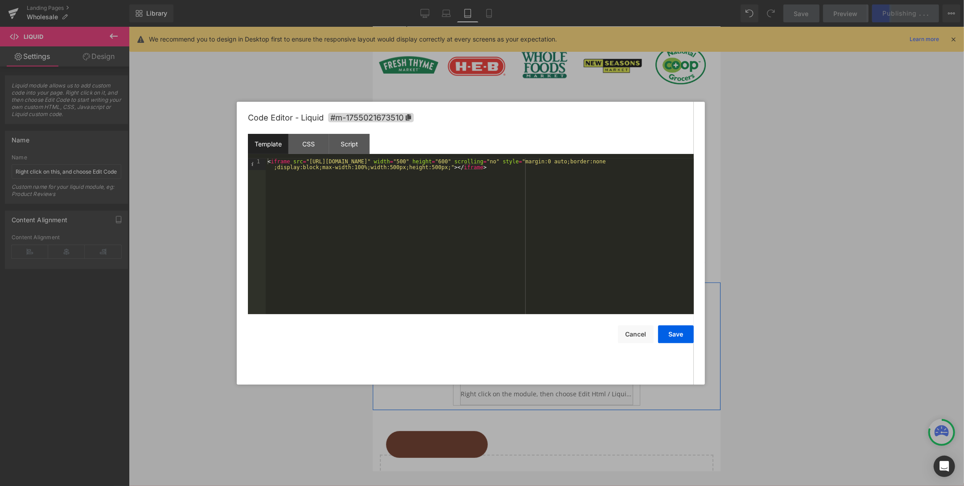
click at [517, 161] on div "< iframe src = "[URL][DOMAIN_NAME]" width = "500" height = "600" scrolling = "n…" at bounding box center [480, 247] width 428 height 179
click at [682, 337] on button "Save" at bounding box center [676, 334] width 36 height 18
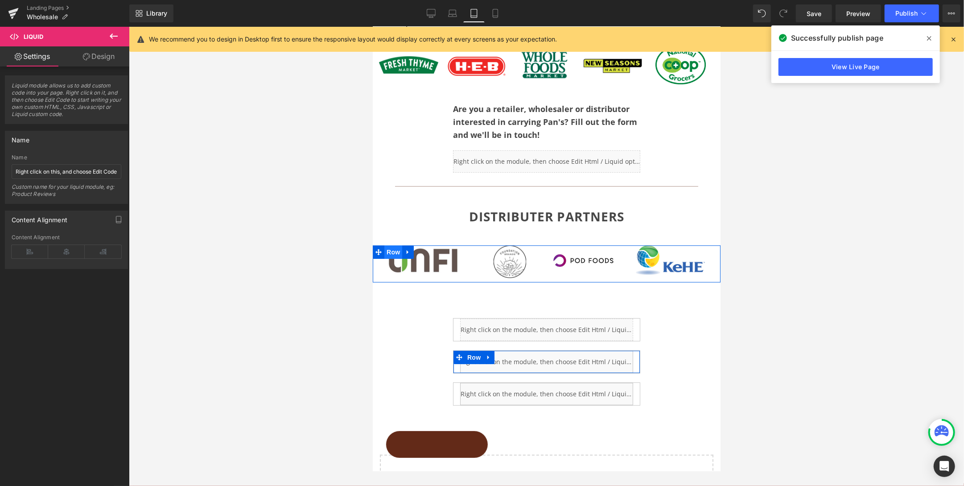
click at [392, 248] on span "Row" at bounding box center [393, 251] width 18 height 13
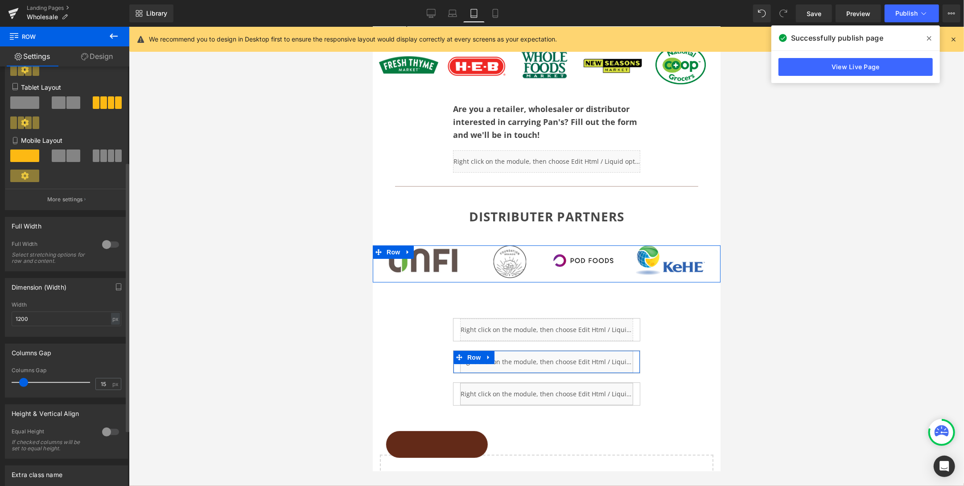
scroll to position [145, 0]
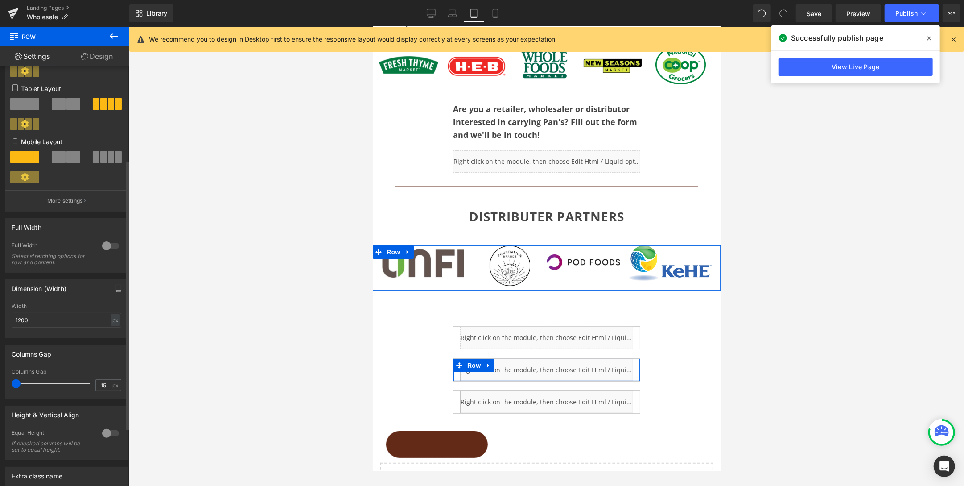
drag, startPoint x: 25, startPoint y: 379, endPoint x: 17, endPoint y: 379, distance: 7.2
click at [17, 379] on span at bounding box center [16, 383] width 9 height 9
click at [97, 55] on link "Design" at bounding box center [97, 56] width 65 height 20
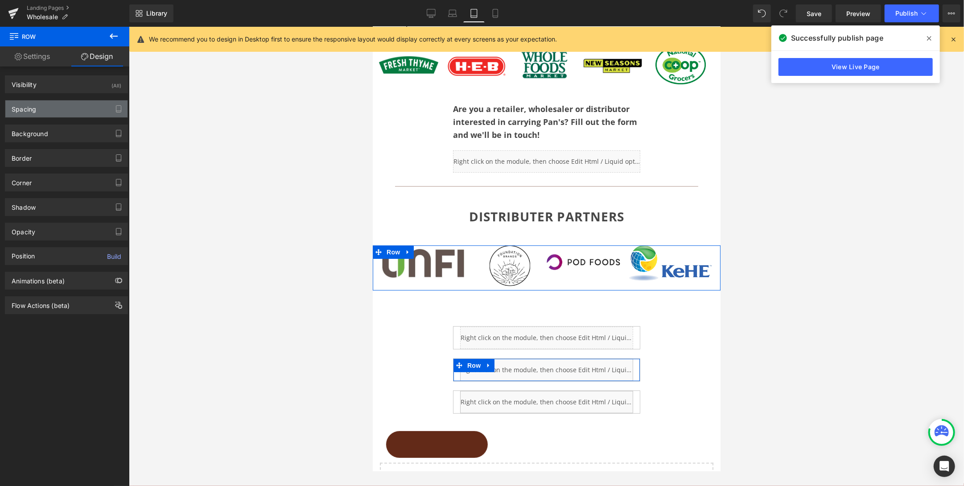
click at [51, 107] on div "Spacing" at bounding box center [66, 108] width 122 height 17
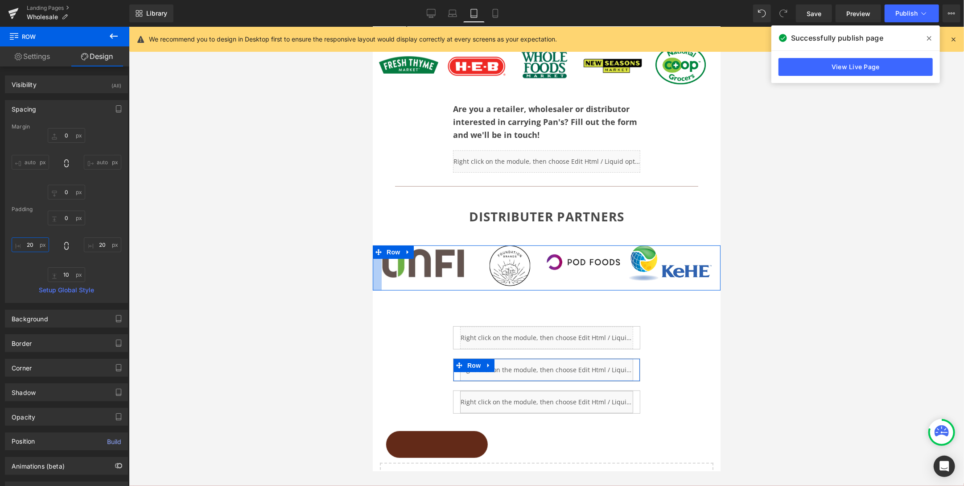
click at [33, 247] on input "text" at bounding box center [30, 244] width 37 height 15
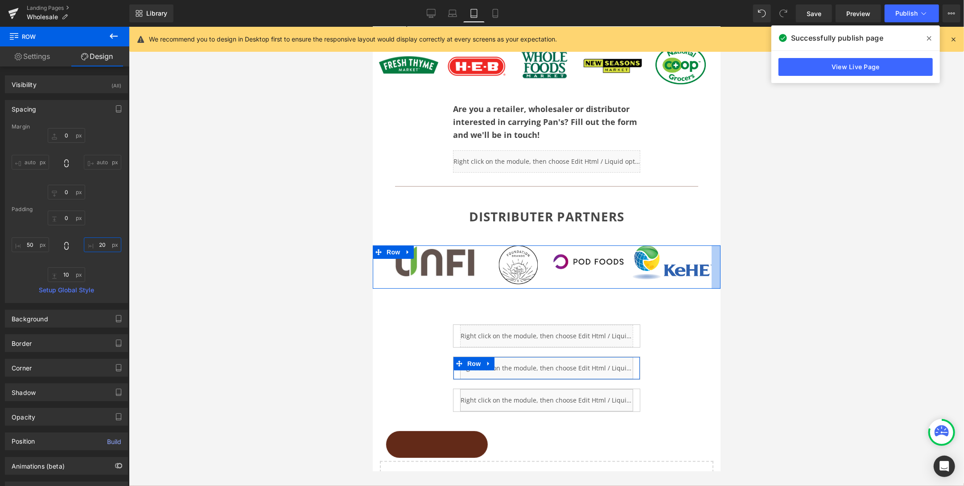
click at [96, 244] on input "text" at bounding box center [102, 244] width 37 height 15
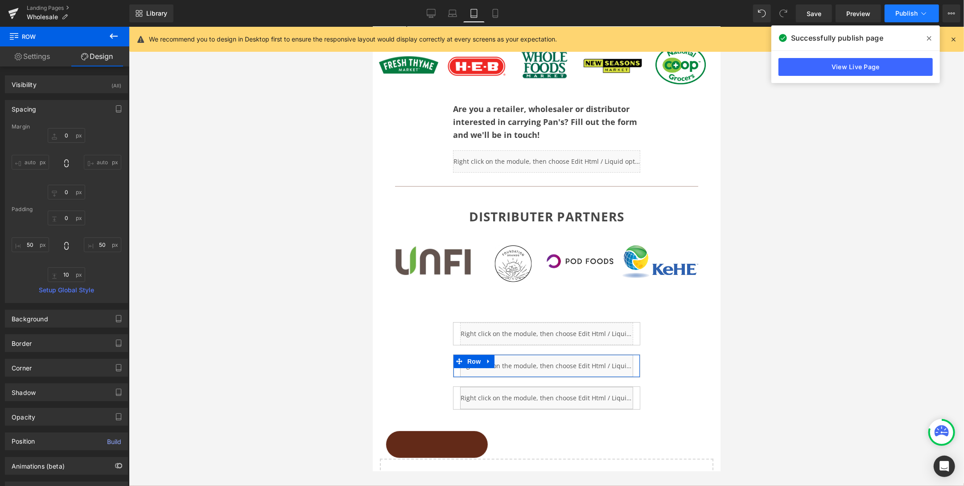
click at [803, 16] on span "Publish" at bounding box center [906, 13] width 22 height 7
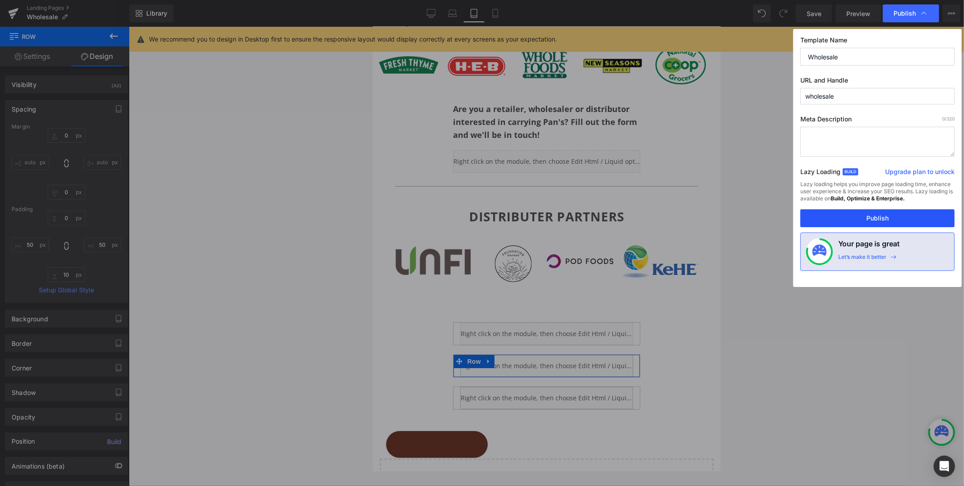
click at [803, 220] on button "Publish" at bounding box center [877, 218] width 154 height 18
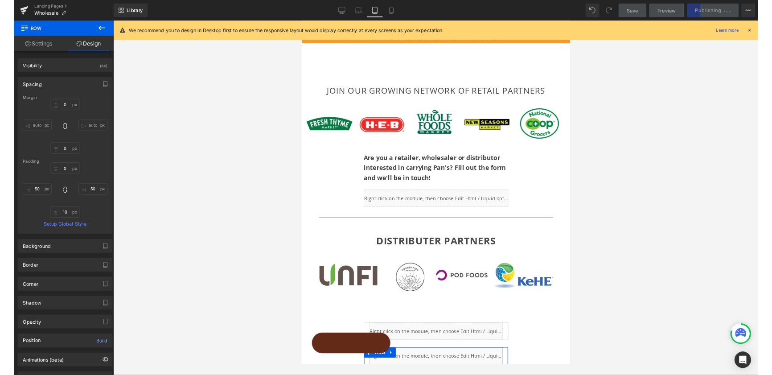
scroll to position [0, 0]
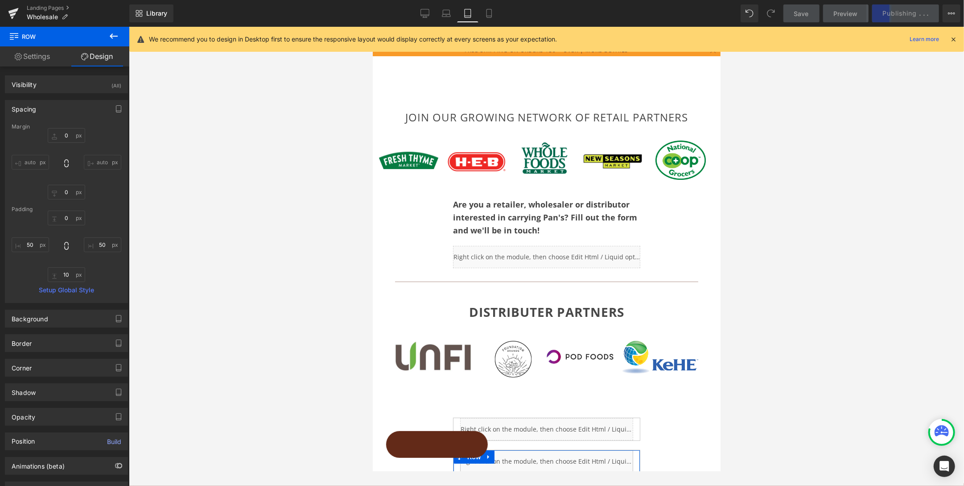
click at [568, 52] on div "JOIN OUR GROWING NETWORK OF RETAIL PARTNERS Heading Row Image Image Image Image…" at bounding box center [546, 338] width 348 height 578
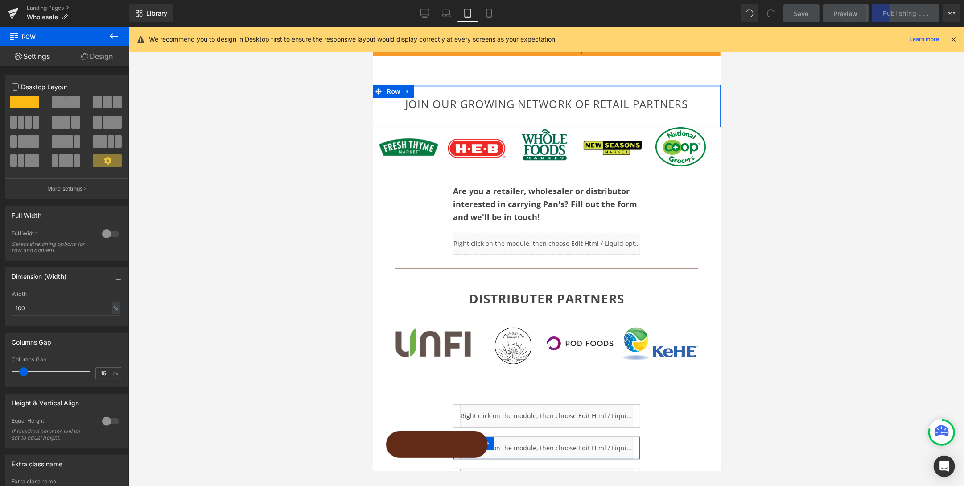
drag, startPoint x: 437, startPoint y: 95, endPoint x: 438, endPoint y: 75, distance: 20.1
click at [438, 75] on div "JOIN OUR GROWING NETWORK OF RETAIL PARTNERS Heading Row Image Image Image Image…" at bounding box center [546, 331] width 348 height 564
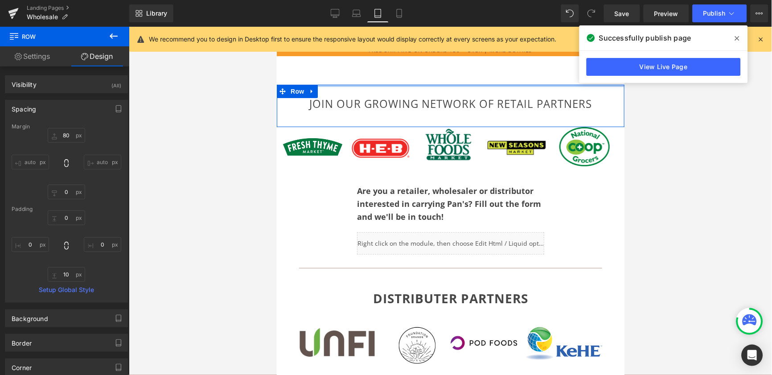
click at [433, 84] on div at bounding box center [450, 85] width 348 height 2
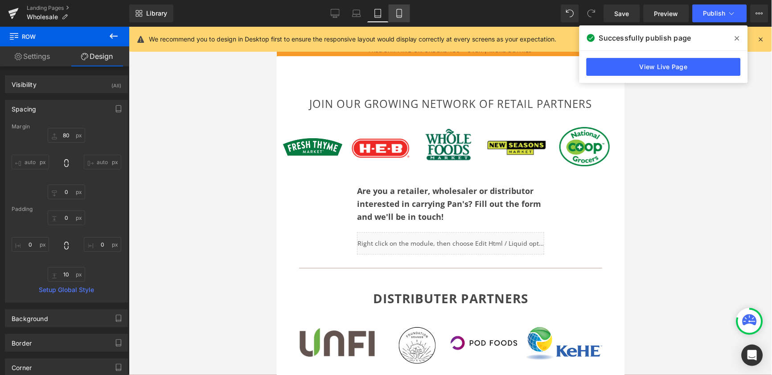
click at [399, 14] on icon at bounding box center [399, 13] width 9 height 9
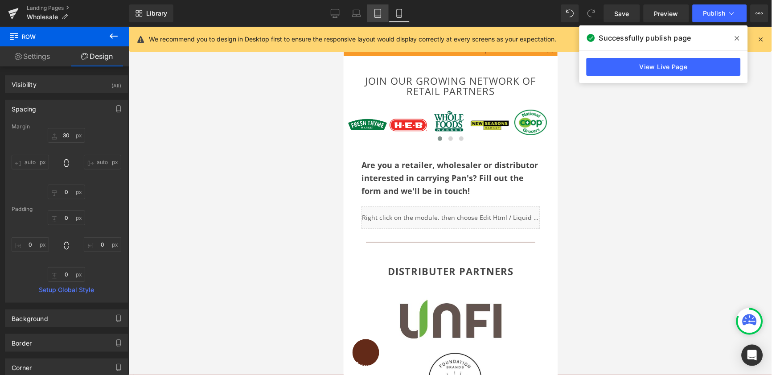
click at [376, 13] on icon at bounding box center [378, 13] width 9 height 9
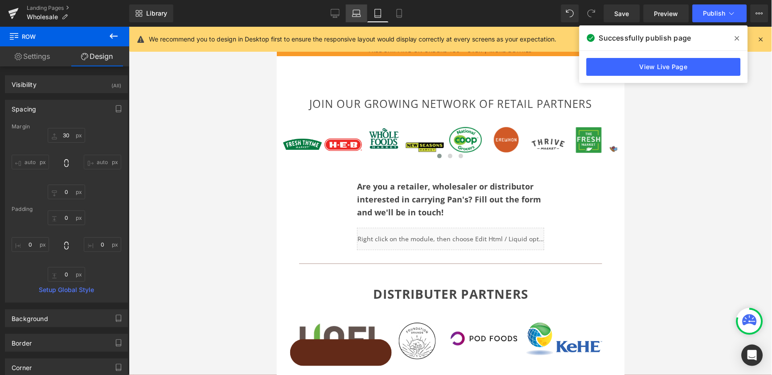
scroll to position [21, 0]
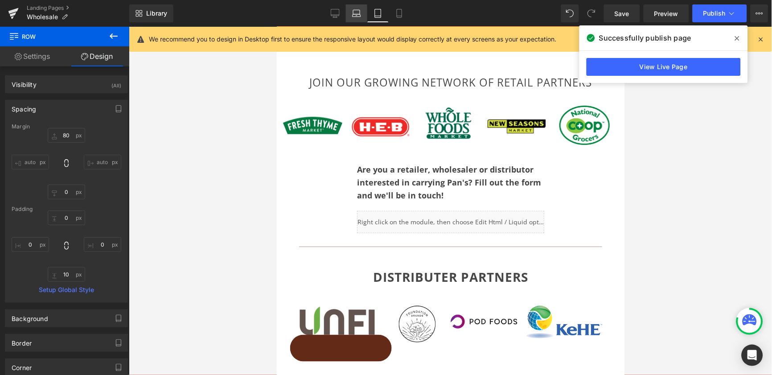
click at [359, 16] on icon at bounding box center [356, 13] width 9 height 9
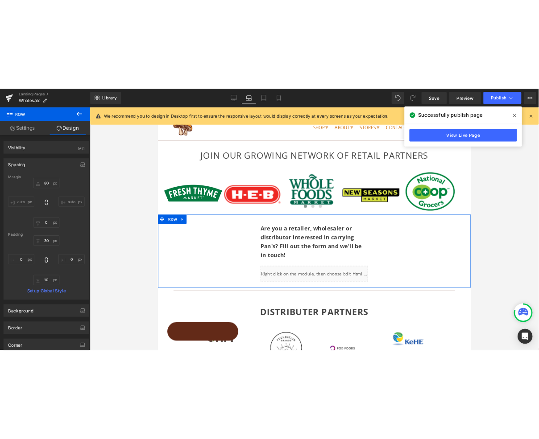
scroll to position [0, 0]
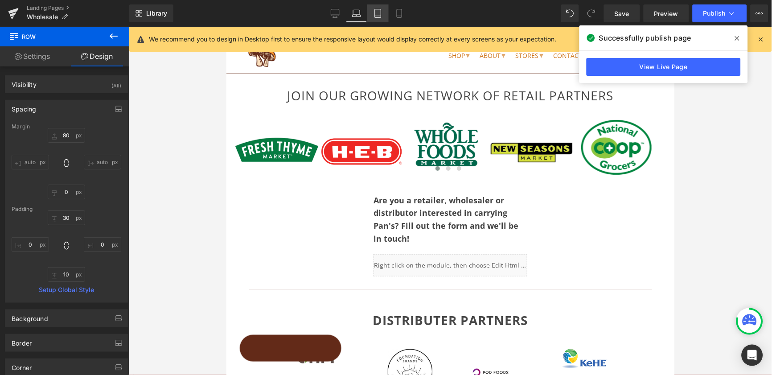
click at [379, 12] on icon at bounding box center [378, 13] width 9 height 9
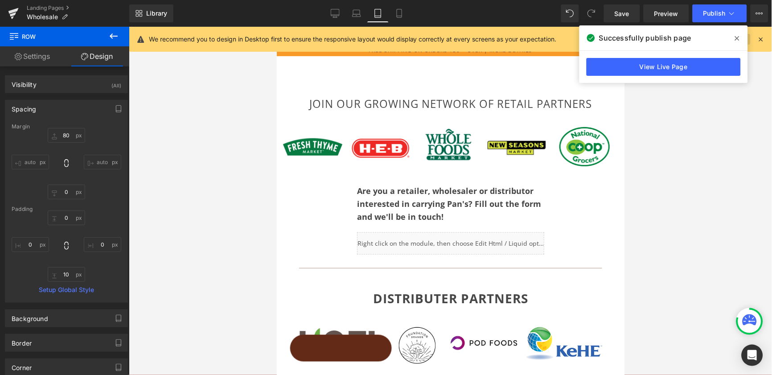
drag, startPoint x: 736, startPoint y: 37, endPoint x: 727, endPoint y: 37, distance: 8.5
click at [736, 37] on icon at bounding box center [737, 38] width 4 height 7
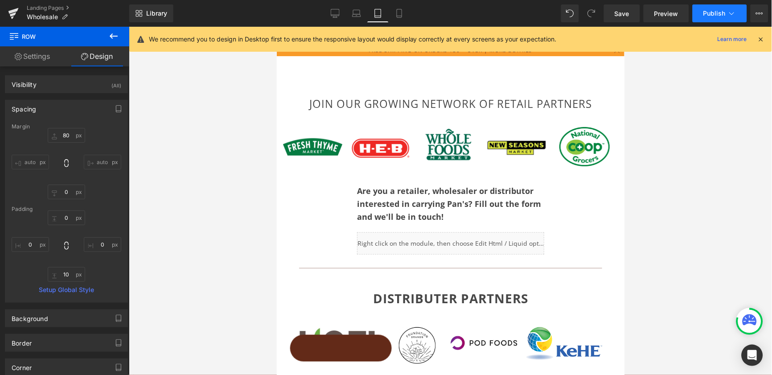
click at [721, 10] on span "Publish" at bounding box center [715, 13] width 22 height 7
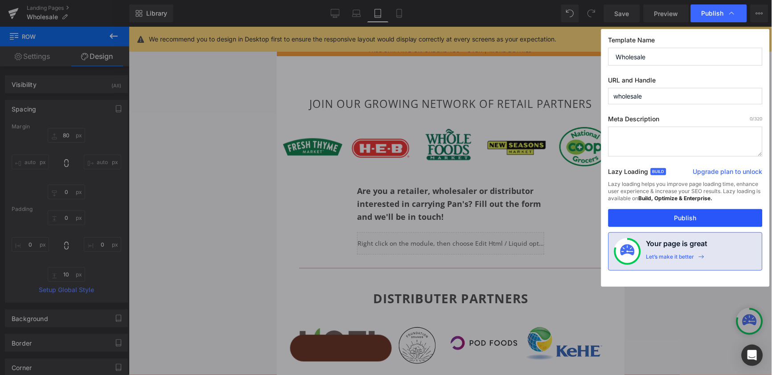
click at [684, 217] on button "Publish" at bounding box center [686, 218] width 154 height 18
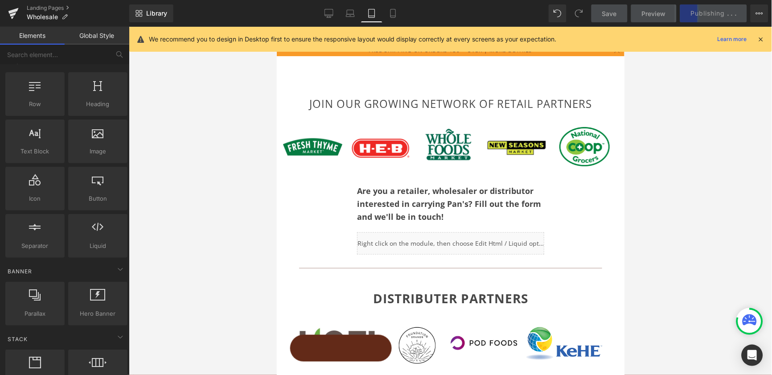
click at [388, 68] on div "JOIN OUR GROWING NETWORK OF RETAIL PARTNERS Heading Row Image Image Image Image…" at bounding box center [450, 331] width 348 height 564
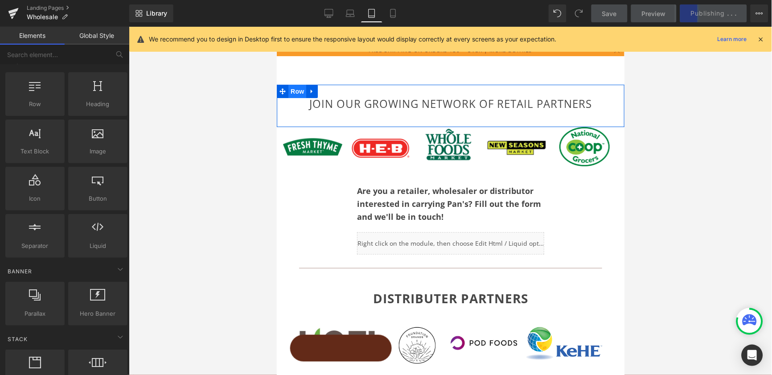
click at [296, 91] on span "Row" at bounding box center [297, 90] width 18 height 13
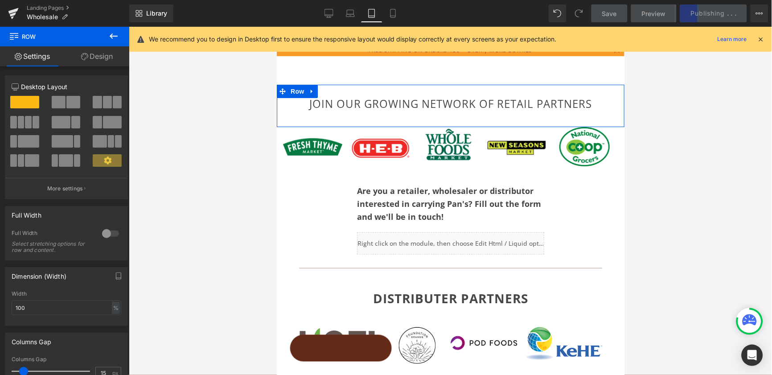
click at [102, 51] on link "Design" at bounding box center [97, 56] width 65 height 20
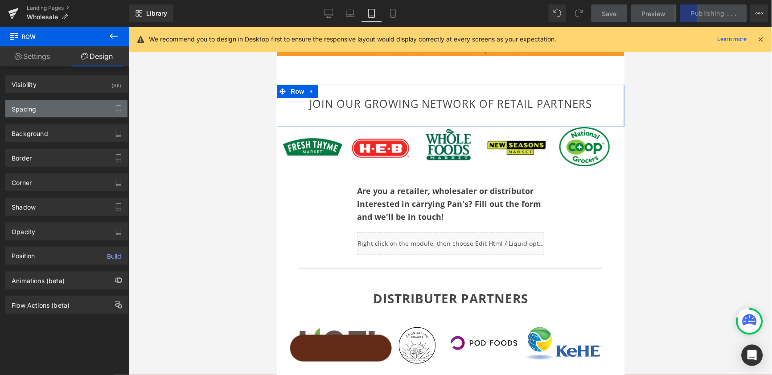
click at [53, 111] on div "Spacing" at bounding box center [66, 108] width 122 height 17
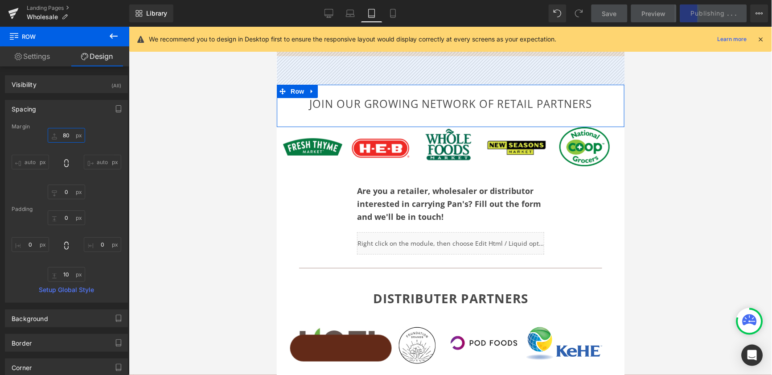
click at [63, 135] on input "80" at bounding box center [66, 135] width 37 height 15
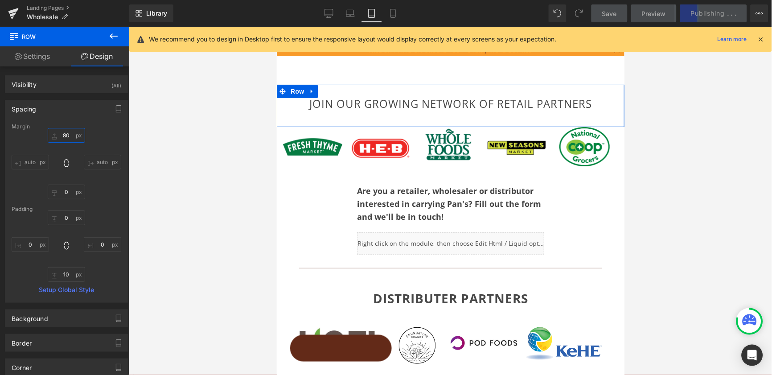
click at [70, 134] on input "80" at bounding box center [66, 135] width 37 height 15
click at [63, 135] on input "80" at bounding box center [66, 135] width 37 height 15
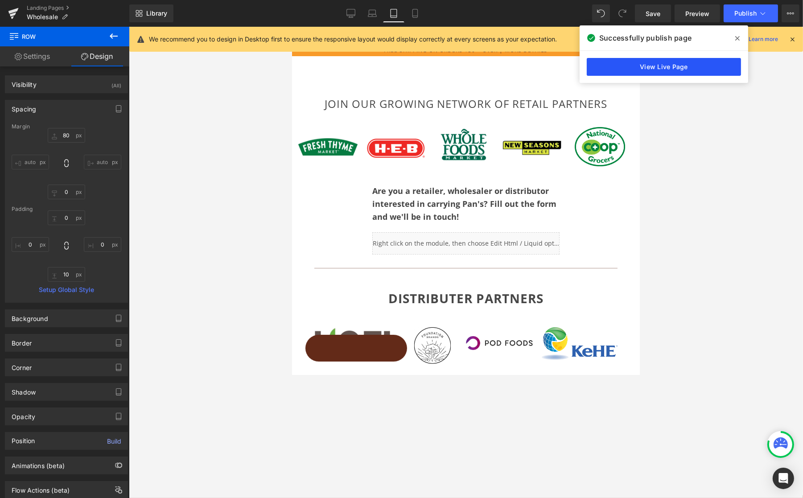
click at [711, 67] on link "View Live Page" at bounding box center [664, 67] width 154 height 18
